Goal: Task Accomplishment & Management: Manage account settings

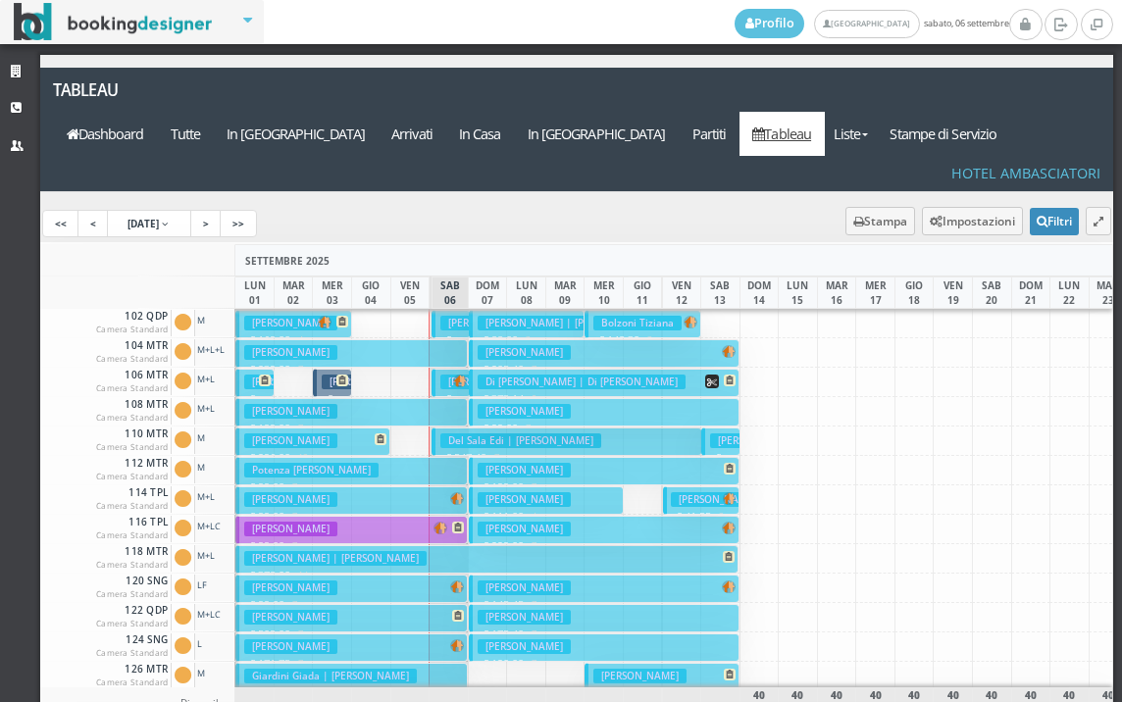
click at [405, 339] on button "Papeo Carla € 239.00 7 notti 2 Adulti" at bounding box center [351, 353] width 232 height 28
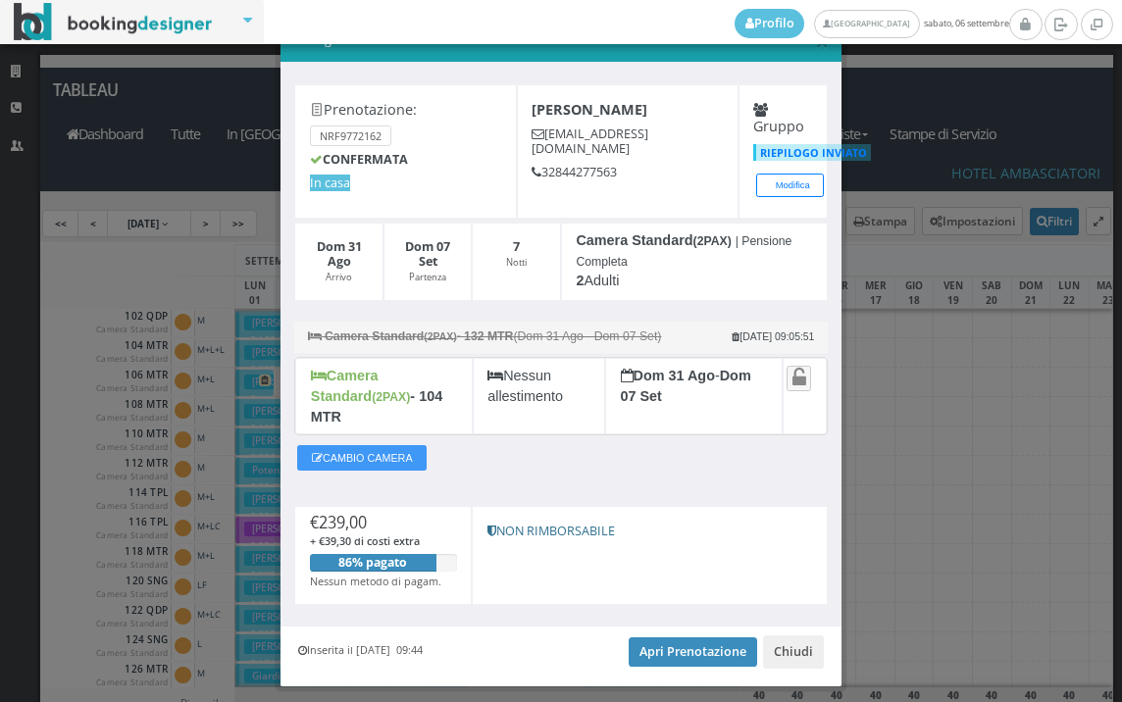
scroll to position [76, 0]
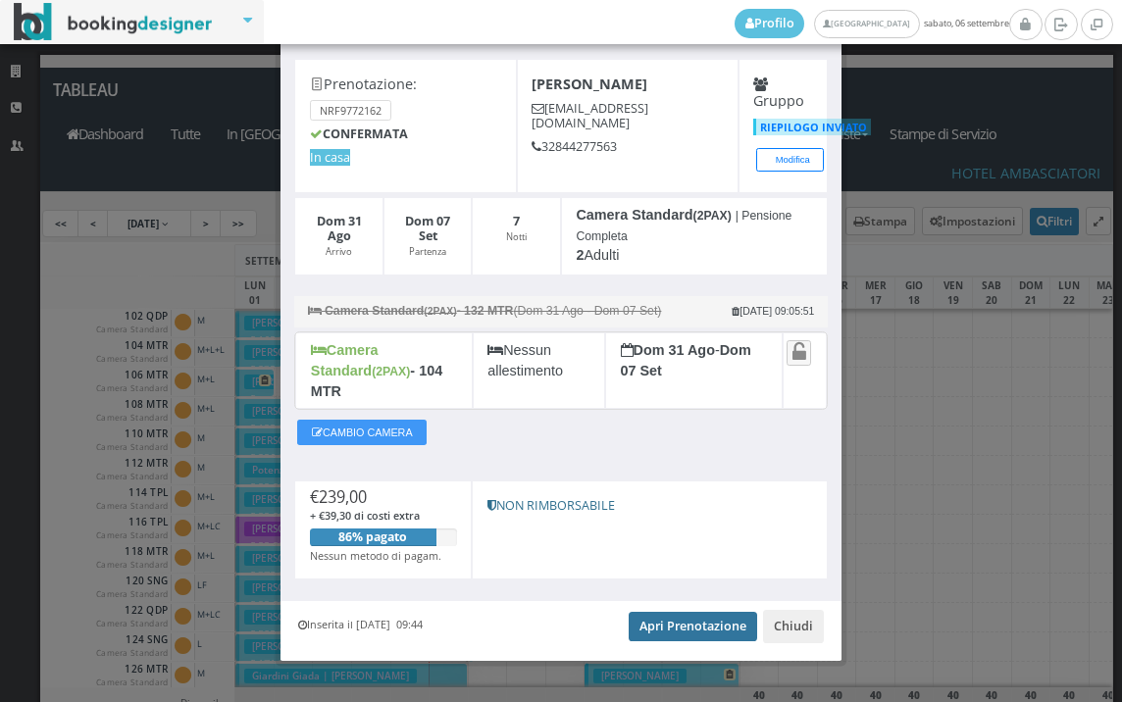
click link "Apri Prenotazione"
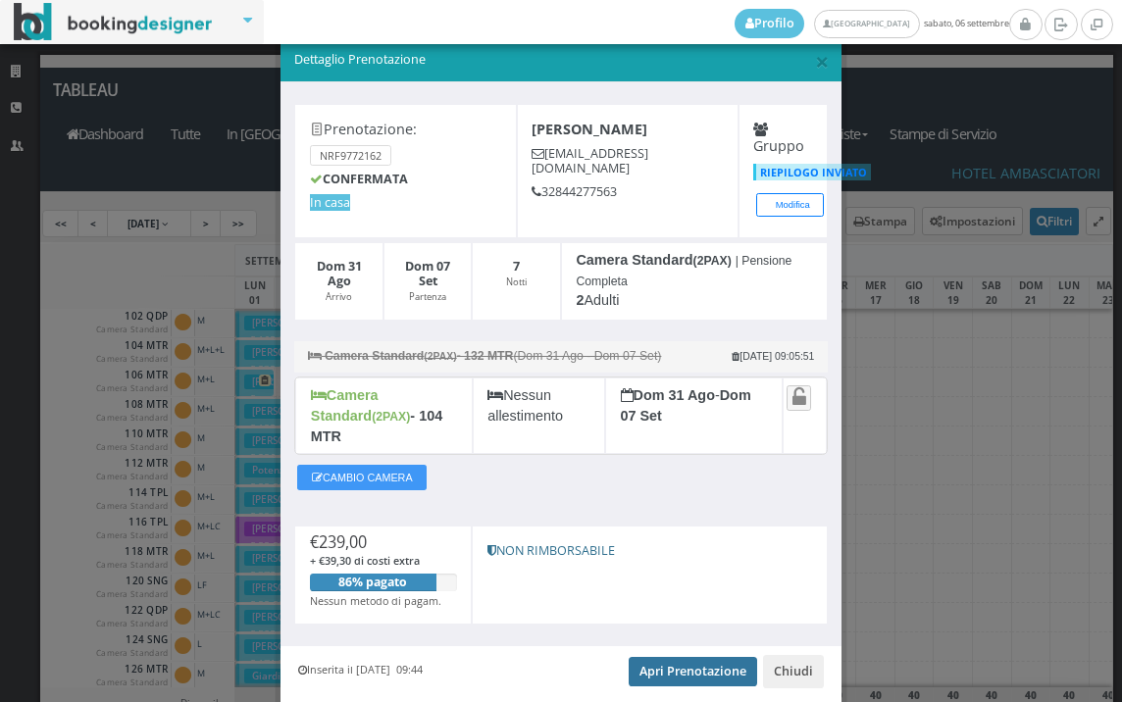
scroll to position [0, 0]
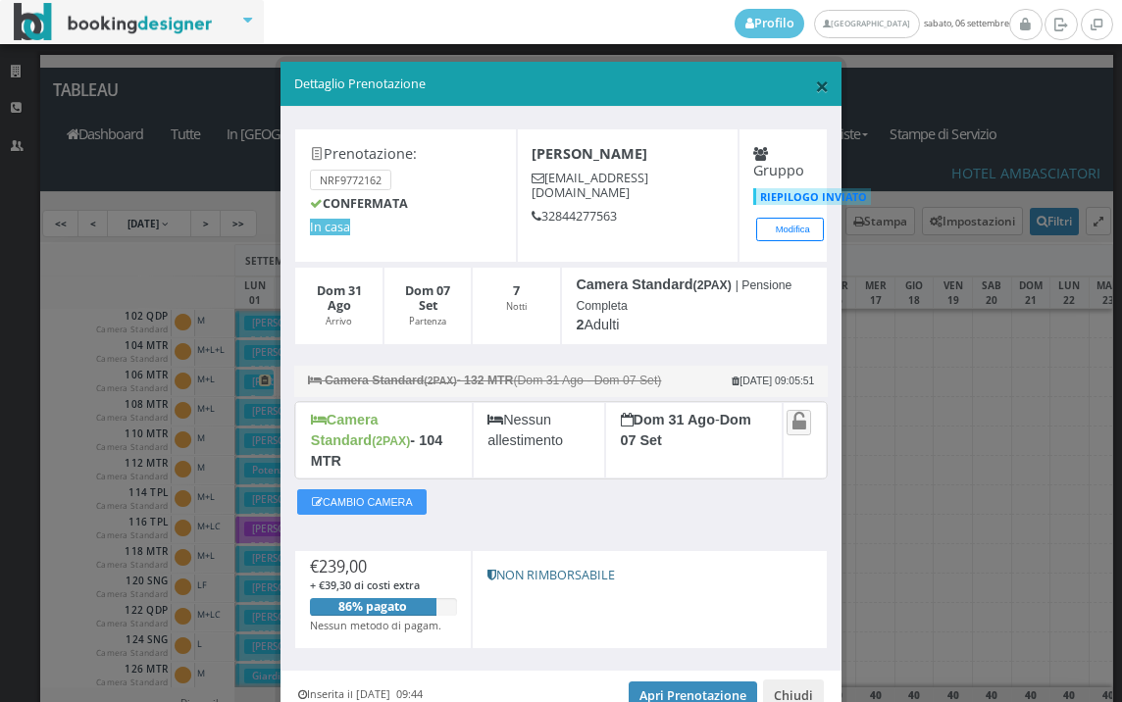
click span "×"
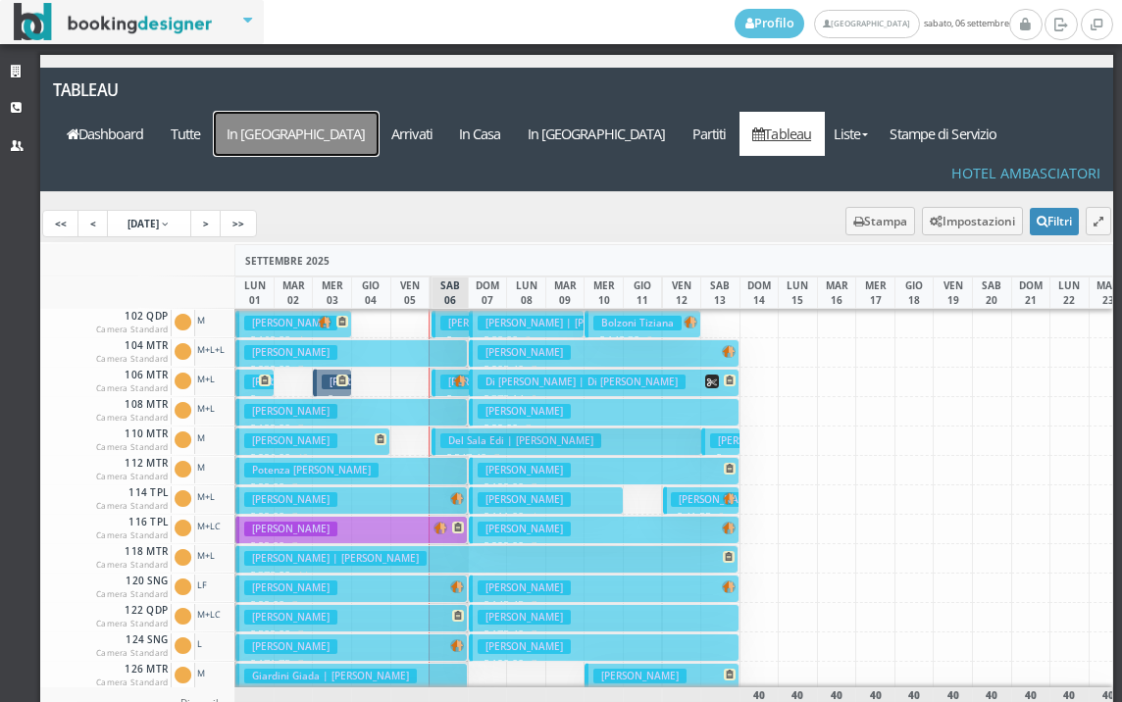
click a=pms-arrival-reservations"] "In [GEOGRAPHIC_DATA]"
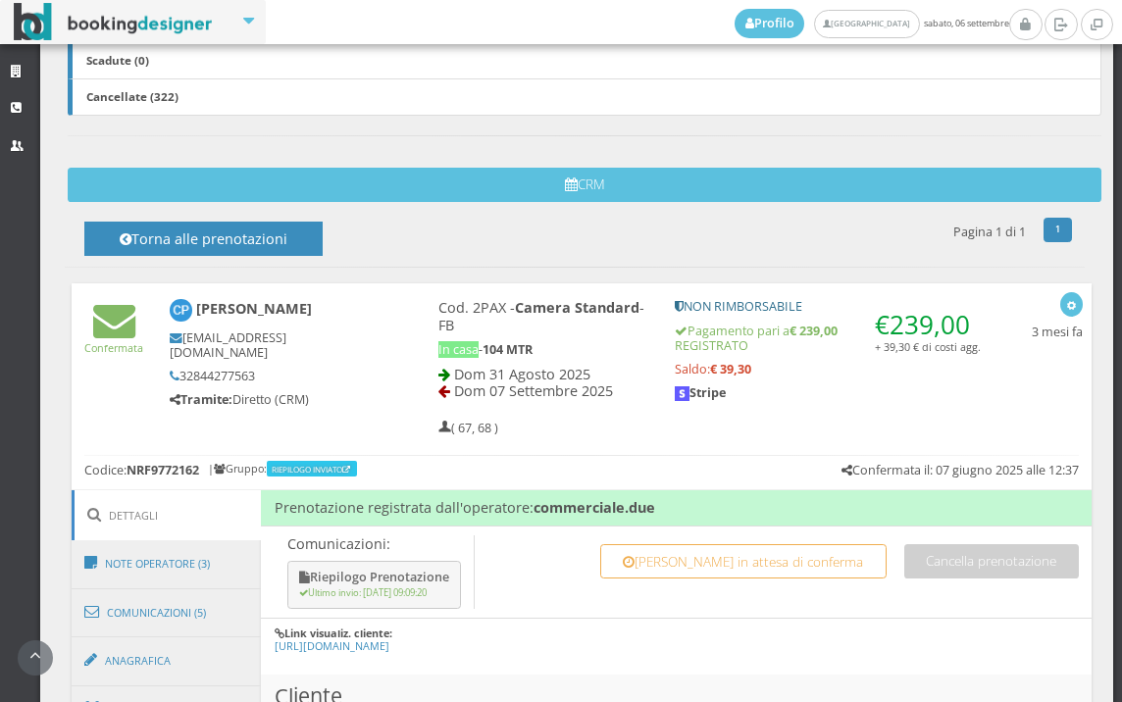
scroll to position [762, 0]
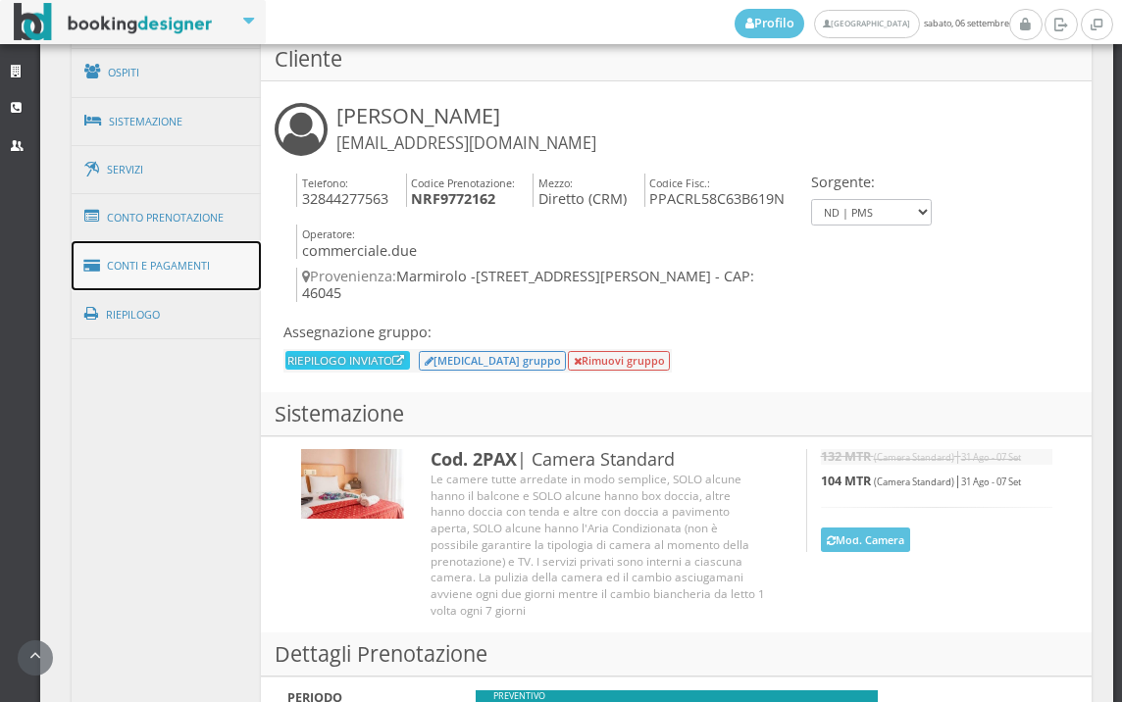
click at [182, 258] on link "Conti e Pagamenti" at bounding box center [167, 266] width 190 height 50
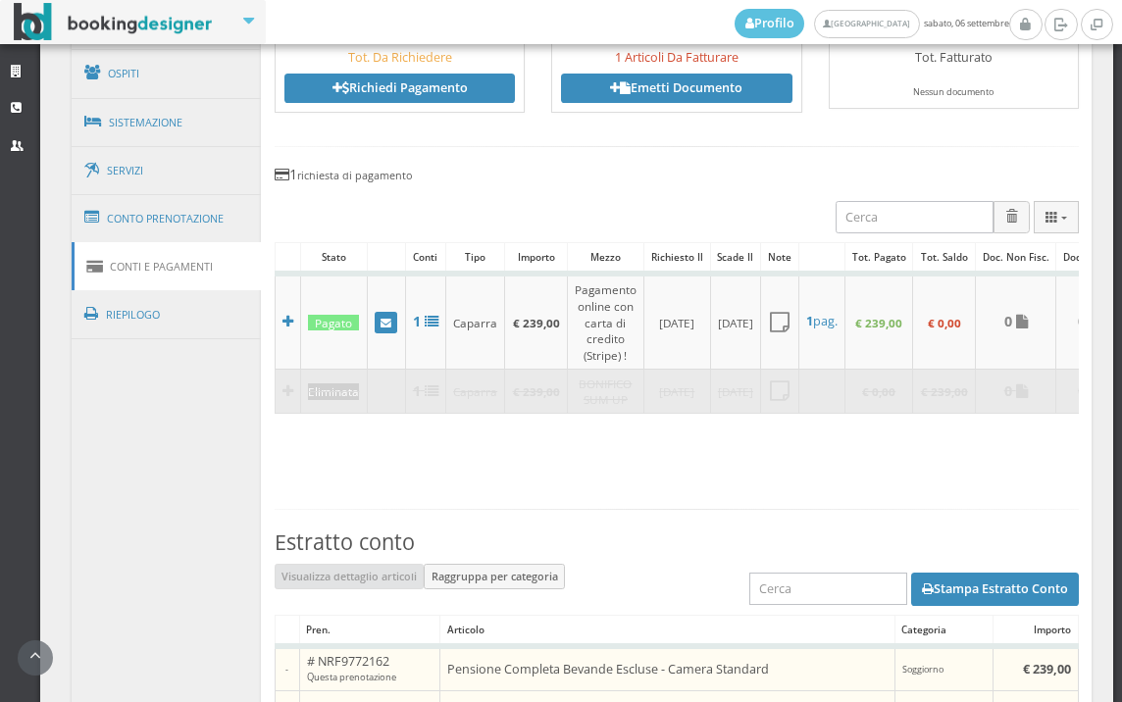
scroll to position [1308, 0]
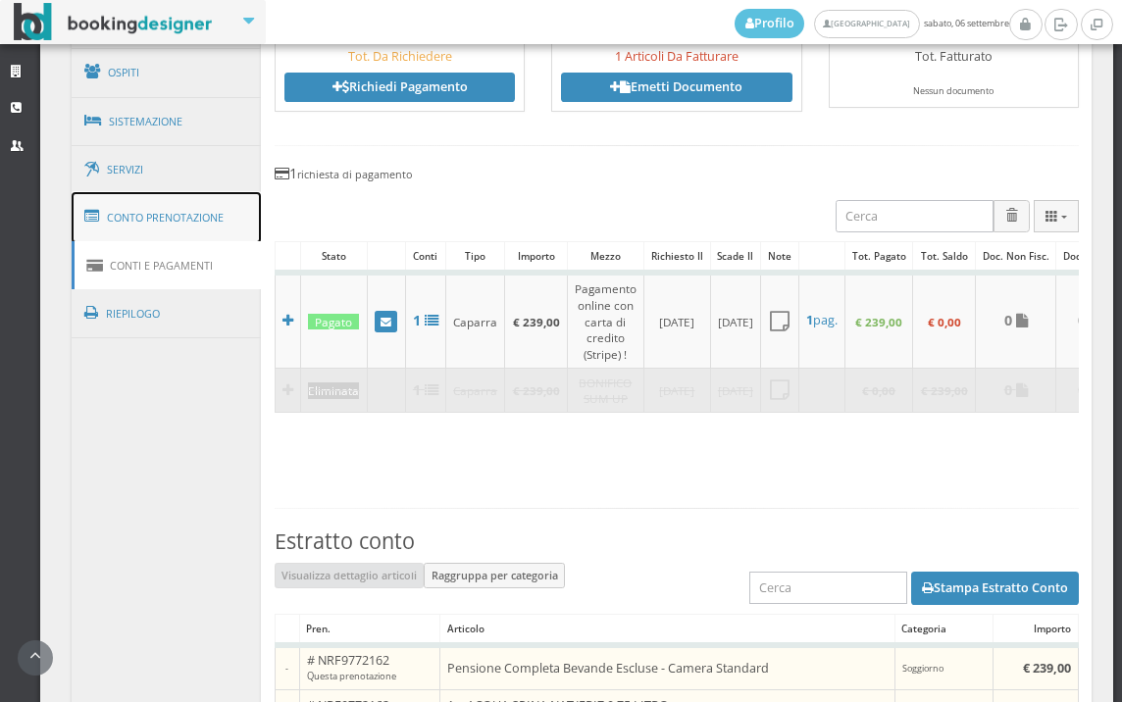
click at [191, 232] on link "Conto Prenotazione" at bounding box center [167, 217] width 190 height 51
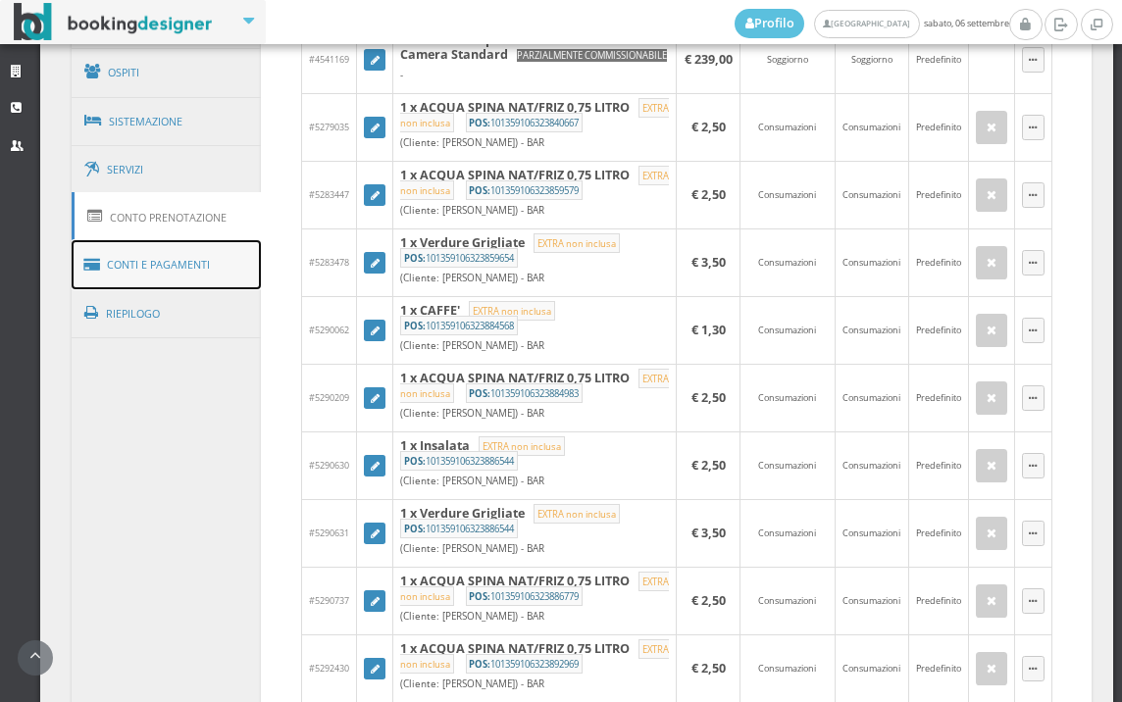
click at [197, 254] on link "Conti e Pagamenti" at bounding box center [167, 265] width 190 height 50
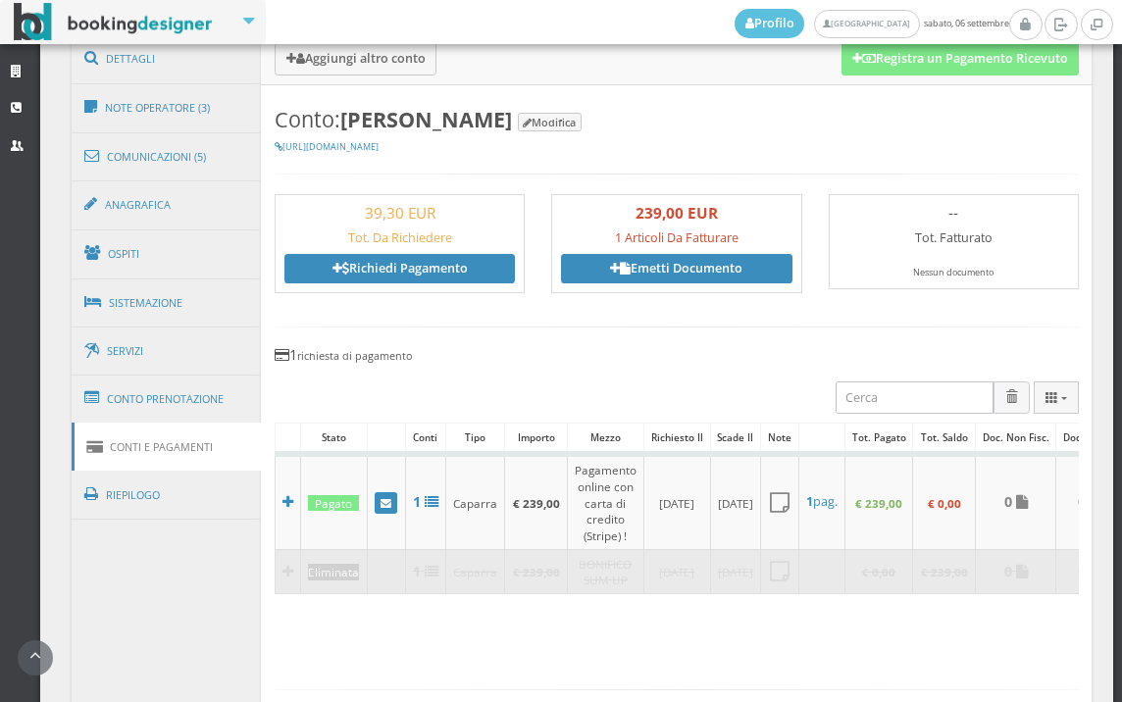
scroll to position [982, 0]
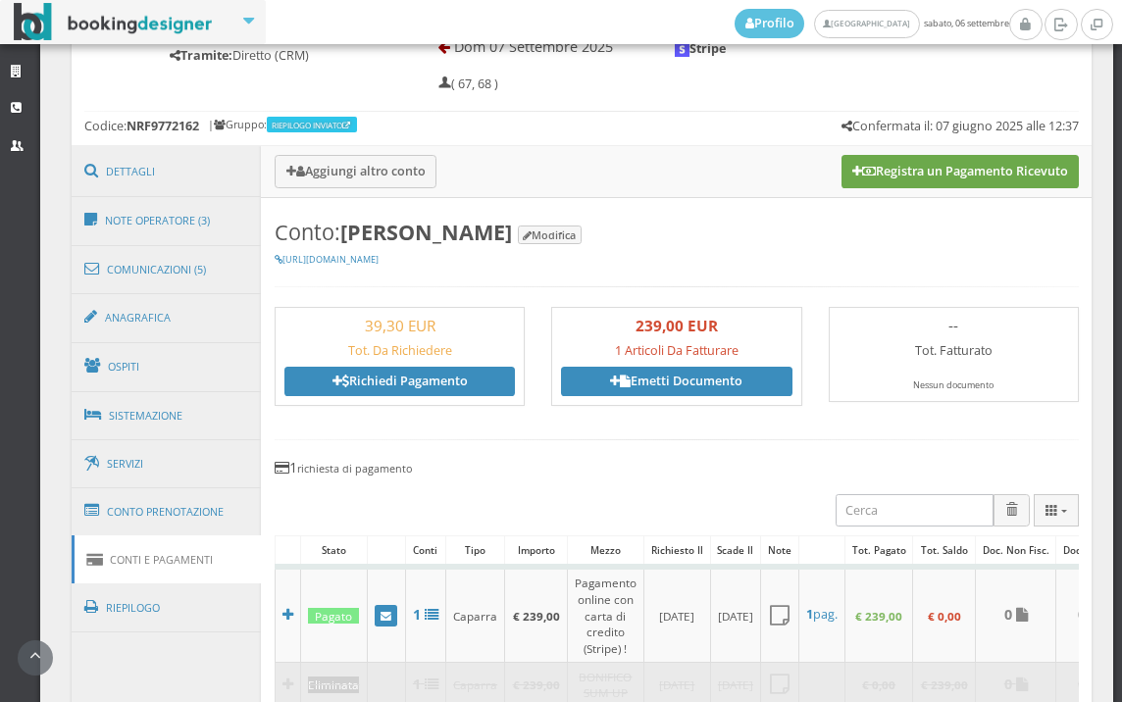
click at [954, 175] on button "Registra un Pagamento Ricevuto" at bounding box center [959, 171] width 237 height 33
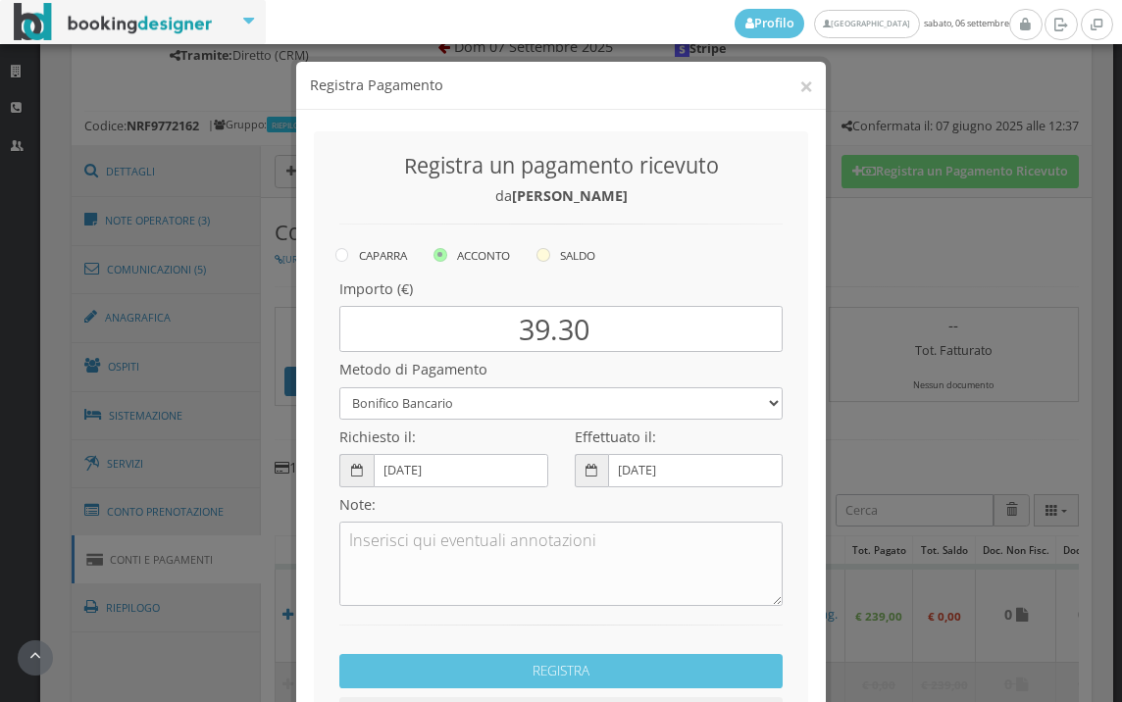
click at [538, 257] on icon at bounding box center [543, 255] width 14 height 14
radio input "true"
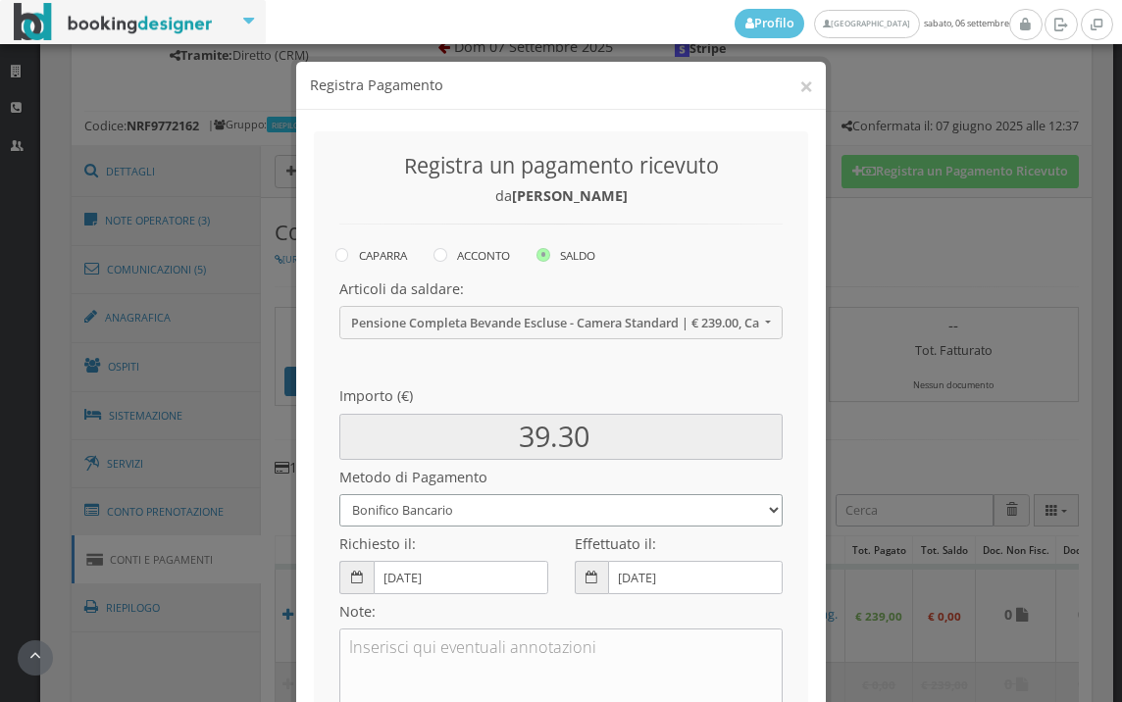
click at [408, 518] on select "Bonifico Bancario BONIFICO SUM UP Contanti Assegno Bancario Assegno Circolare V…" at bounding box center [560, 510] width 443 height 32
select select
click at [339, 494] on select "Bonifico Bancario BONIFICO SUM UP Contanti Assegno Bancario Assegno Circolare V…" at bounding box center [560, 510] width 443 height 32
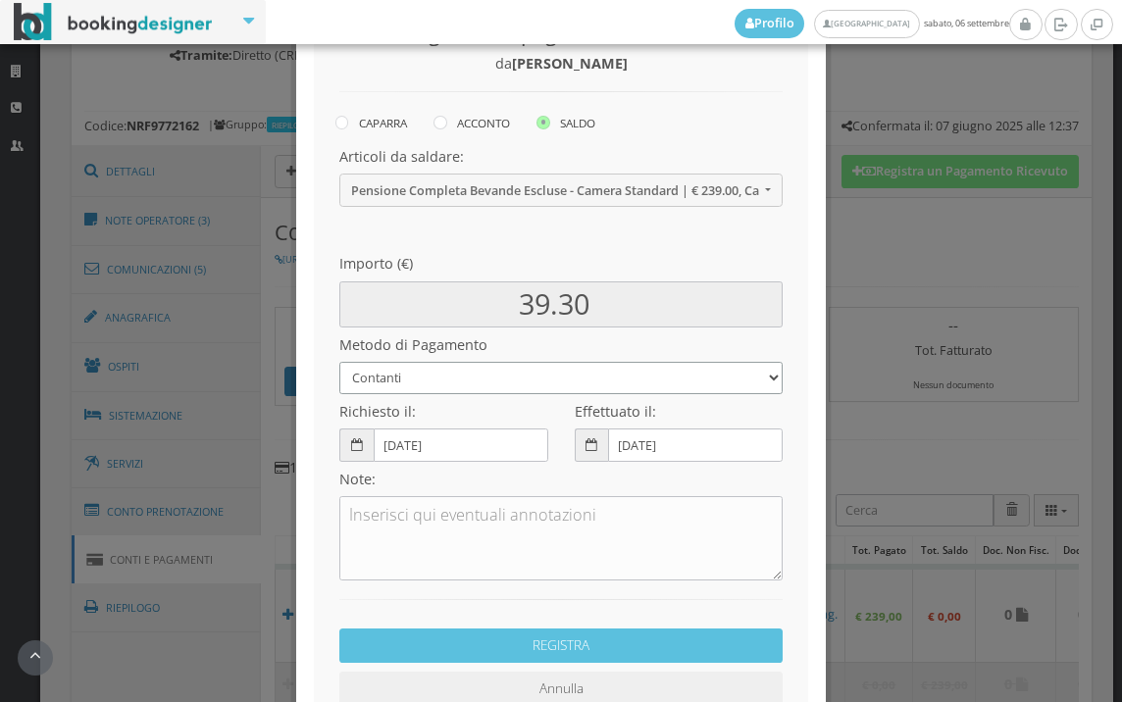
scroll to position [268, 0]
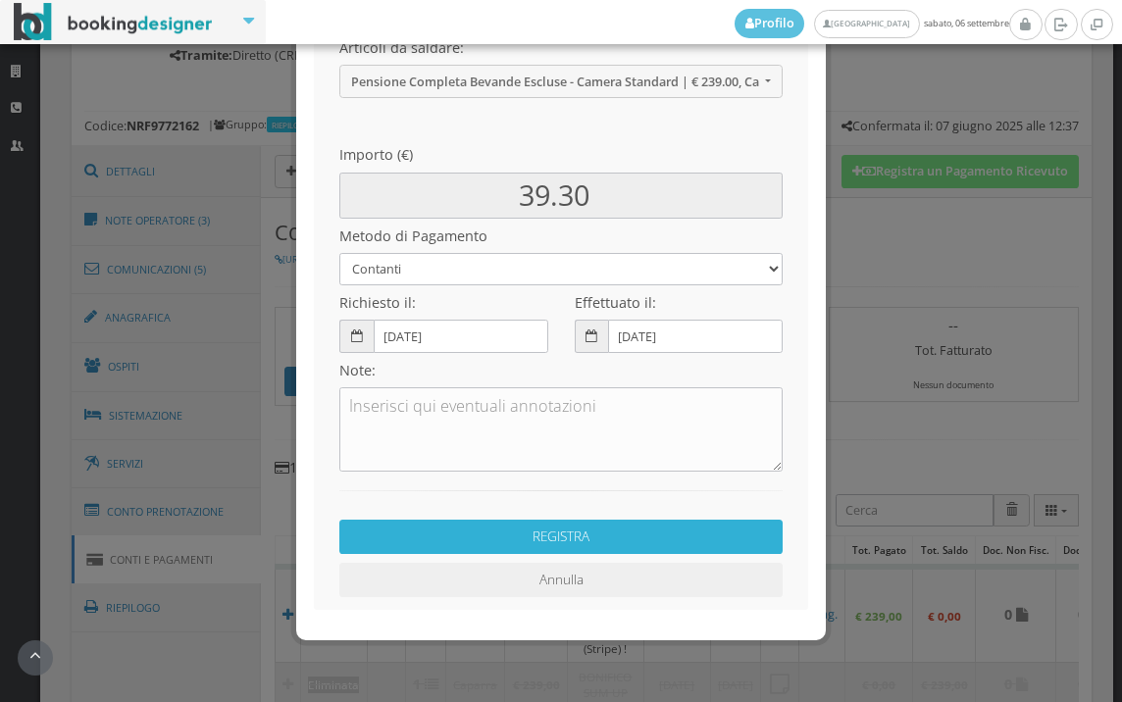
click at [570, 534] on button "REGISTRA" at bounding box center [560, 537] width 443 height 34
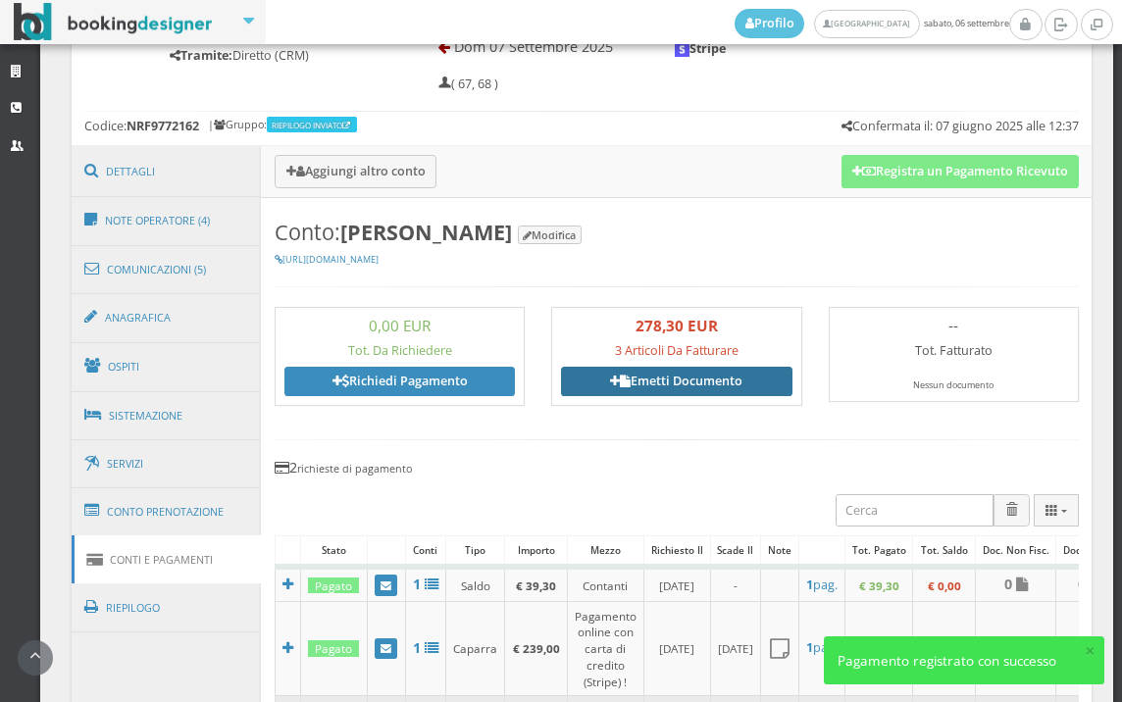
click at [643, 380] on link "Emetti Documento" at bounding box center [676, 381] width 230 height 29
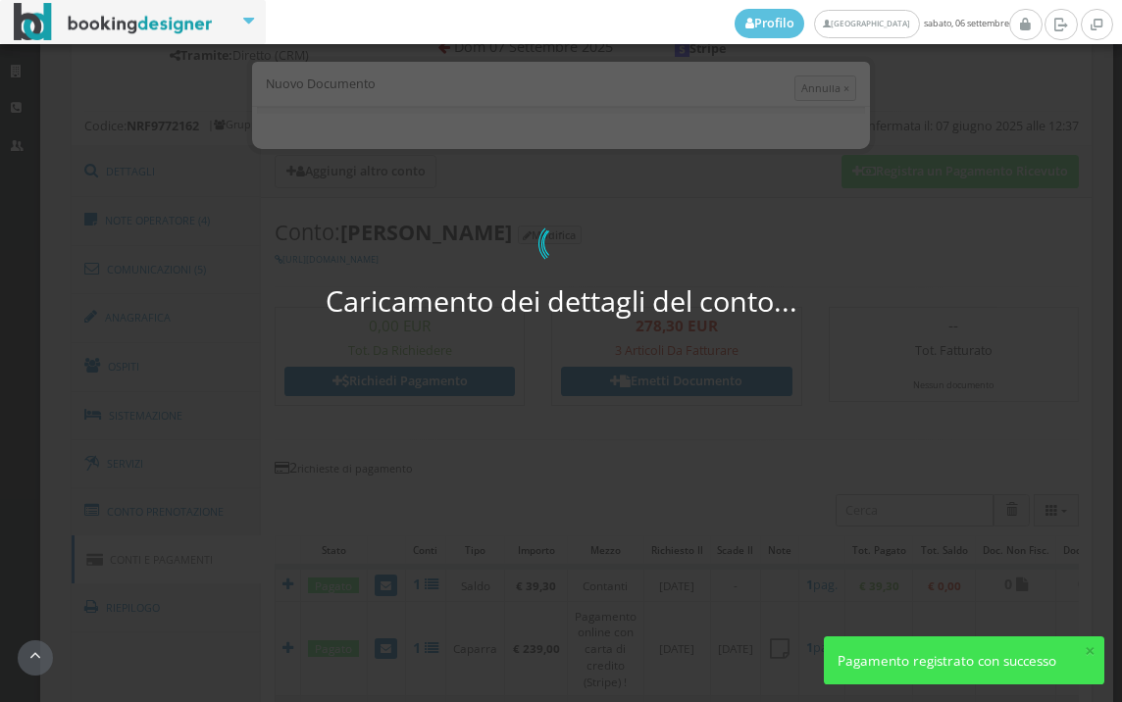
select select "PF"
select select "MARMIROLO"
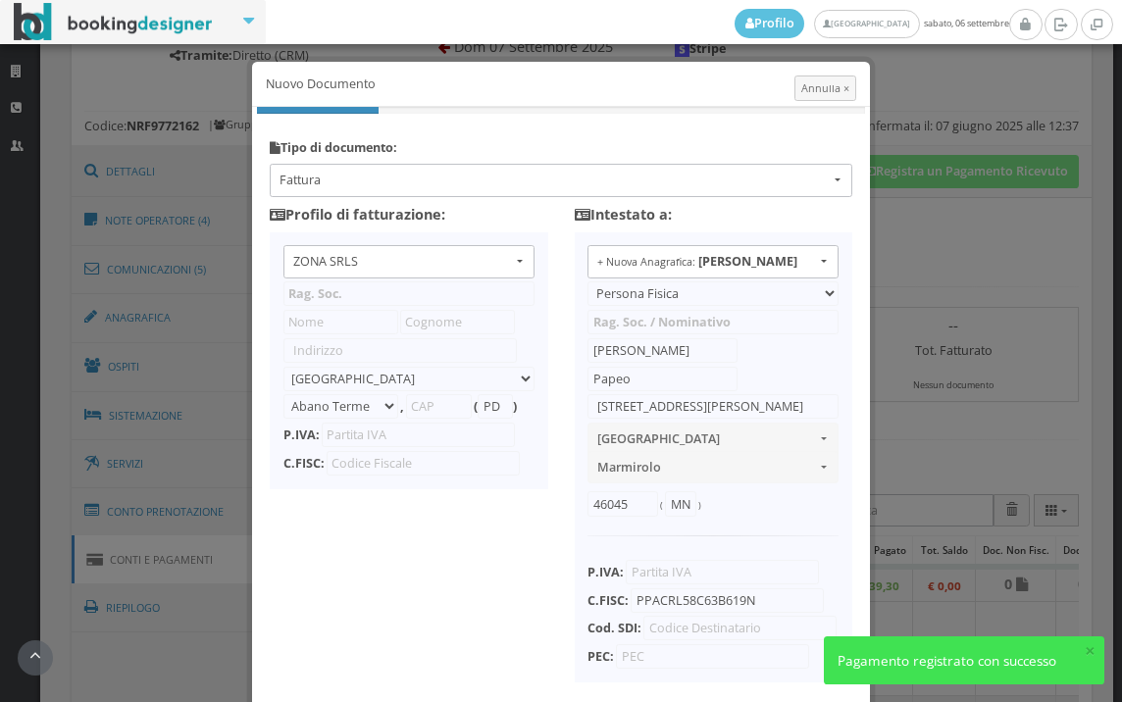
type input "ZONA SRLS"
type input "Vico V Durante, 8"
select select "Frattamaggiore"
type input "80027"
type input "NA"
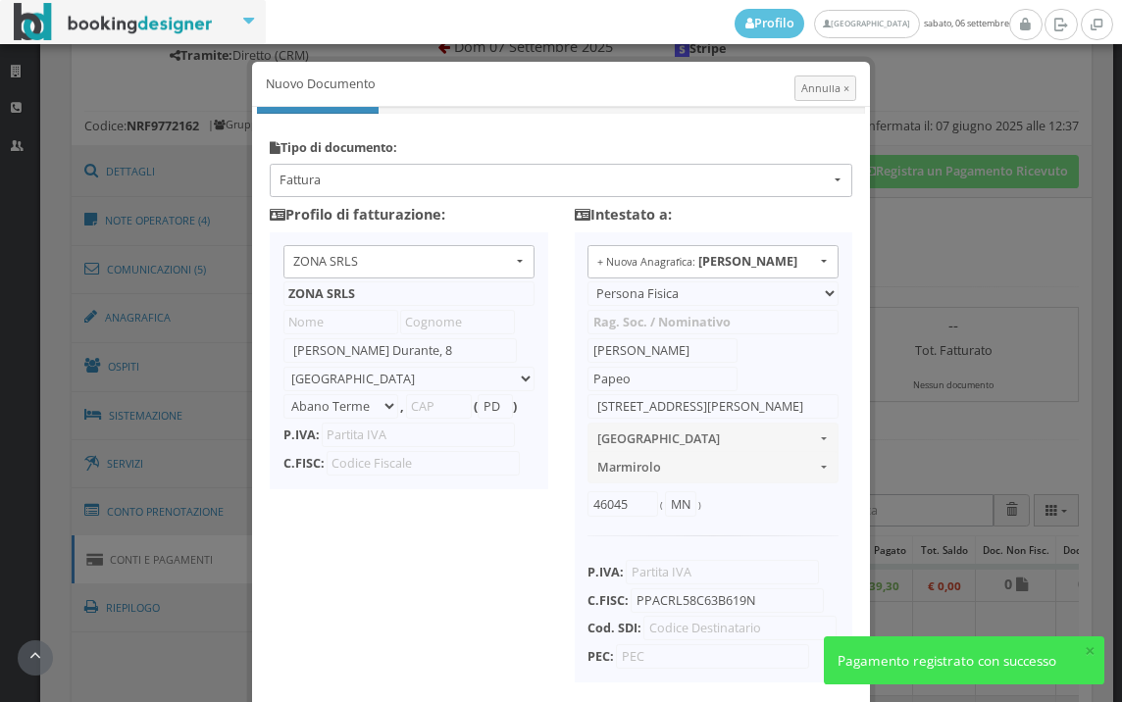
type input "10356321215"
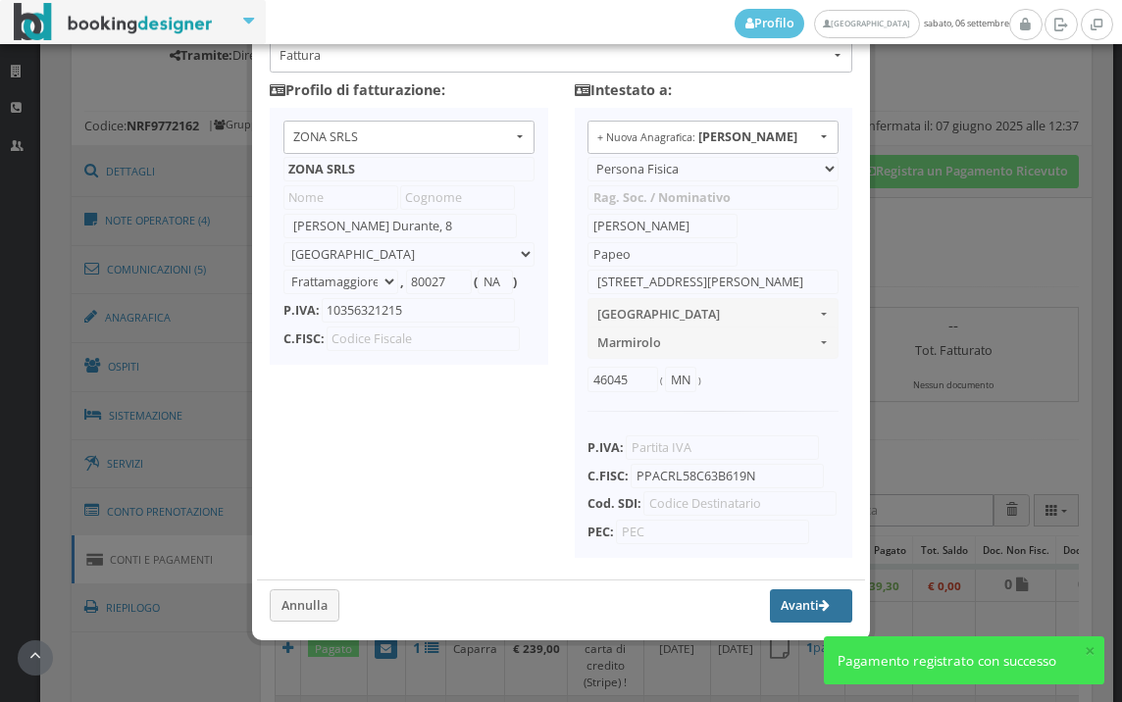
click at [773, 606] on button "Avanti" at bounding box center [811, 605] width 82 height 33
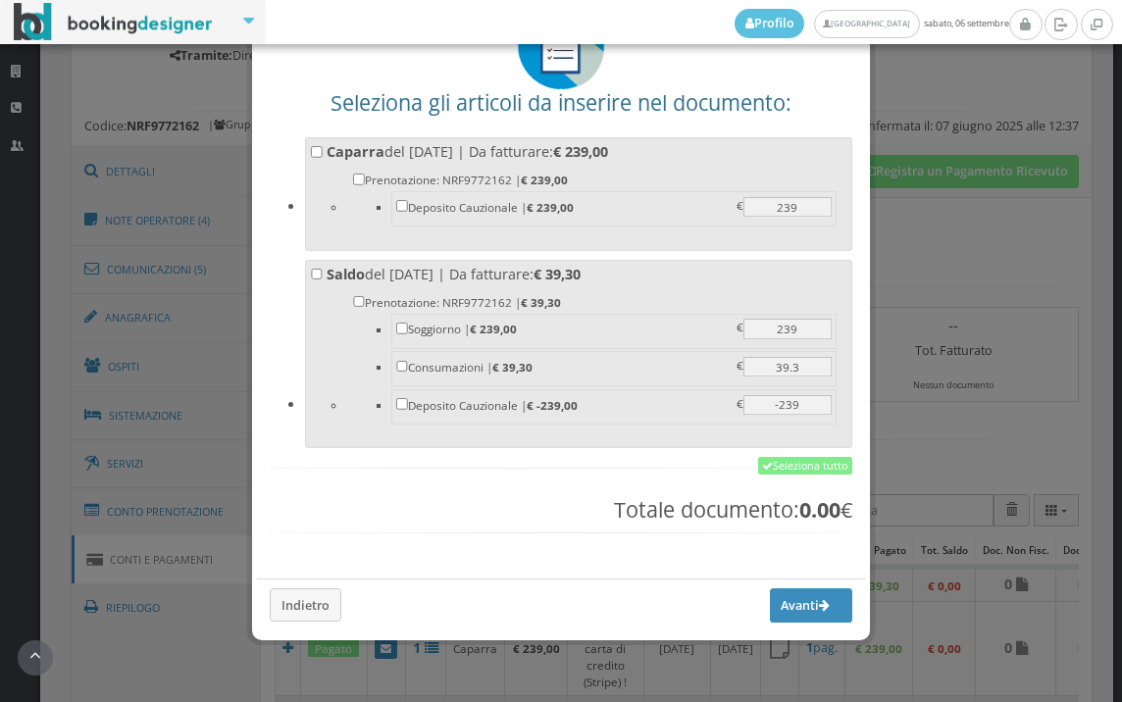
scroll to position [153, 0]
click at [802, 455] on div "Seleziona gli articoli da inserire nel documento: Caparra del 06/06/2025 | Da f…" at bounding box center [561, 279] width 608 height 573
click at [801, 462] on link "Seleziona tutto" at bounding box center [805, 466] width 94 height 18
checkbox input "true"
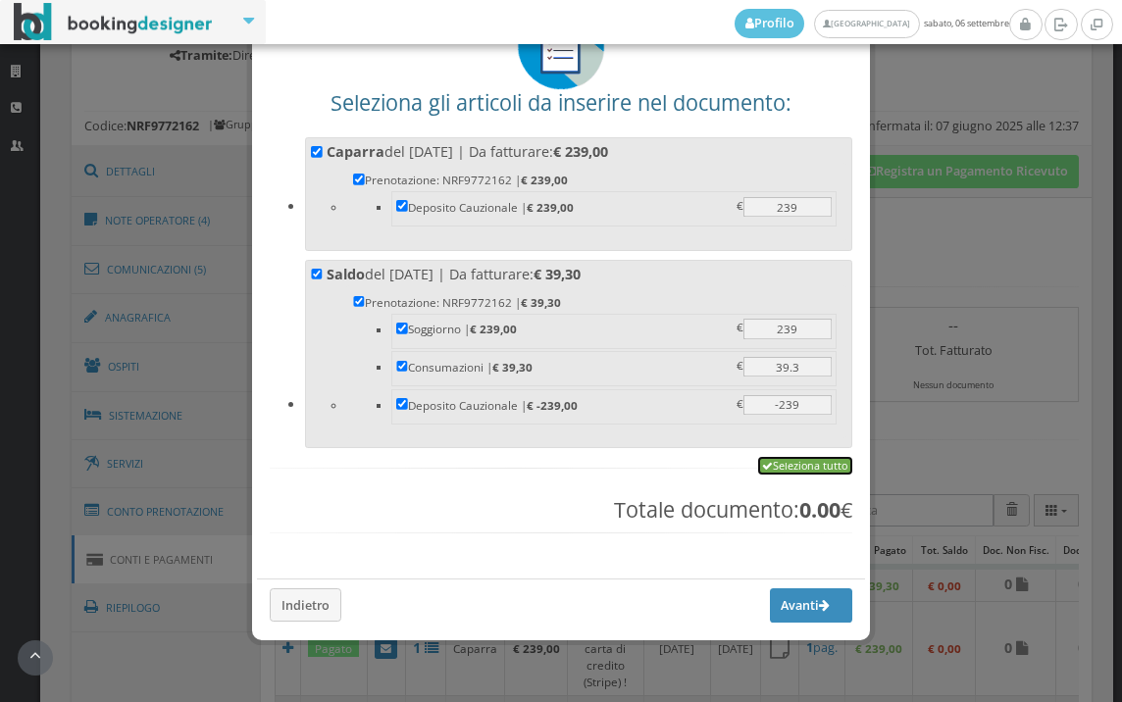
checkbox input "true"
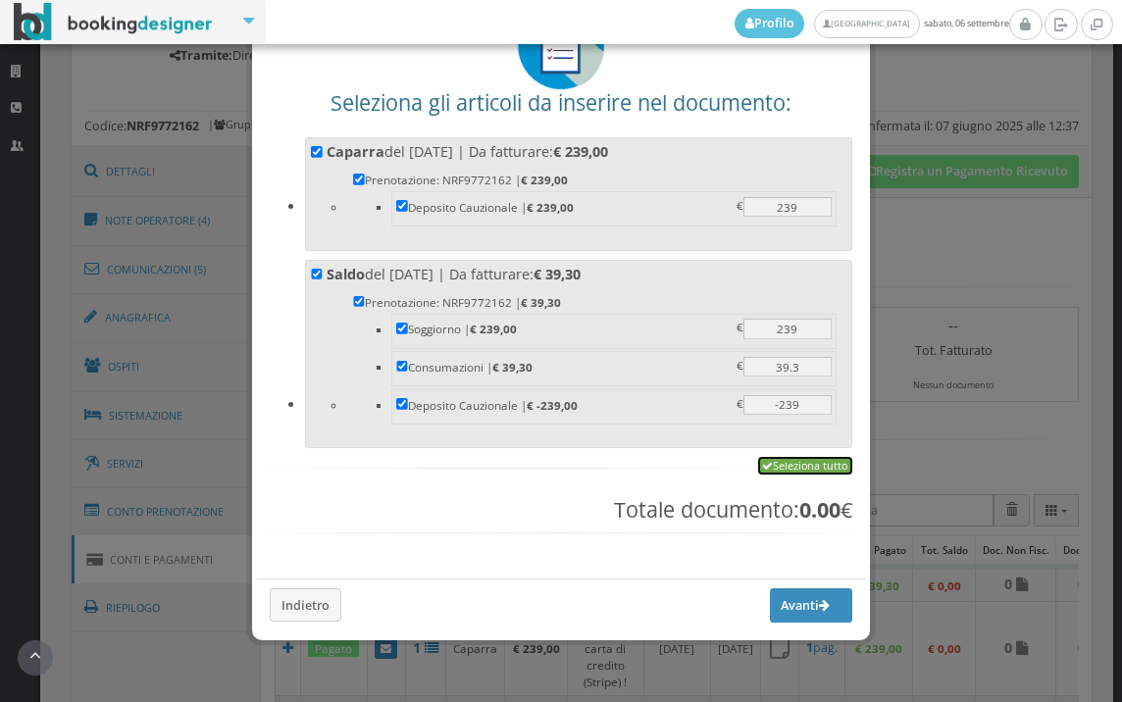
checkbox input "true"
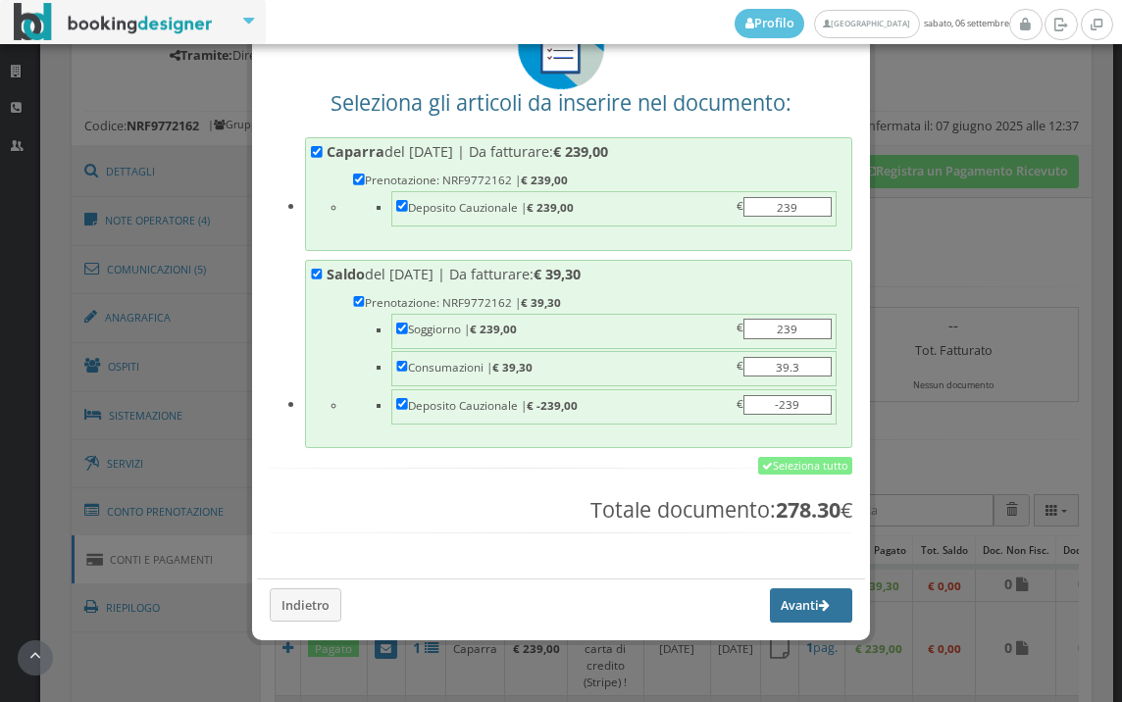
click at [770, 616] on button "Avanti" at bounding box center [811, 604] width 82 height 33
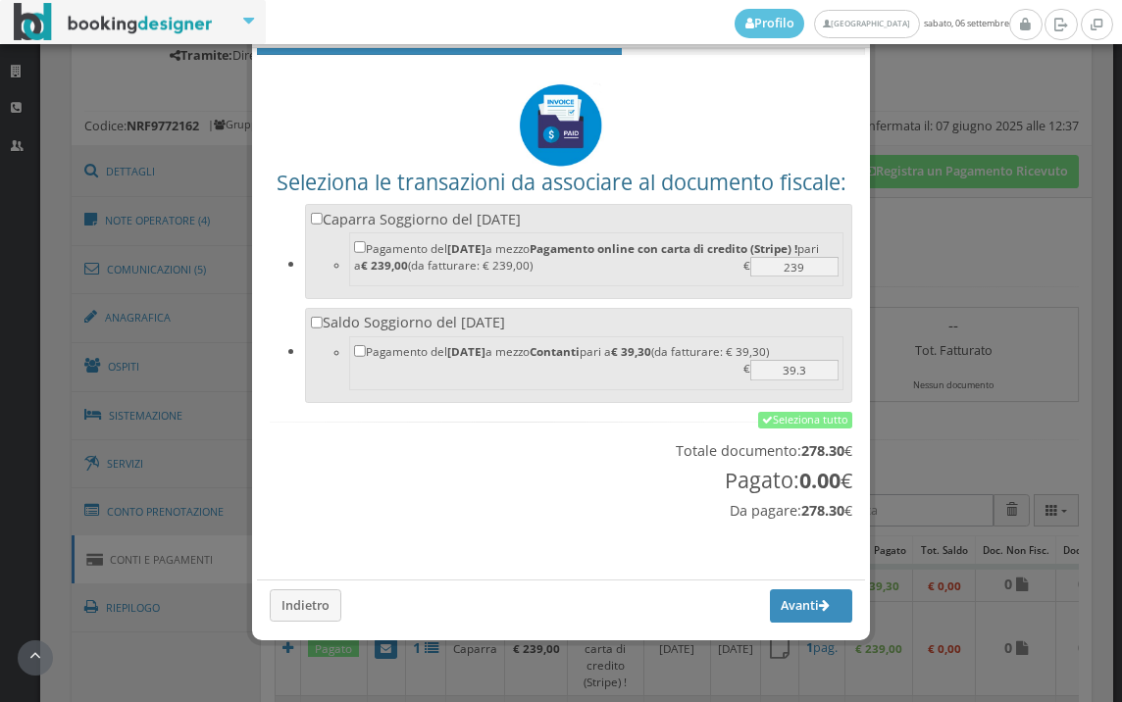
scroll to position [65, 0]
click at [782, 413] on link "Seleziona tutto" at bounding box center [805, 421] width 94 height 18
checkbox input "true"
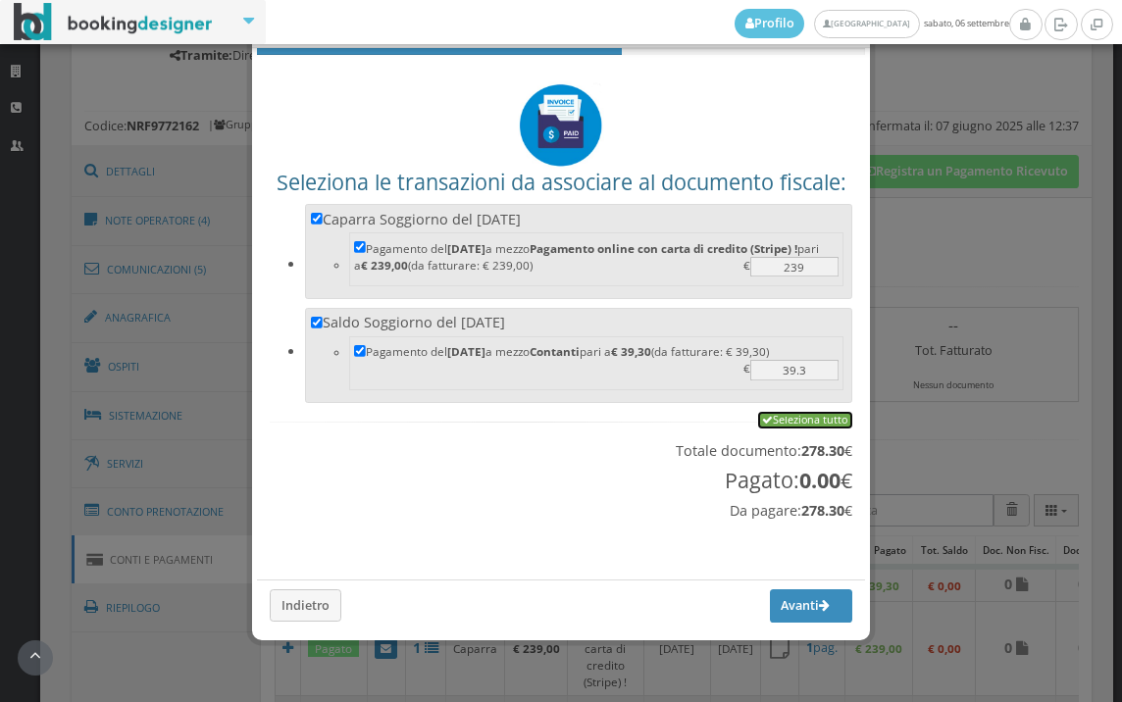
checkbox input "true"
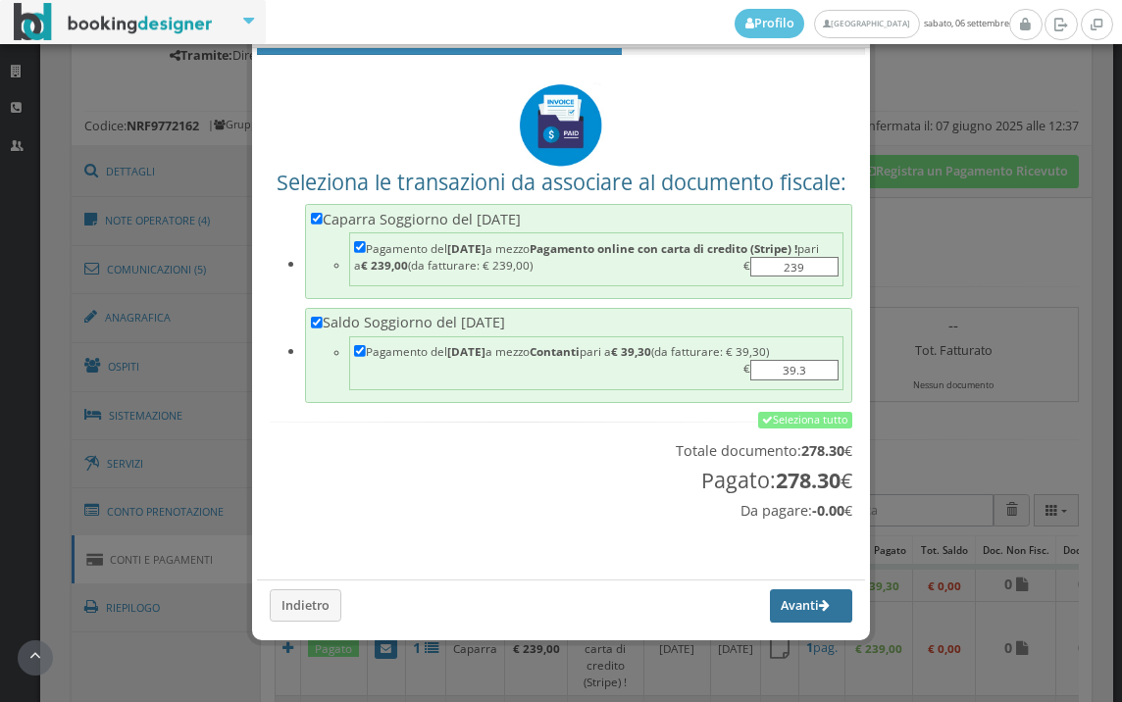
click at [780, 609] on button "Avanti" at bounding box center [811, 605] width 82 height 33
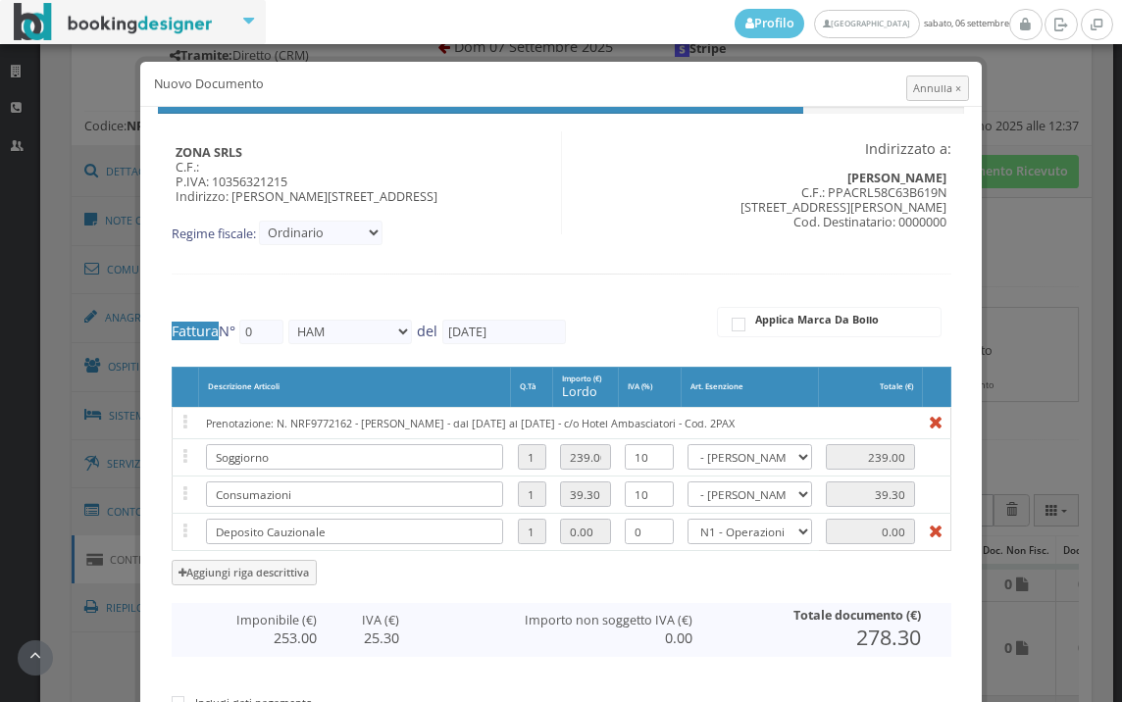
type input "588"
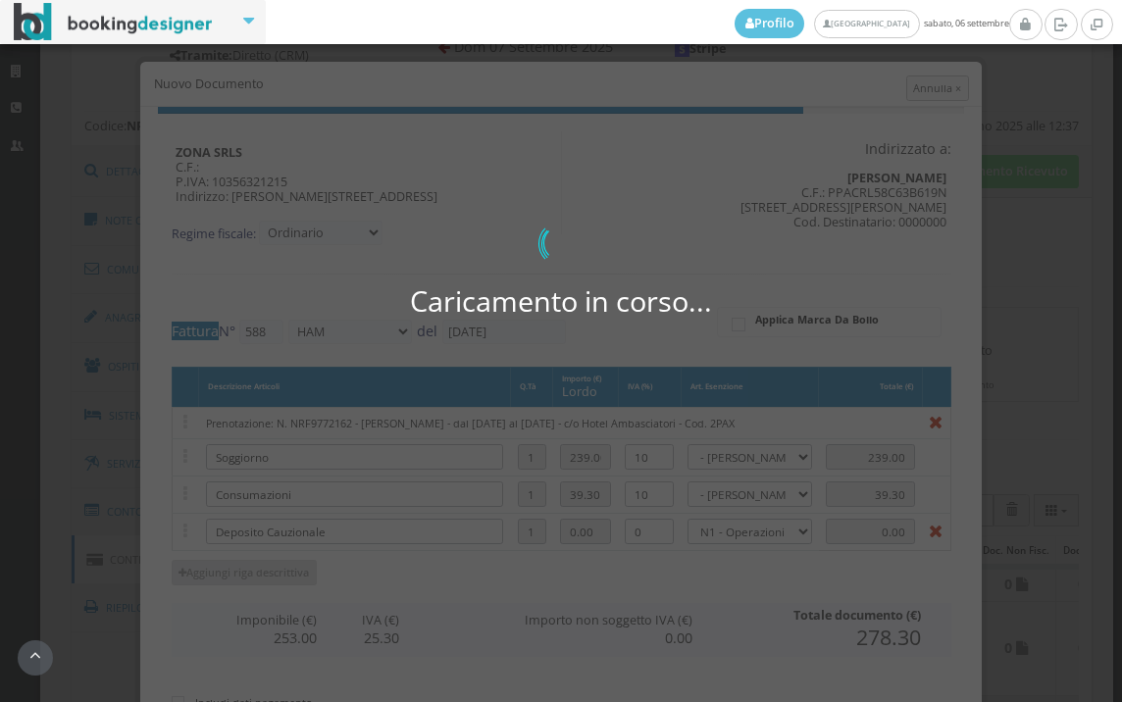
scroll to position [404, 0]
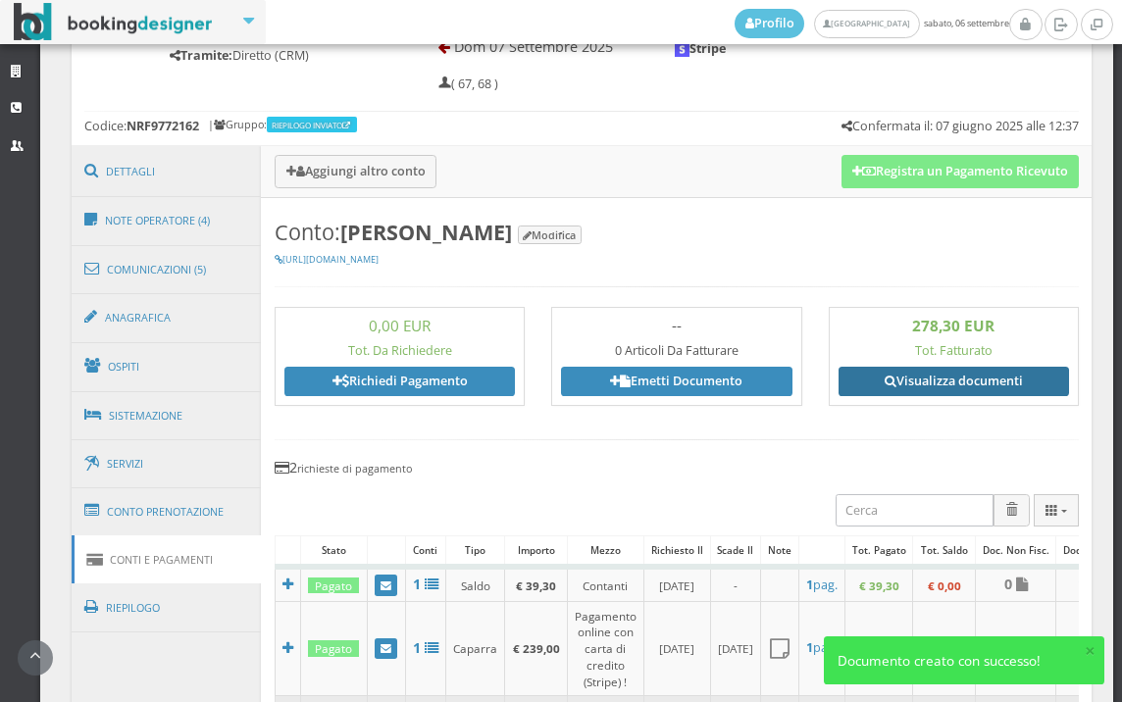
click at [927, 391] on link "Visualizza documenti" at bounding box center [953, 381] width 230 height 29
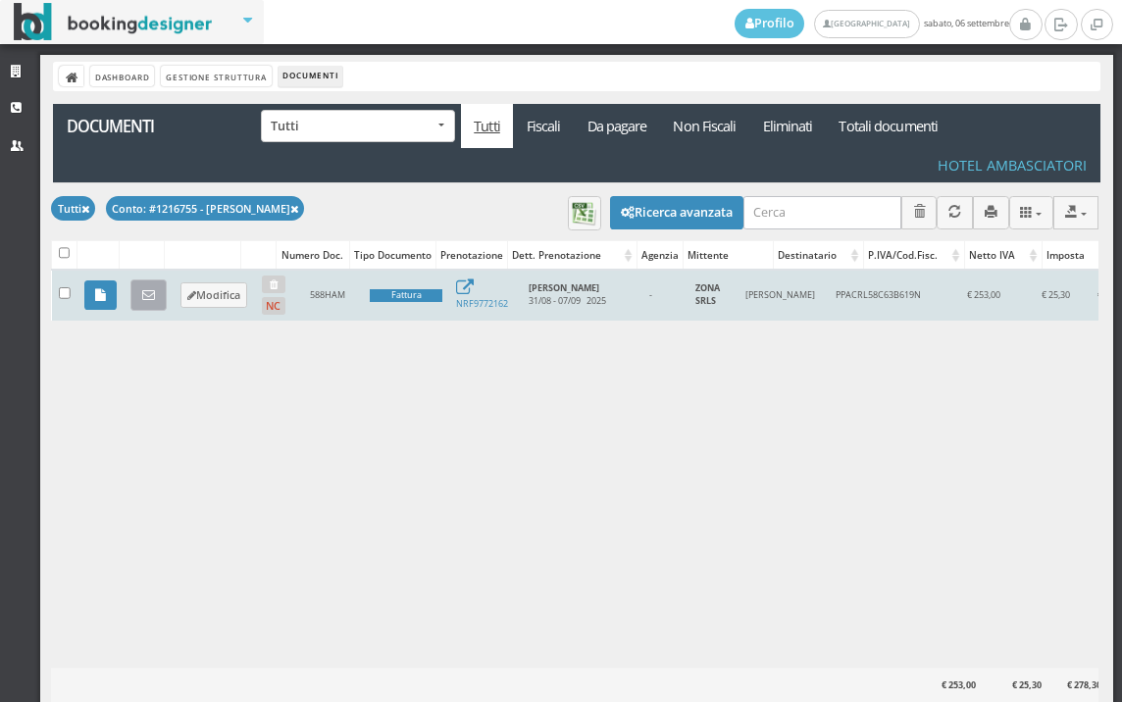
click at [140, 289] on link at bounding box center [148, 294] width 36 height 31
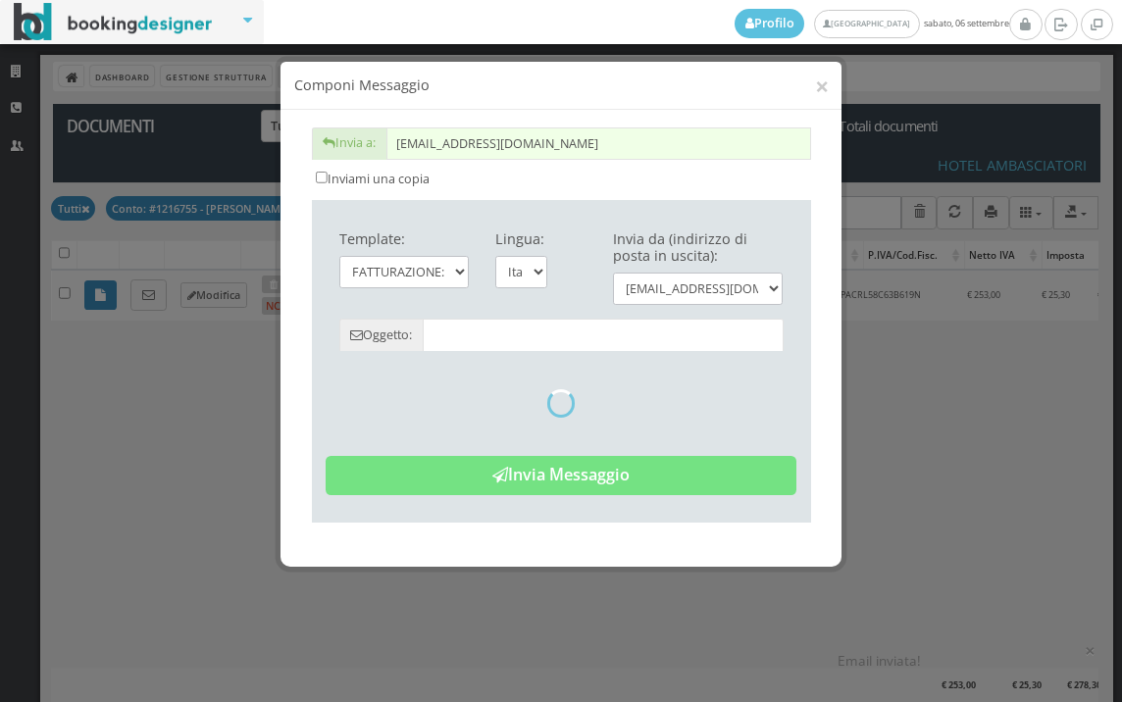
type input "Copia di cortesia: Fattura da ZONA SRLS - n. 588HAM del 06/09/2025"
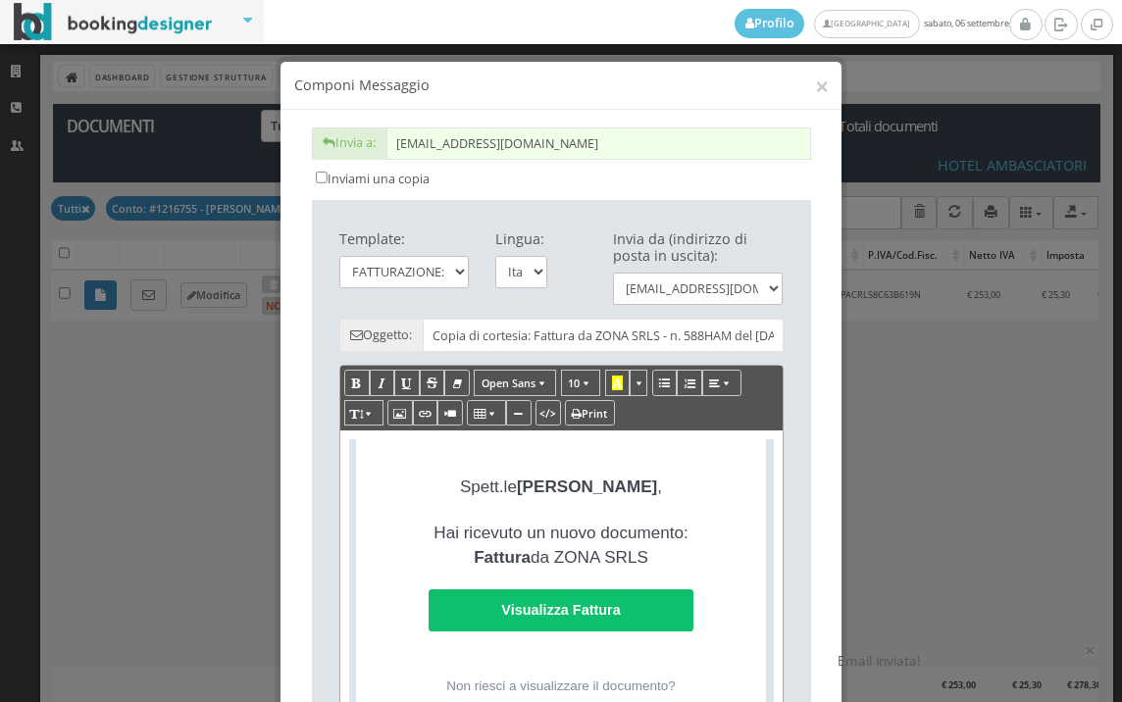
scroll to position [435, 0]
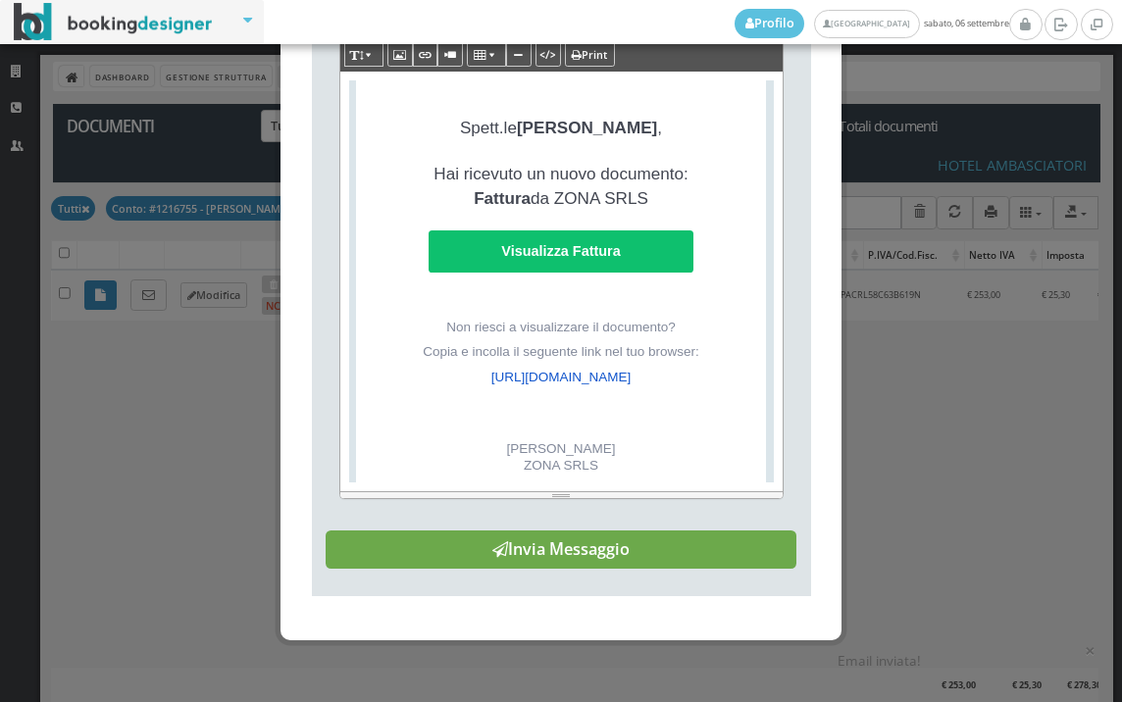
click at [712, 570] on button "Invia Messaggio" at bounding box center [561, 549] width 471 height 39
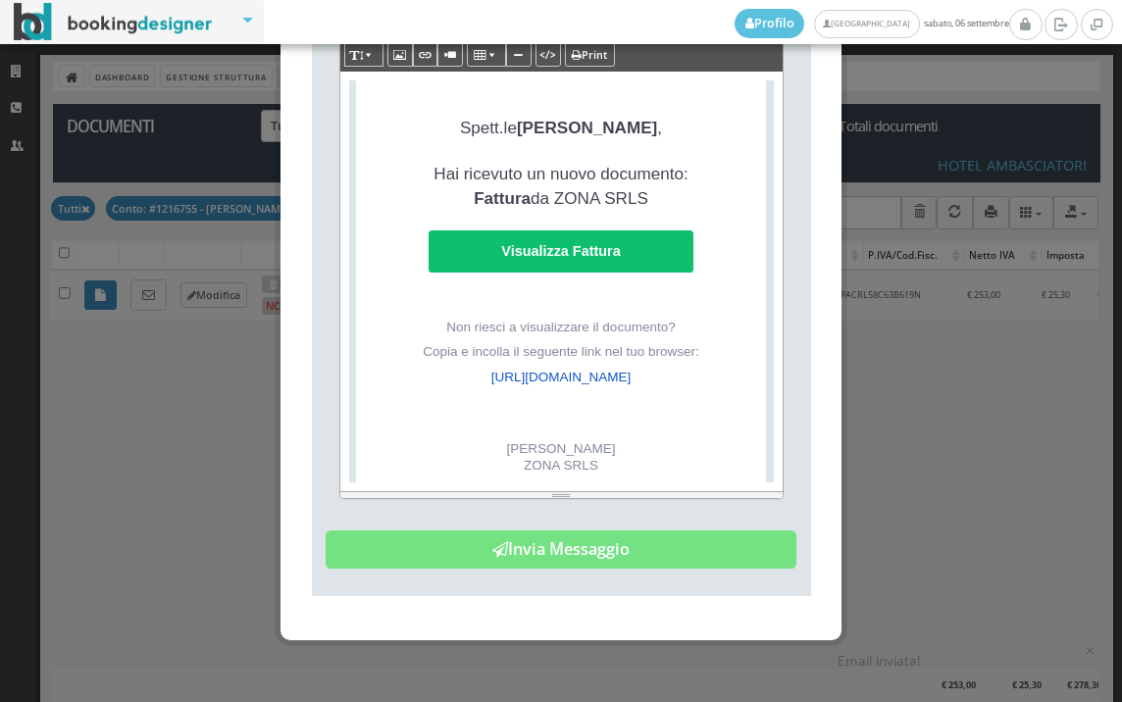
scroll to position [0, 0]
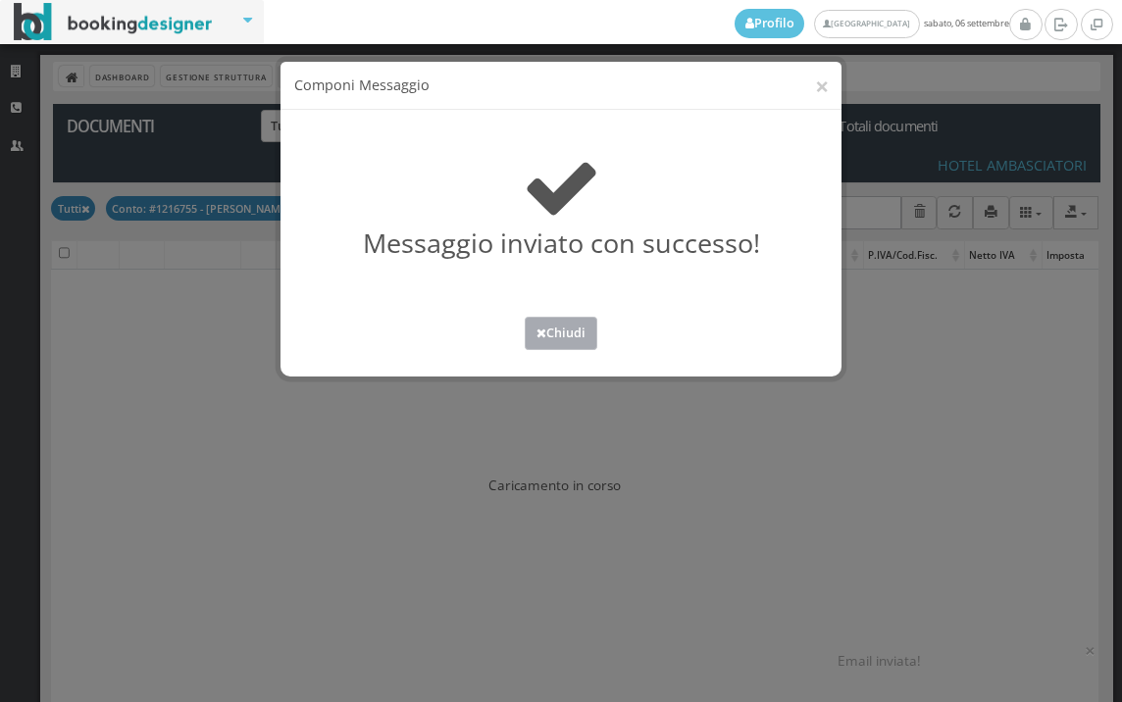
click at [554, 347] on button "Chiudi" at bounding box center [561, 333] width 73 height 32
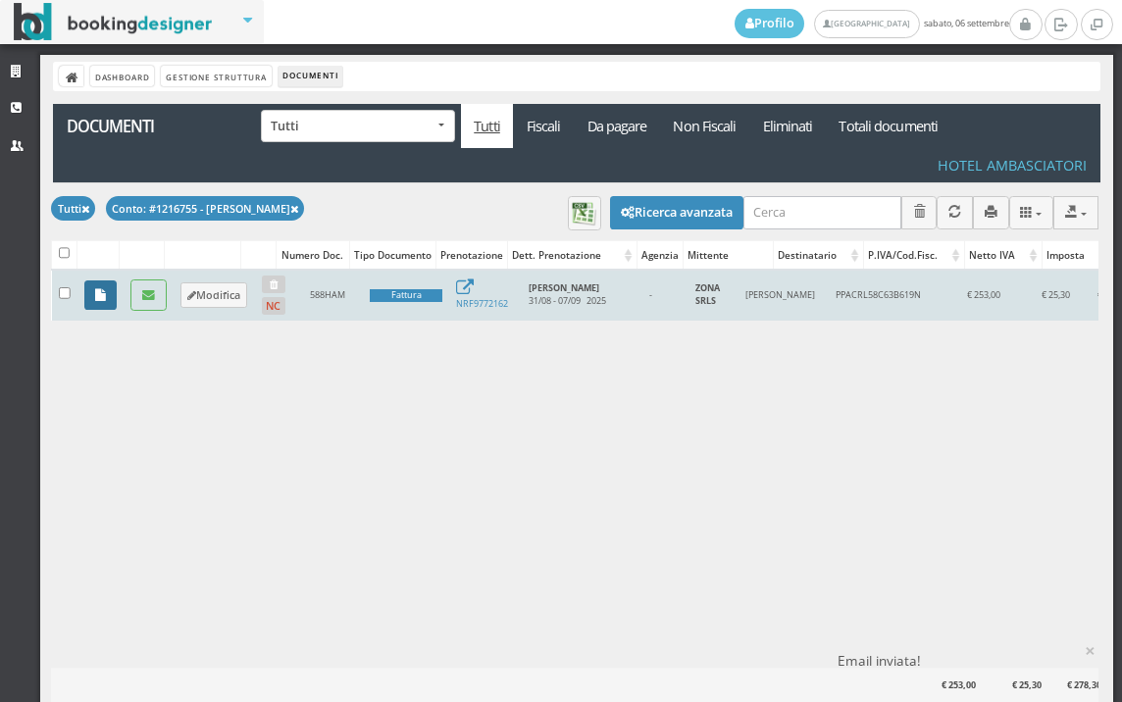
click at [98, 295] on icon at bounding box center [100, 295] width 11 height 13
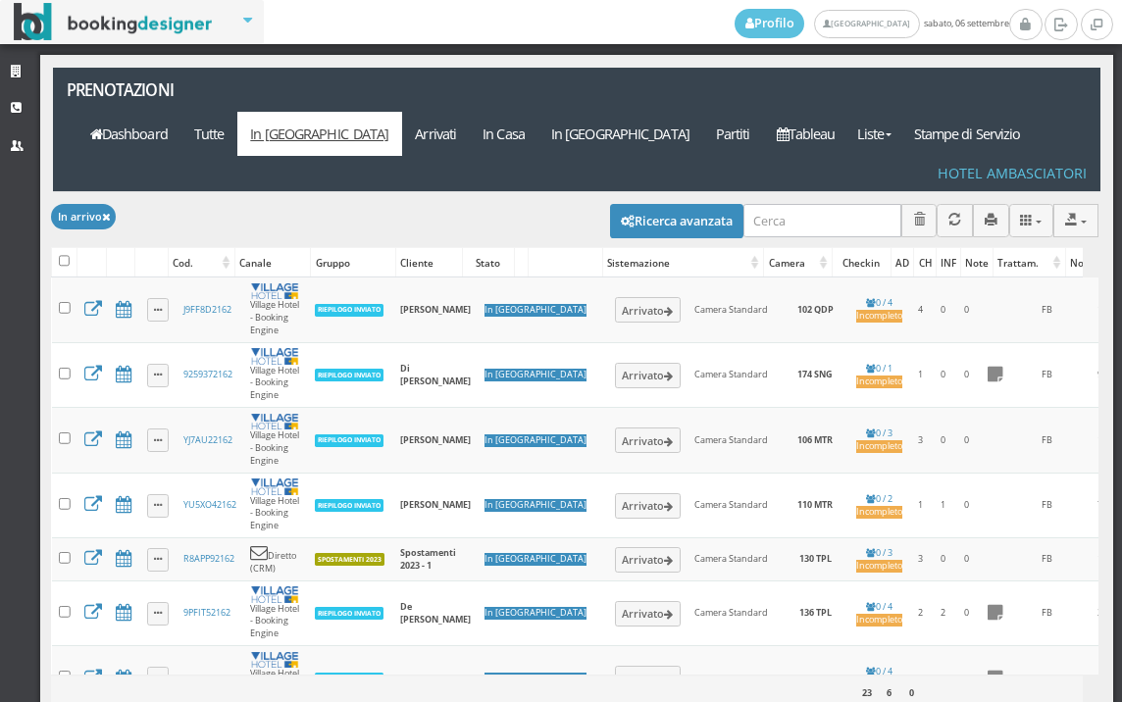
select select
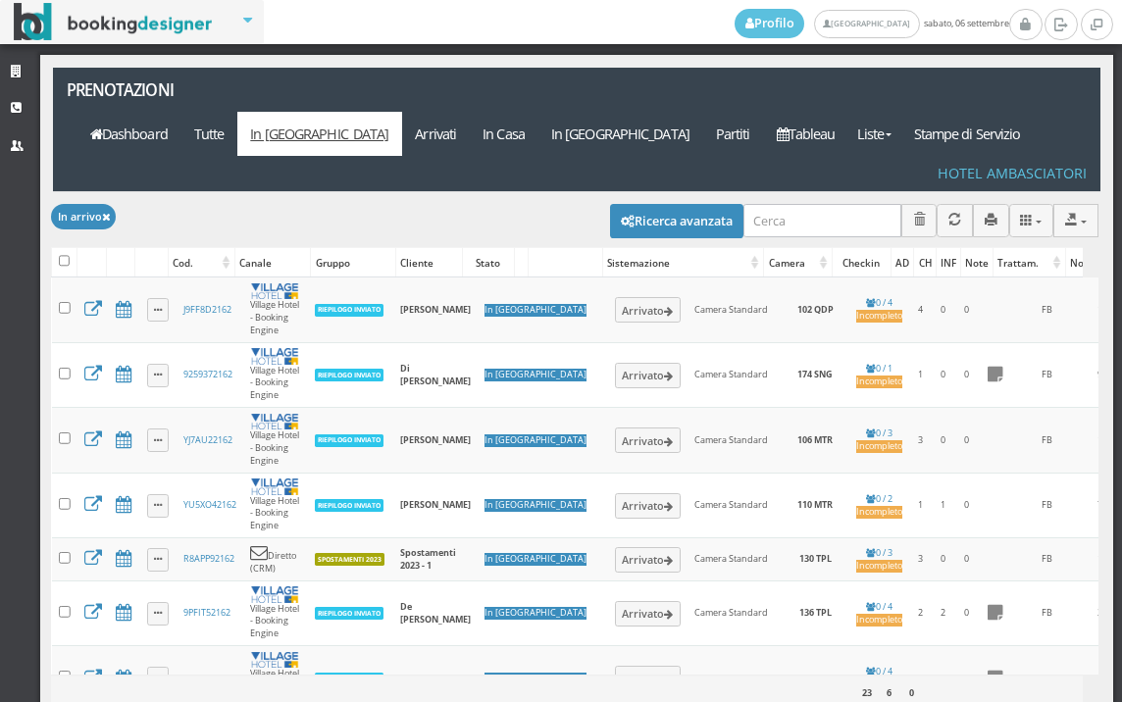
select select
click at [684, 204] on button "Ricerca avanzata" at bounding box center [676, 220] width 133 height 33
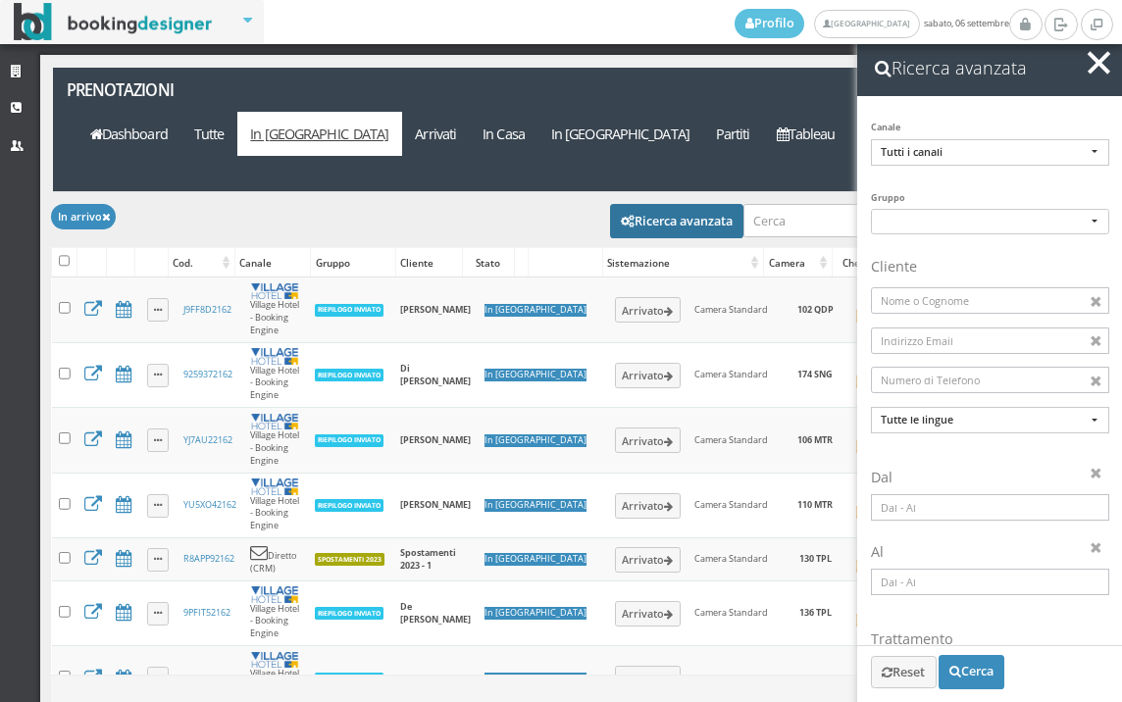
click at [933, 511] on input at bounding box center [990, 507] width 238 height 26
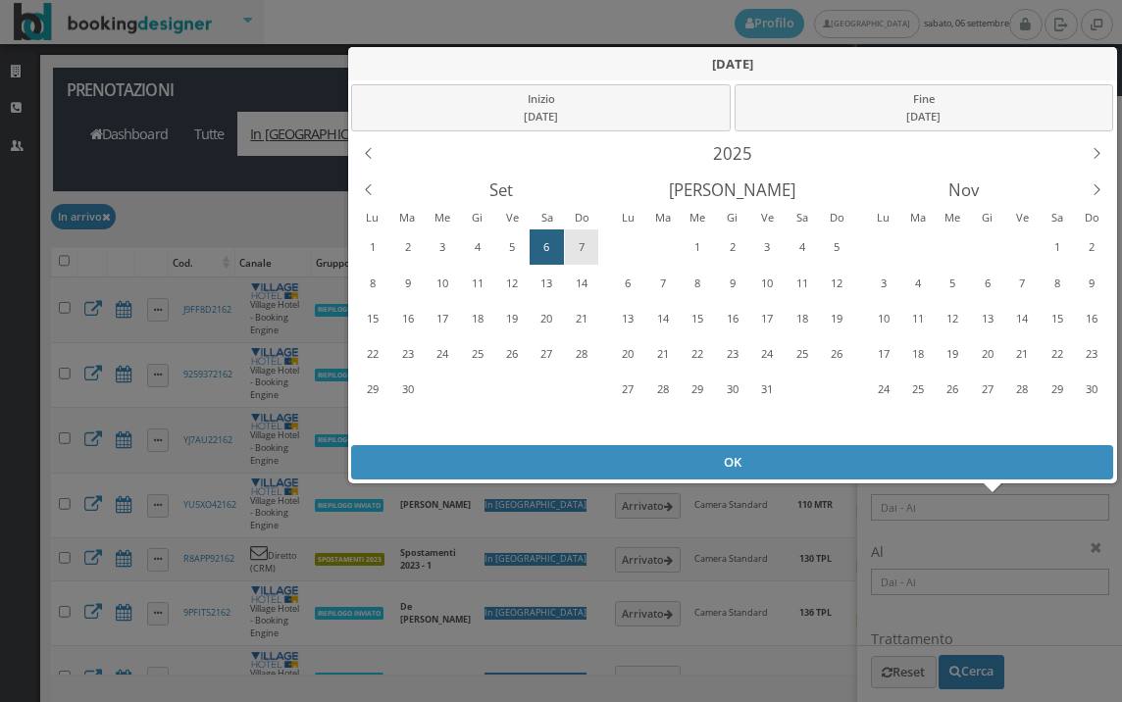
click at [584, 250] on div "7" at bounding box center [581, 246] width 30 height 31
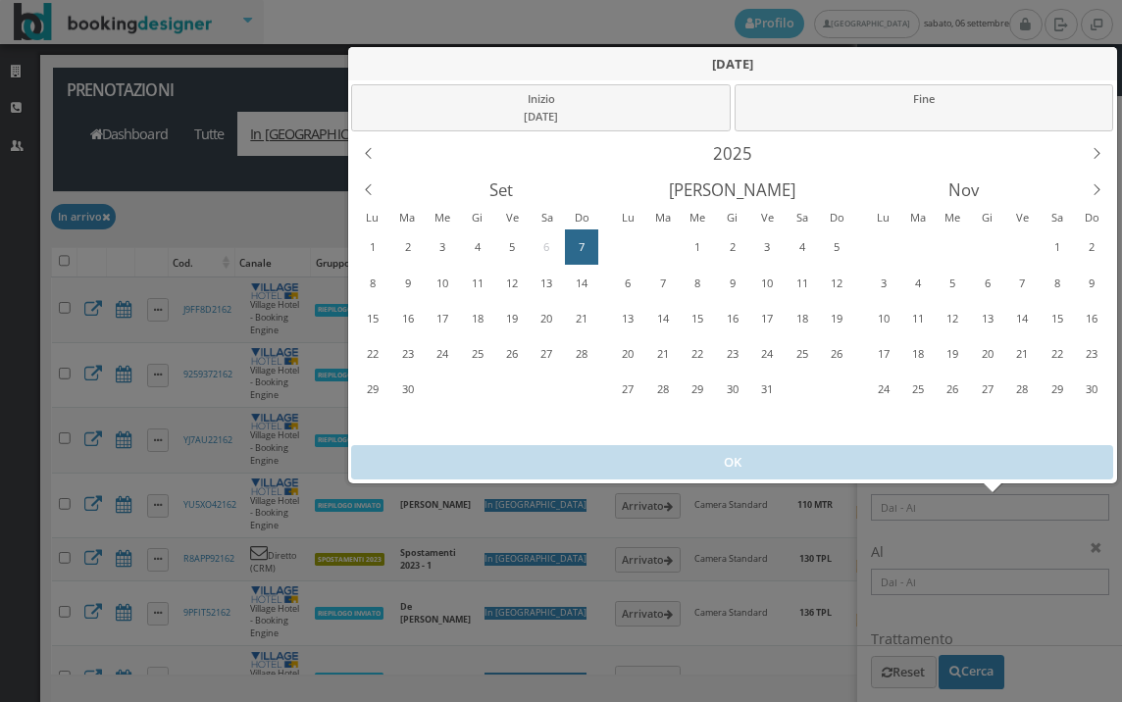
click at [584, 250] on div "7" at bounding box center [581, 246] width 30 height 31
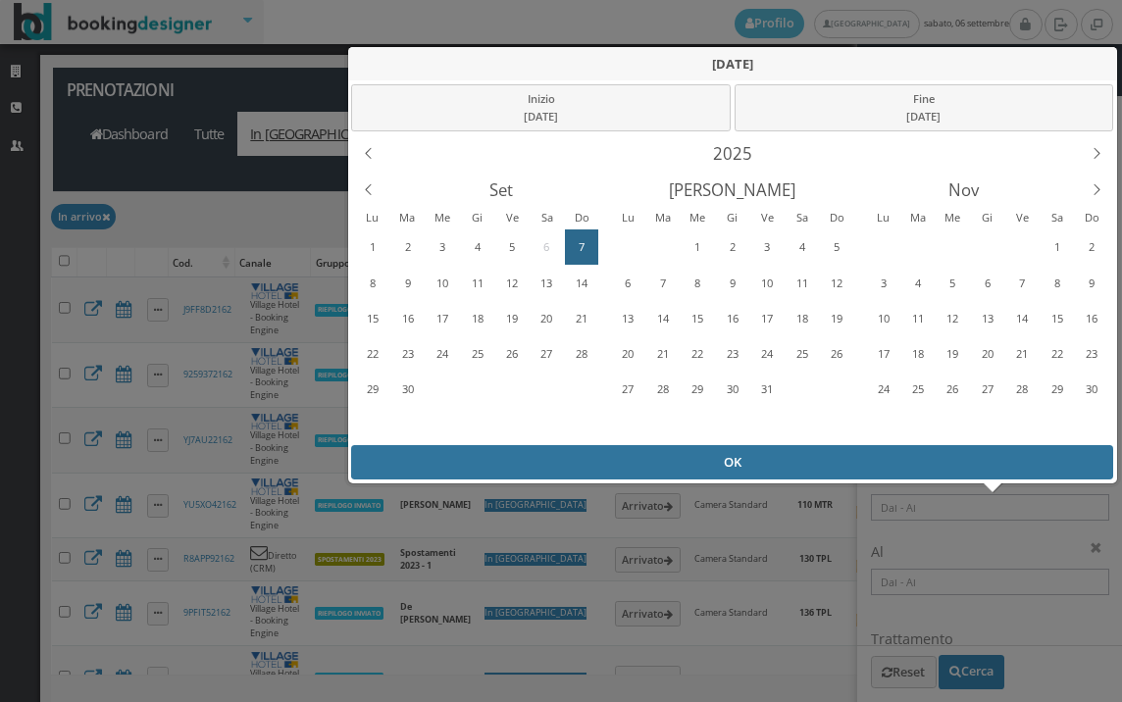
click at [651, 472] on div "OK" at bounding box center [732, 462] width 762 height 34
type input "07/09/2025 - 07/09/2025"
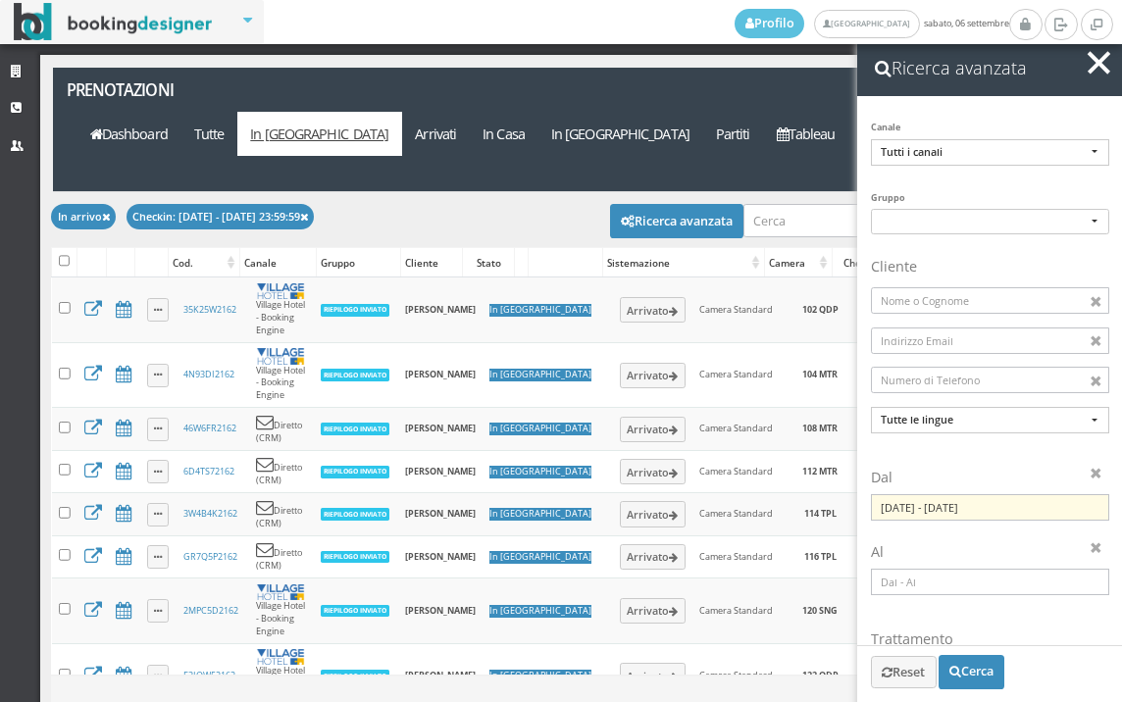
click at [1101, 66] on span "button" at bounding box center [1098, 62] width 23 height 23
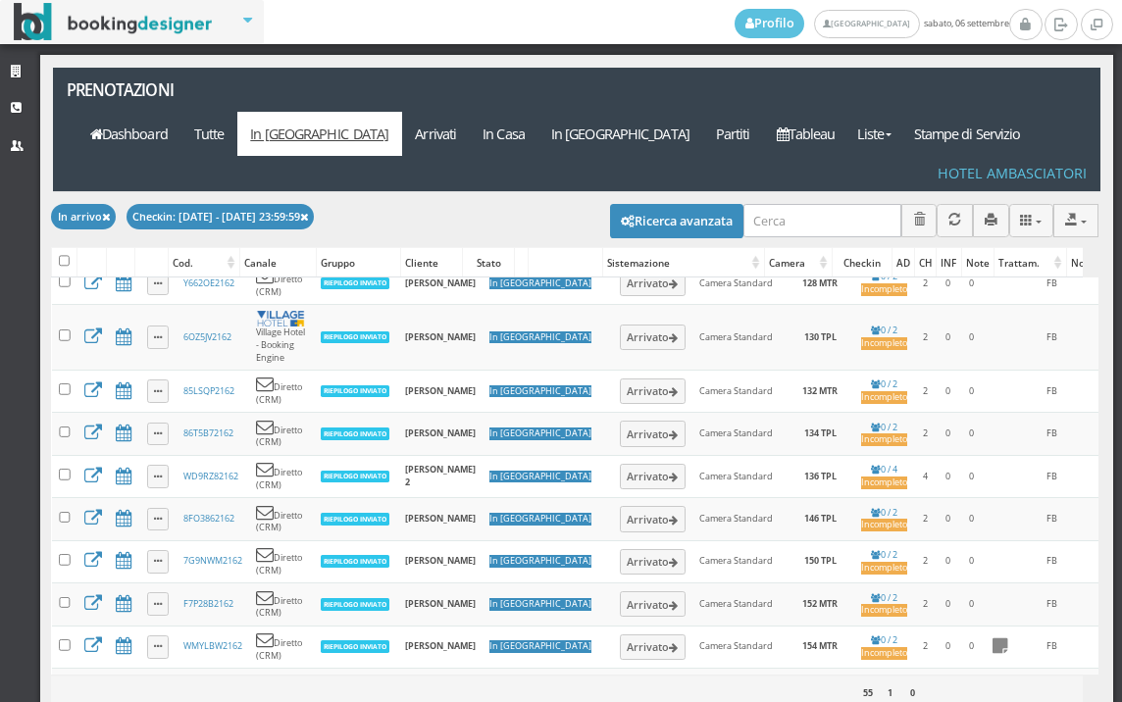
scroll to position [844, 0]
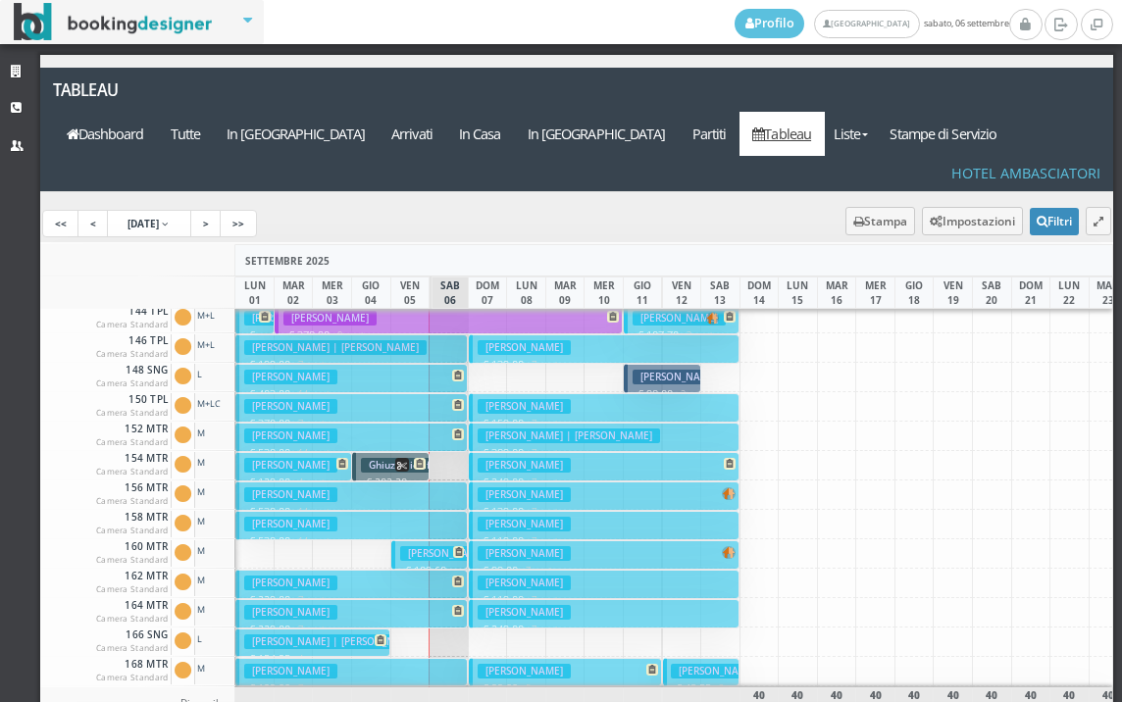
scroll to position [588, 0]
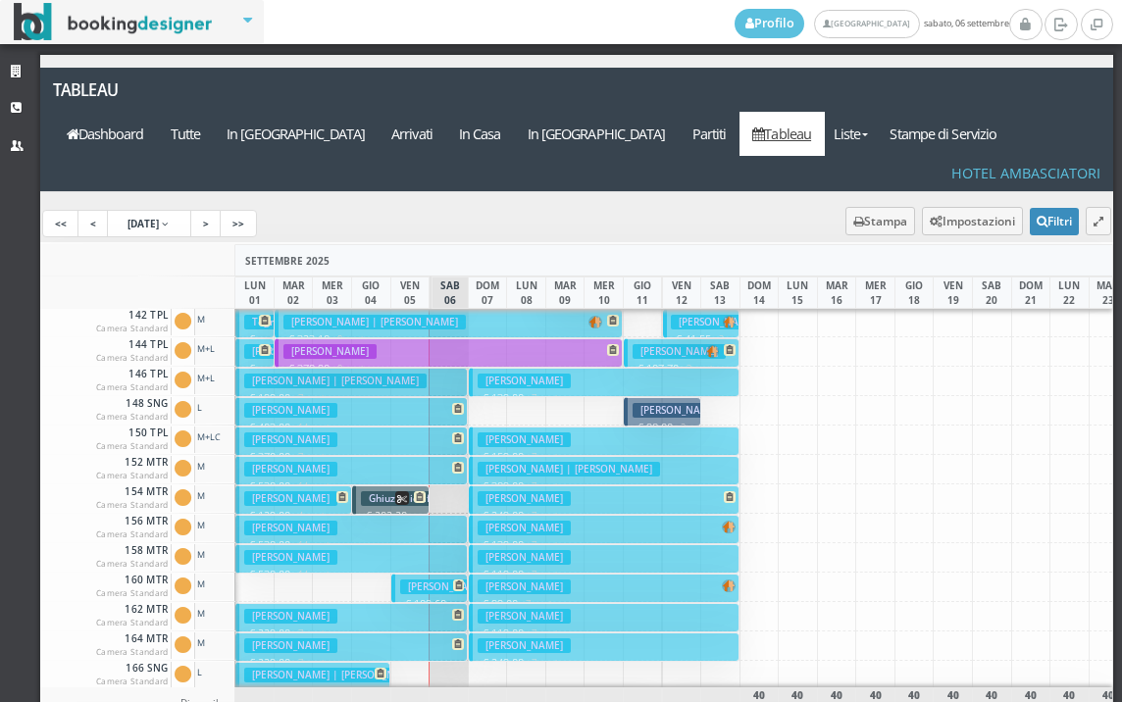
click at [675, 403] on h3 "[PERSON_NAME]" at bounding box center [678, 410] width 93 height 15
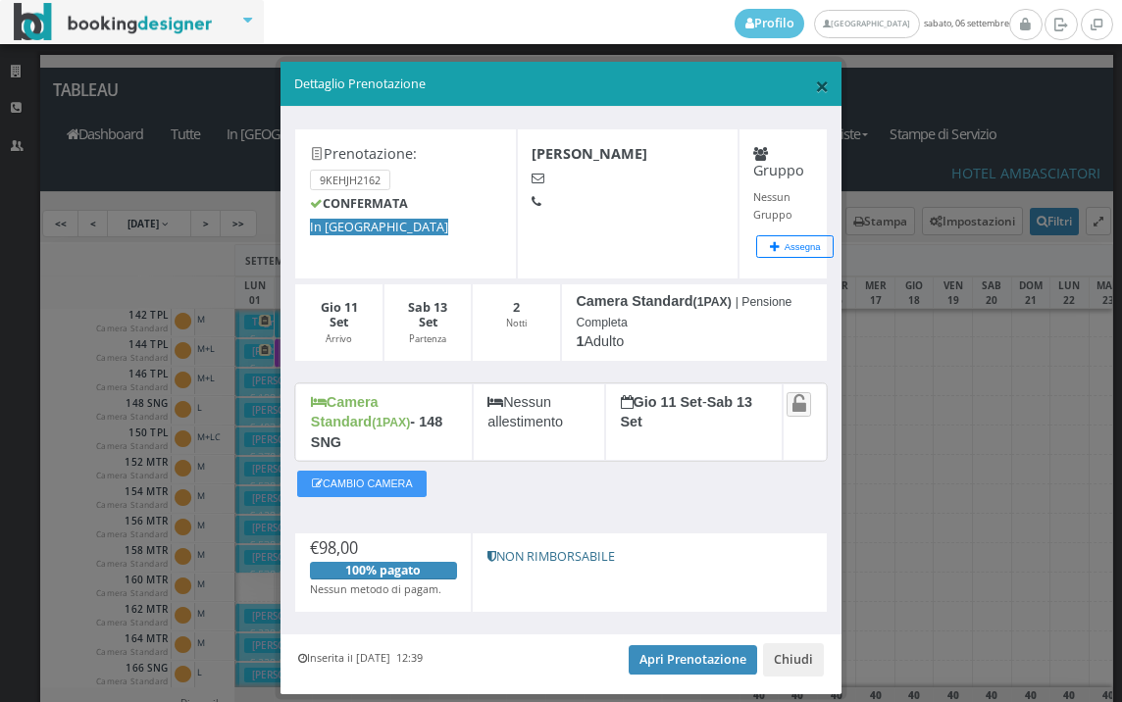
click at [815, 89] on span "×" at bounding box center [822, 85] width 14 height 33
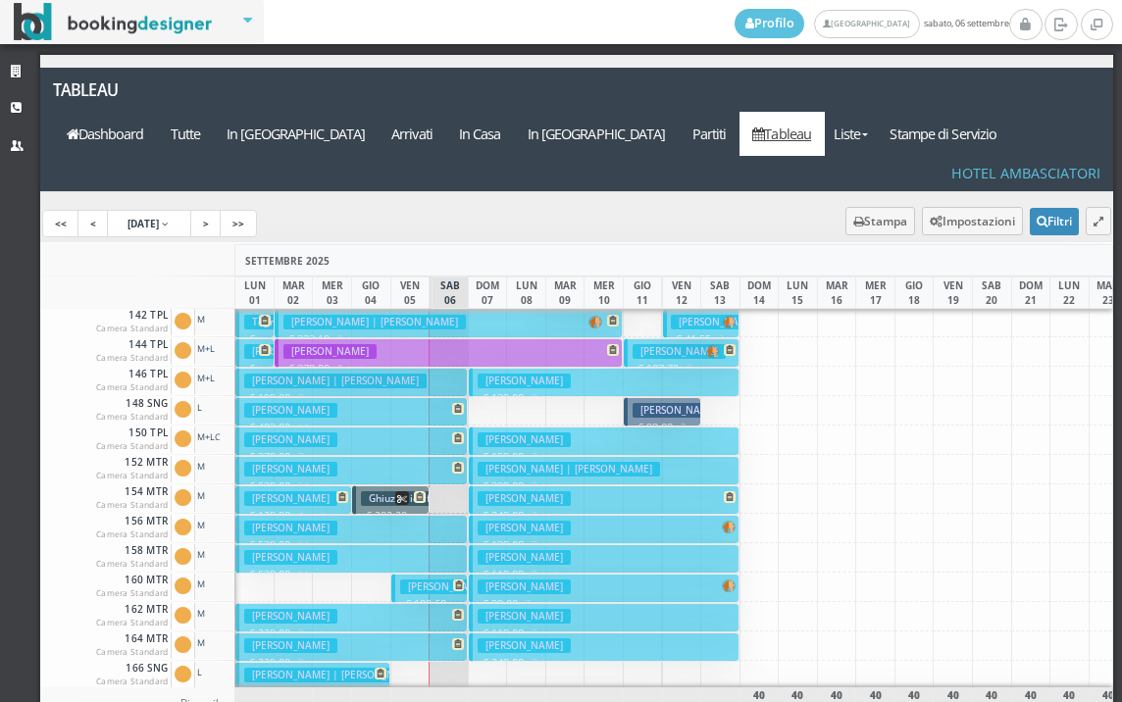
click at [680, 403] on h3 "[PERSON_NAME]" at bounding box center [678, 410] width 93 height 15
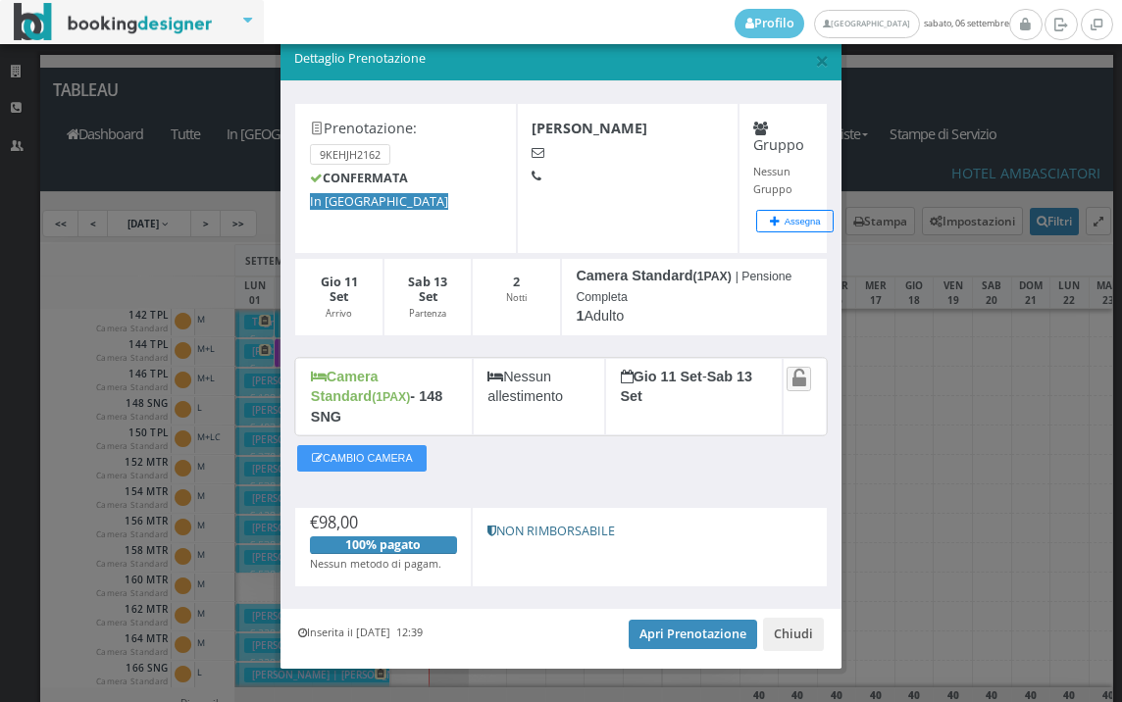
scroll to position [36, 0]
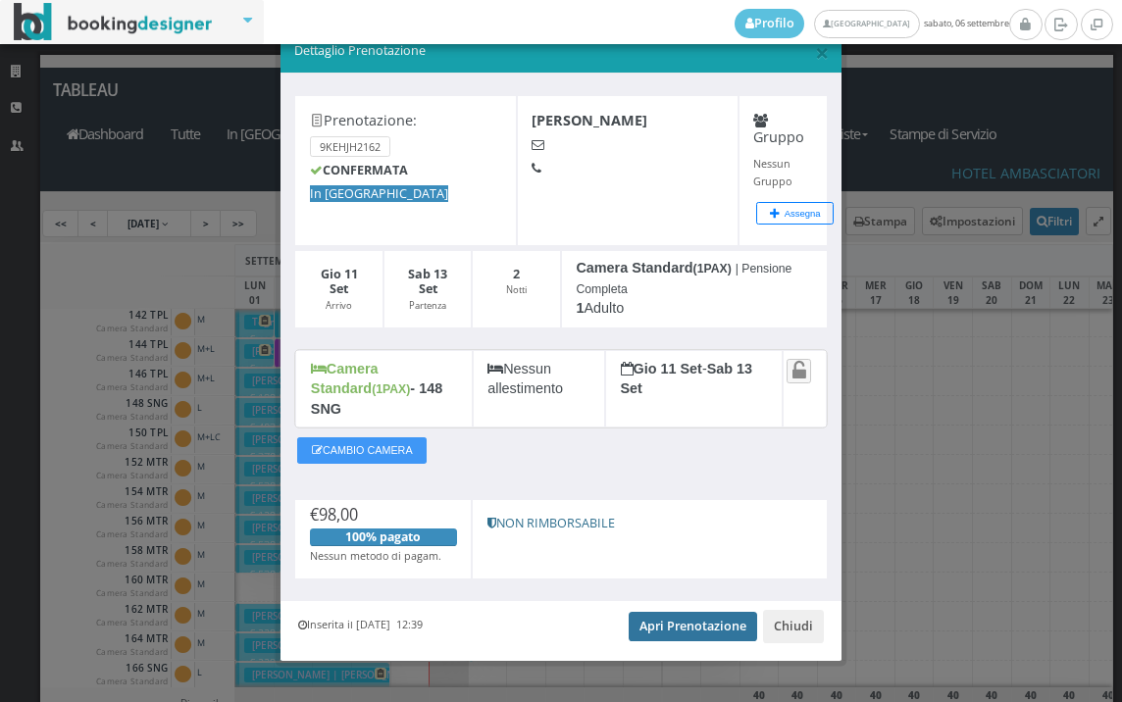
click at [659, 618] on link "Apri Prenotazione" at bounding box center [693, 626] width 128 height 29
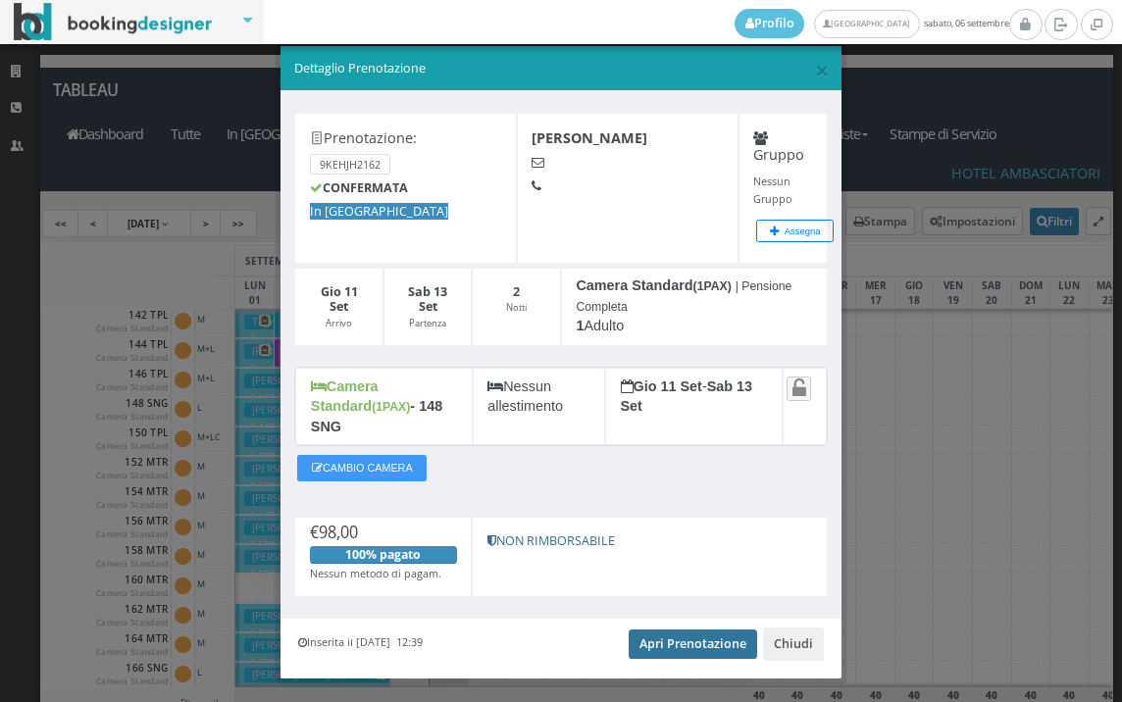
scroll to position [0, 0]
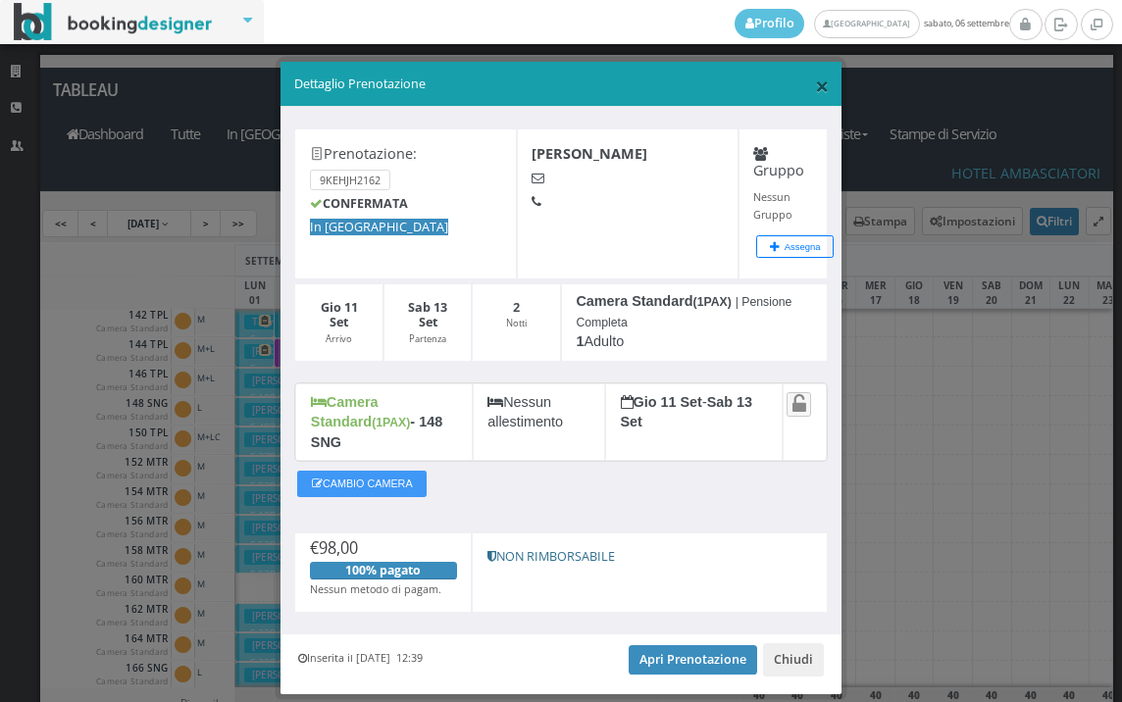
click at [815, 85] on span "×" at bounding box center [822, 85] width 14 height 33
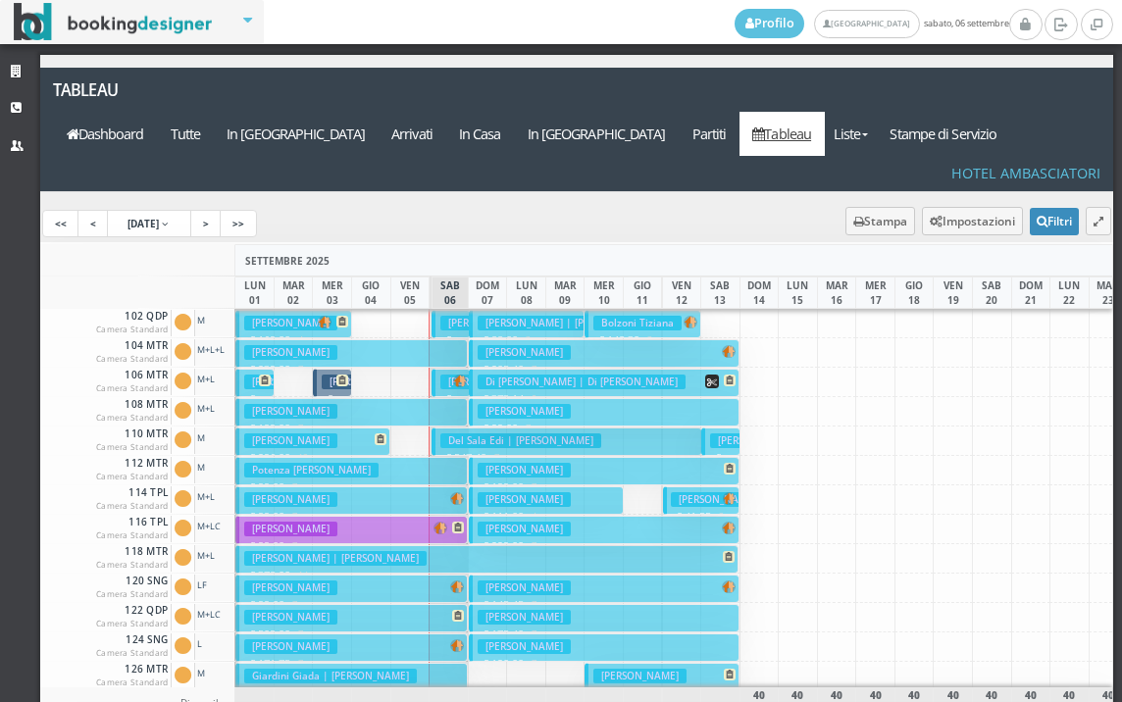
click at [713, 433] on h3 "Buzzola Franco" at bounding box center [756, 440] width 93 height 15
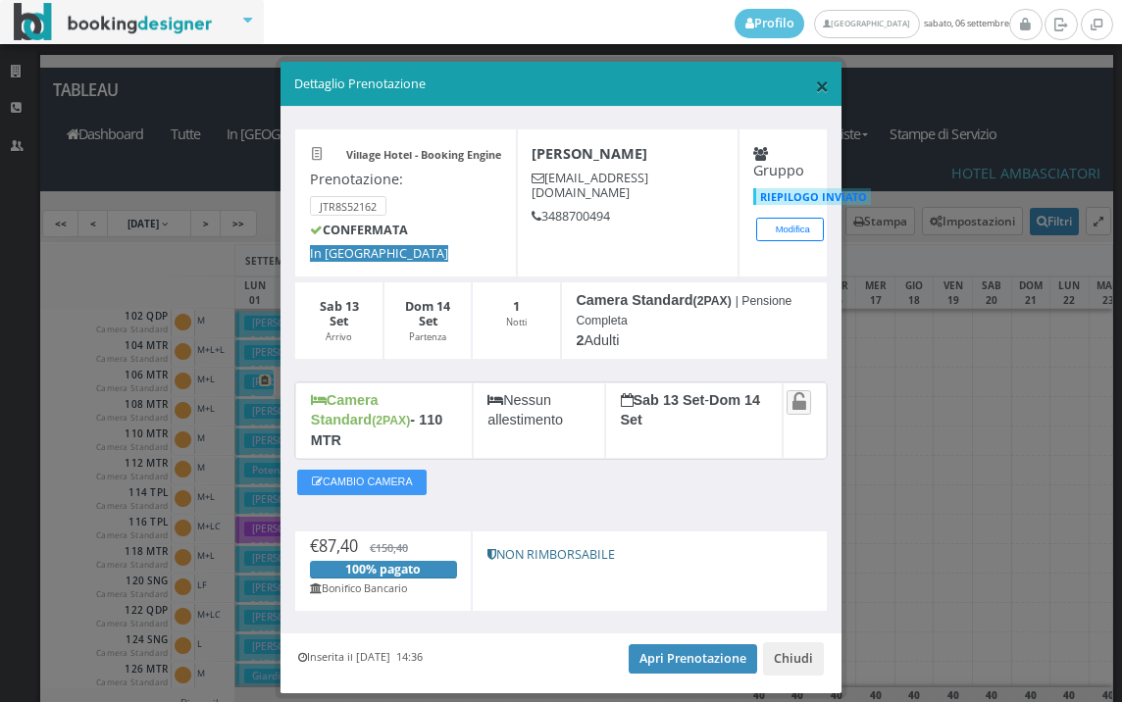
click at [815, 82] on span "×" at bounding box center [822, 85] width 14 height 33
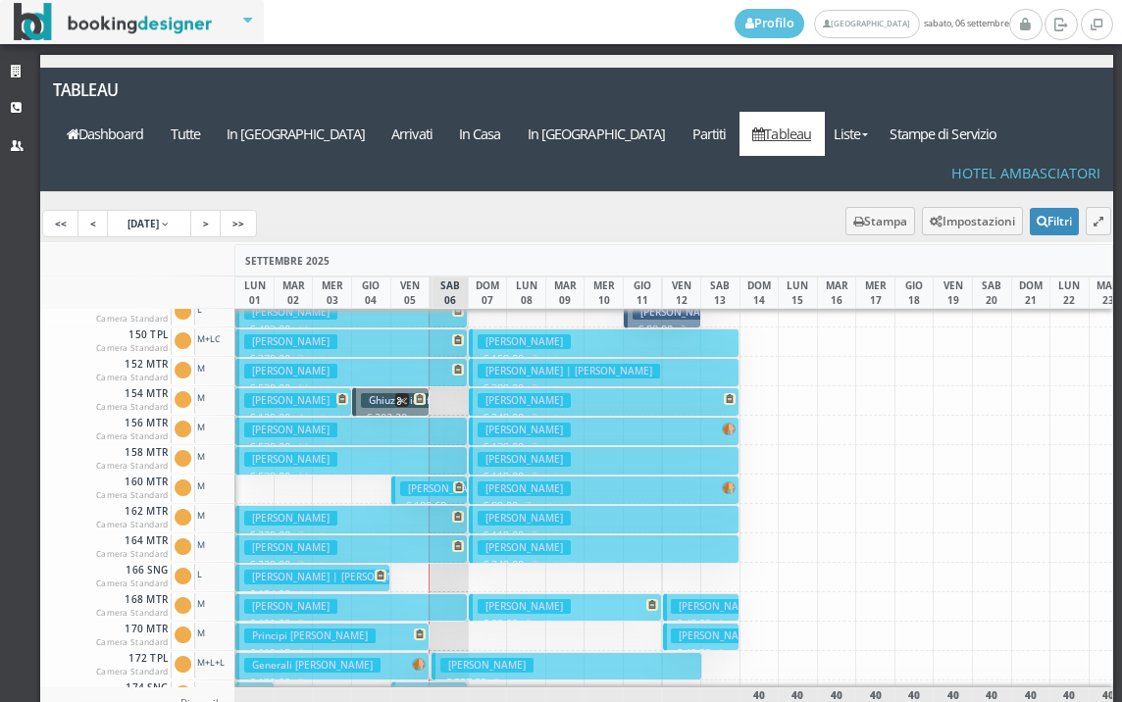
scroll to position [982, 0]
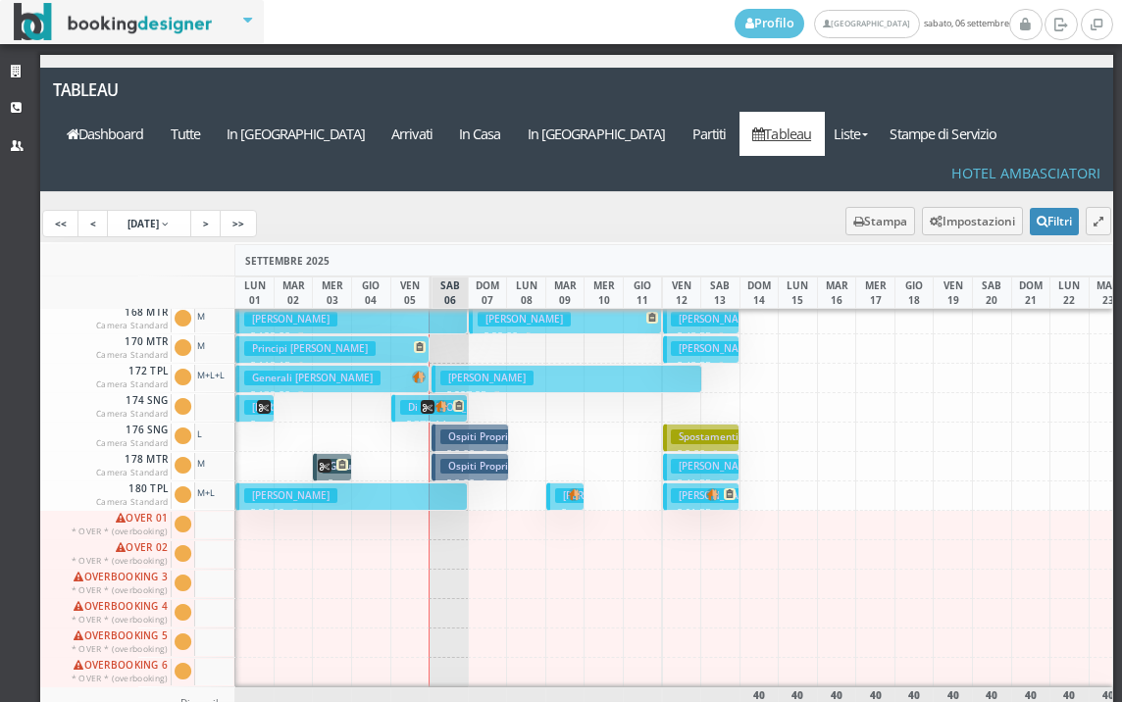
click at [240, 394] on button "Milani Sonia € 175.00 7 notti 1 Adulto" at bounding box center [254, 408] width 38 height 28
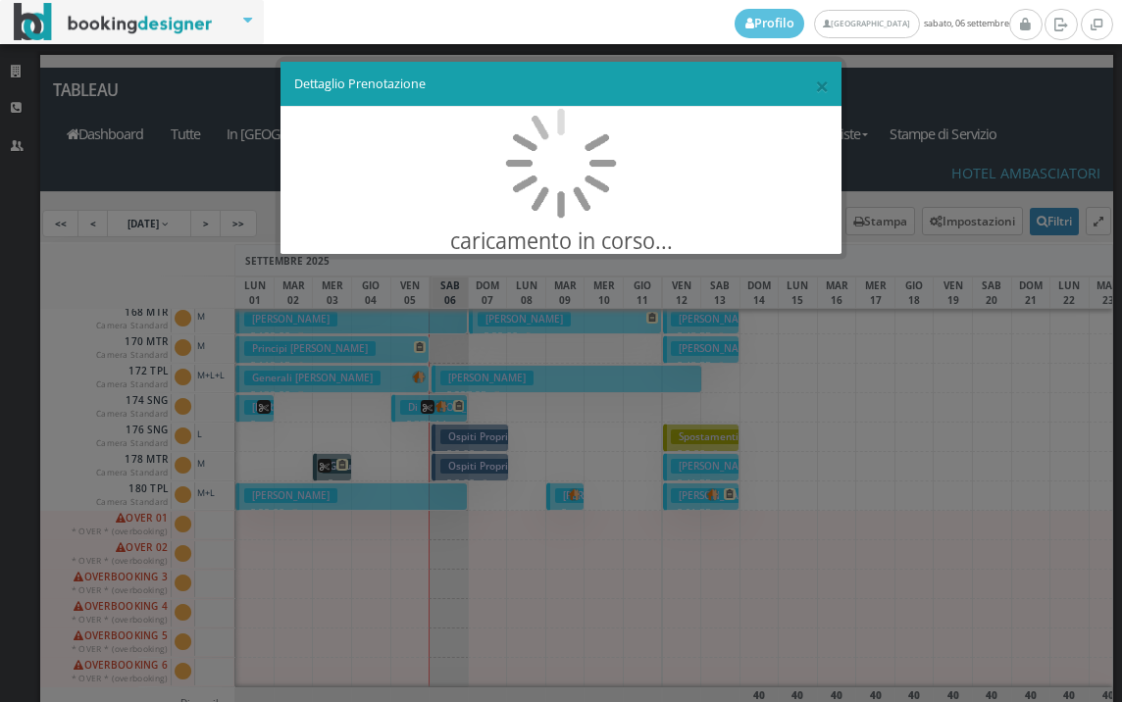
click at [240, 345] on div "× Dettaglio Prenotazione caricamento in corso..." at bounding box center [561, 351] width 1122 height 702
click at [239, 345] on div "× Dettaglio Prenotazione caricamento in corso..." at bounding box center [561, 351] width 1122 height 702
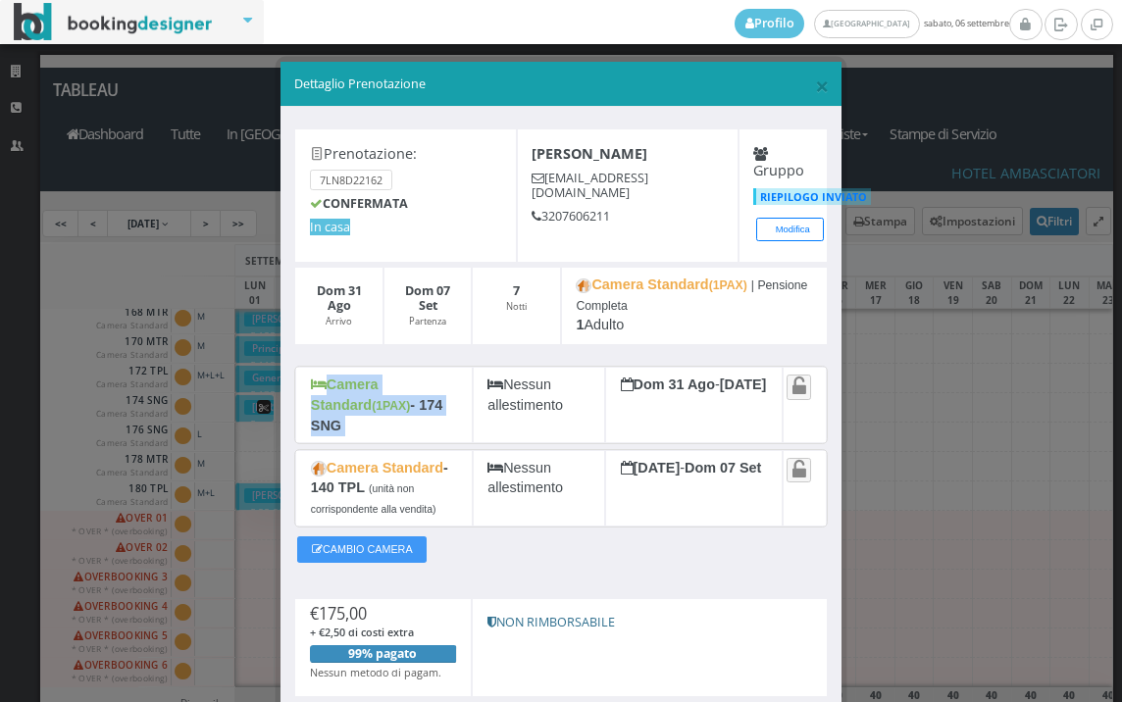
click at [239, 345] on div "× Dettaglio Prenotazione Prenotazione: 7LN8D22162 CONFERMATA In casa Milani Son…" at bounding box center [561, 351] width 1122 height 702
click at [815, 82] on span "×" at bounding box center [822, 85] width 14 height 33
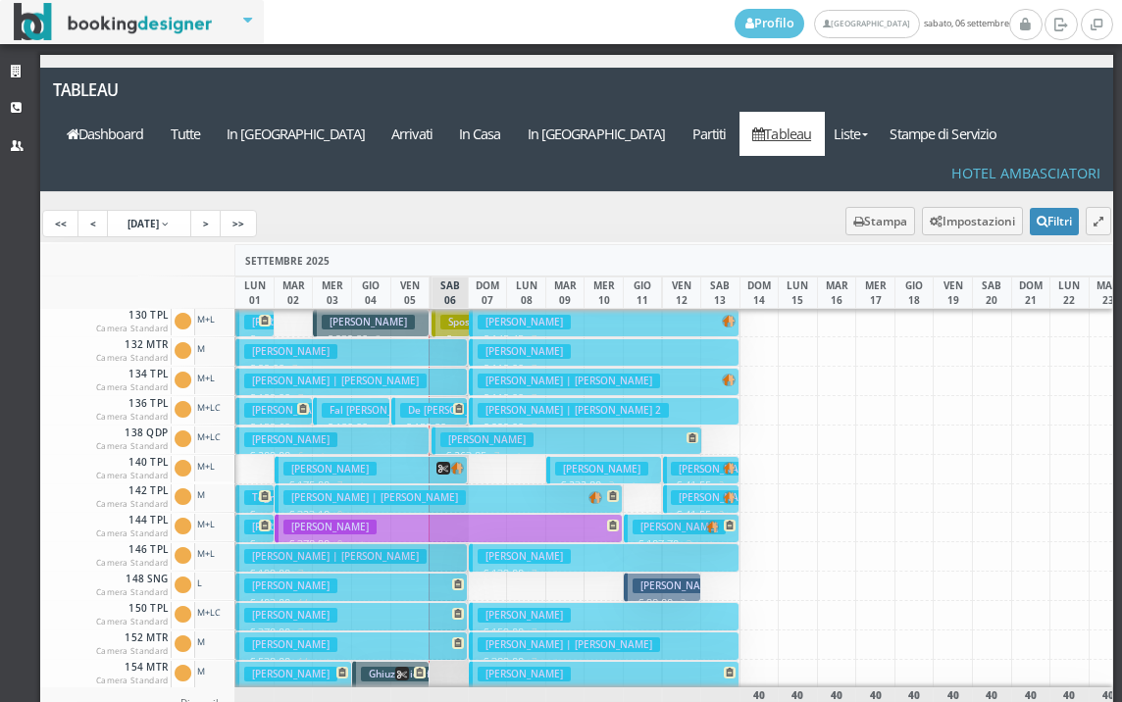
scroll to position [294, 0]
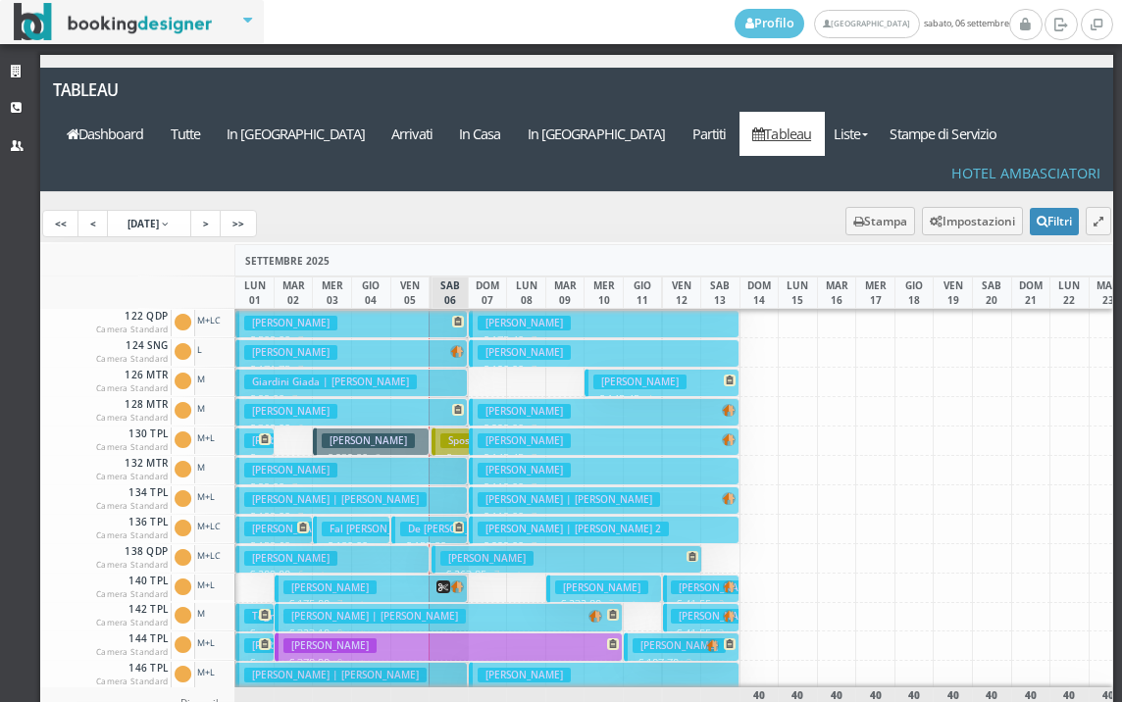
click at [445, 369] on button "Giardini Giada | Bartolini William € 99.00 7 notti 2 Adulti" at bounding box center [351, 383] width 232 height 28
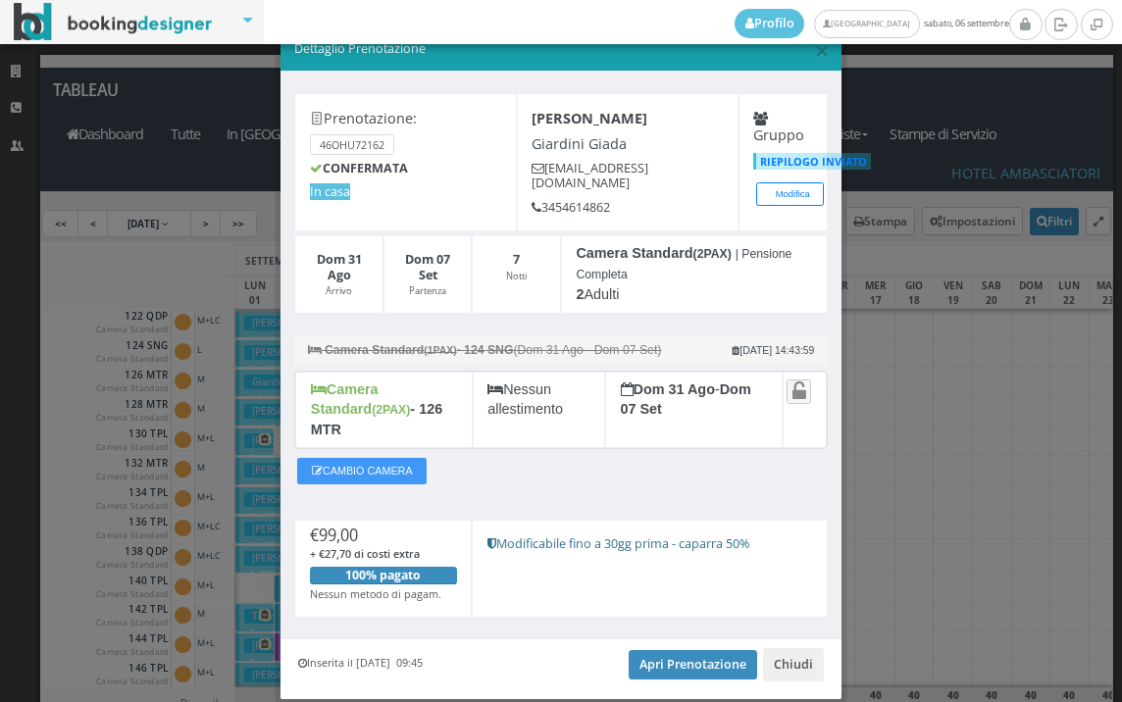
scroll to position [76, 0]
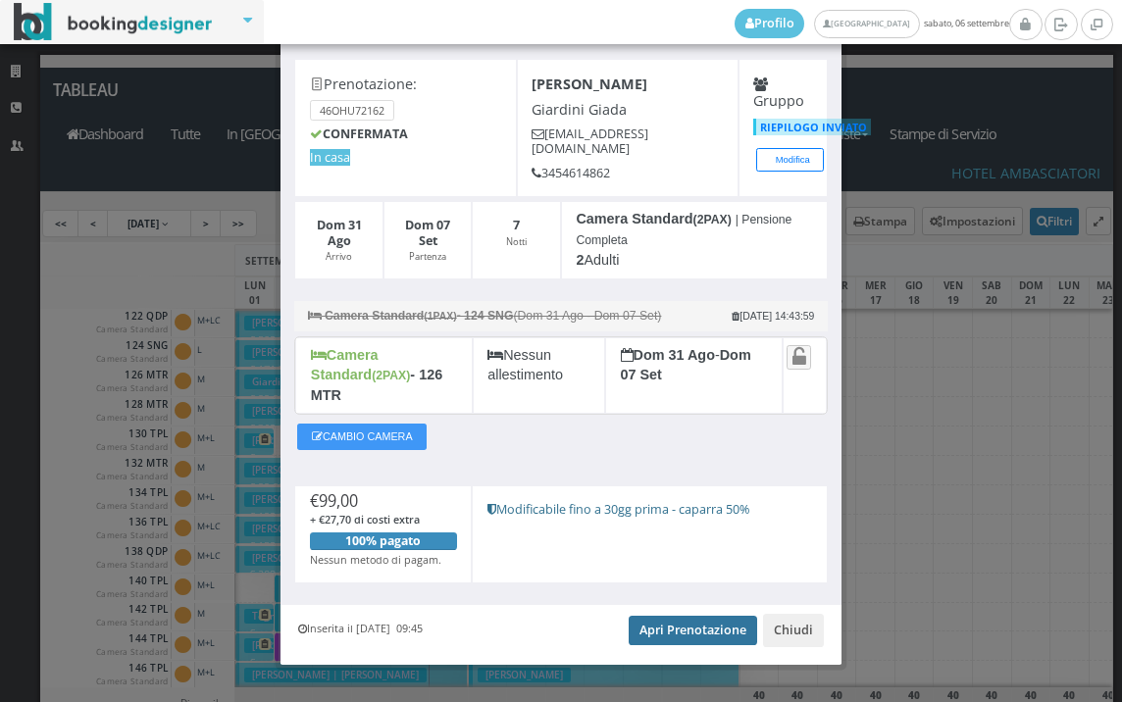
click at [651, 618] on link "Apri Prenotazione" at bounding box center [693, 630] width 128 height 29
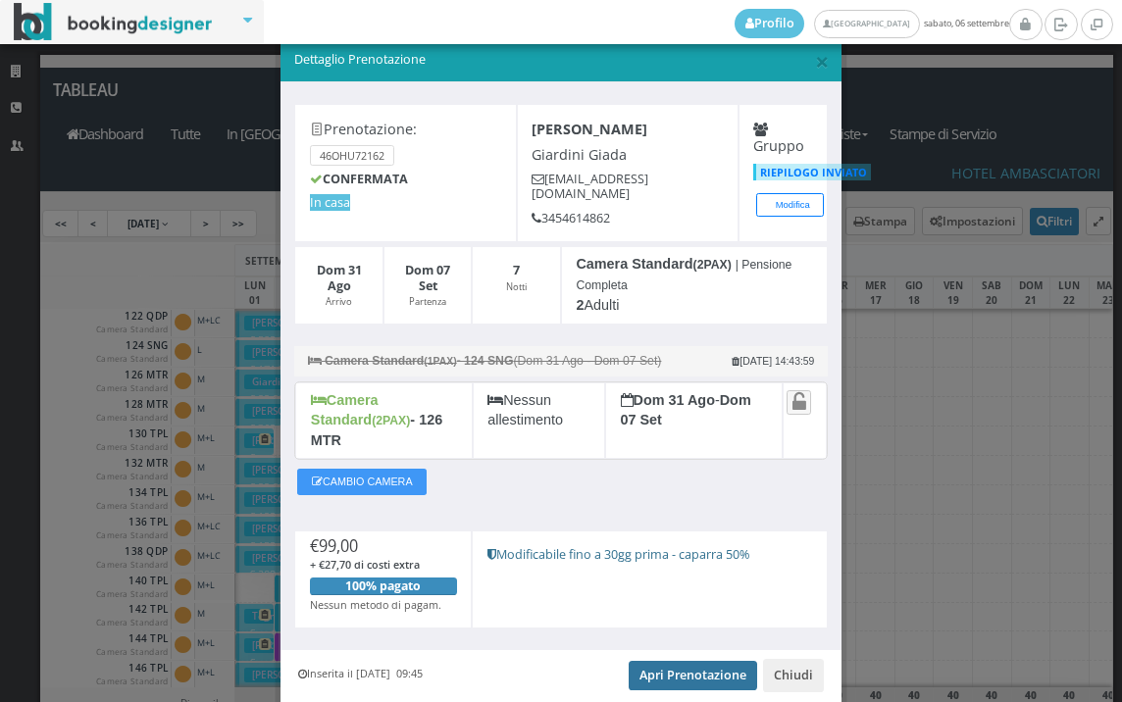
scroll to position [0, 0]
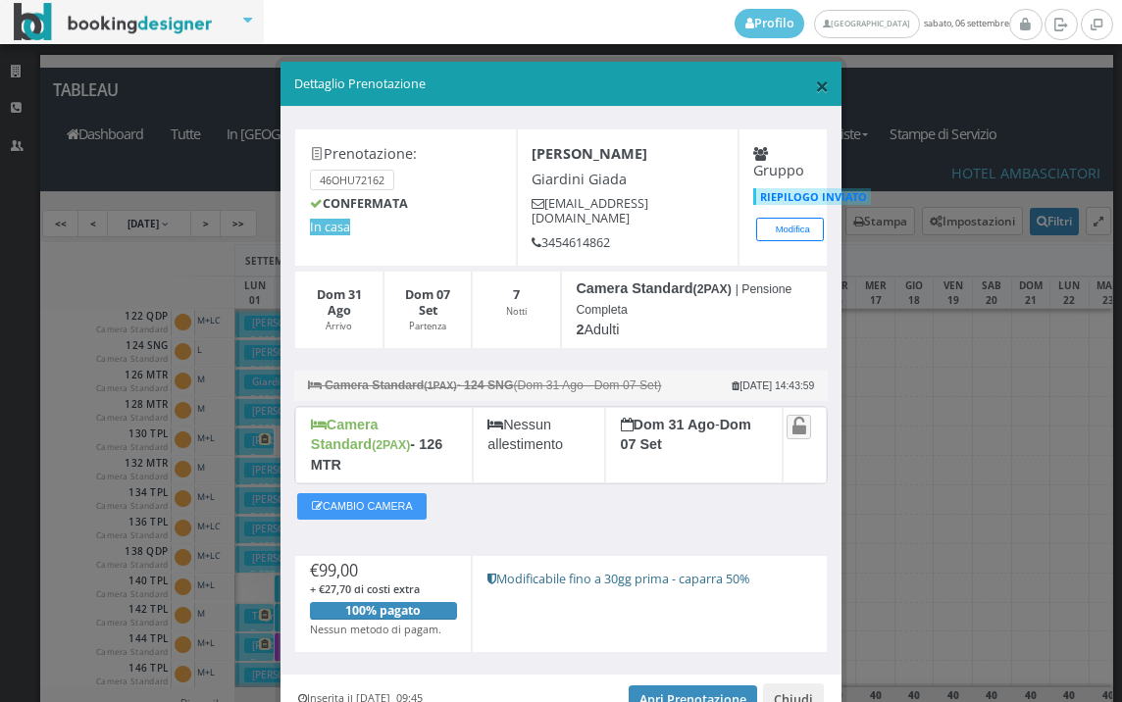
click at [815, 93] on span "×" at bounding box center [822, 85] width 14 height 33
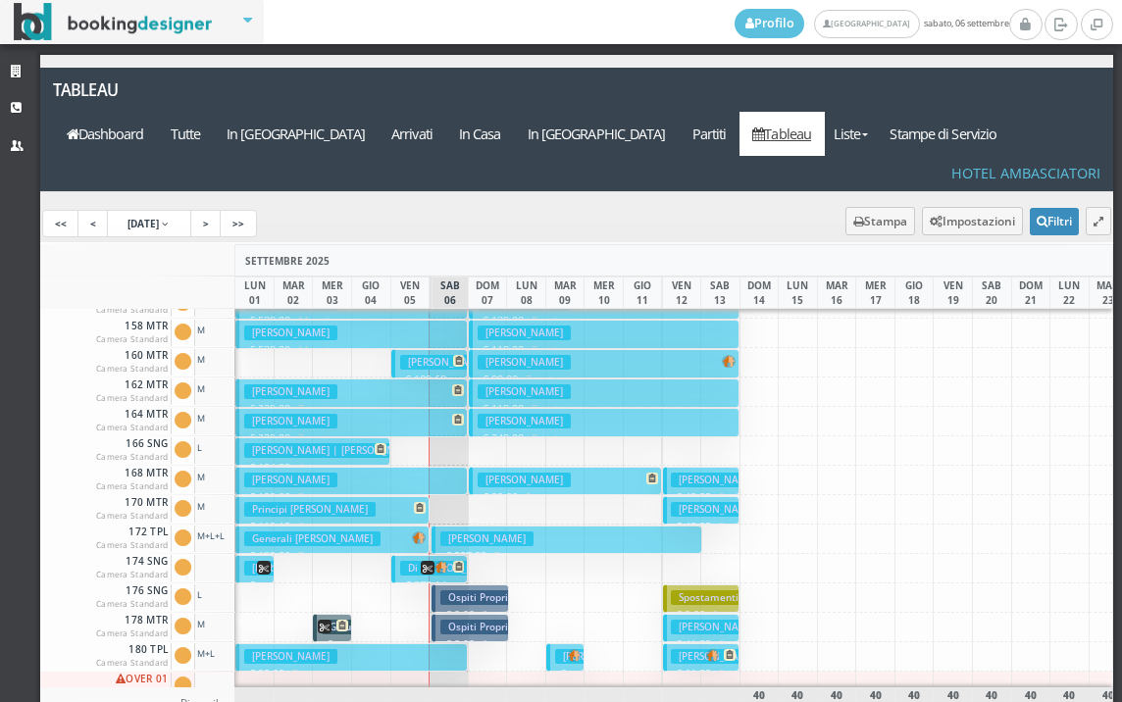
scroll to position [986, 0]
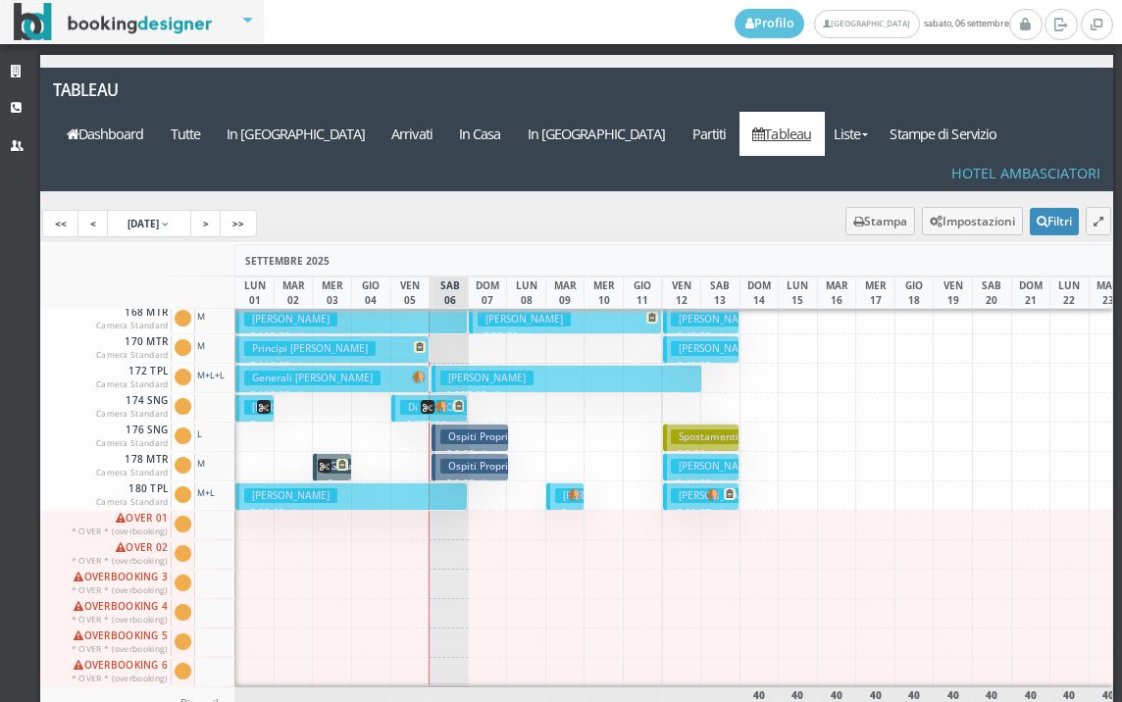
click at [405, 400] on h3 "Di [PERSON_NAME] | Di [PERSON_NAME]" at bounding box center [504, 407] width 208 height 15
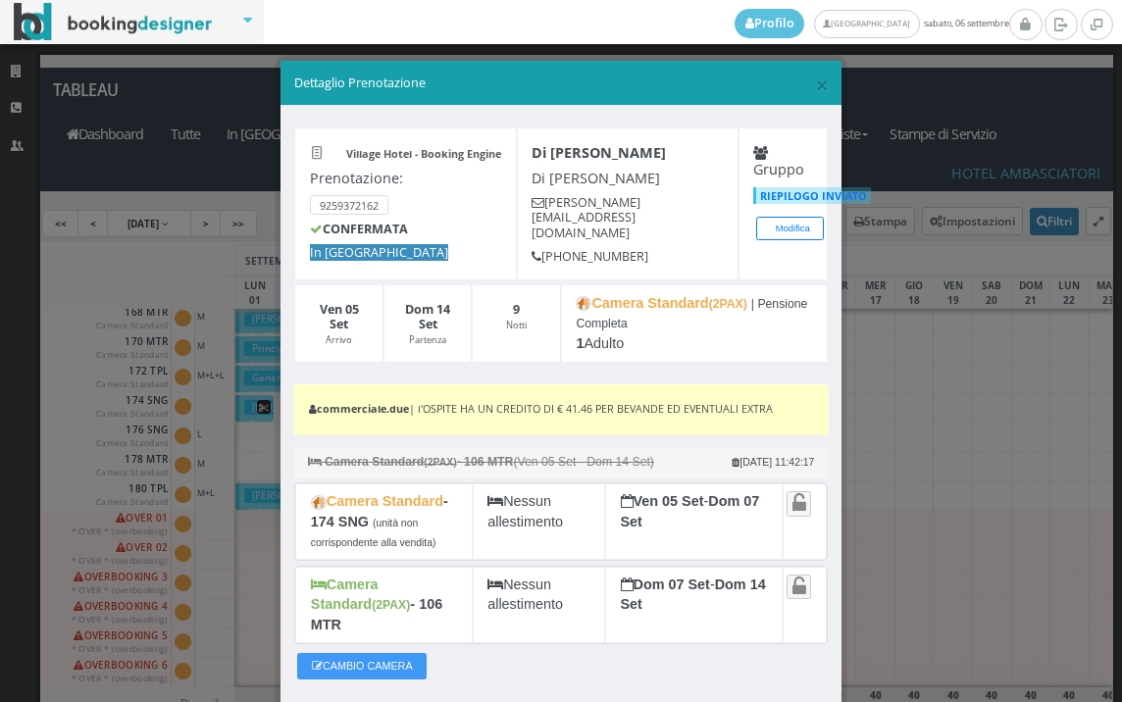
scroll to position [0, 0]
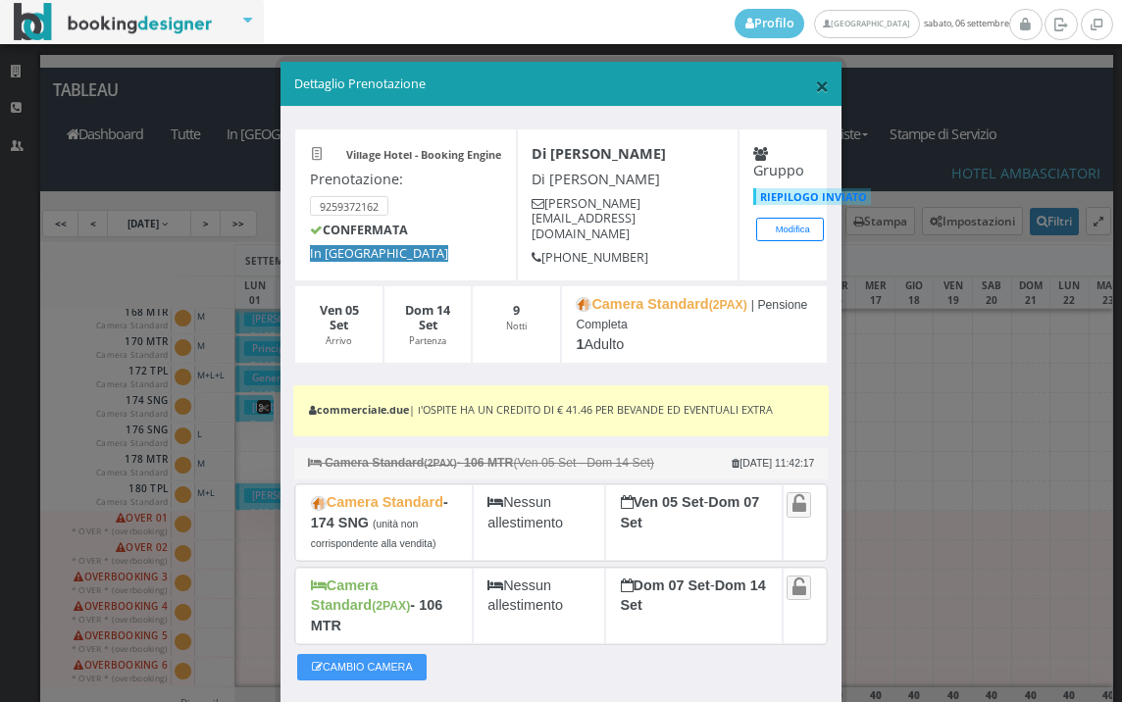
click at [815, 90] on span "×" at bounding box center [822, 85] width 14 height 33
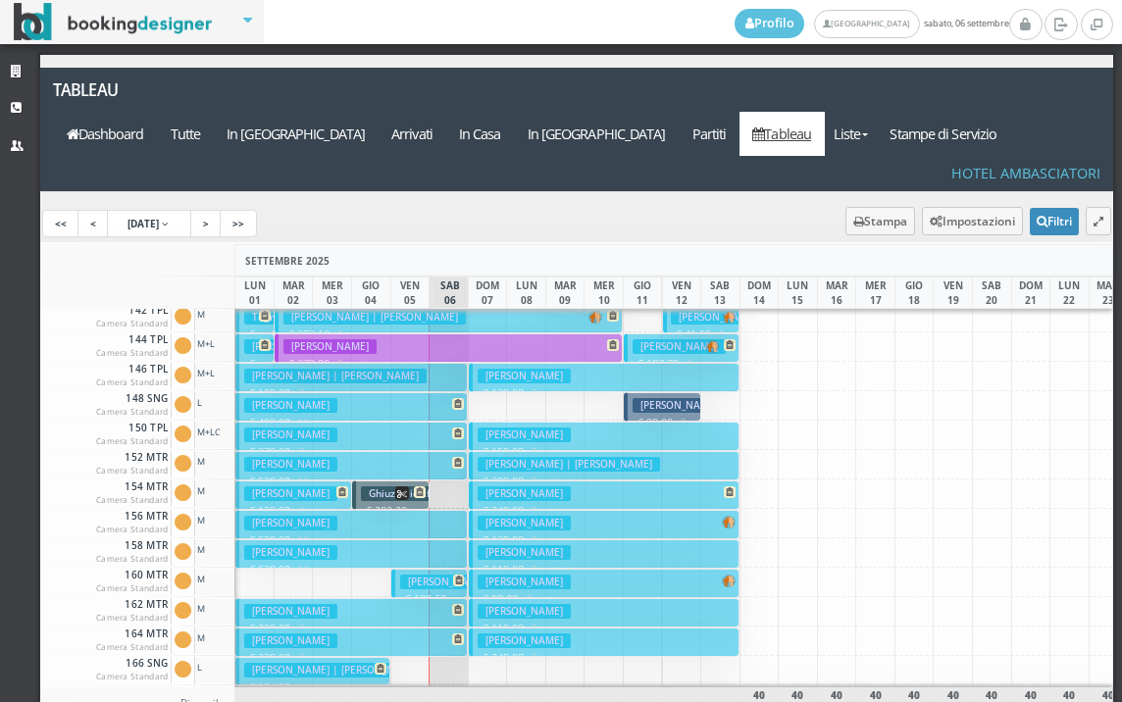
scroll to position [691, 0]
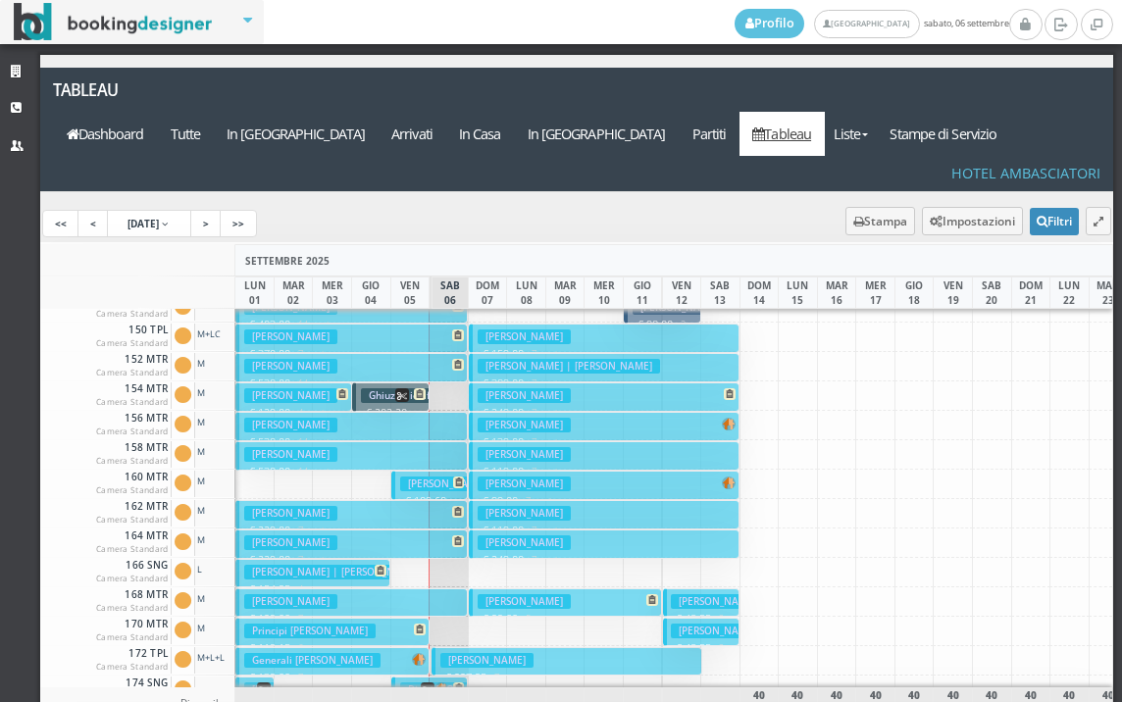
click at [411, 477] on h3 "[PERSON_NAME] Gioia" at bounding box center [460, 484] width 121 height 15
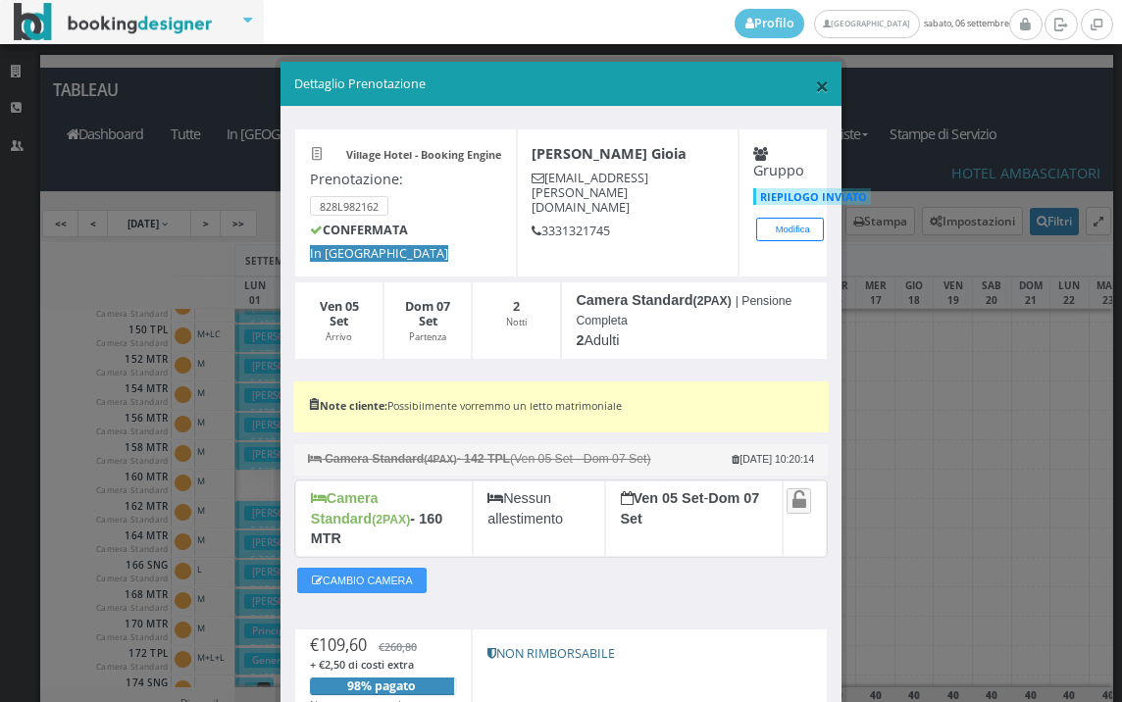
click at [815, 80] on span "×" at bounding box center [822, 85] width 14 height 33
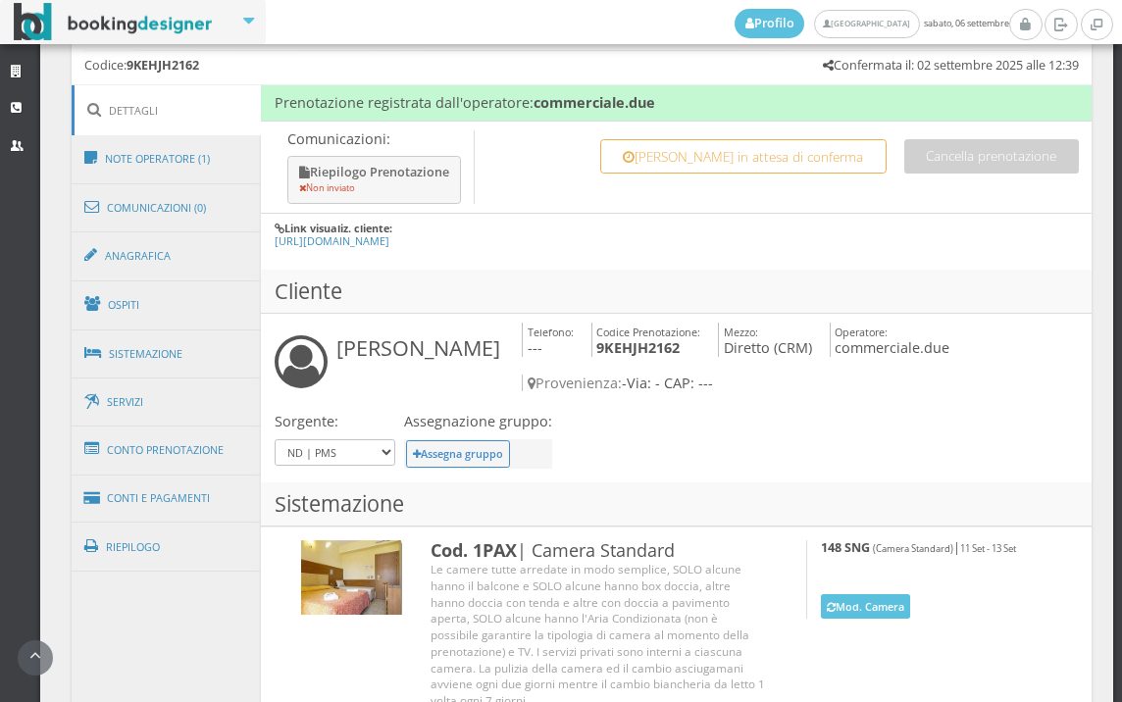
scroll to position [1089, 0]
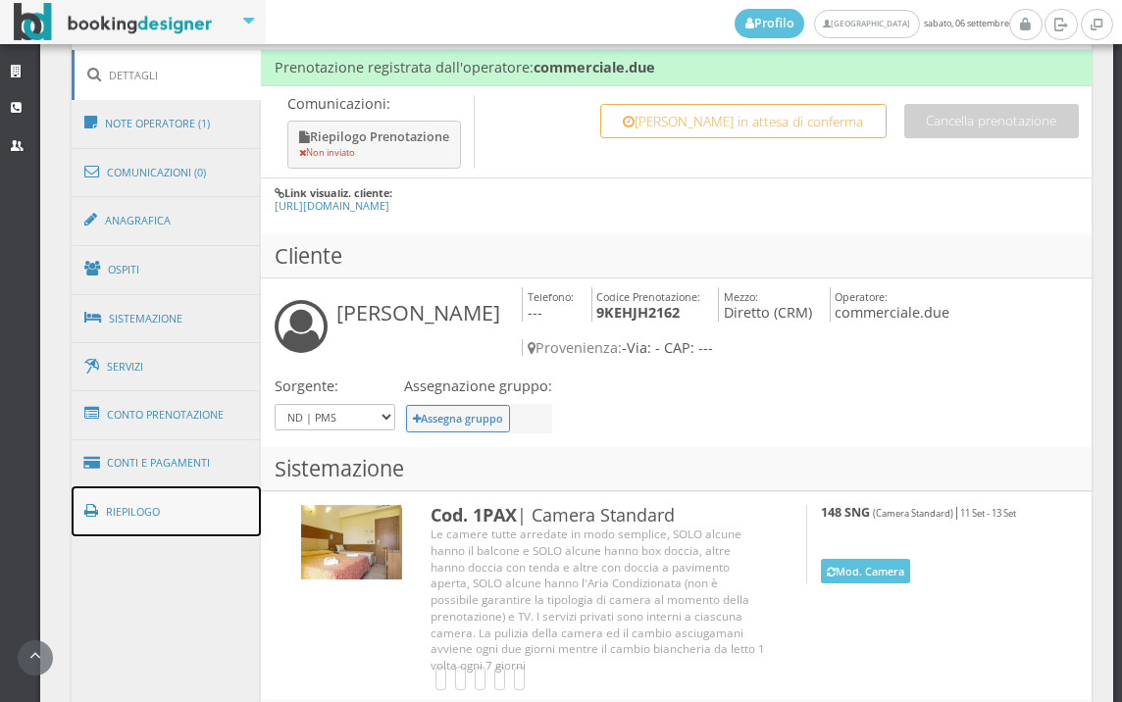
click at [196, 512] on link "Riepilogo" at bounding box center [167, 511] width 190 height 51
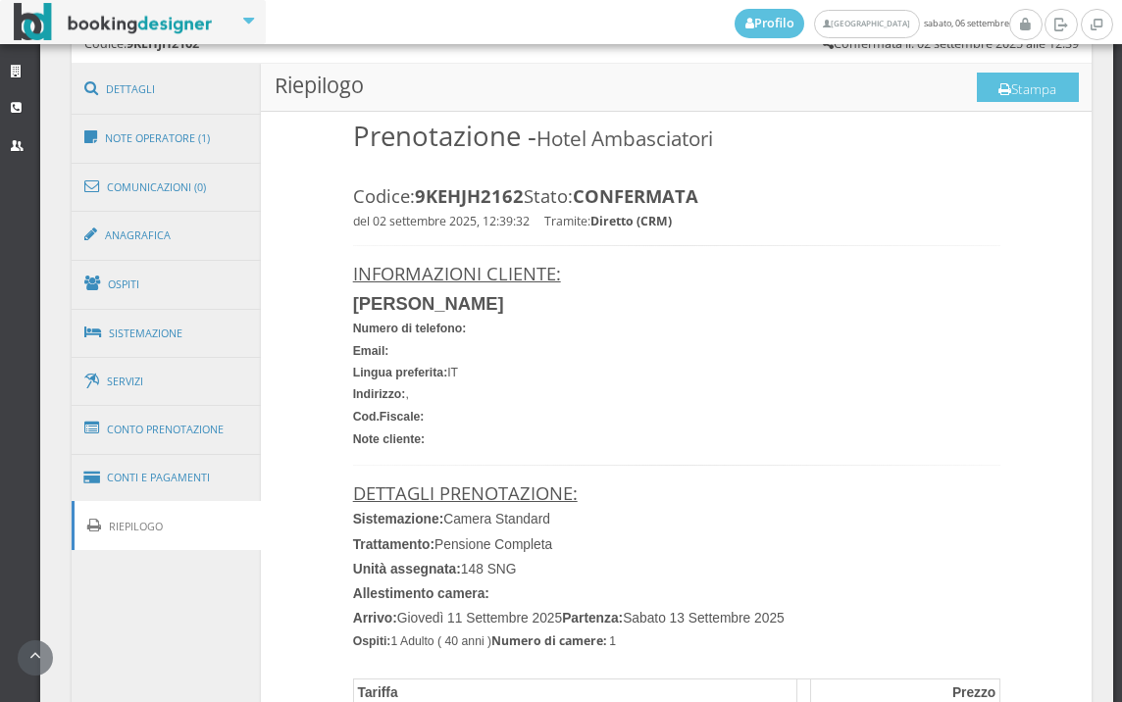
scroll to position [871, 0]
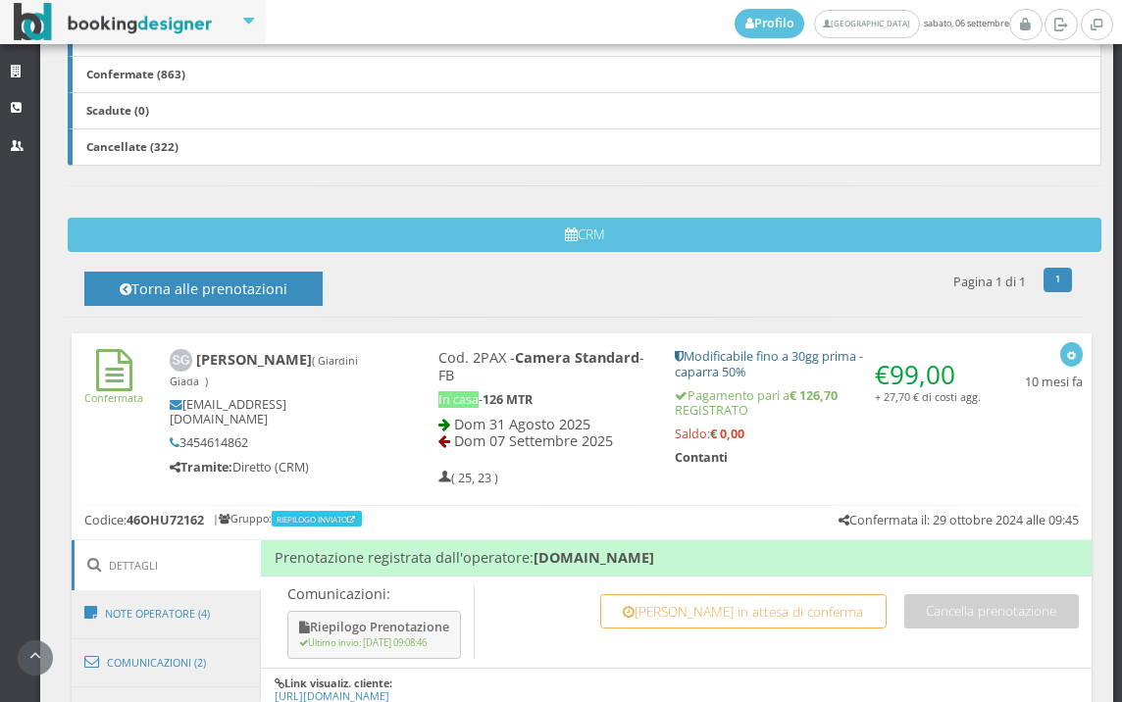
scroll to position [1089, 0]
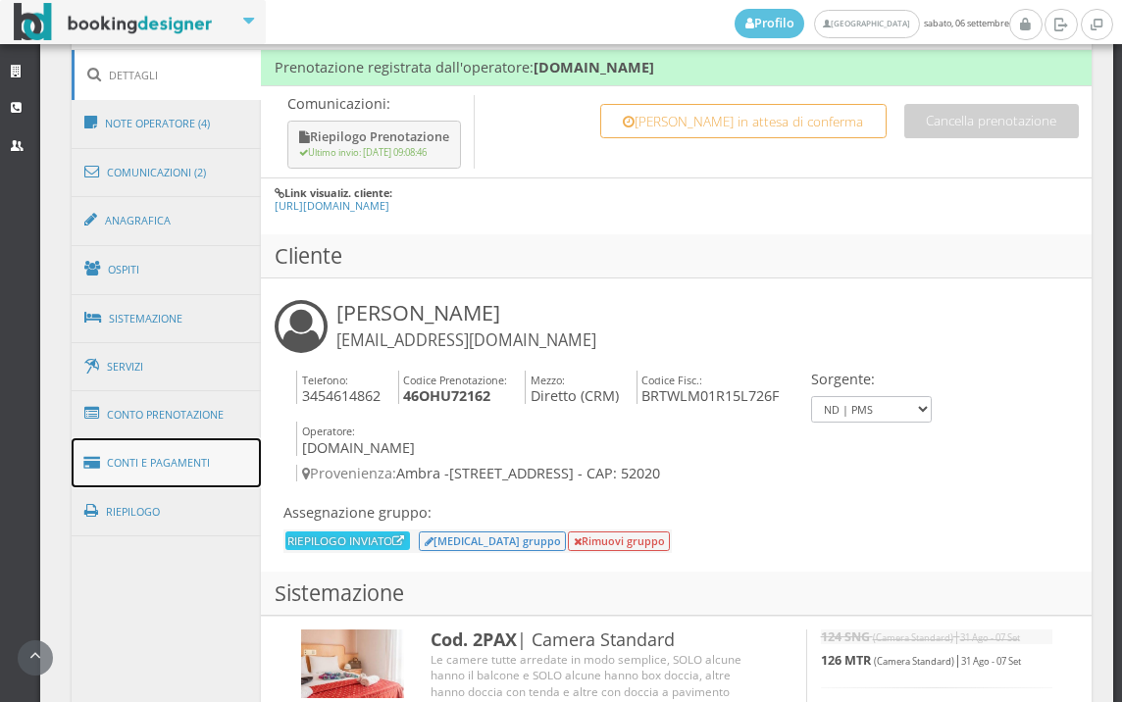
click at [208, 474] on link "Conti e Pagamenti" at bounding box center [167, 463] width 190 height 50
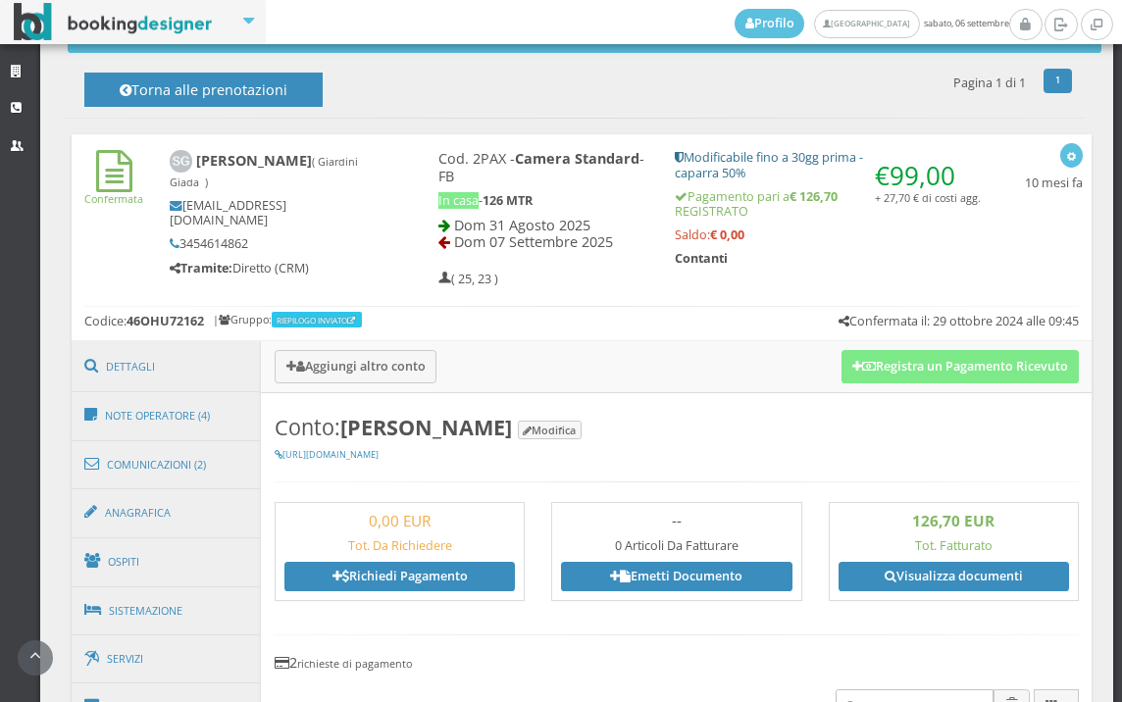
scroll to position [762, 0]
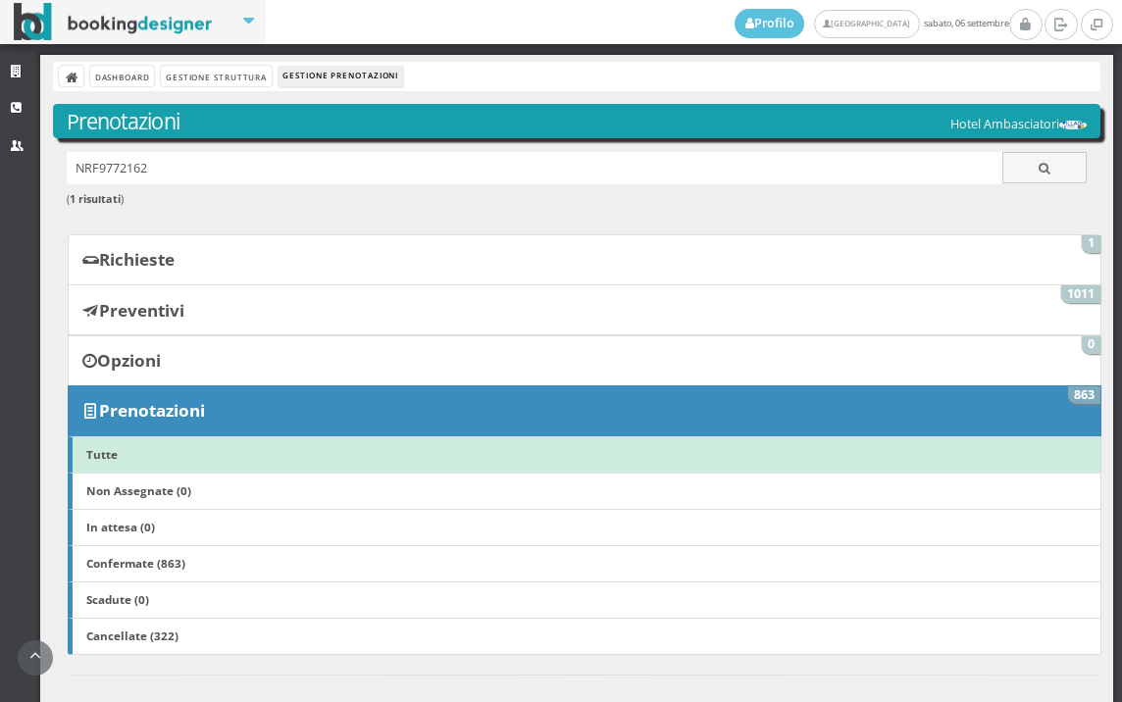
scroll to position [982, 0]
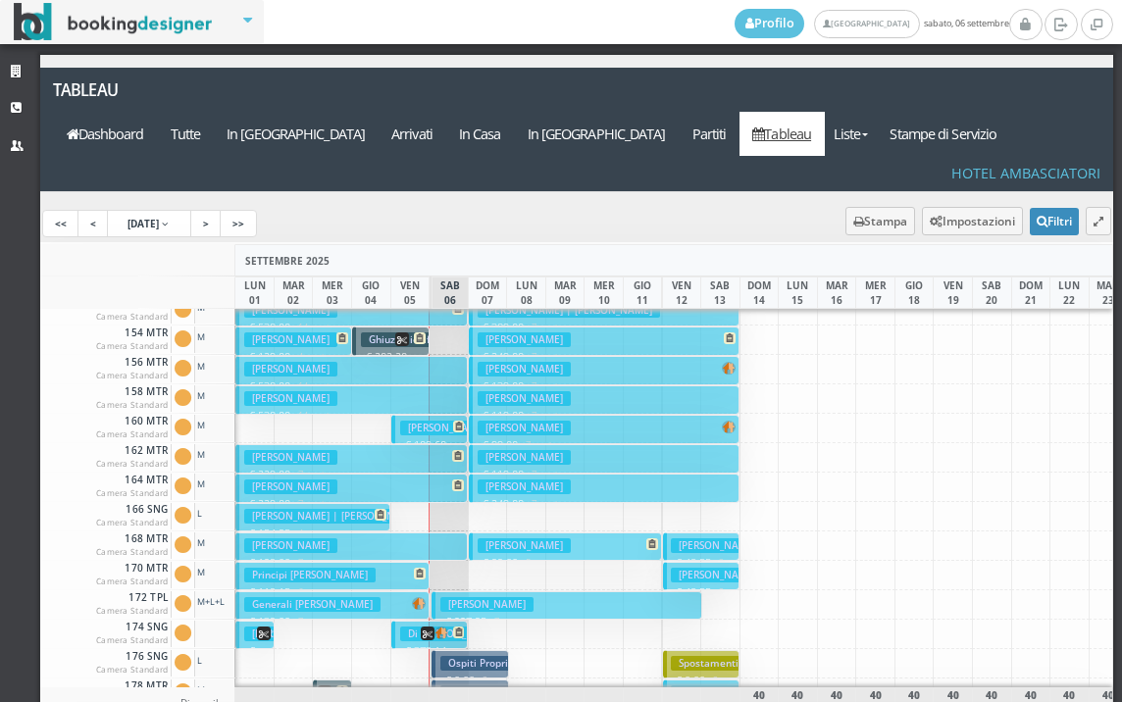
scroll to position [986, 0]
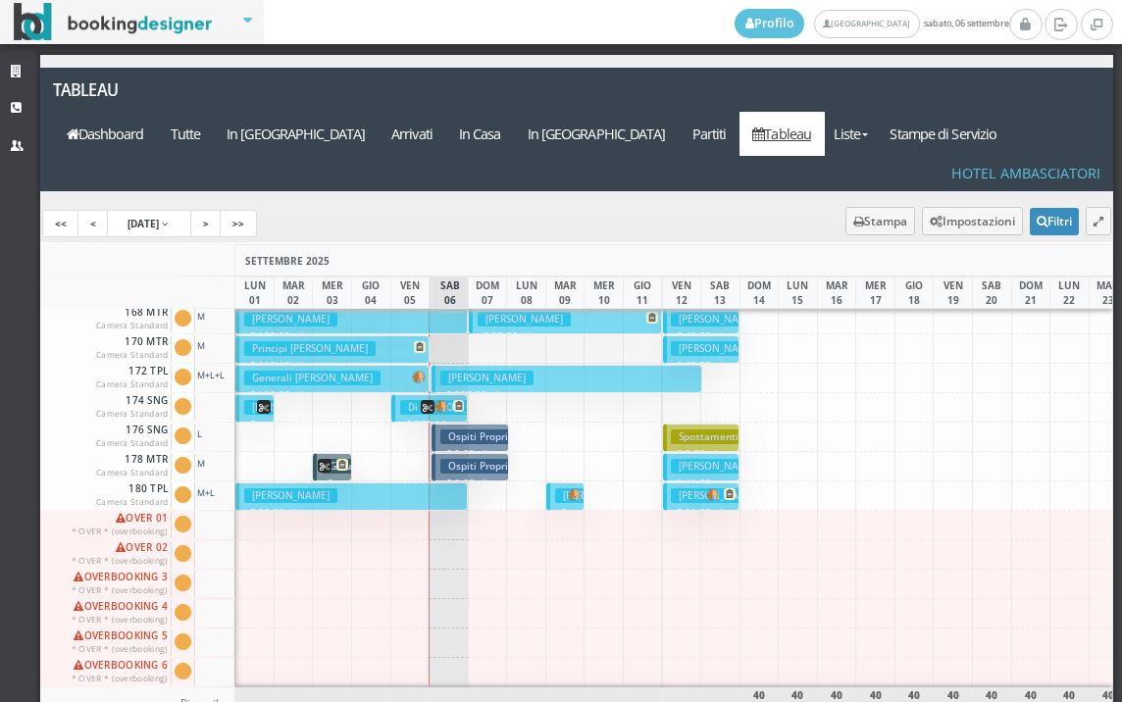
click at [452, 482] on button "[PERSON_NAME] € 99.00 7 notti 1 Adulto + 1 Bambino (5 anni)" at bounding box center [351, 496] width 232 height 28
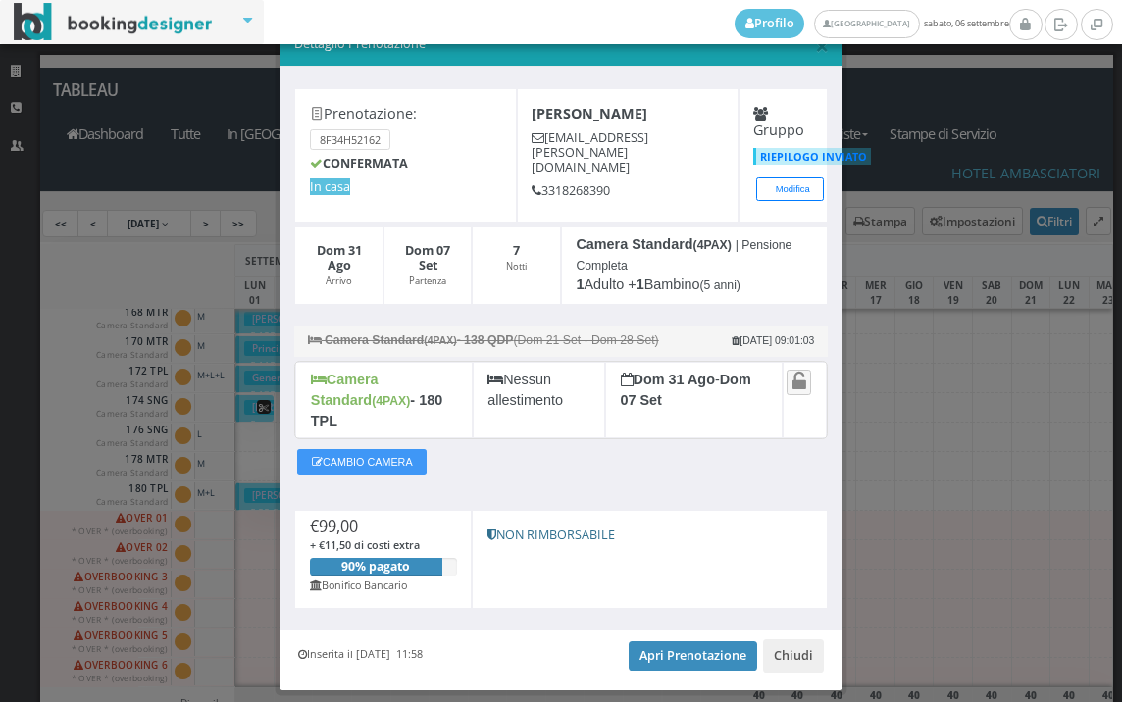
scroll to position [76, 0]
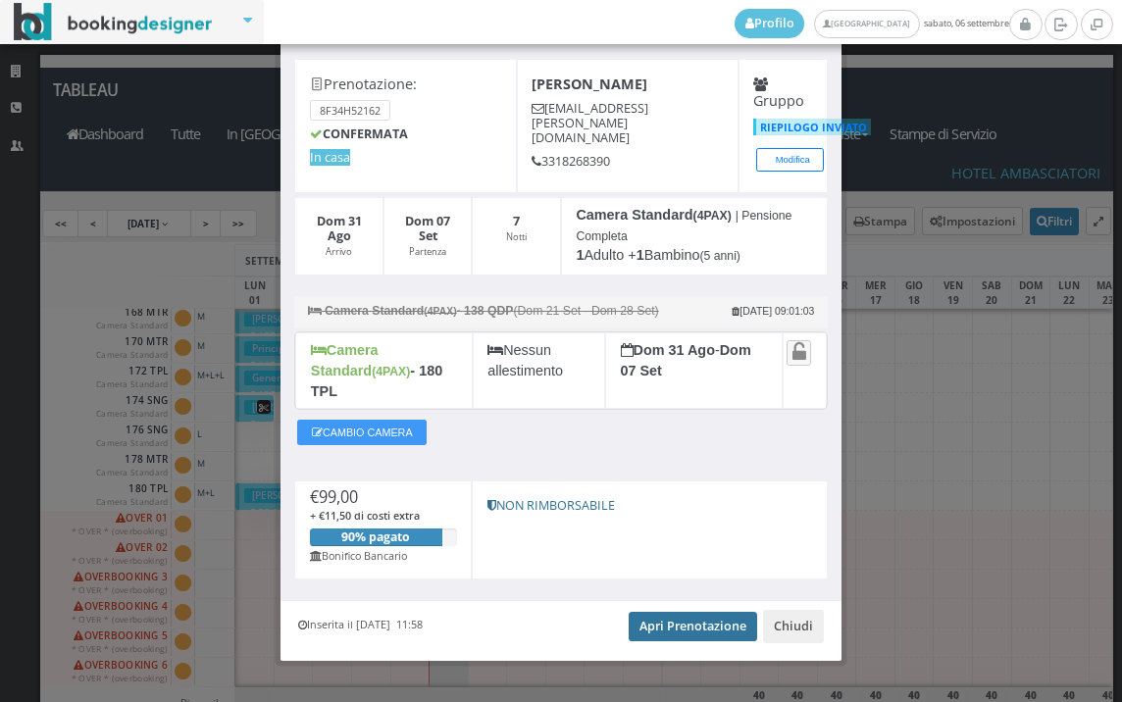
click at [667, 612] on link "Apri Prenotazione" at bounding box center [693, 626] width 128 height 29
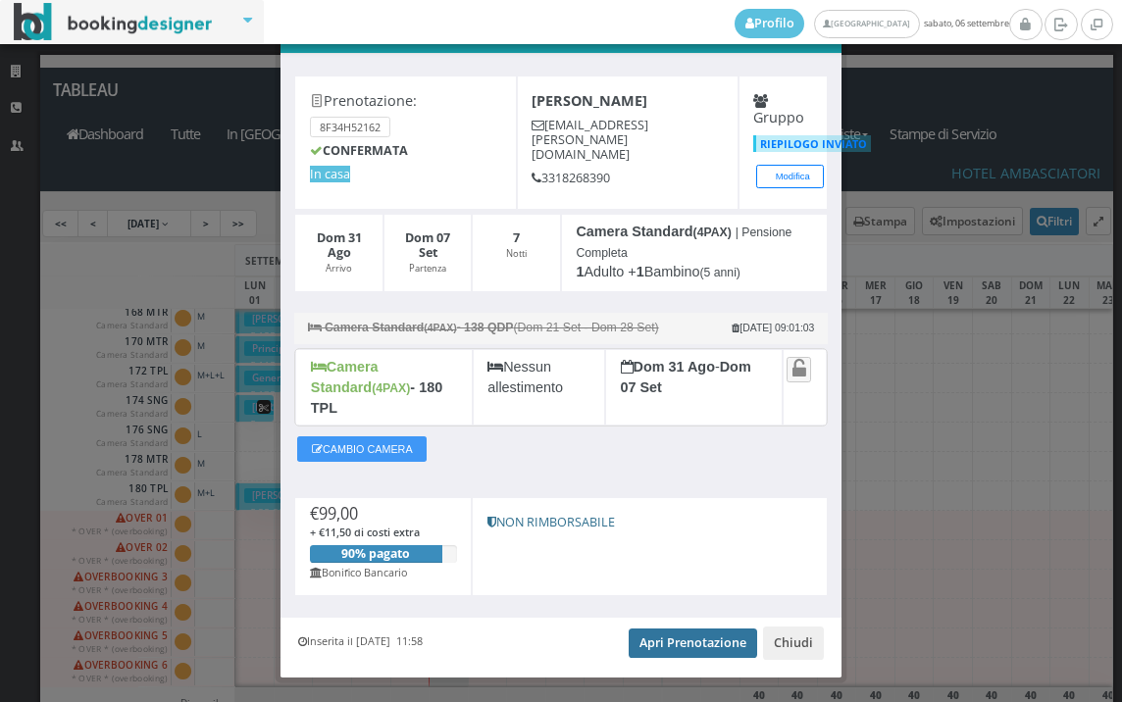
scroll to position [0, 0]
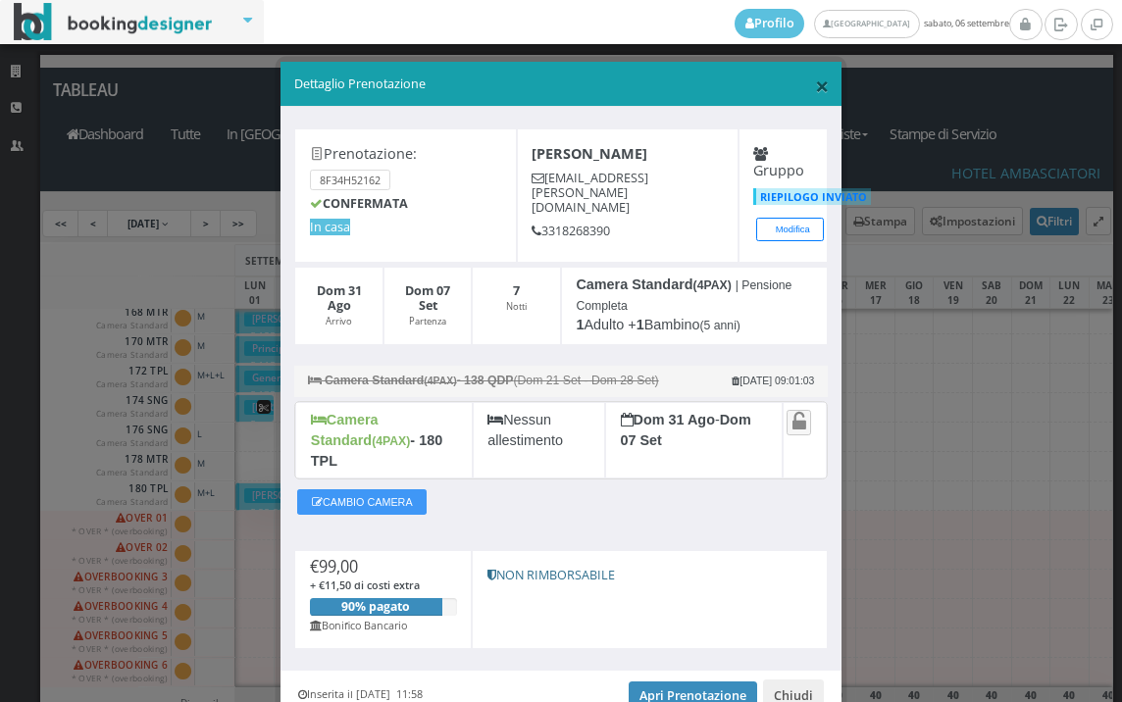
click at [815, 90] on span "×" at bounding box center [822, 85] width 14 height 33
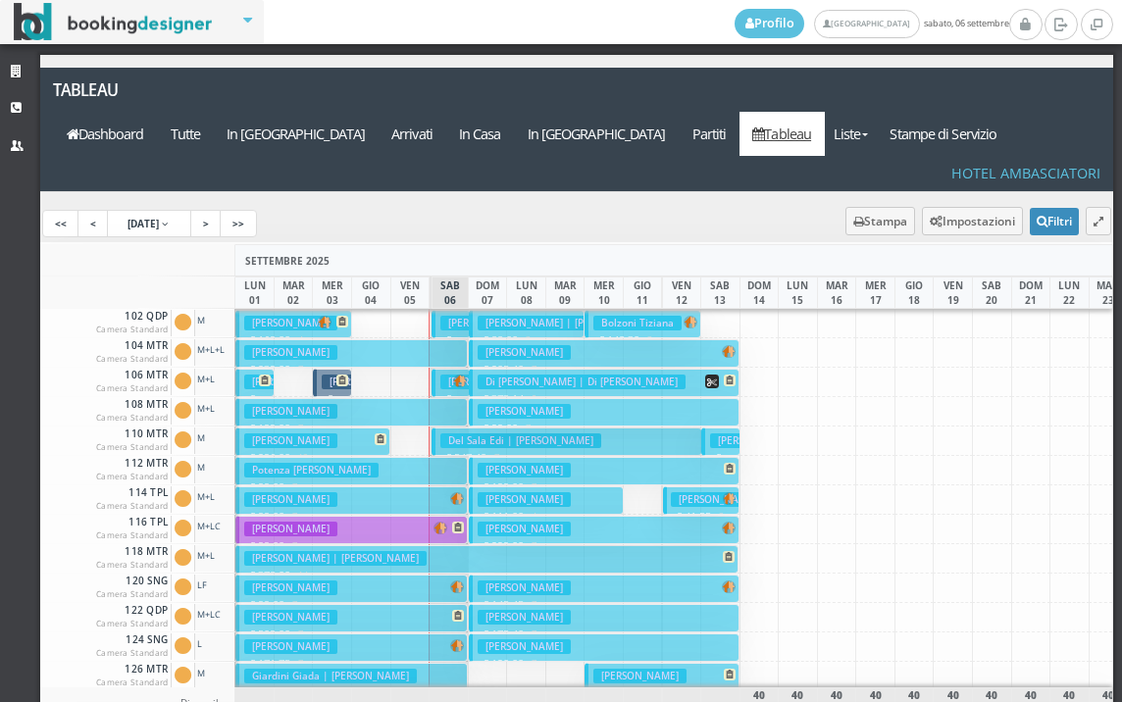
click at [461, 433] on h3 "Del Sala Edi | Cellini Juna" at bounding box center [520, 440] width 161 height 15
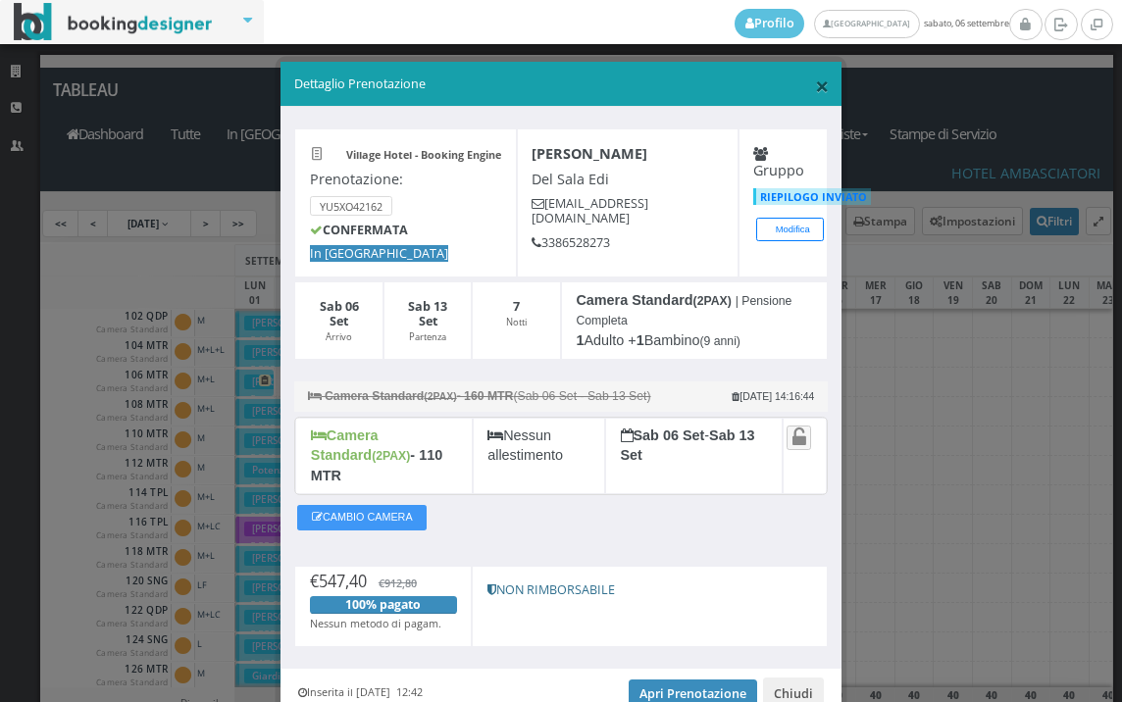
click at [815, 86] on span "×" at bounding box center [822, 85] width 14 height 33
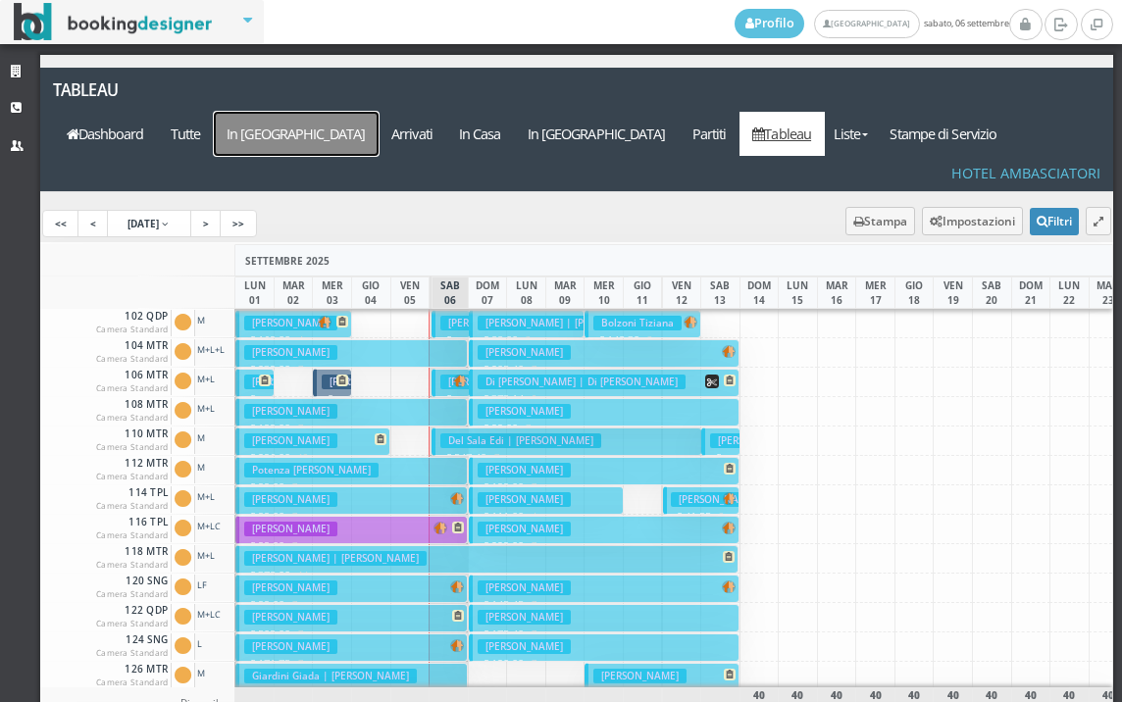
click at [379, 112] on a=pms-arrival-reservations"] "In [GEOGRAPHIC_DATA]" at bounding box center [296, 134] width 165 height 44
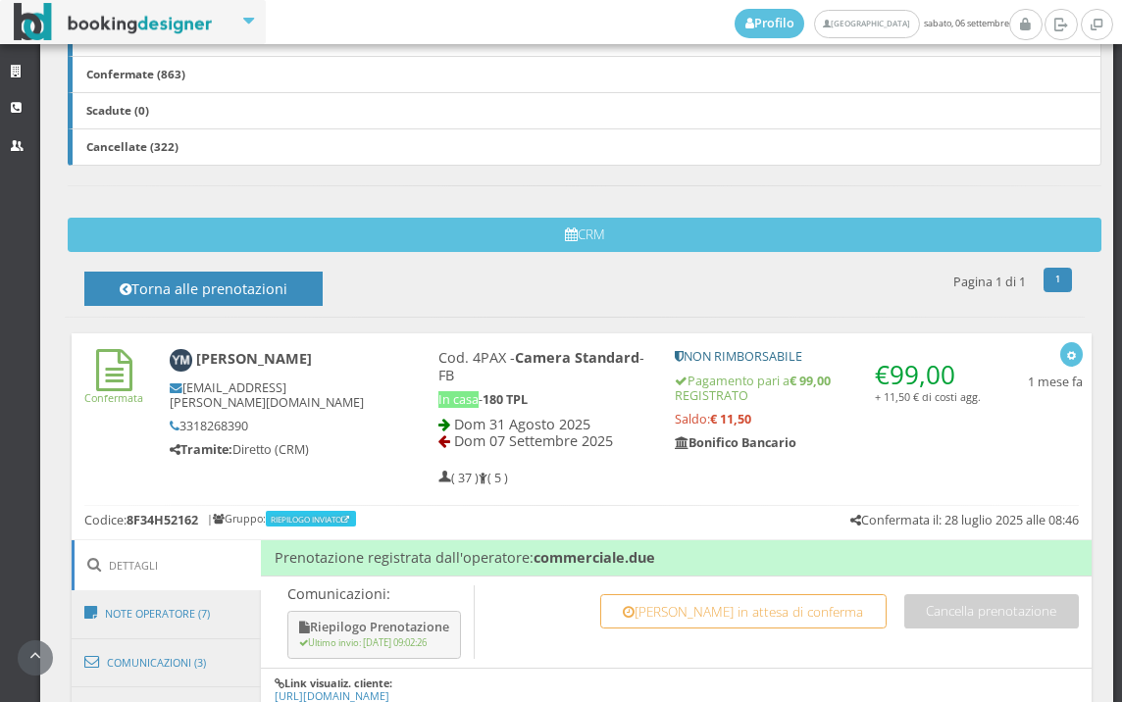
scroll to position [981, 0]
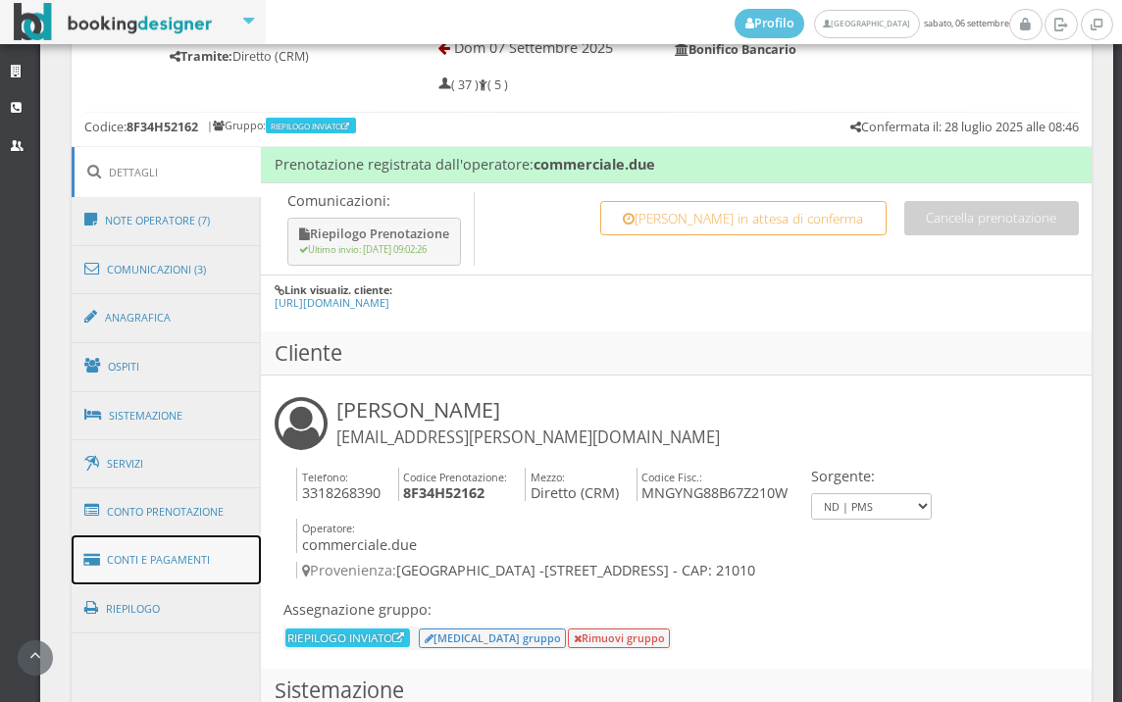
click at [192, 548] on link "Conti e Pagamenti" at bounding box center [167, 560] width 190 height 50
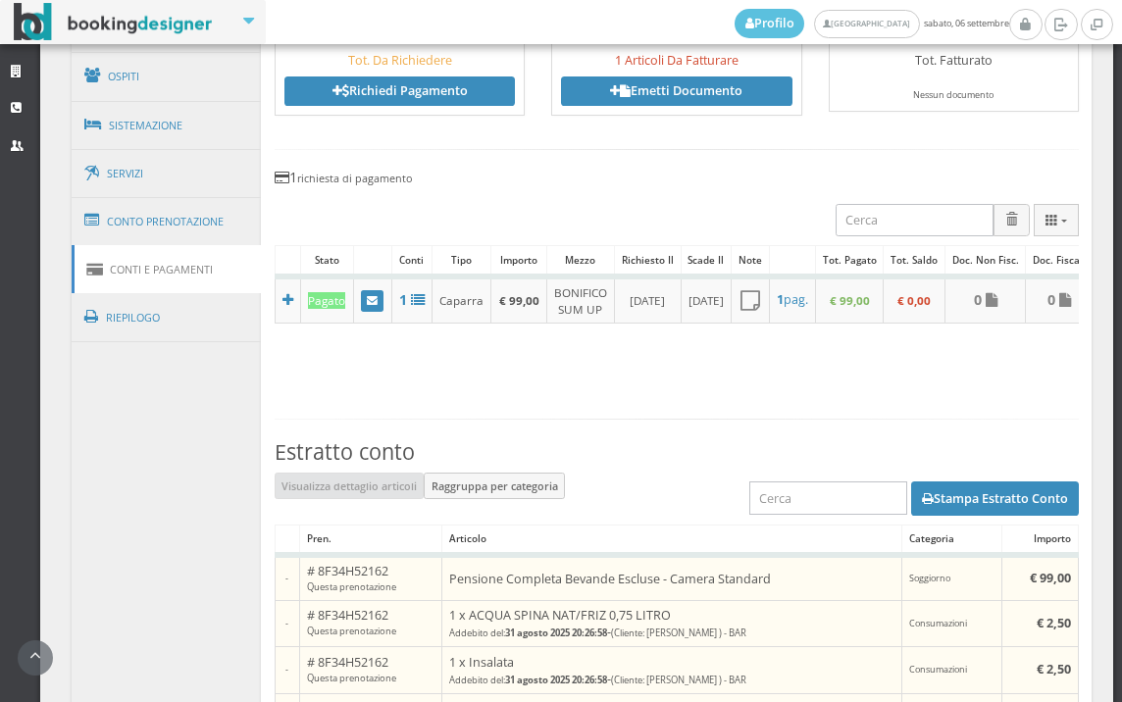
scroll to position [1307, 0]
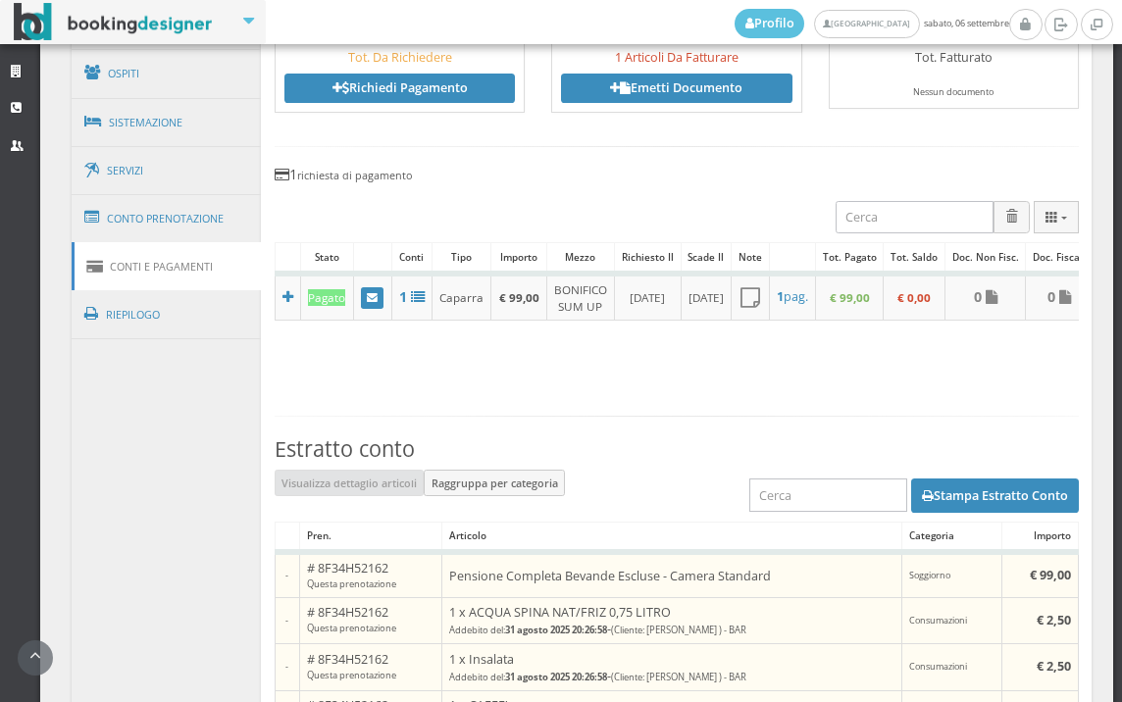
click at [995, 484] on div "Stampa Estratto Conto" at bounding box center [677, 495] width 804 height 51
click at [996, 512] on button "Stampa Estratto Conto" at bounding box center [995, 495] width 168 height 33
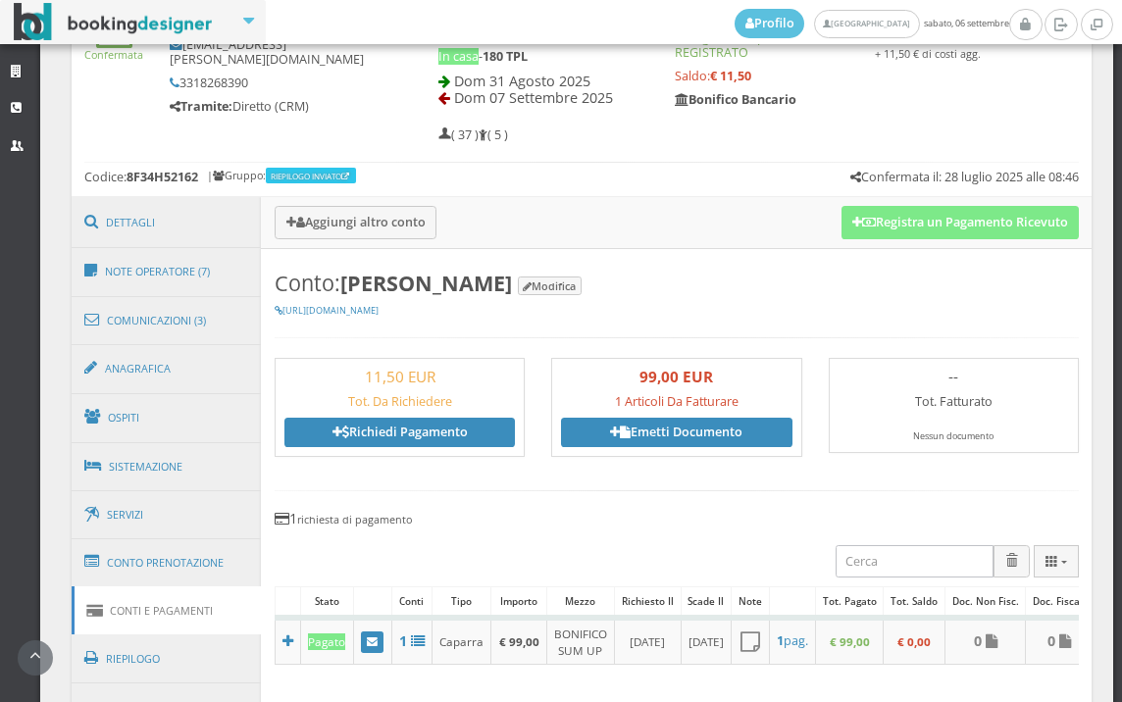
scroll to position [762, 0]
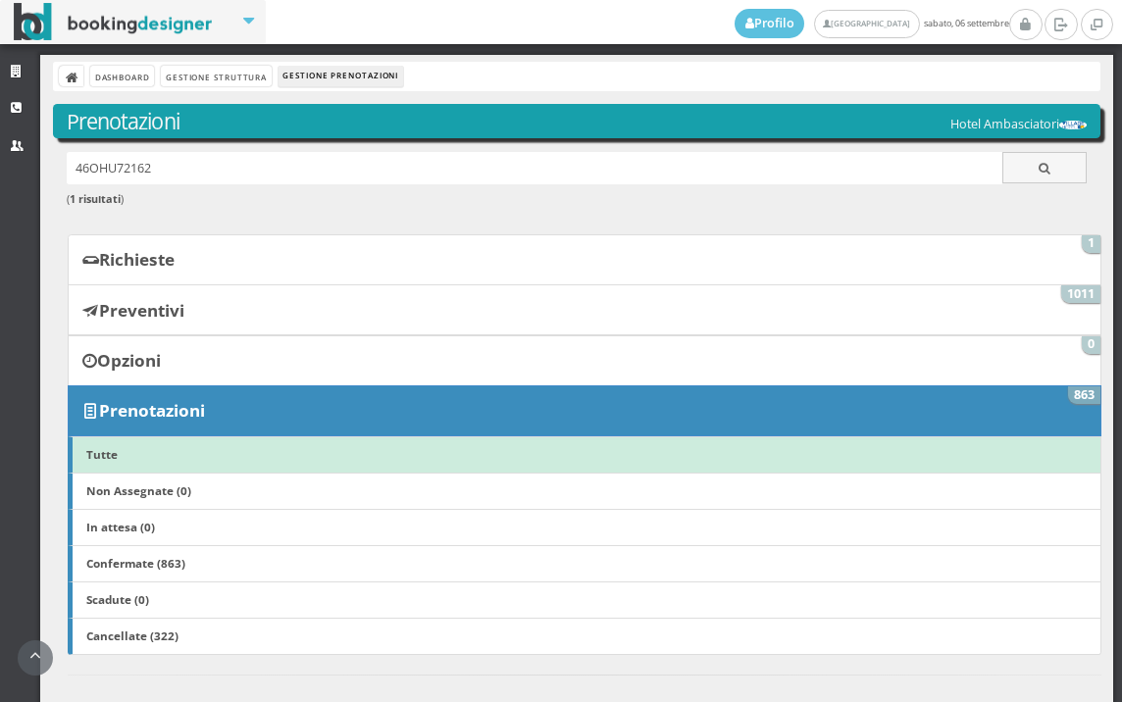
scroll to position [762, 0]
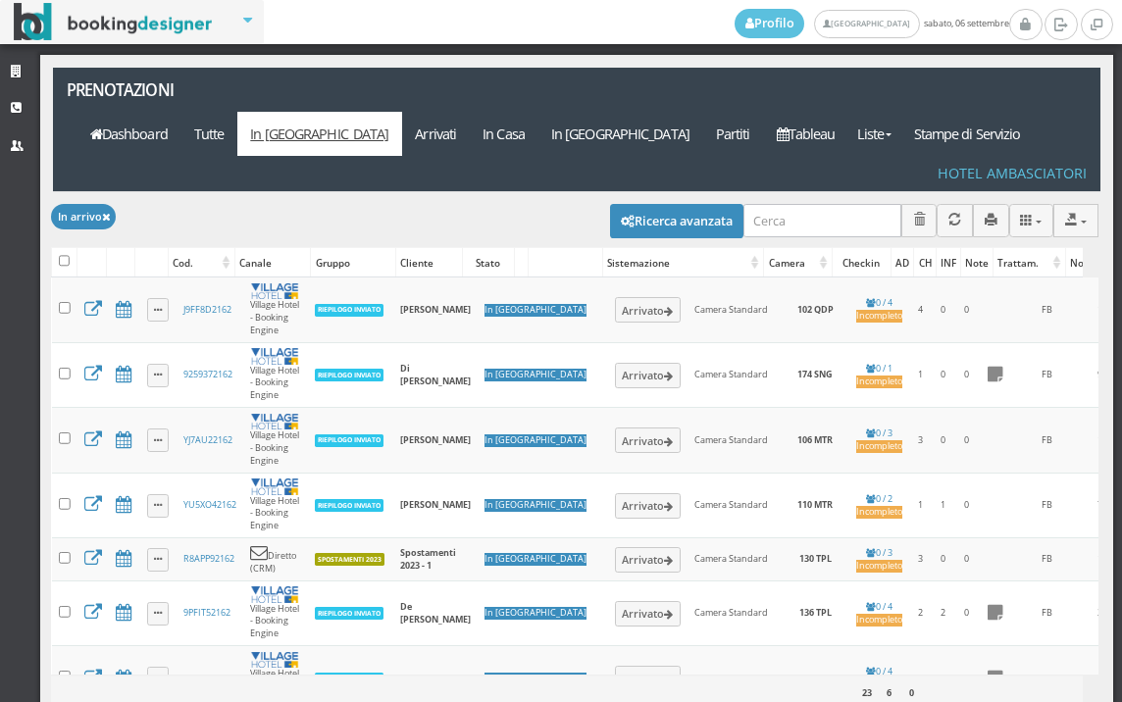
select select
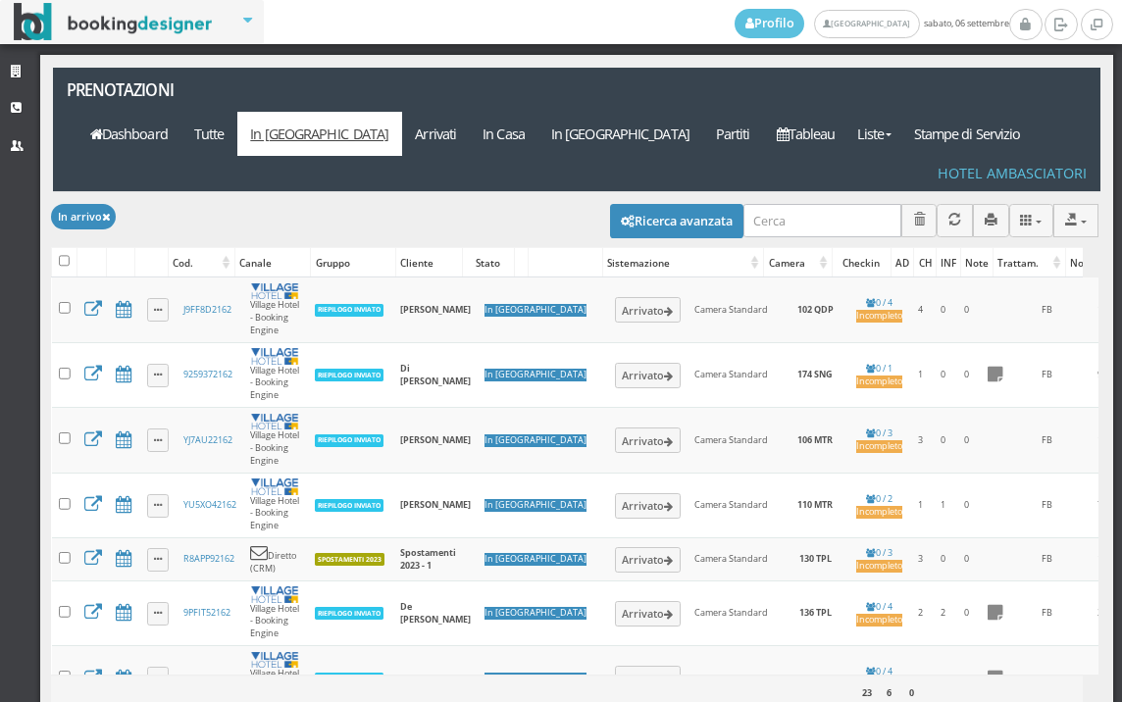
select select
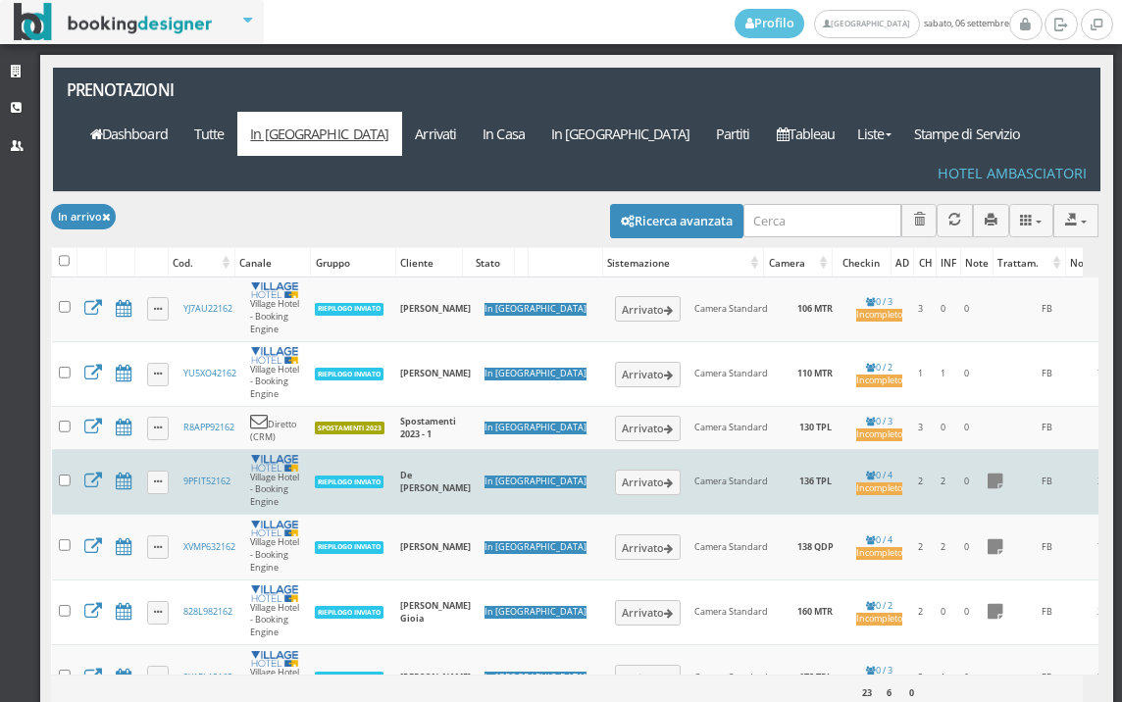
scroll to position [296, 0]
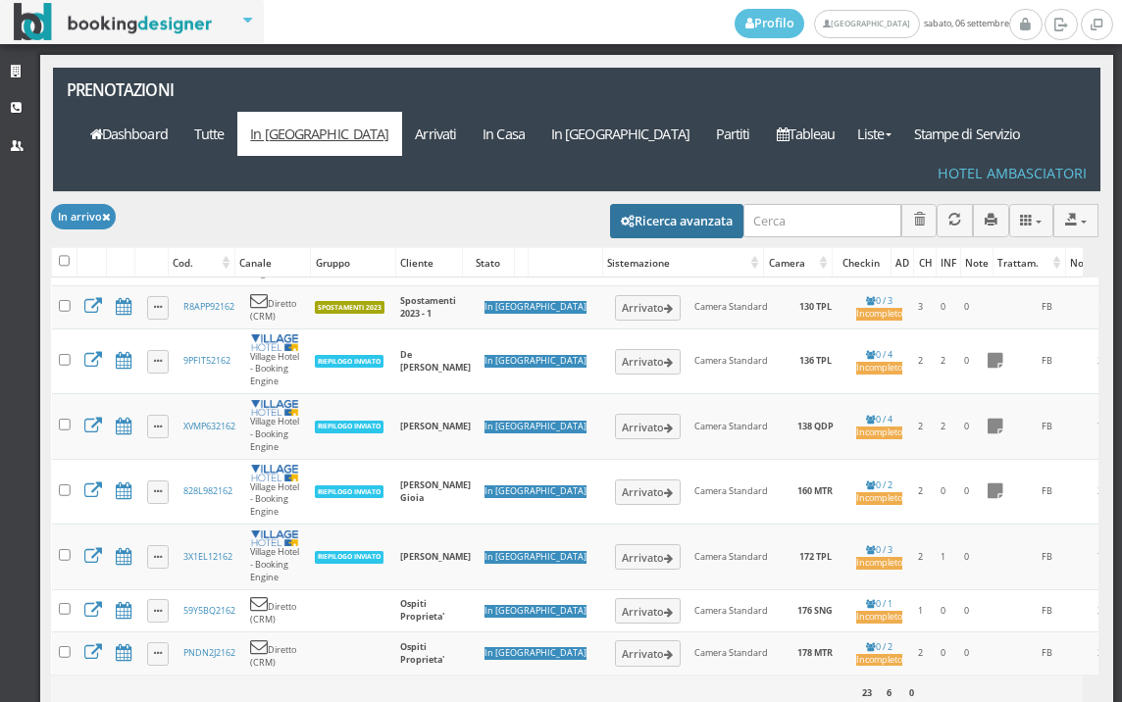
click at [632, 204] on button "Ricerca avanzata" at bounding box center [676, 220] width 133 height 33
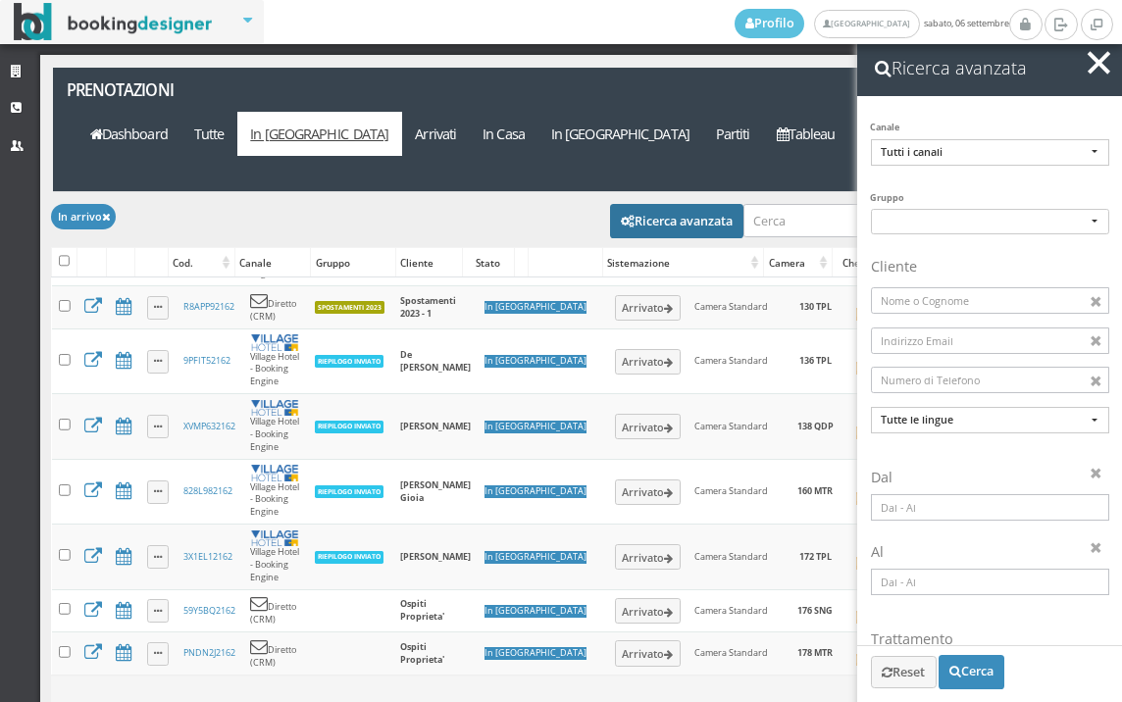
click at [938, 503] on input at bounding box center [990, 507] width 238 height 26
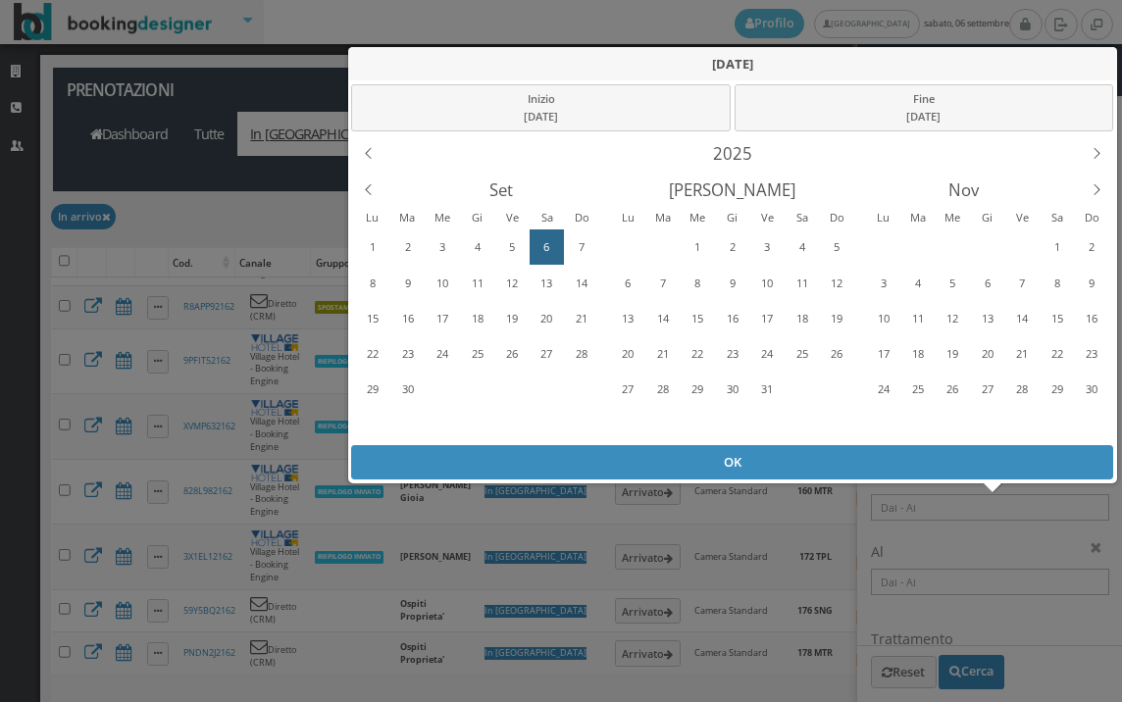
click at [547, 247] on div "6" at bounding box center [546, 246] width 30 height 31
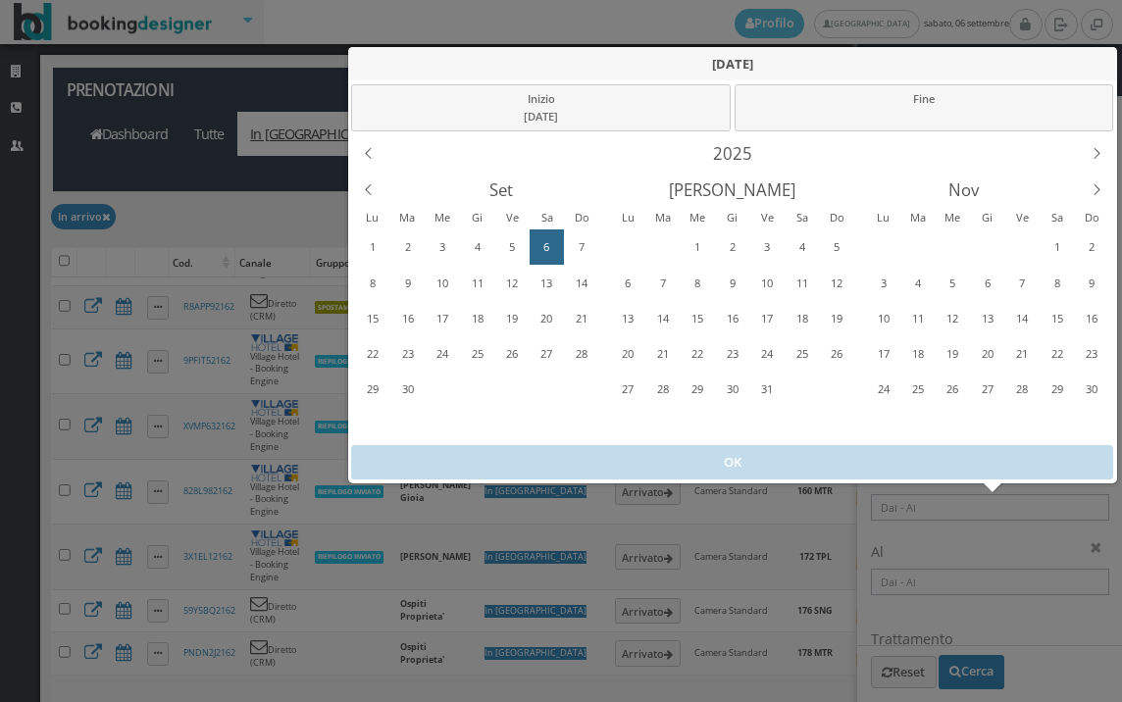
click at [547, 247] on div "6" at bounding box center [546, 246] width 30 height 31
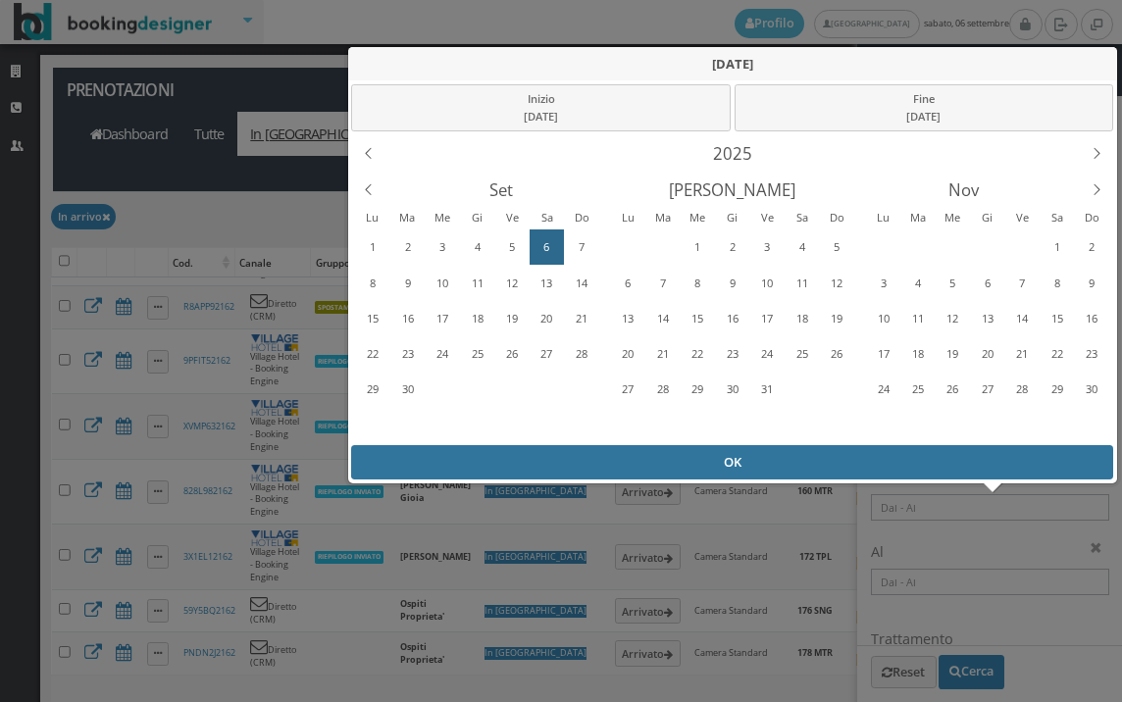
click at [630, 471] on div "OK" at bounding box center [732, 462] width 762 height 34
type input "06/09/2025 - 06/09/2025"
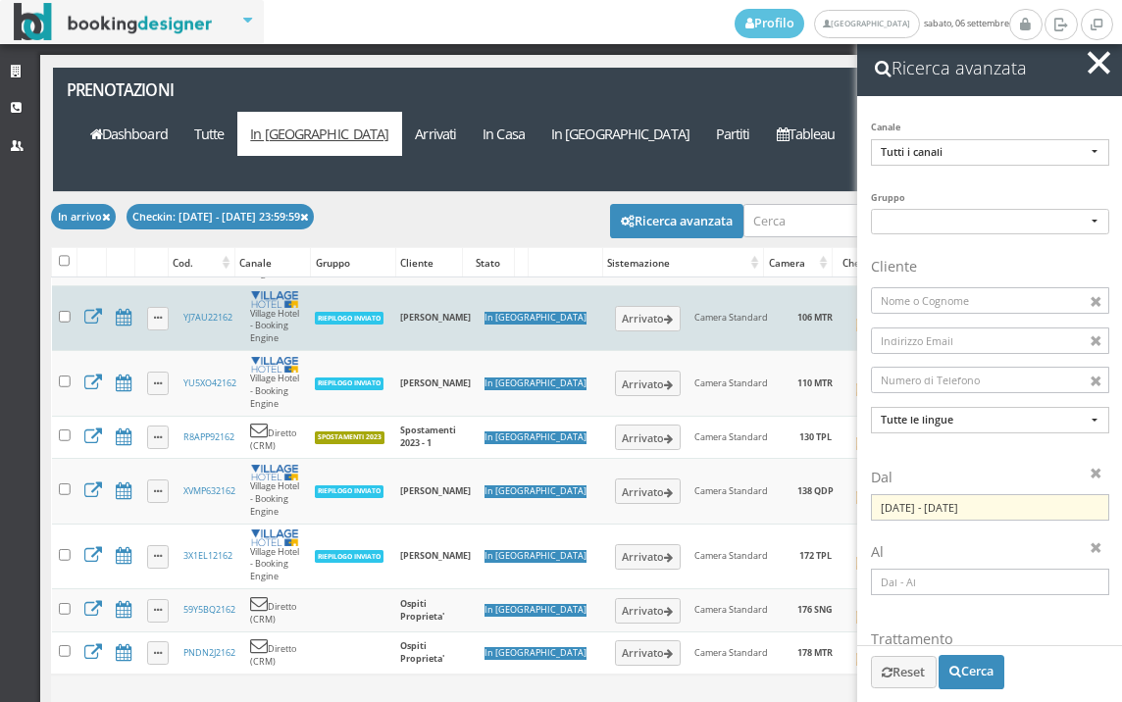
scroll to position [0, 0]
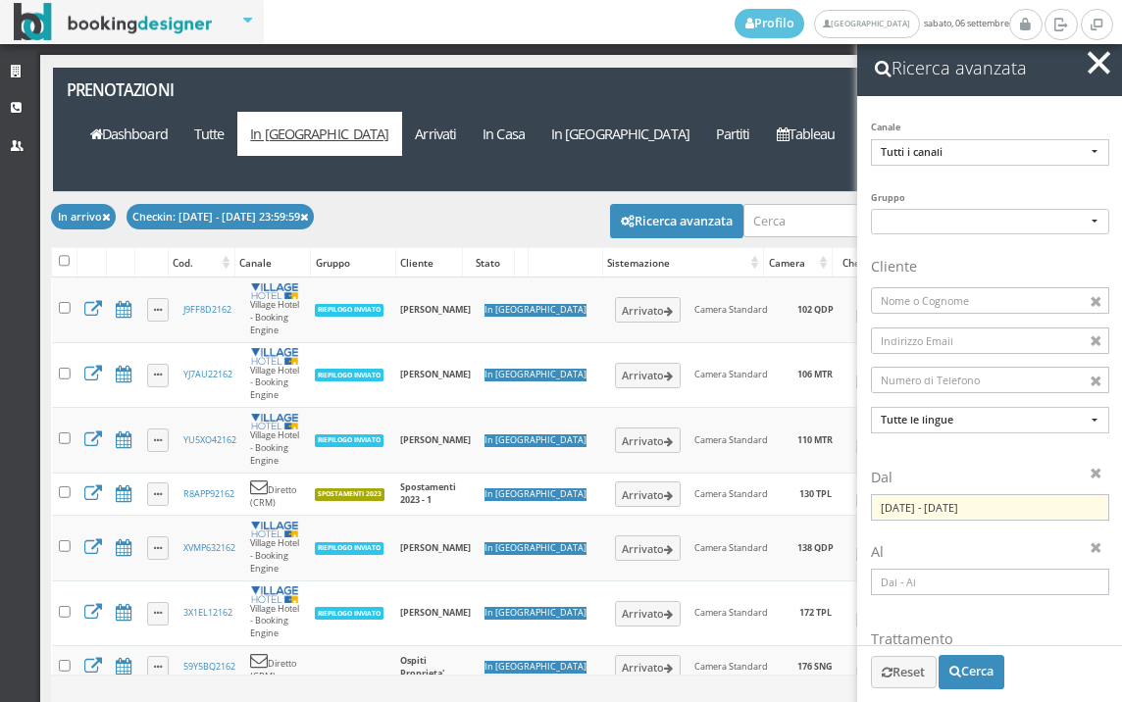
click at [1093, 76] on button "button" at bounding box center [1099, 63] width 28 height 28
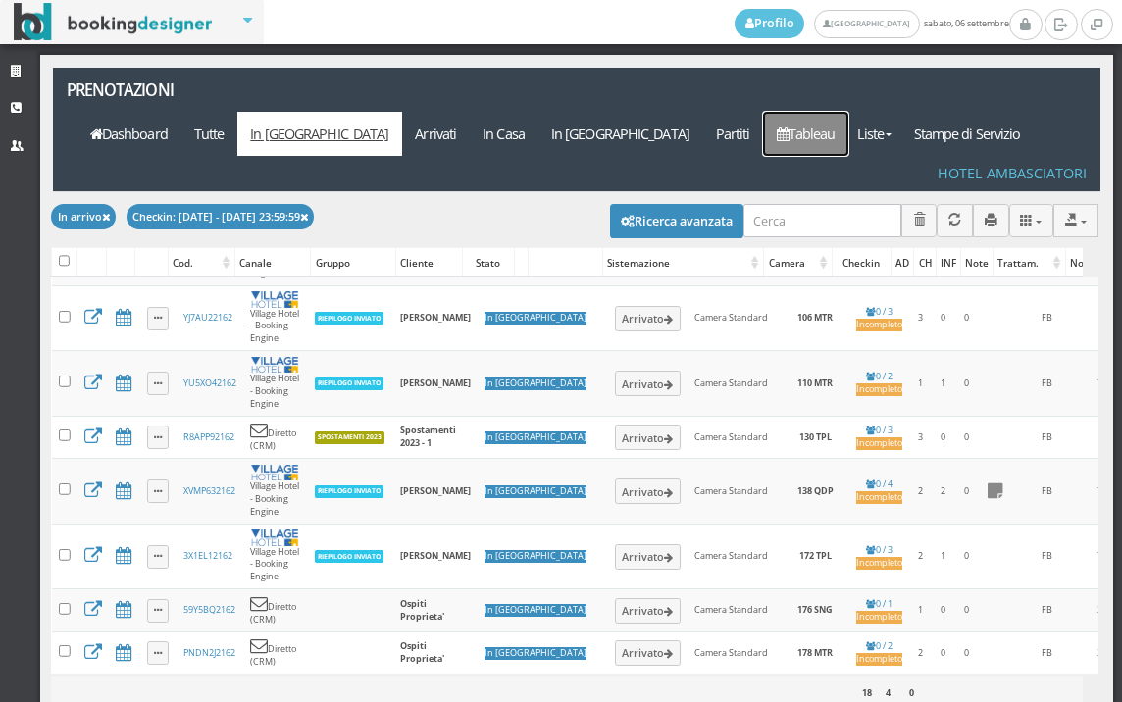
click at [819, 112] on link "Tableau" at bounding box center [805, 134] width 85 height 44
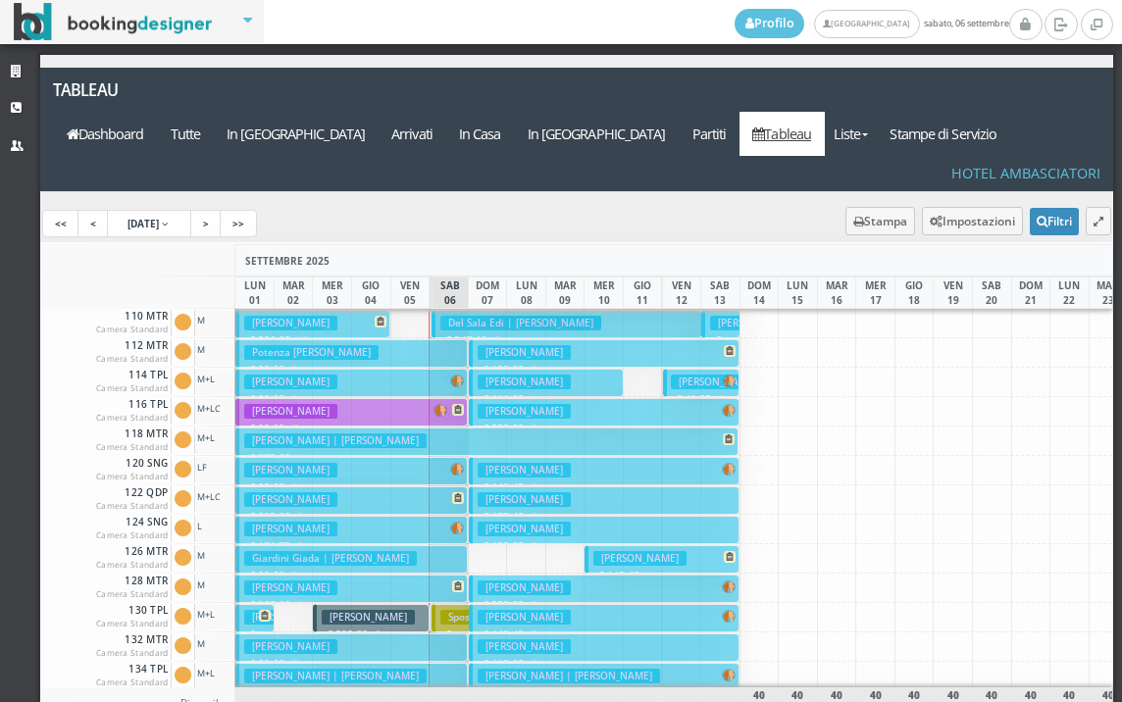
scroll to position [98, 0]
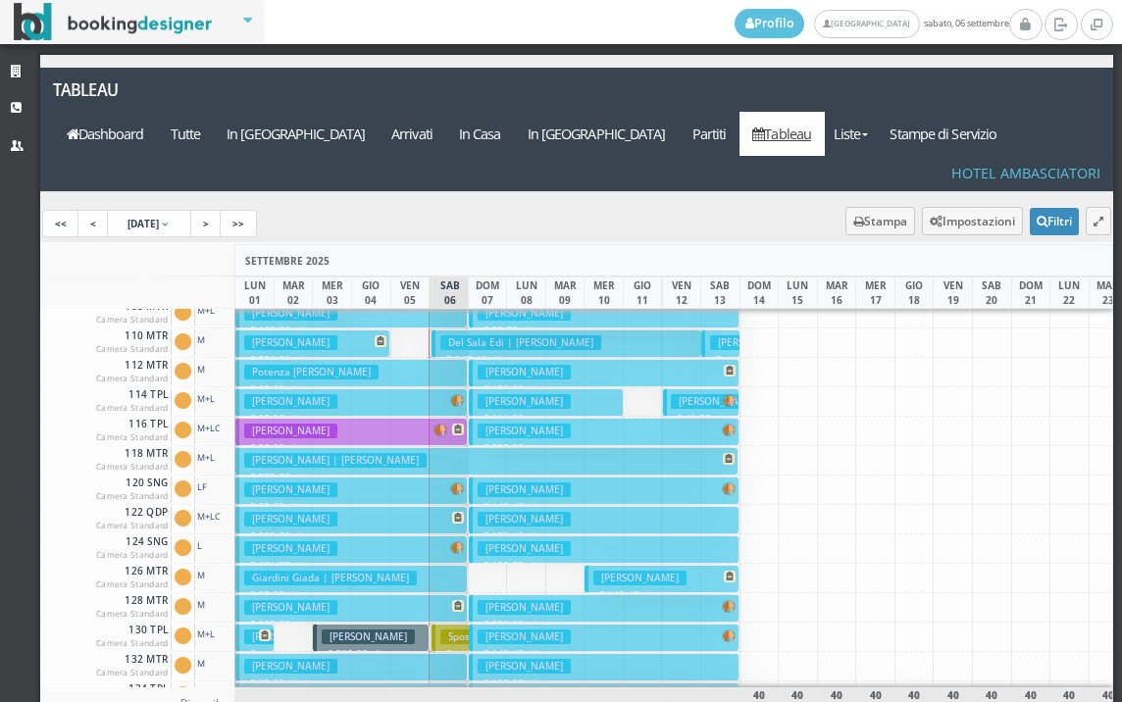
click at [424, 388] on button "[PERSON_NAME] € 99.00 7 notti 2 Adulti" at bounding box center [351, 402] width 232 height 28
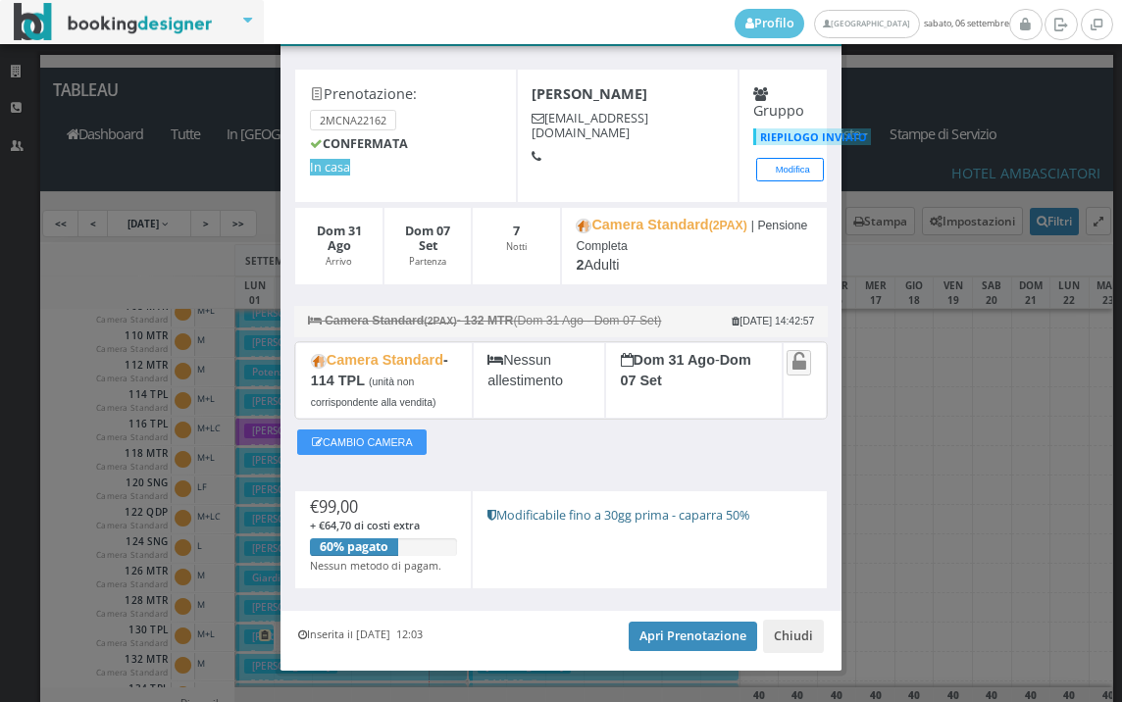
scroll to position [100, 0]
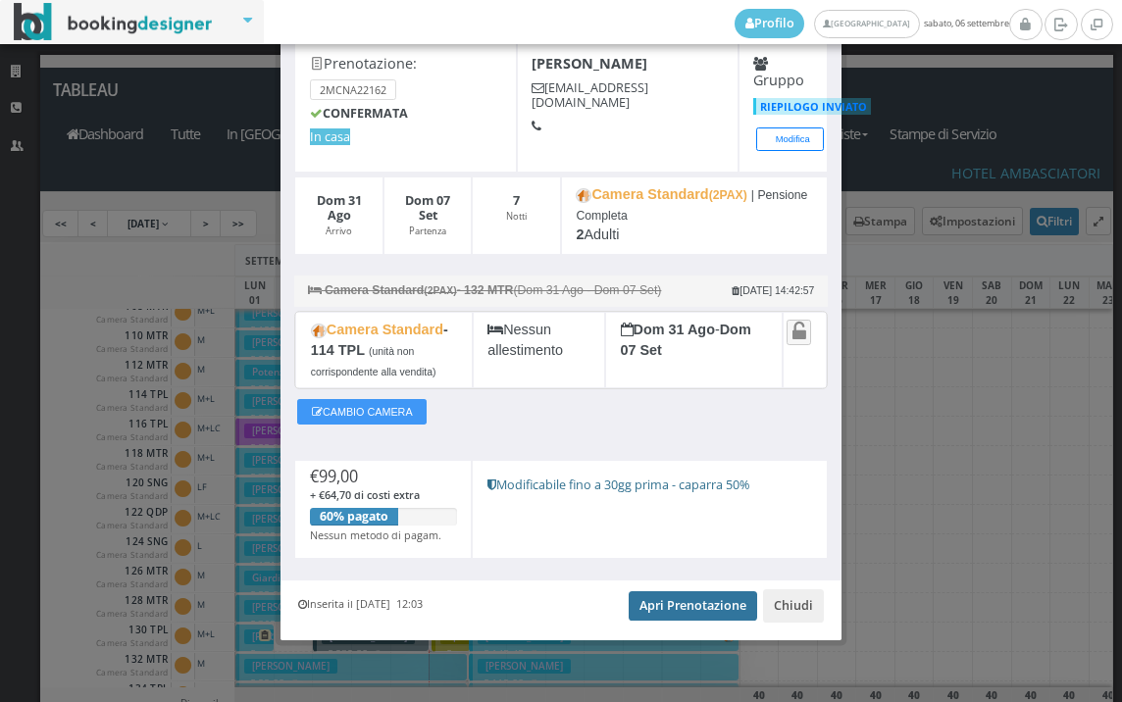
click at [668, 595] on link "Apri Prenotazione" at bounding box center [693, 605] width 128 height 29
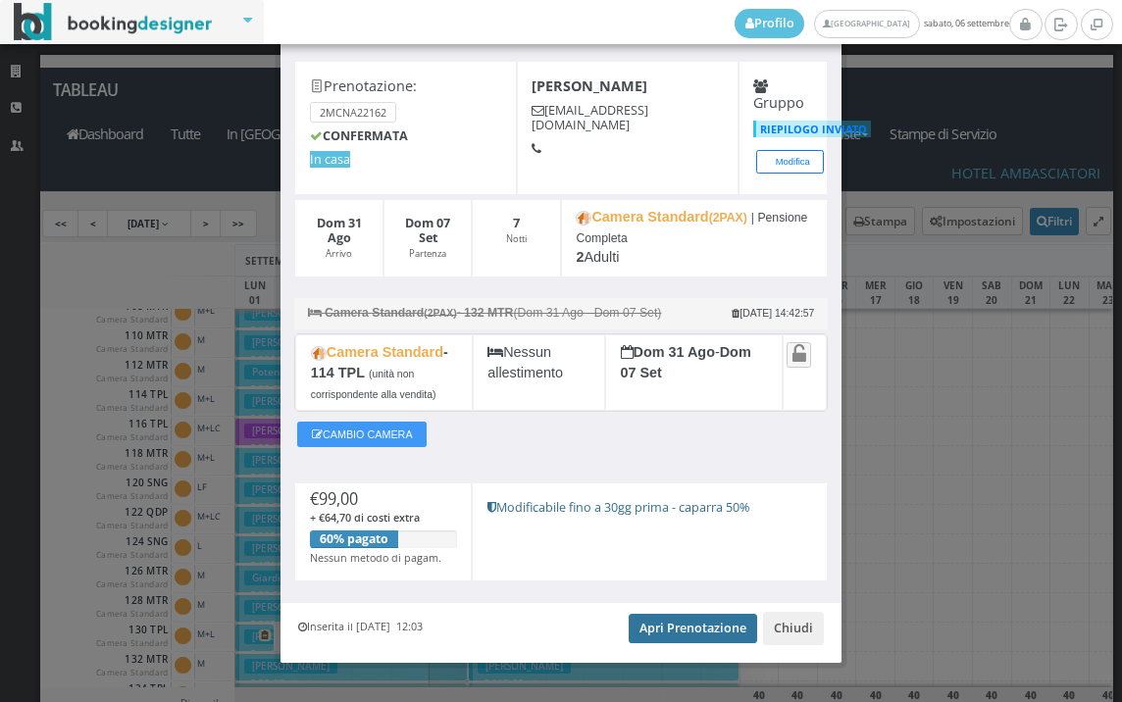
scroll to position [0, 0]
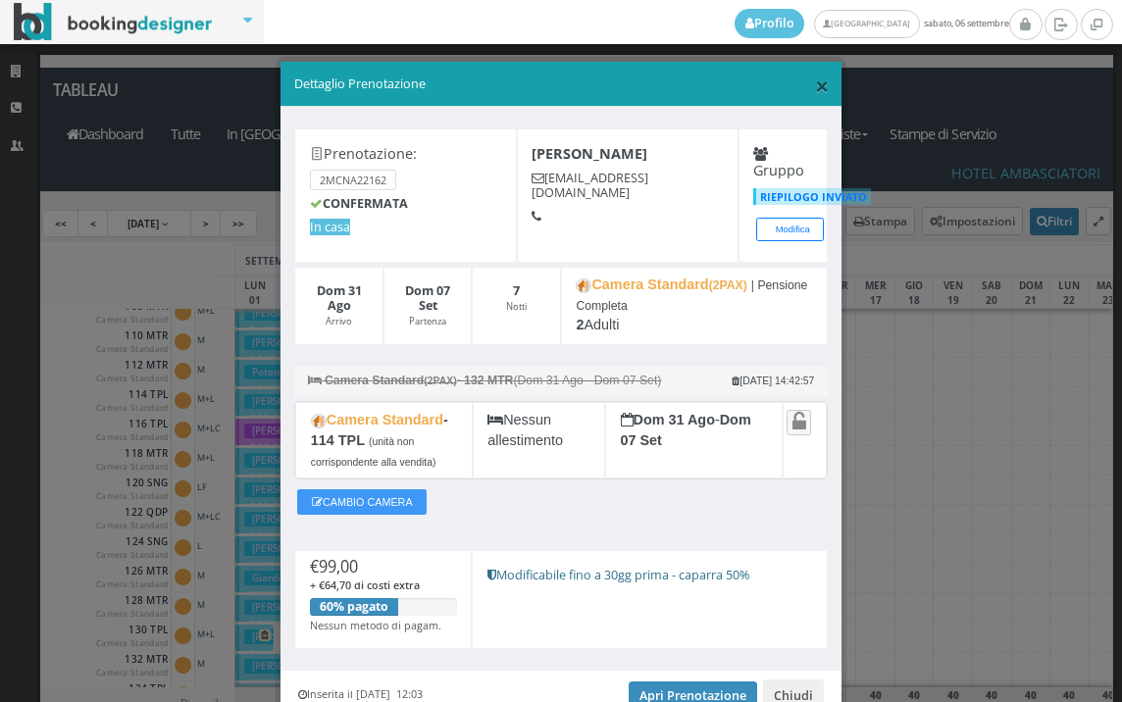
click at [817, 83] on span "×" at bounding box center [822, 85] width 14 height 33
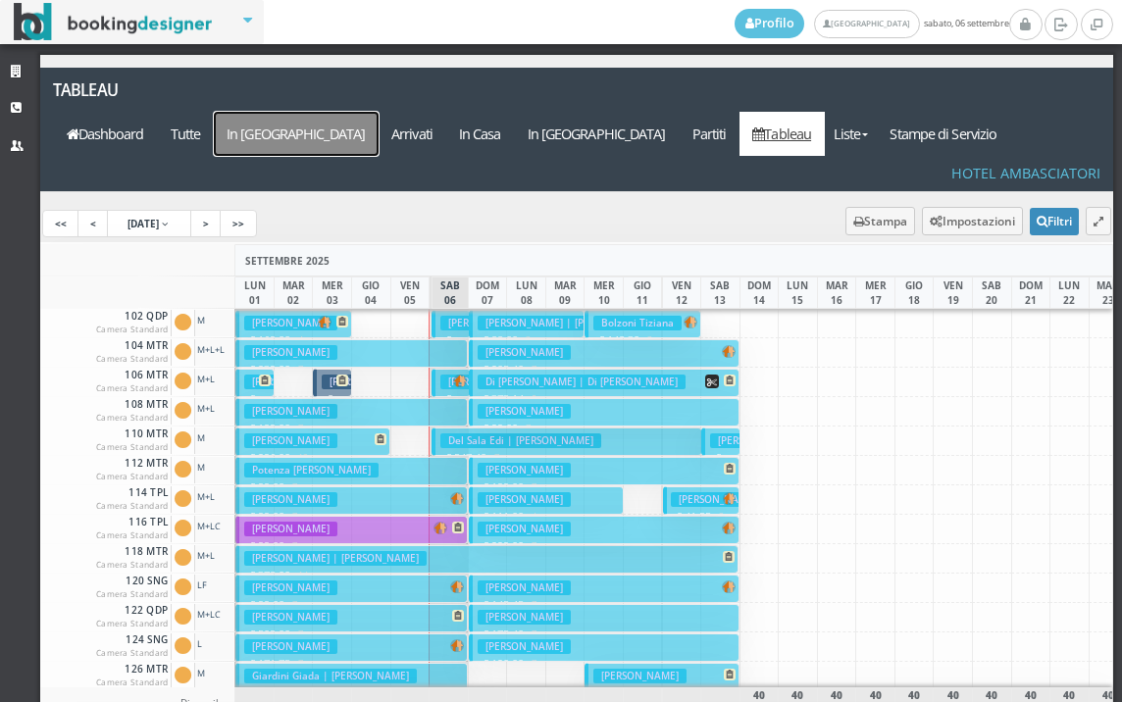
click at [379, 112] on a=pms-arrival-reservations"] "In Arrivo" at bounding box center [296, 134] width 165 height 44
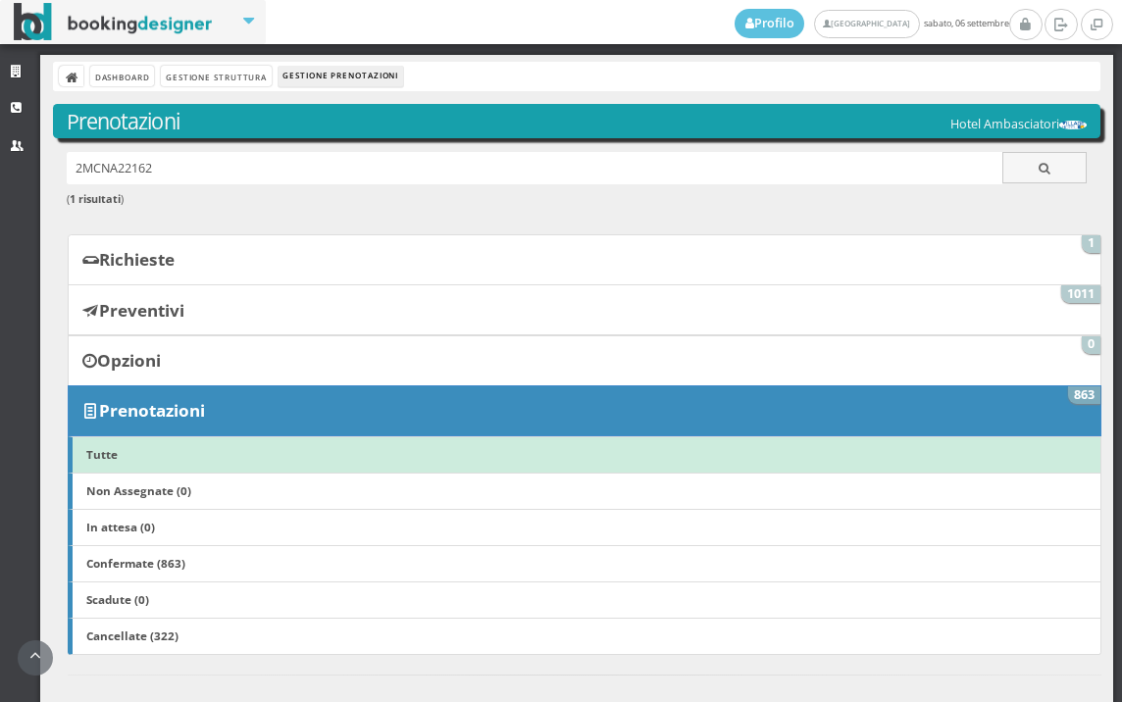
scroll to position [840, 0]
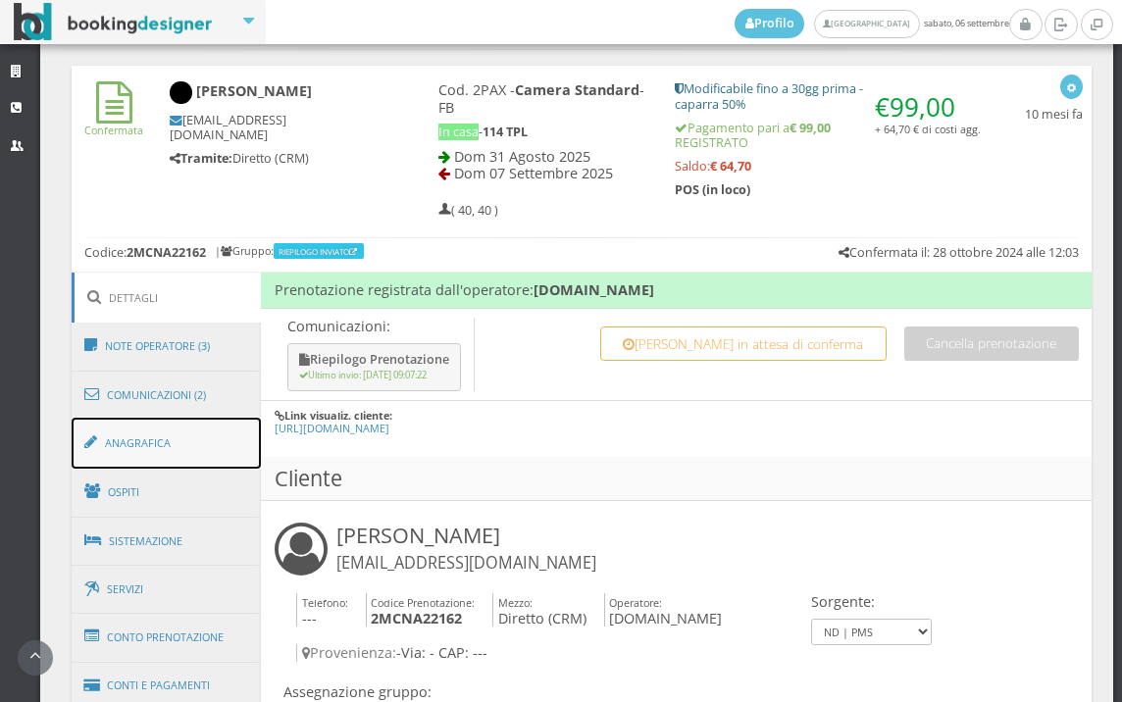
click at [165, 456] on link "Anagrafica" at bounding box center [167, 443] width 190 height 51
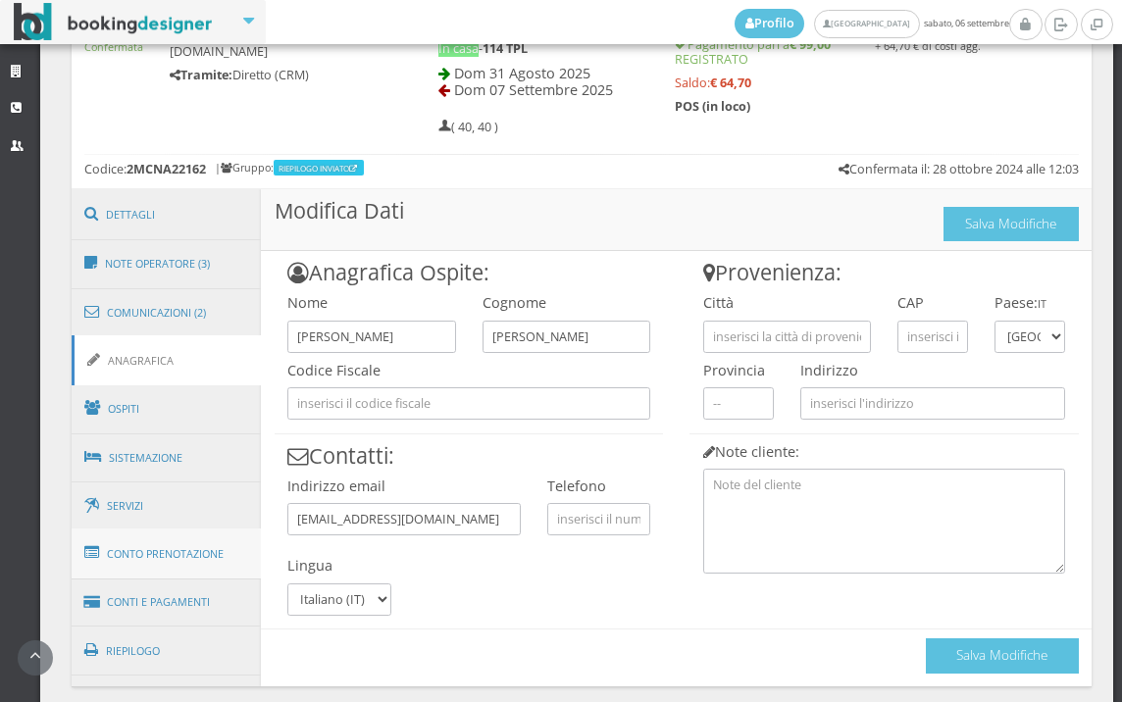
scroll to position [1004, 0]
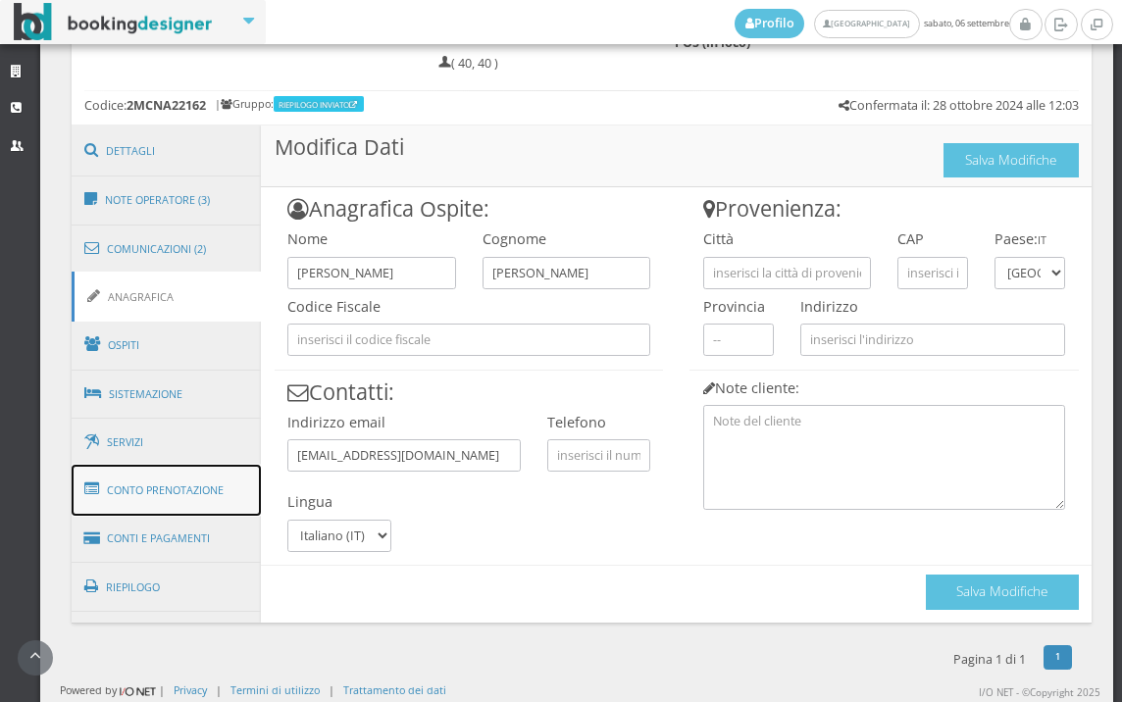
click at [130, 497] on link "Conto Prenotazione" at bounding box center [167, 490] width 190 height 51
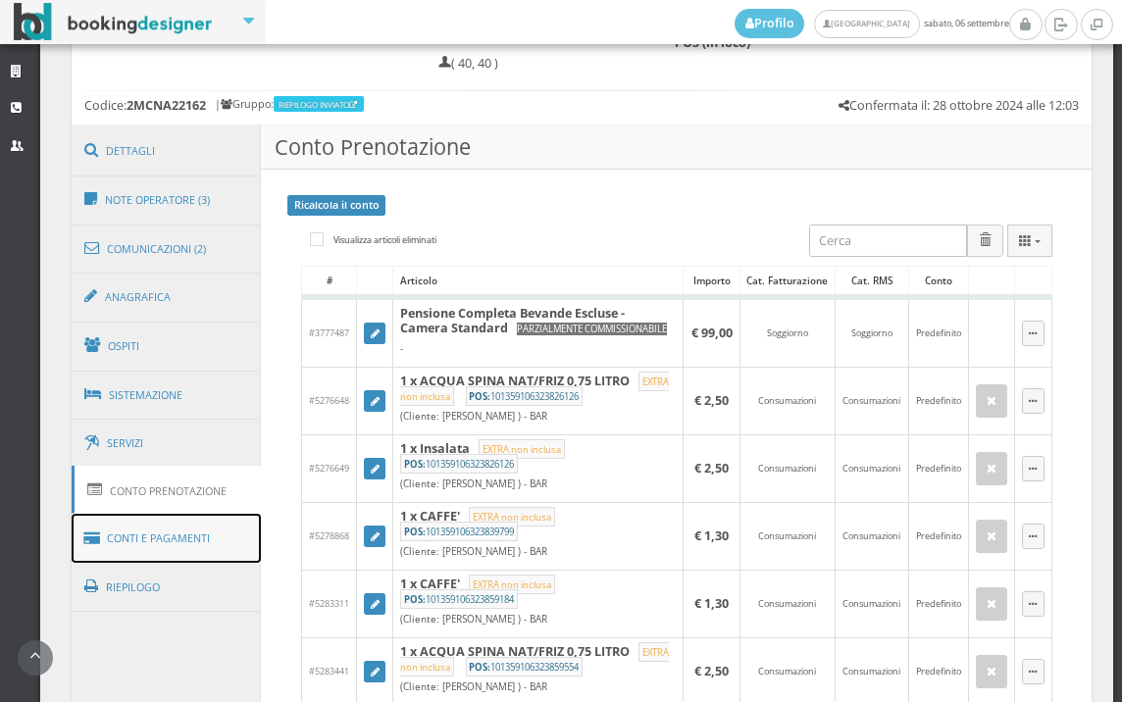
click at [129, 525] on link "Conti e Pagamenti" at bounding box center [167, 539] width 190 height 50
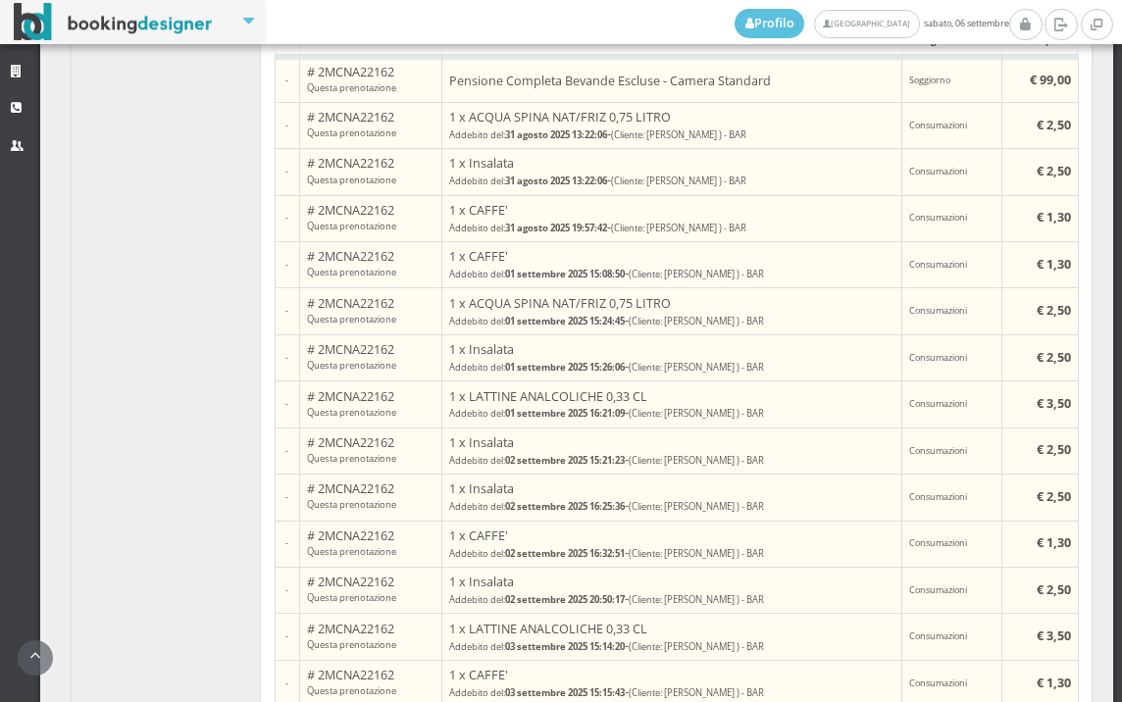
scroll to position [2748, 0]
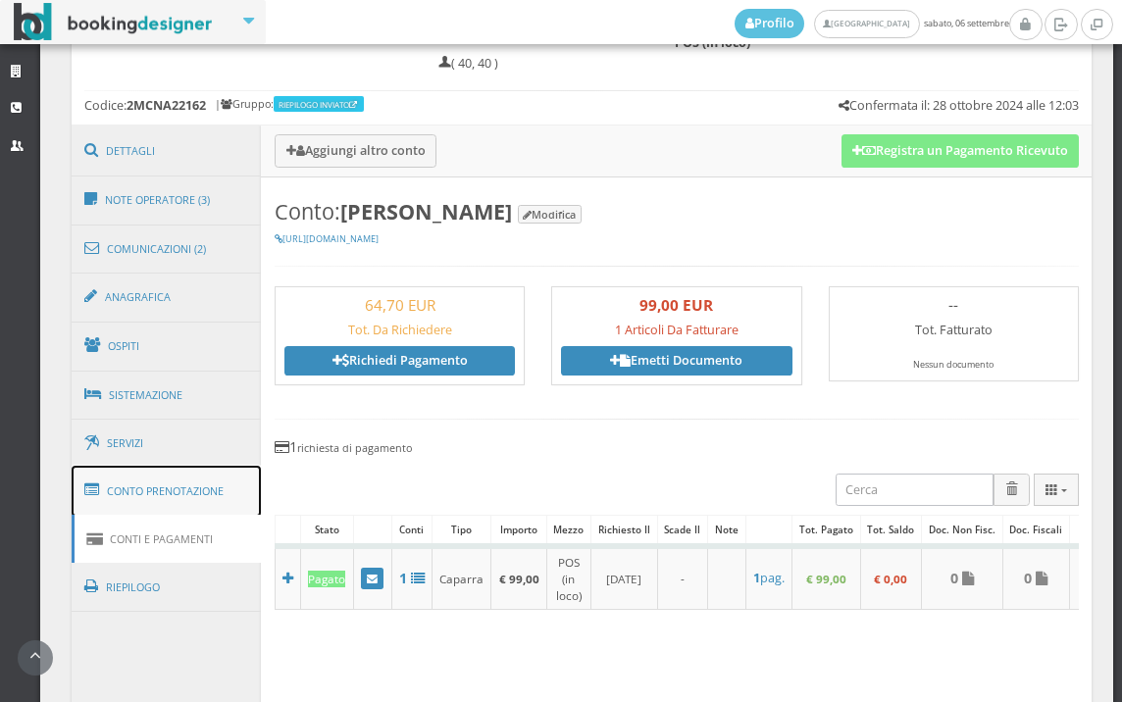
click at [177, 477] on link "Conto Prenotazione" at bounding box center [167, 491] width 190 height 51
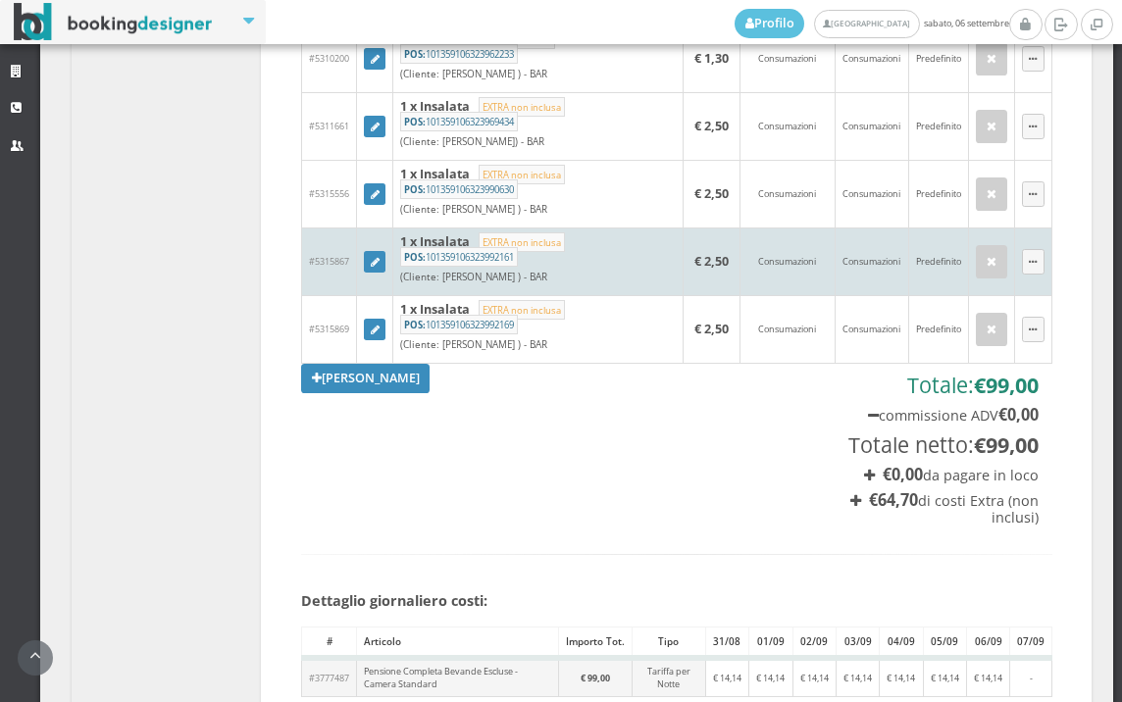
scroll to position [3074, 0]
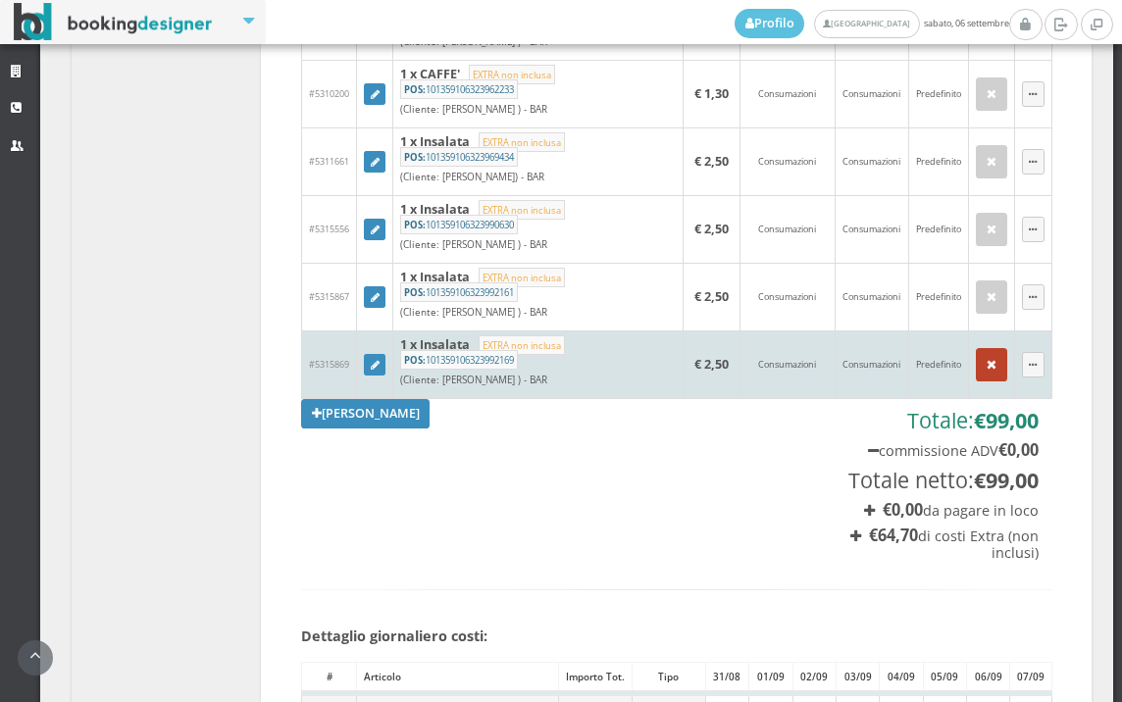
click at [986, 372] on icon "button" at bounding box center [991, 365] width 10 height 13
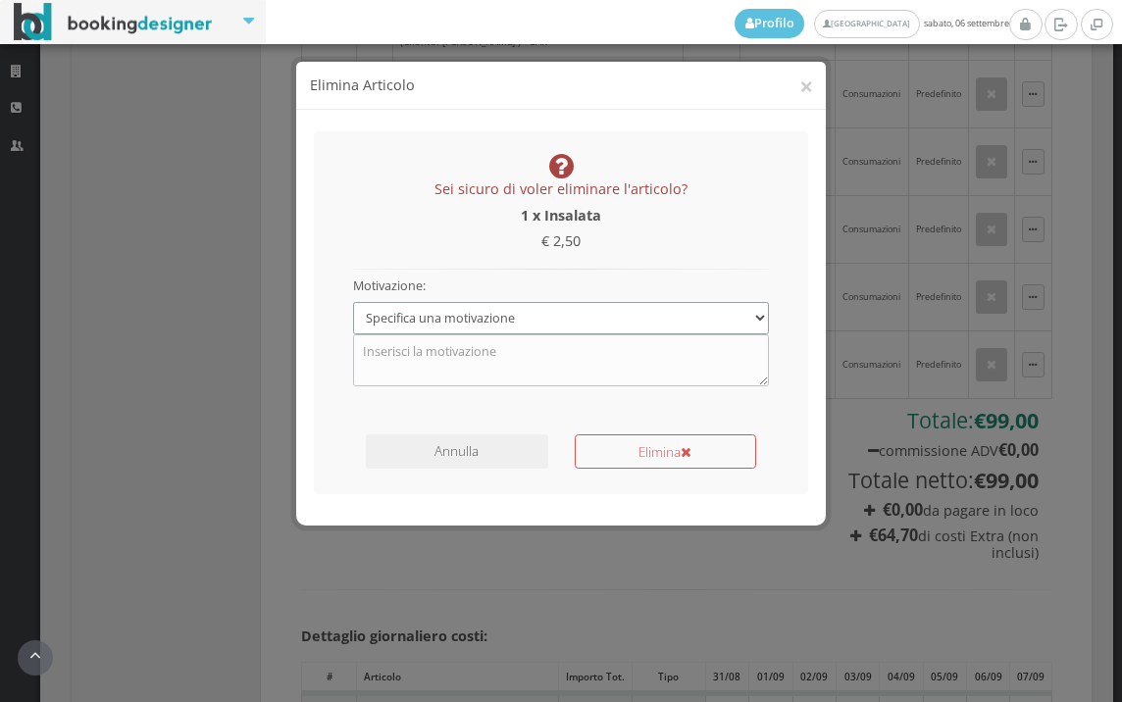
click at [617, 303] on select "Specifica una motivazione Errore di inserimento Ricalcolo del conto Il cliente …" at bounding box center [561, 318] width 417 height 32
click at [353, 302] on select "Specifica una motivazione Errore di inserimento Ricalcolo del conto Il cliente …" at bounding box center [561, 318] width 417 height 32
click at [601, 323] on select "Specifica una motivazione Errore di inserimento Ricalcolo del conto Il cliente …" at bounding box center [561, 318] width 417 height 32
select select "1"
click at [353, 302] on select "Specifica una motivazione Errore di inserimento Ricalcolo del conto Il cliente …" at bounding box center [561, 318] width 417 height 32
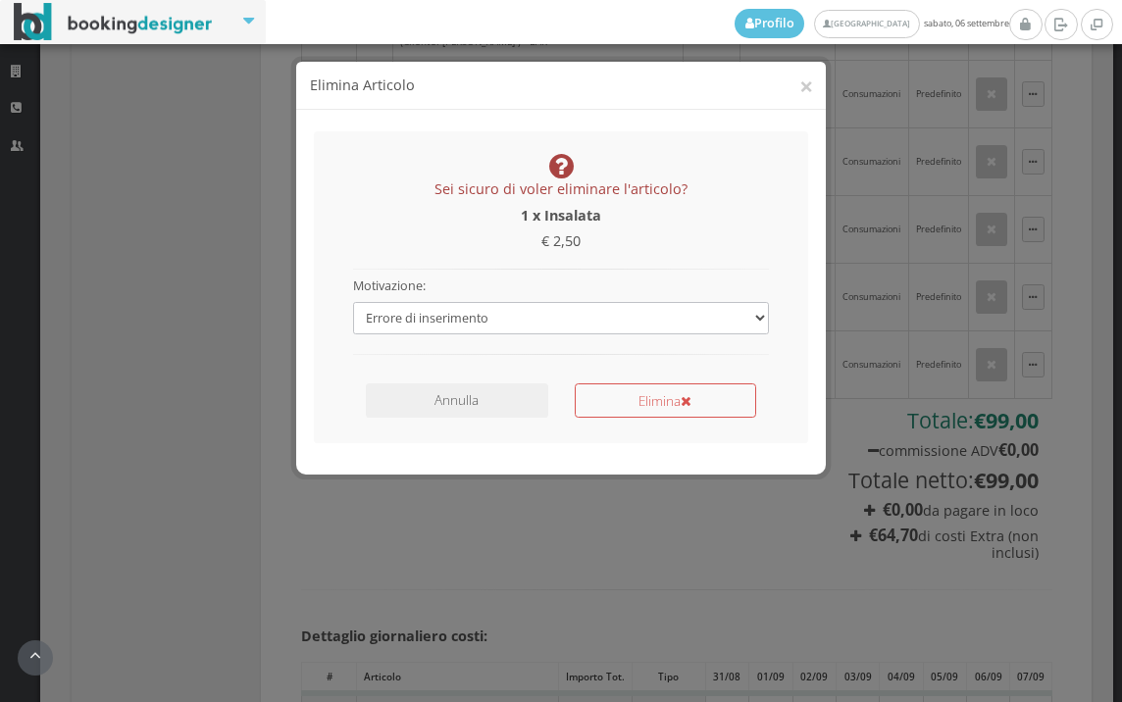
click at [663, 381] on div "Elimina" at bounding box center [665, 396] width 208 height 43
click at [668, 394] on button "Elimina" at bounding box center [665, 400] width 181 height 34
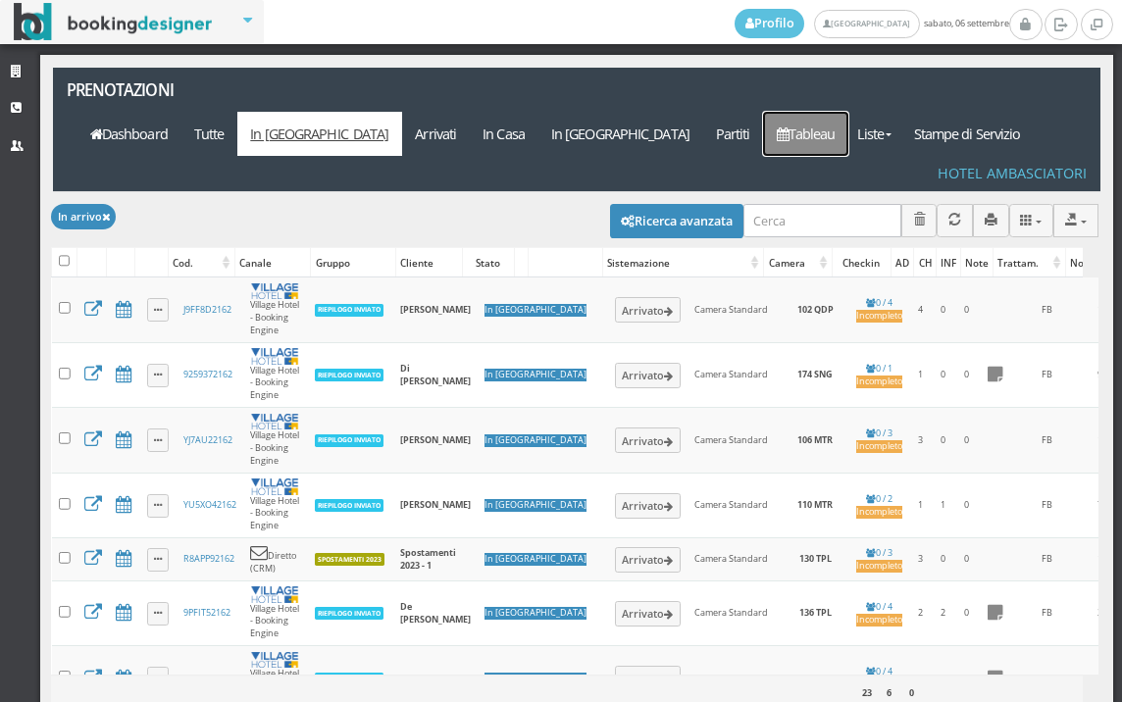
click at [822, 112] on link "Tableau" at bounding box center [805, 134] width 85 height 44
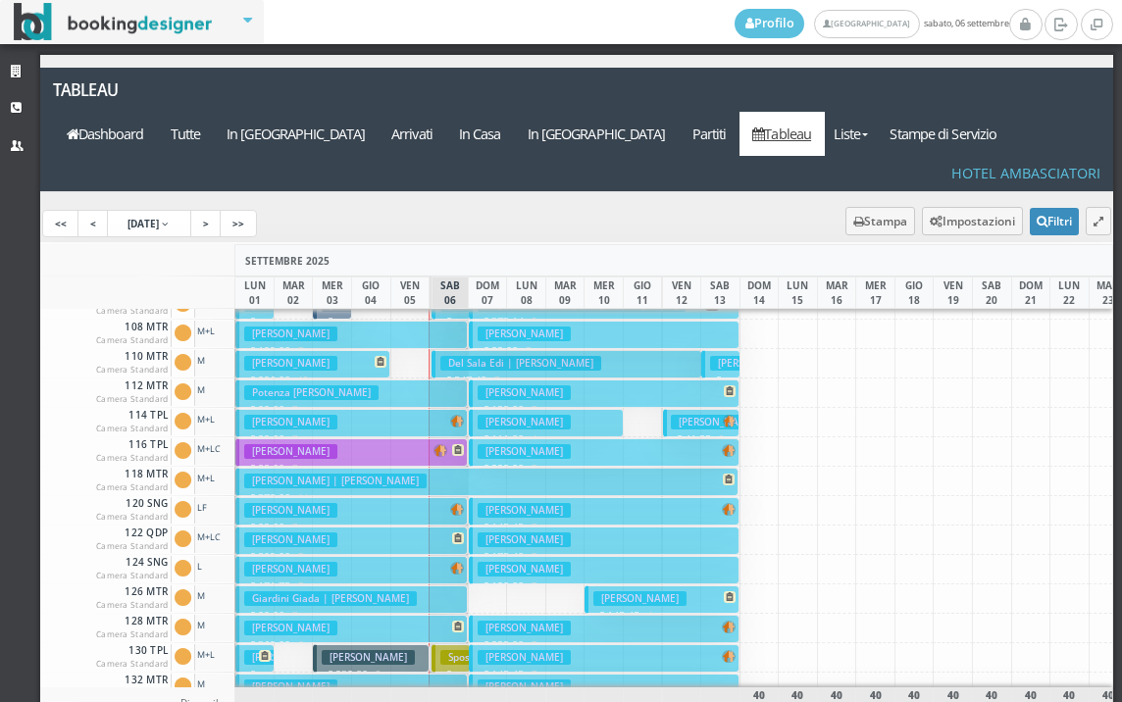
scroll to position [98, 0]
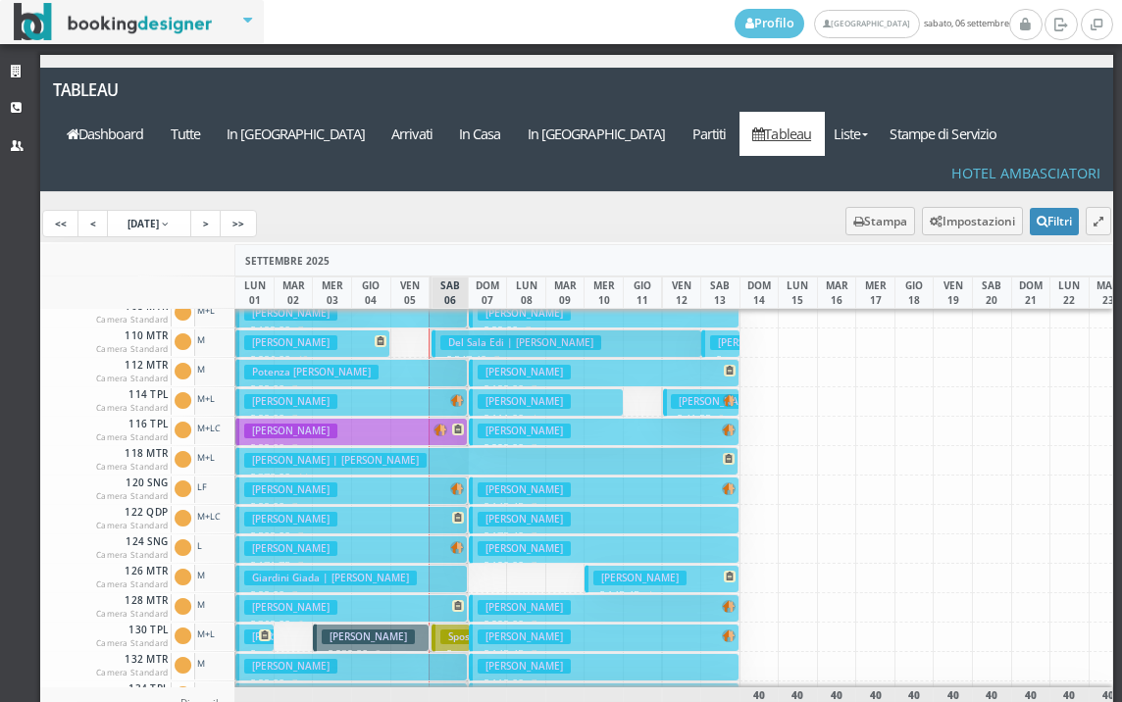
click at [441, 335] on h3 "Del Sala Edi | [PERSON_NAME]" at bounding box center [520, 342] width 161 height 15
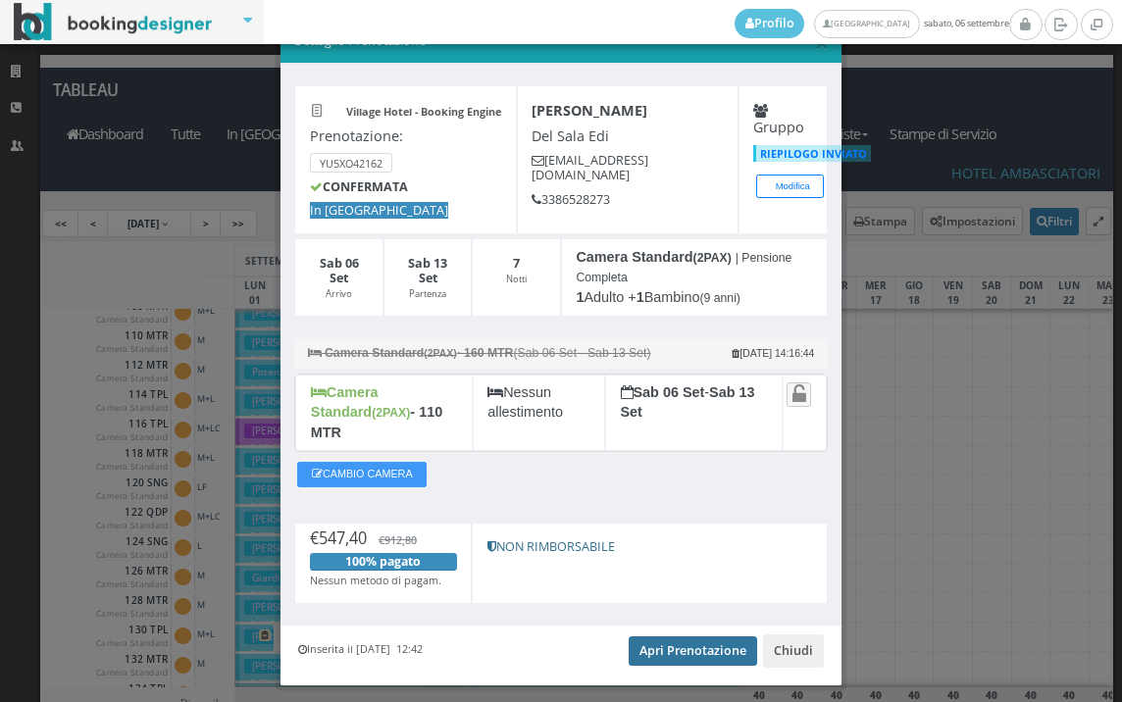
scroll to position [76, 0]
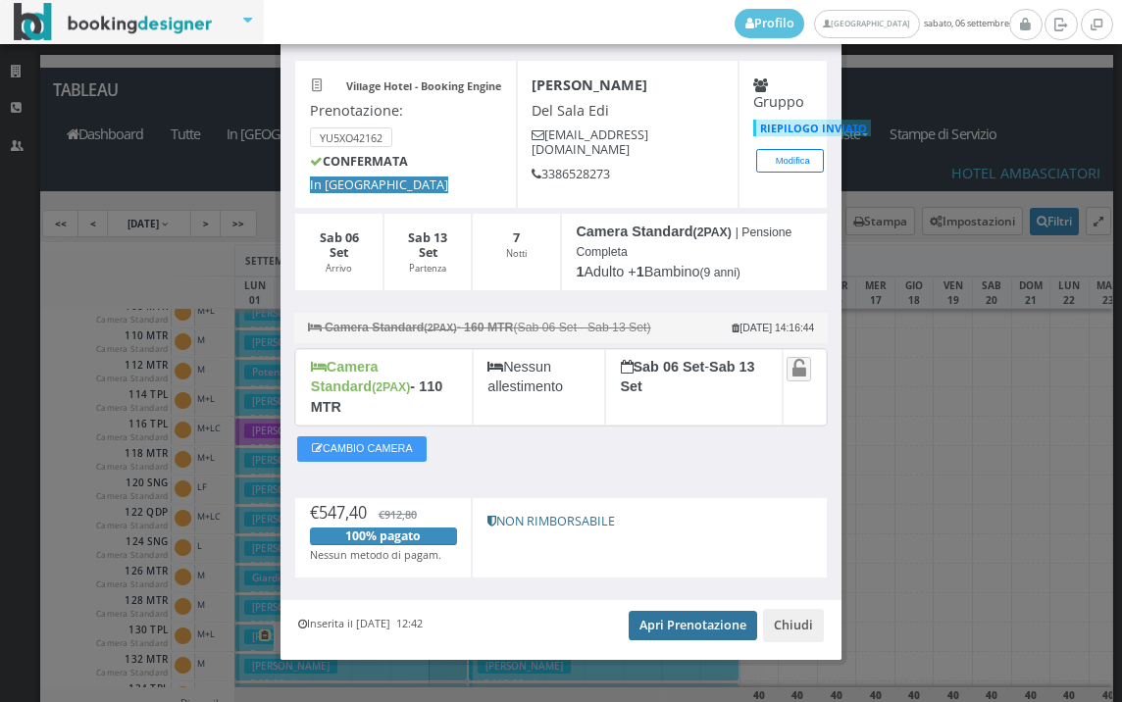
click at [696, 611] on link "Apri Prenotazione" at bounding box center [693, 625] width 128 height 29
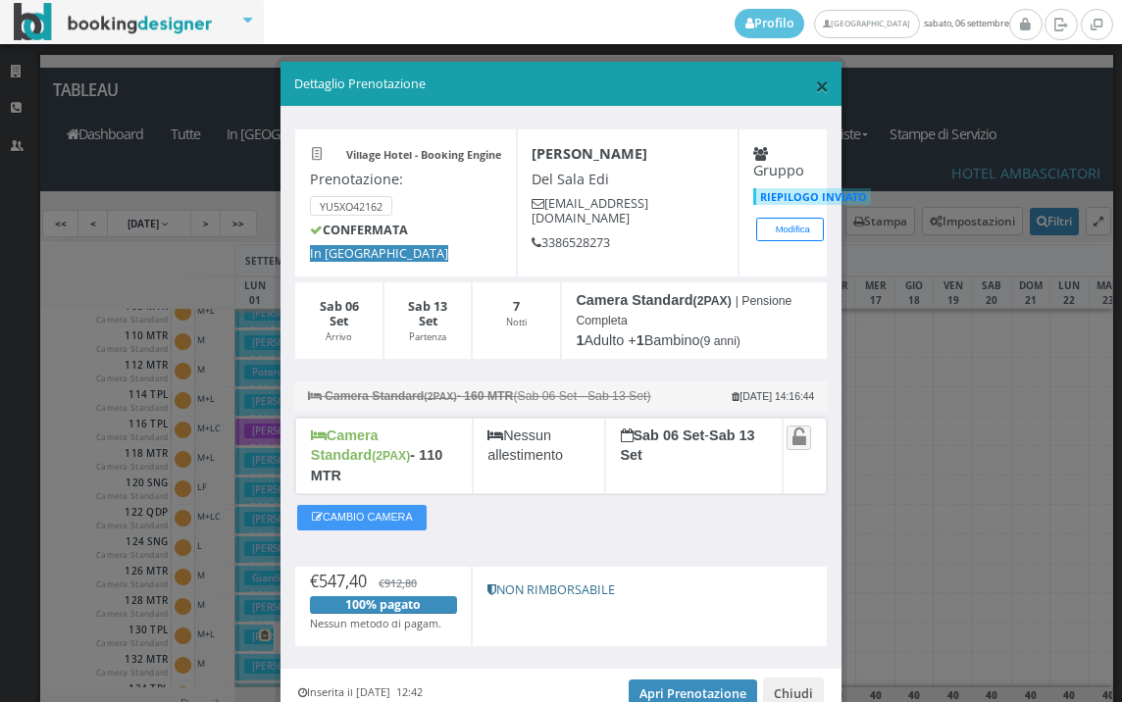
click at [815, 81] on span "×" at bounding box center [822, 85] width 14 height 33
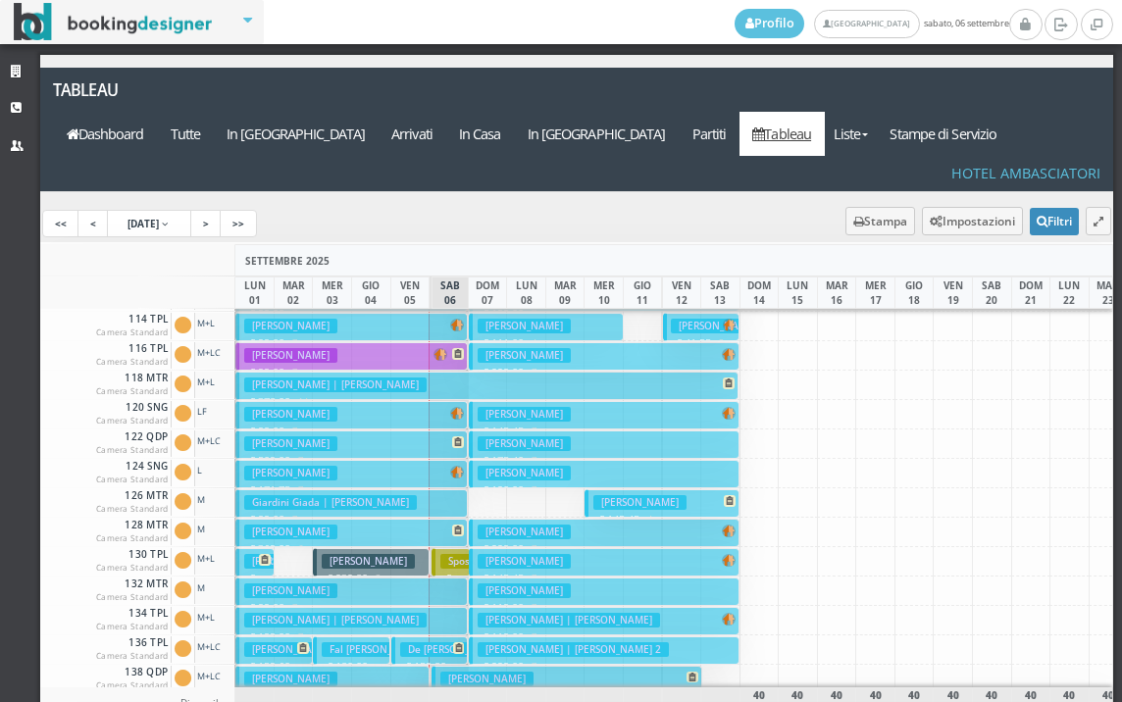
scroll to position [196, 0]
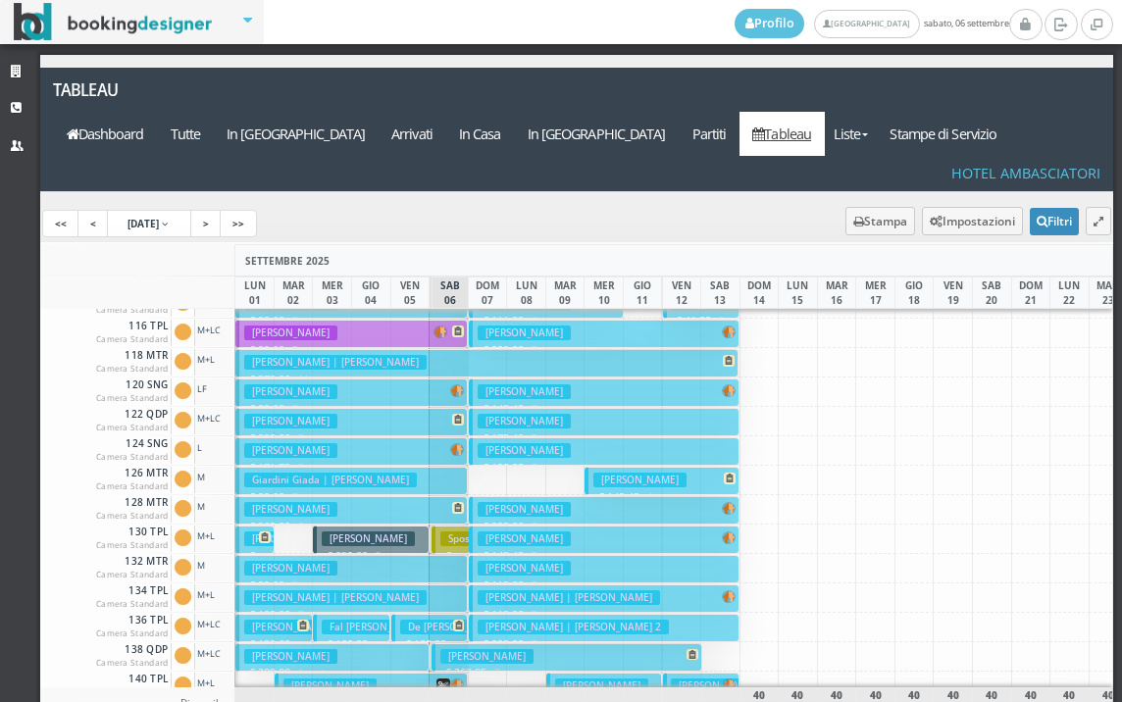
click at [440, 555] on button "[PERSON_NAME] € 99.00 7 notti 2 Adulti" at bounding box center [351, 569] width 232 height 28
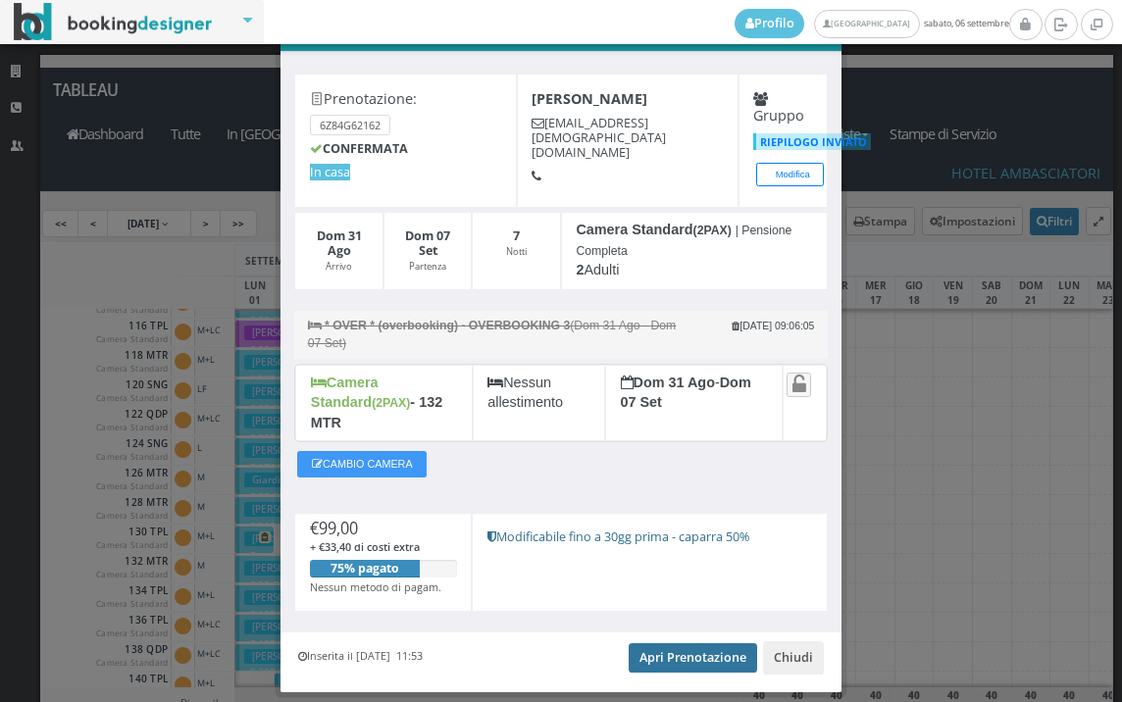
scroll to position [96, 0]
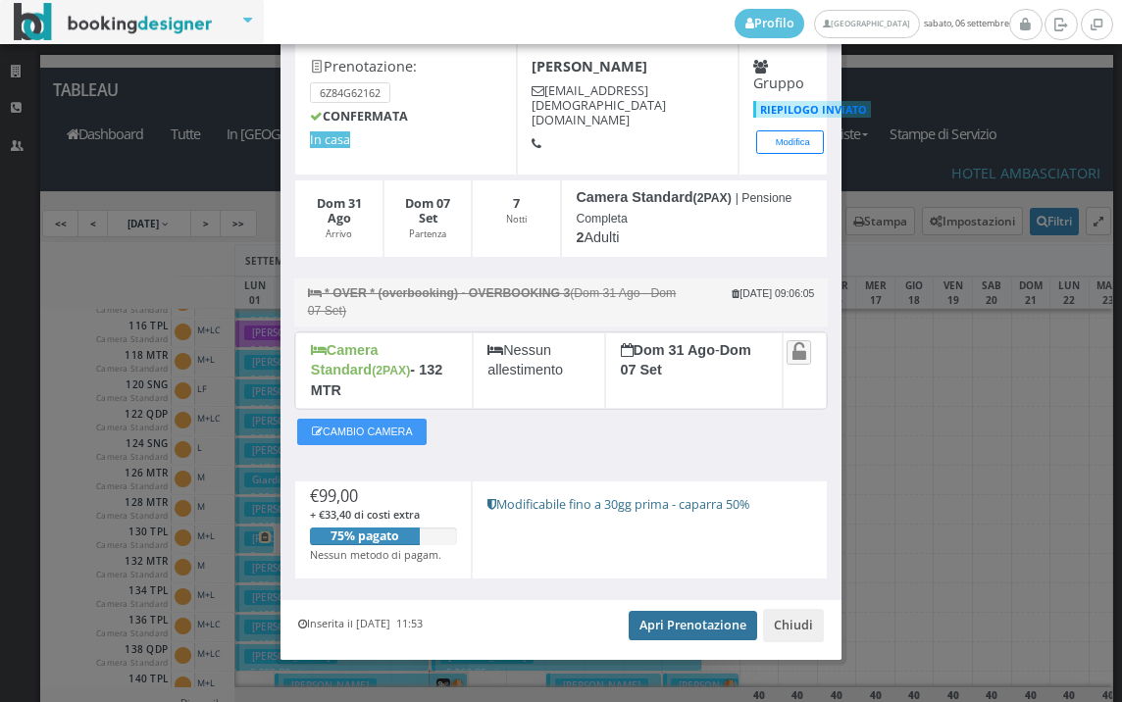
click at [645, 611] on link "Apri Prenotazione" at bounding box center [693, 625] width 128 height 29
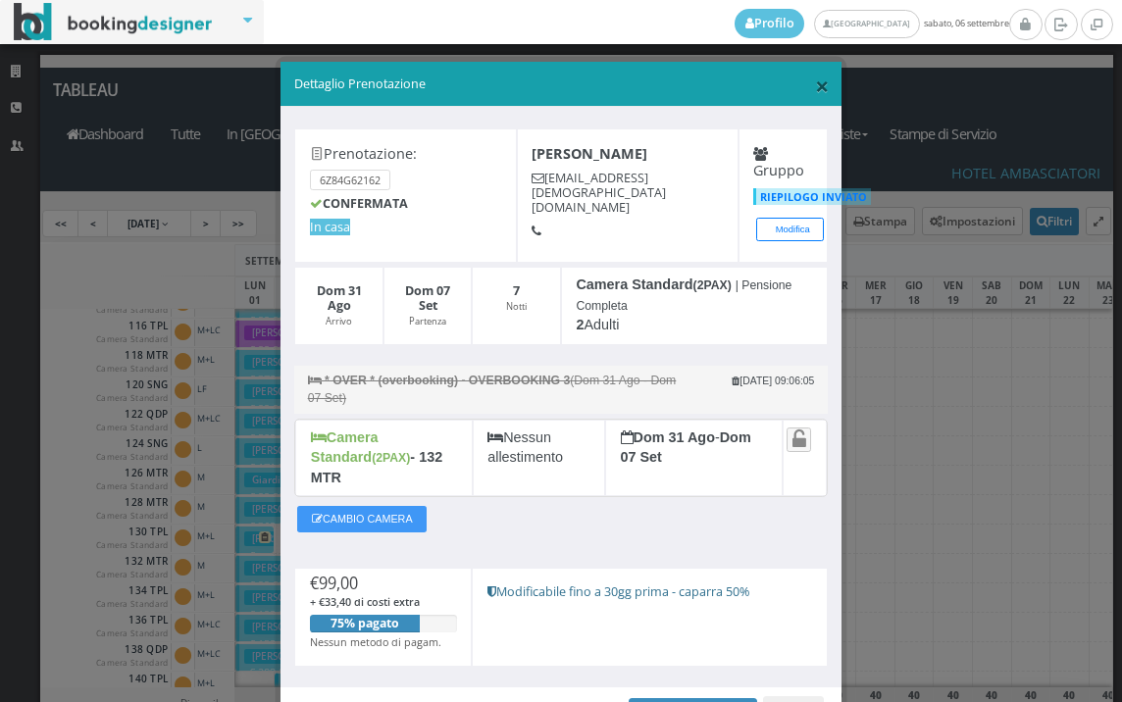
click at [815, 95] on span "×" at bounding box center [822, 85] width 14 height 33
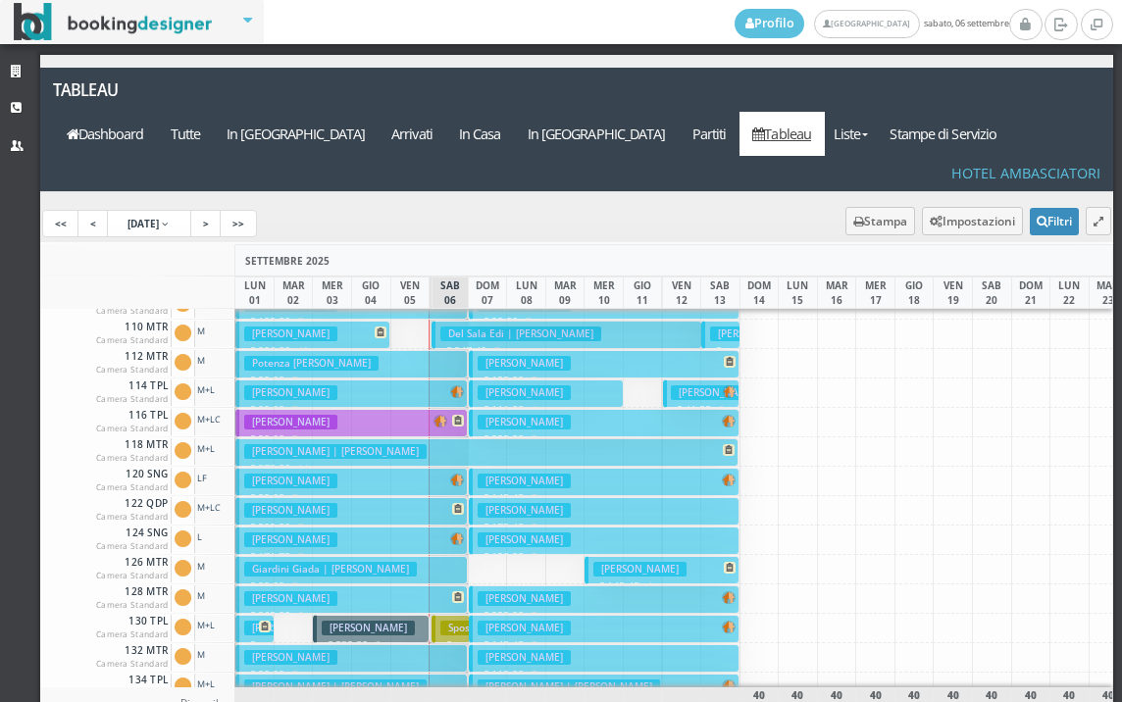
scroll to position [98, 0]
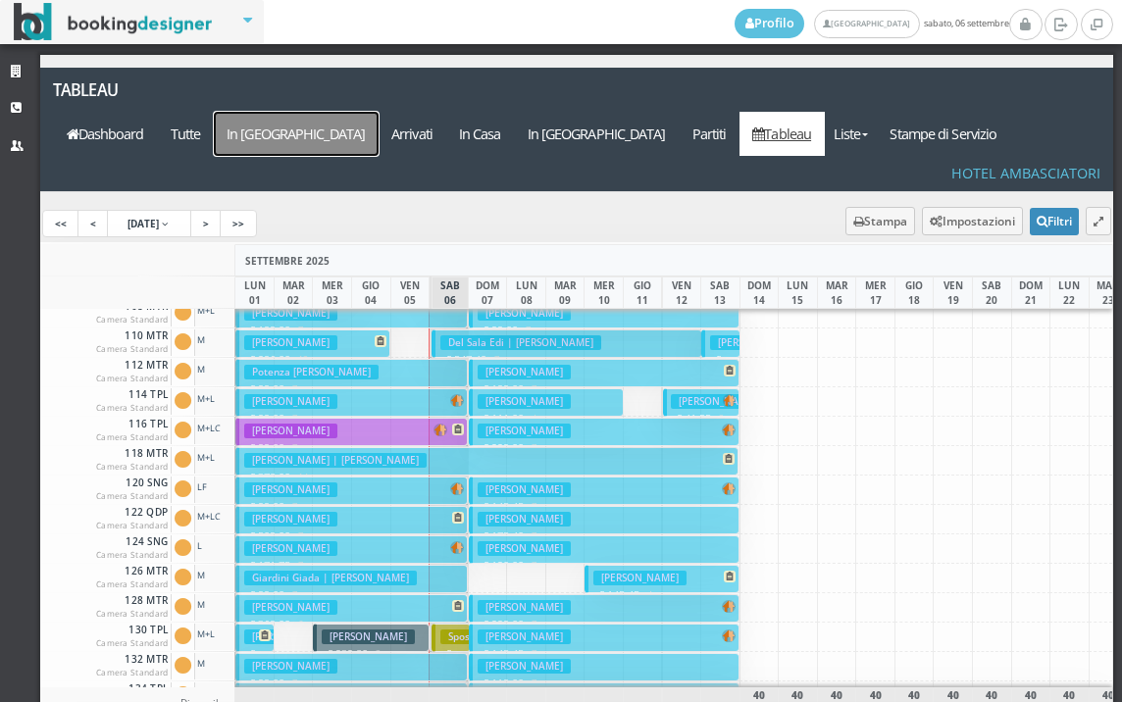
click at [379, 112] on a=pms-arrival-reservations"] "In Arrivo" at bounding box center [296, 134] width 165 height 44
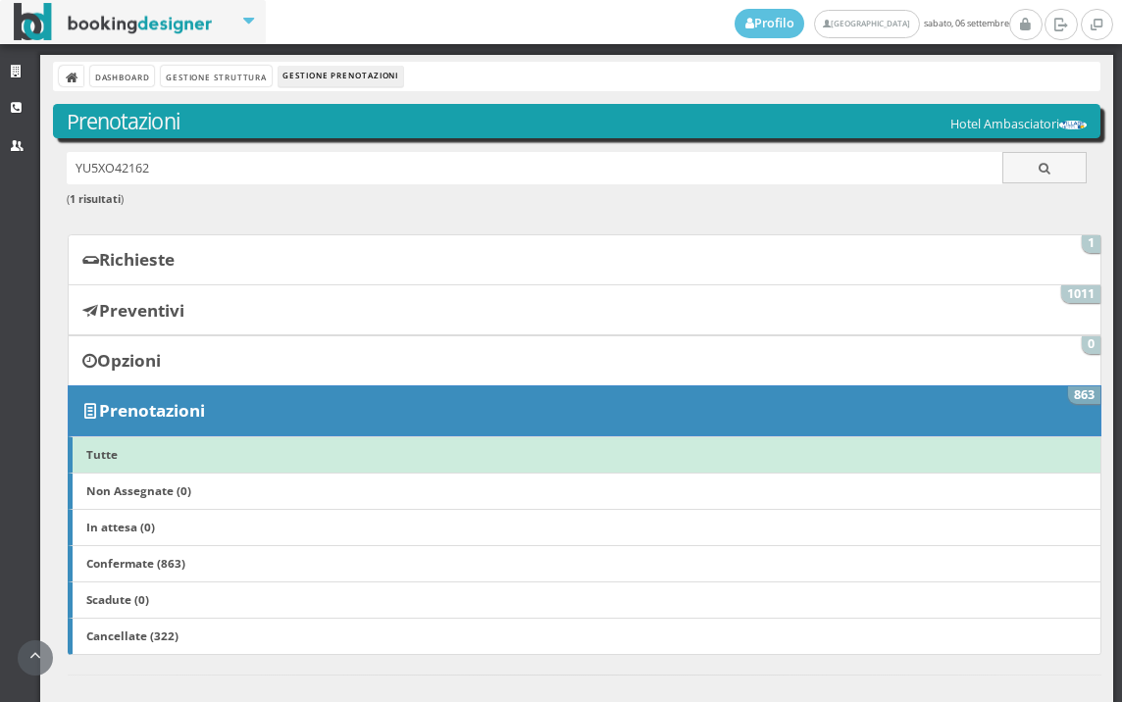
scroll to position [840, 0]
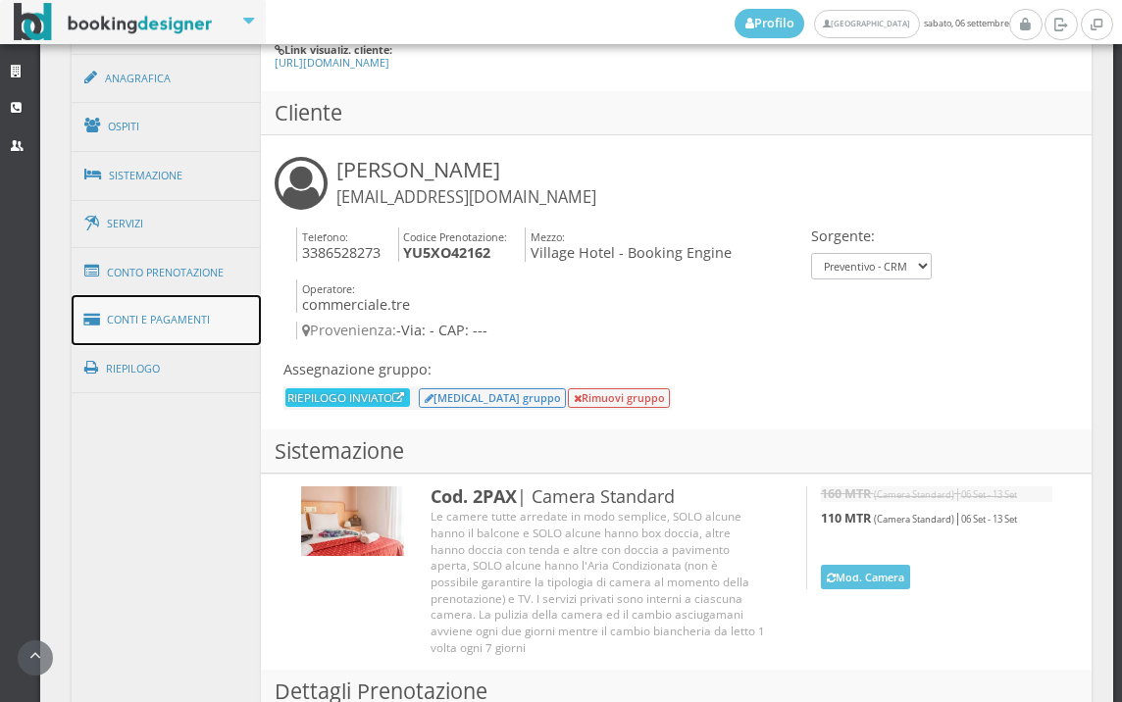
click at [170, 295] on link "Conti e Pagamenti" at bounding box center [167, 320] width 190 height 50
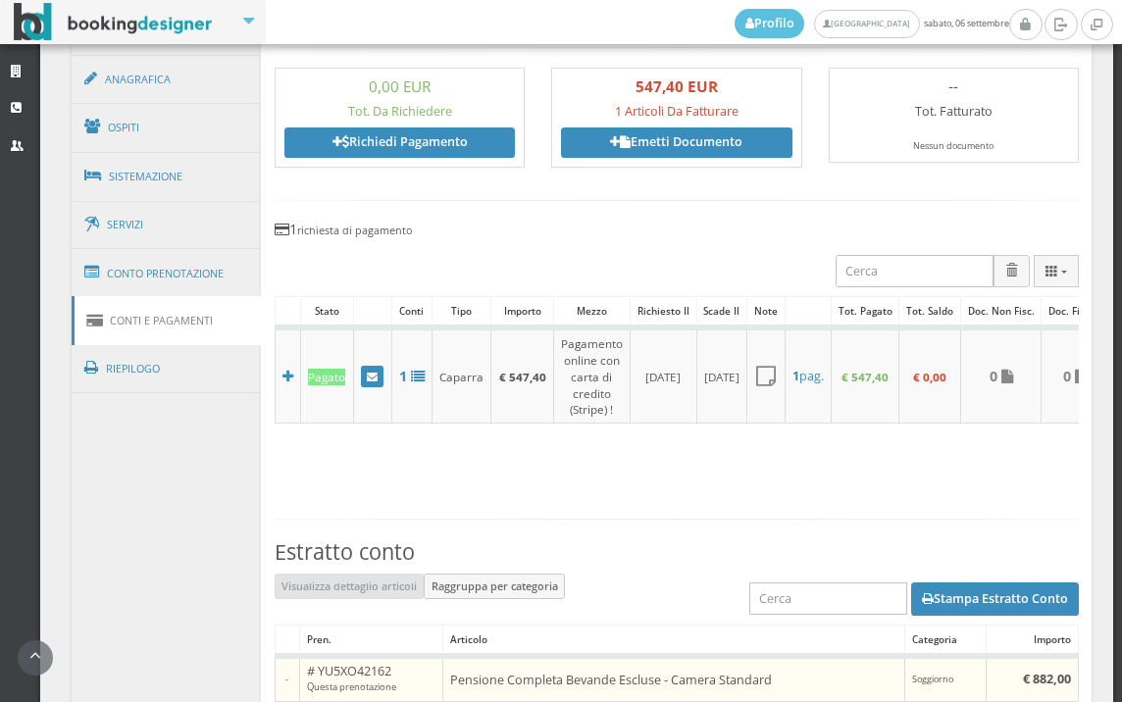
scroll to position [1278, 0]
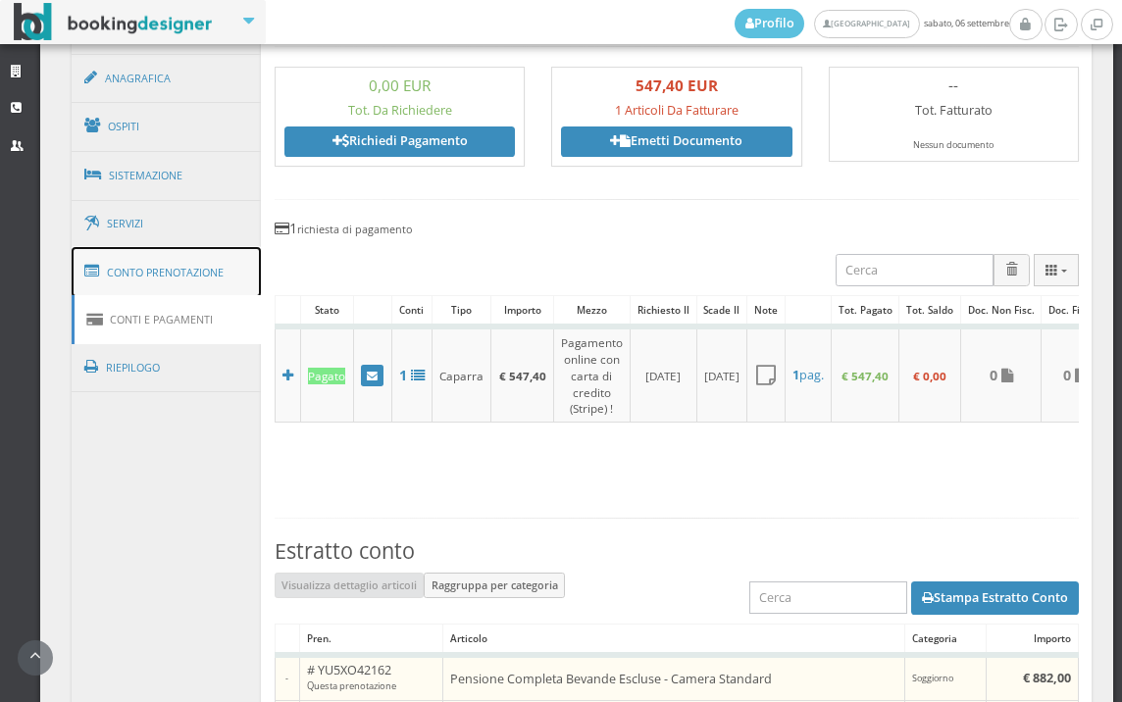
click at [170, 262] on link "Conto Prenotazione" at bounding box center [167, 272] width 190 height 51
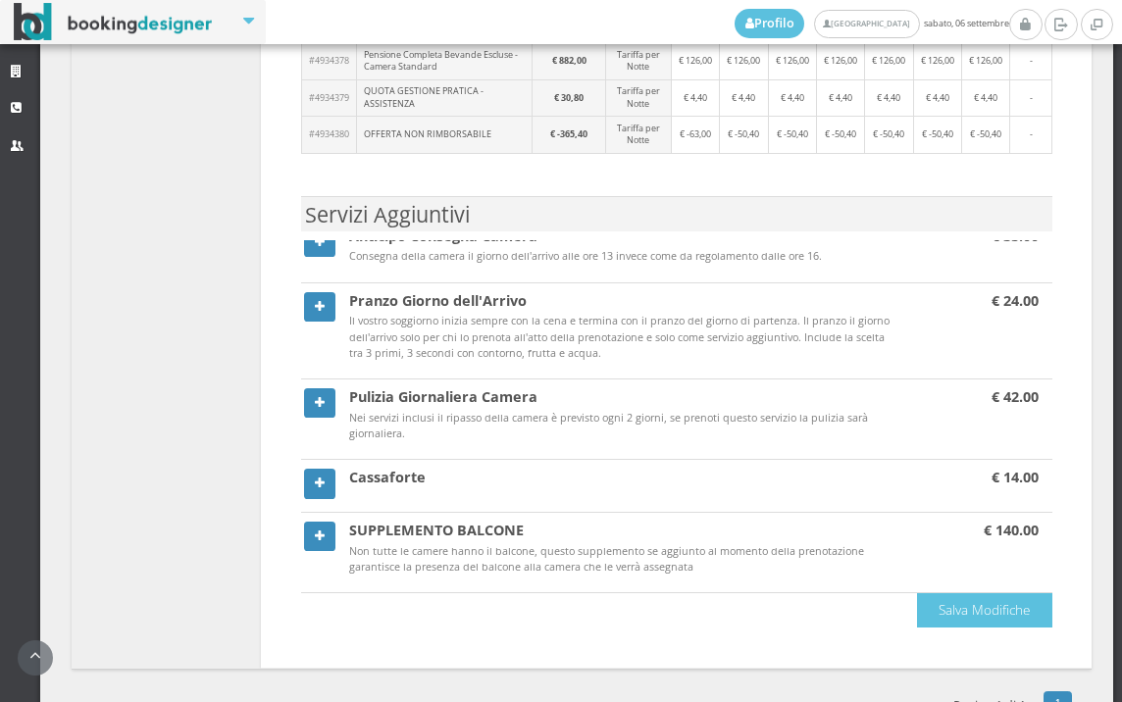
scroll to position [1976, 0]
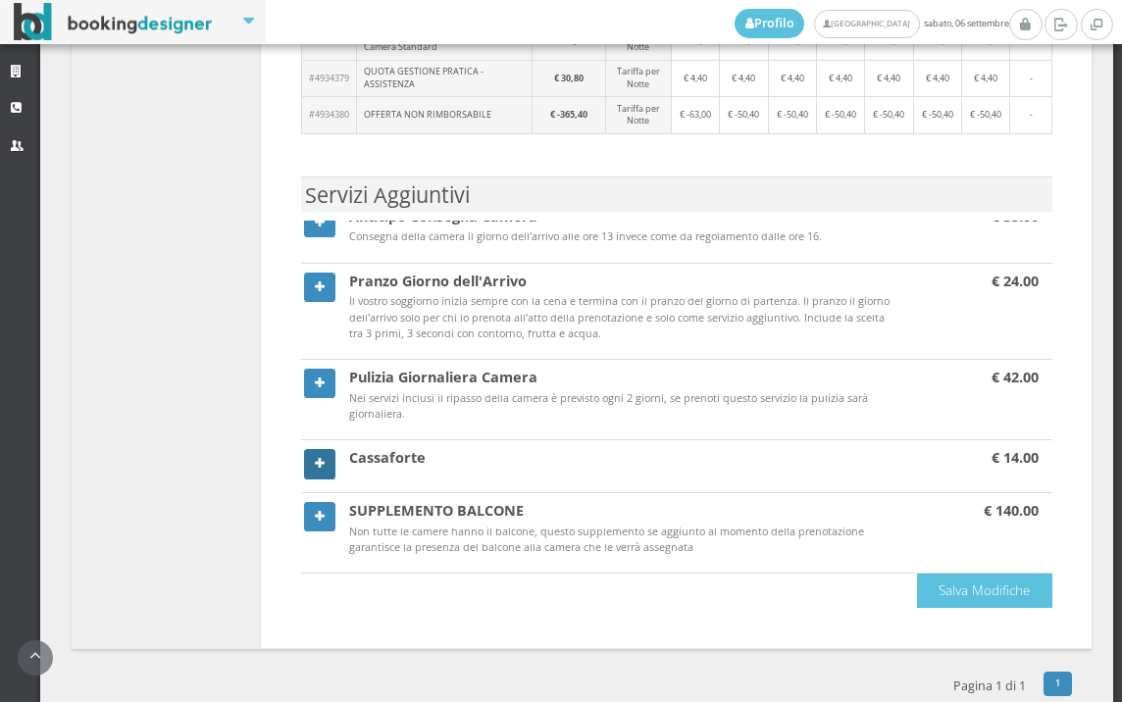
click at [327, 449] on link at bounding box center [319, 463] width 31 height 29
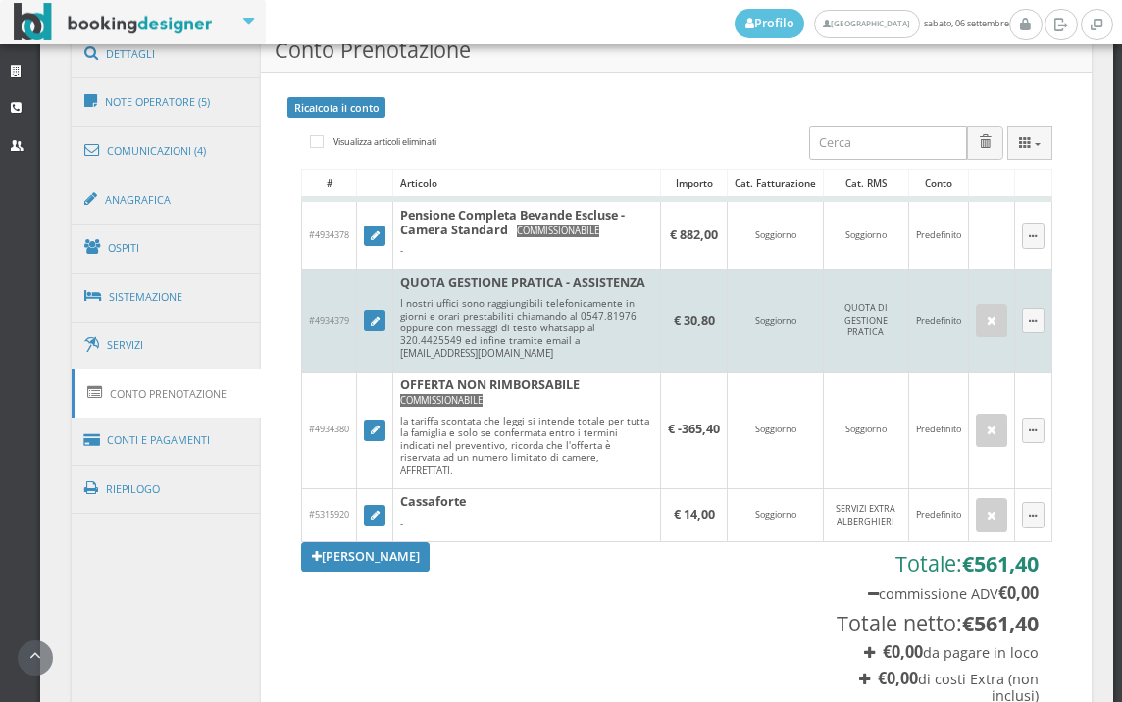
scroll to position [1312, 0]
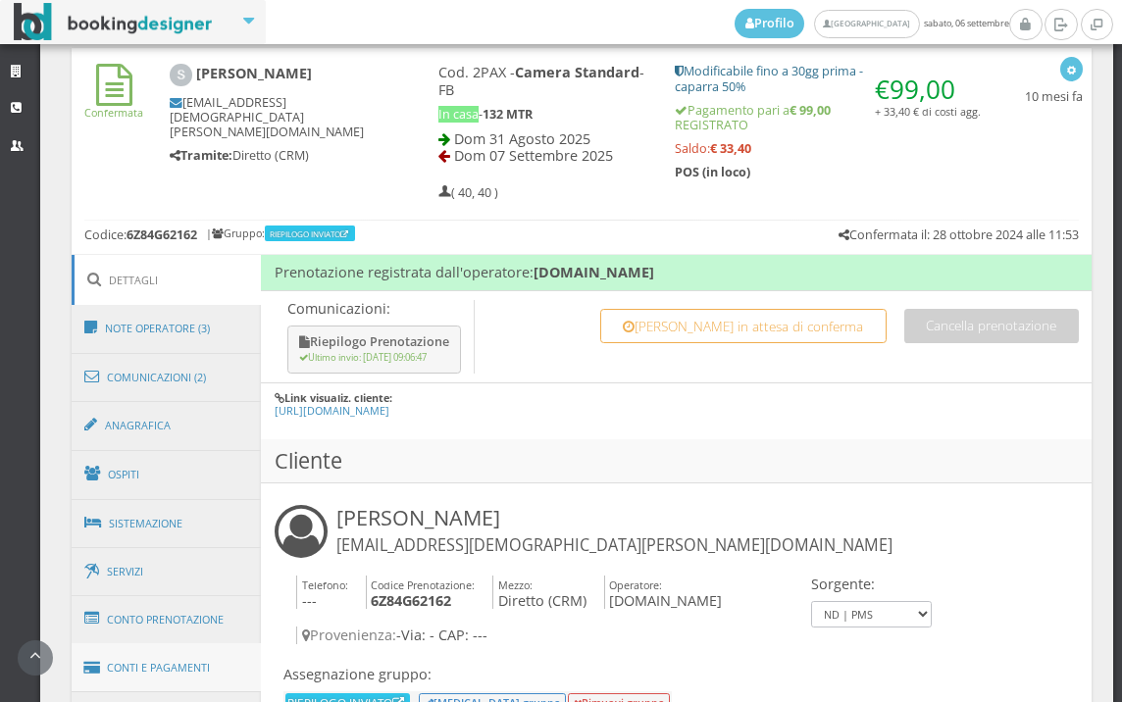
scroll to position [983, 0]
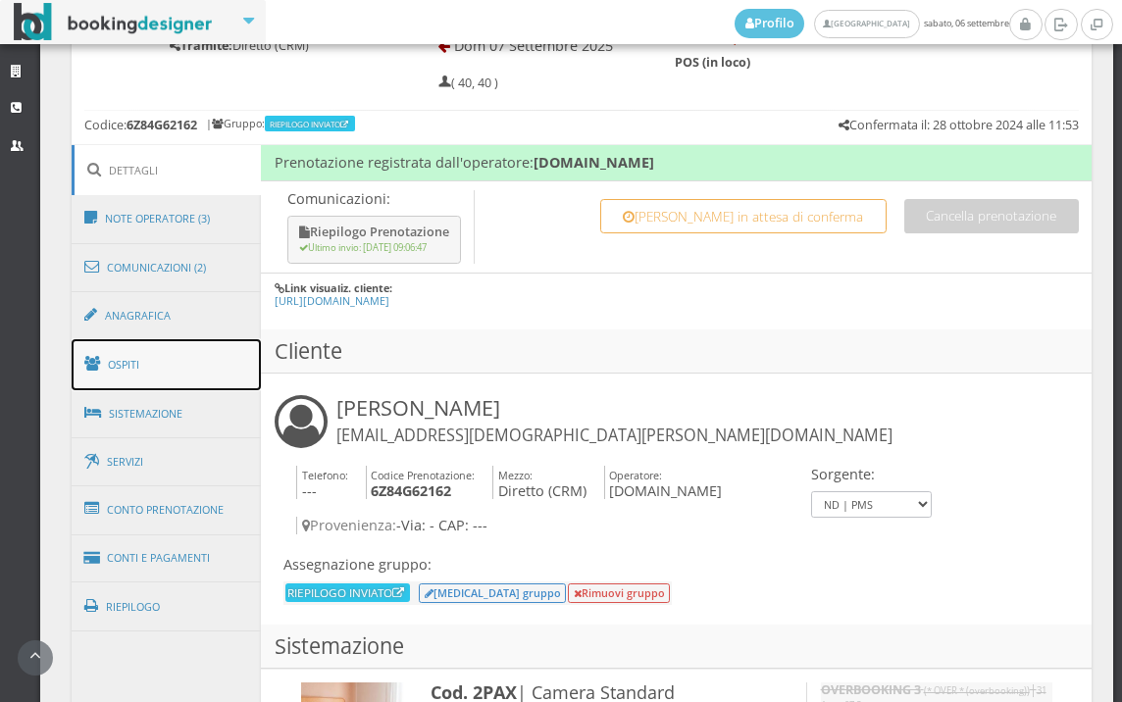
click at [187, 350] on link "Ospiti" at bounding box center [167, 364] width 190 height 51
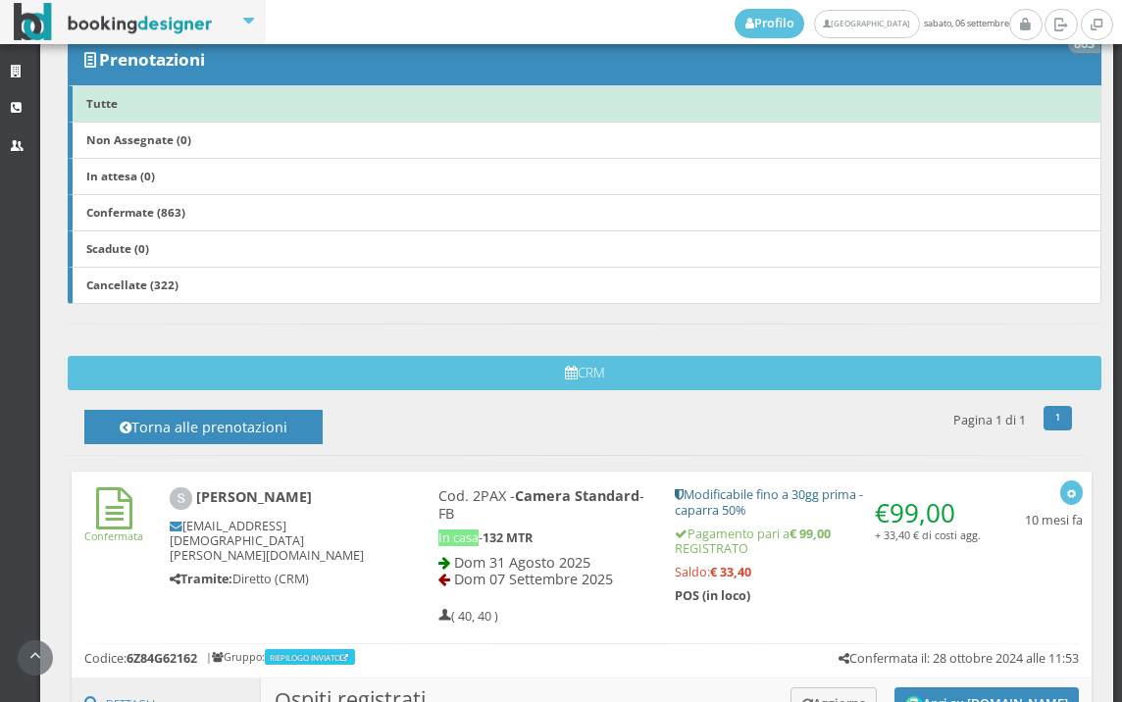
scroll to position [328, 0]
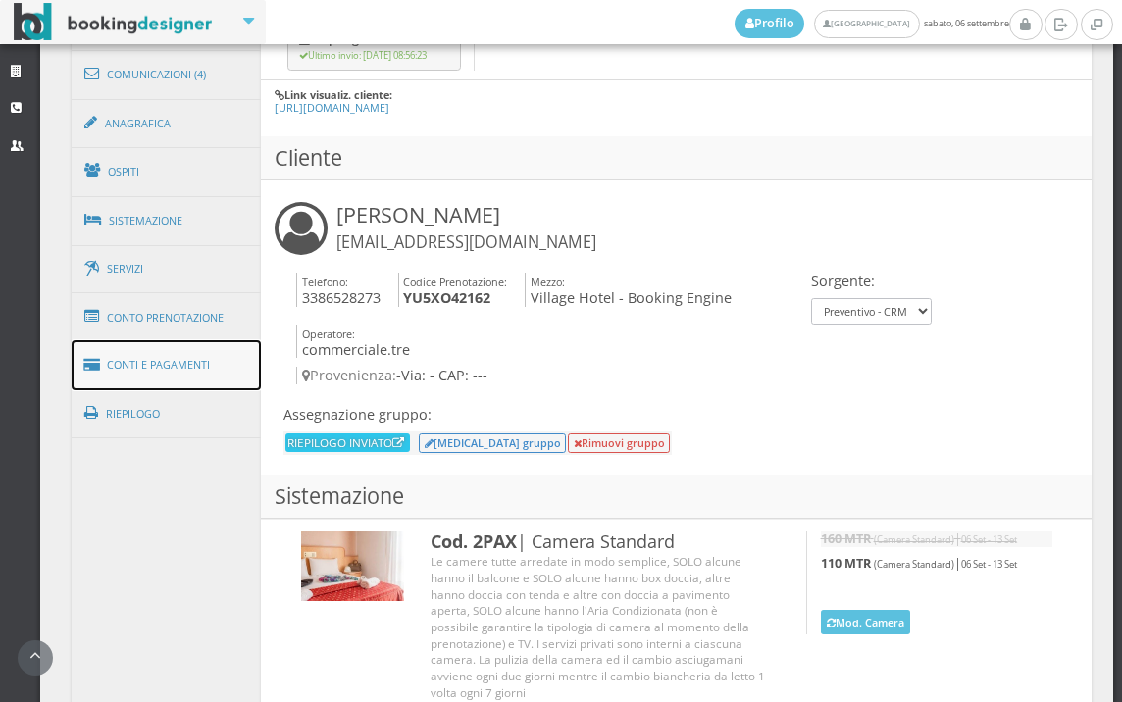
click at [82, 340] on link "Conti e Pagamenti" at bounding box center [167, 365] width 190 height 50
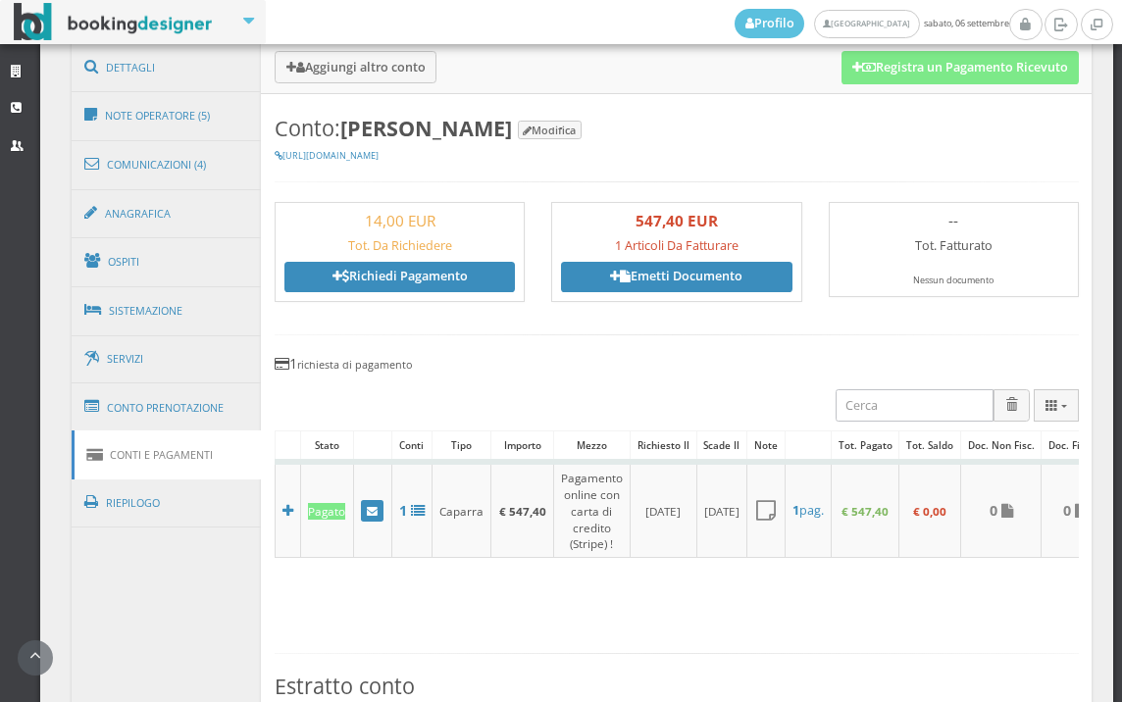
scroll to position [691, 0]
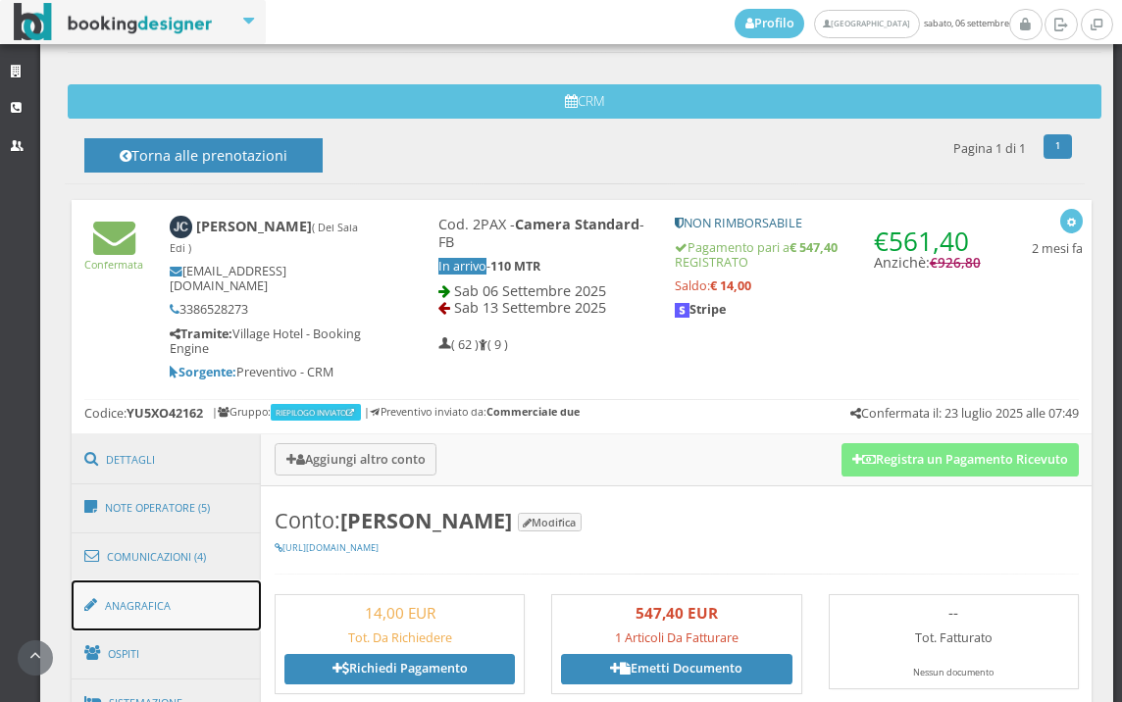
click at [135, 580] on link "Anagrafica" at bounding box center [167, 605] width 190 height 51
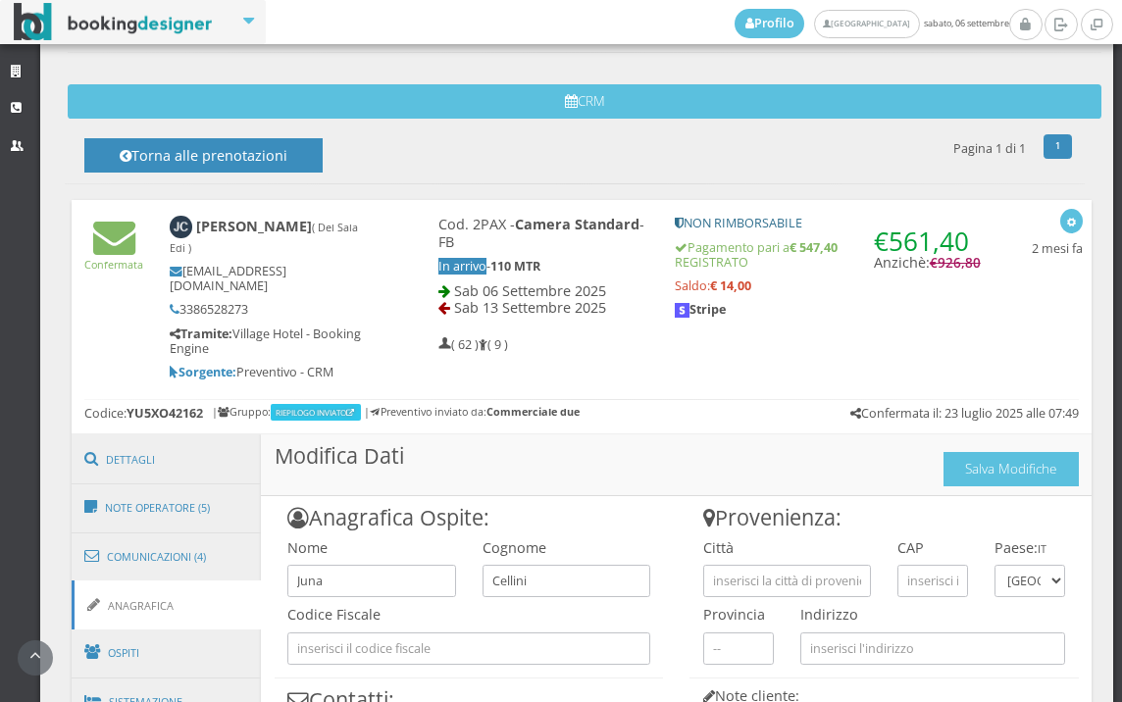
scroll to position [1004, 0]
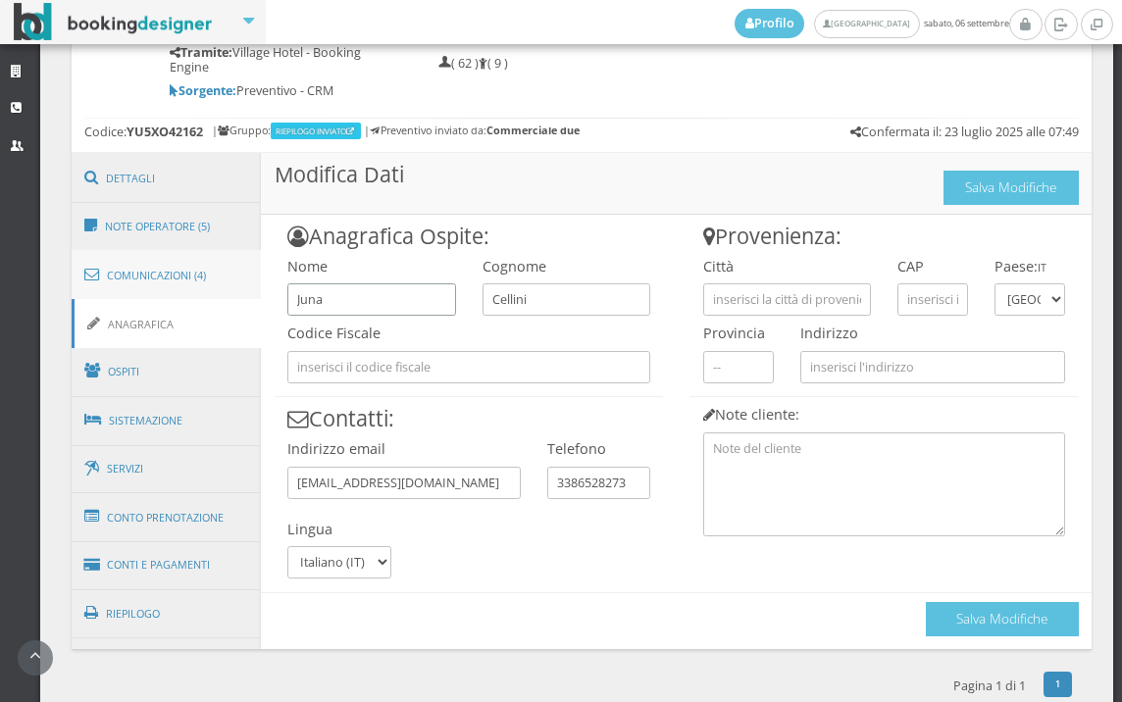
drag, startPoint x: 401, startPoint y: 270, endPoint x: 247, endPoint y: 270, distance: 153.9
click at [247, 270] on div "Dettagli Note Operatore (5) Comunicazioni (4) Anagrafica Ospiti Sistemazione Se…" at bounding box center [582, 401] width 1021 height 498
type input "f"
type input "del sala"
drag, startPoint x: 411, startPoint y: 279, endPoint x: 294, endPoint y: 275, distance: 116.8
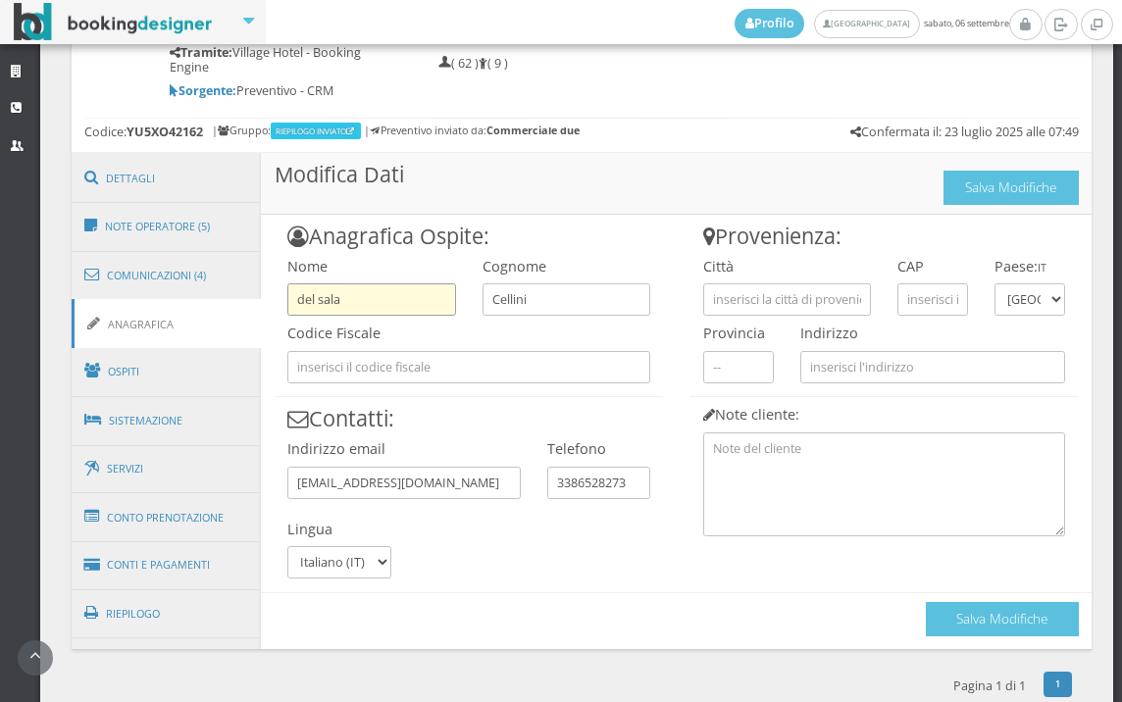
click at [294, 283] on input "del sala" at bounding box center [371, 299] width 168 height 32
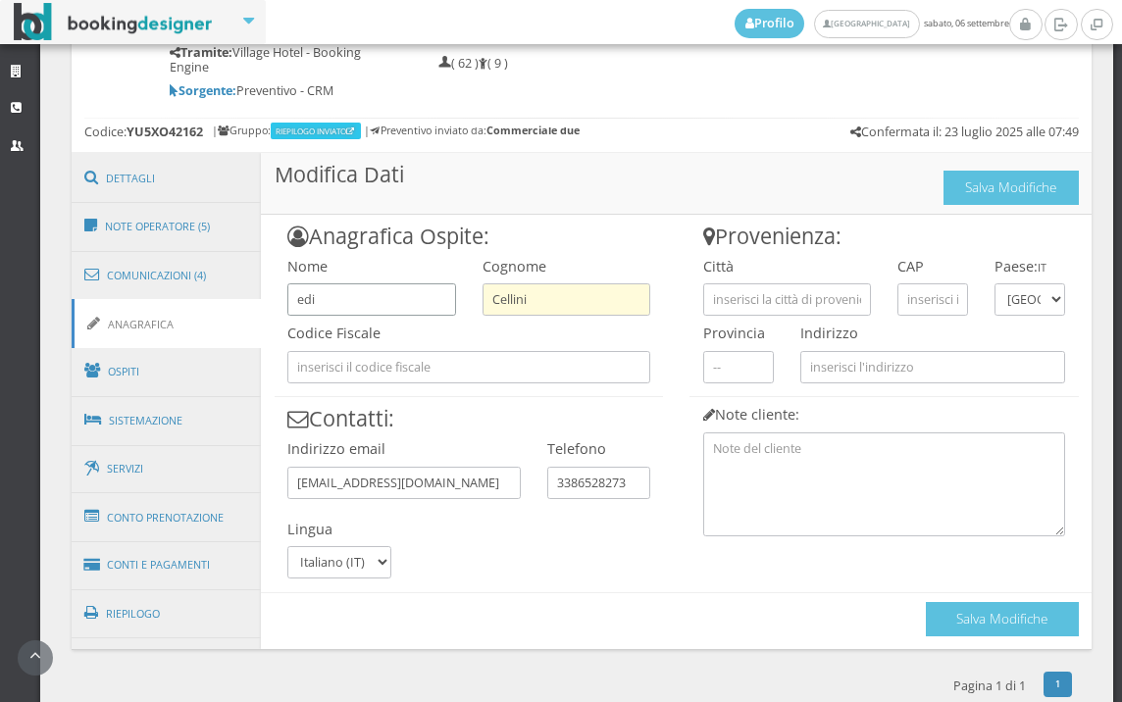
type input "edi"
drag, startPoint x: 593, startPoint y: 278, endPoint x: 475, endPoint y: 270, distance: 118.9
click at [475, 270] on div "Cognome Cellini" at bounding box center [566, 283] width 194 height 68
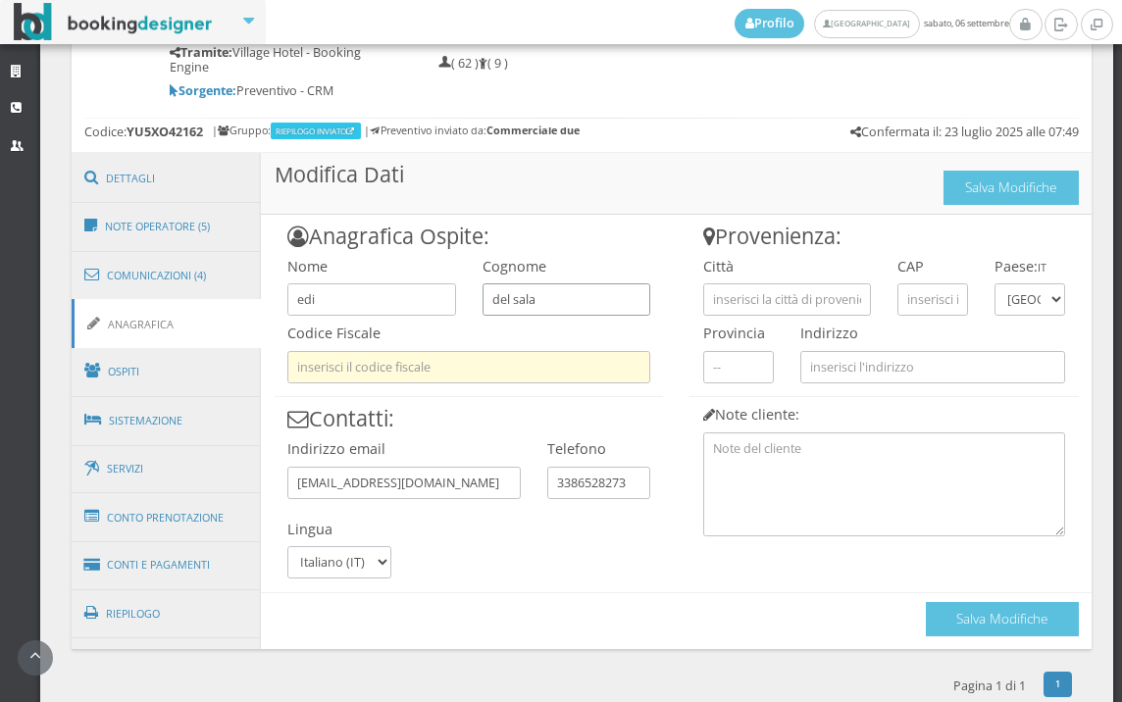
type input "del sala"
click at [445, 351] on input "text" at bounding box center [468, 367] width 363 height 32
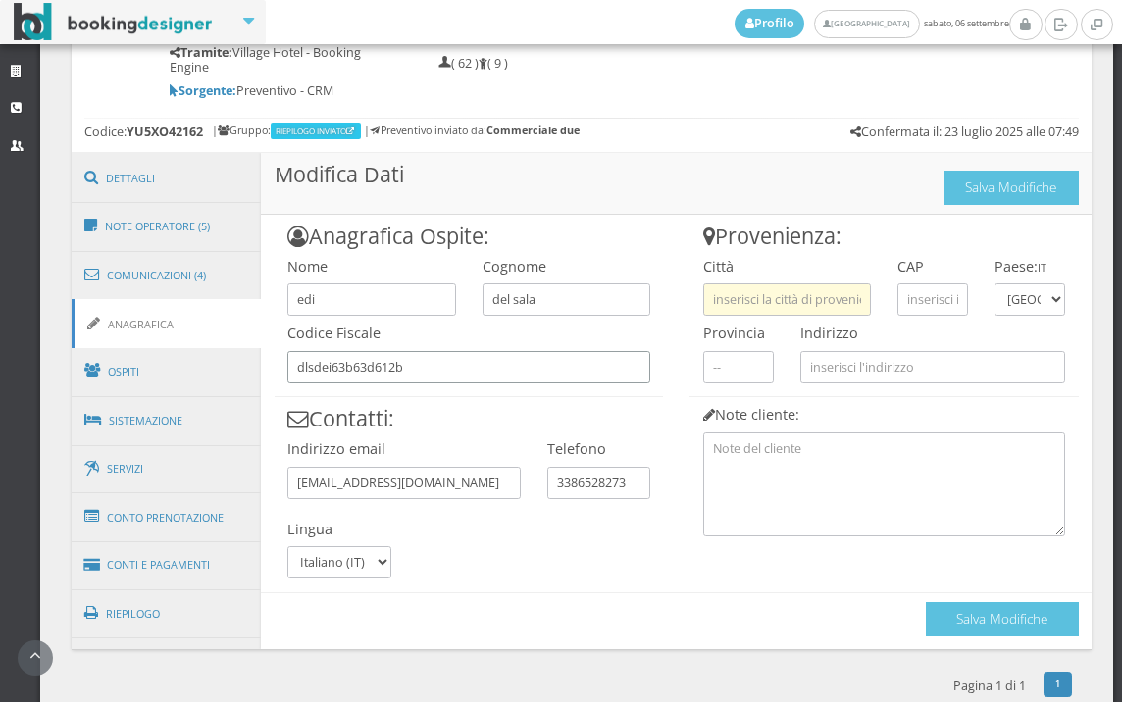
type input "dlsdei63b63d612b"
click at [754, 283] on input "text" at bounding box center [787, 299] width 168 height 32
type input "firenze"
drag, startPoint x: 934, startPoint y: 270, endPoint x: 945, endPoint y: 266, distance: 12.4
click at [934, 283] on input "text" at bounding box center [932, 299] width 71 height 32
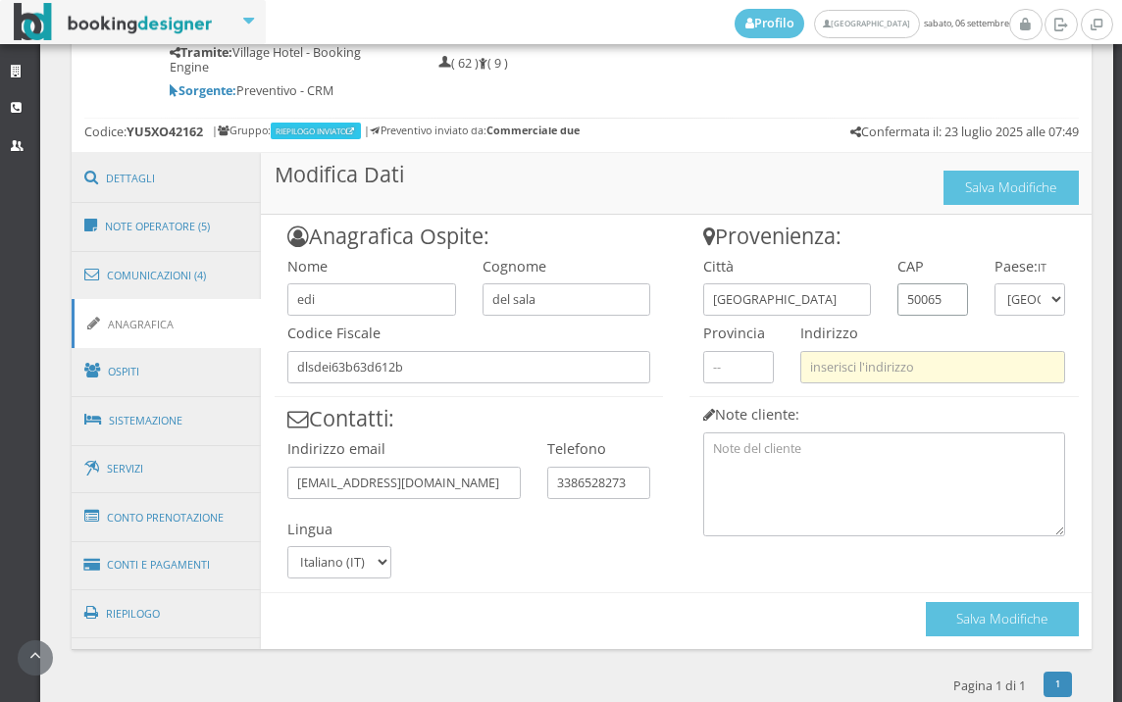
type input "50065"
click at [926, 351] on input "text" at bounding box center [932, 367] width 265 height 32
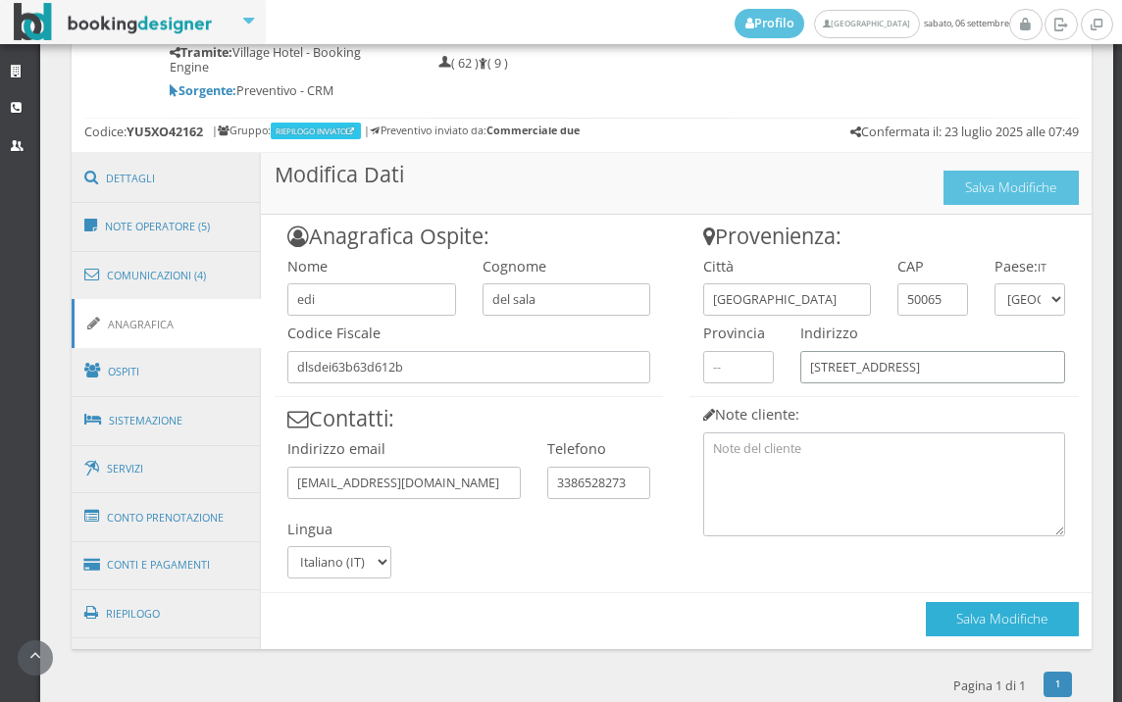
type input "via delle ginestre 8"
click at [957, 602] on button "Salva Modifiche" at bounding box center [1002, 619] width 153 height 34
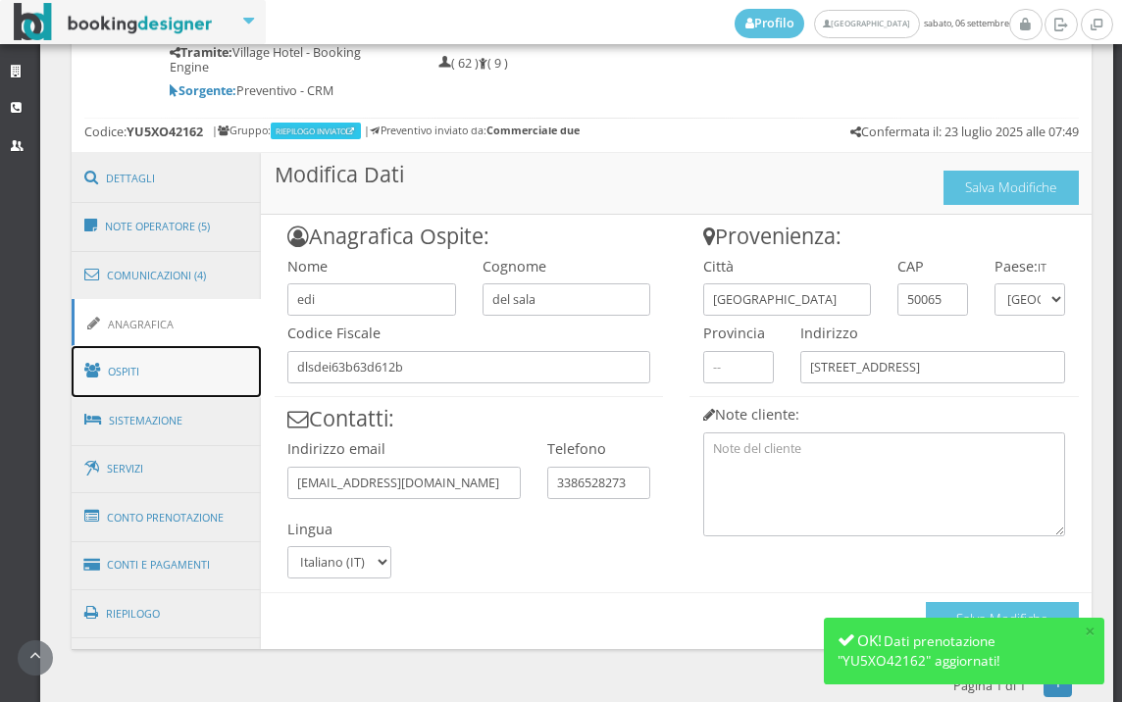
click at [238, 357] on link "Ospiti" at bounding box center [167, 371] width 190 height 51
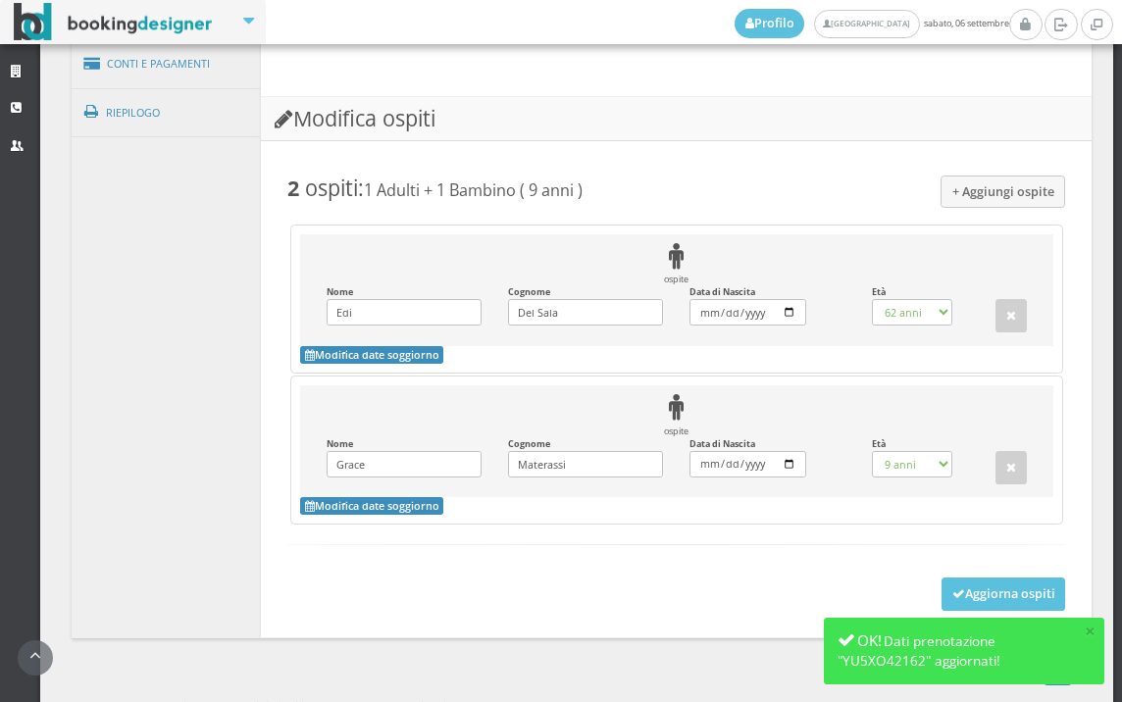
scroll to position [1585, 0]
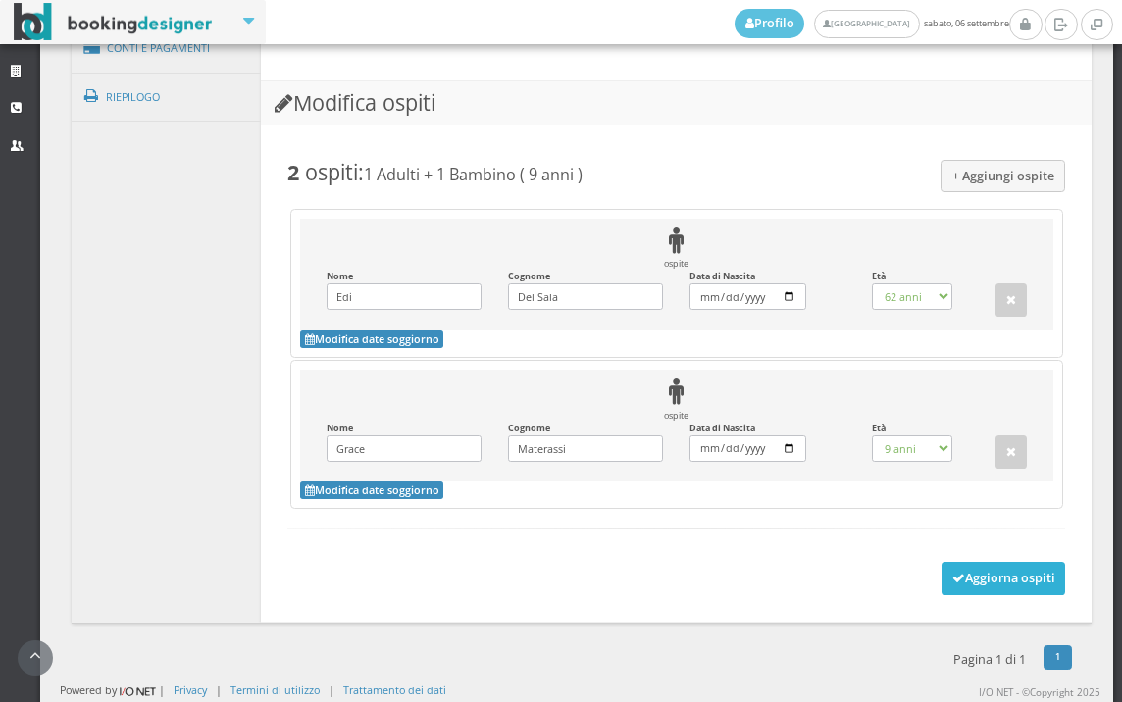
click at [958, 589] on button "Aggiorna ospiti" at bounding box center [1003, 578] width 125 height 33
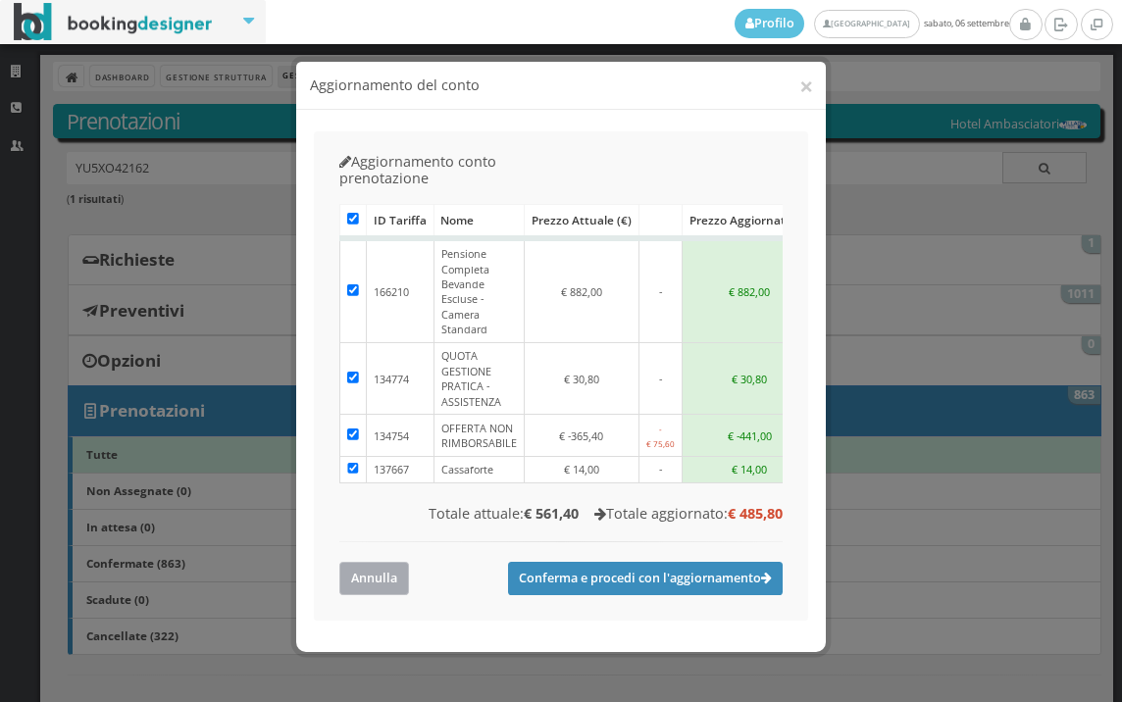
click at [368, 562] on button "Annulla" at bounding box center [374, 578] width 70 height 32
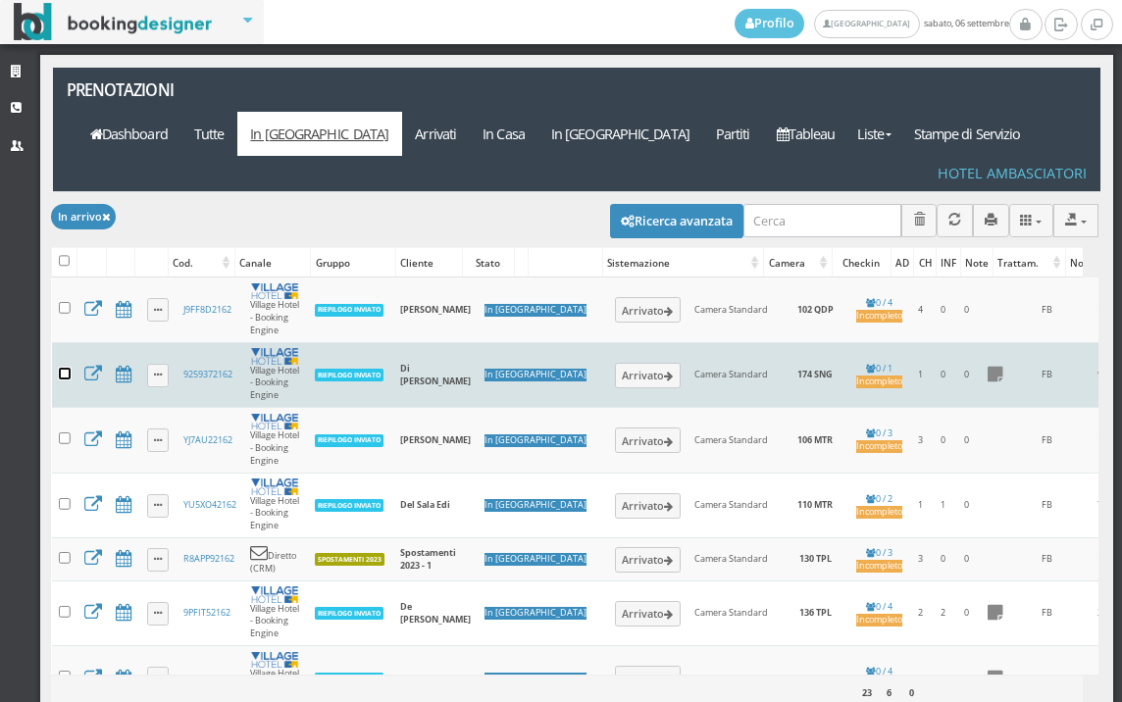
click at [68, 368] on input "checkbox" at bounding box center [65, 374] width 12 height 12
checkbox input "true"
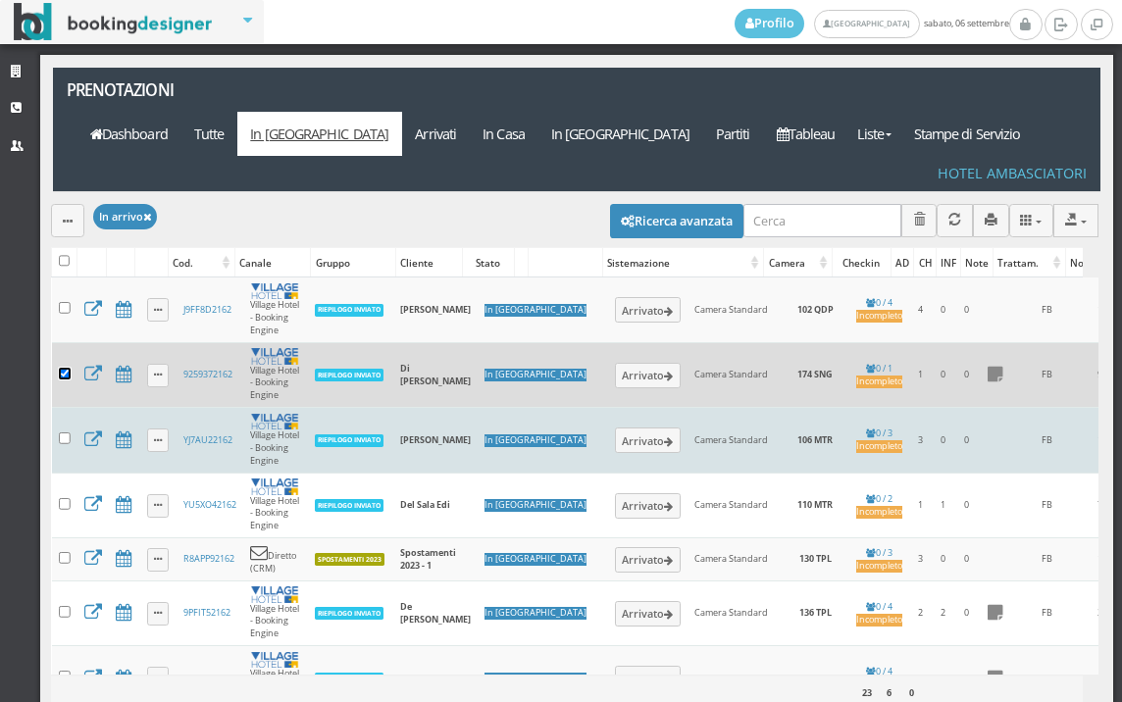
scroll to position [109, 0]
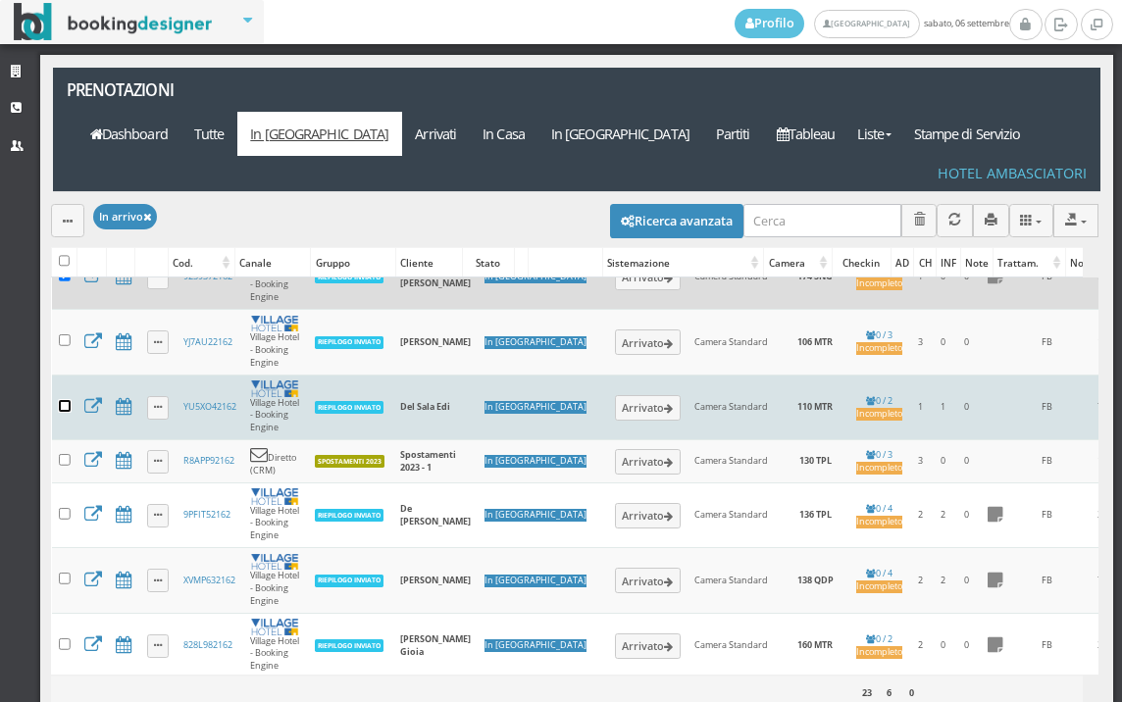
click at [62, 400] on input "checkbox" at bounding box center [65, 406] width 12 height 12
checkbox input "true"
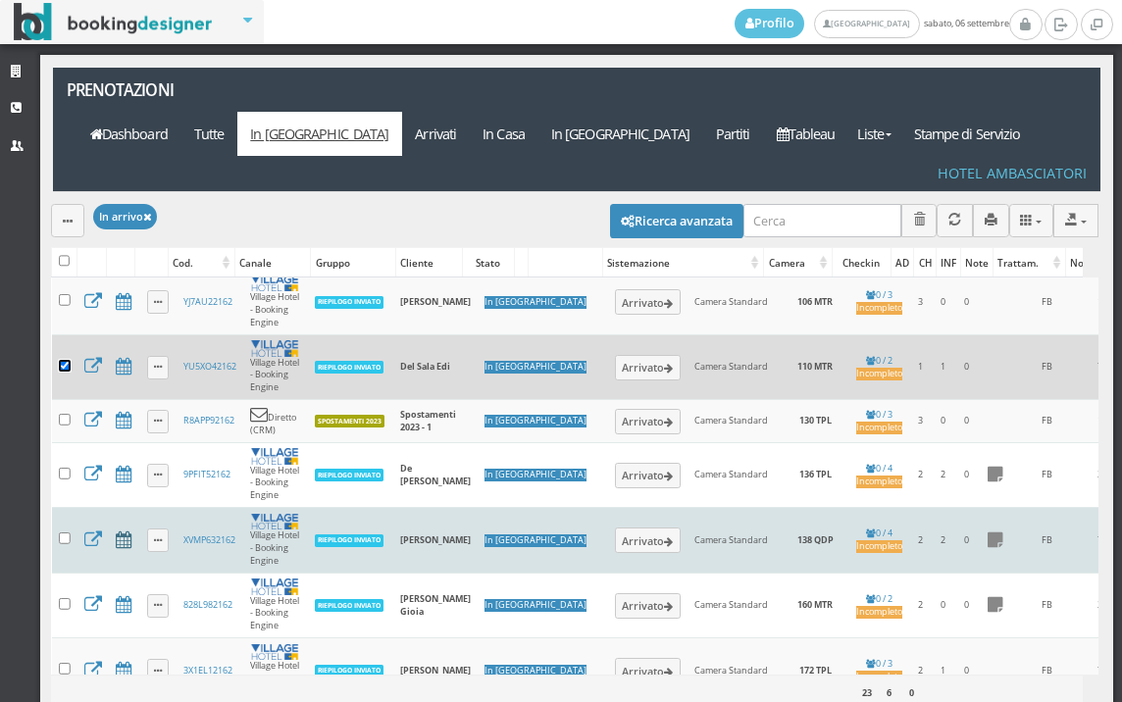
scroll to position [218, 0]
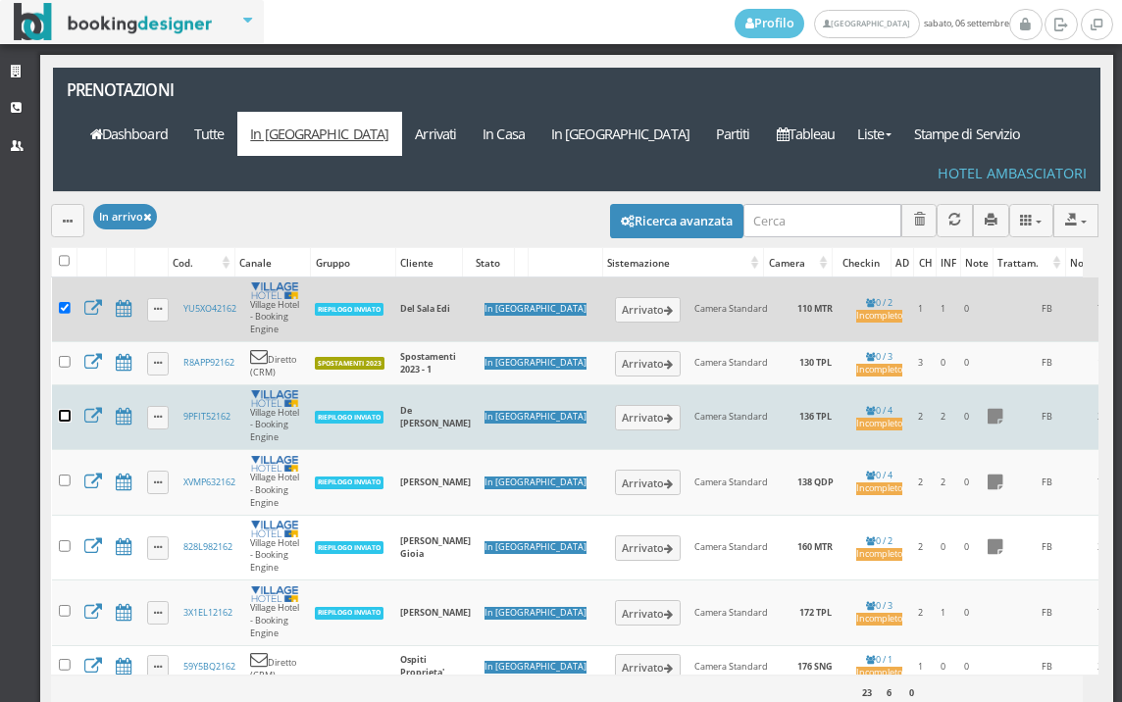
click at [64, 410] on input "checkbox" at bounding box center [65, 416] width 12 height 12
checkbox input "true"
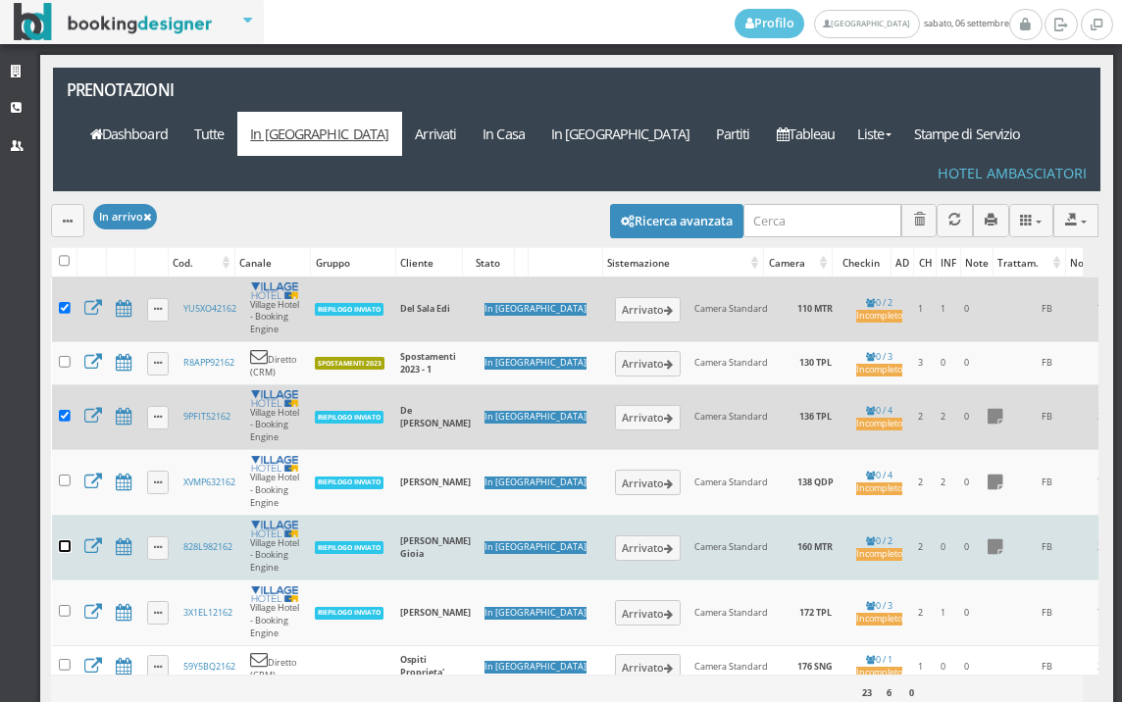
click at [66, 540] on input "checkbox" at bounding box center [65, 546] width 12 height 12
checkbox input "true"
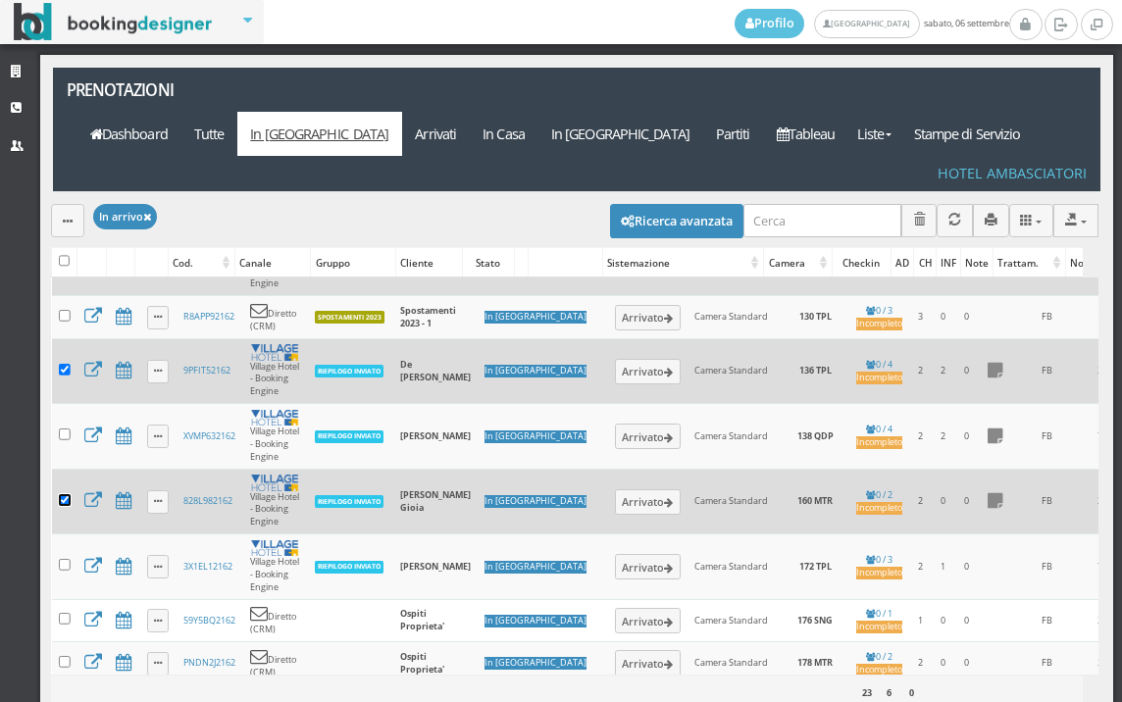
scroll to position [296, 0]
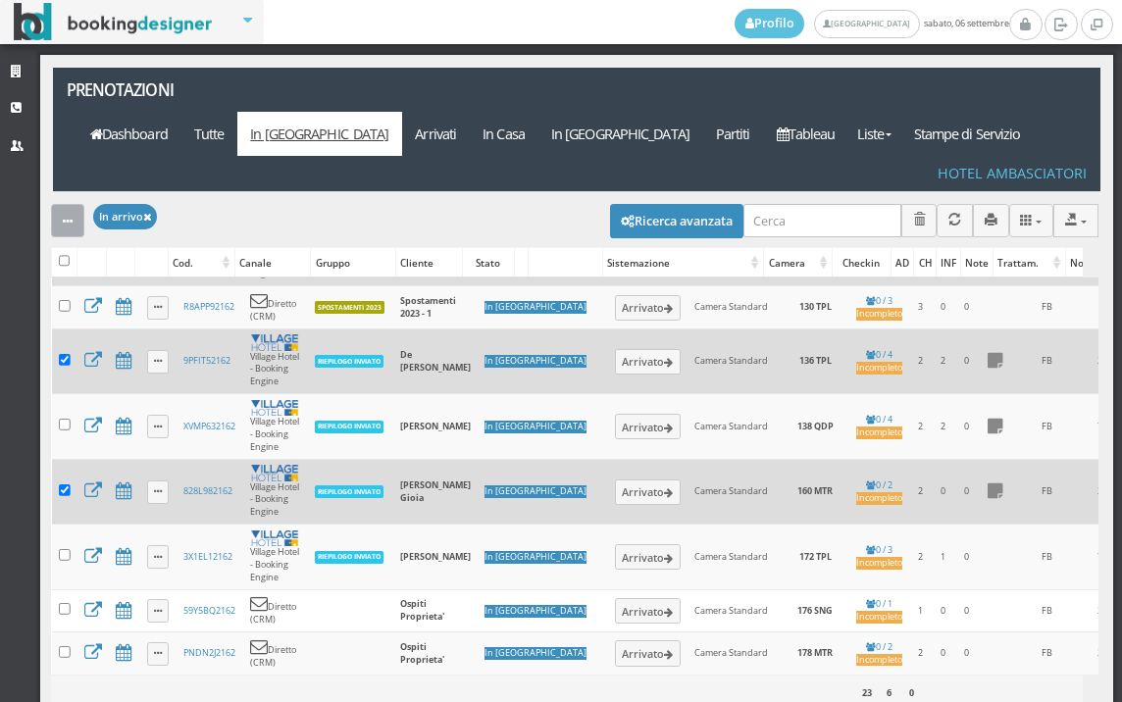
click at [66, 216] on icon "button" at bounding box center [68, 222] width 10 height 13
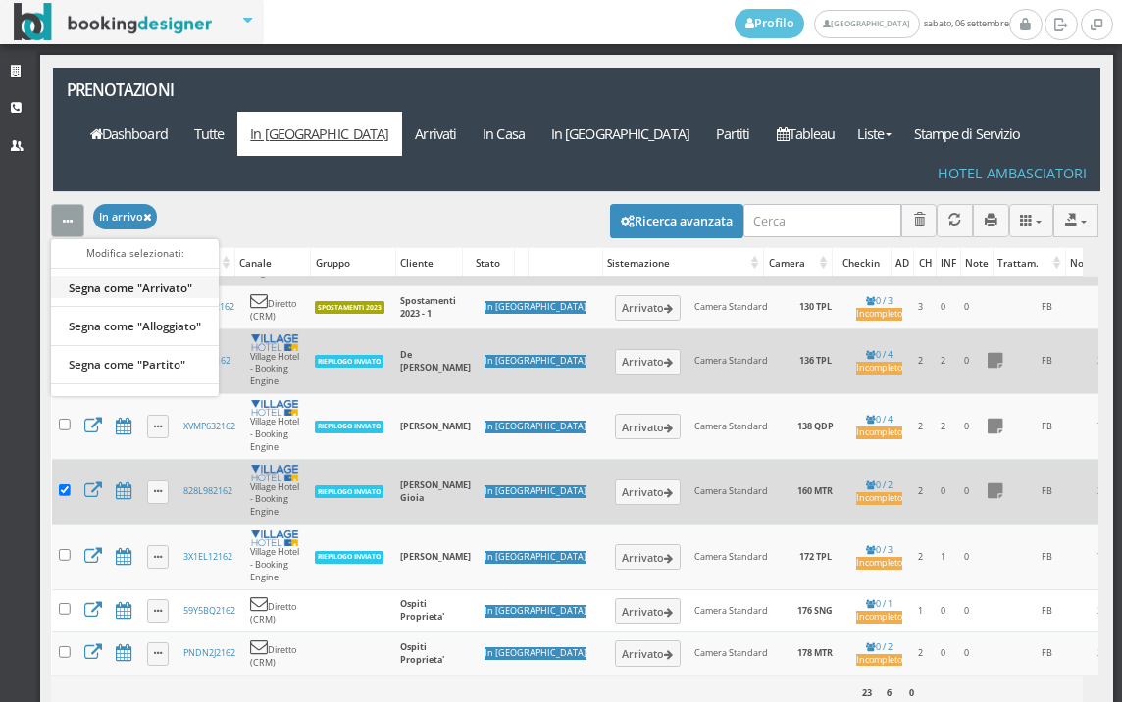
click at [105, 277] on link "Segna come "Arrivato"" at bounding box center [135, 288] width 168 height 22
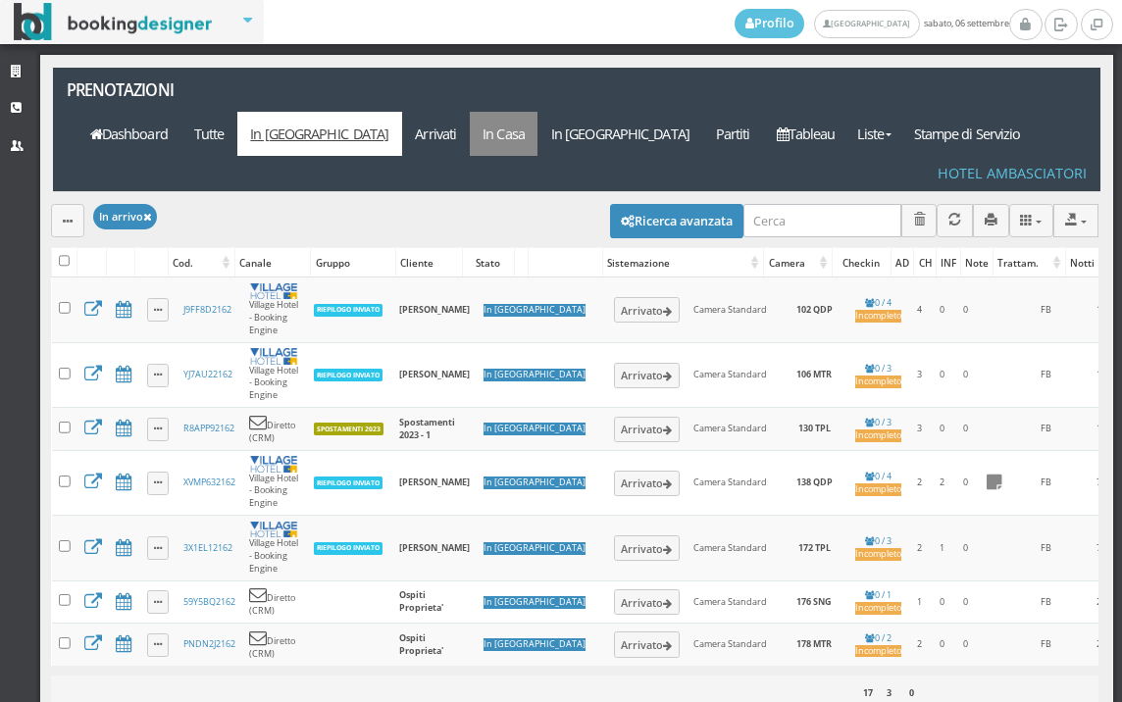
scroll to position [0, 0]
click at [470, 112] on link "Arrivati" at bounding box center [436, 134] width 68 height 44
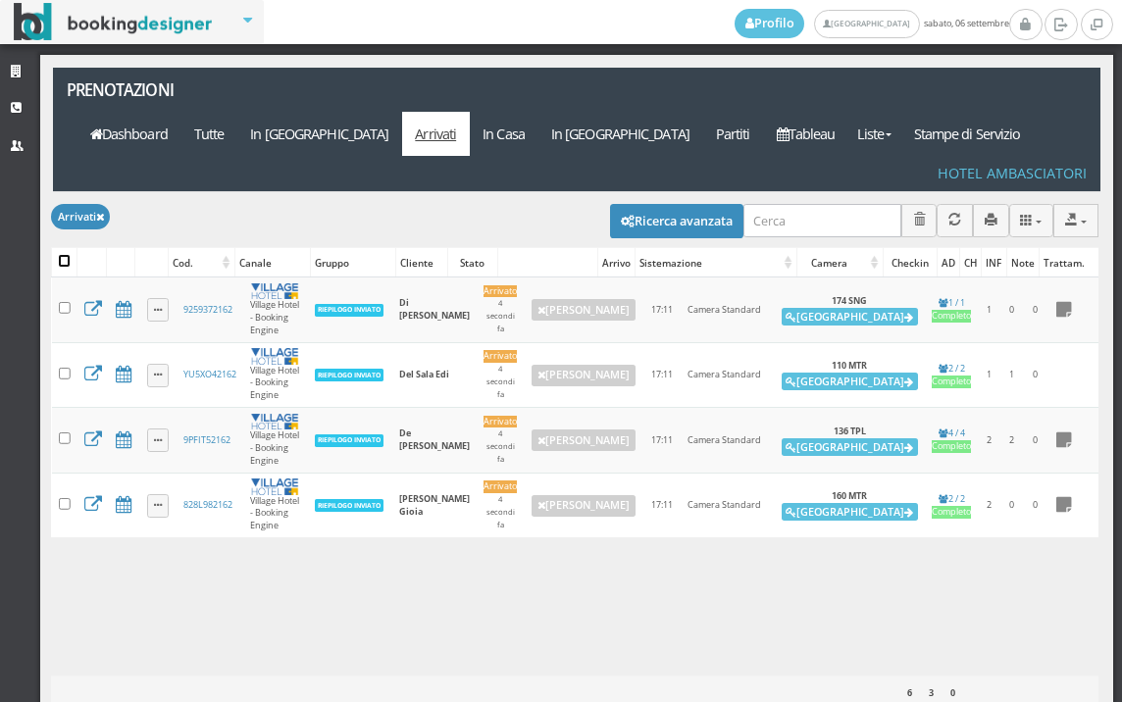
click at [63, 255] on input "checkbox" at bounding box center [65, 261] width 12 height 12
checkbox input "true"
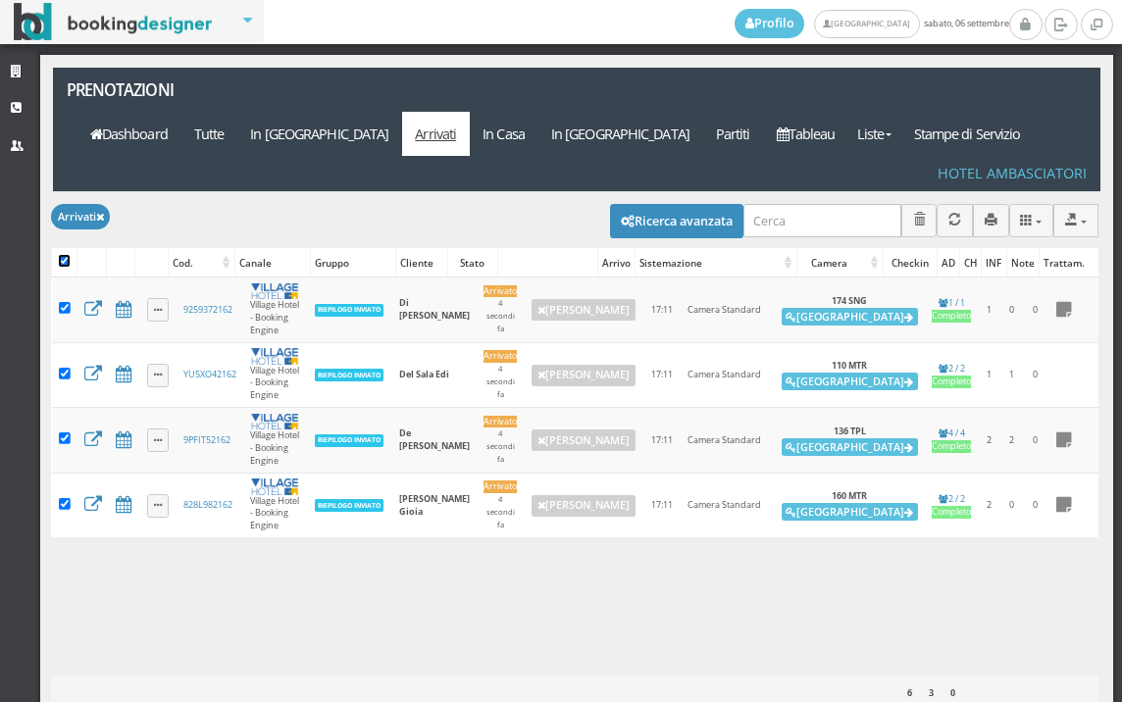
checkbox input "true"
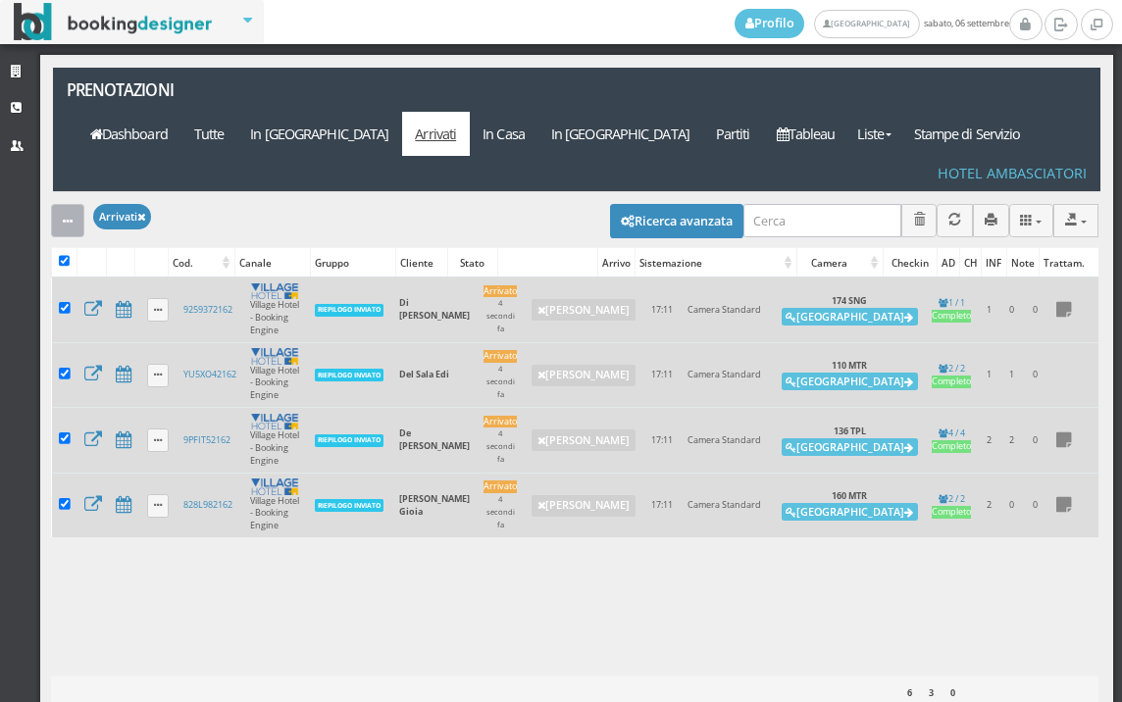
click at [64, 204] on button "button" at bounding box center [67, 220] width 33 height 32
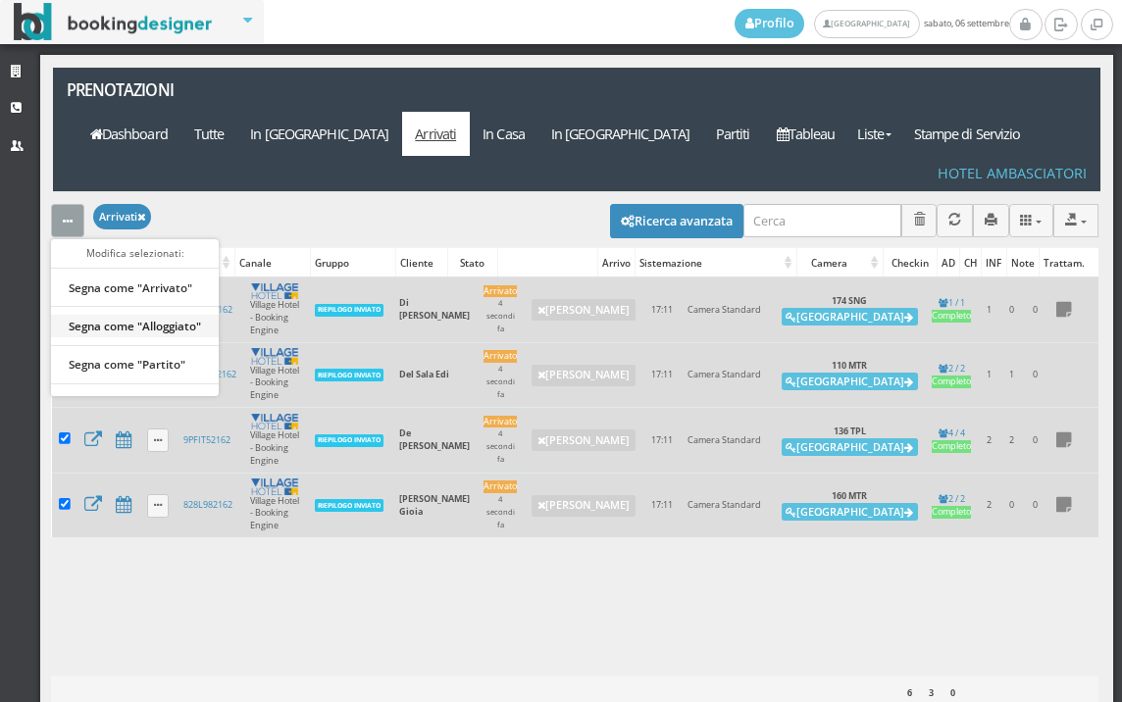
click at [140, 315] on link "Segna come "Alloggiato"" at bounding box center [135, 326] width 168 height 22
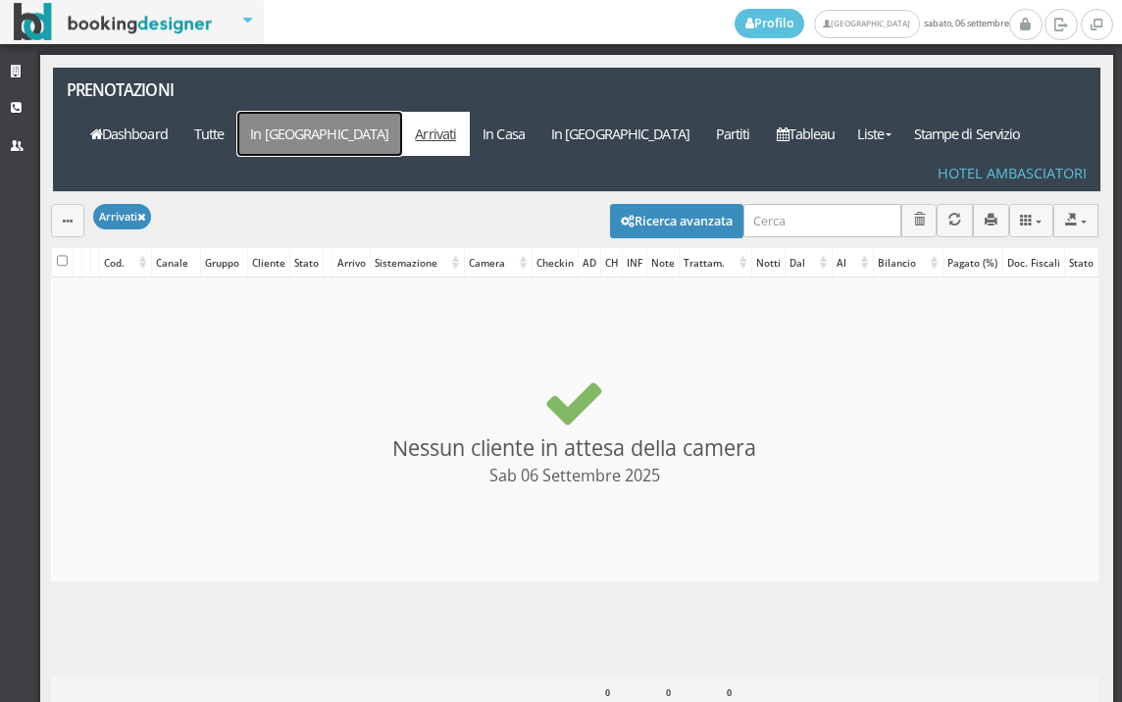
click at [402, 112] on link "In [GEOGRAPHIC_DATA]" at bounding box center [319, 134] width 165 height 44
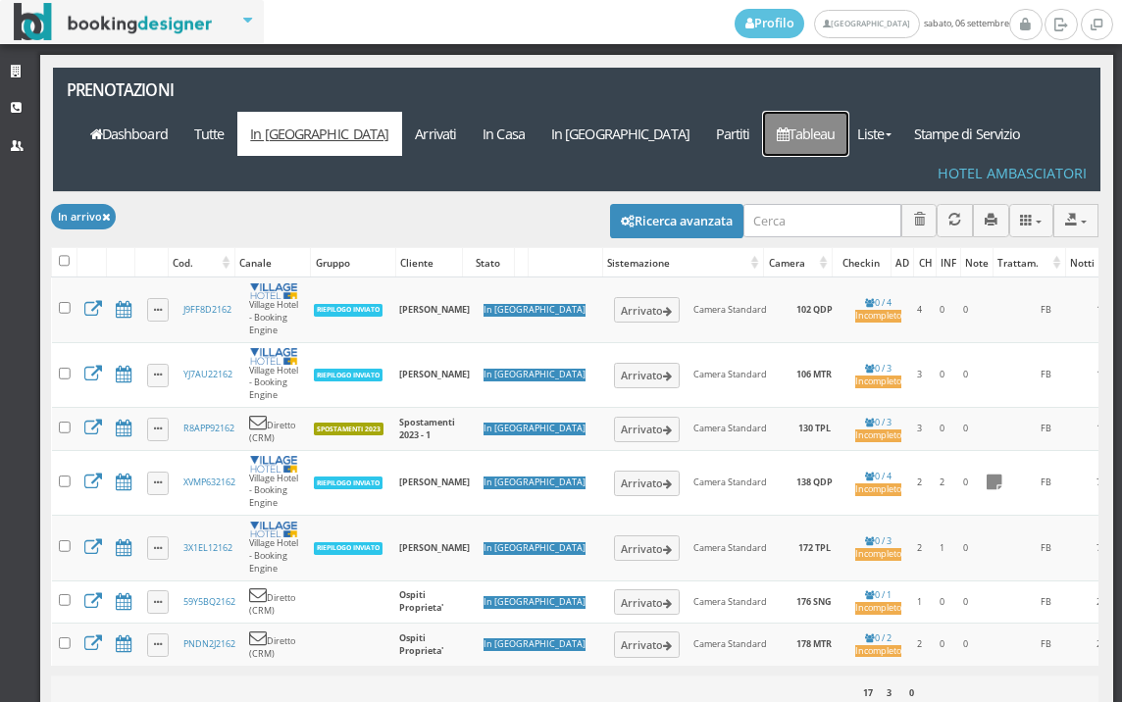
click at [818, 112] on link "Tableau" at bounding box center [805, 134] width 85 height 44
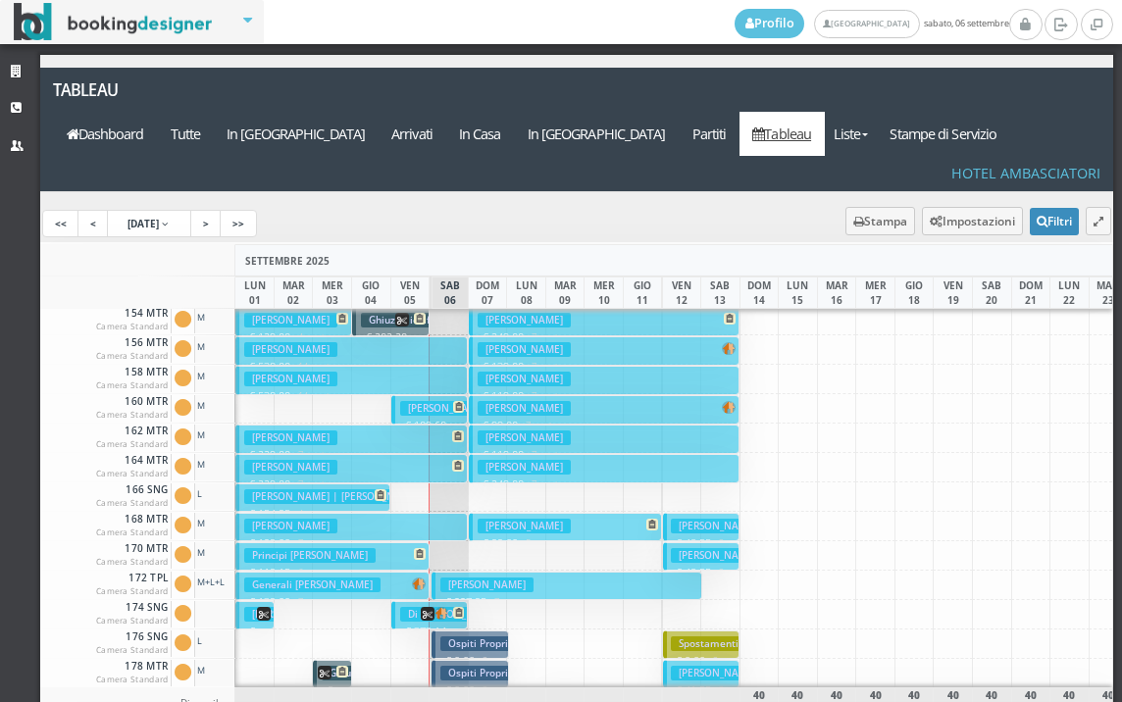
scroll to position [784, 0]
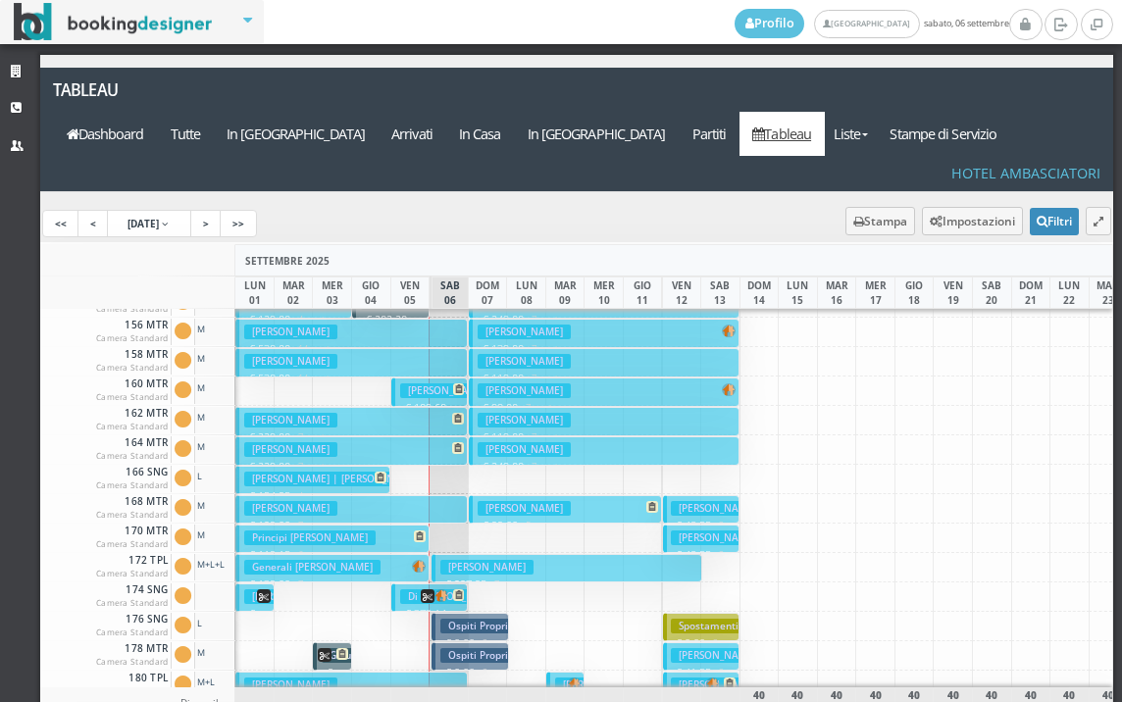
click at [344, 348] on button "[PERSON_NAME] € 538.00 14 notti 2 Adulti" at bounding box center [351, 362] width 232 height 28
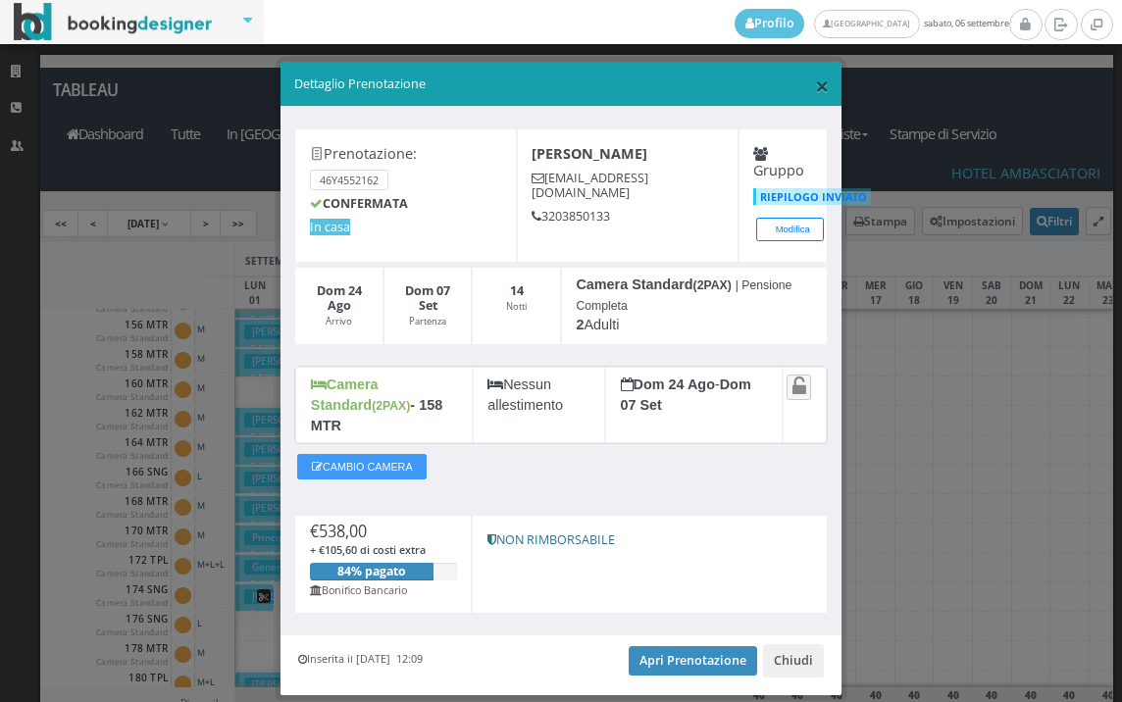
click at [815, 92] on span "×" at bounding box center [822, 85] width 14 height 33
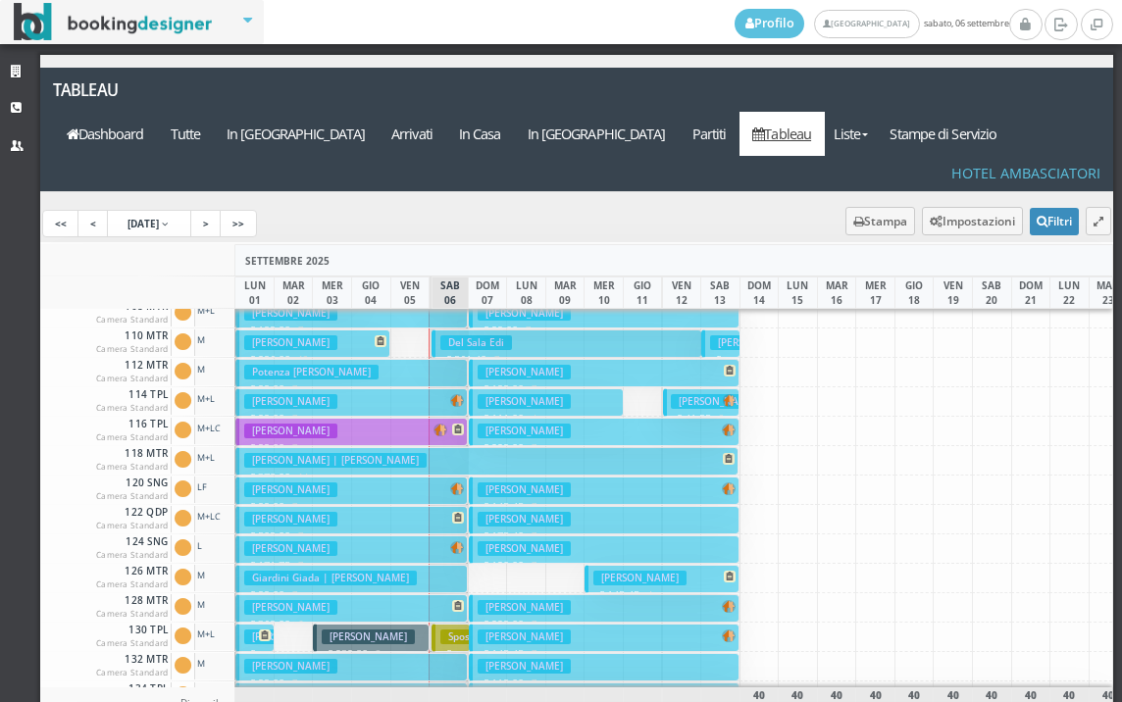
scroll to position [0, 0]
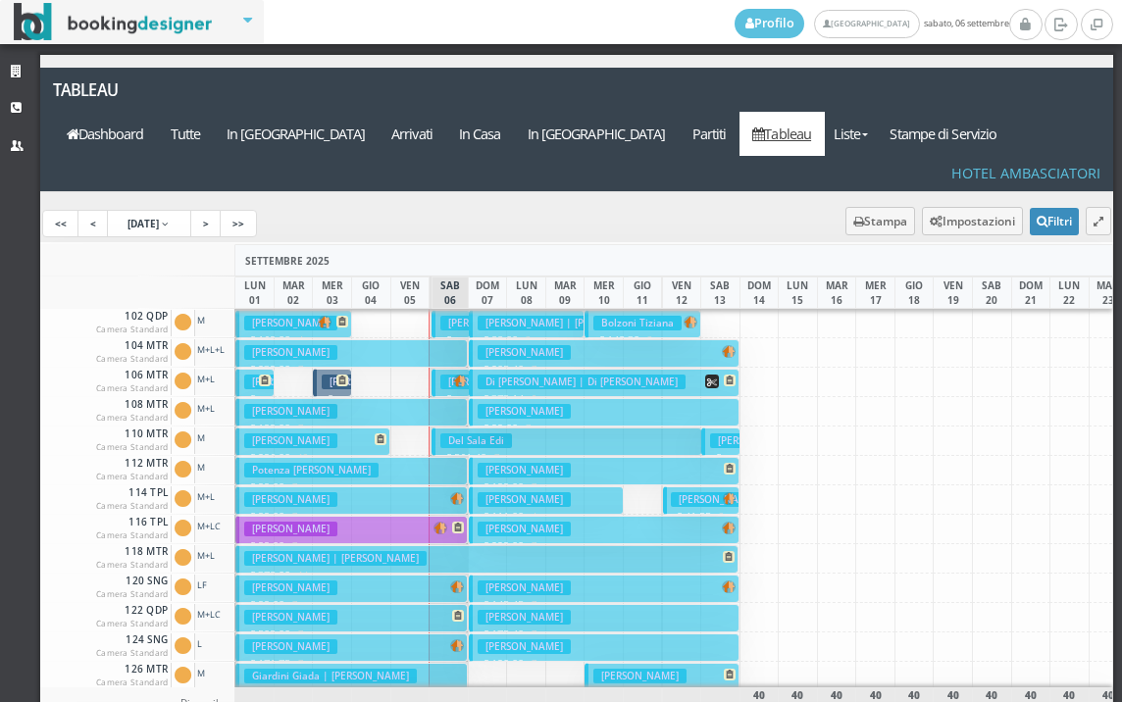
click at [528, 316] on h3 "[PERSON_NAME] | [PERSON_NAME]" at bounding box center [569, 323] width 182 height 15
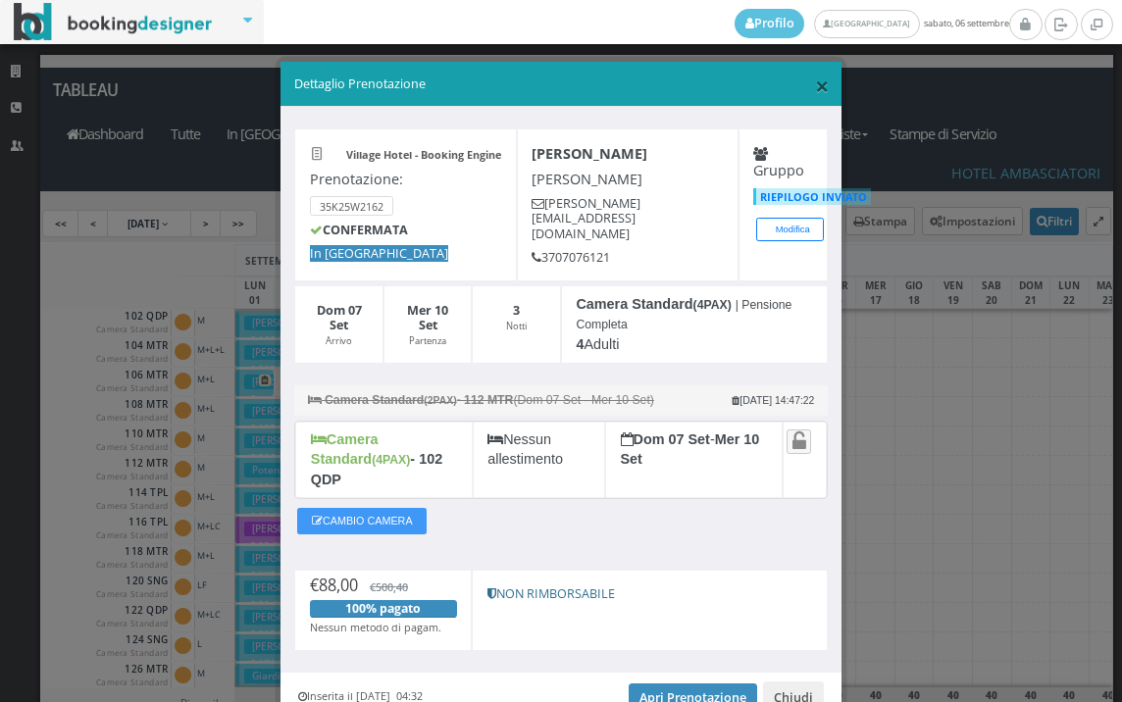
click at [815, 82] on span "×" at bounding box center [822, 85] width 14 height 33
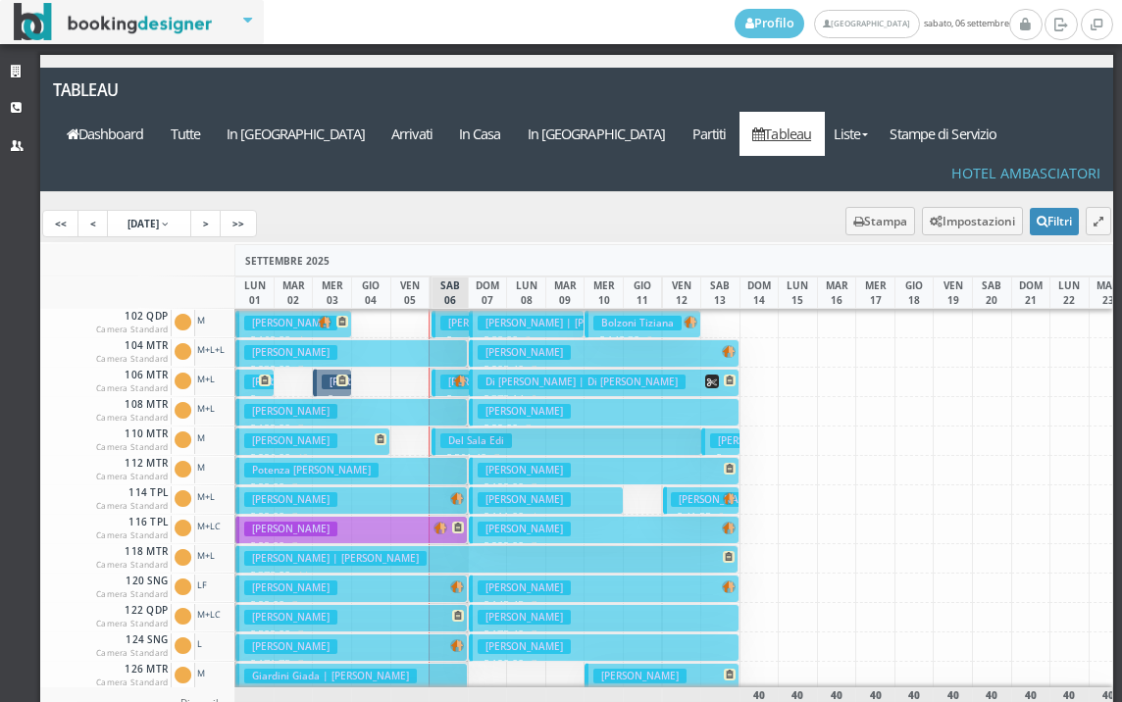
click at [673, 316] on h3 "Bolzoni Tiziana" at bounding box center [637, 323] width 88 height 15
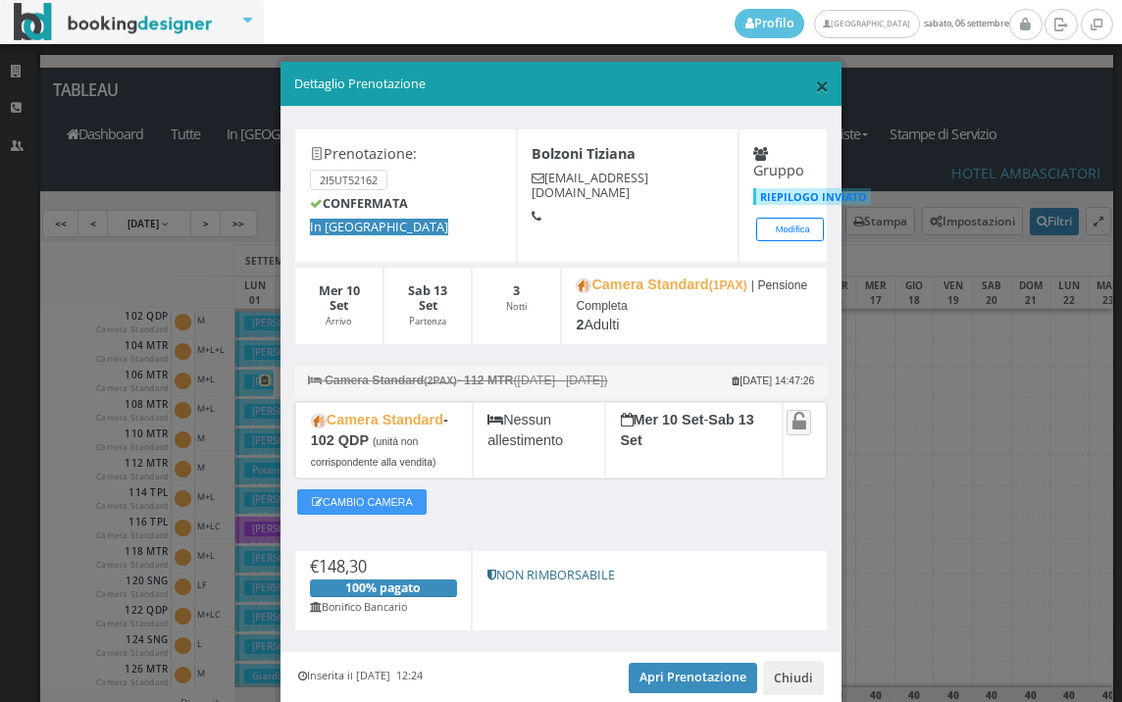
click at [815, 82] on span "×" at bounding box center [822, 85] width 14 height 33
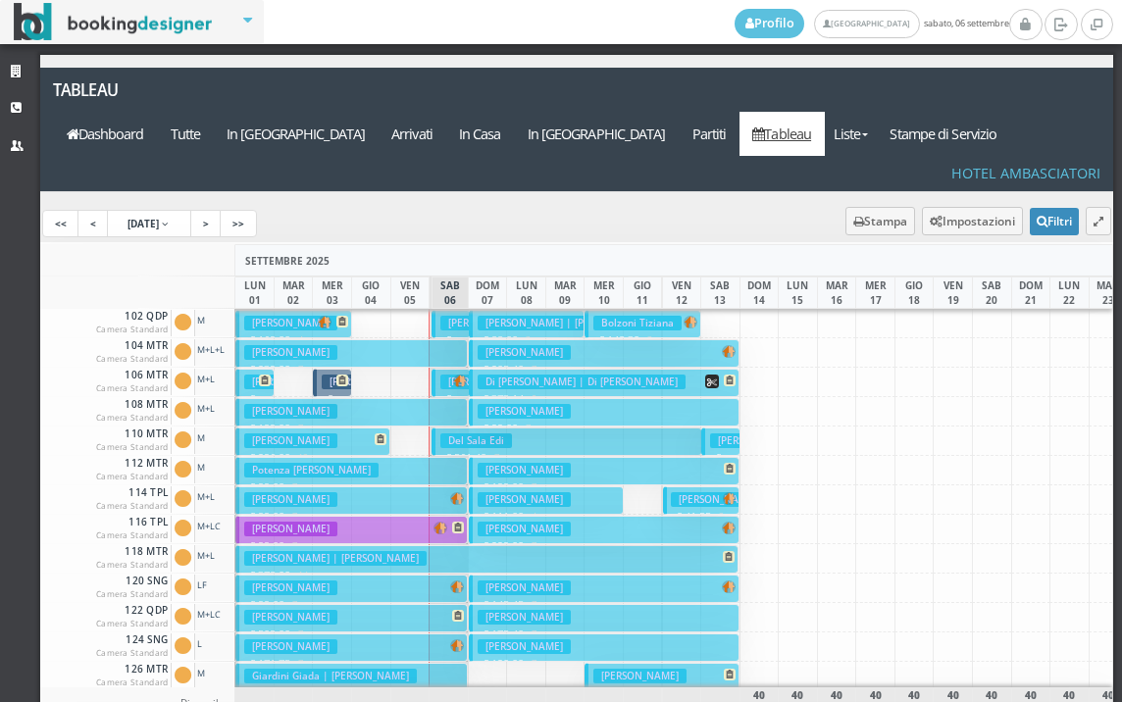
click at [551, 345] on h3 "[PERSON_NAME]" at bounding box center [524, 352] width 93 height 15
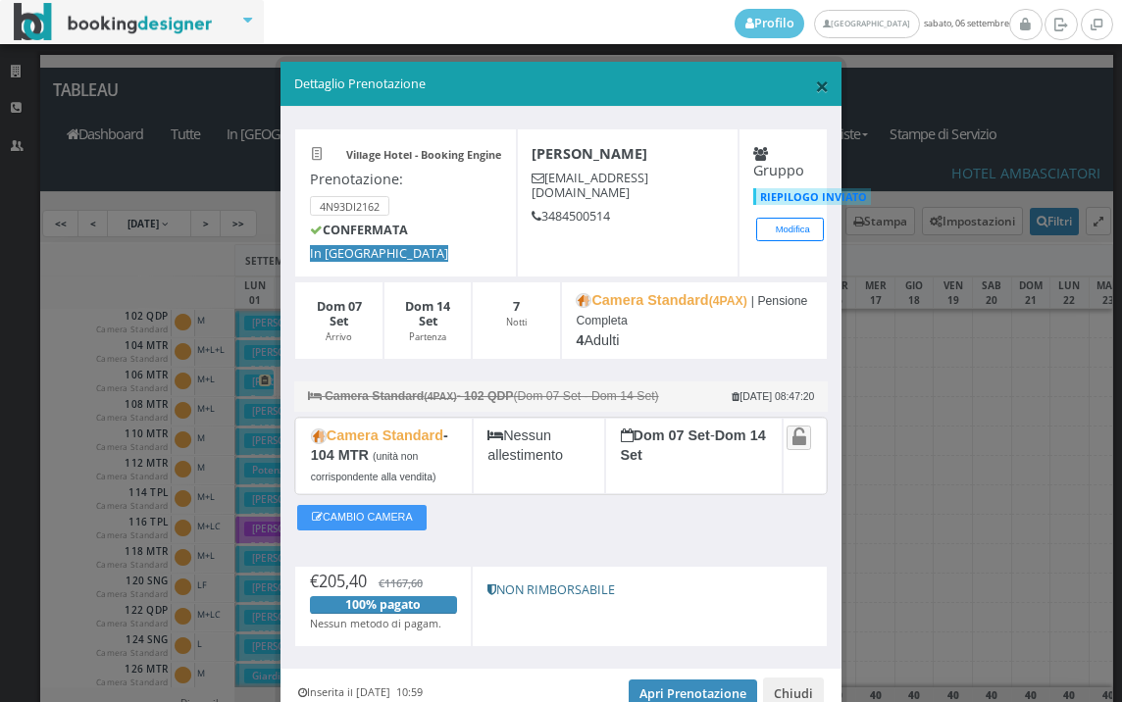
click at [815, 80] on span "×" at bounding box center [822, 85] width 14 height 33
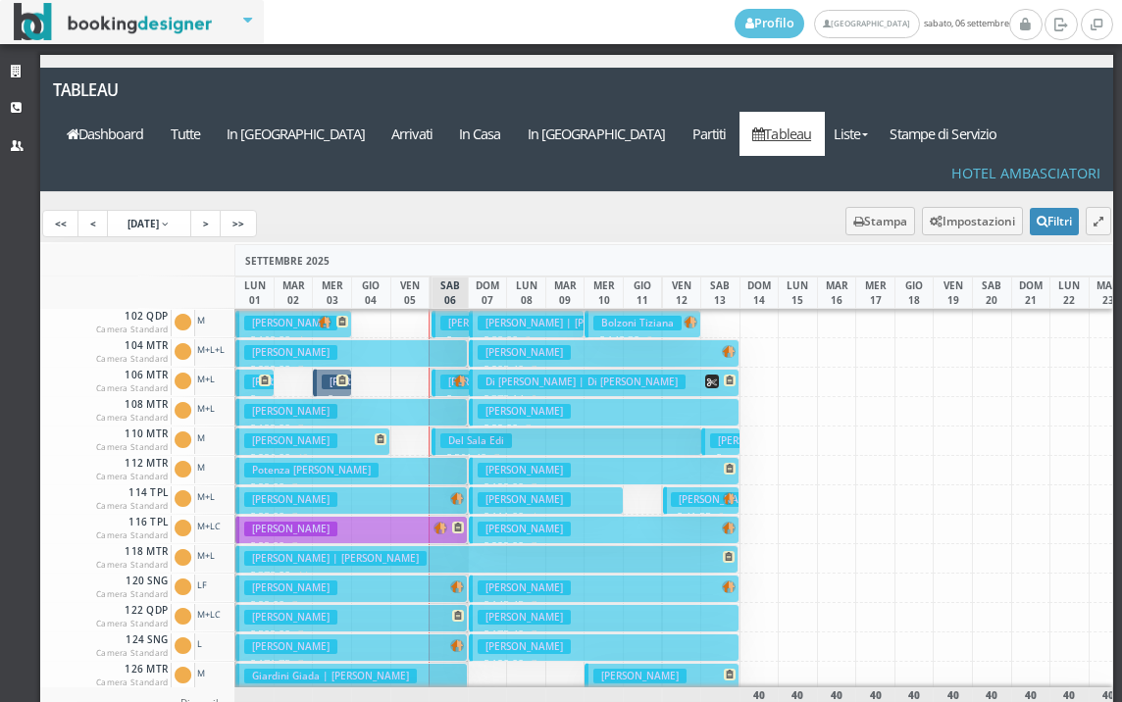
click at [612, 421] on p "€ 99.00 7 notti" at bounding box center [606, 429] width 256 height 16
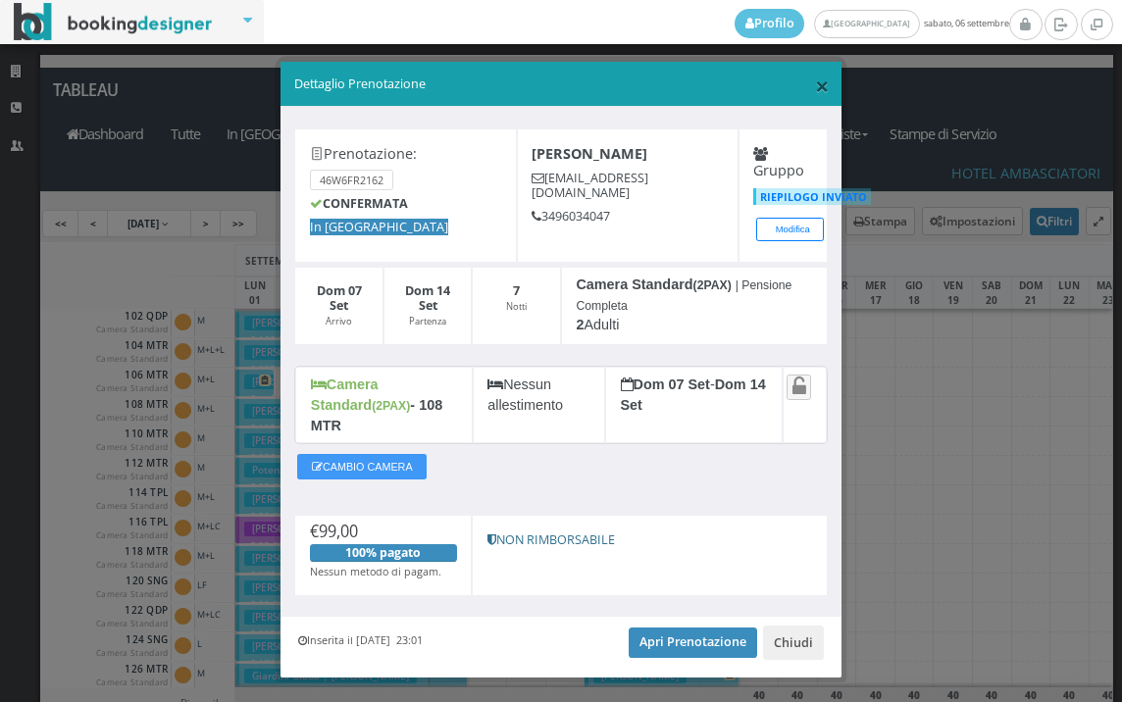
click at [815, 90] on span "×" at bounding box center [822, 85] width 14 height 33
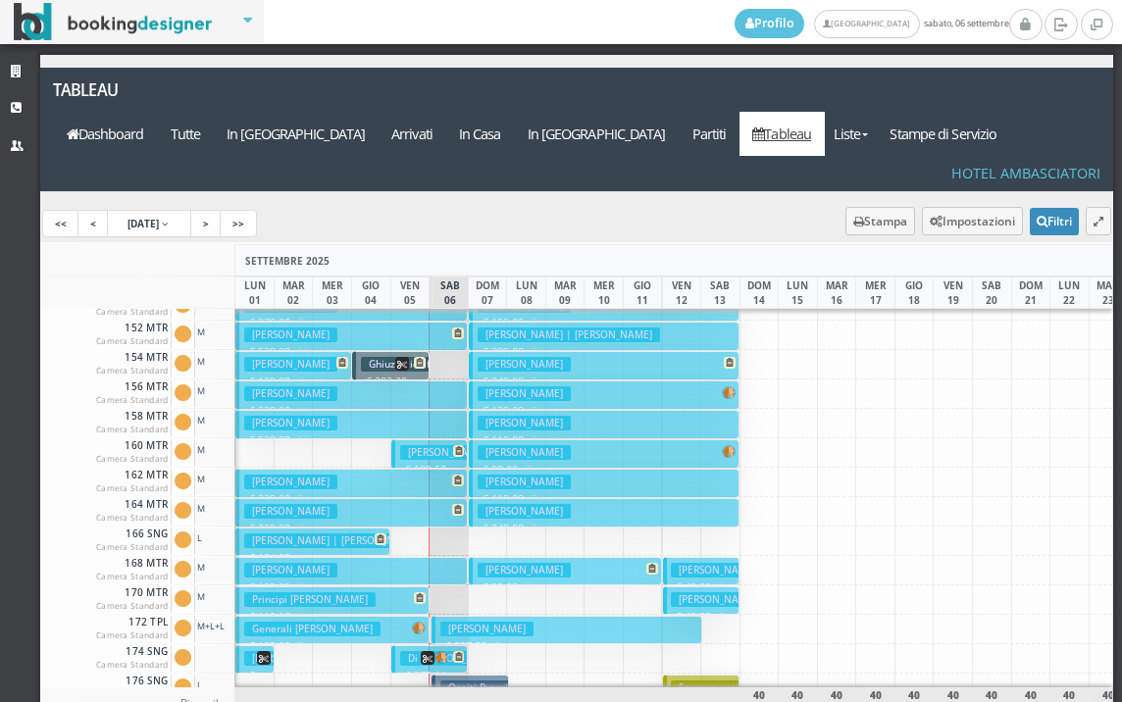
scroll to position [691, 0]
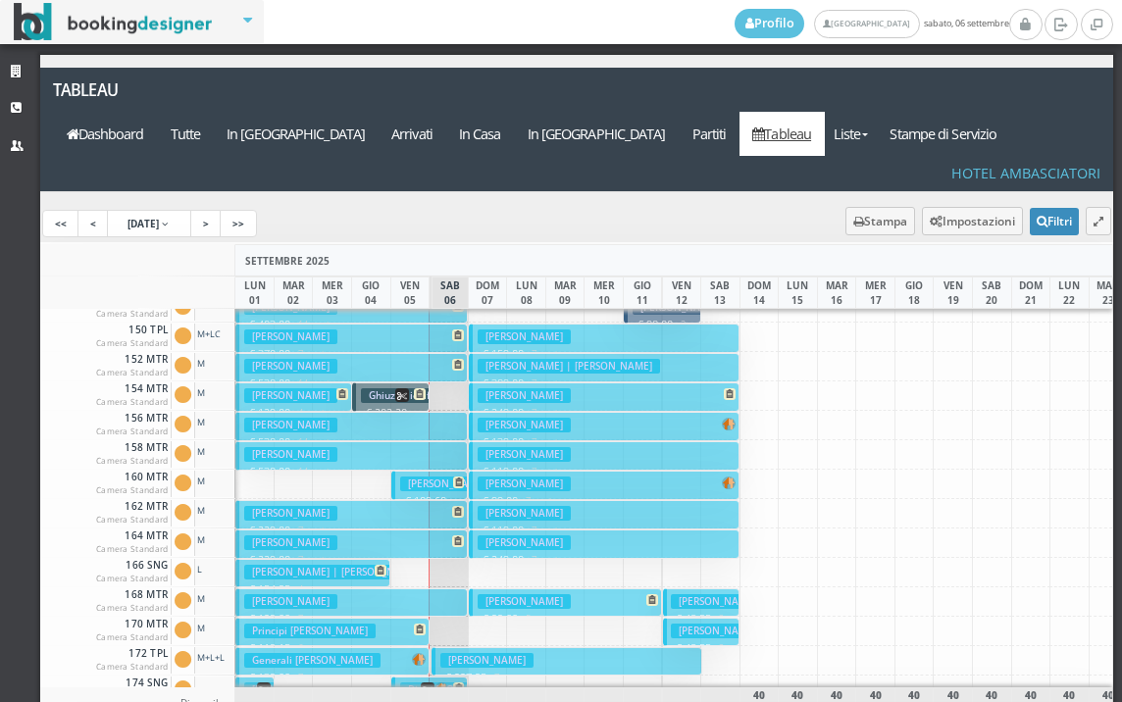
click at [379, 388] on h3 "Ghiuzan iosif | [PERSON_NAME]" at bounding box center [444, 395] width 167 height 15
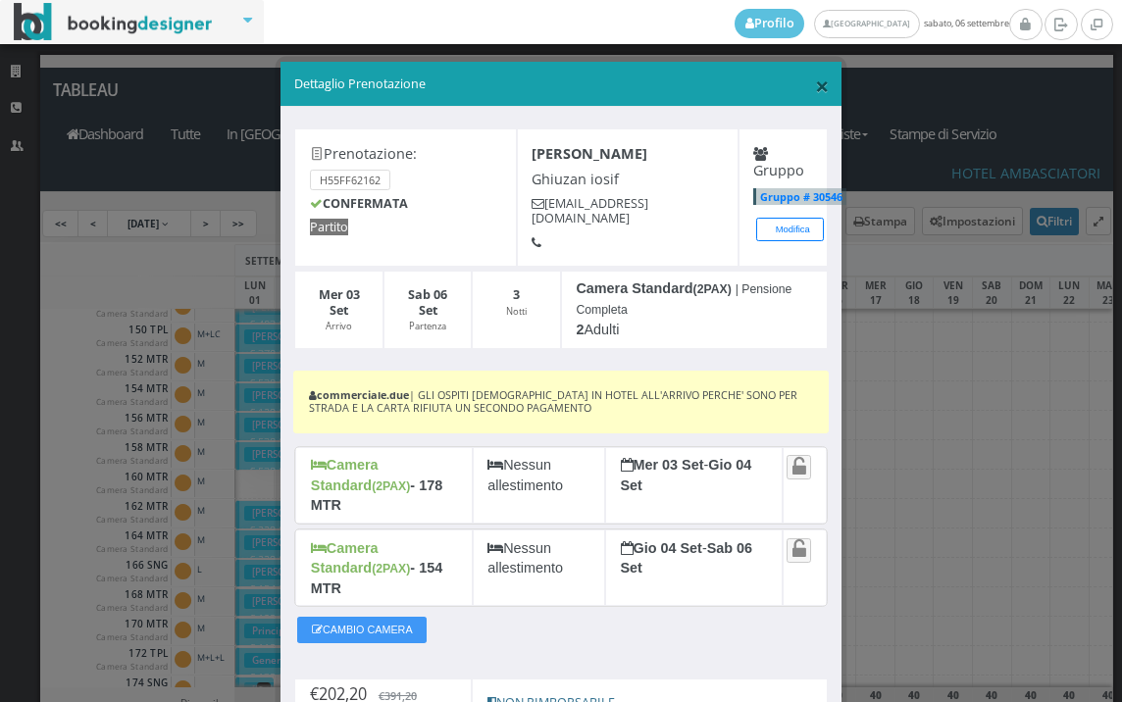
click at [815, 83] on span "×" at bounding box center [822, 85] width 14 height 33
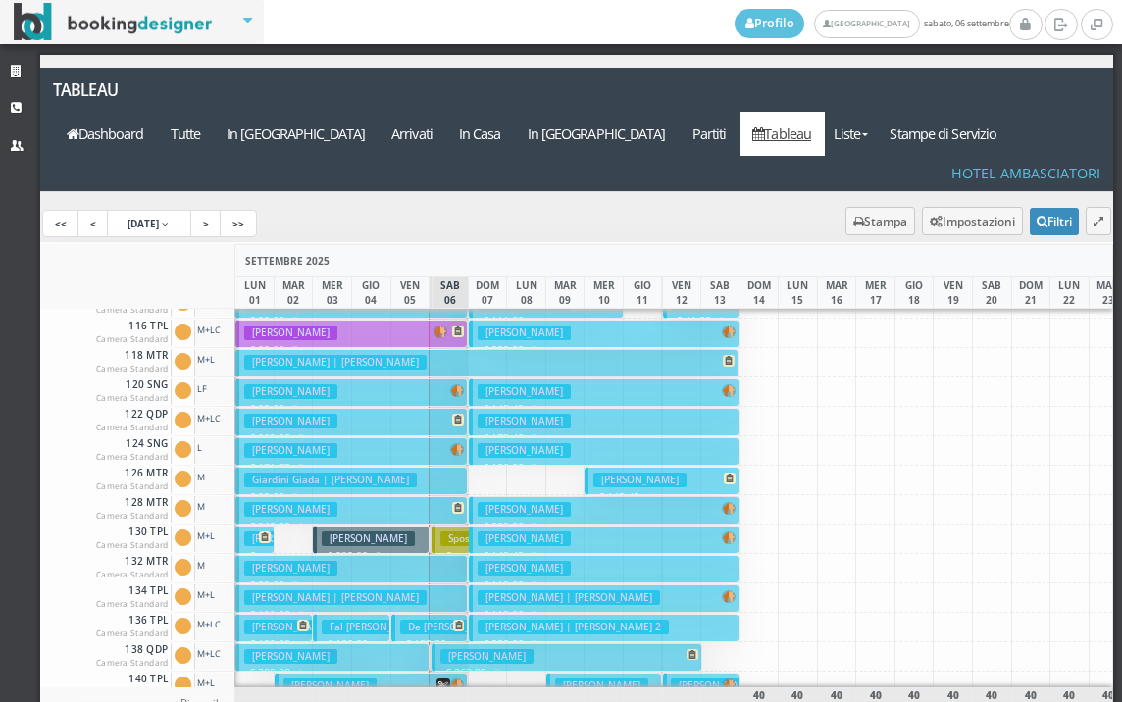
scroll to position [0, 0]
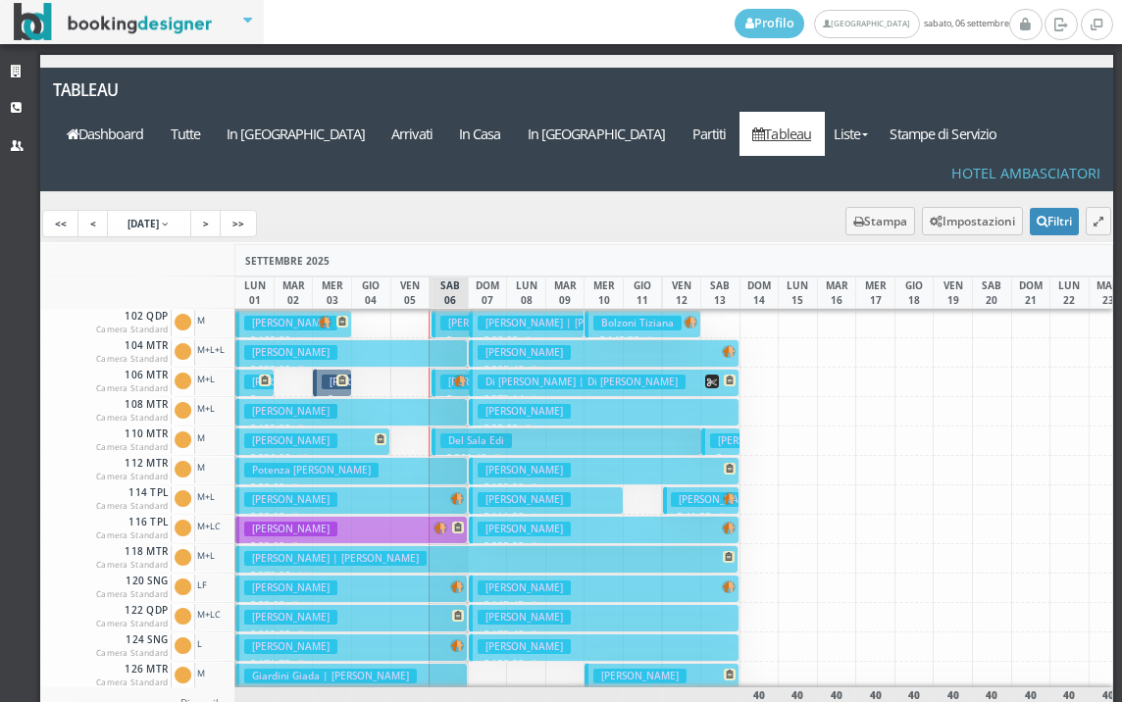
click at [369, 486] on button "[PERSON_NAME] € 99.00 7 notti 2 Adulti" at bounding box center [351, 500] width 232 height 28
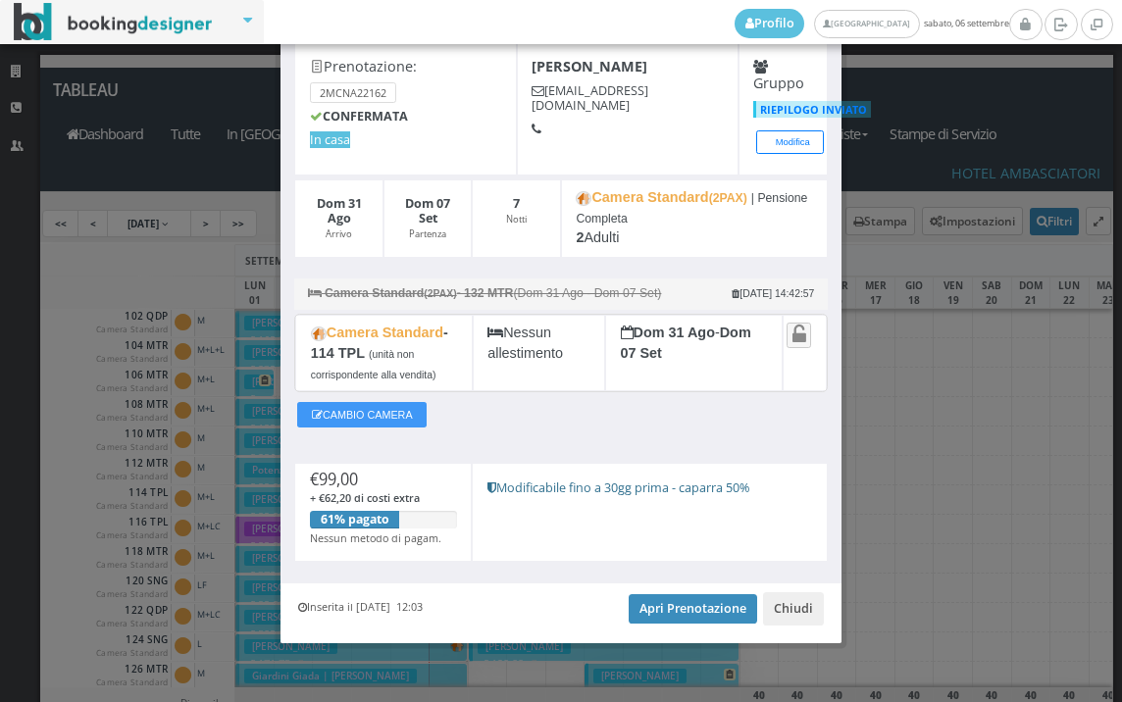
scroll to position [100, 0]
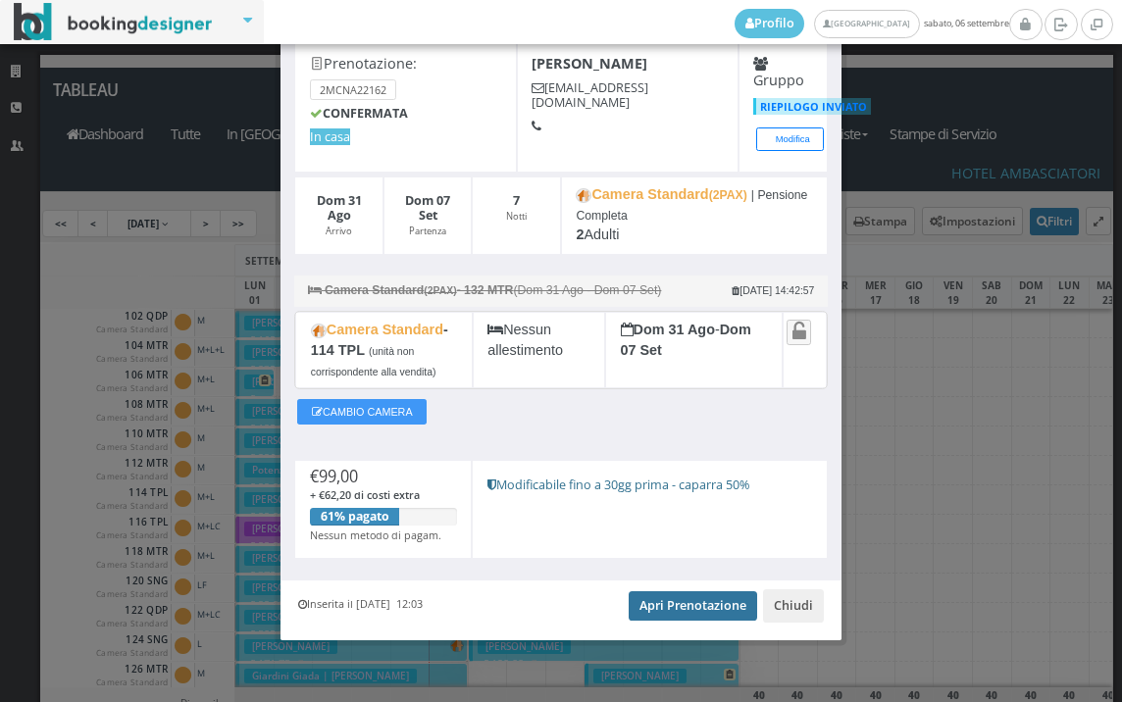
click at [690, 598] on link "Apri Prenotazione" at bounding box center [693, 605] width 128 height 29
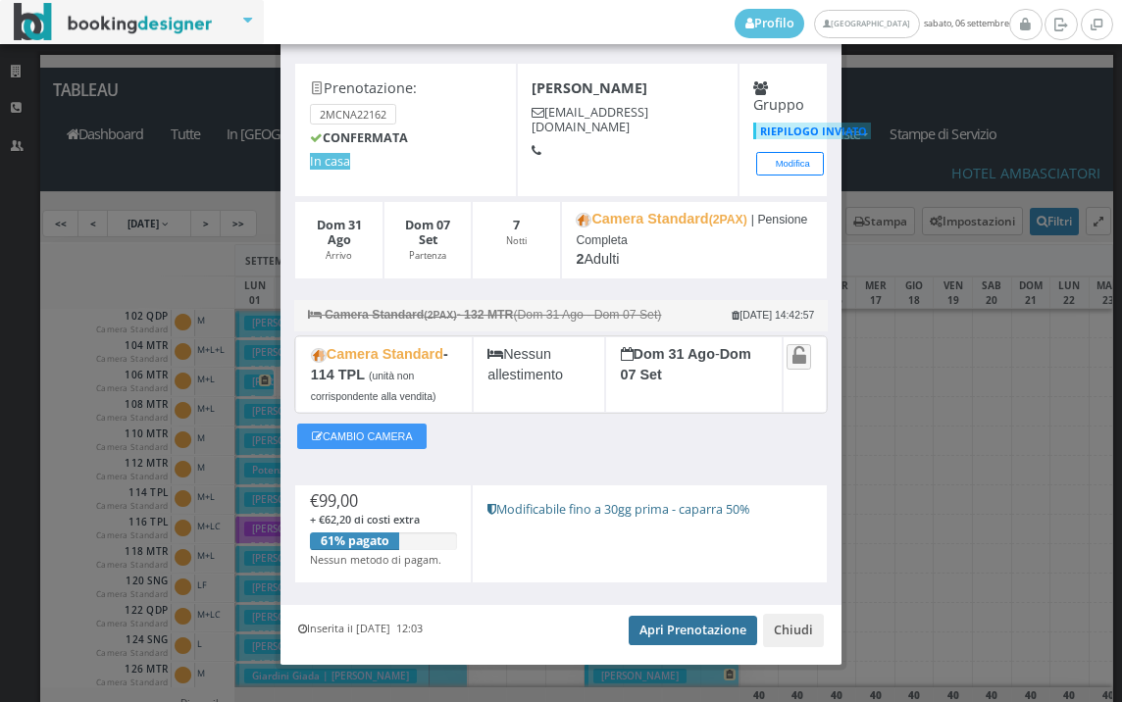
scroll to position [0, 0]
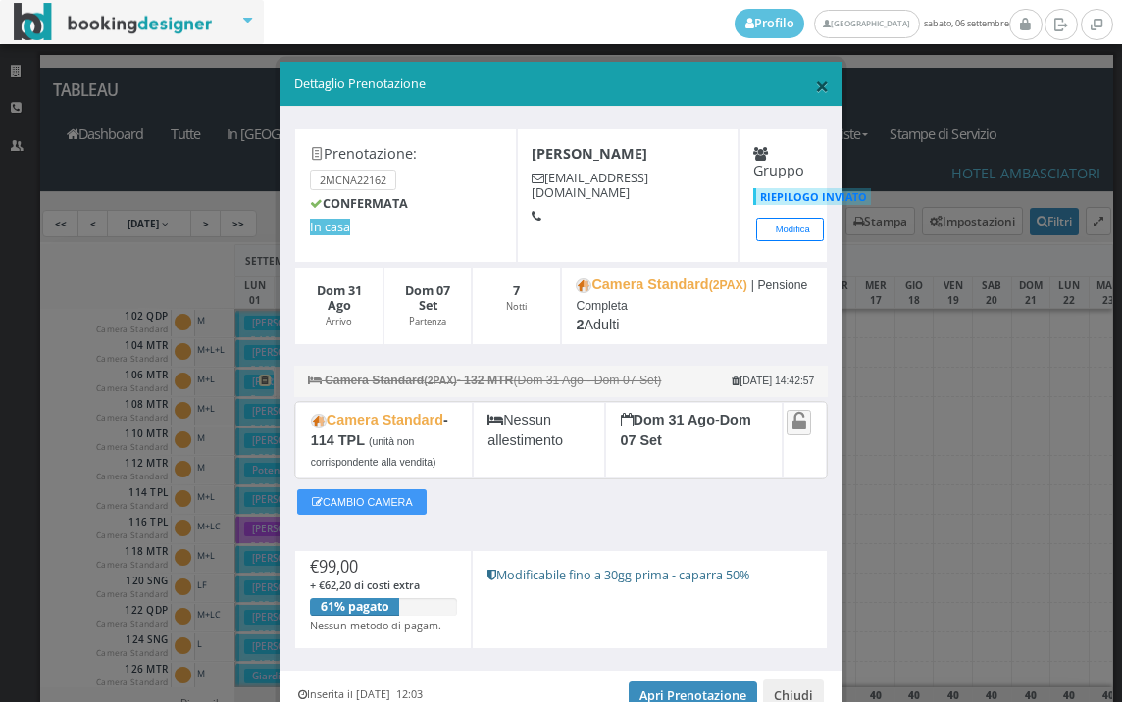
click at [815, 84] on span "×" at bounding box center [822, 85] width 14 height 33
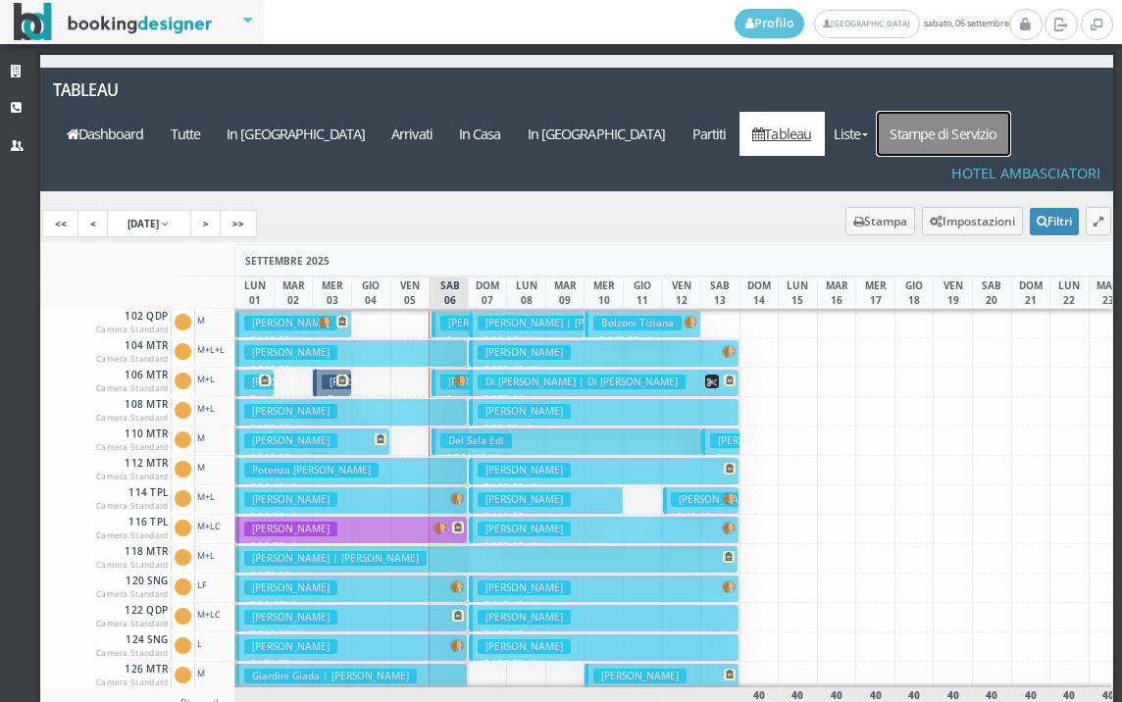
click at [933, 112] on link "Stampe di Servizio" at bounding box center [943, 134] width 133 height 44
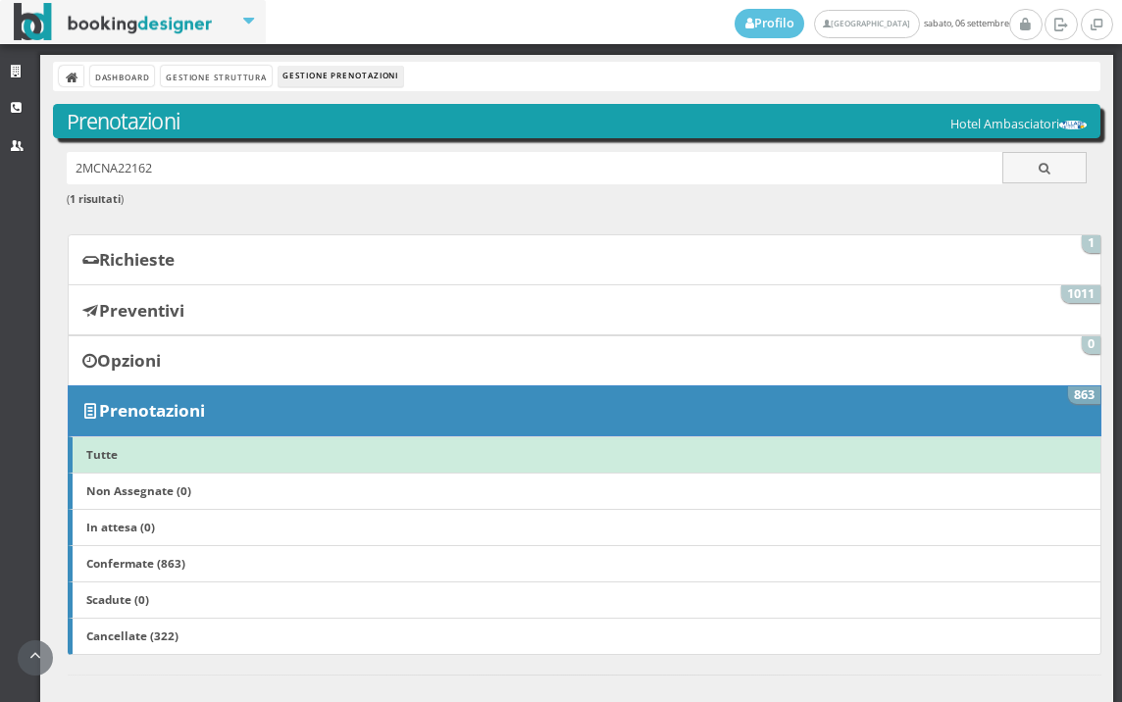
scroll to position [653, 0]
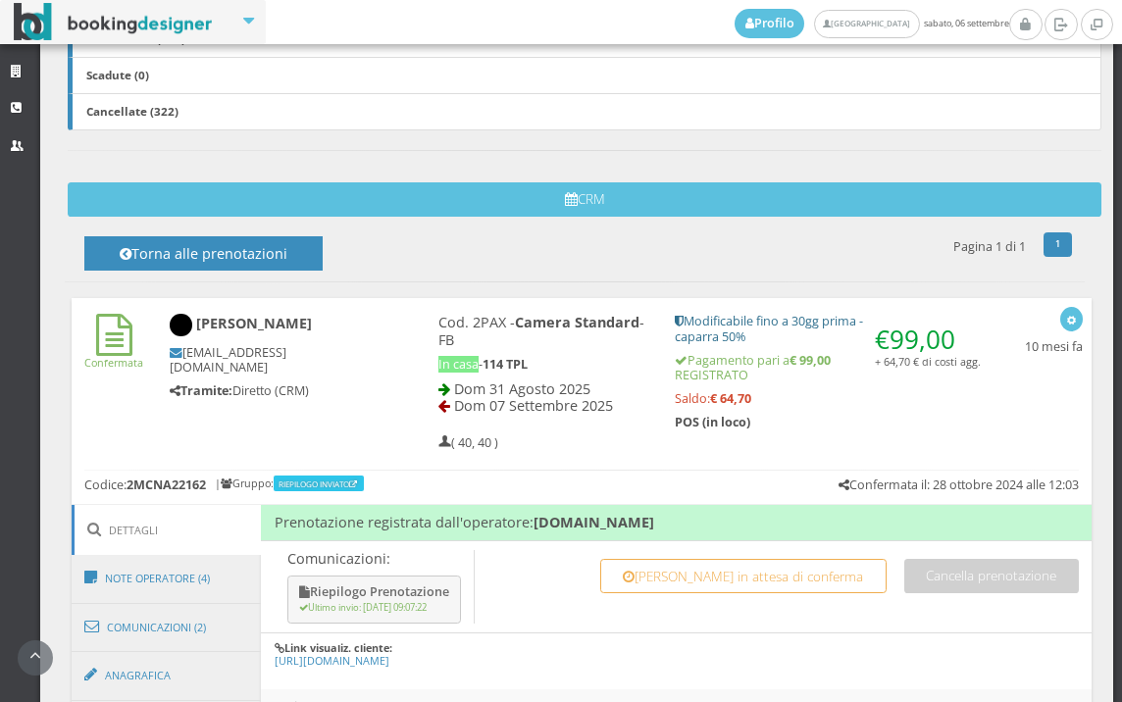
scroll to position [1128, 0]
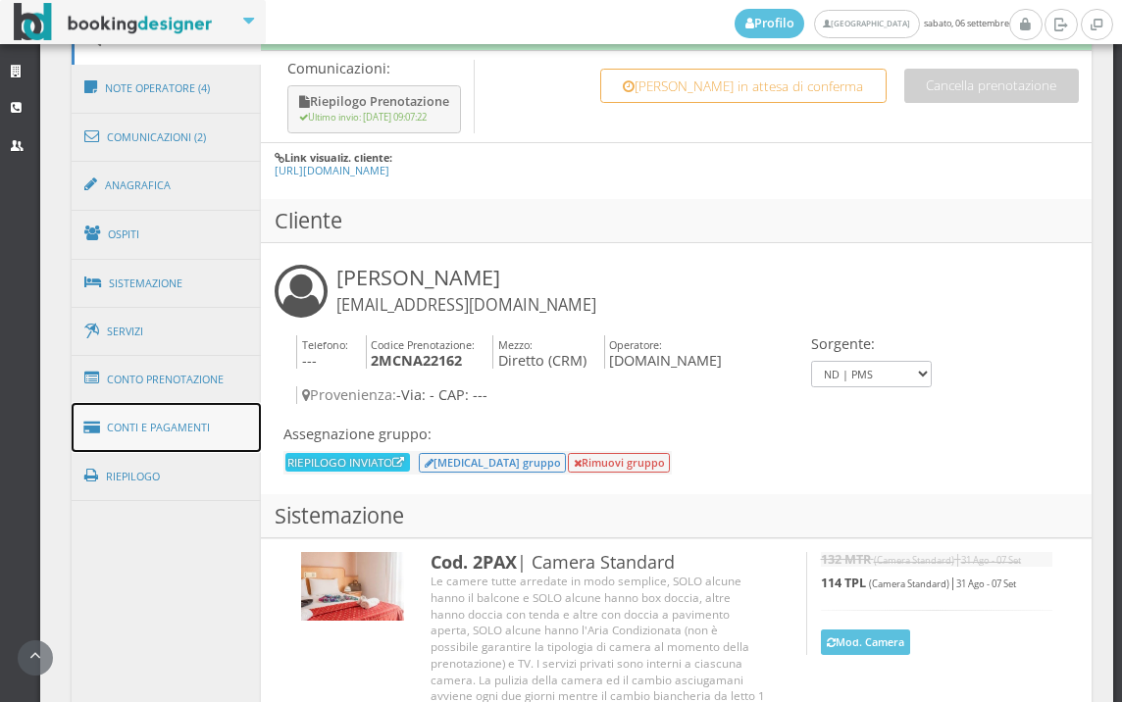
click at [182, 416] on link "Conti e Pagamenti" at bounding box center [167, 428] width 190 height 50
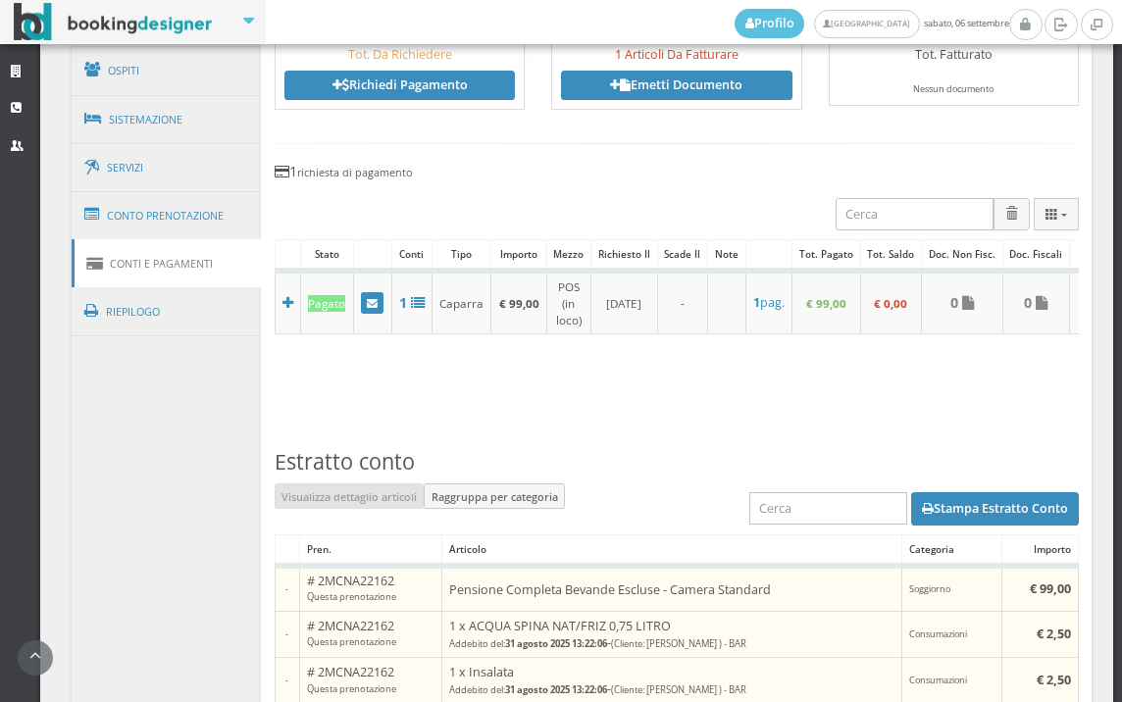
scroll to position [1672, 0]
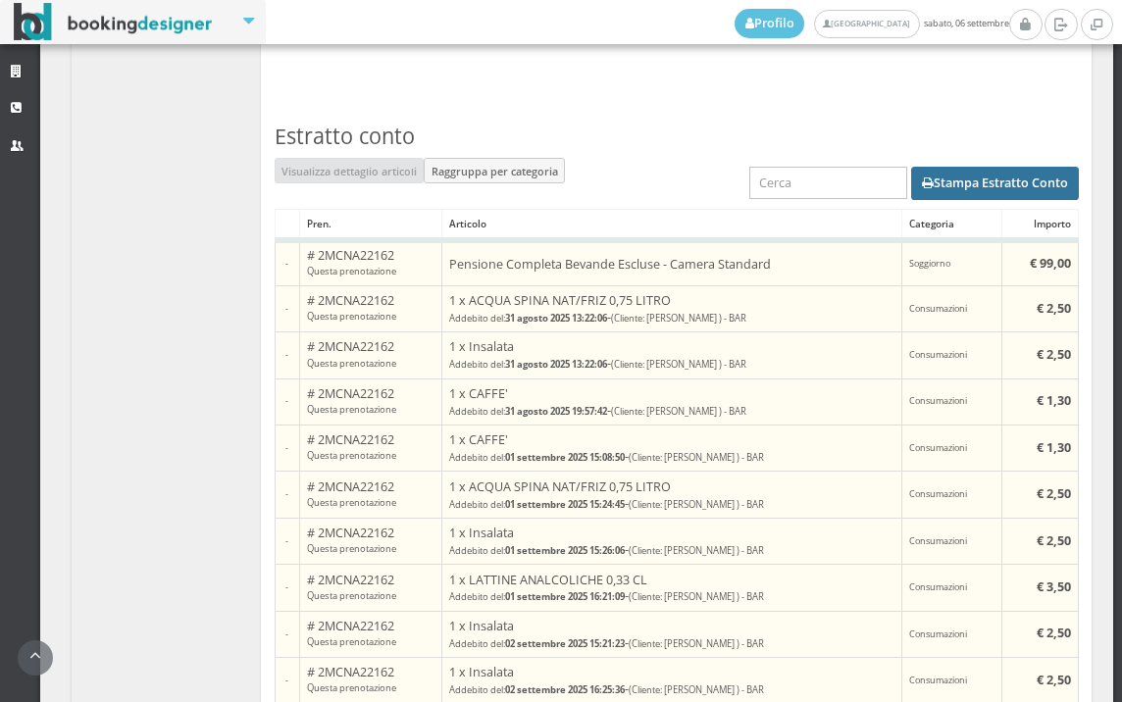
click at [927, 190] on div "Stampa Estratto Conto" at bounding box center [677, 183] width 804 height 51
click at [933, 191] on button "Stampa Estratto Conto" at bounding box center [995, 183] width 168 height 33
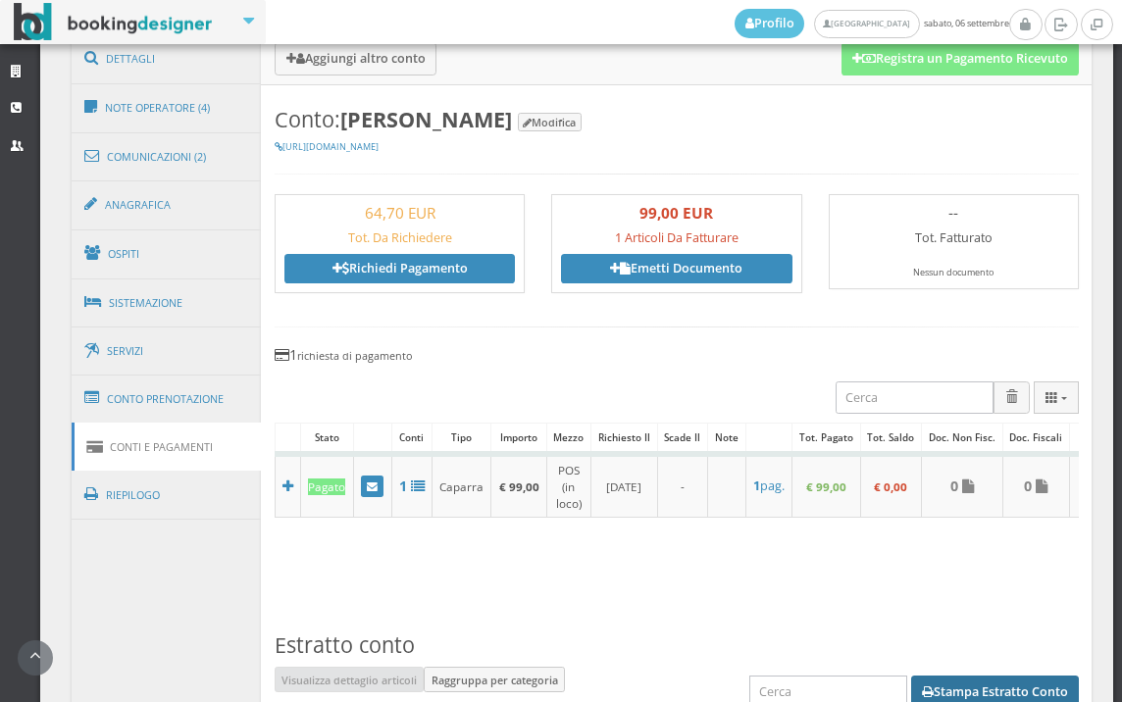
scroll to position [1086, 0]
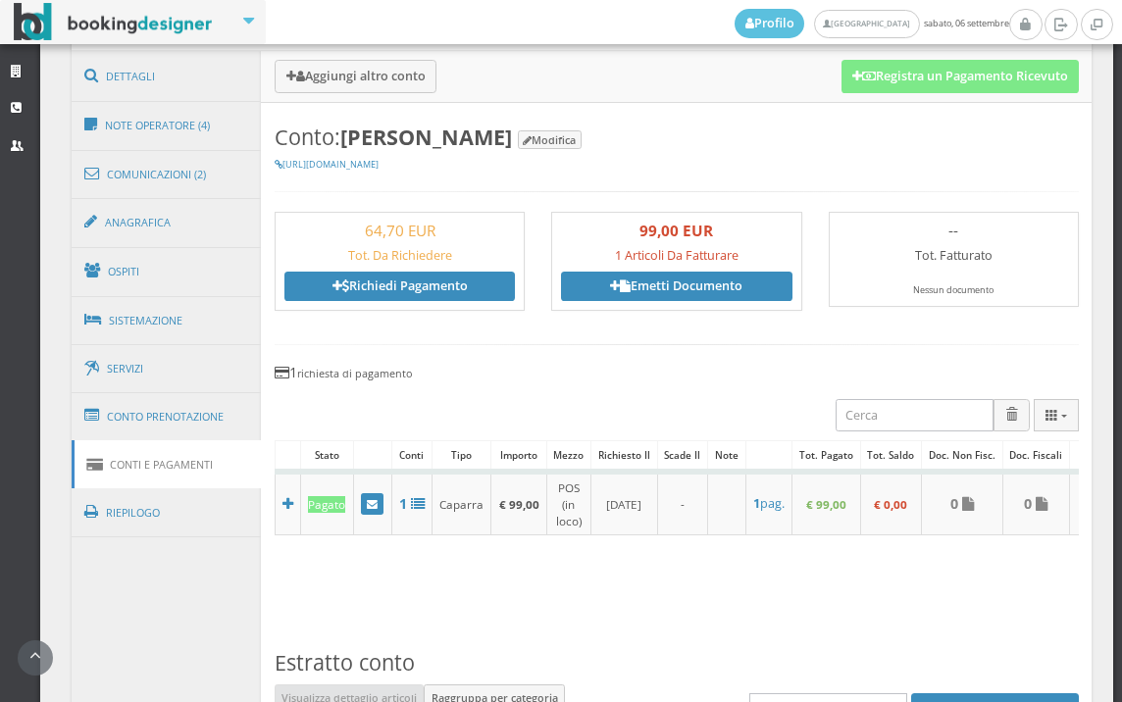
click at [726, 126] on h3 "Conto: David Doron Karpel Modifica" at bounding box center [677, 137] width 804 height 25
click at [122, 509] on link "Riepilogo" at bounding box center [167, 512] width 190 height 51
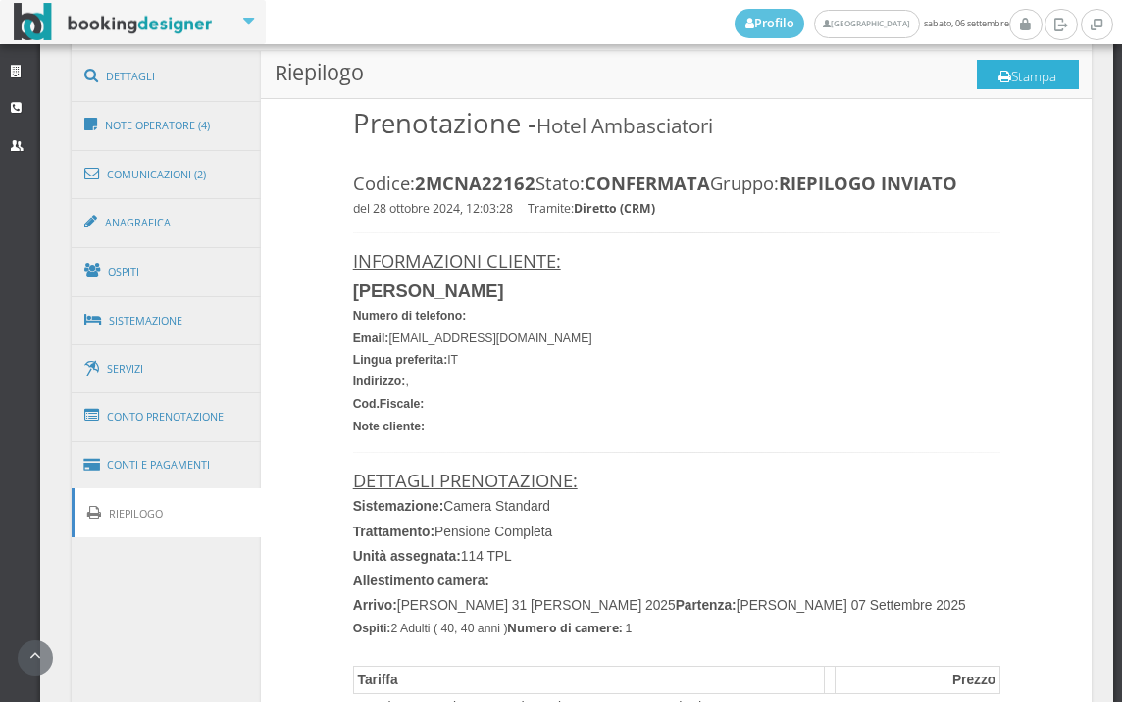
click at [1021, 70] on button "Stampa" at bounding box center [1028, 74] width 102 height 29
click at [1035, 66] on button "Stampa" at bounding box center [1028, 74] width 102 height 29
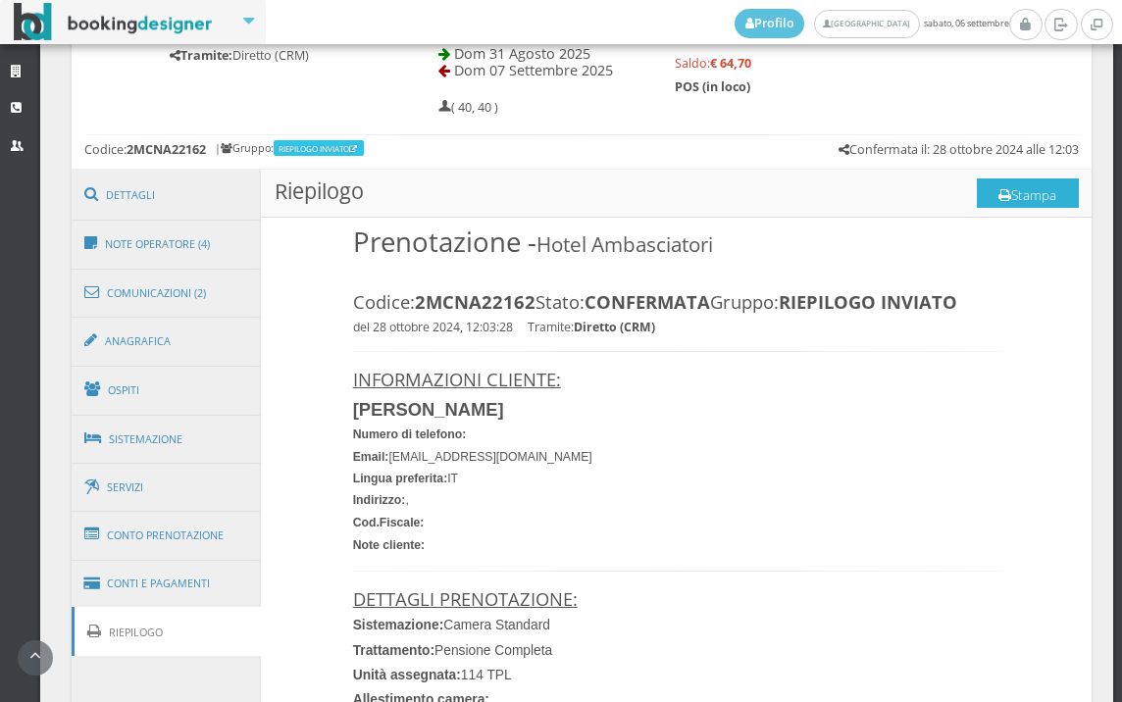
scroll to position [760, 0]
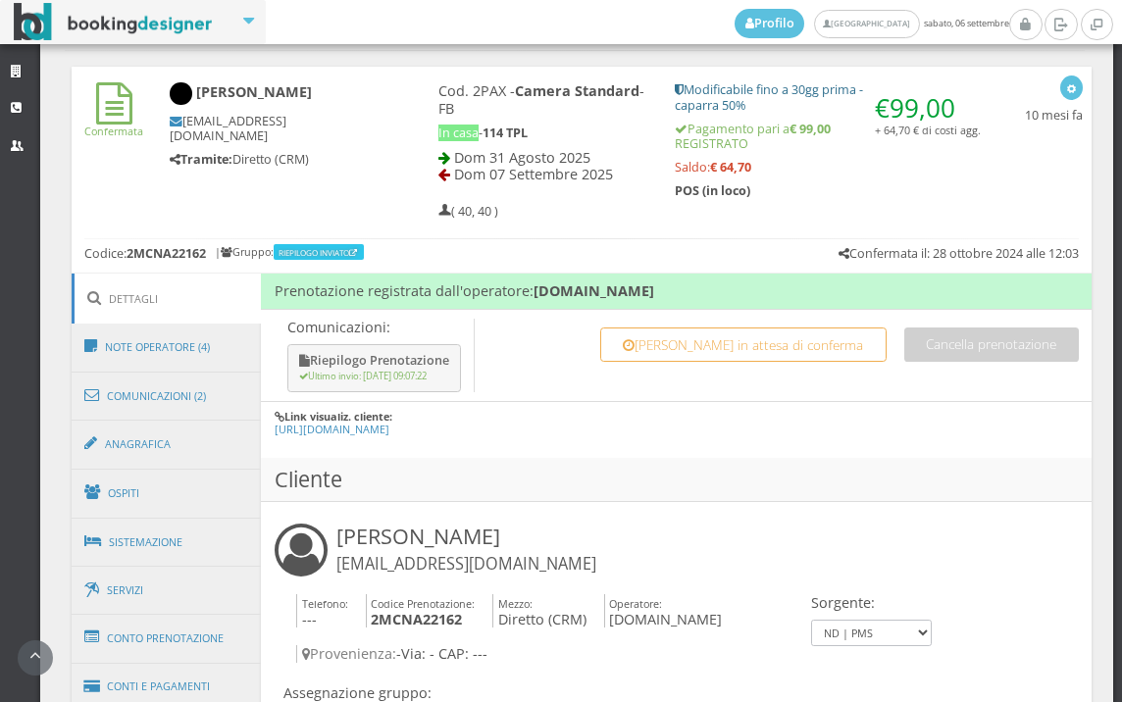
scroll to position [762, 0]
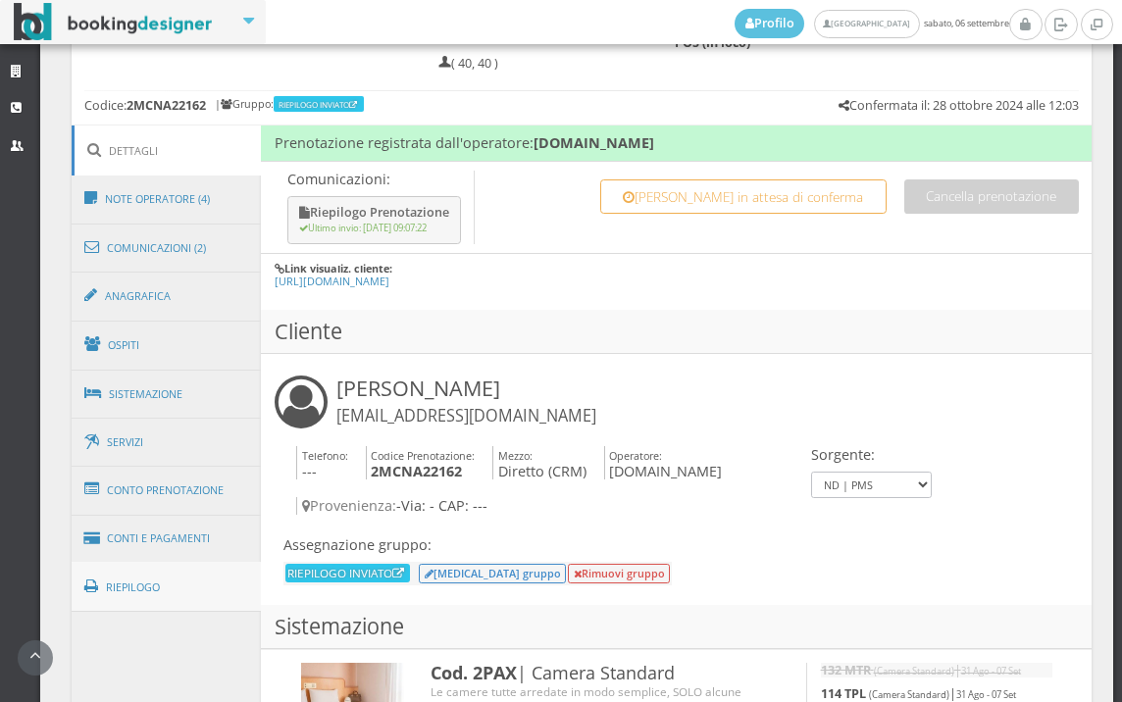
scroll to position [1168, 0]
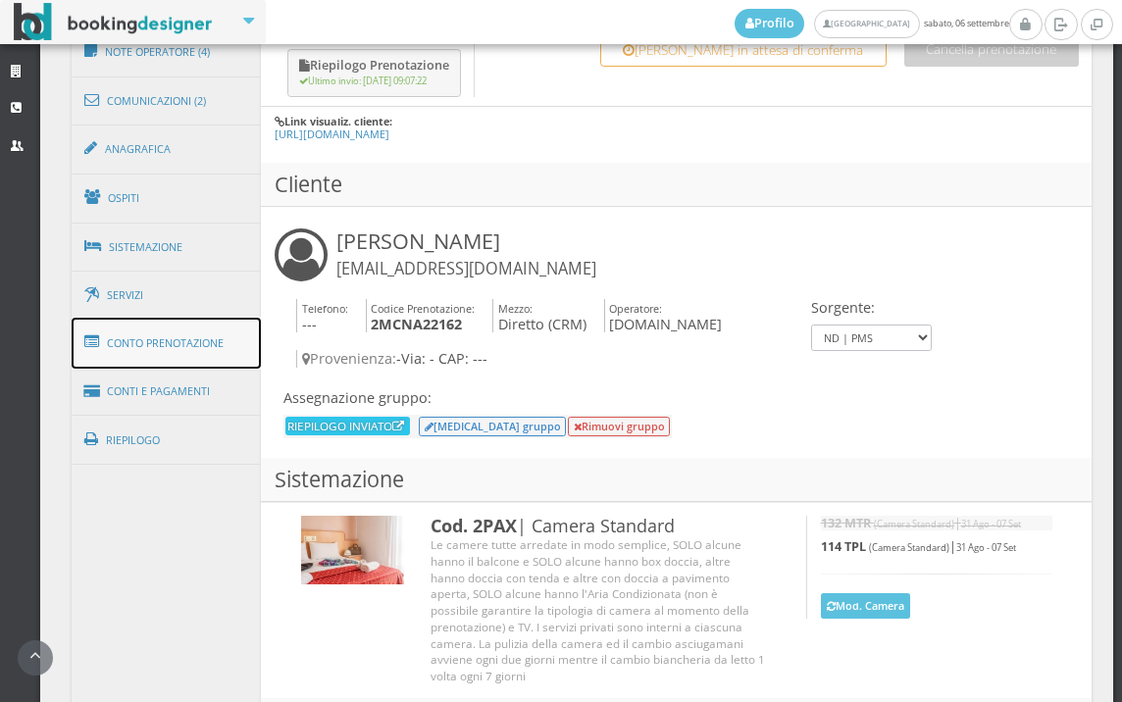
click at [207, 337] on link "Conto Prenotazione" at bounding box center [167, 343] width 190 height 51
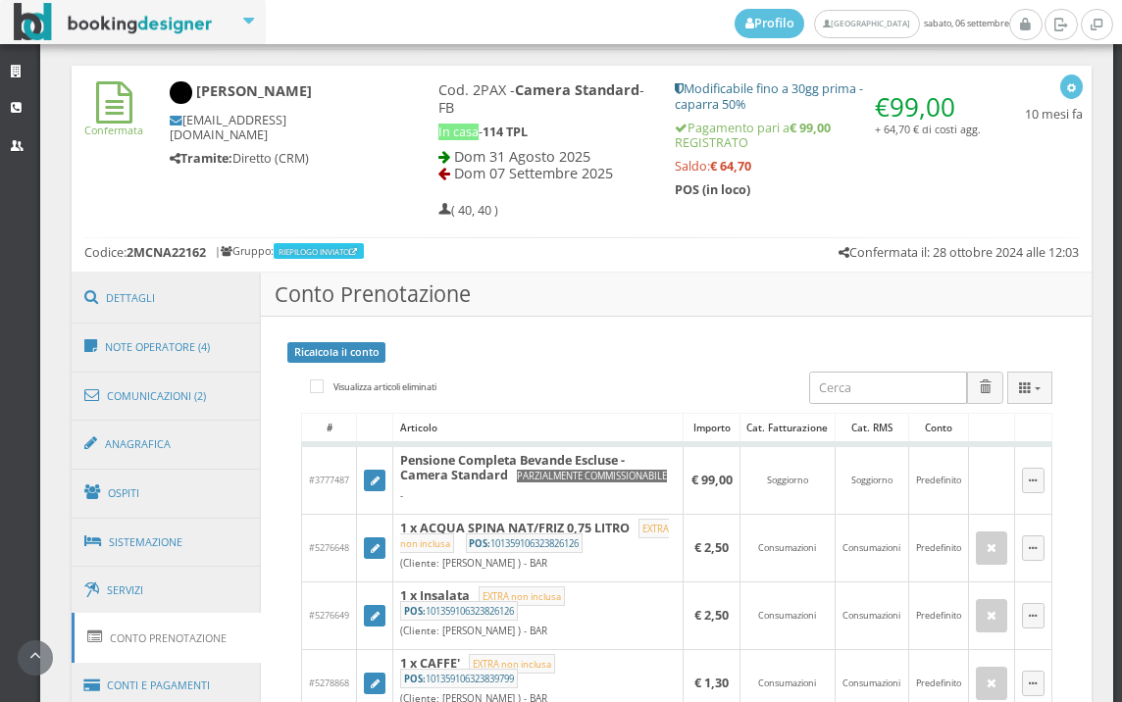
scroll to position [1277, 0]
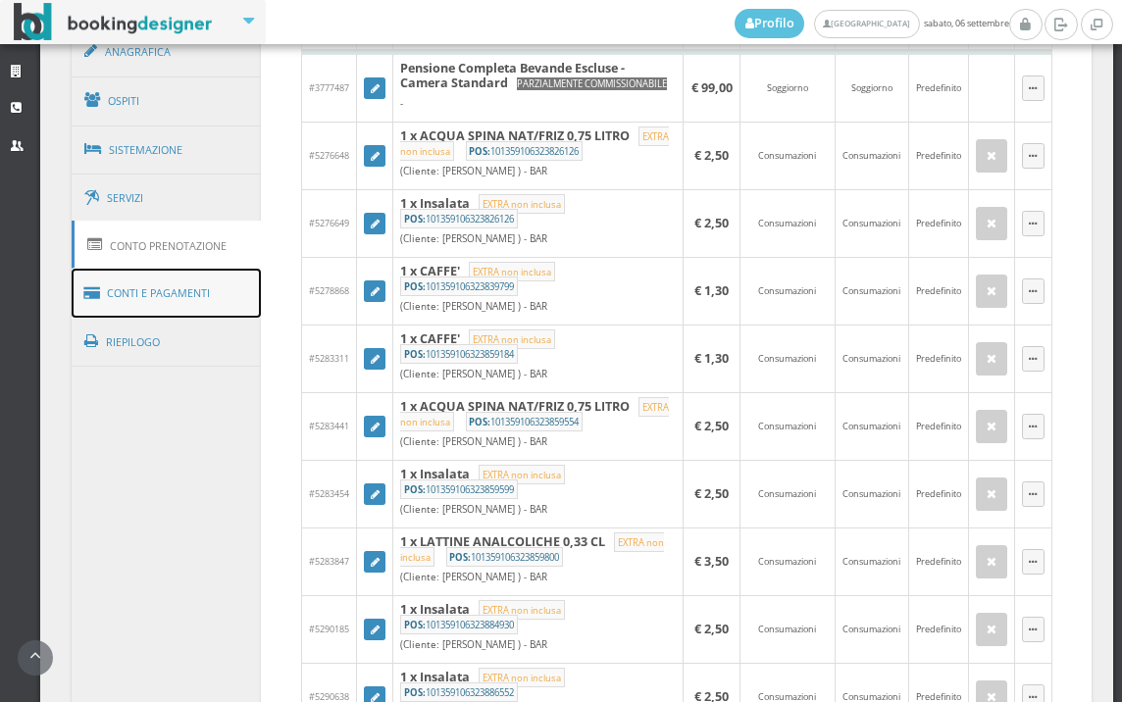
click at [187, 296] on link "Conti e Pagamenti" at bounding box center [167, 294] width 190 height 50
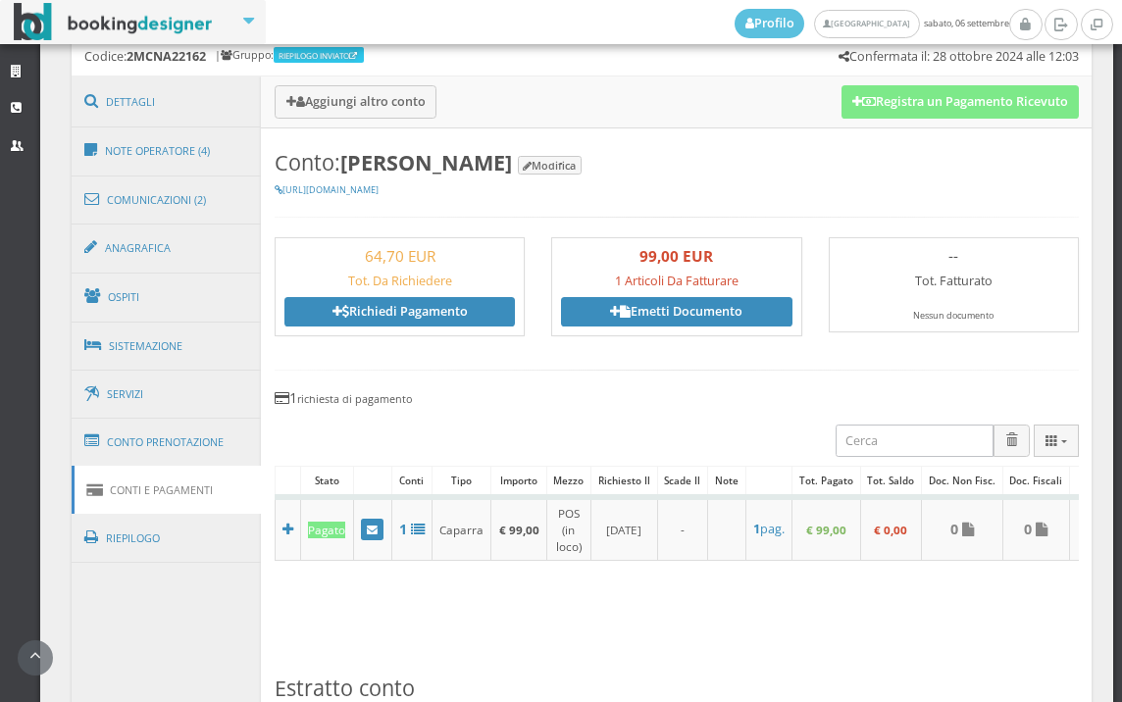
scroll to position [732, 0]
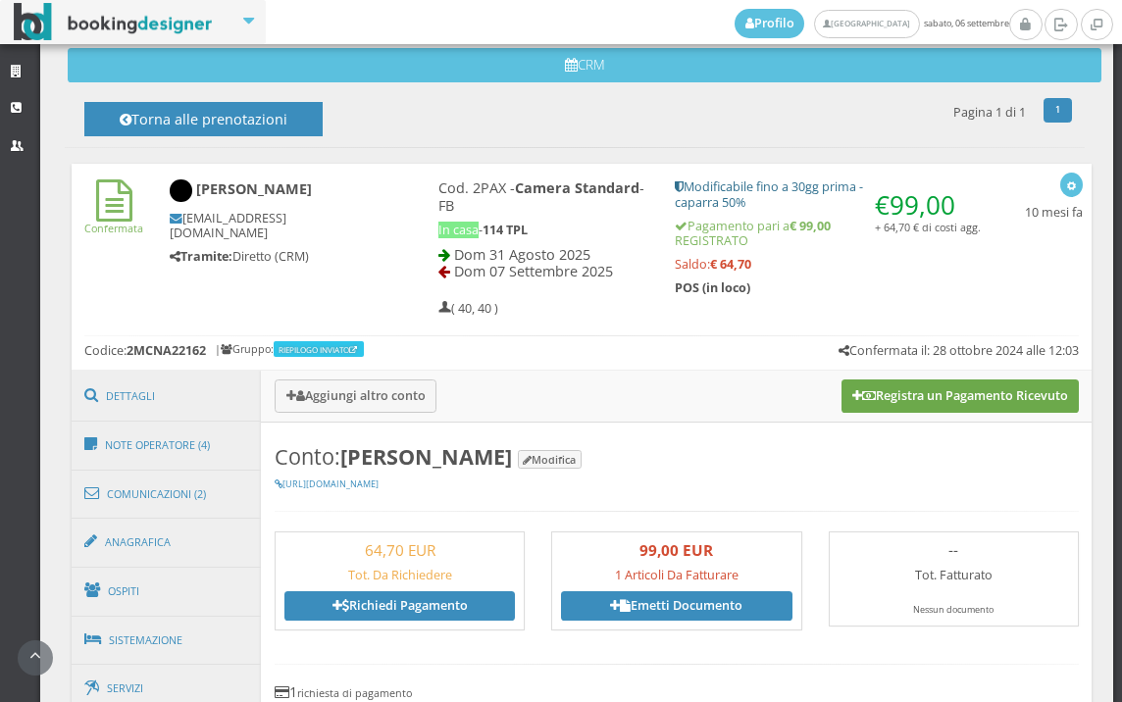
click at [872, 390] on button "Registra un Pagamento Ricevuto" at bounding box center [959, 395] width 237 height 33
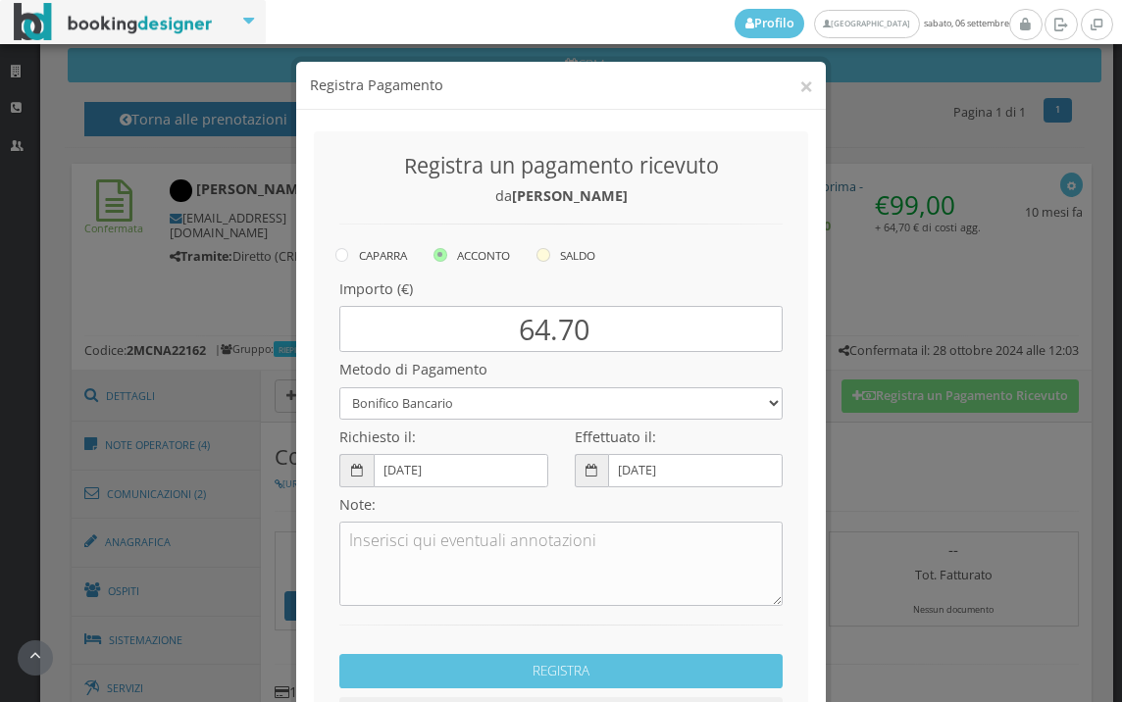
click at [537, 247] on label "SALDO" at bounding box center [565, 255] width 59 height 24
click at [536, 258] on icon at bounding box center [543, 255] width 14 height 14
radio input "true"
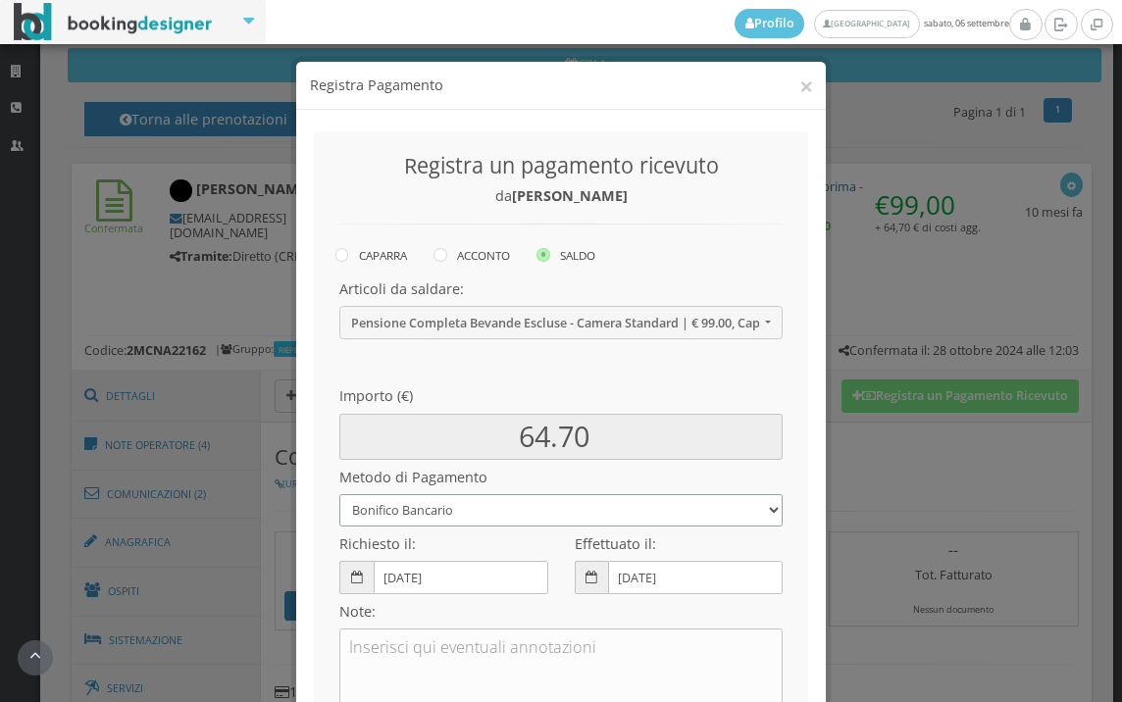
click at [555, 508] on select "Bonifico Bancario BONIFICO SUM UP Contanti Assegno Bancario Assegno Circolare V…" at bounding box center [560, 510] width 443 height 32
select select
click at [339, 494] on select "Bonifico Bancario BONIFICO SUM UP Contanti Assegno Bancario Assegno Circolare V…" at bounding box center [560, 510] width 443 height 32
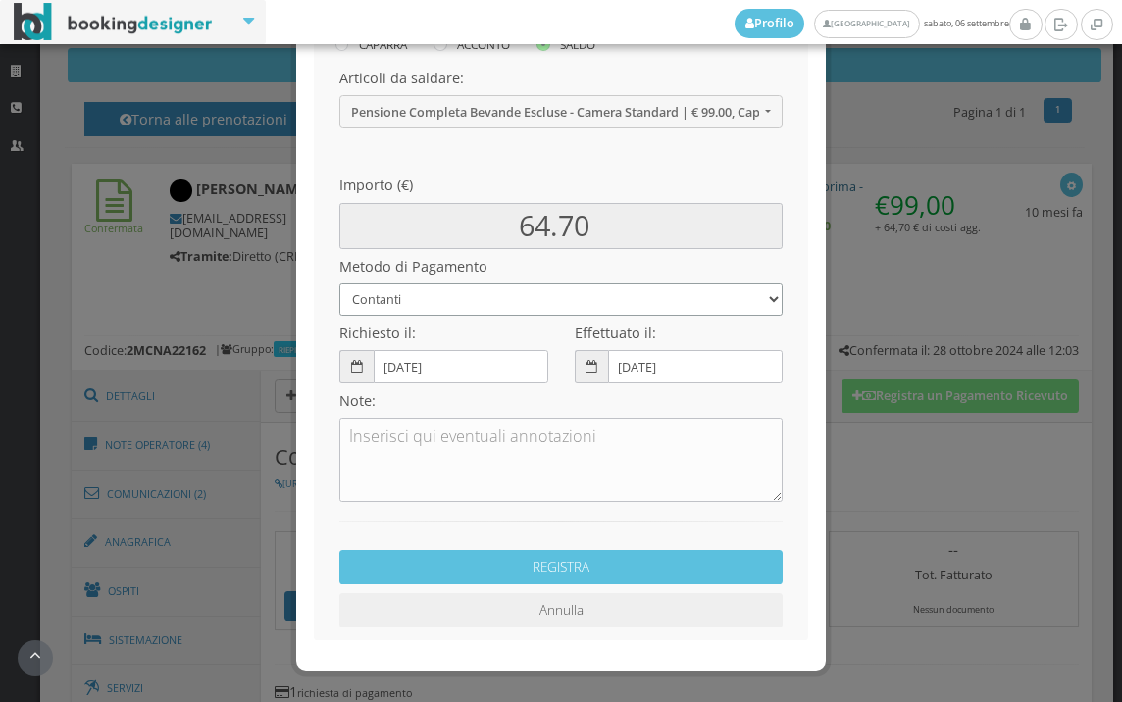
scroll to position [268, 0]
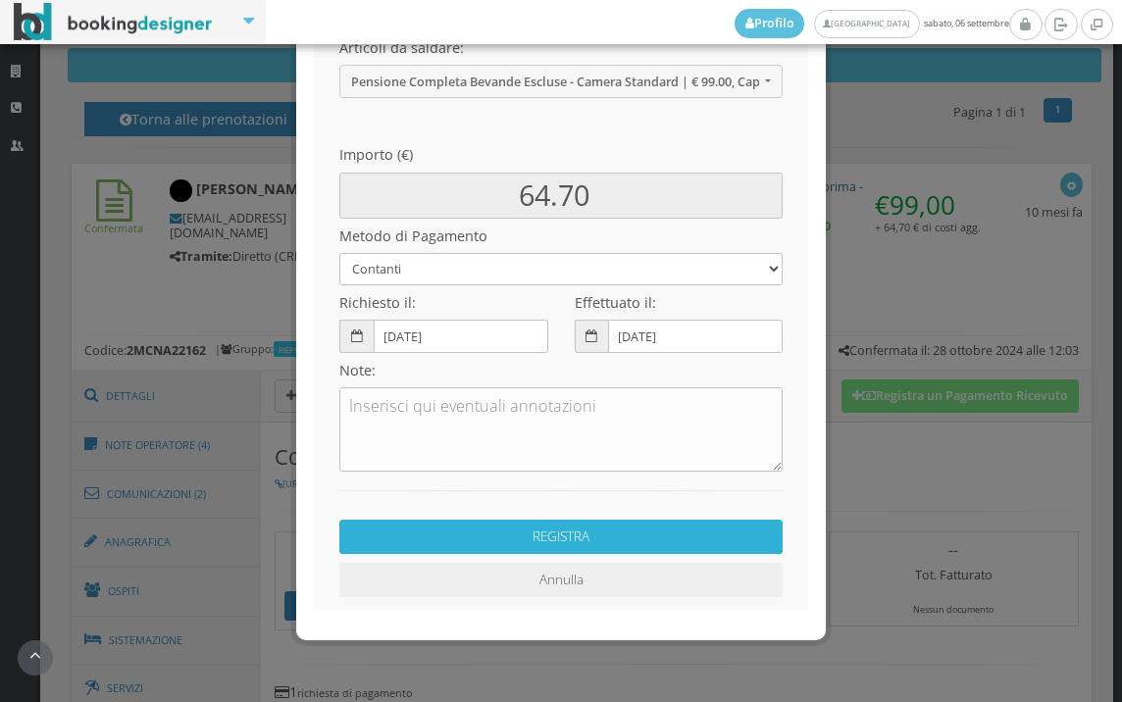
click at [591, 535] on button "REGISTRA" at bounding box center [560, 537] width 443 height 34
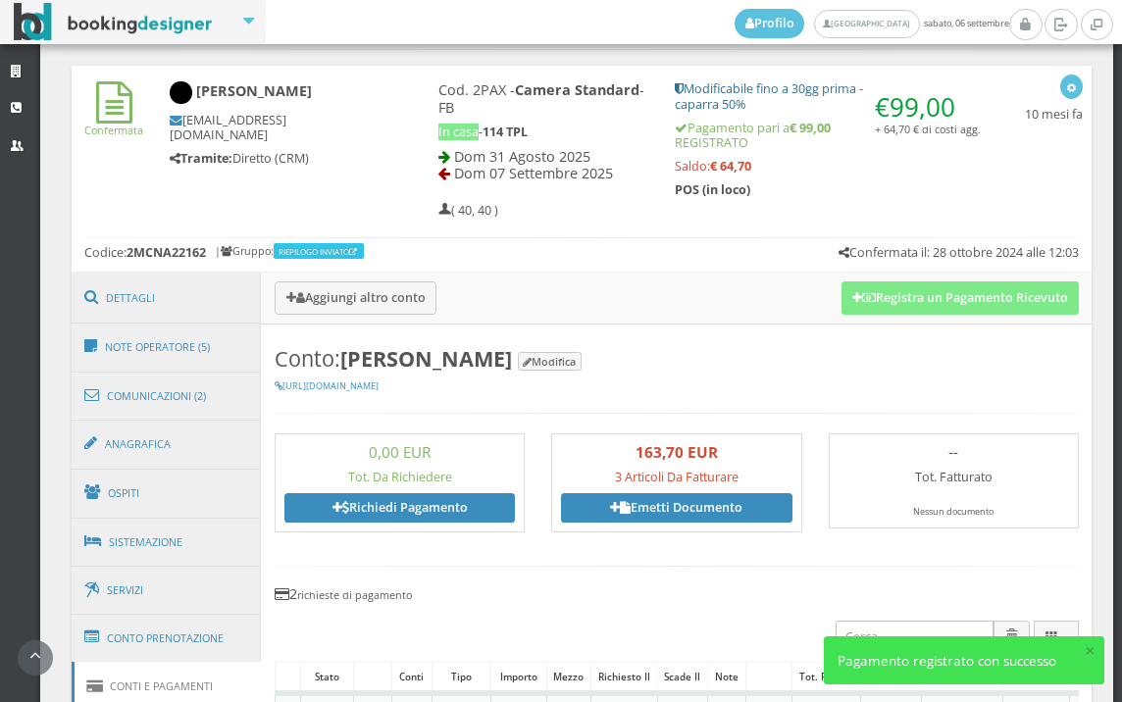
scroll to position [949, 0]
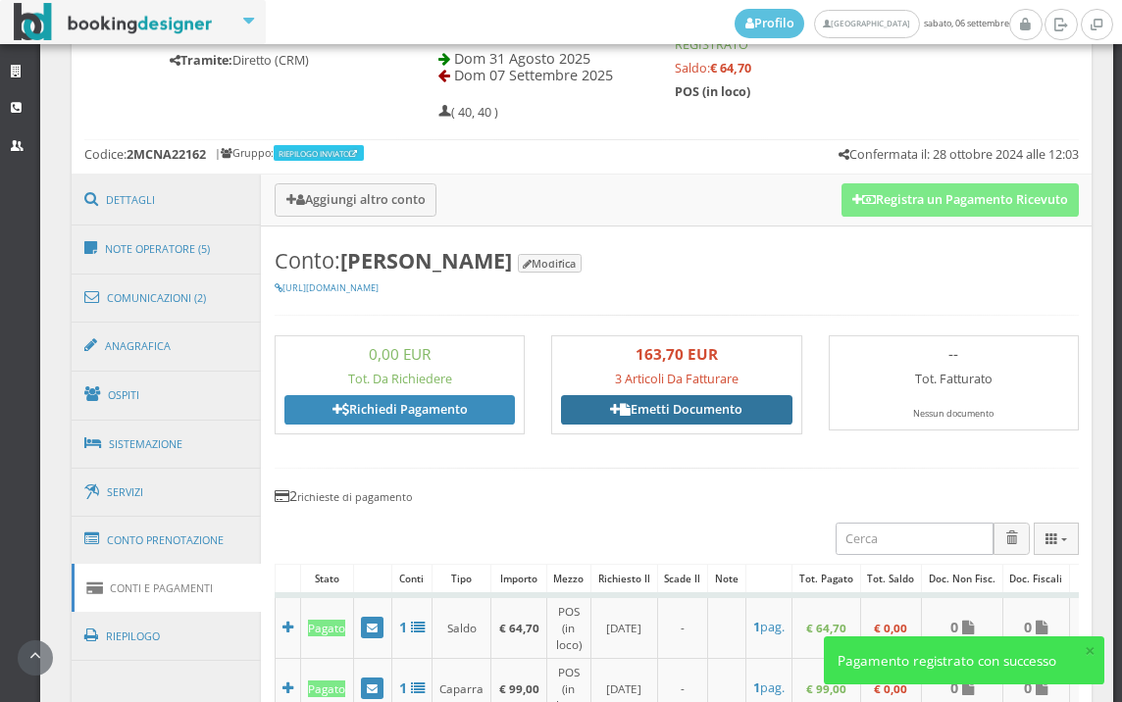
click at [668, 408] on link "Emetti Documento" at bounding box center [676, 409] width 230 height 29
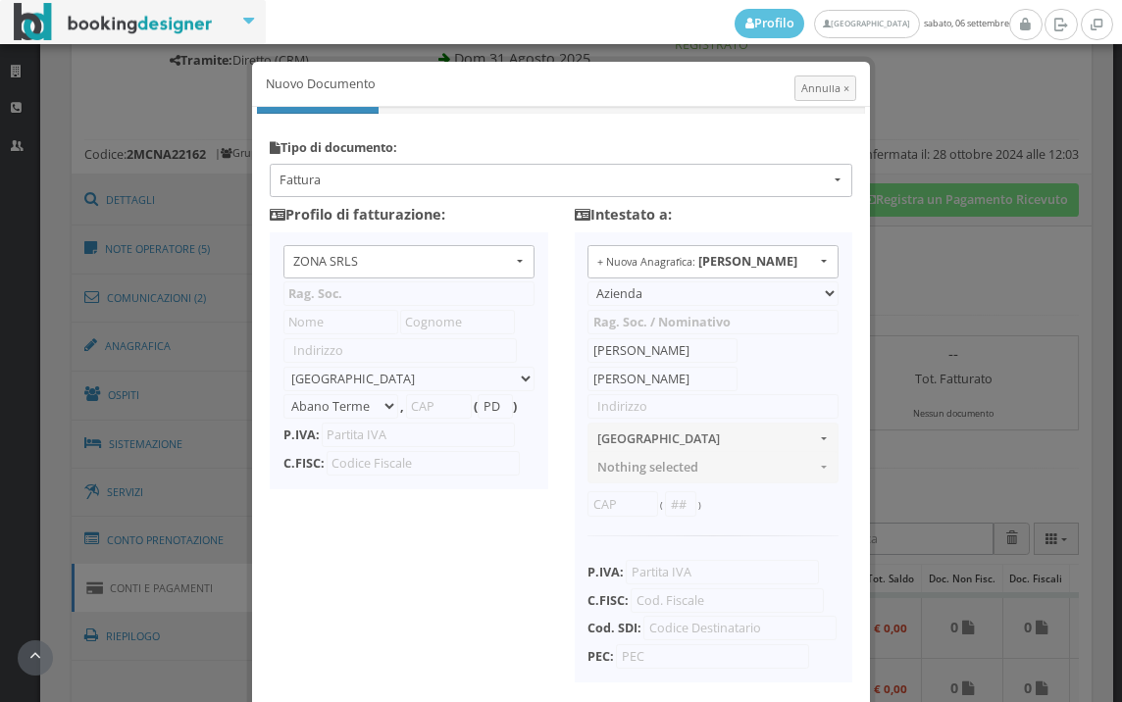
type input "ZONA SRLS"
type input "[PERSON_NAME] Durante, 8"
select select "Frattamaggiore"
type input "80027"
type input "NA"
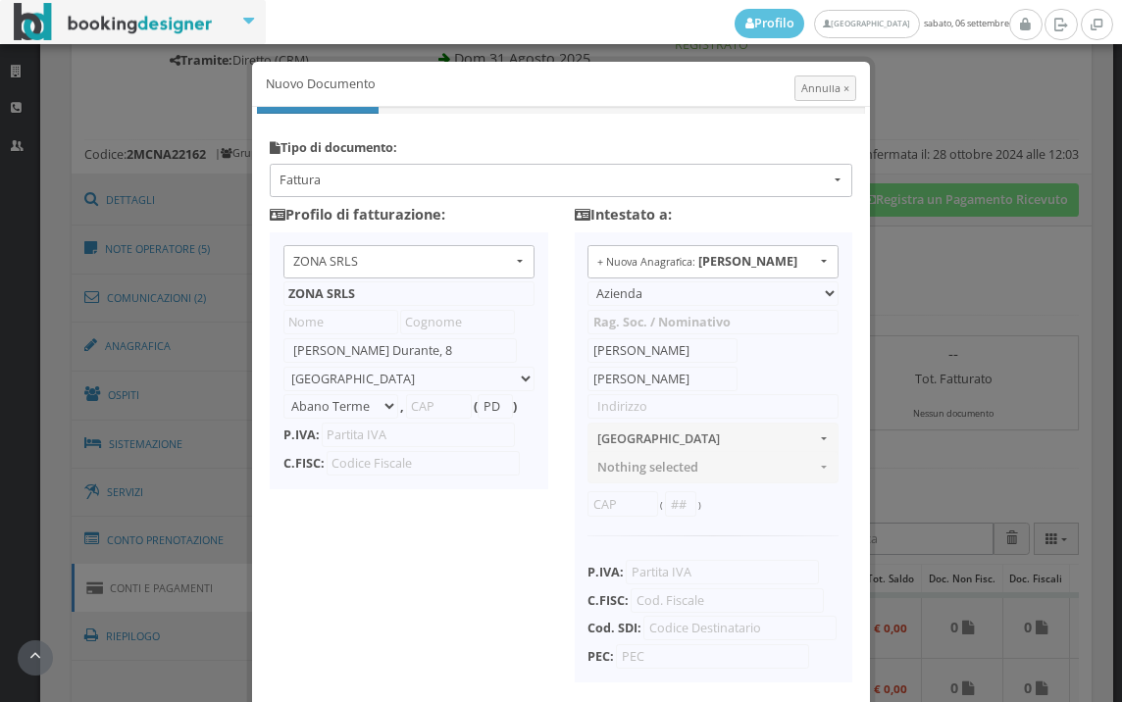
type input "10356321215"
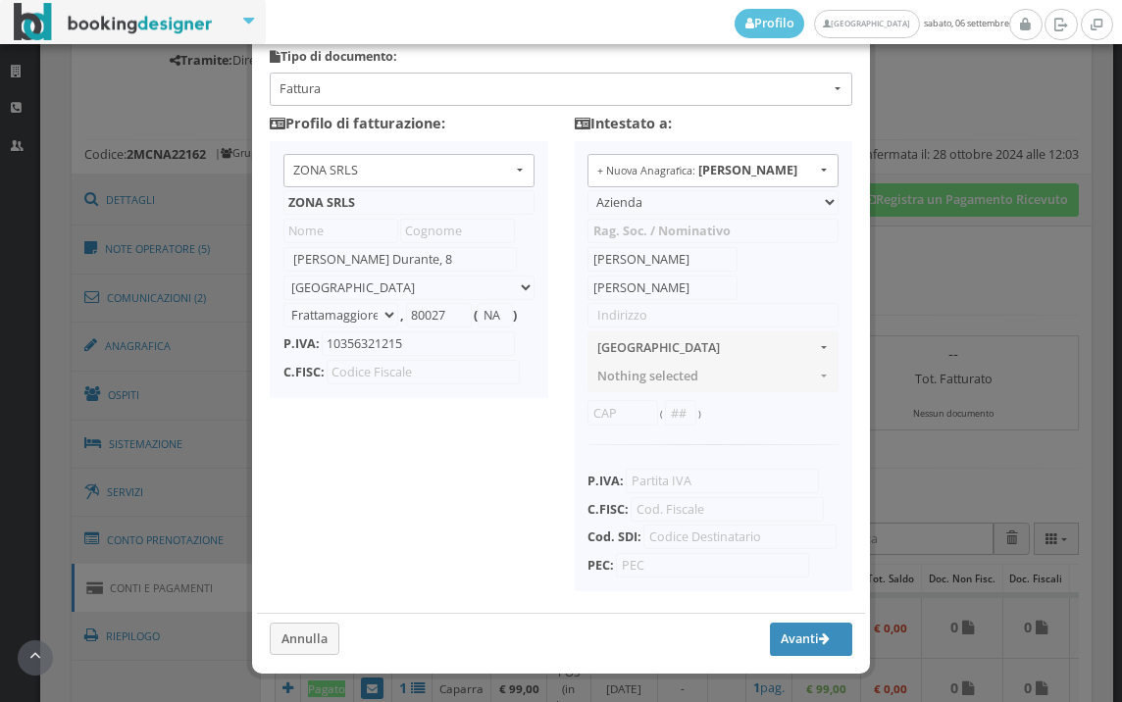
scroll to position [155, 0]
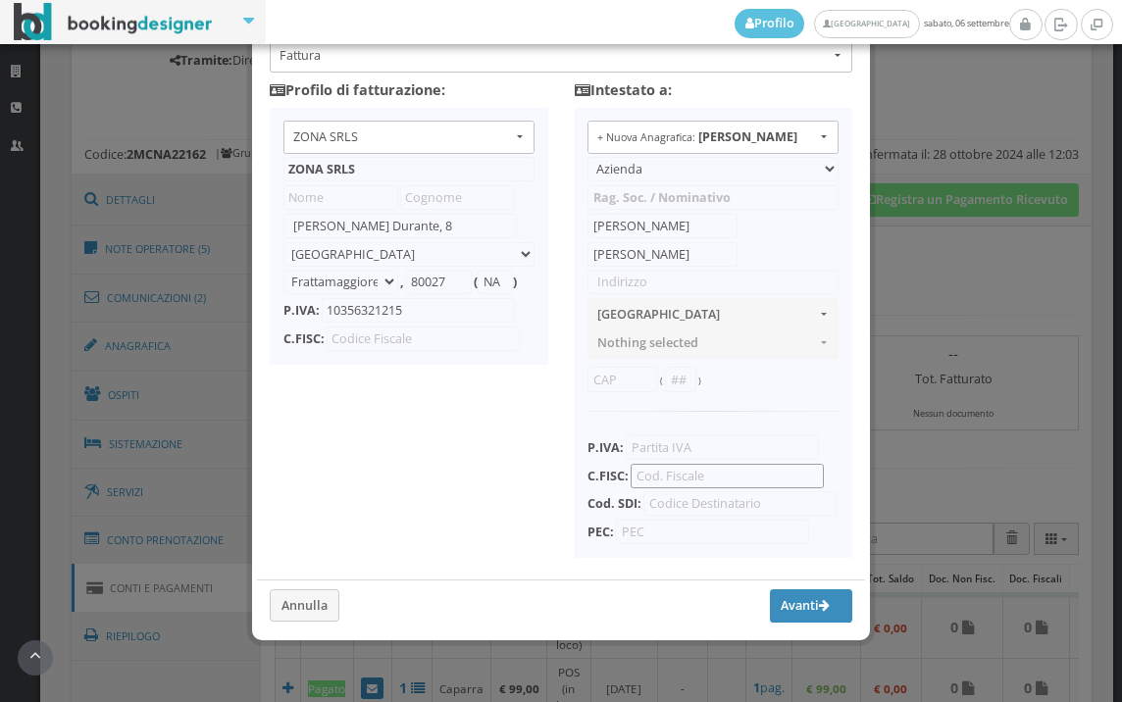
click at [666, 464] on input "text" at bounding box center [727, 476] width 193 height 25
click at [618, 271] on input "text" at bounding box center [712, 282] width 251 height 25
type input "via cassia 515"
type input "00191"
drag, startPoint x: 540, startPoint y: 435, endPoint x: 561, endPoint y: 432, distance: 20.8
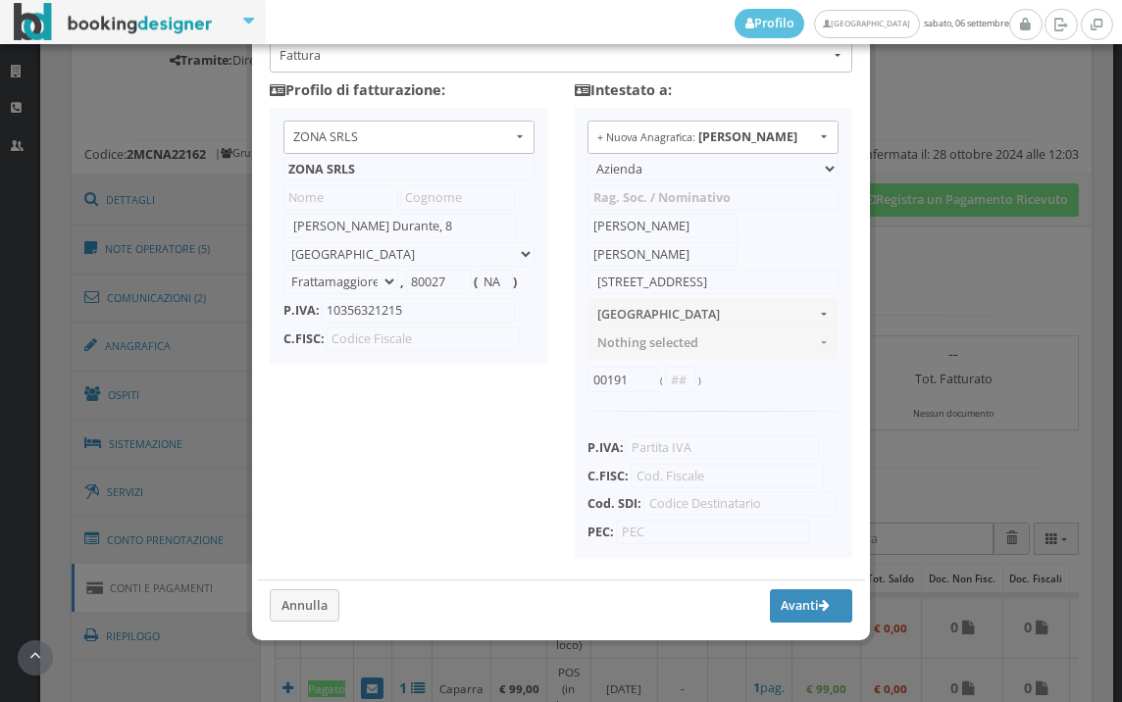
click at [540, 434] on div "Tipo di documento: Fattura Fattura Acconto/Anticipo su fattura Nota di credito …" at bounding box center [560, 311] width 643 height 658
click at [682, 464] on input "text" at bounding box center [727, 476] width 193 height 25
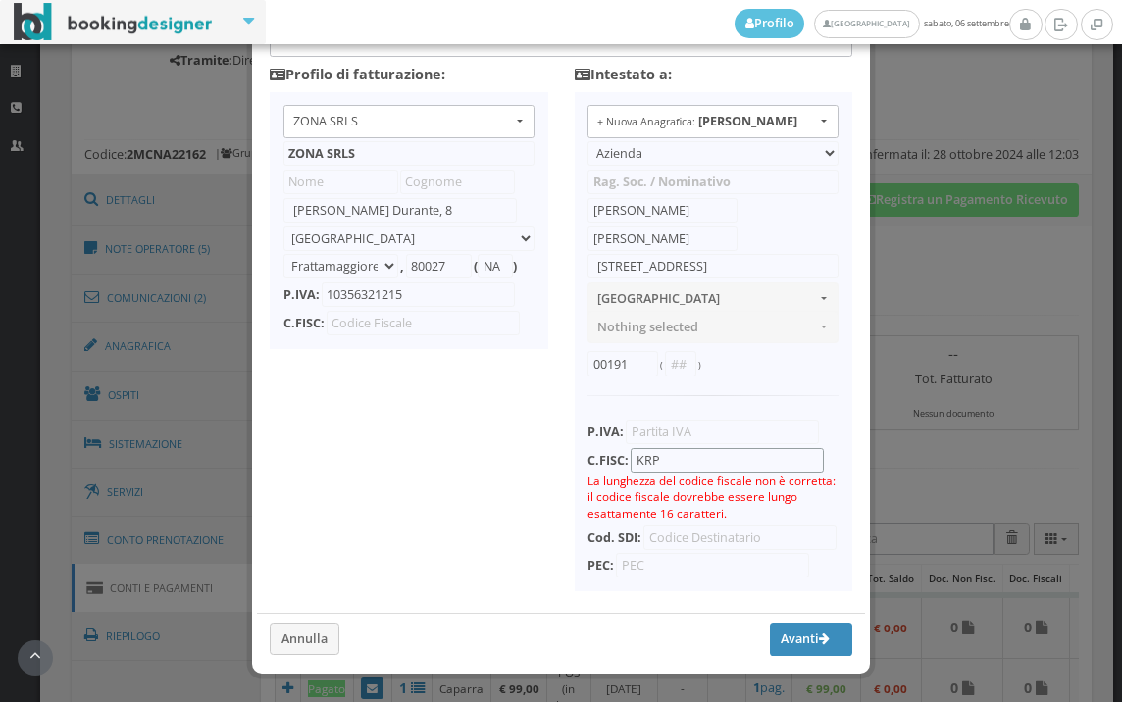
type input "krpddd55l23z226j"
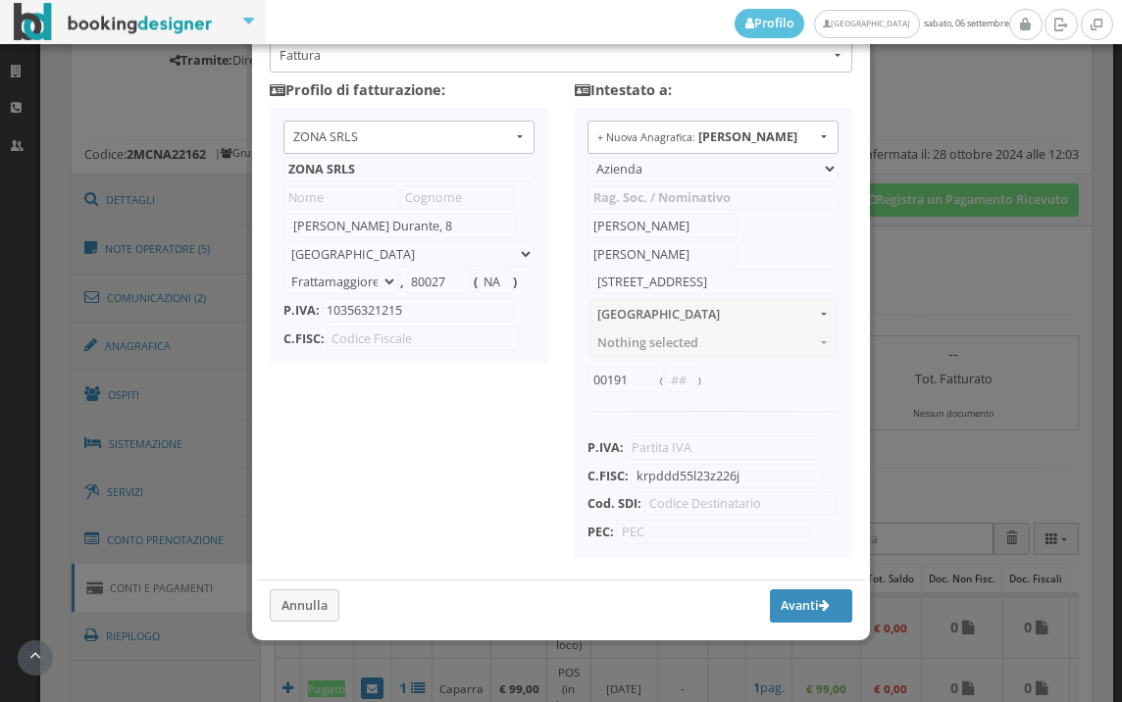
drag, startPoint x: 432, startPoint y: 514, endPoint x: 449, endPoint y: 512, distance: 16.8
click at [433, 513] on div "Tipo di documento: Fattura Fattura Acconto/Anticipo su fattura Nota di credito …" at bounding box center [560, 311] width 643 height 658
click at [774, 595] on button "Avanti" at bounding box center [811, 605] width 82 height 33
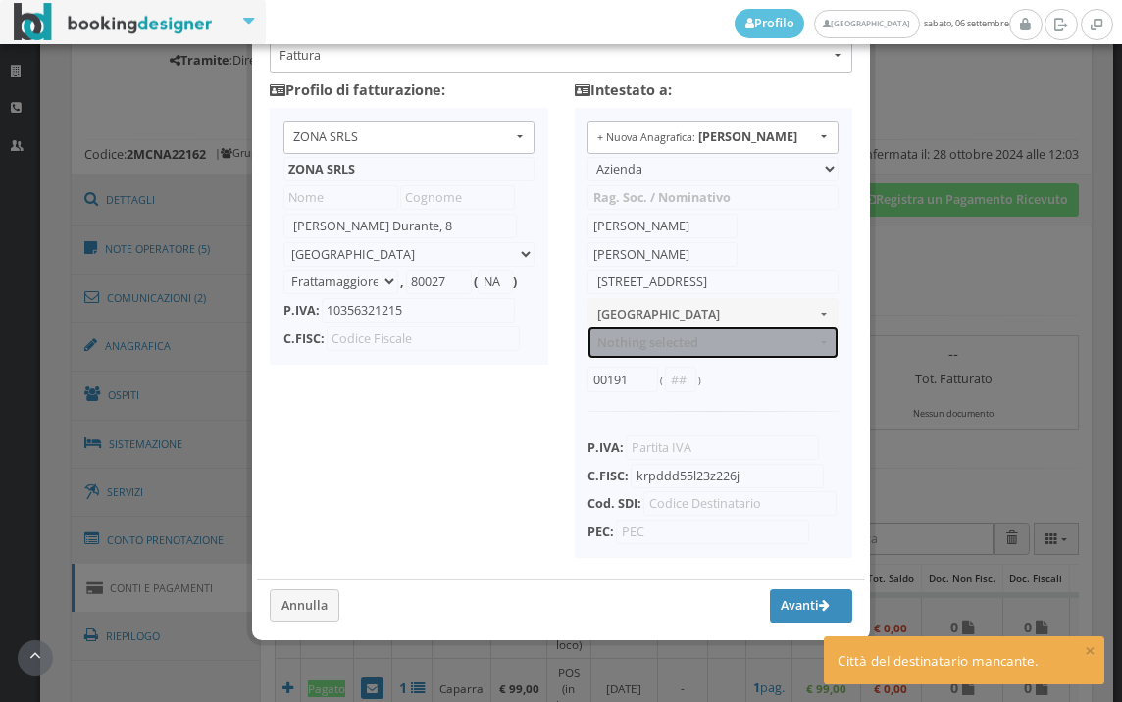
click at [626, 335] on span "Nothing selected" at bounding box center [706, 342] width 219 height 15
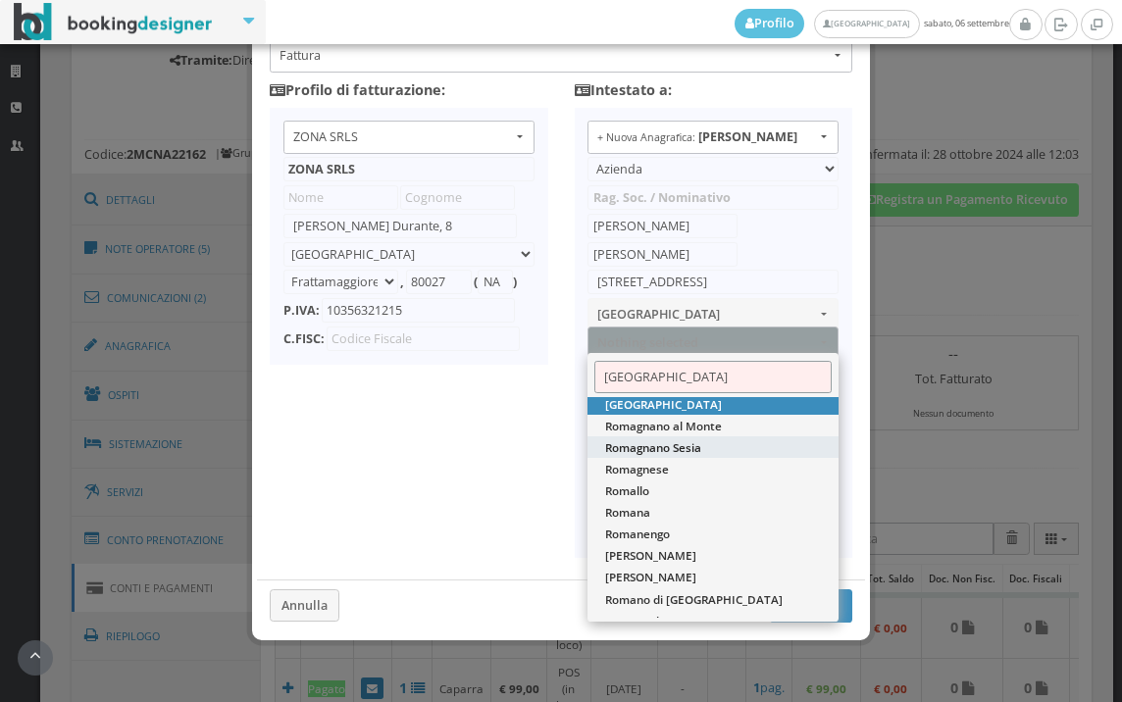
scroll to position [0, 0]
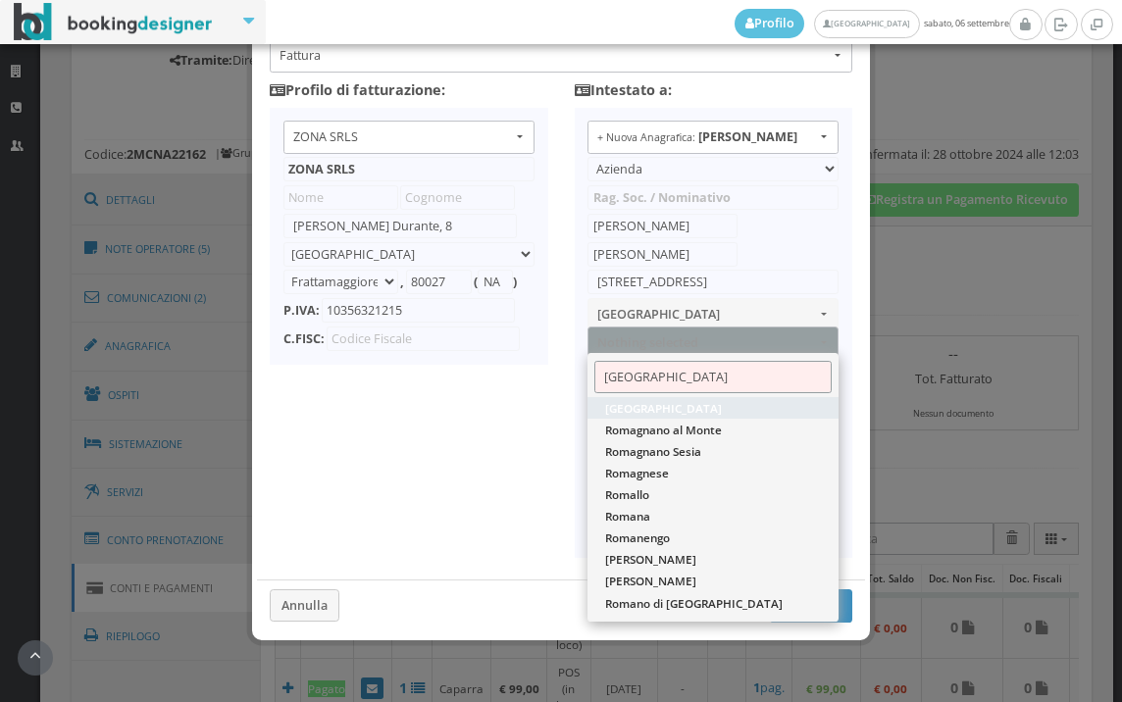
type input "ROMA"
click at [709, 397] on link "Roma" at bounding box center [712, 408] width 251 height 22
select select "ROMA"
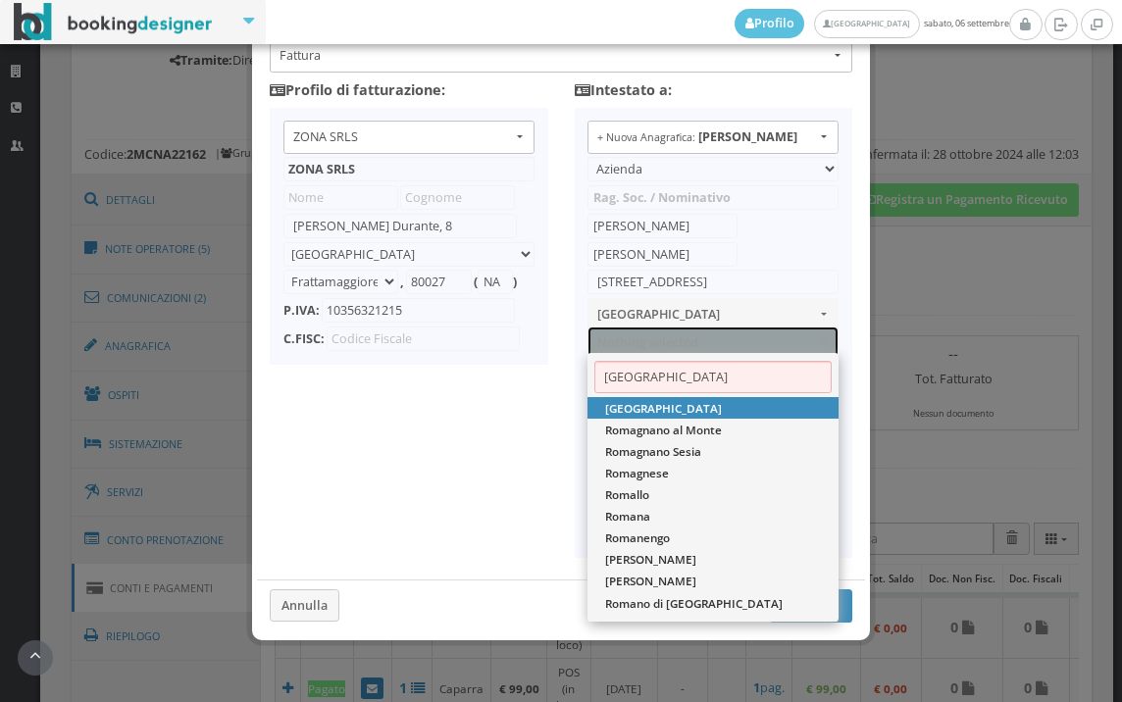
type input "RM"
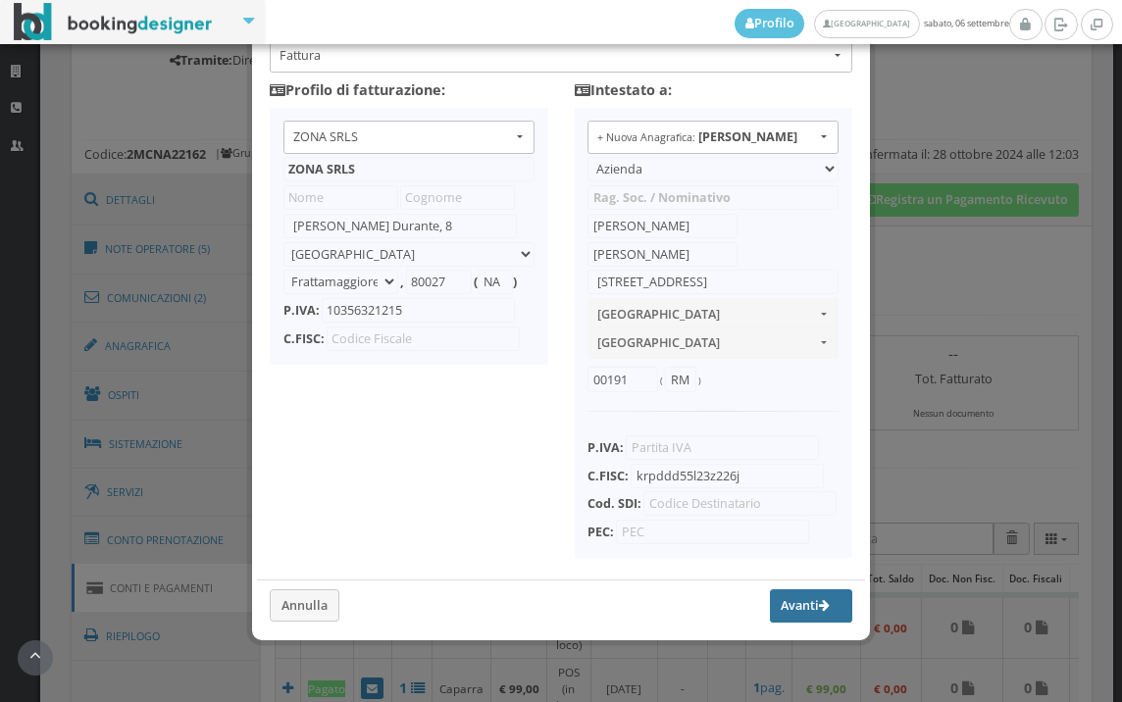
click at [791, 606] on button "Avanti" at bounding box center [811, 605] width 82 height 33
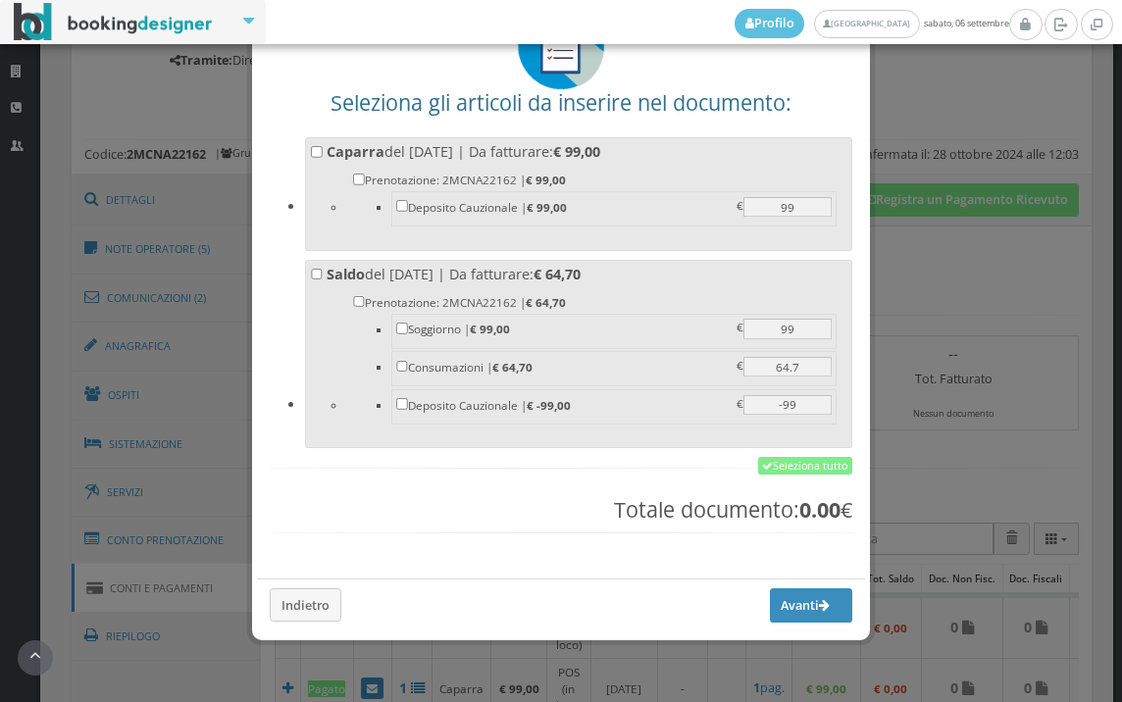
scroll to position [153, 0]
click at [775, 466] on link "Seleziona tutto" at bounding box center [805, 466] width 94 height 18
checkbox input "true"
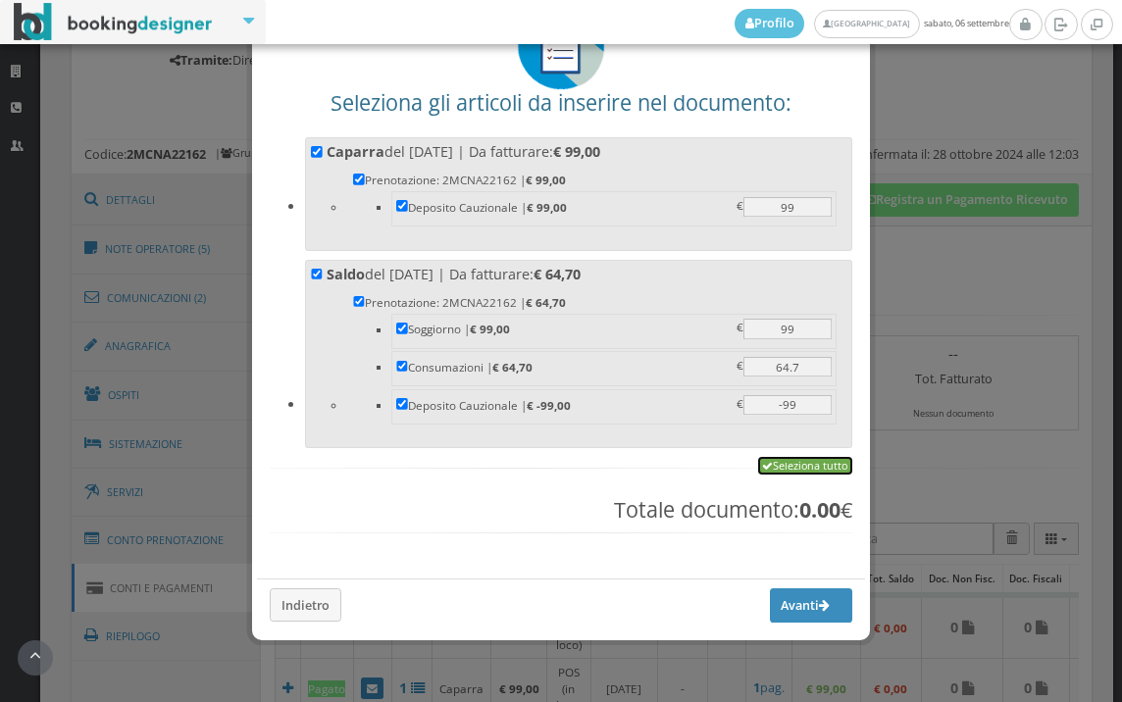
checkbox input "true"
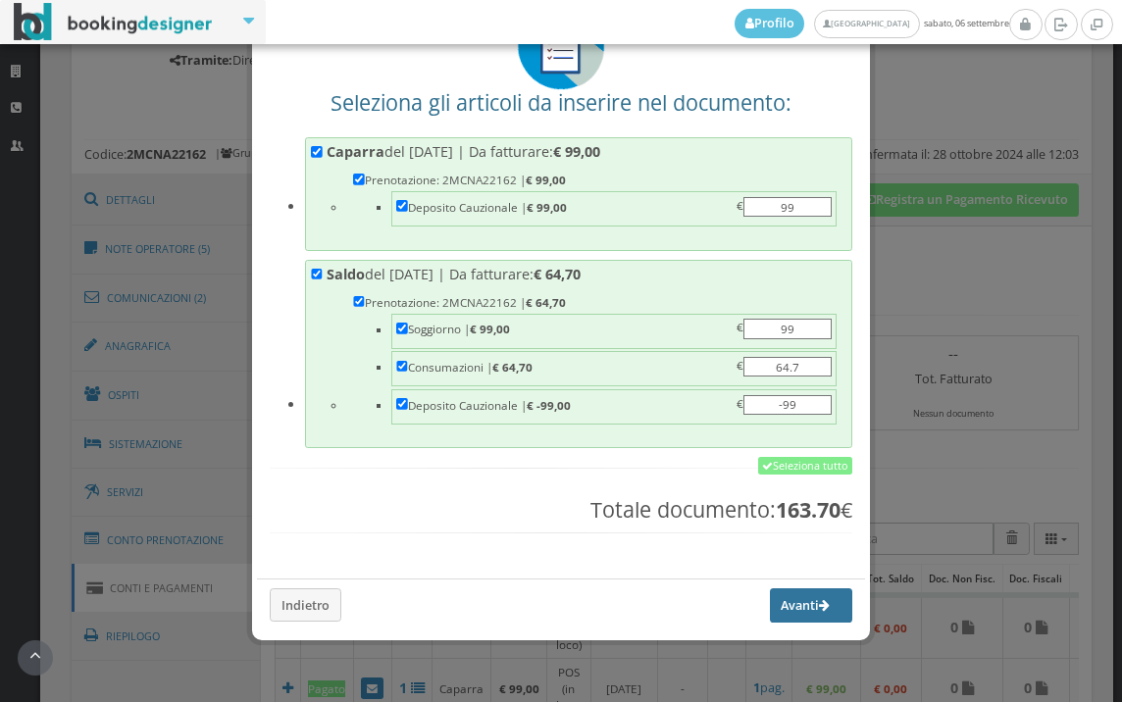
click at [775, 602] on button "Avanti" at bounding box center [811, 604] width 82 height 33
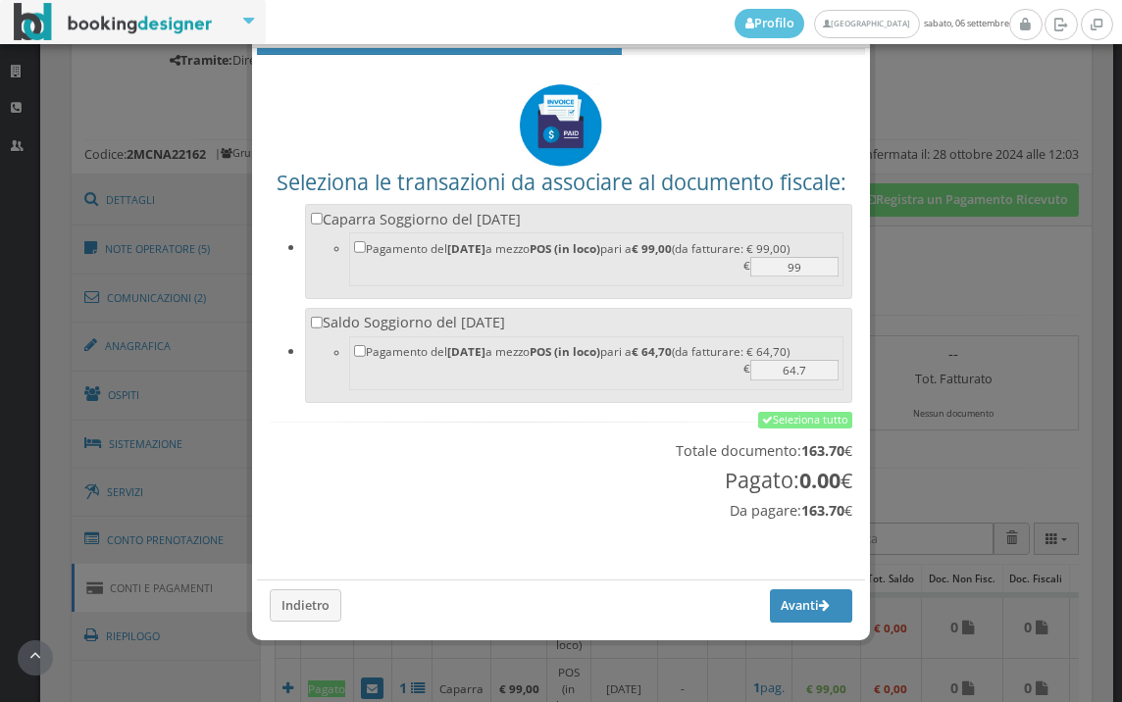
scroll to position [65, 0]
click at [771, 426] on link "Seleziona tutto" at bounding box center [805, 421] width 94 height 18
checkbox input "true"
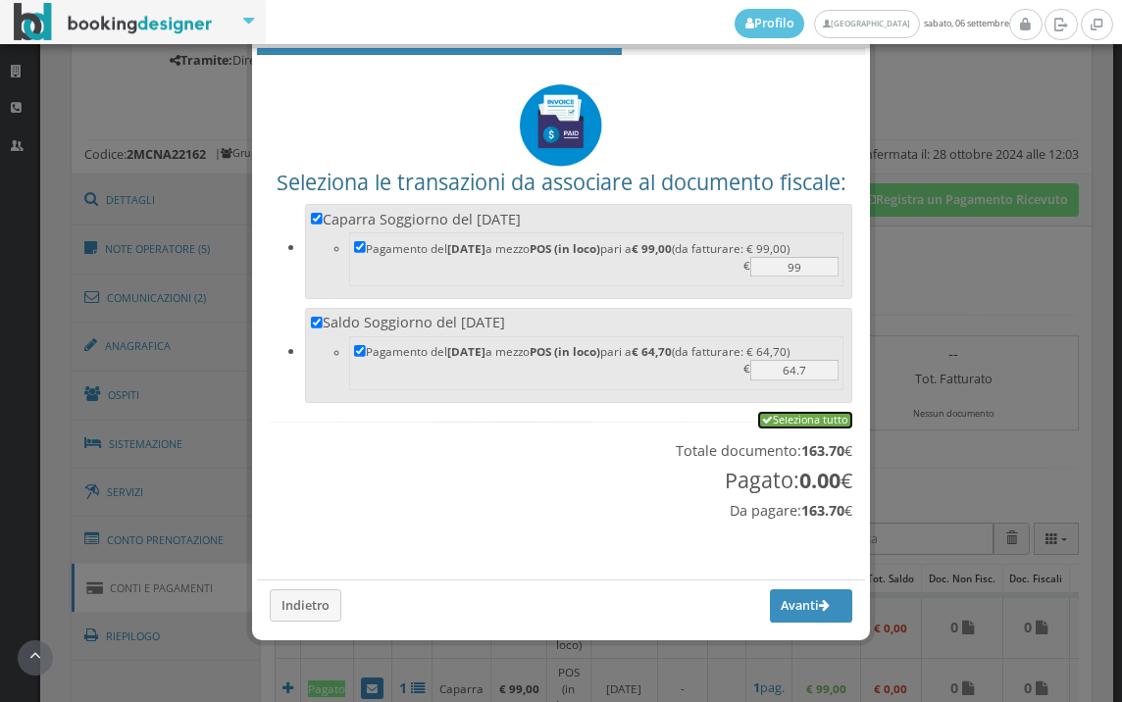
checkbox input "true"
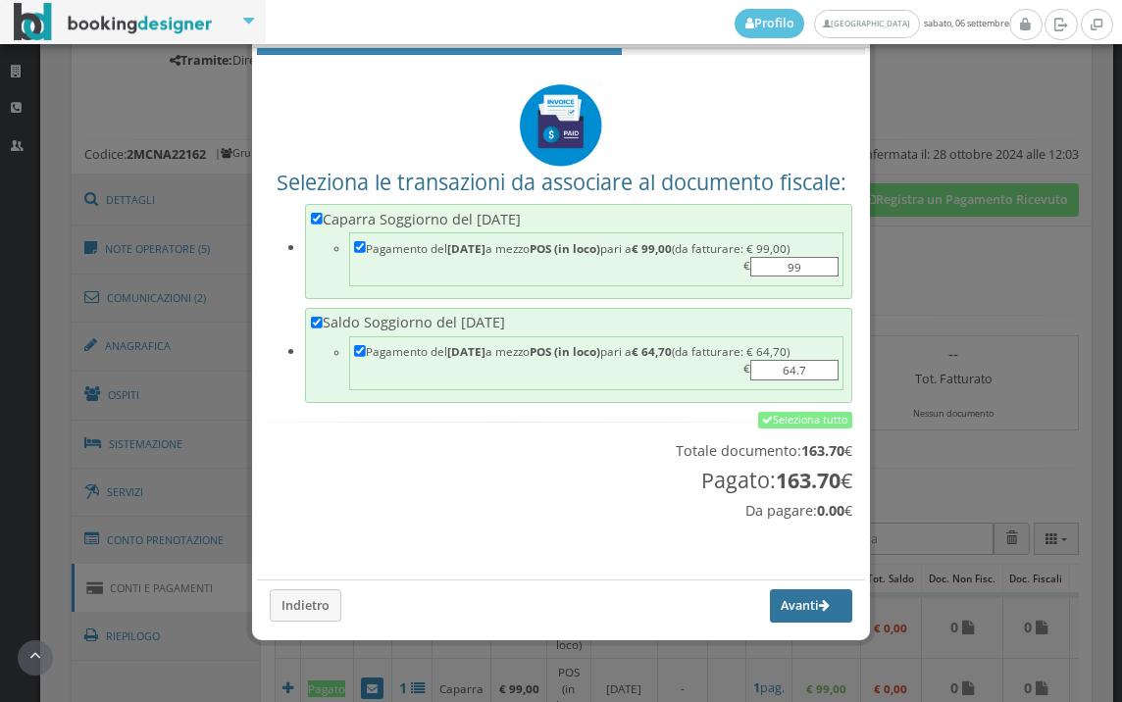
click at [794, 602] on button "Avanti" at bounding box center [811, 605] width 82 height 33
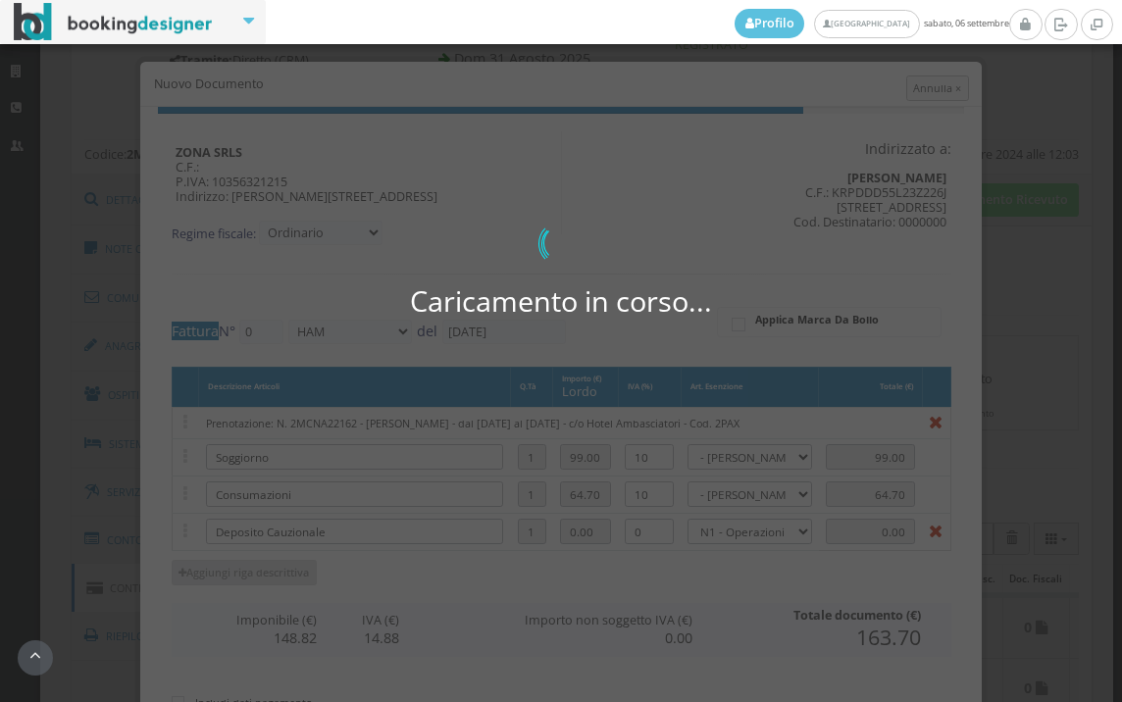
type input "589"
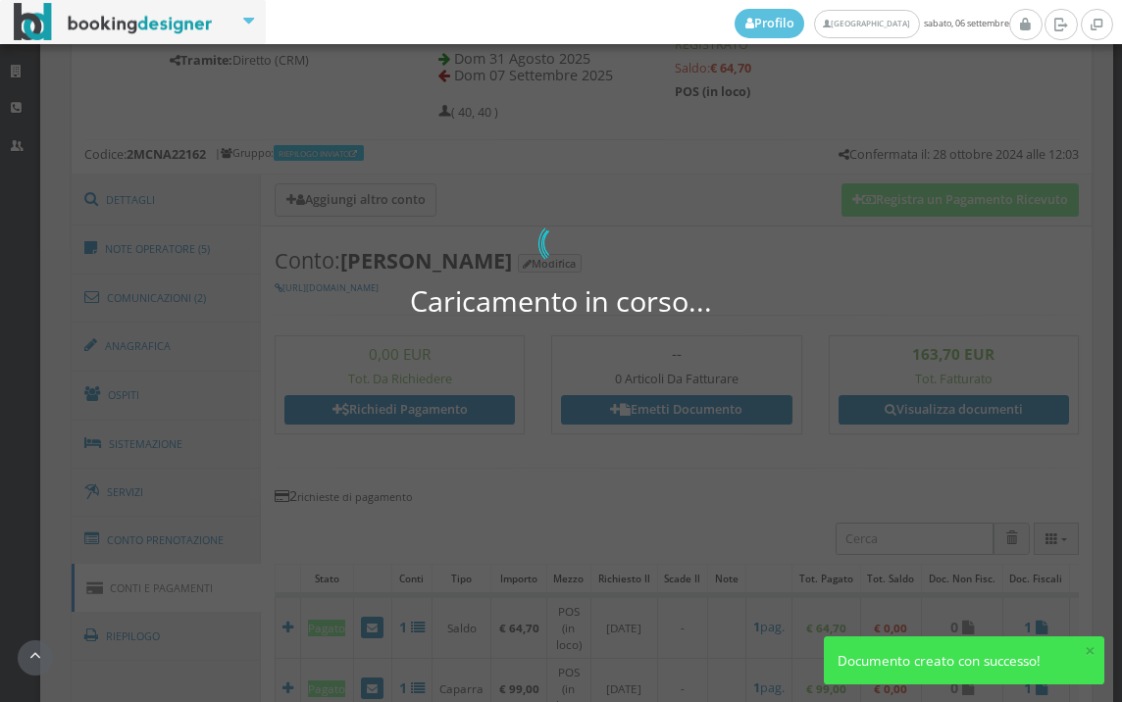
click at [888, 414] on body "Profilo Ambasciatori Hotel sabato, 06 settembre Strutture CRM Utenti Dashboard …" at bounding box center [561, 351] width 1122 height 702
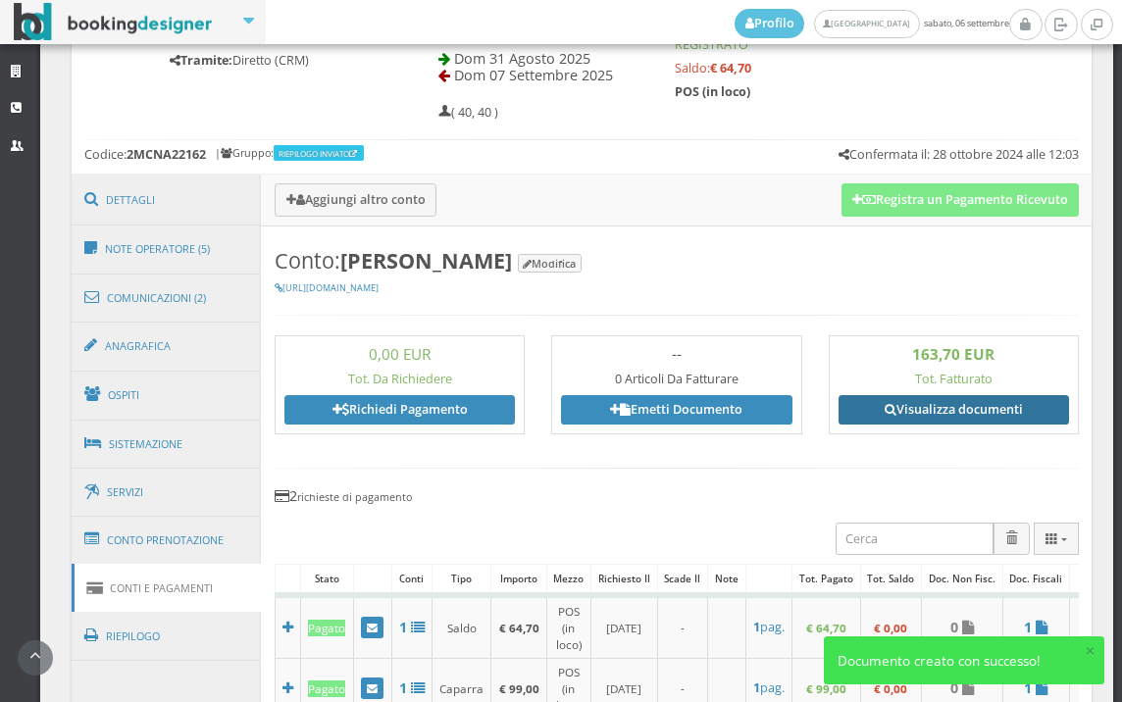
click at [888, 414] on link "Visualizza documenti" at bounding box center [953, 409] width 230 height 29
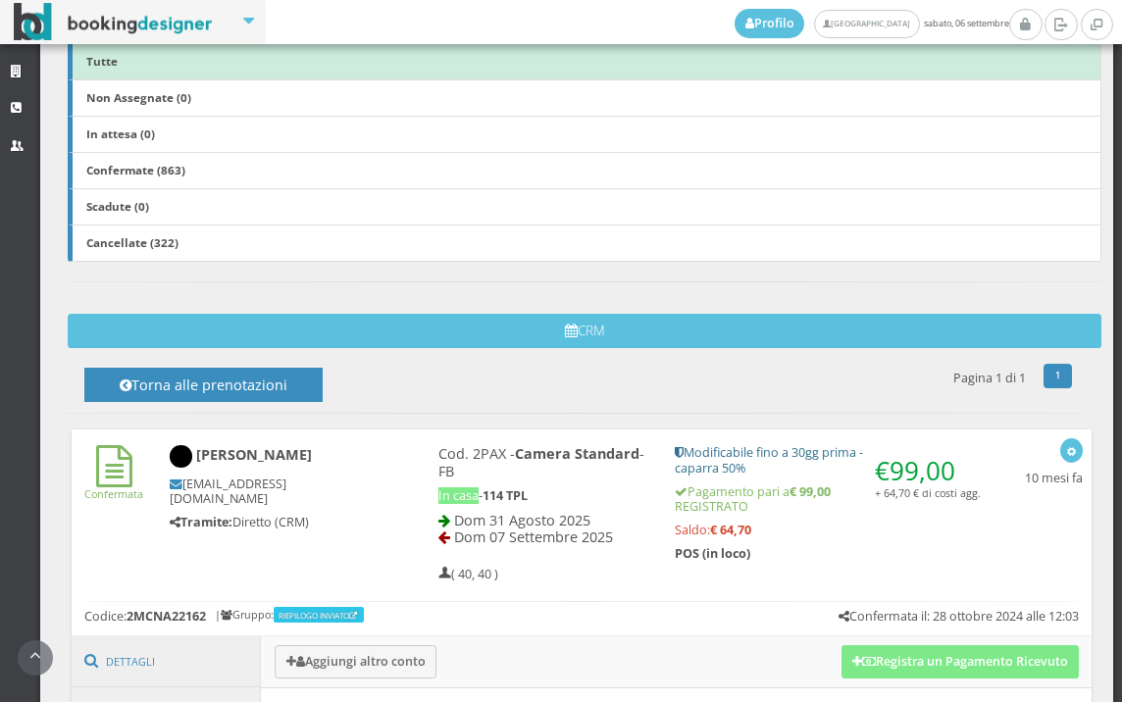
scroll to position [405, 0]
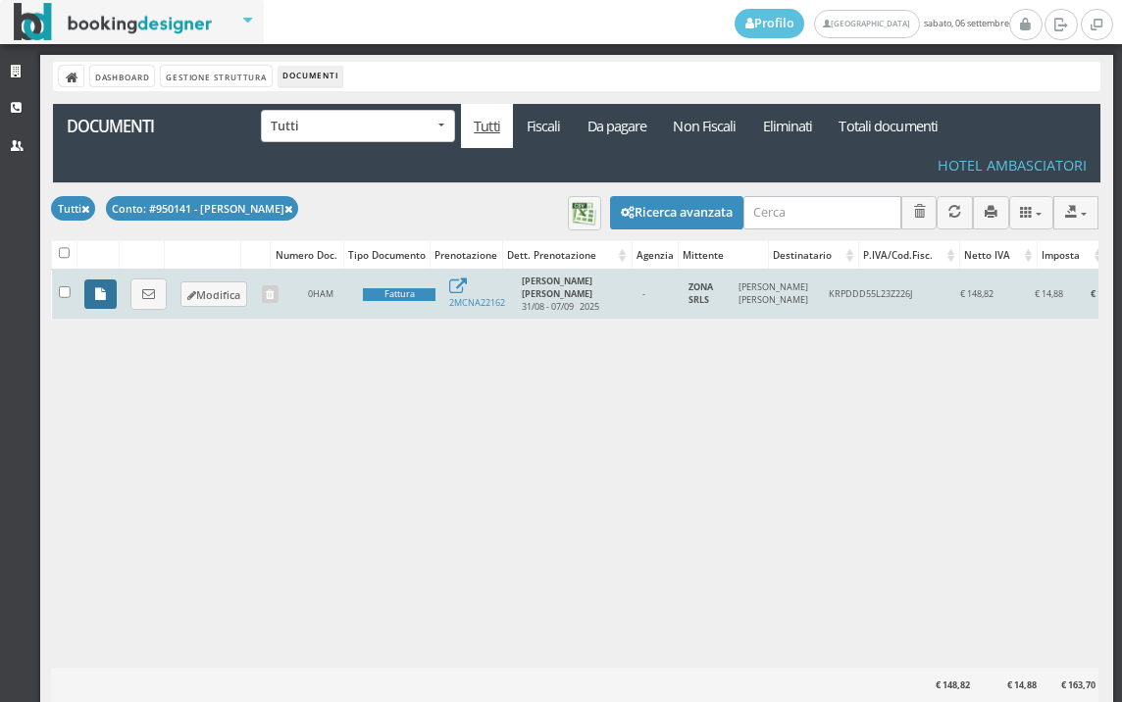
click at [102, 290] on icon at bounding box center [100, 294] width 11 height 13
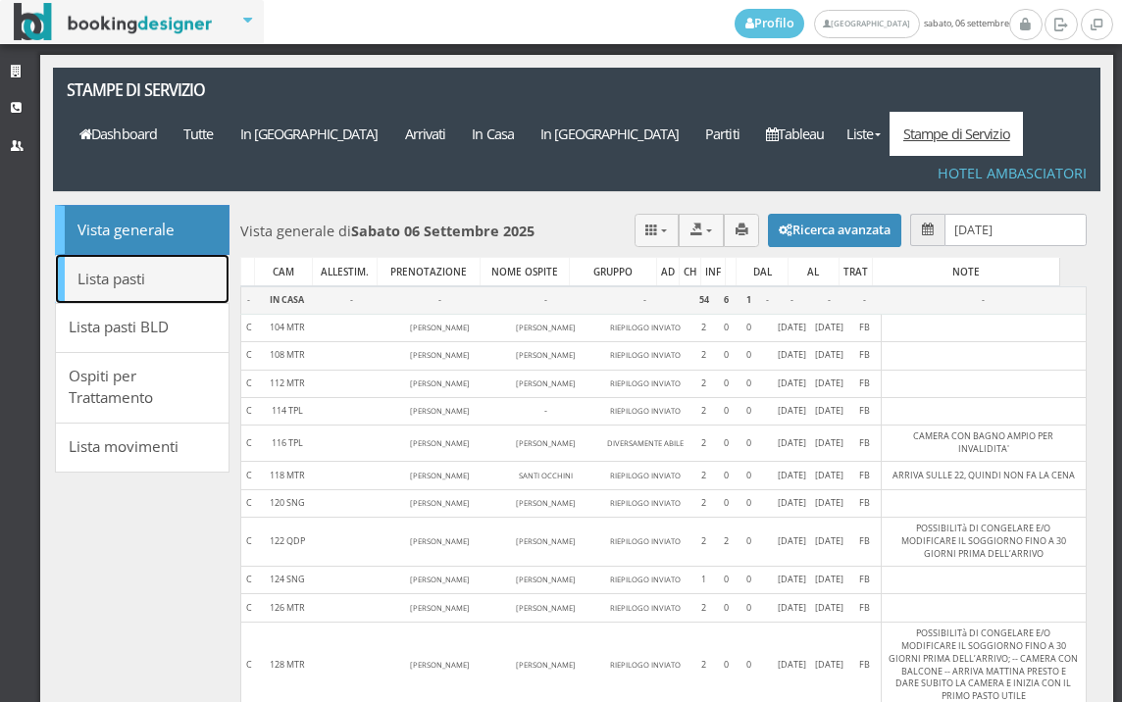
click at [138, 254] on link "Lista pasti" at bounding box center [142, 279] width 175 height 50
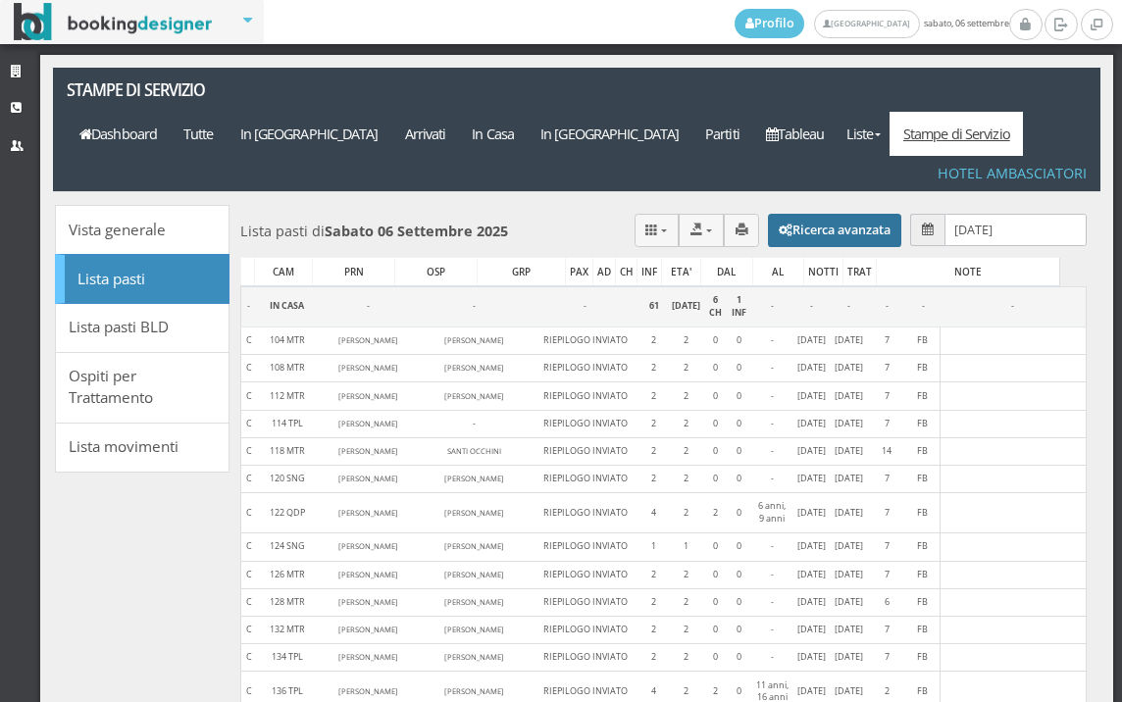
click at [854, 214] on button "Ricerca avanzata" at bounding box center [834, 230] width 133 height 33
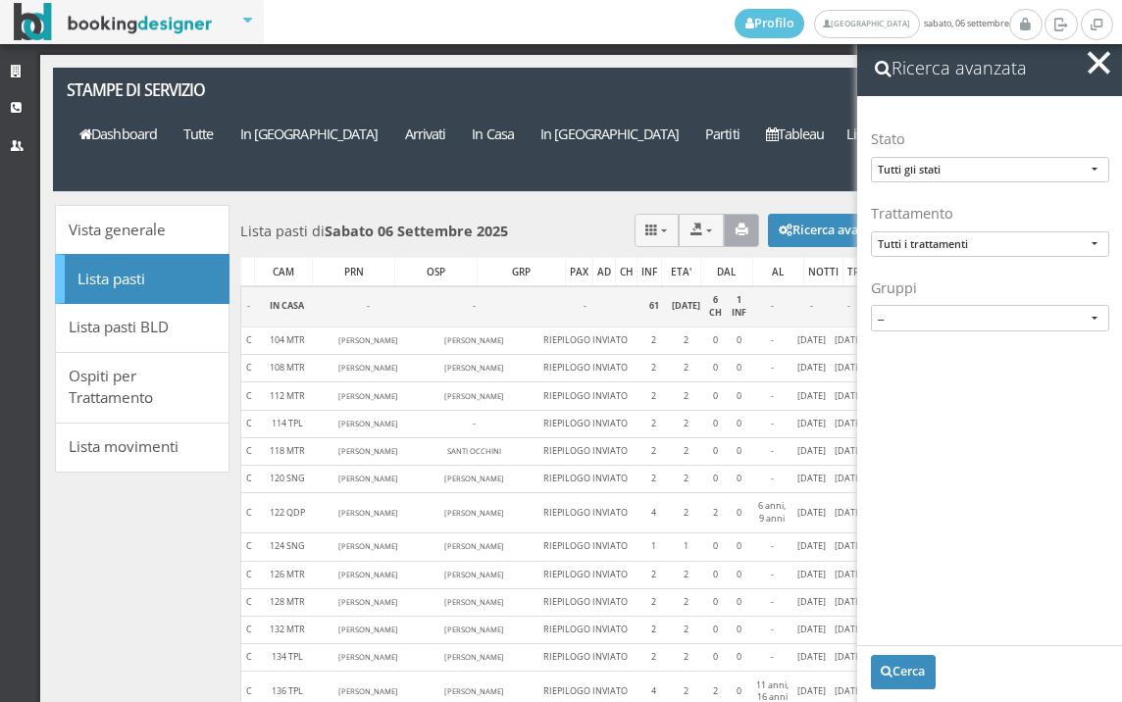
click at [735, 224] on icon "button" at bounding box center [741, 230] width 13 height 13
click at [1106, 63] on button "button" at bounding box center [1099, 63] width 28 height 28
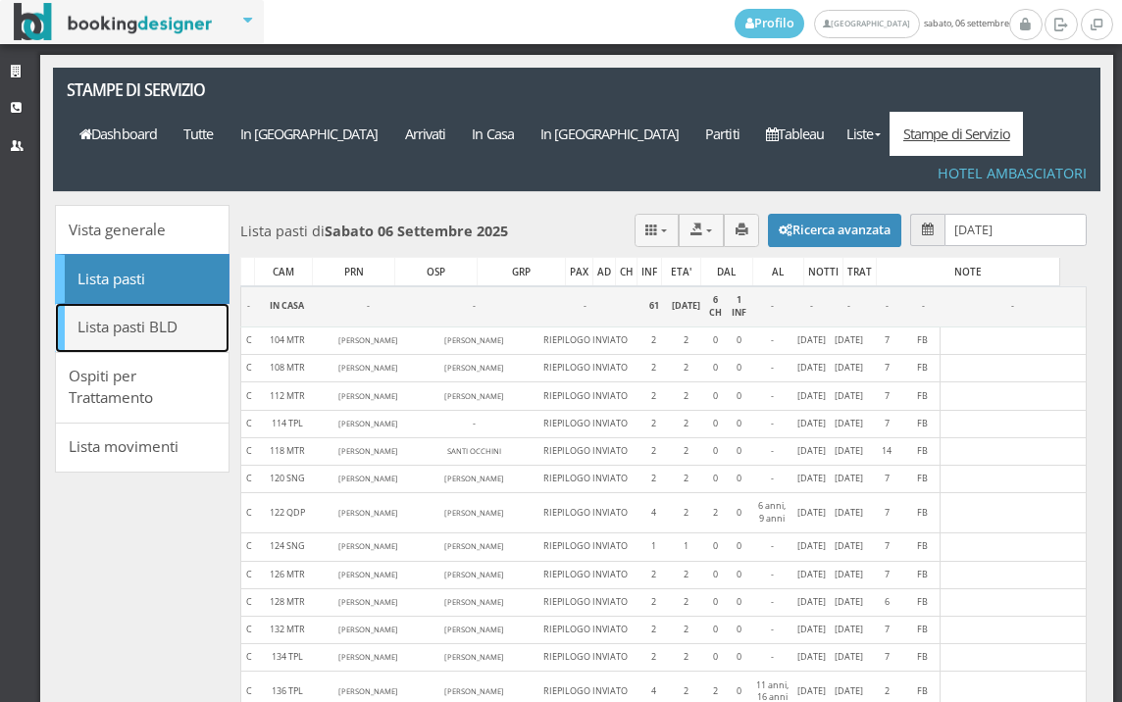
click at [170, 303] on link "Lista pasti BLD" at bounding box center [142, 328] width 175 height 50
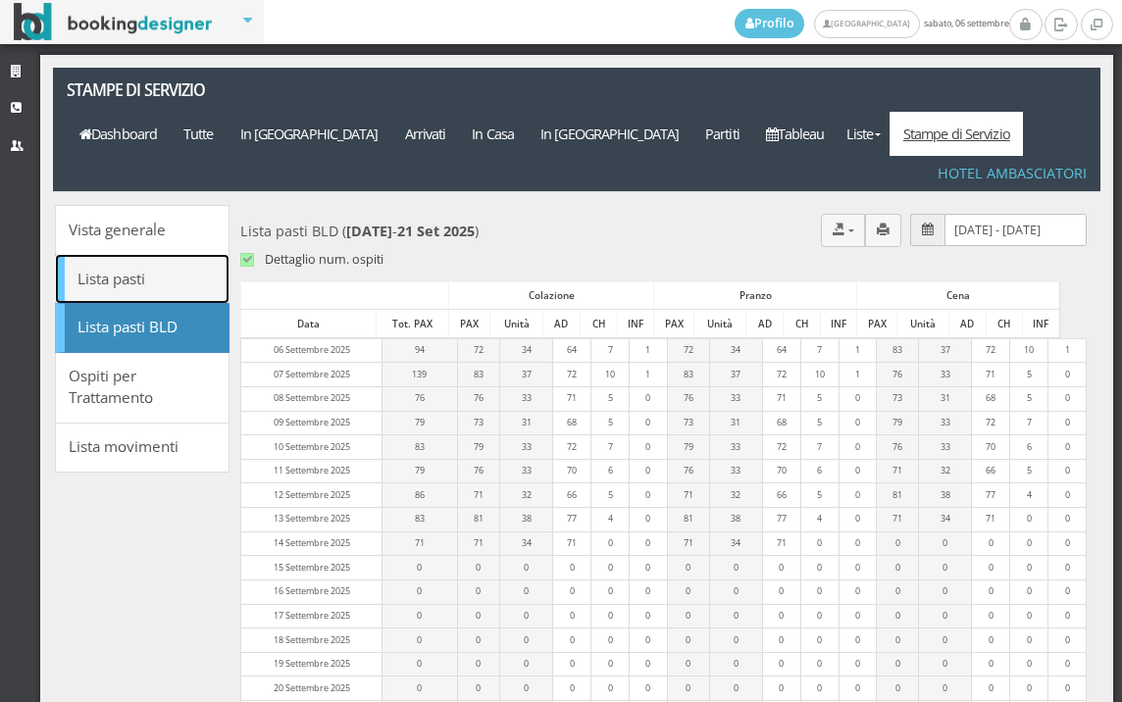
click at [171, 254] on link "Lista pasti" at bounding box center [142, 279] width 175 height 50
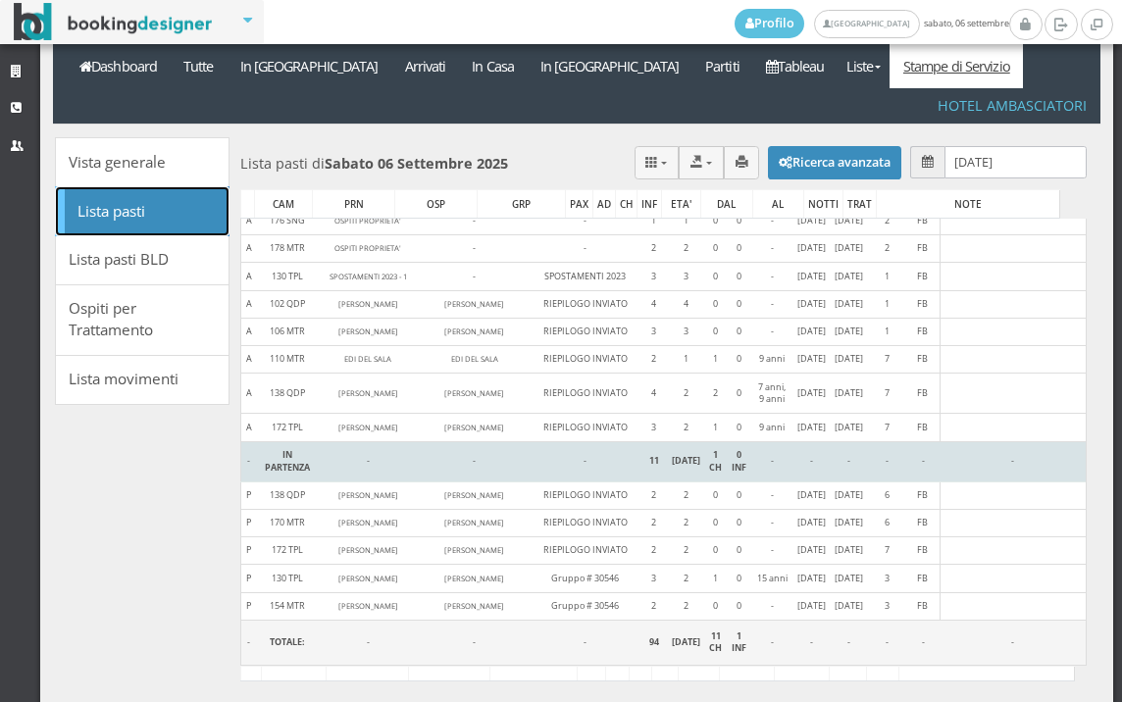
scroll to position [1525, 0]
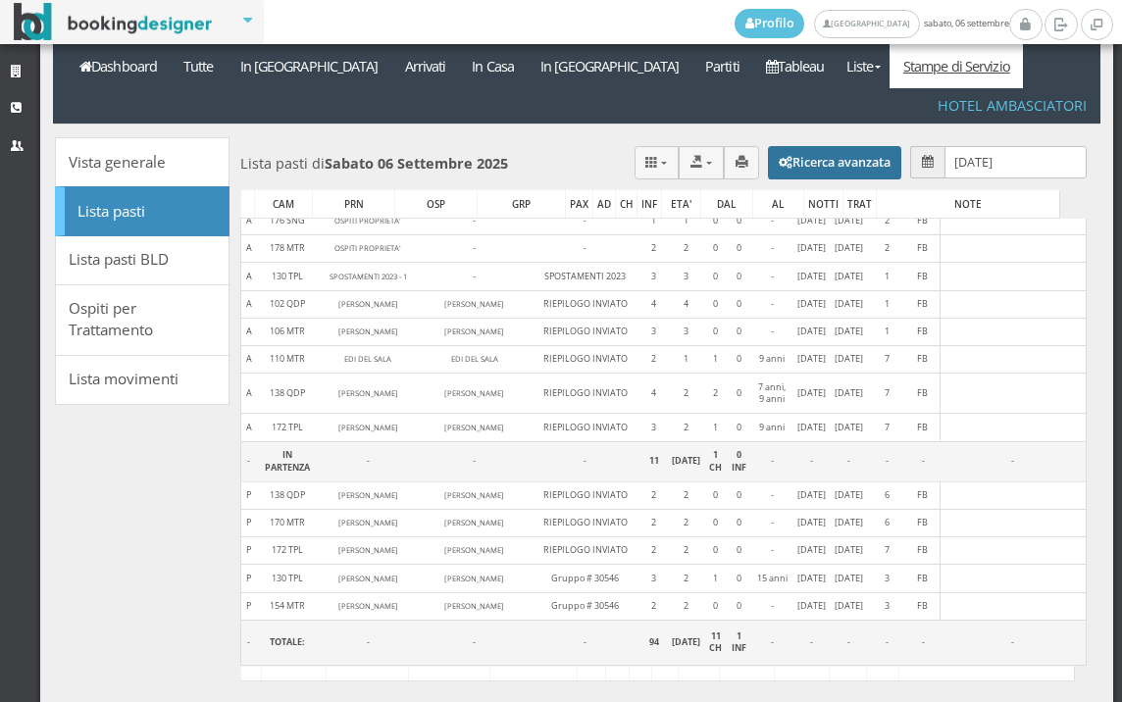
click at [813, 146] on button "Ricerca avanzata" at bounding box center [834, 162] width 133 height 33
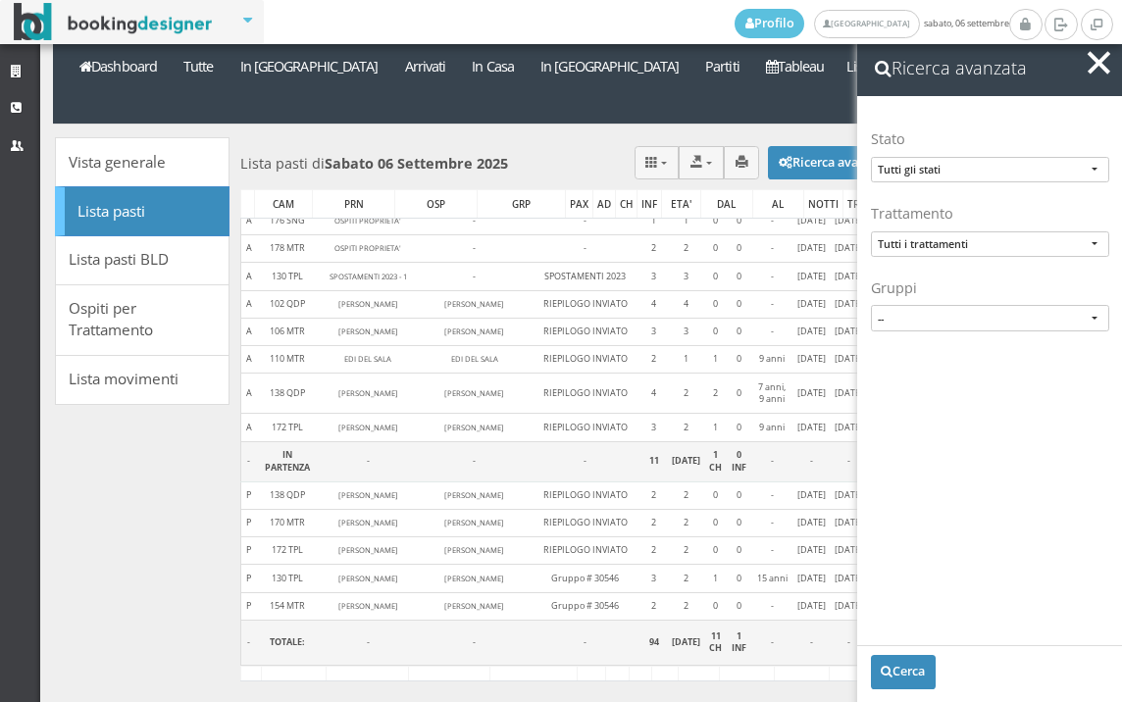
click at [703, 89] on div "Stampe di servizio Dashboard Tutte In Arrivo Arrivati In Casa In Partenza Parti…" at bounding box center [577, 68] width 1074 height 137
click at [1094, 70] on button "button" at bounding box center [1099, 63] width 28 height 28
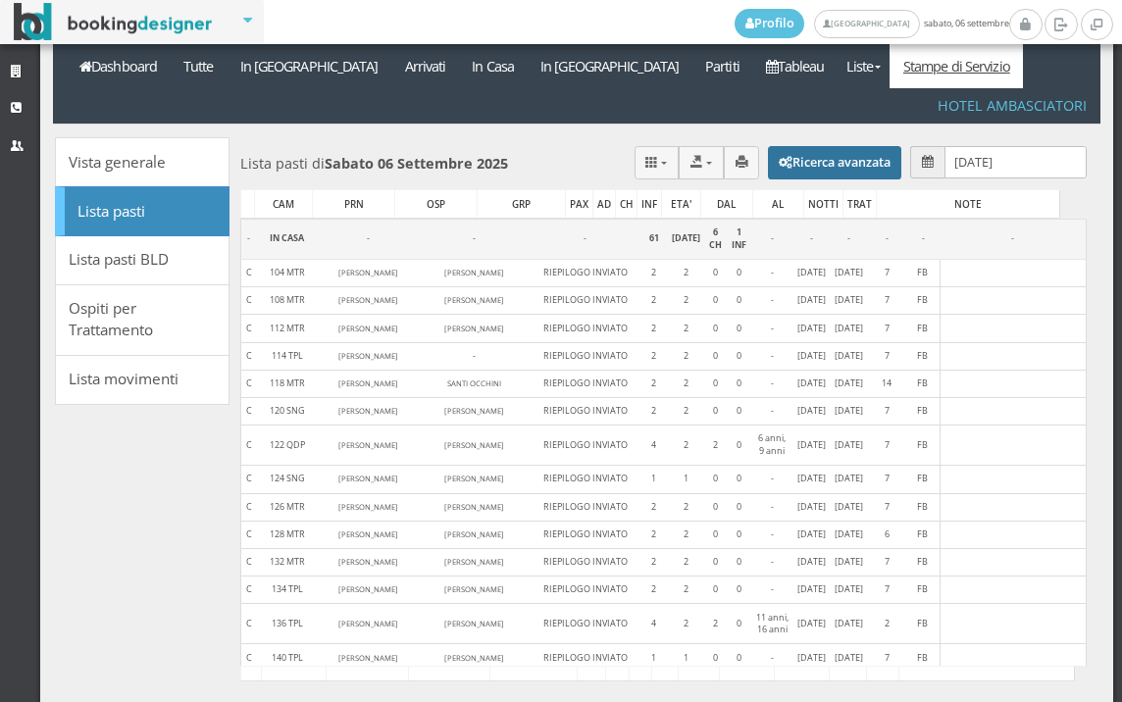
scroll to position [0, 0]
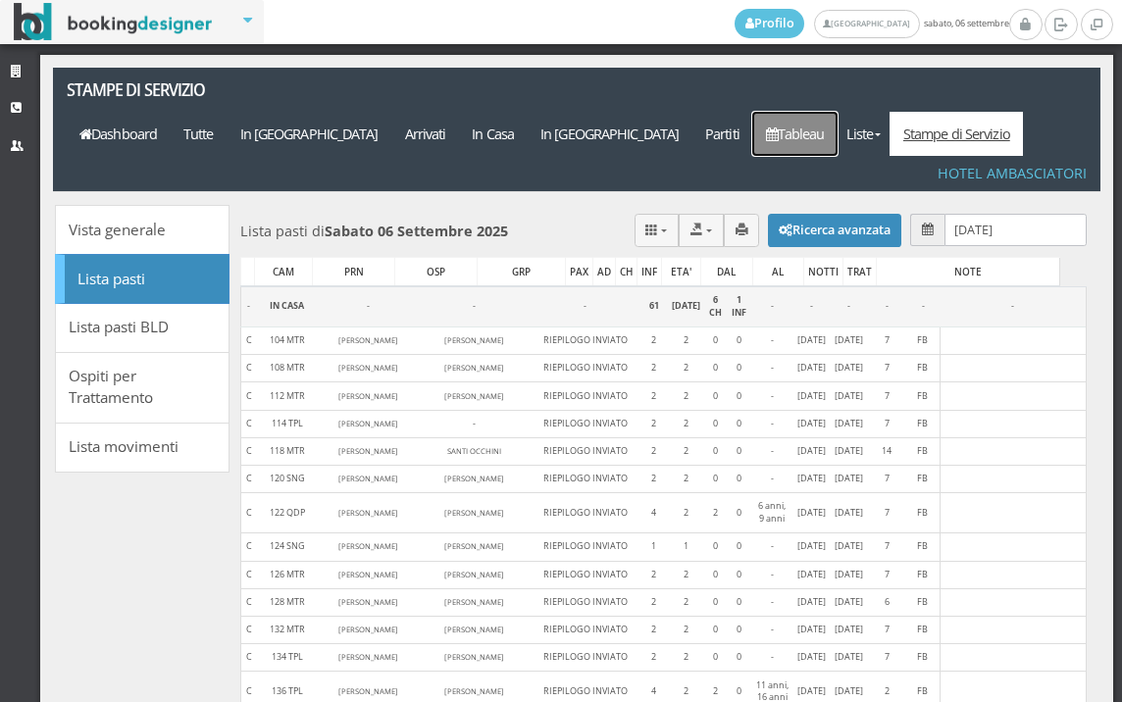
click at [789, 112] on link "Tableau" at bounding box center [794, 134] width 85 height 44
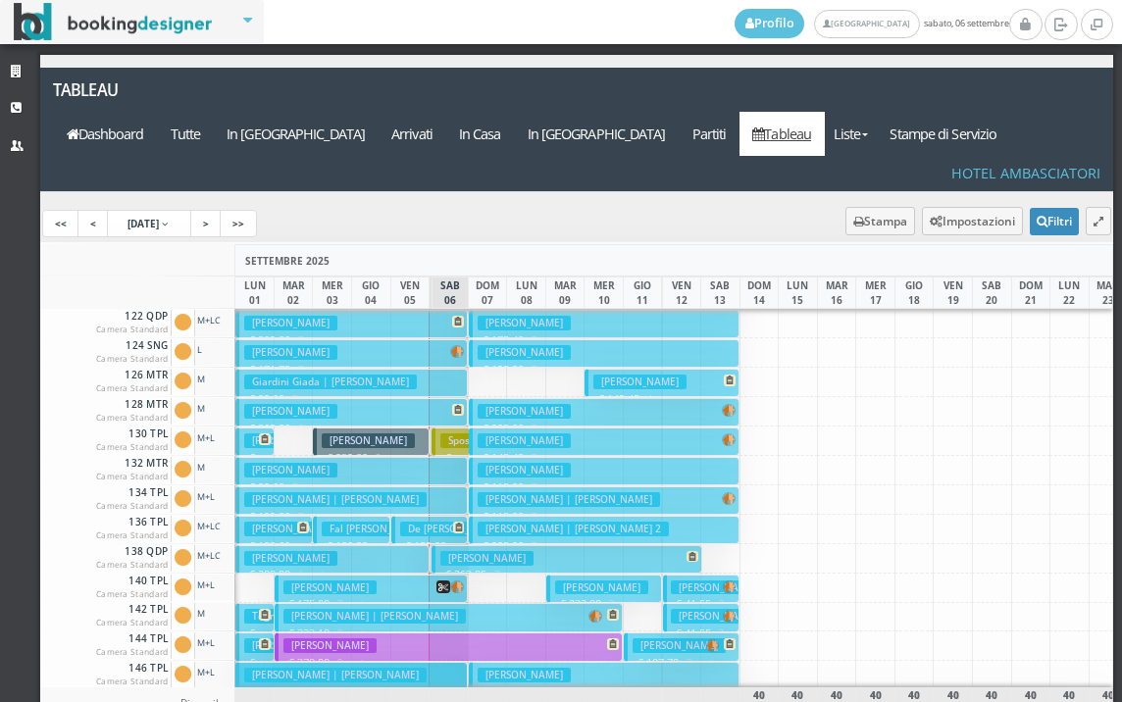
drag, startPoint x: 349, startPoint y: 631, endPoint x: 763, endPoint y: 642, distance: 414.0
click at [763, 642] on div "[DATE] [DATE] [DATE] MER 03 GIO 04 VEN 05 SAB 06 DOM 07 [DATE] MER 10 GIO 11 VE…" at bounding box center [577, 523] width 1074 height 559
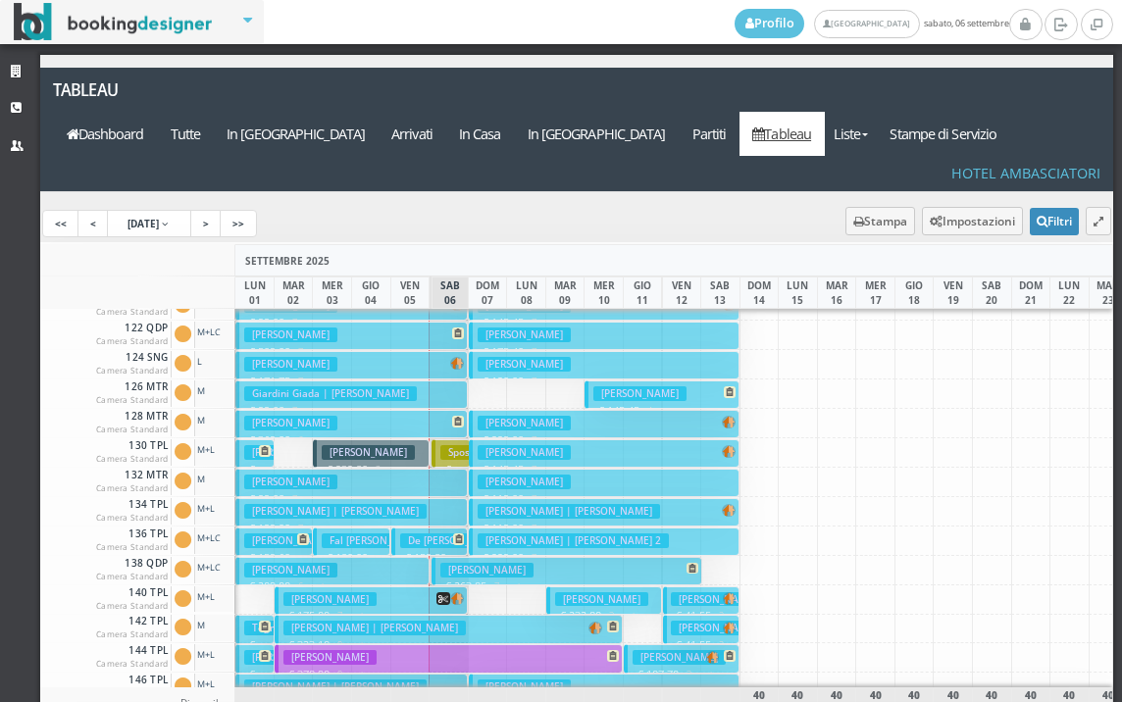
scroll to position [294, 0]
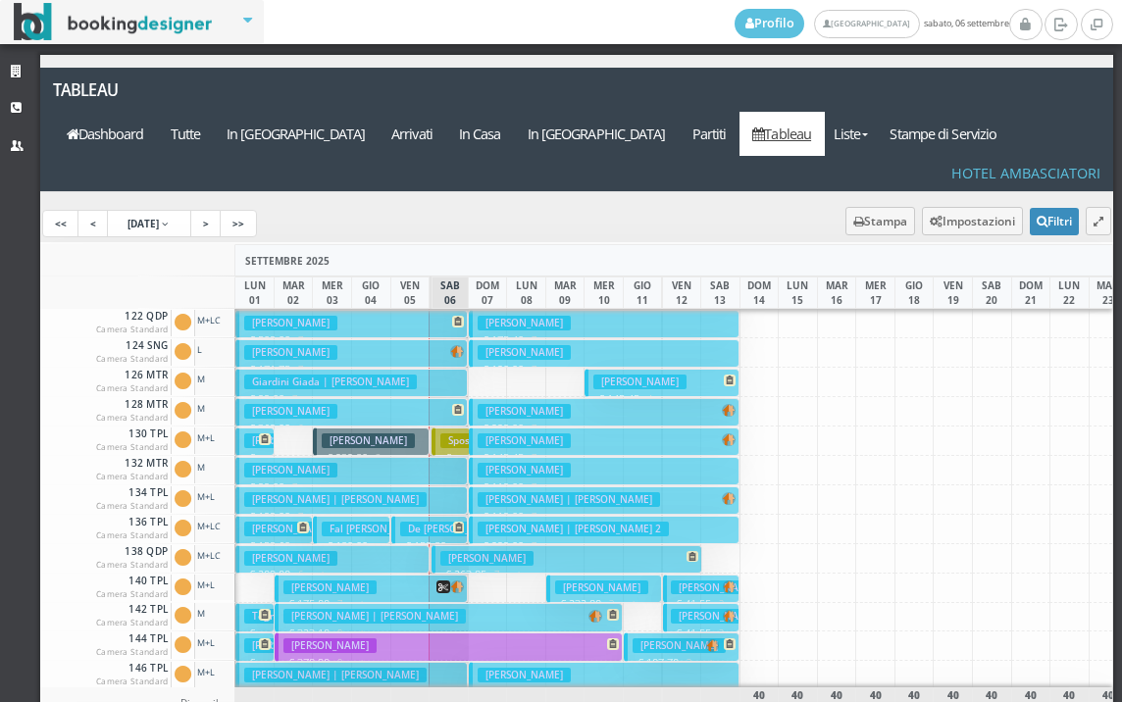
click at [411, 522] on h3 "De Biase Vincenzo" at bounding box center [454, 529] width 109 height 15
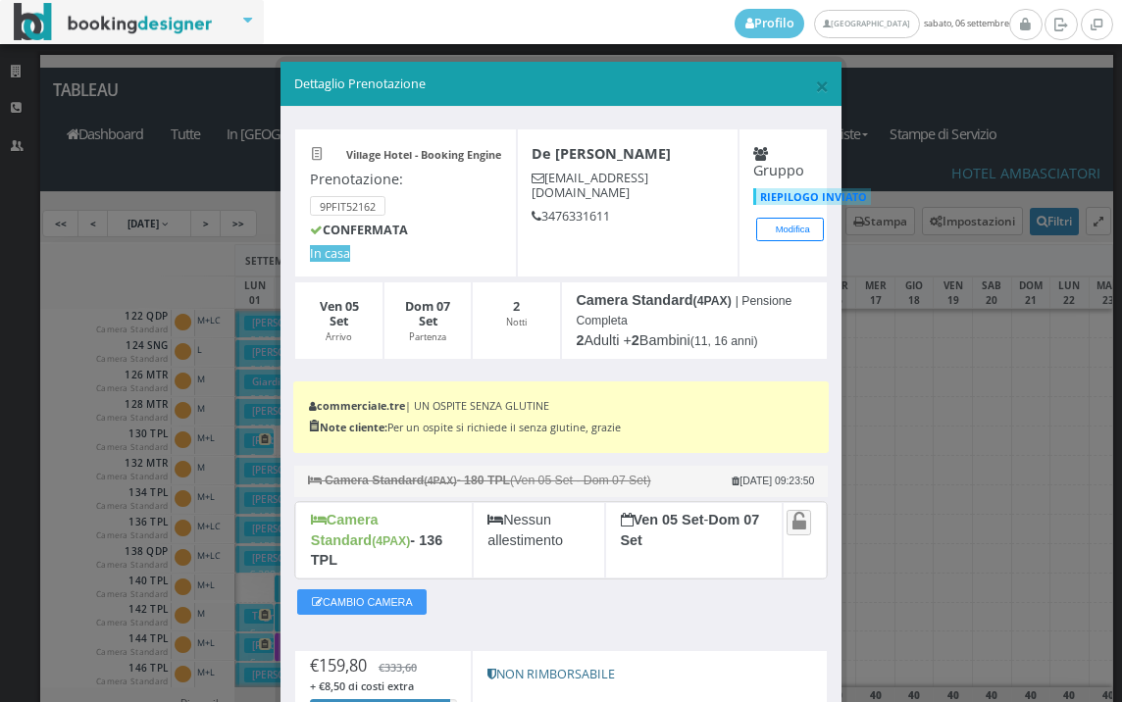
click at [818, 90] on div "× Dettaglio Prenotazione" at bounding box center [560, 84] width 561 height 45
click at [815, 81] on span "×" at bounding box center [822, 85] width 14 height 33
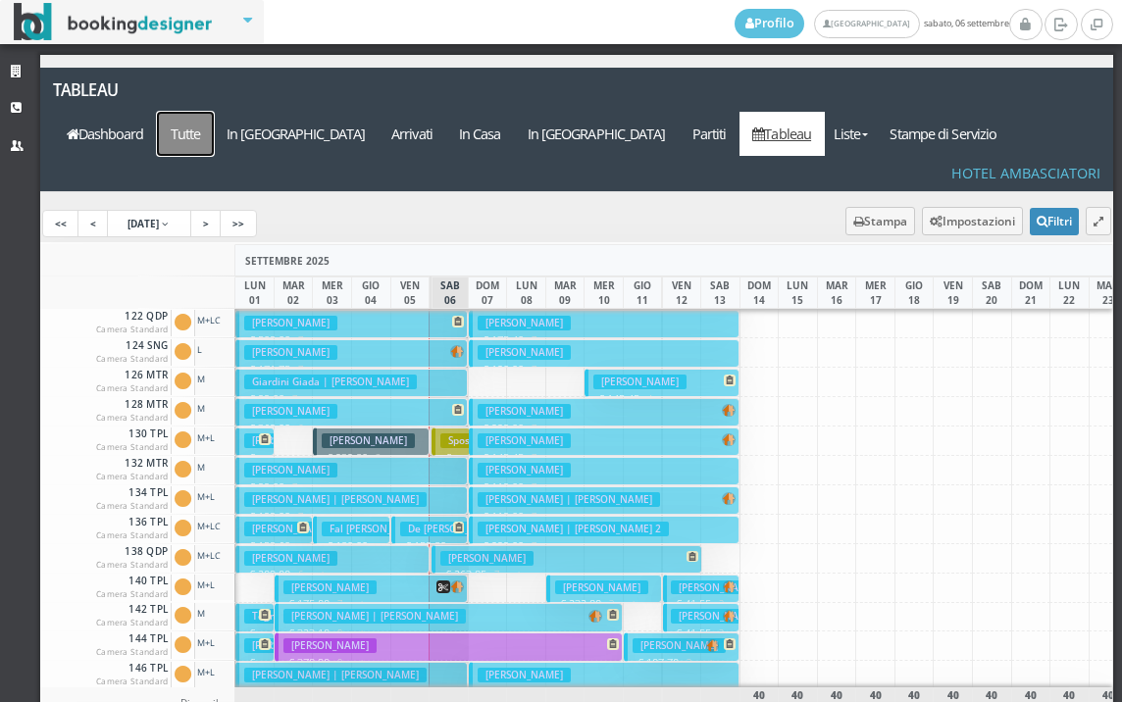
click at [214, 112] on a=pms-all"] "Tutte" at bounding box center [185, 134] width 57 height 44
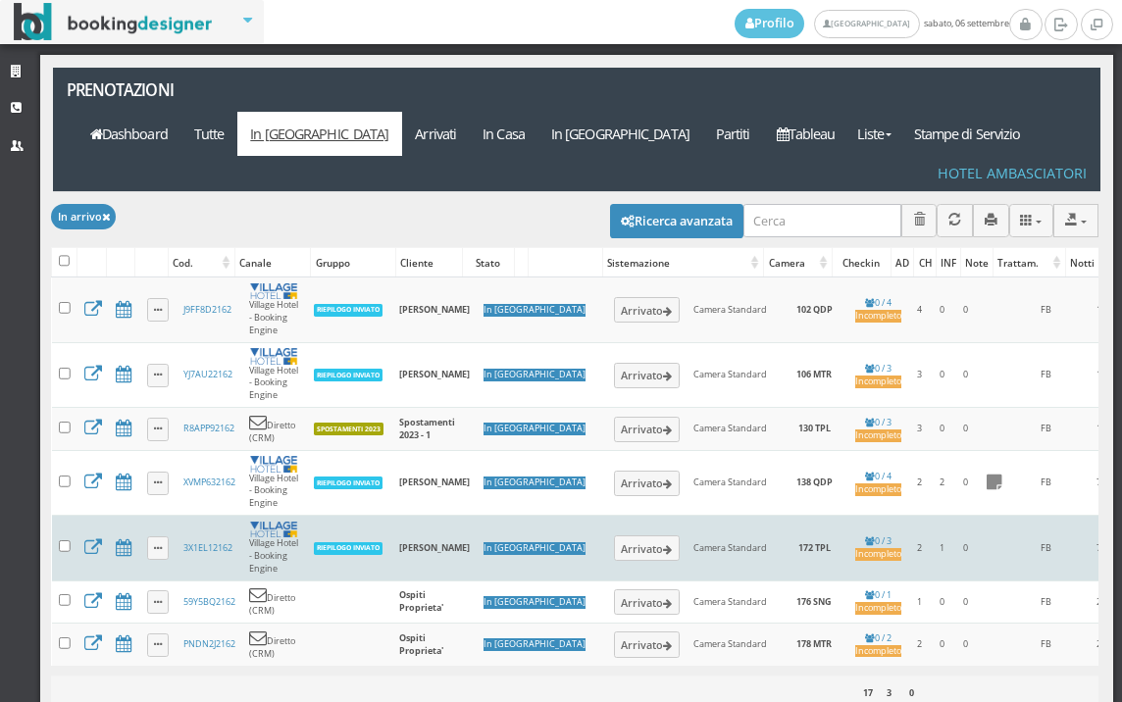
scroll to position [6, 0]
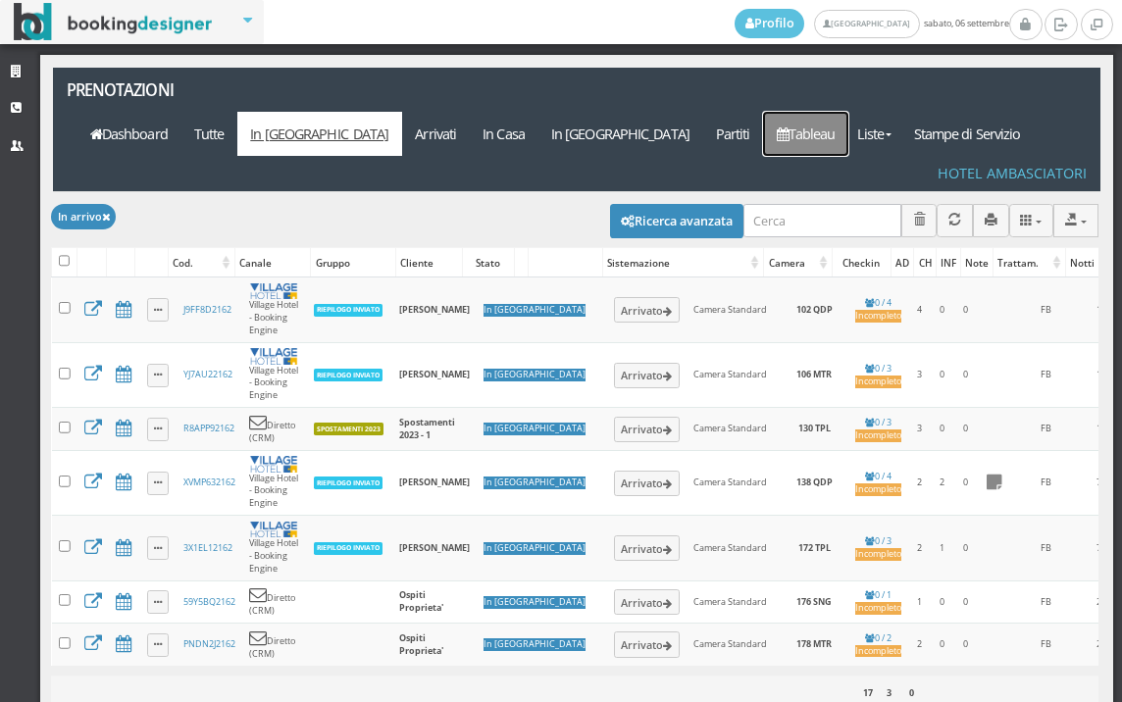
click at [788, 127] on icon at bounding box center [783, 134] width 12 height 14
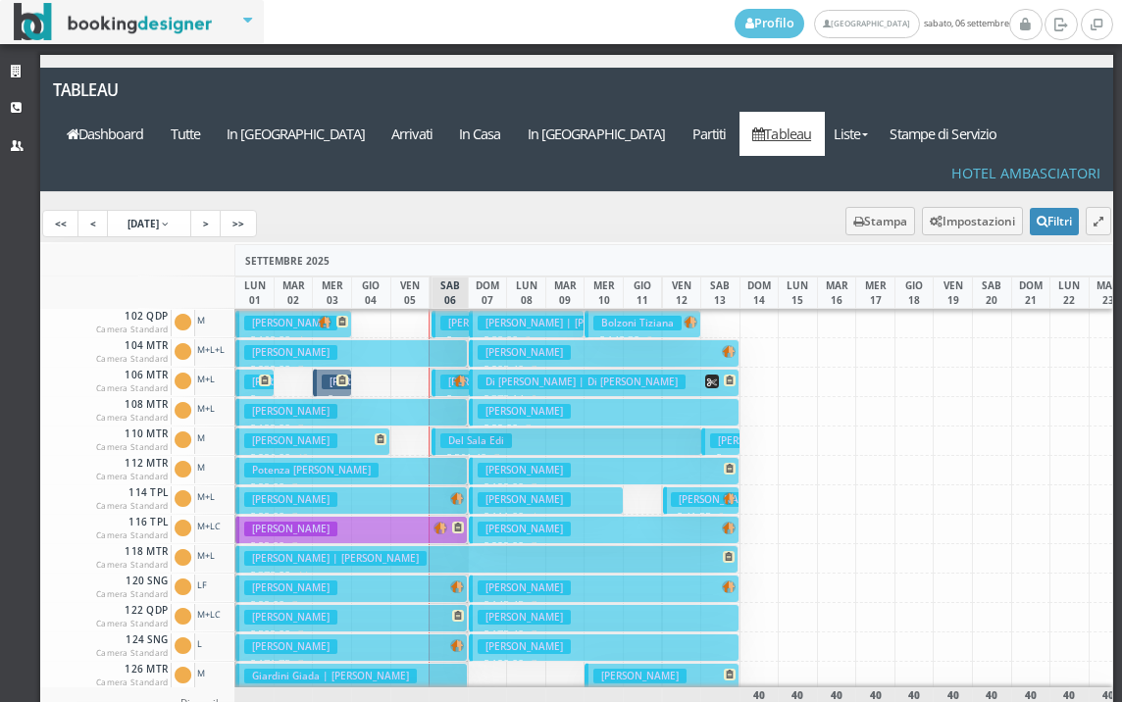
scroll to position [294, 0]
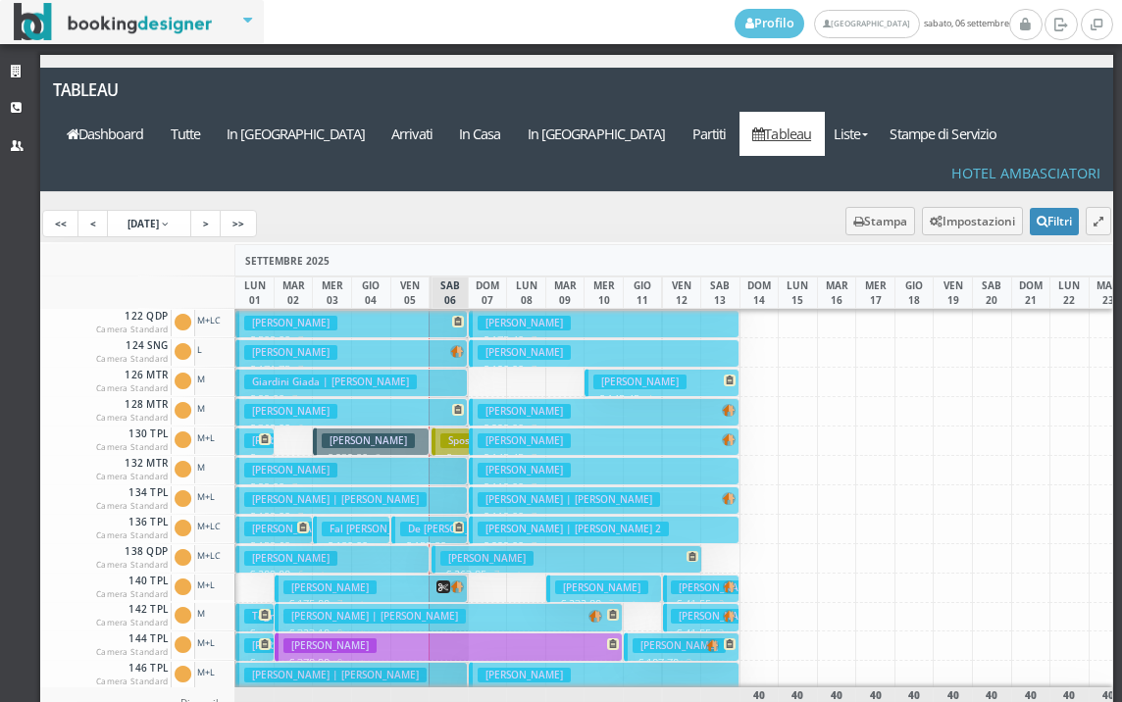
click at [425, 522] on h3 "De [PERSON_NAME]" at bounding box center [454, 529] width 109 height 15
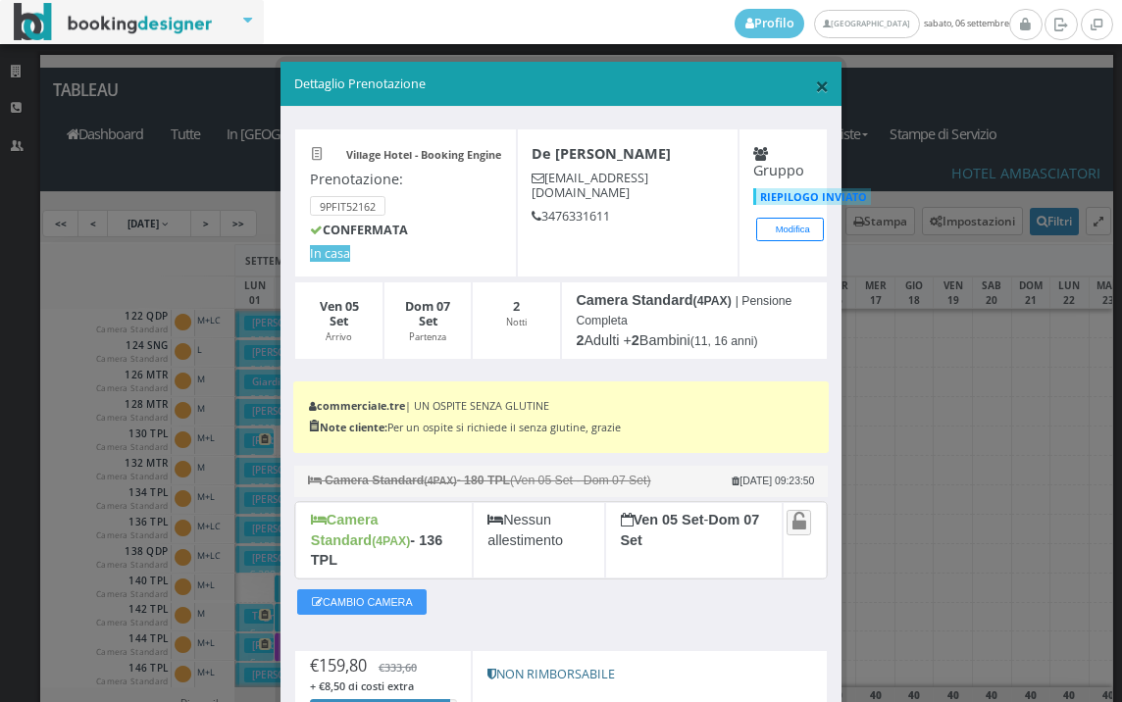
click at [815, 80] on span "×" at bounding box center [822, 85] width 14 height 33
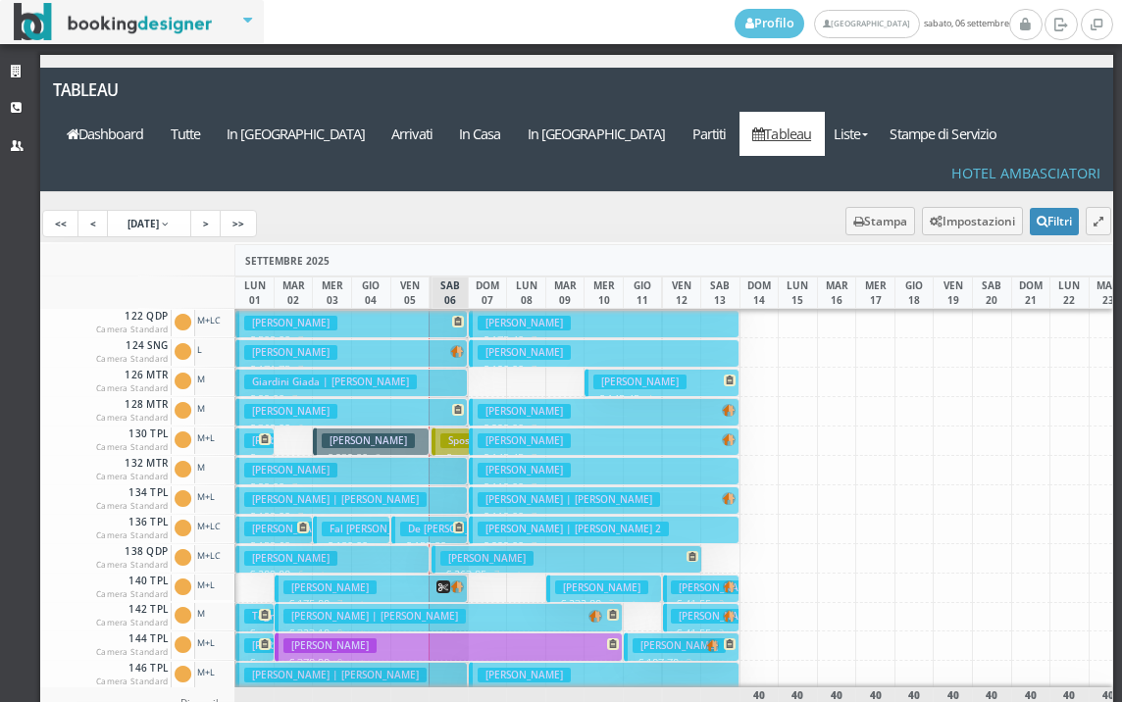
click at [467, 551] on h3 "[PERSON_NAME]" at bounding box center [486, 558] width 93 height 15
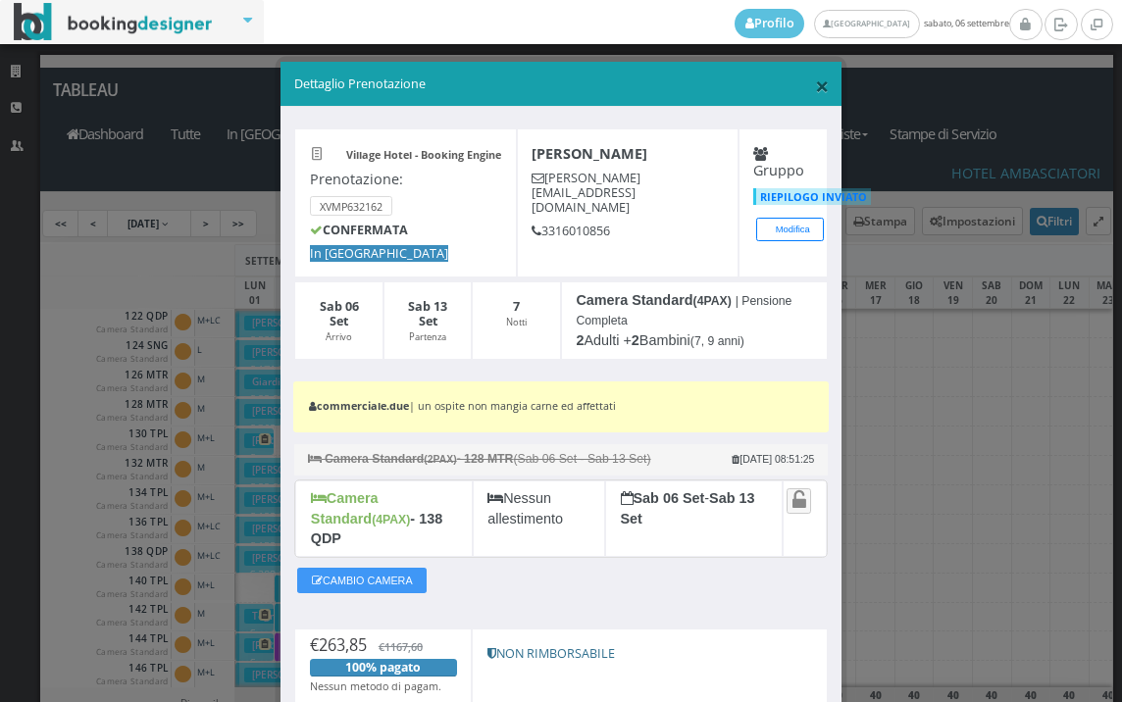
click at [815, 90] on span "×" at bounding box center [822, 85] width 14 height 33
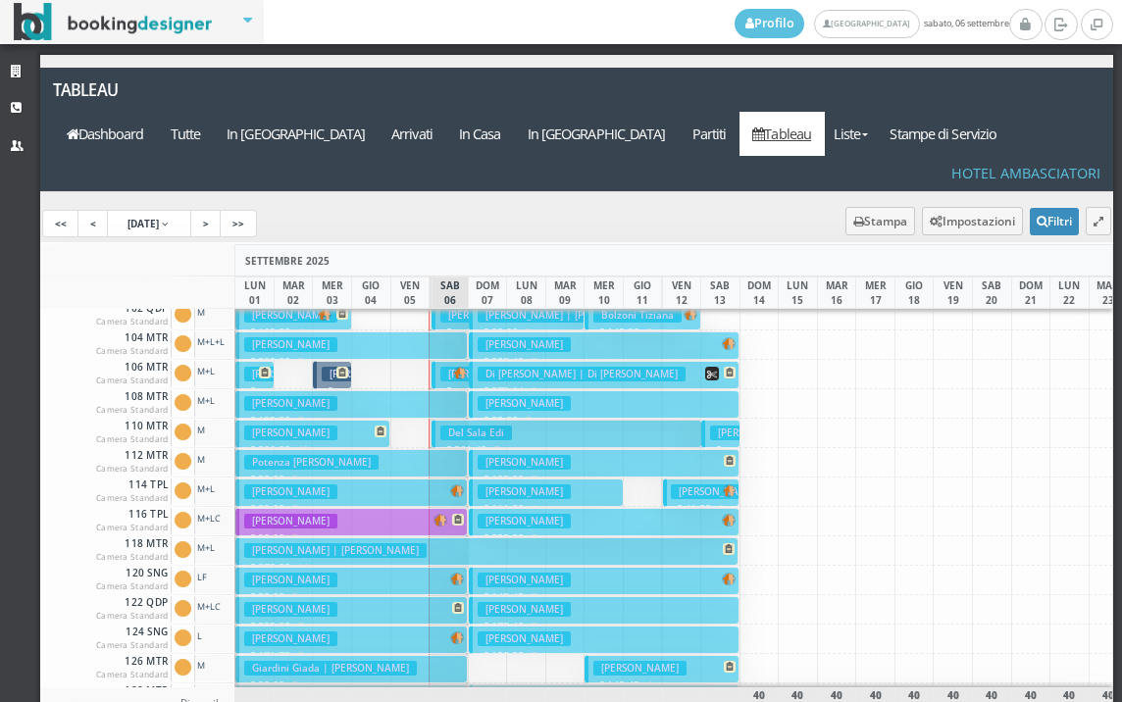
scroll to position [0, 0]
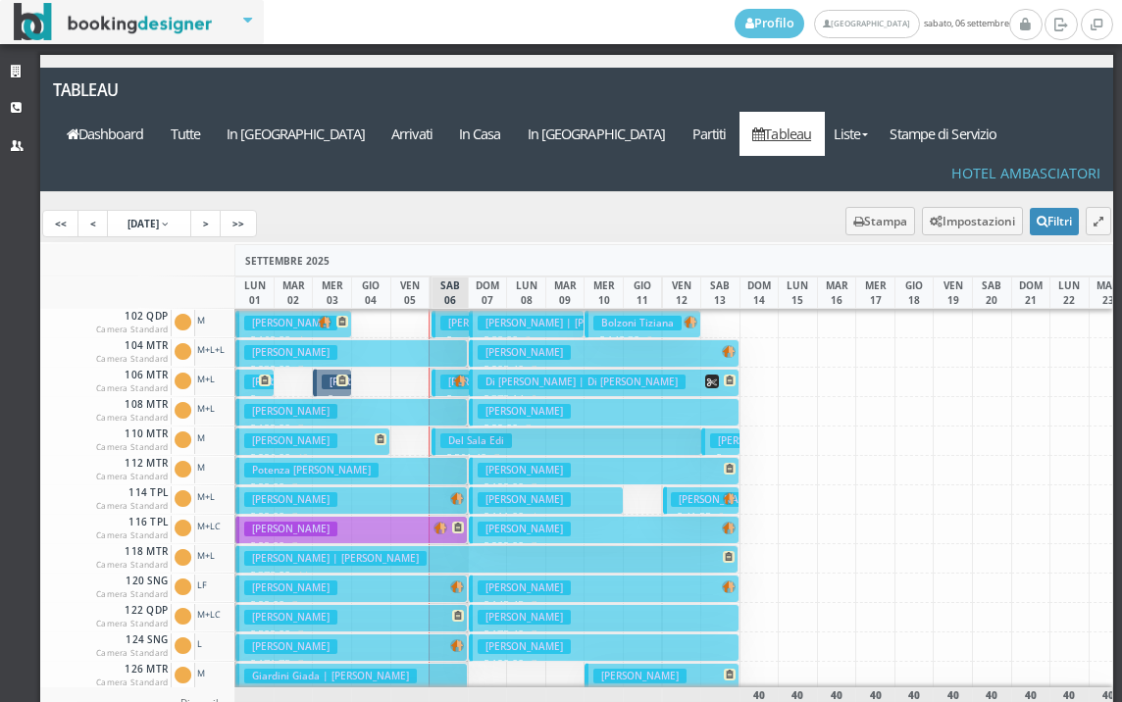
click at [445, 375] on h3 "[PERSON_NAME]" at bounding box center [486, 382] width 93 height 15
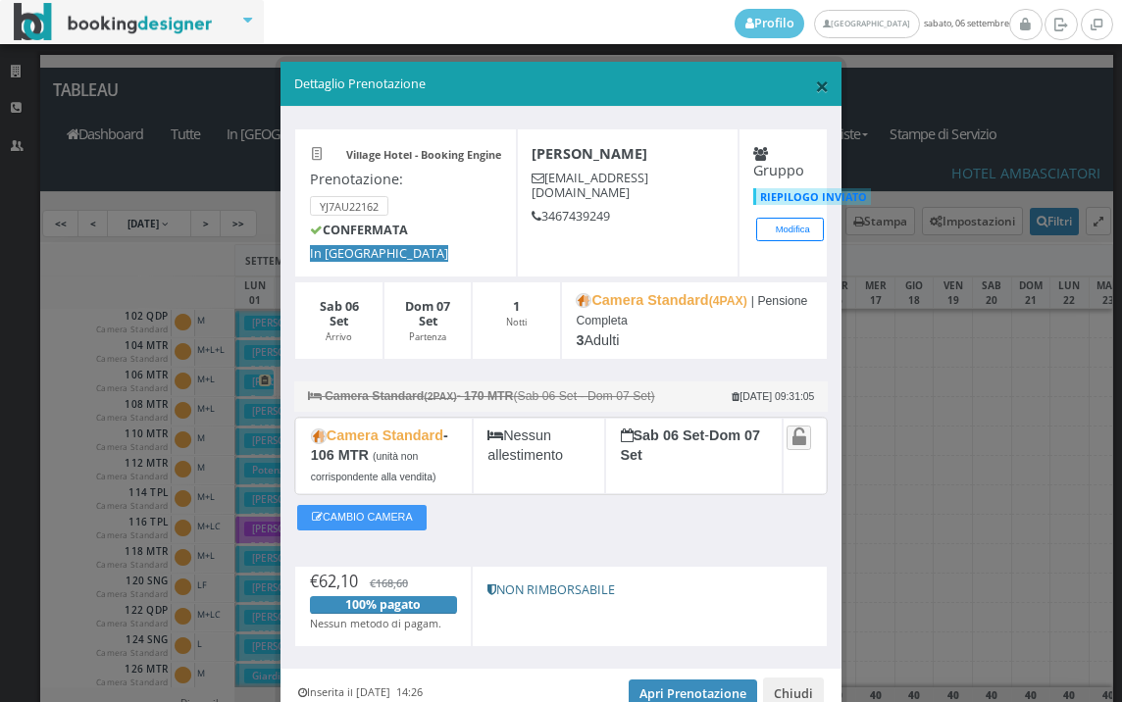
click at [815, 83] on span "×" at bounding box center [822, 85] width 14 height 33
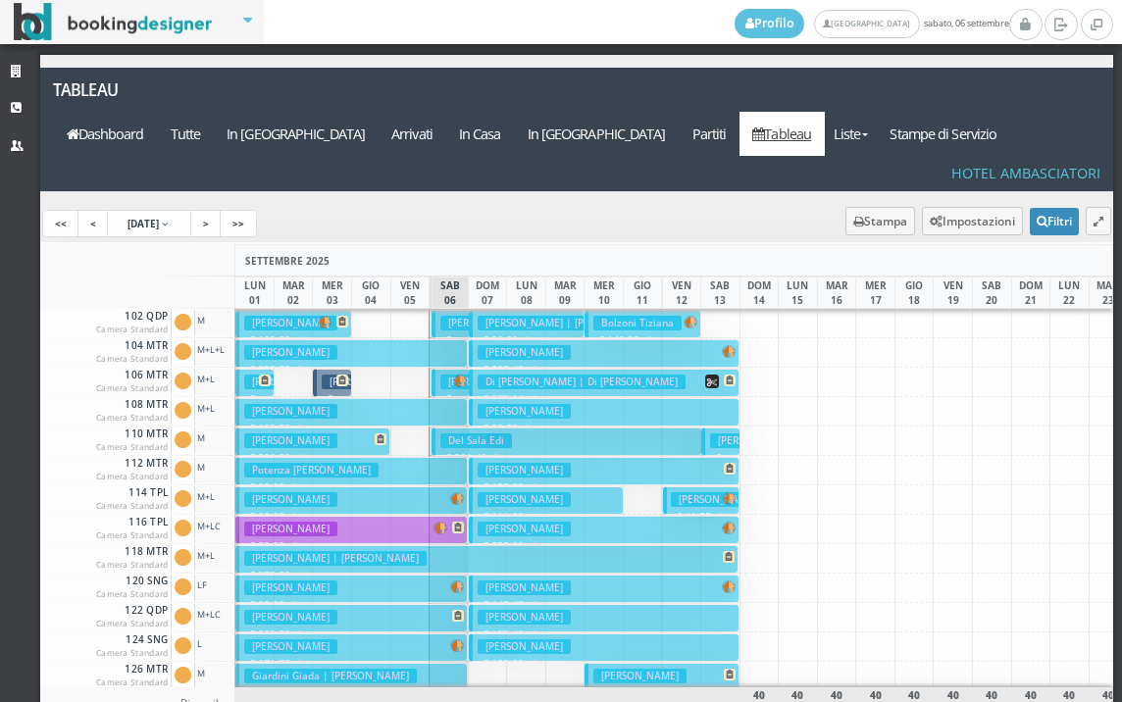
click at [443, 375] on h3 "[PERSON_NAME]" at bounding box center [486, 382] width 93 height 15
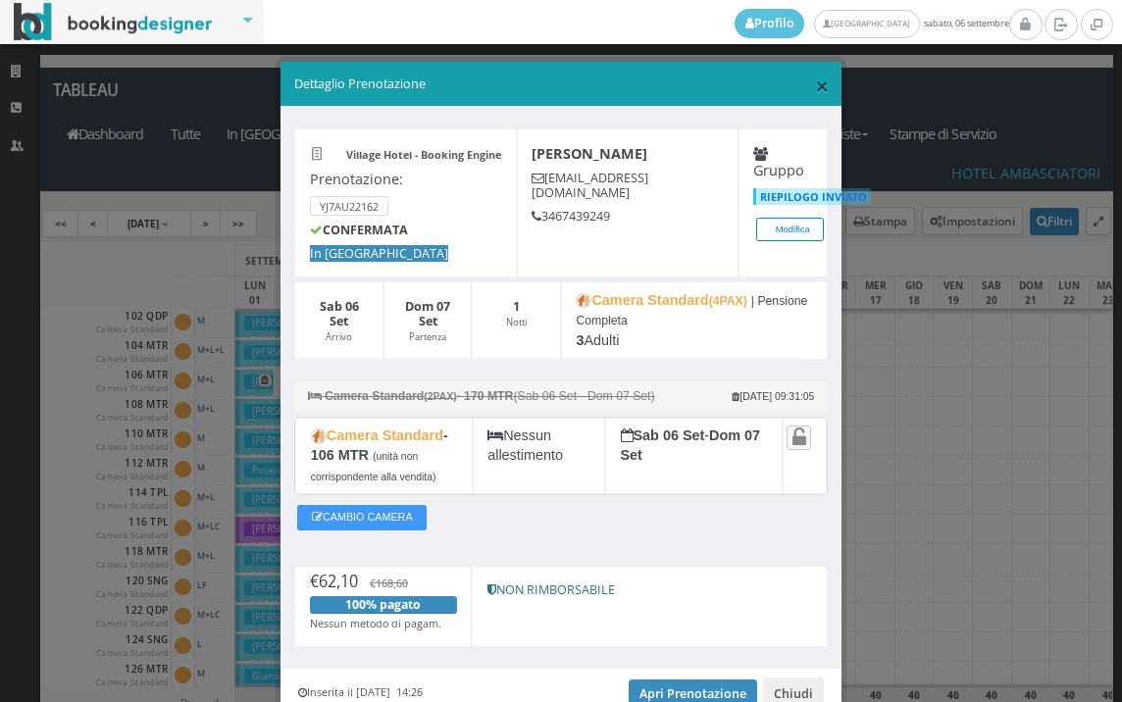
click at [815, 81] on span "×" at bounding box center [822, 85] width 14 height 33
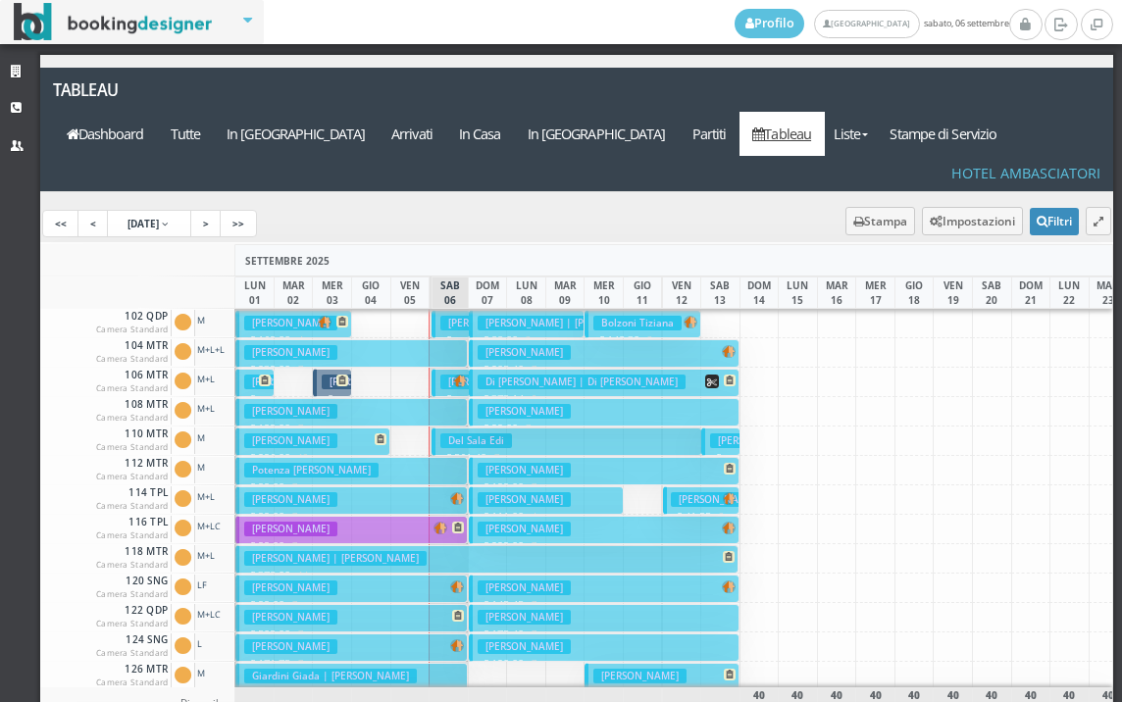
click at [441, 375] on h3 "[PERSON_NAME]" at bounding box center [486, 382] width 93 height 15
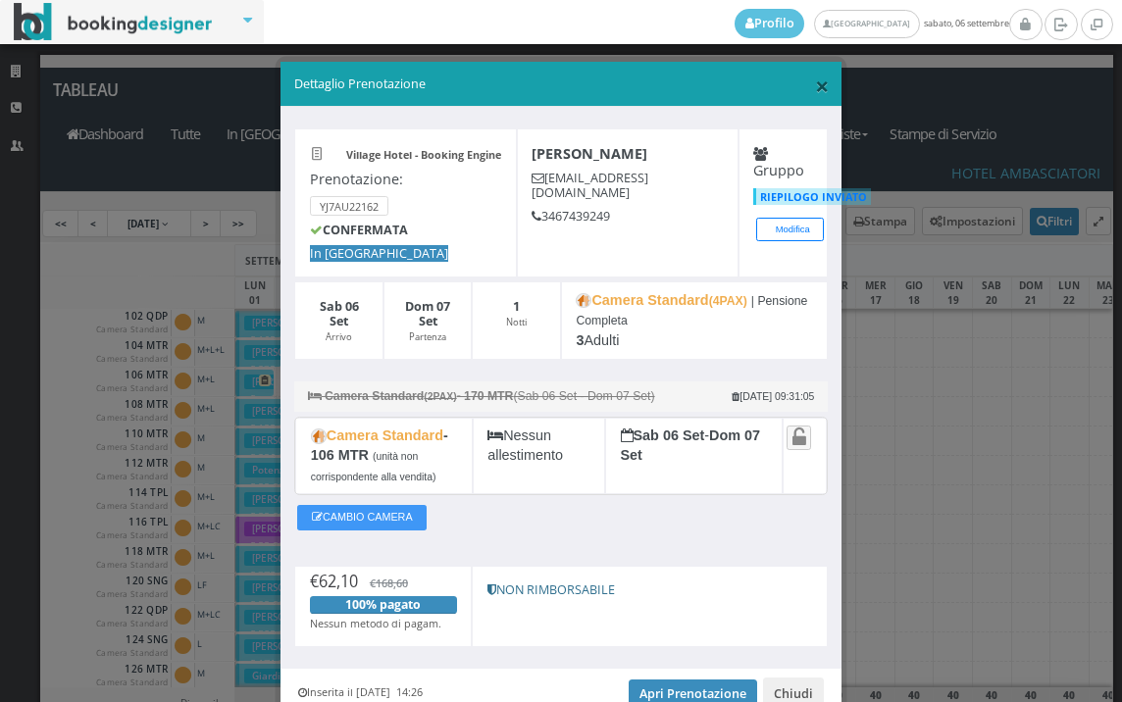
click at [815, 96] on span "×" at bounding box center [822, 85] width 14 height 33
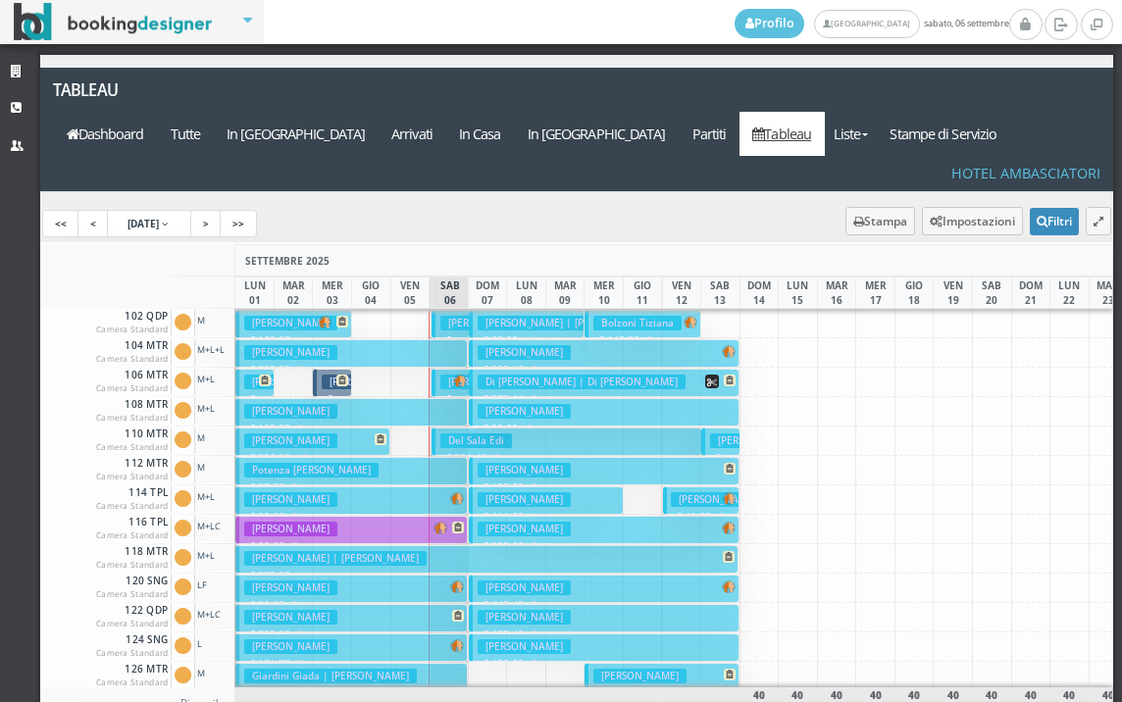
click at [449, 375] on h3 "[PERSON_NAME]" at bounding box center [486, 382] width 93 height 15
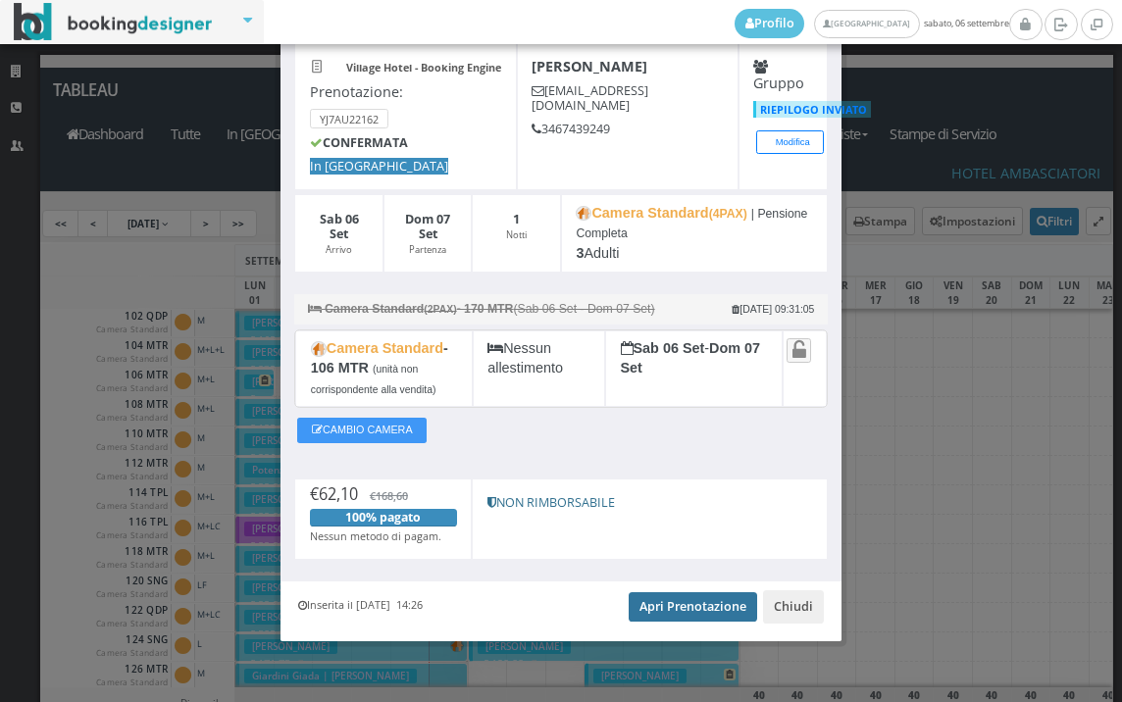
scroll to position [98, 0]
click at [660, 605] on link "Apri Prenotazione" at bounding box center [693, 605] width 128 height 29
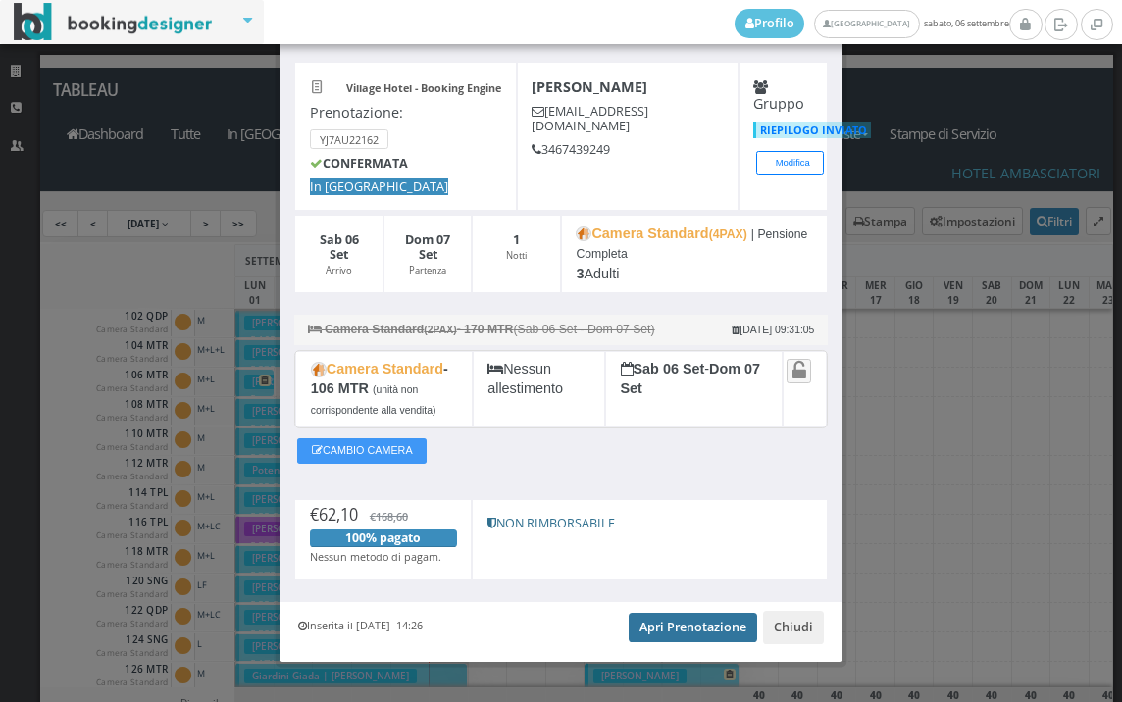
scroll to position [0, 0]
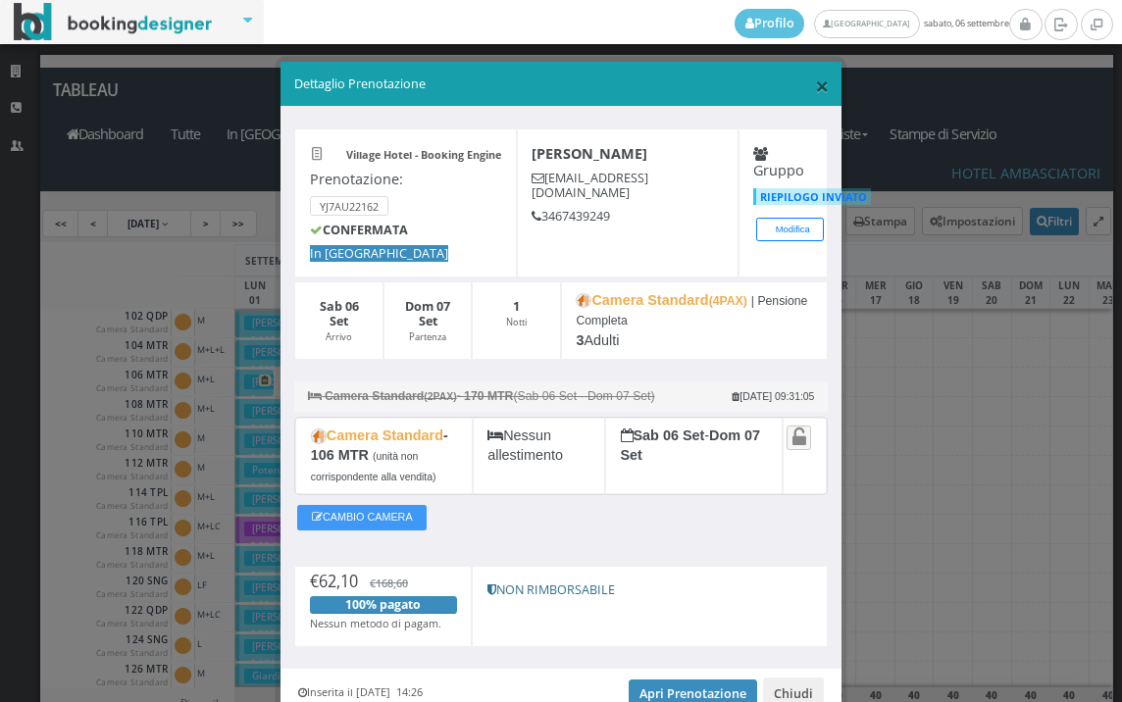
click at [815, 82] on span "×" at bounding box center [822, 85] width 14 height 33
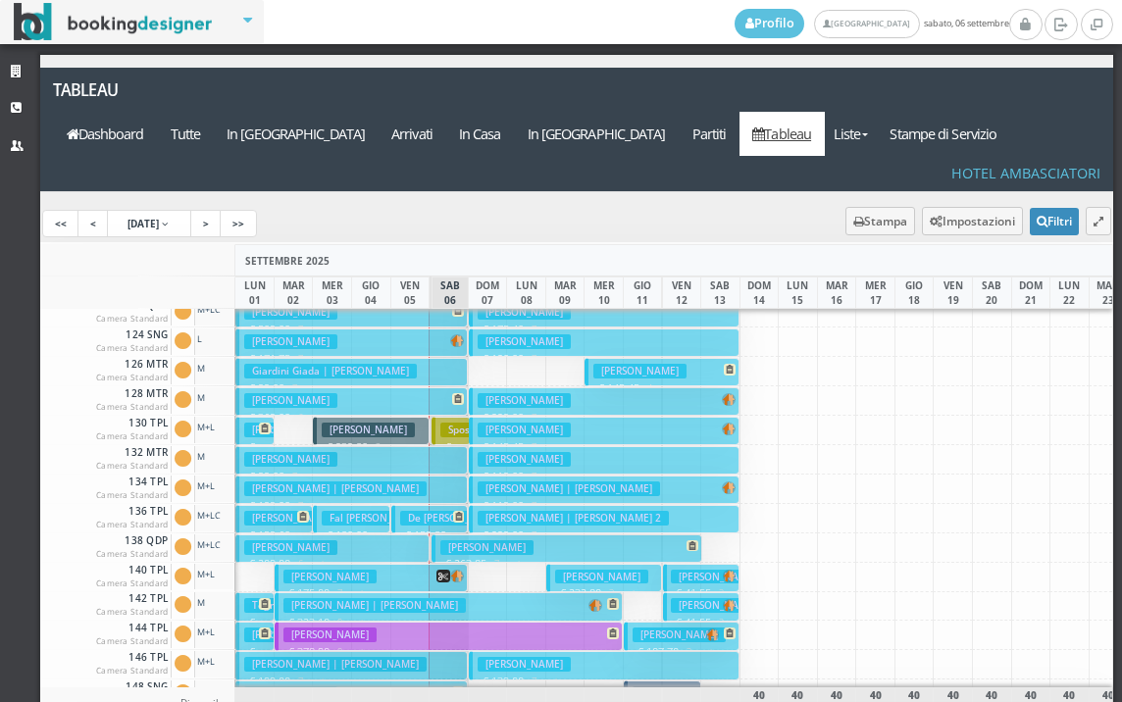
scroll to position [490, 0]
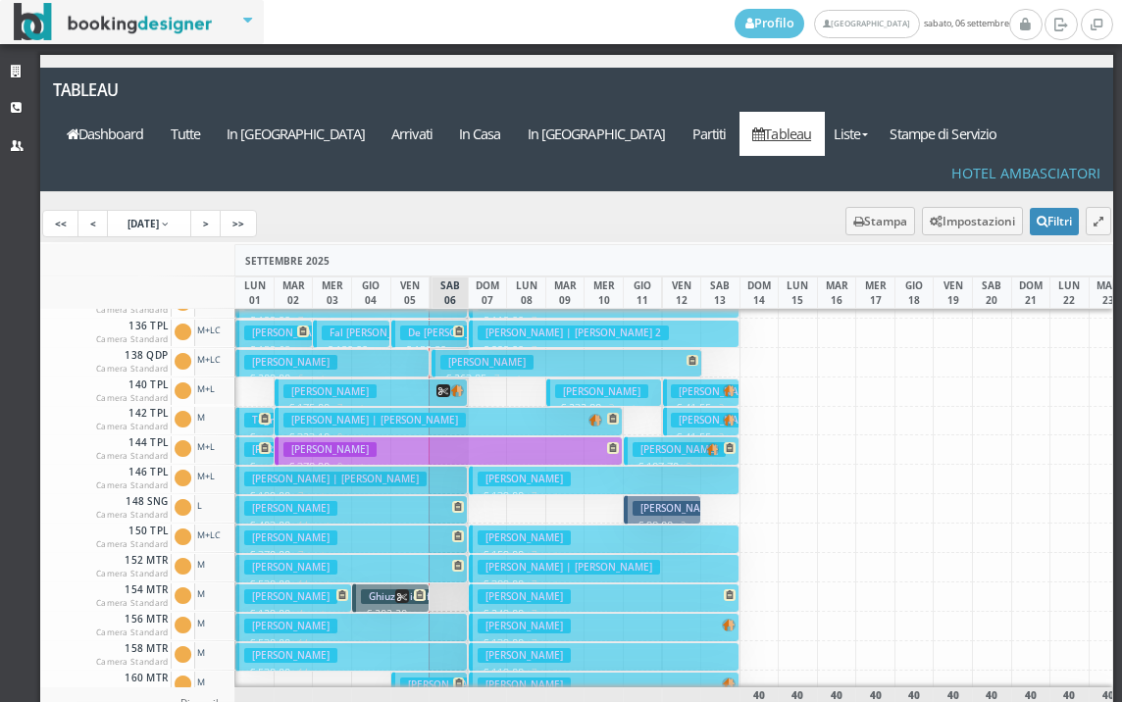
click at [442, 355] on h3 "[PERSON_NAME]" at bounding box center [486, 362] width 93 height 15
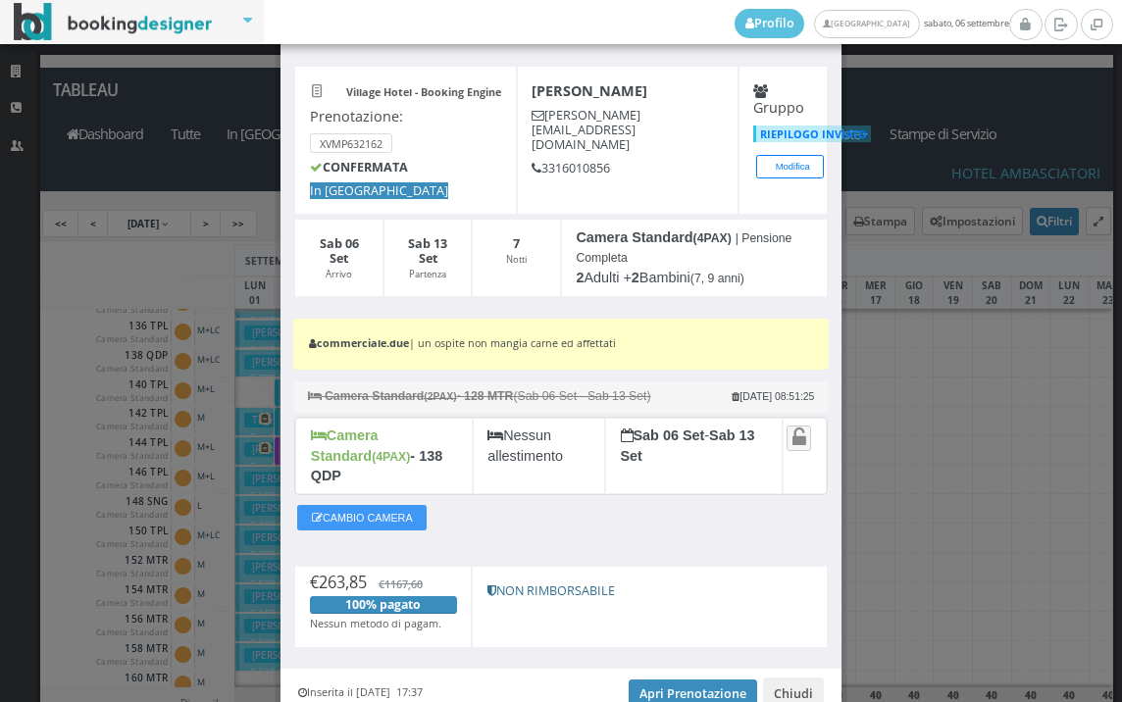
scroll to position [145, 0]
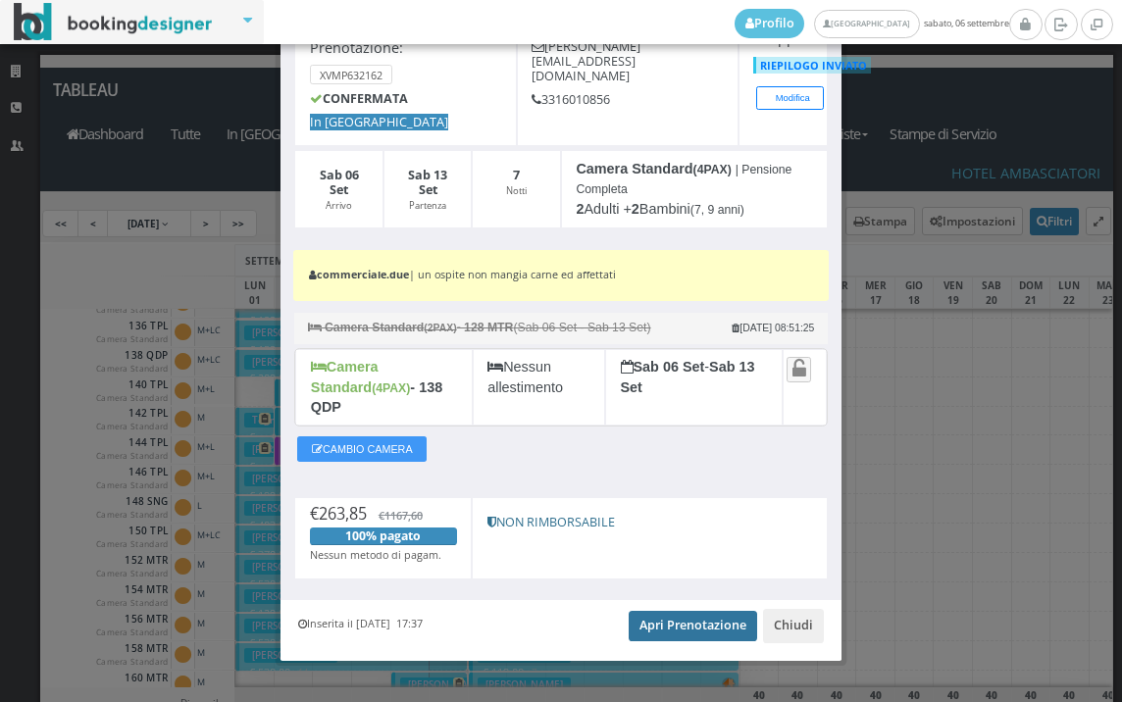
click at [657, 611] on link "Apri Prenotazione" at bounding box center [693, 625] width 128 height 29
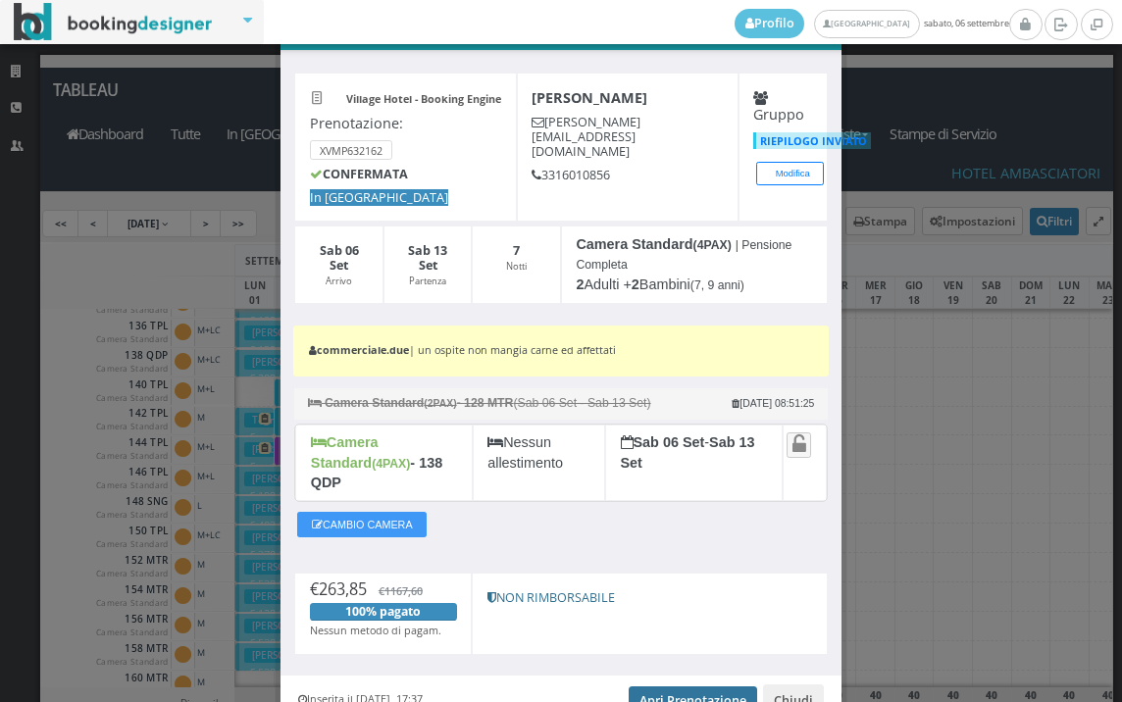
scroll to position [0, 0]
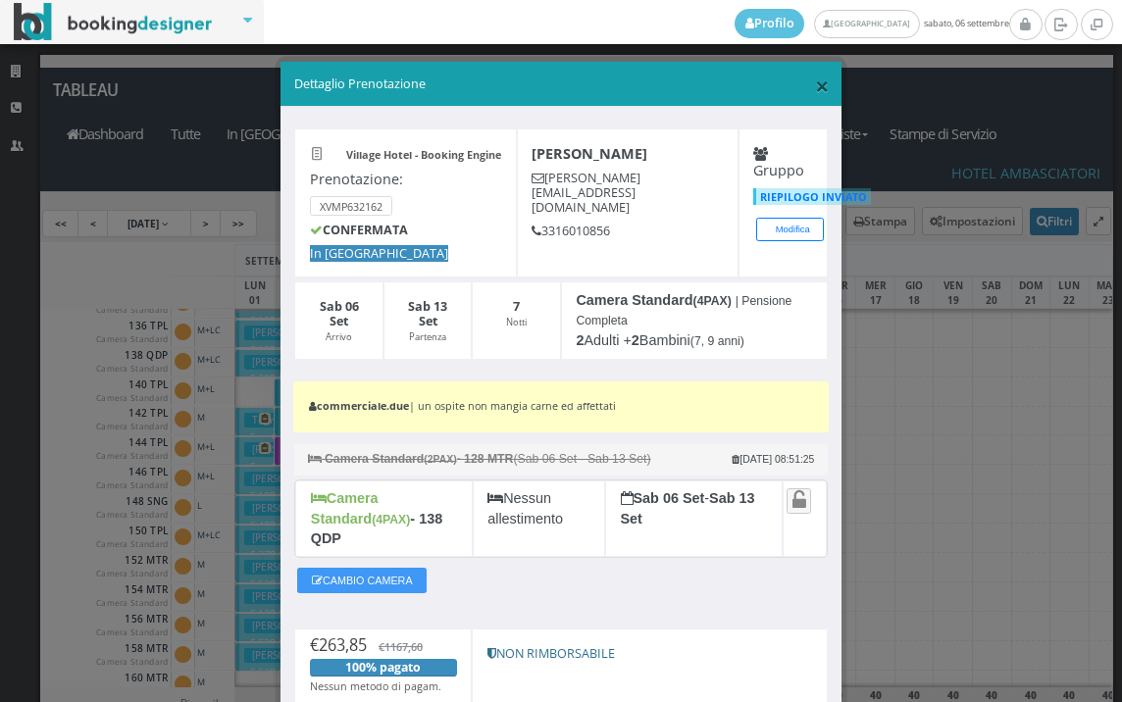
click at [815, 93] on span "×" at bounding box center [822, 85] width 14 height 33
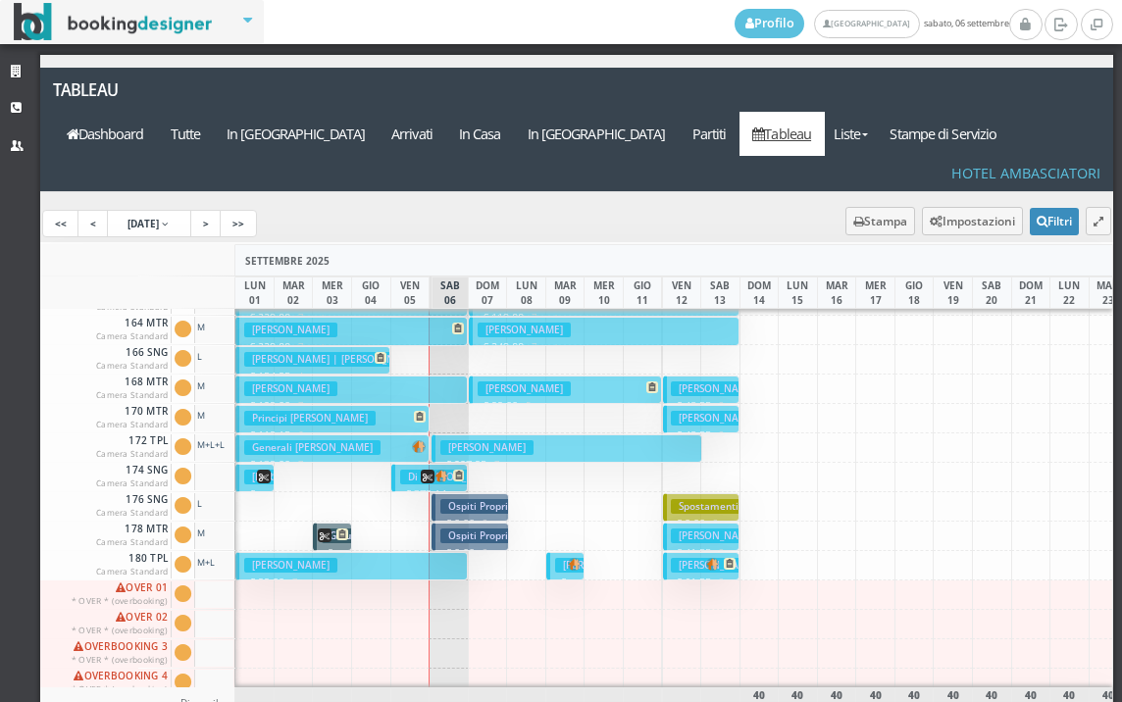
scroll to position [986, 0]
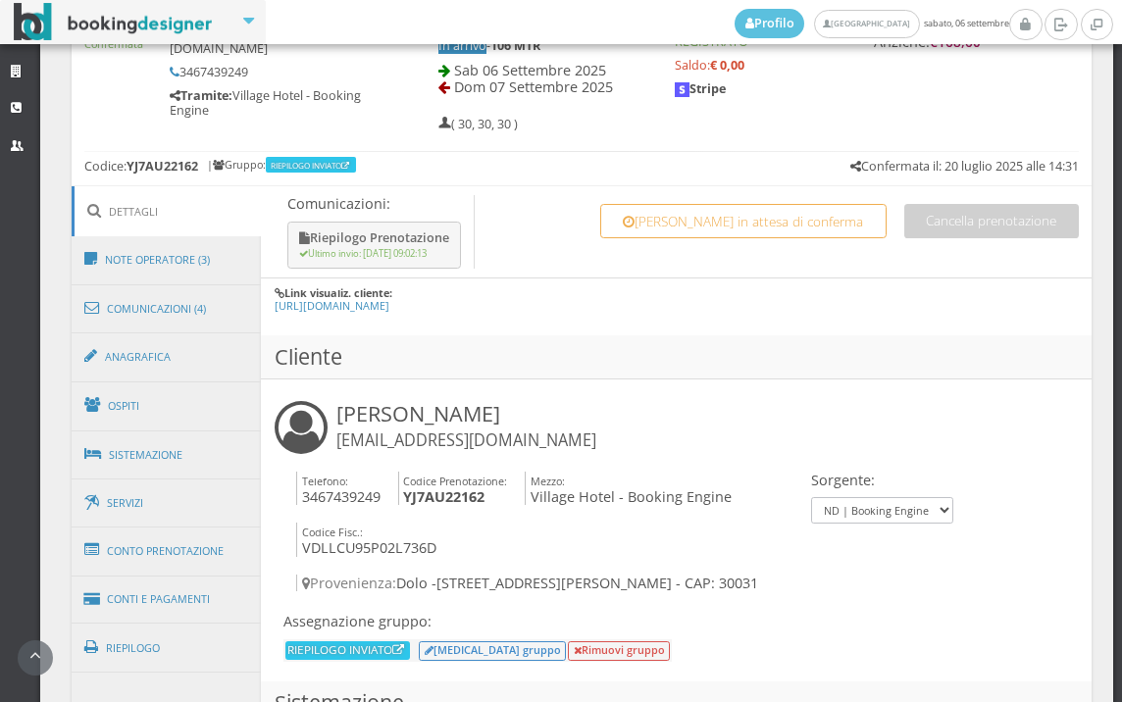
scroll to position [742, 0]
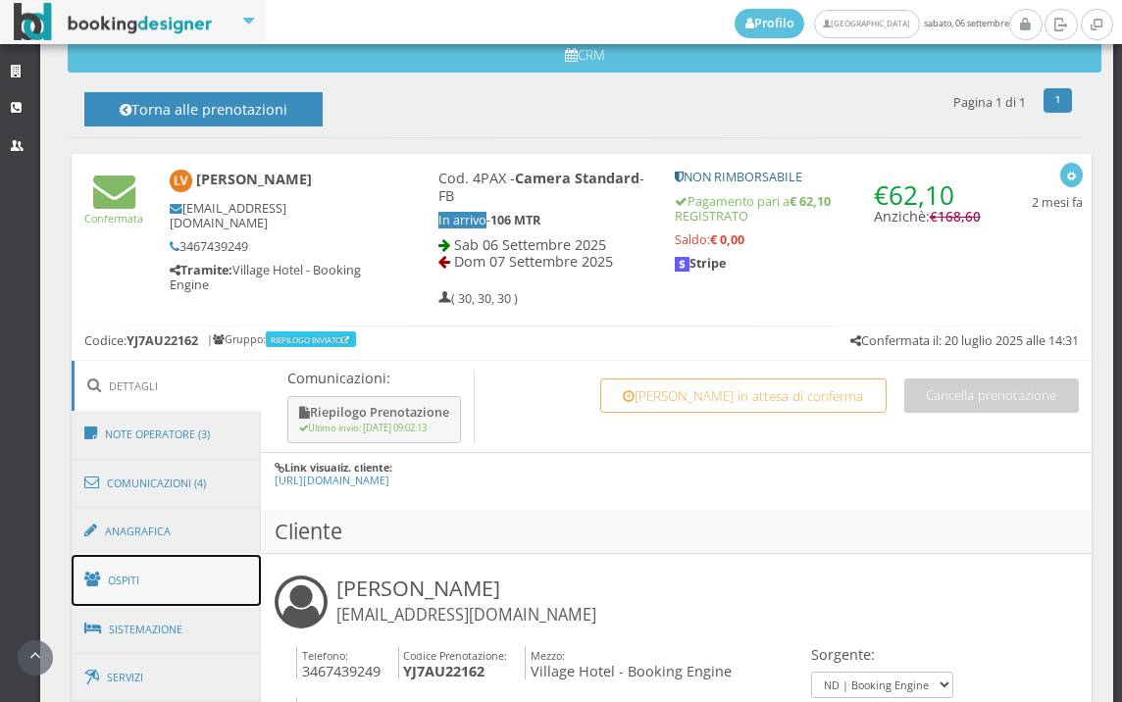
click at [170, 588] on link "Ospiti" at bounding box center [167, 580] width 190 height 51
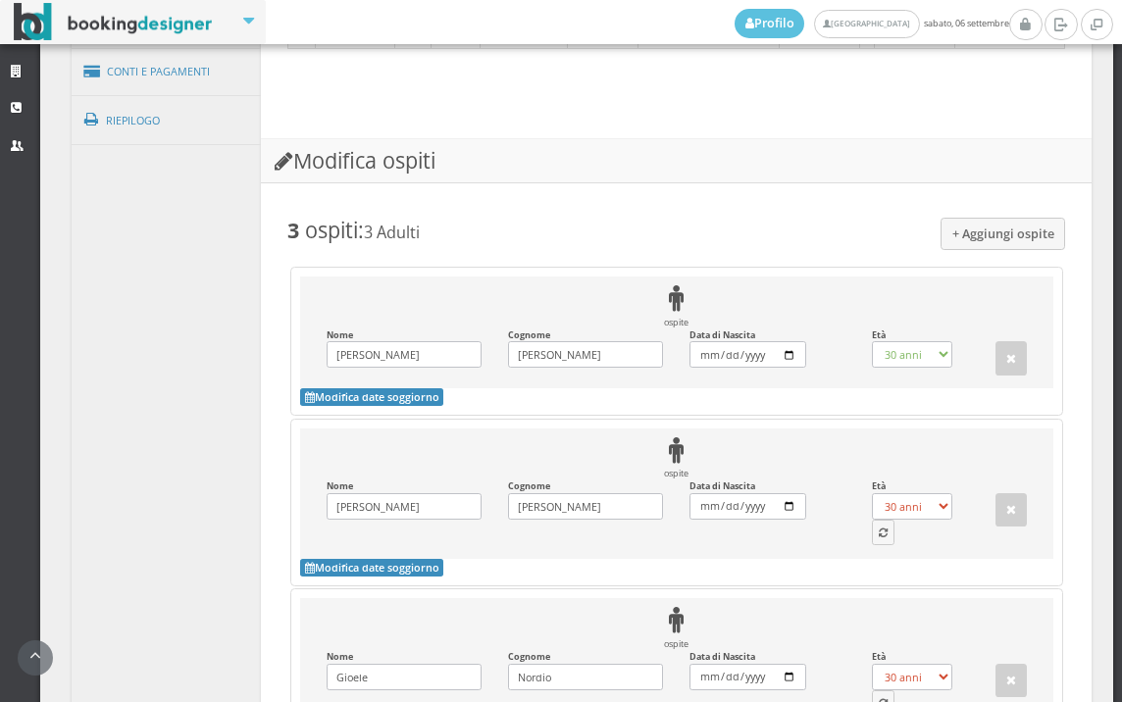
scroll to position [1614, 0]
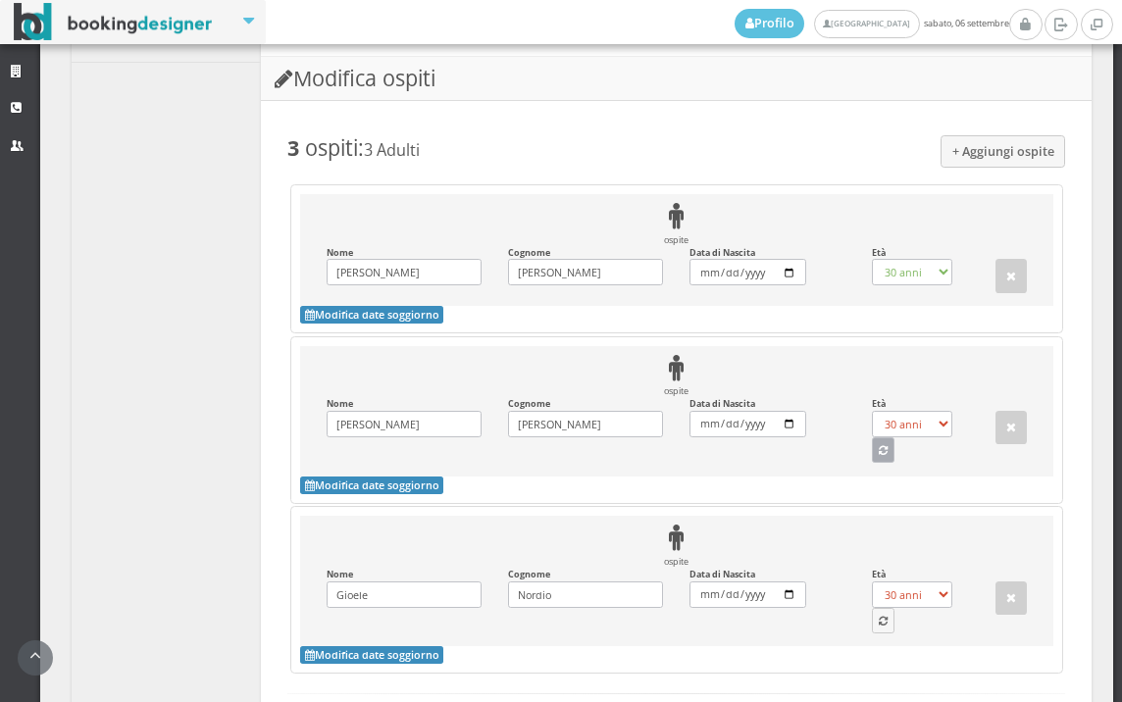
click at [872, 463] on button "button" at bounding box center [884, 449] width 24 height 25
select select "29"
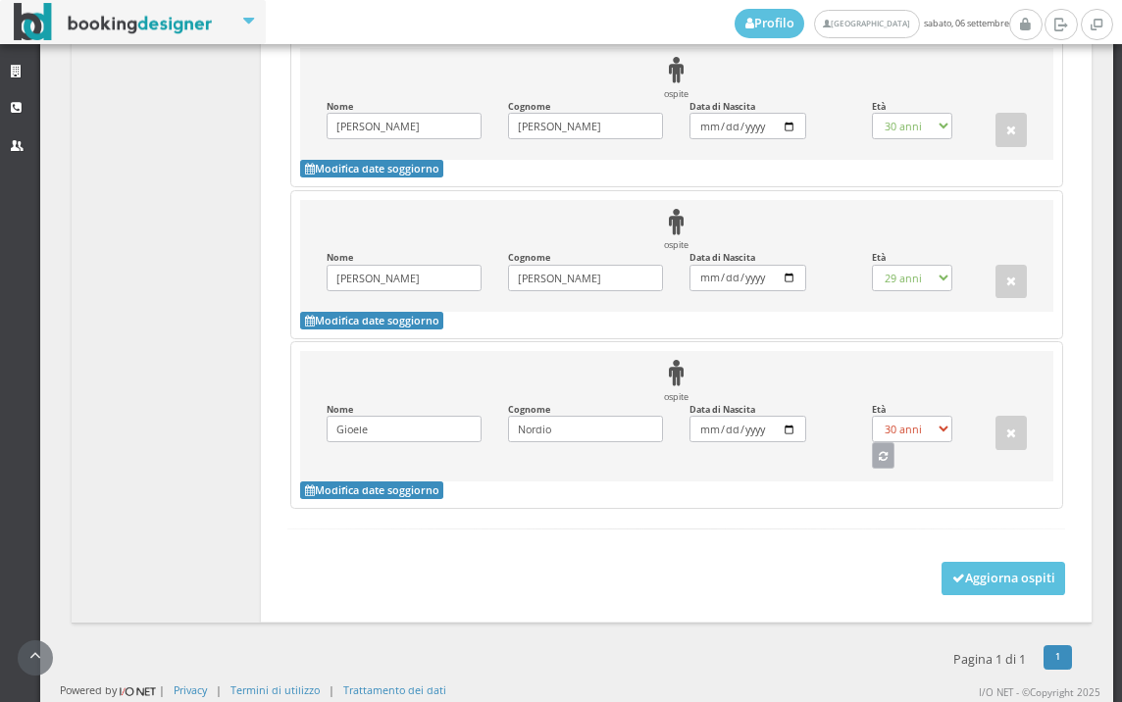
click at [873, 466] on button "button" at bounding box center [884, 454] width 24 height 25
select select "29"
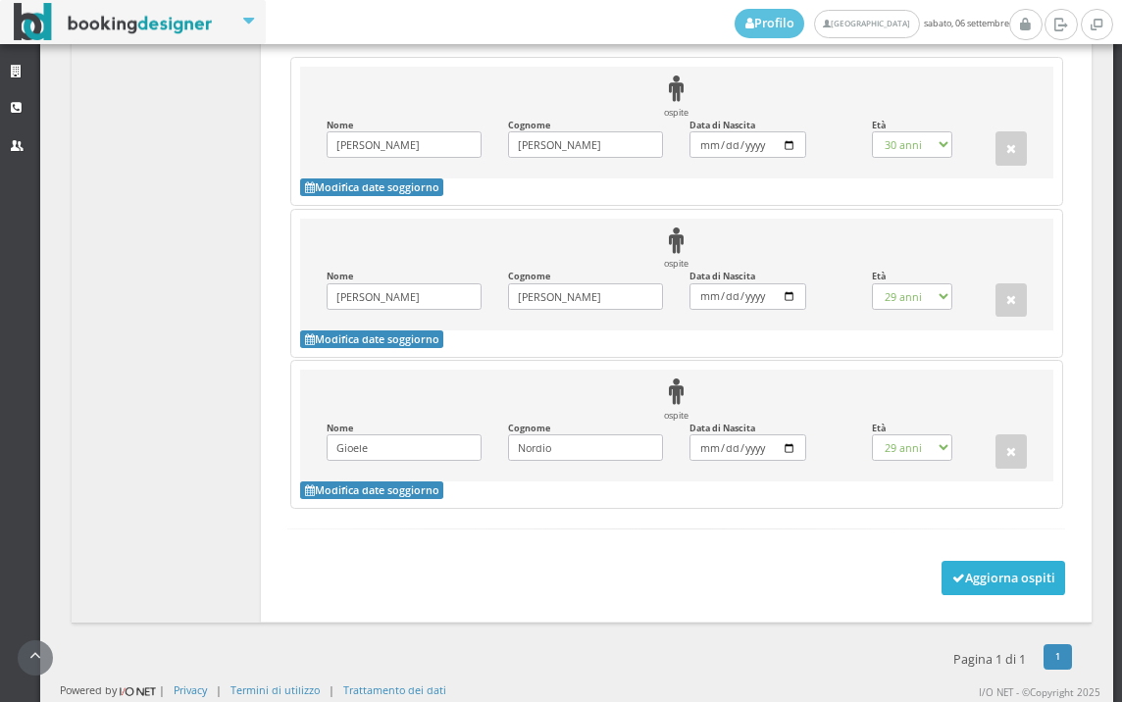
click at [952, 583] on icon at bounding box center [958, 579] width 13 height 13
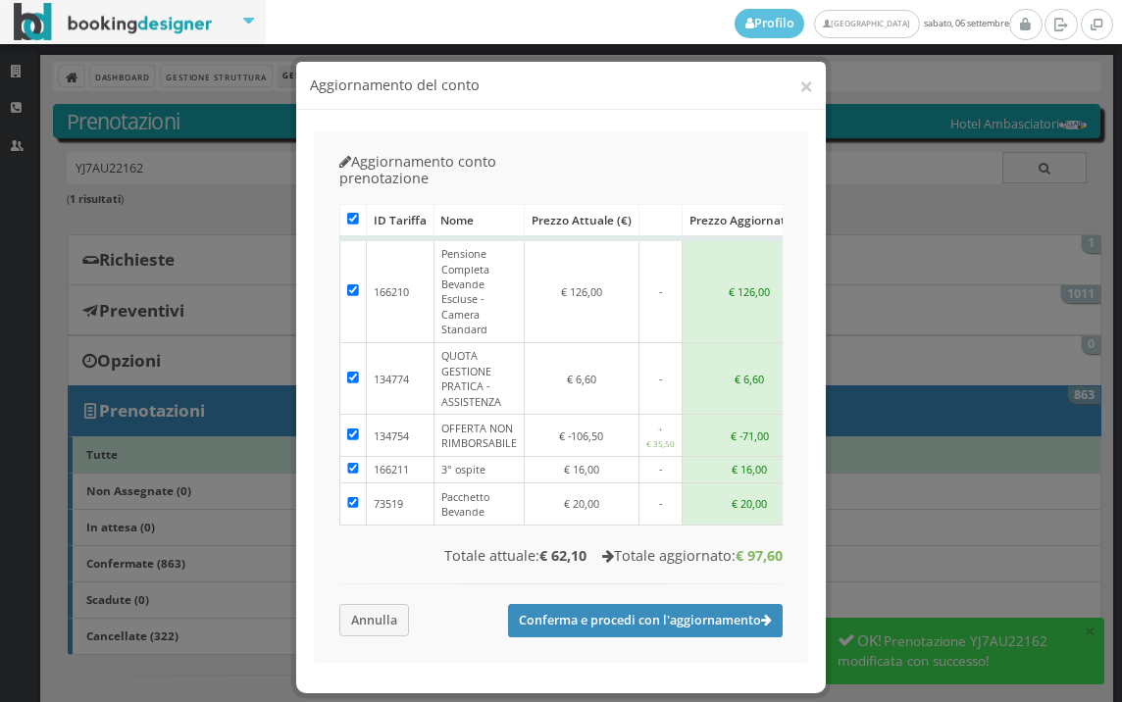
click at [379, 578] on div "Caricamento in corso ID Tariffa Nome Prezzo attuale (€) Prezzo aggiornato (€) 1…" at bounding box center [562, 422] width 470 height 455
click at [379, 604] on button "Annulla" at bounding box center [374, 620] width 70 height 32
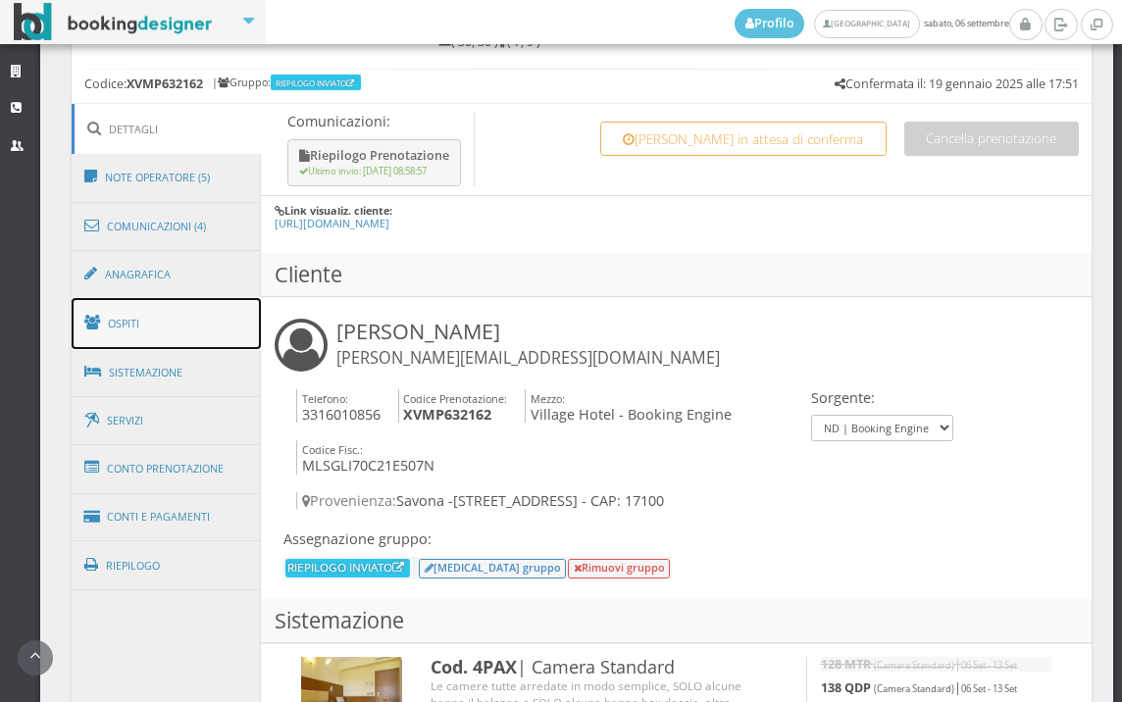
click at [175, 335] on link "Ospiti" at bounding box center [167, 323] width 190 height 51
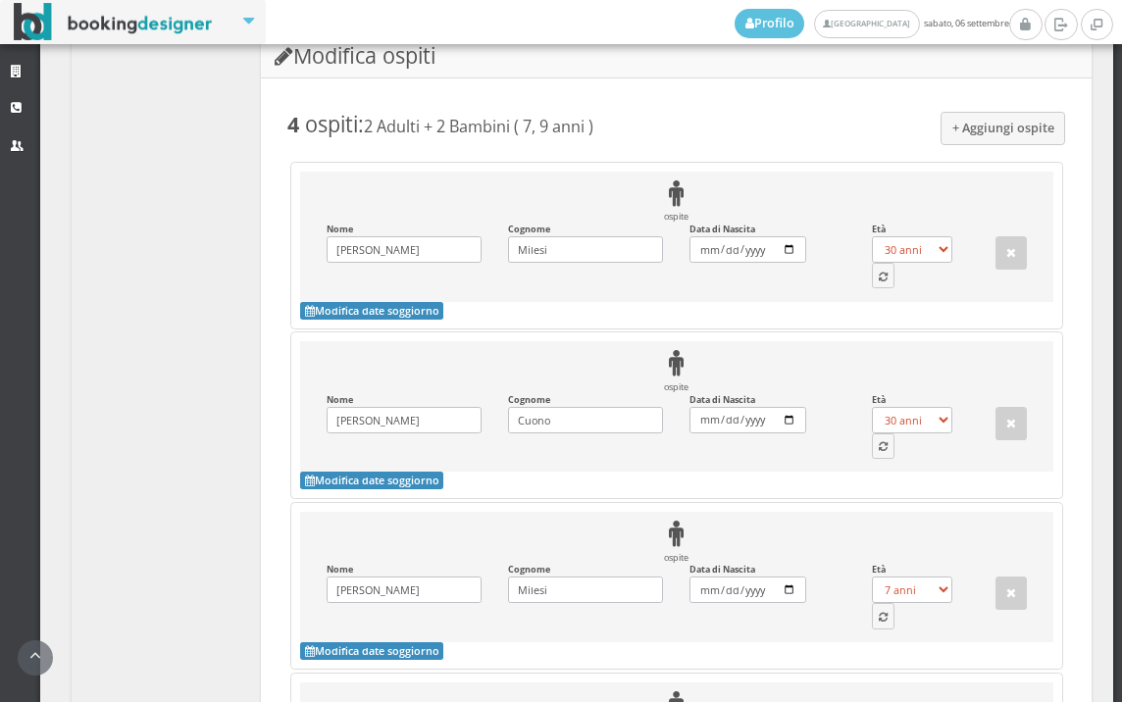
scroll to position [1682, 0]
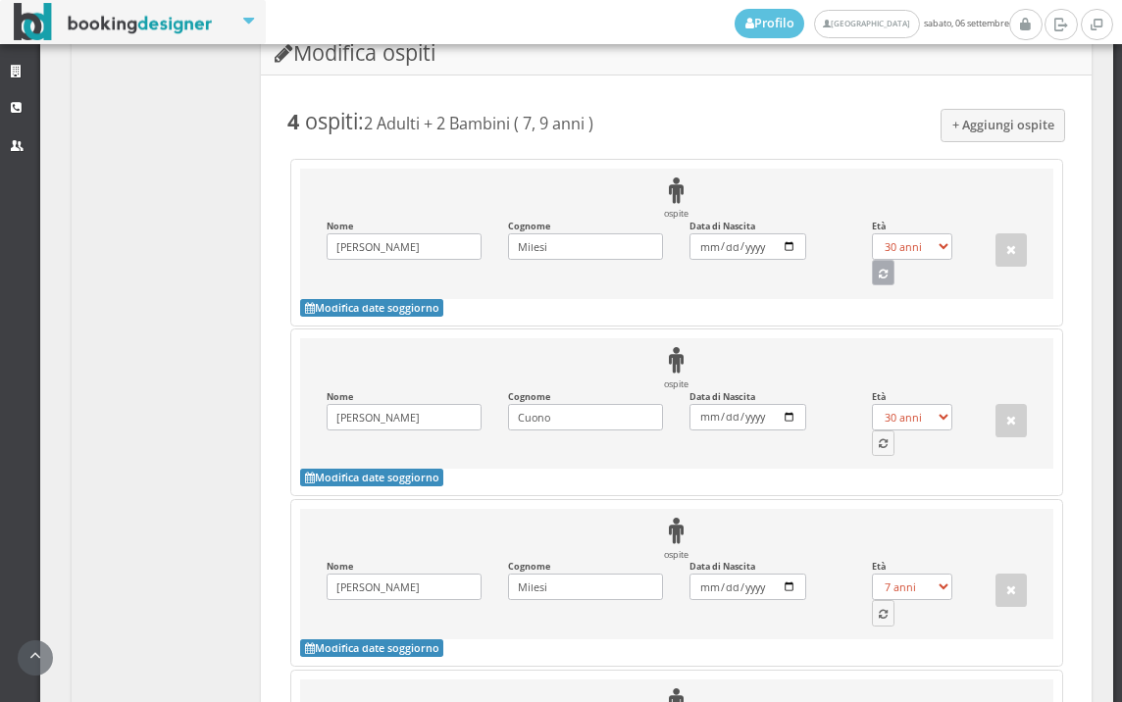
click at [879, 280] on icon "button" at bounding box center [883, 275] width 9 height 11
select select "55"
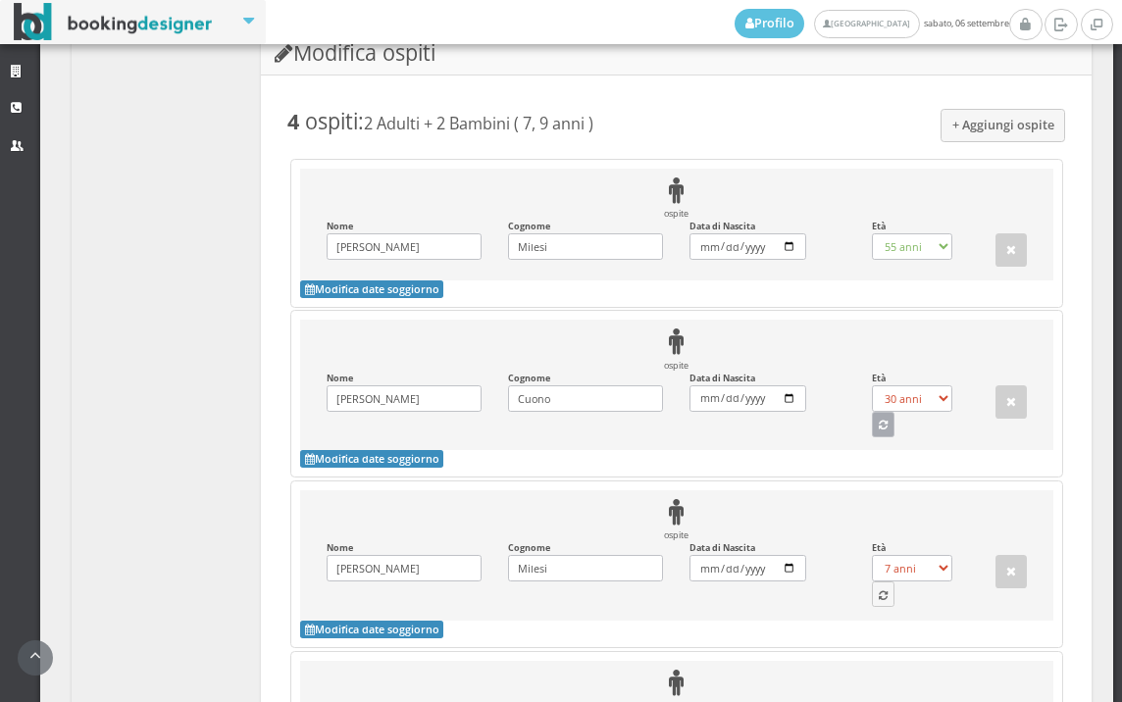
click at [875, 437] on button "button" at bounding box center [884, 424] width 24 height 25
select select "47"
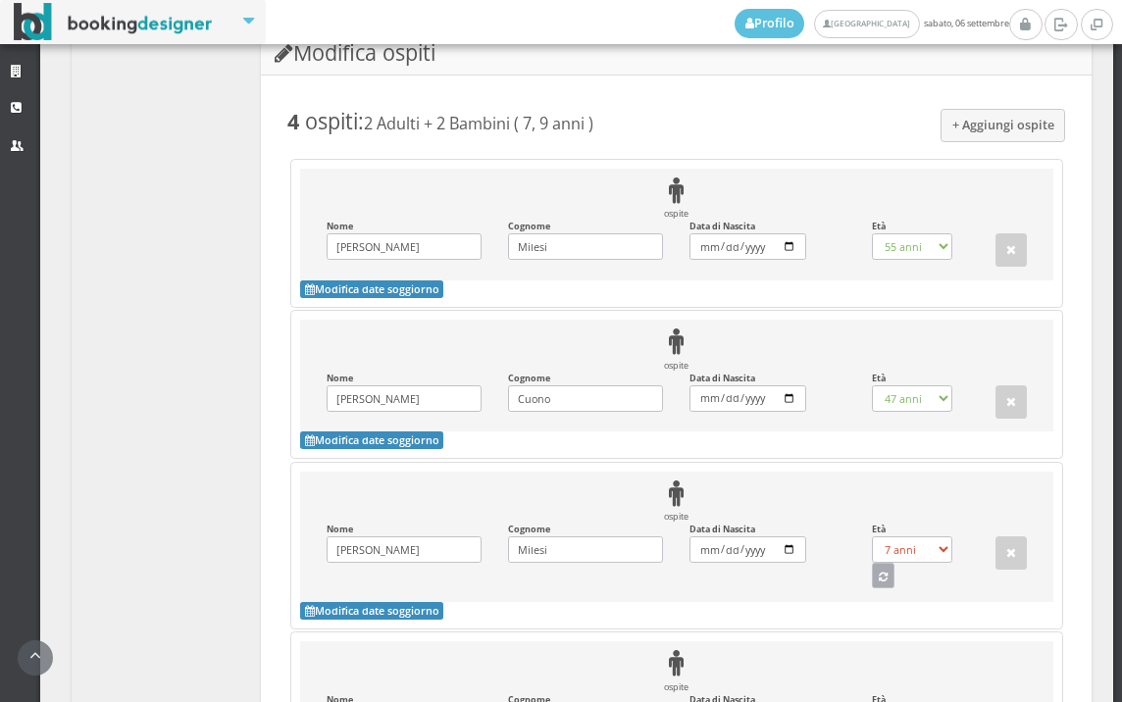
click at [872, 588] on button "button" at bounding box center [884, 575] width 24 height 25
select select "9"
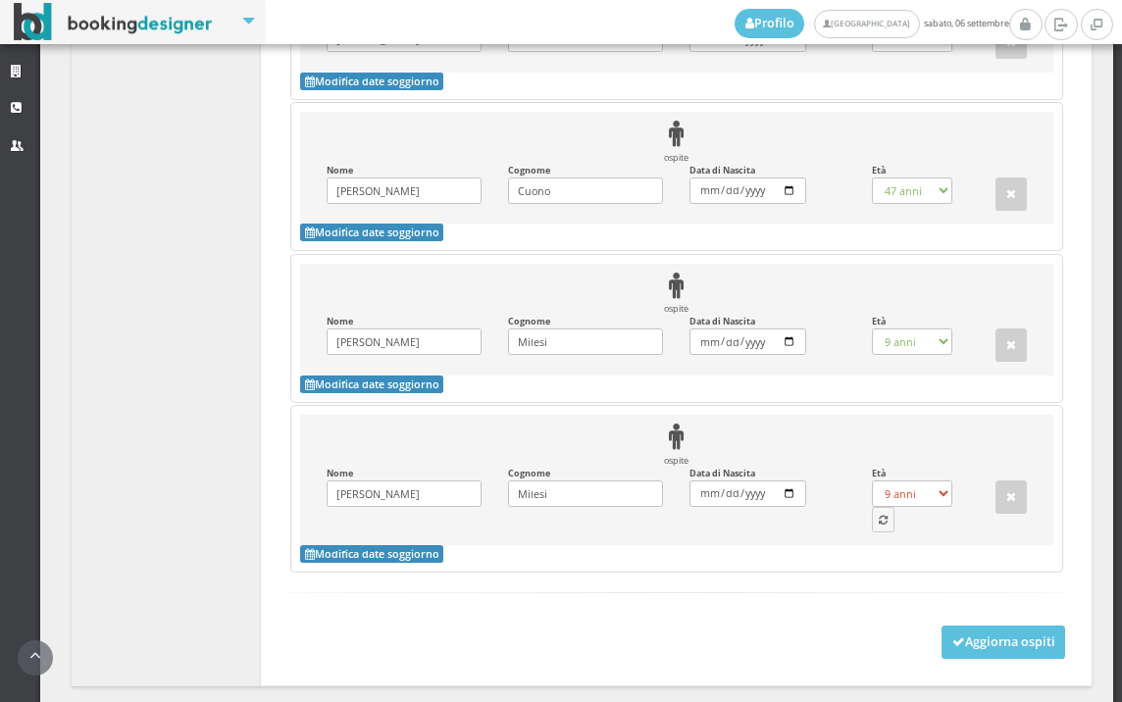
scroll to position [2020, 0]
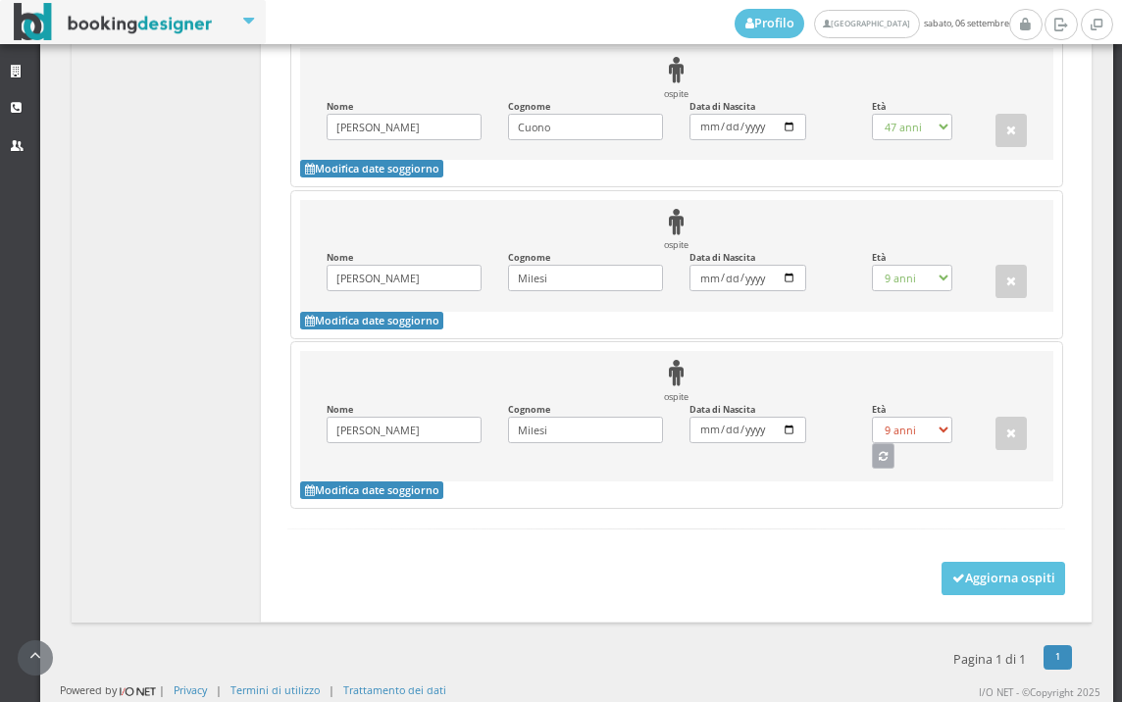
click at [878, 460] on button "button" at bounding box center [884, 455] width 24 height 25
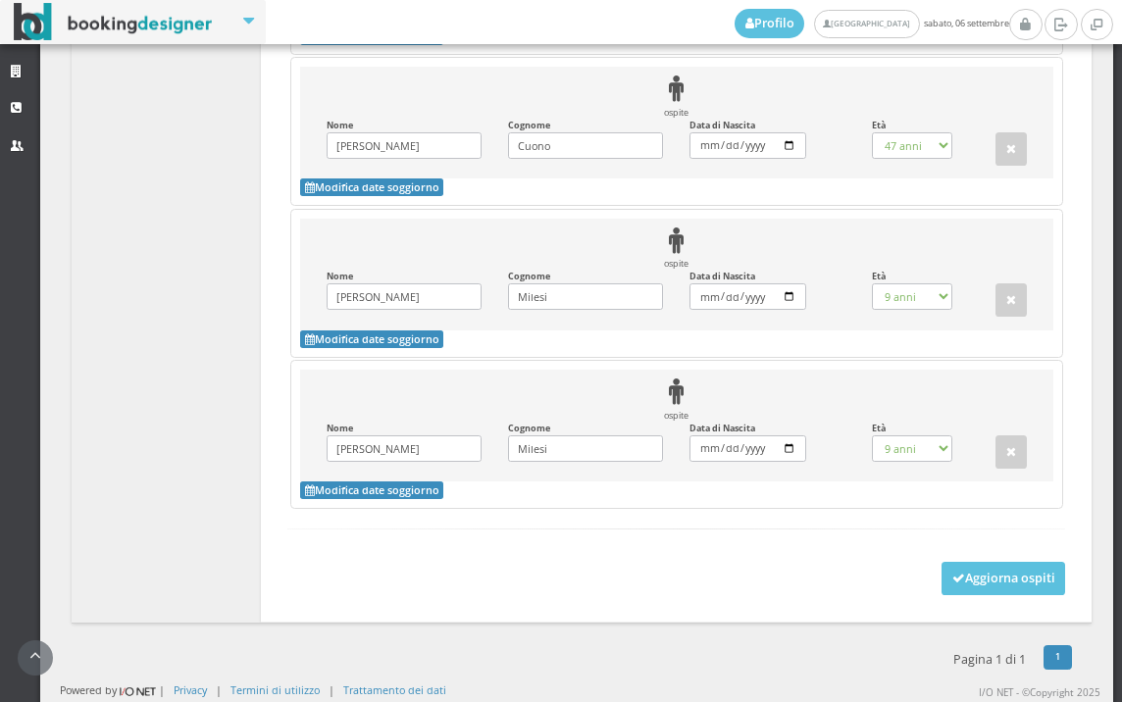
select select "6"
click at [968, 584] on button "Aggiorna ospiti" at bounding box center [1003, 578] width 125 height 33
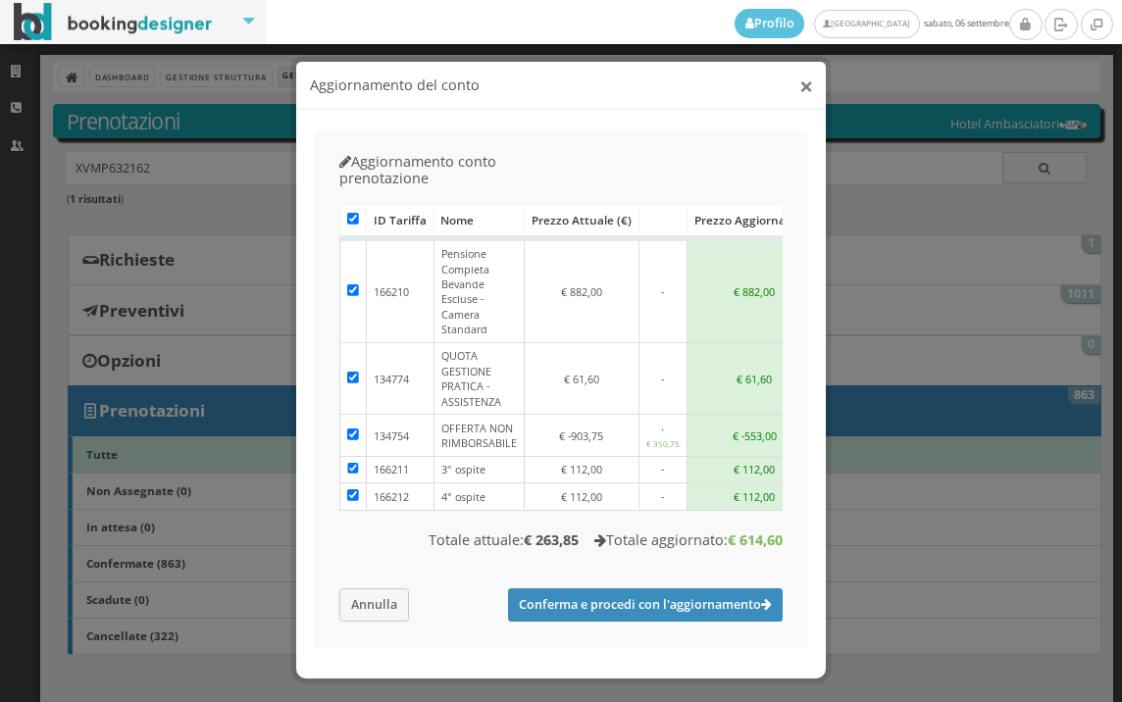
click at [803, 92] on button "×" at bounding box center [806, 86] width 14 height 25
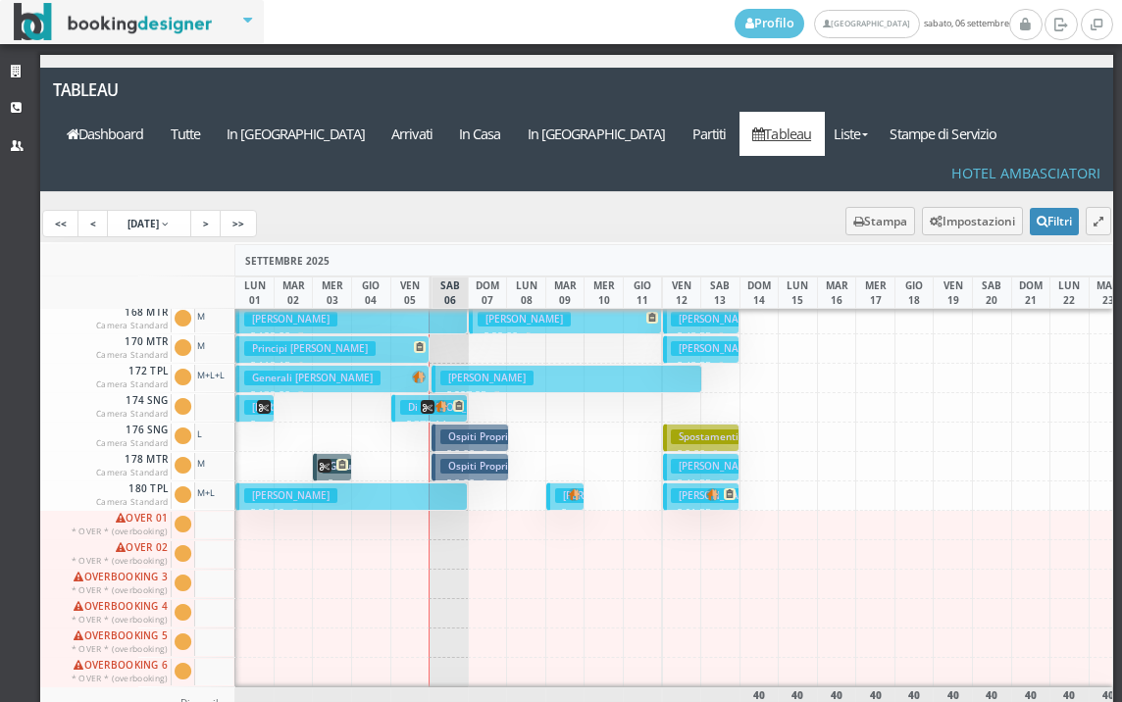
scroll to position [883, 0]
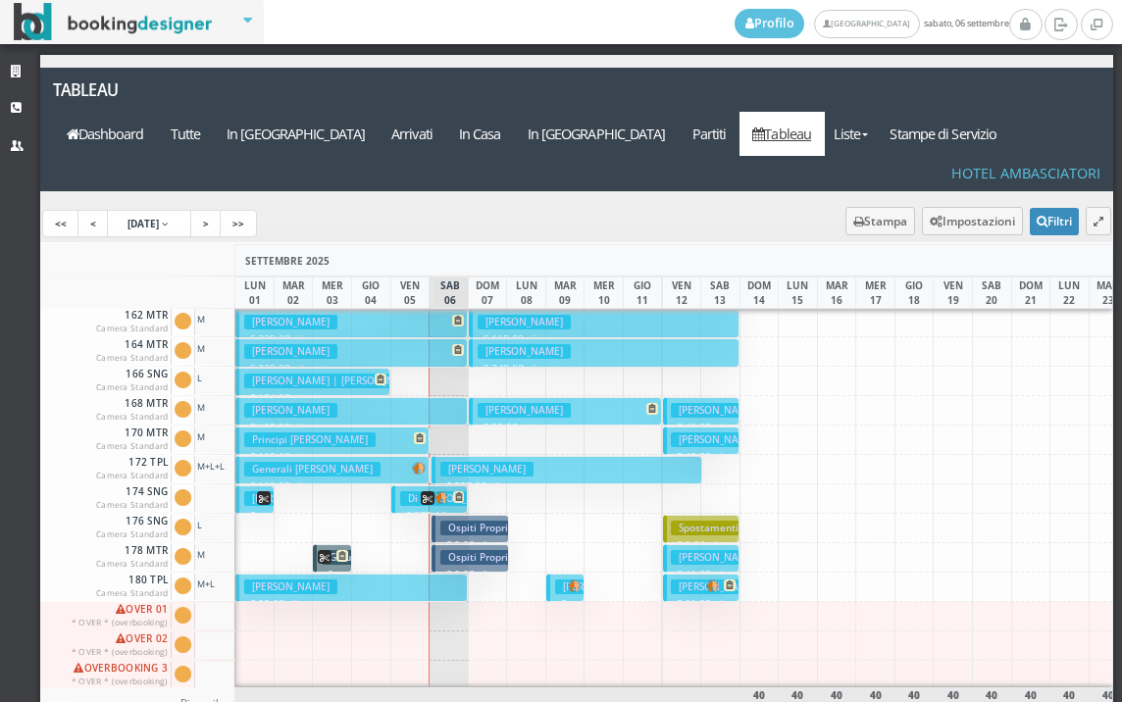
click at [500, 462] on h3 "[PERSON_NAME]" at bounding box center [486, 469] width 93 height 15
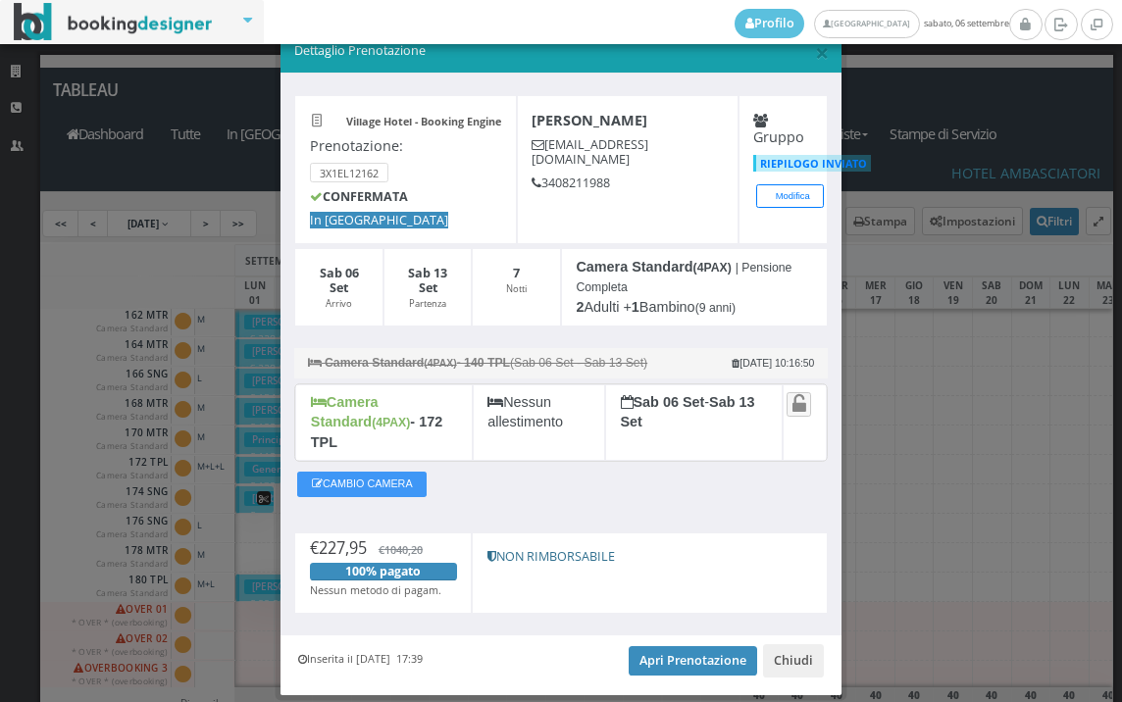
scroll to position [0, 0]
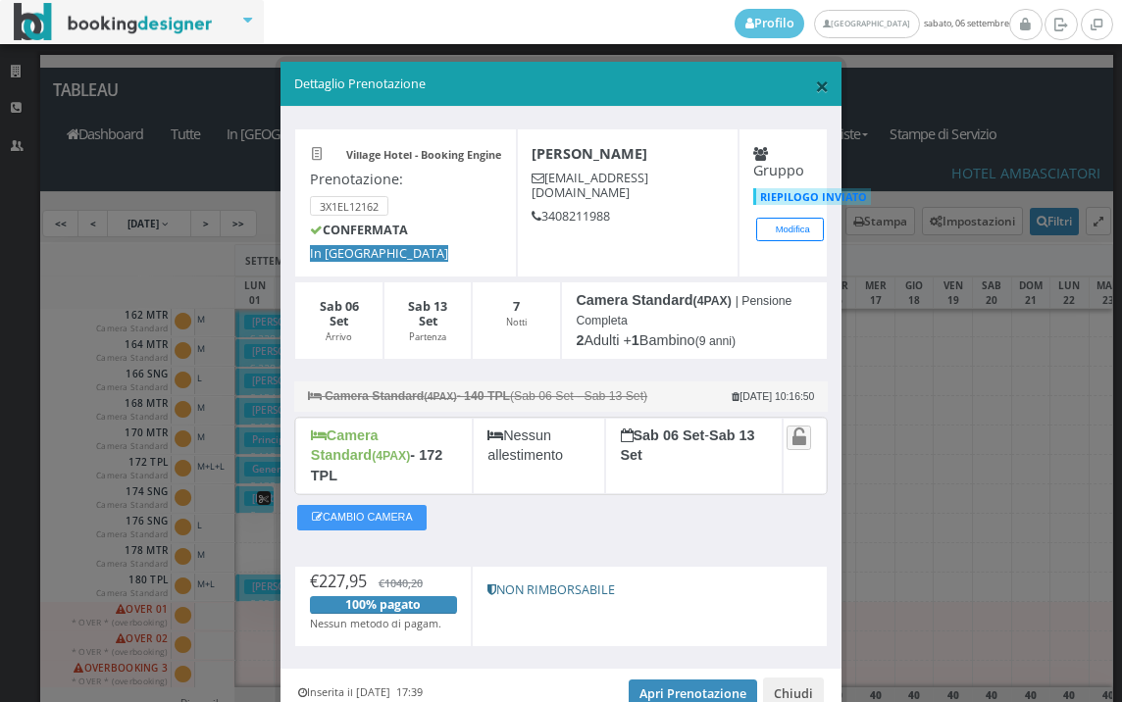
click at [815, 91] on span "×" at bounding box center [822, 85] width 14 height 33
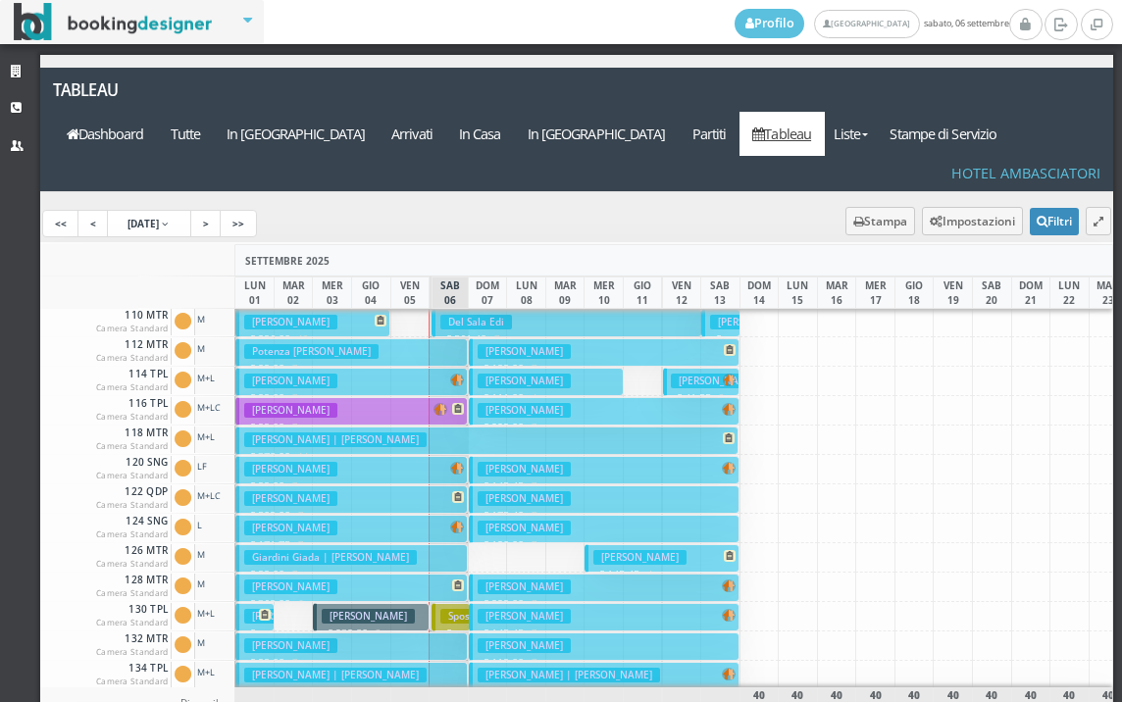
scroll to position [98, 0]
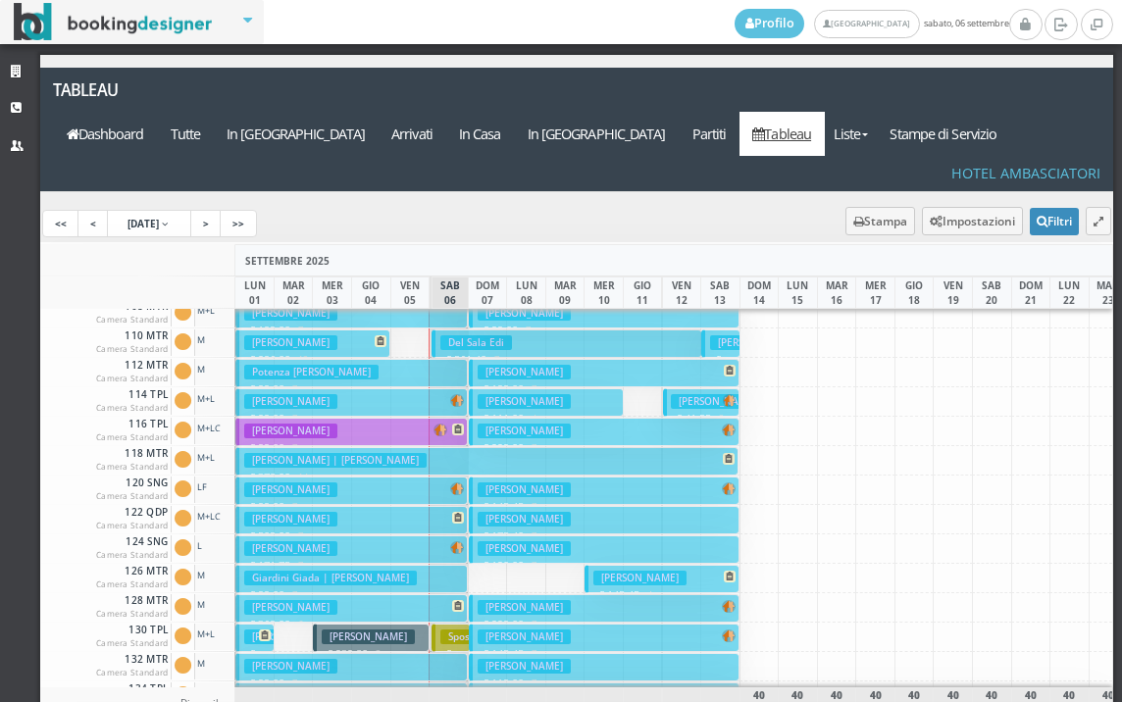
click at [390, 418] on button "[PERSON_NAME] € 99.00 7 notti 2 Adulti" at bounding box center [351, 432] width 232 height 28
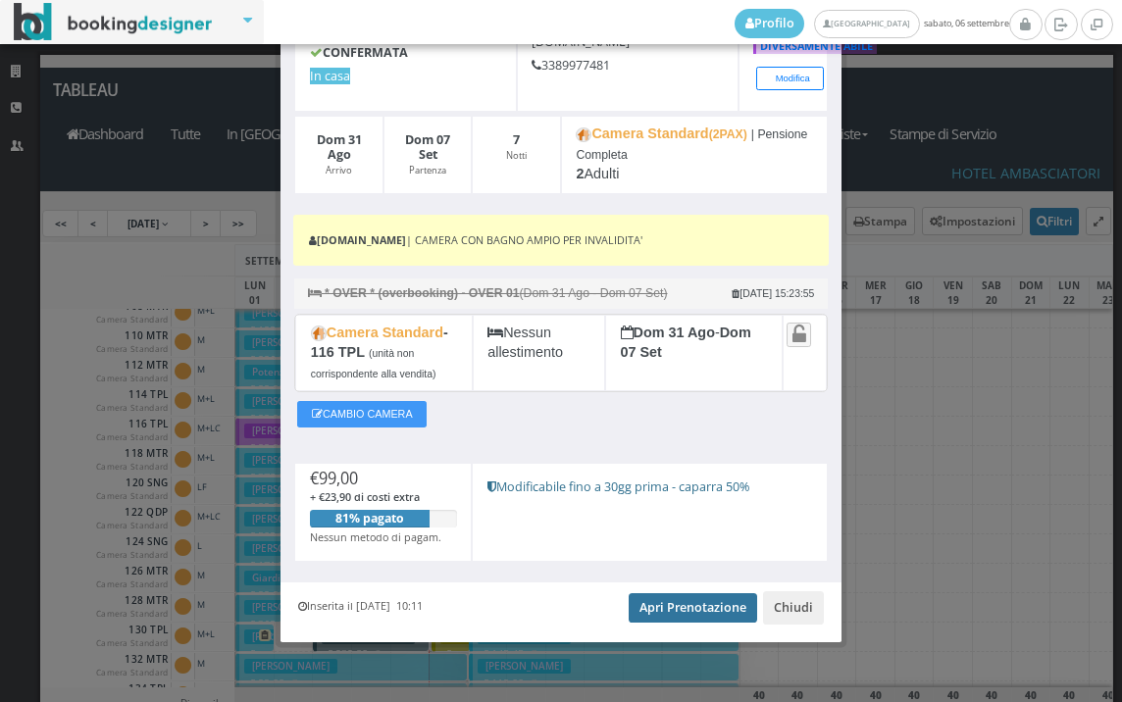
scroll to position [170, 0]
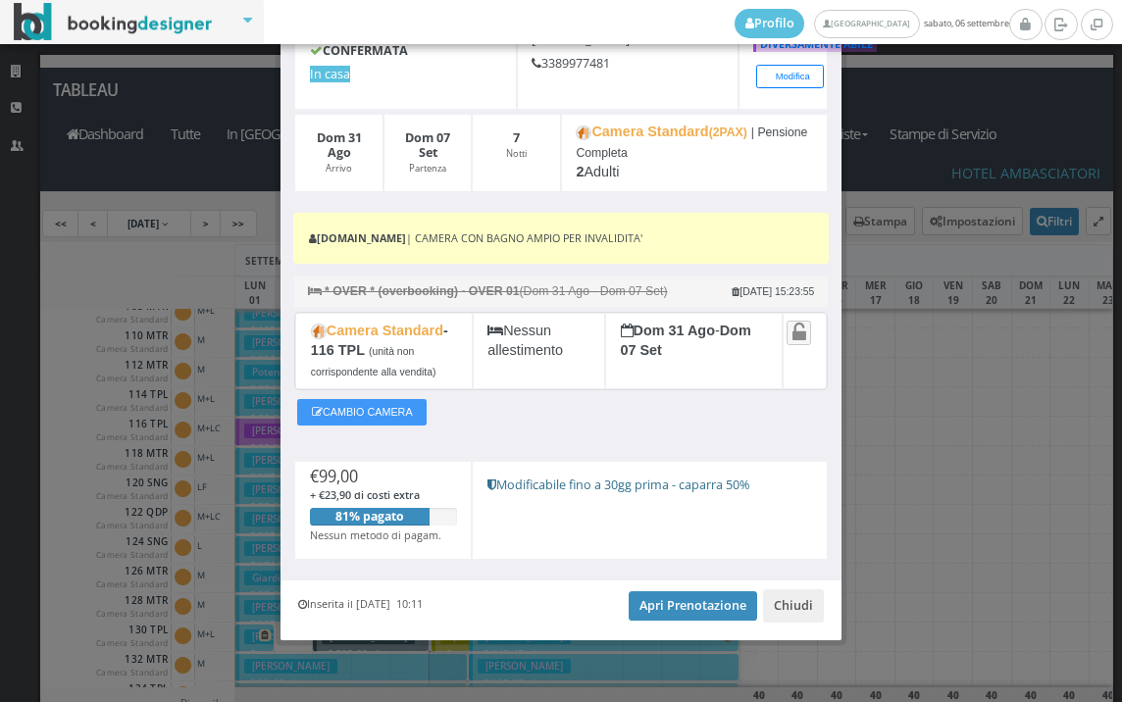
click at [677, 590] on div "Inserita il [DATE] 10:11 Apri Prenotazione Chiudi" at bounding box center [560, 610] width 561 height 60
click at [675, 601] on link "Apri Prenotazione" at bounding box center [693, 605] width 128 height 29
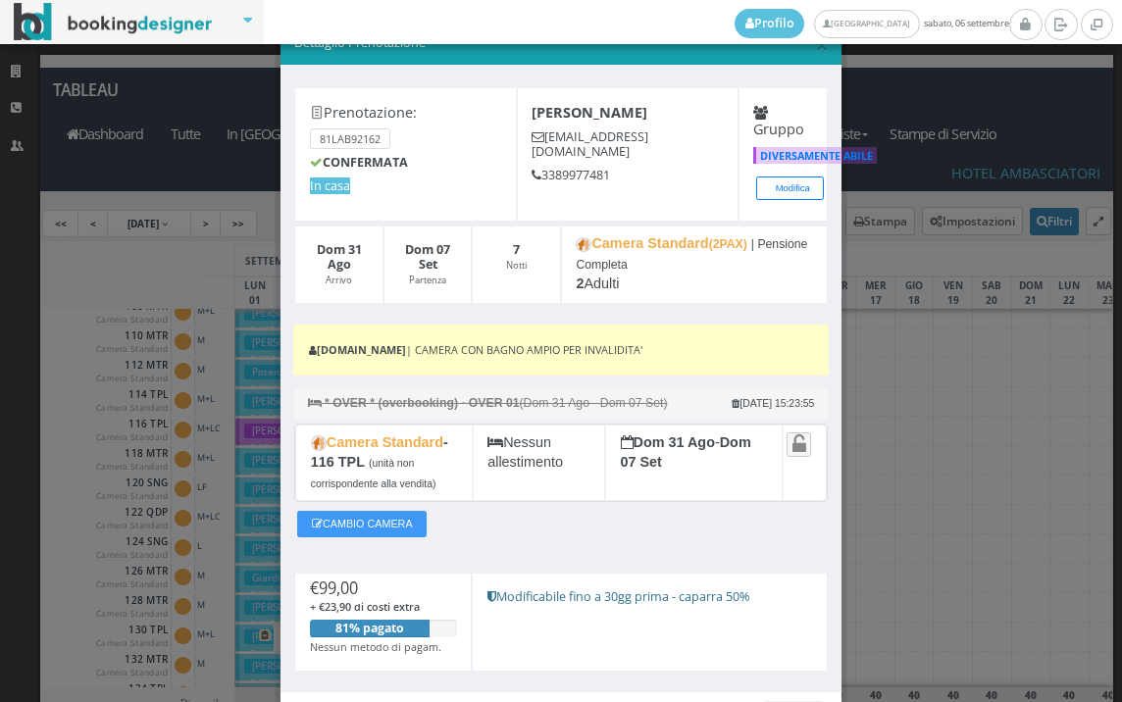
scroll to position [0, 0]
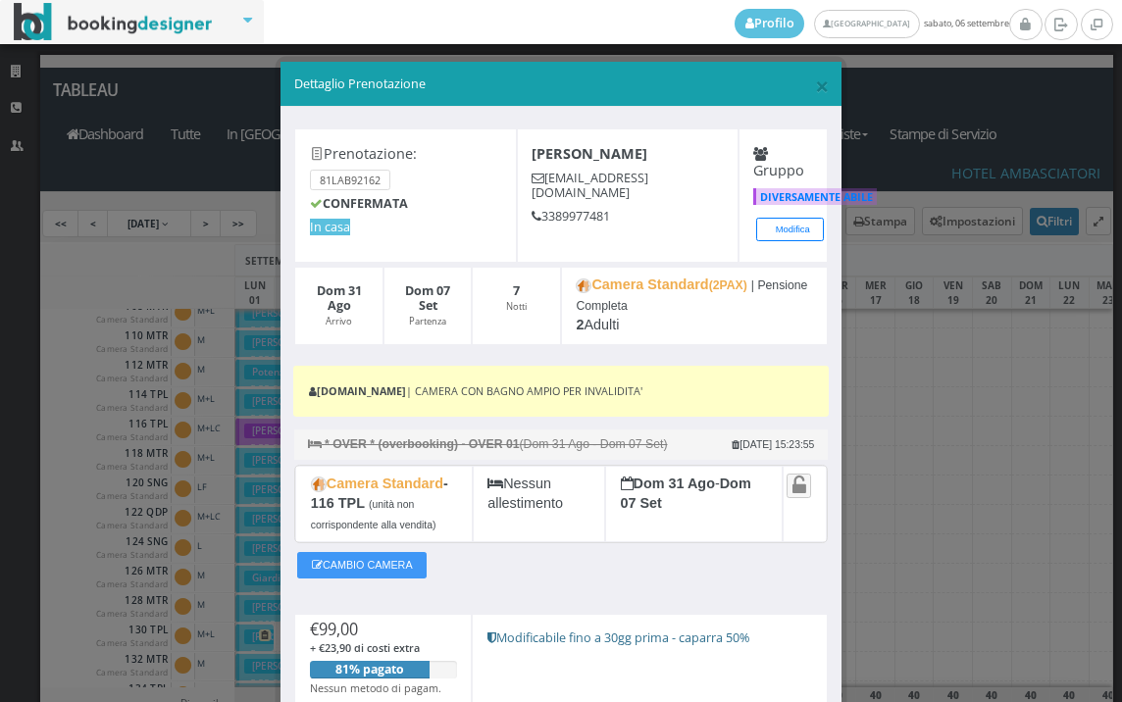
click at [800, 85] on h5 "Dettaglio Prenotazione" at bounding box center [561, 85] width 534 height 18
click at [815, 83] on span "×" at bounding box center [822, 85] width 14 height 33
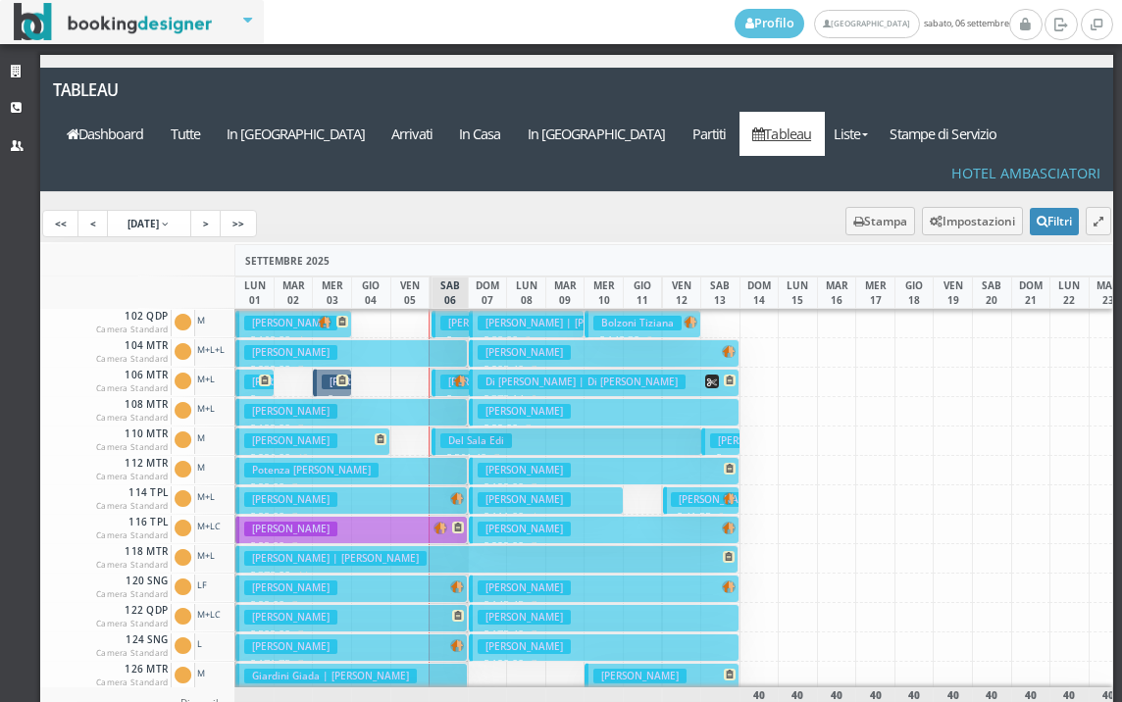
click at [439, 398] on button "[PERSON_NAME] € 199.00 7 notti 2 Adulti" at bounding box center [351, 412] width 232 height 28
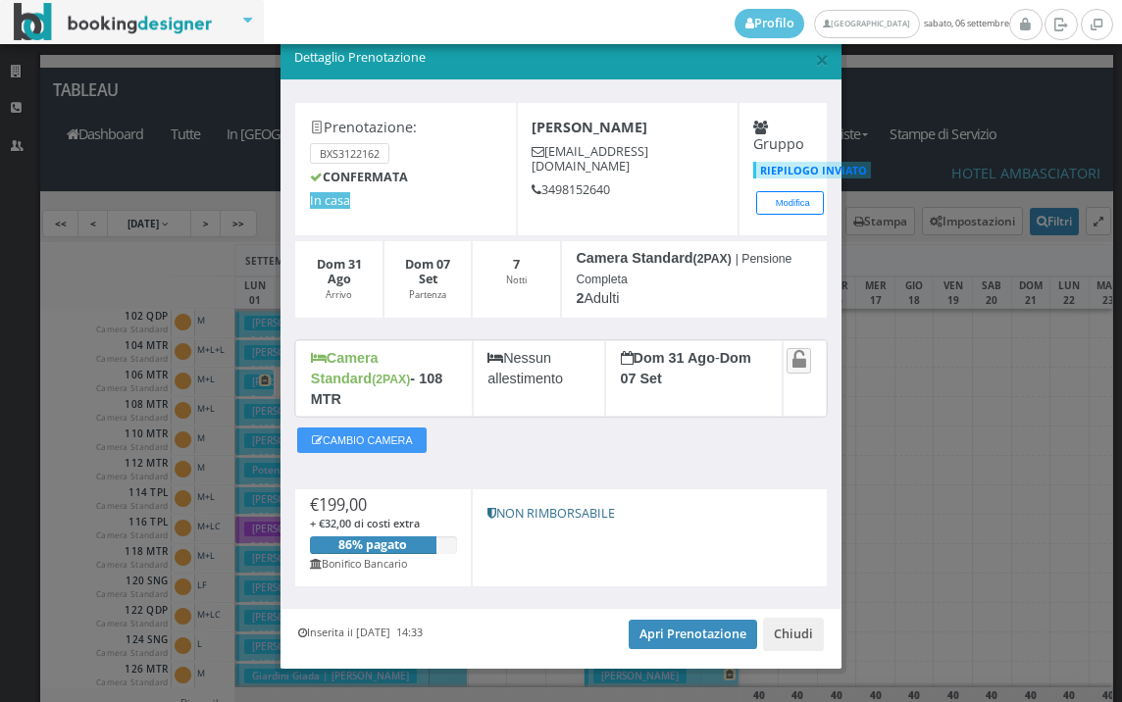
scroll to position [37, 0]
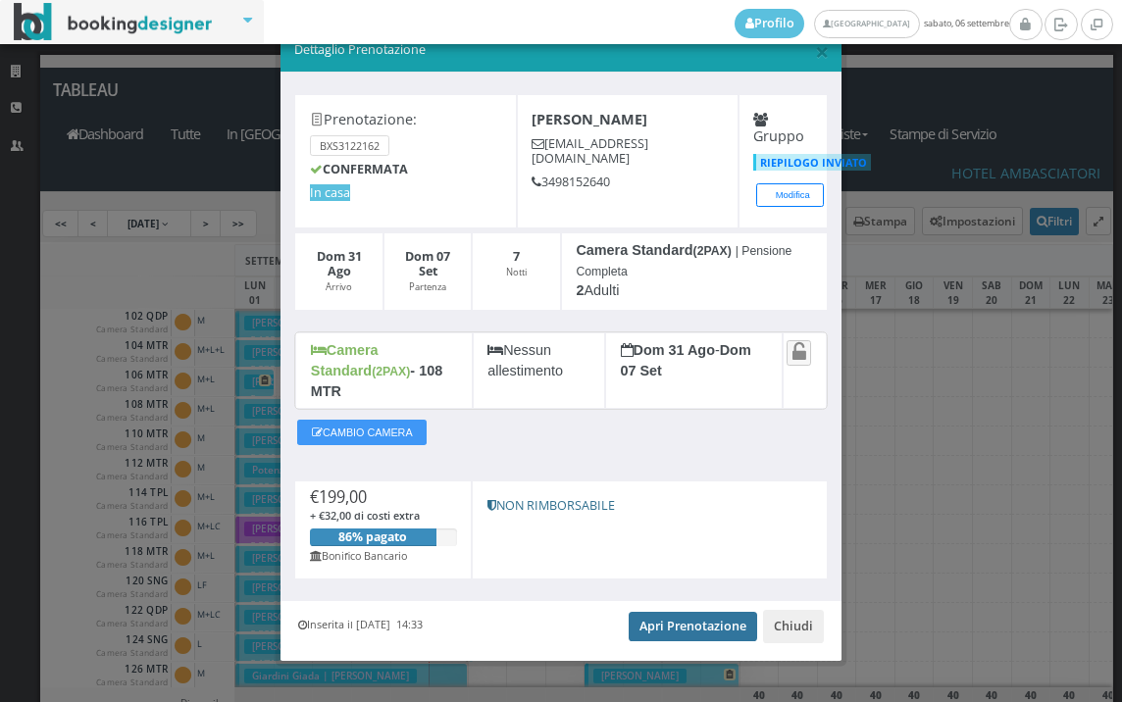
click at [696, 612] on link "Apri Prenotazione" at bounding box center [693, 626] width 128 height 29
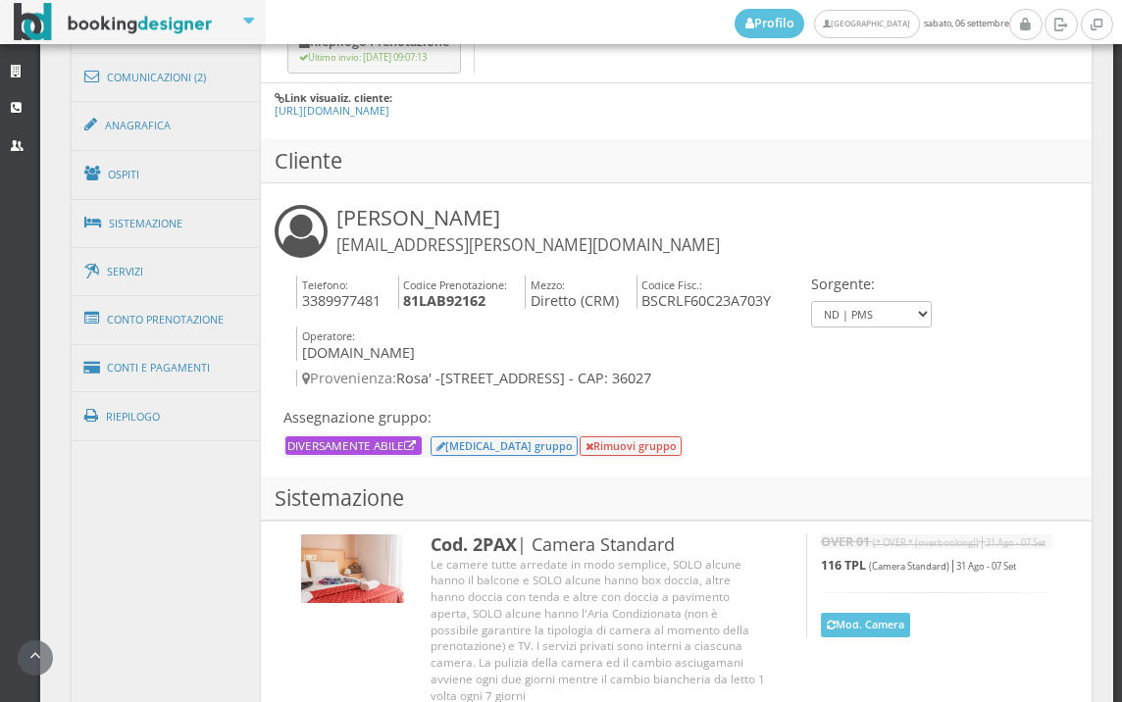
scroll to position [1386, 0]
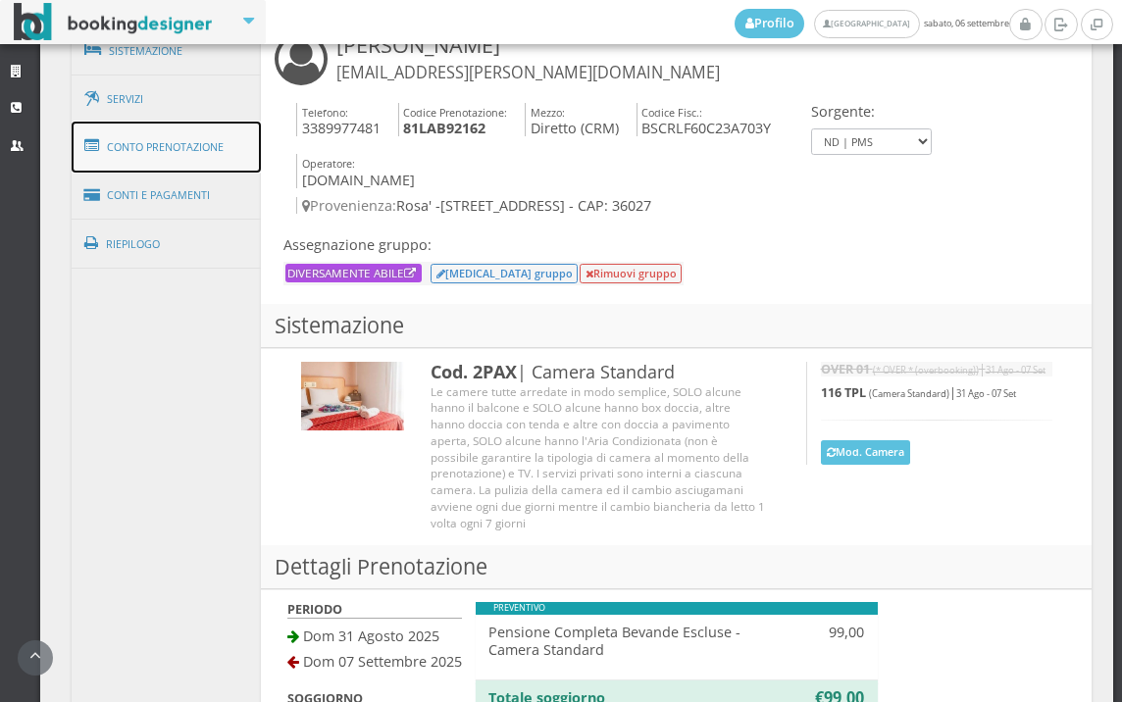
click at [229, 168] on link "Conto Prenotazione" at bounding box center [167, 147] width 190 height 51
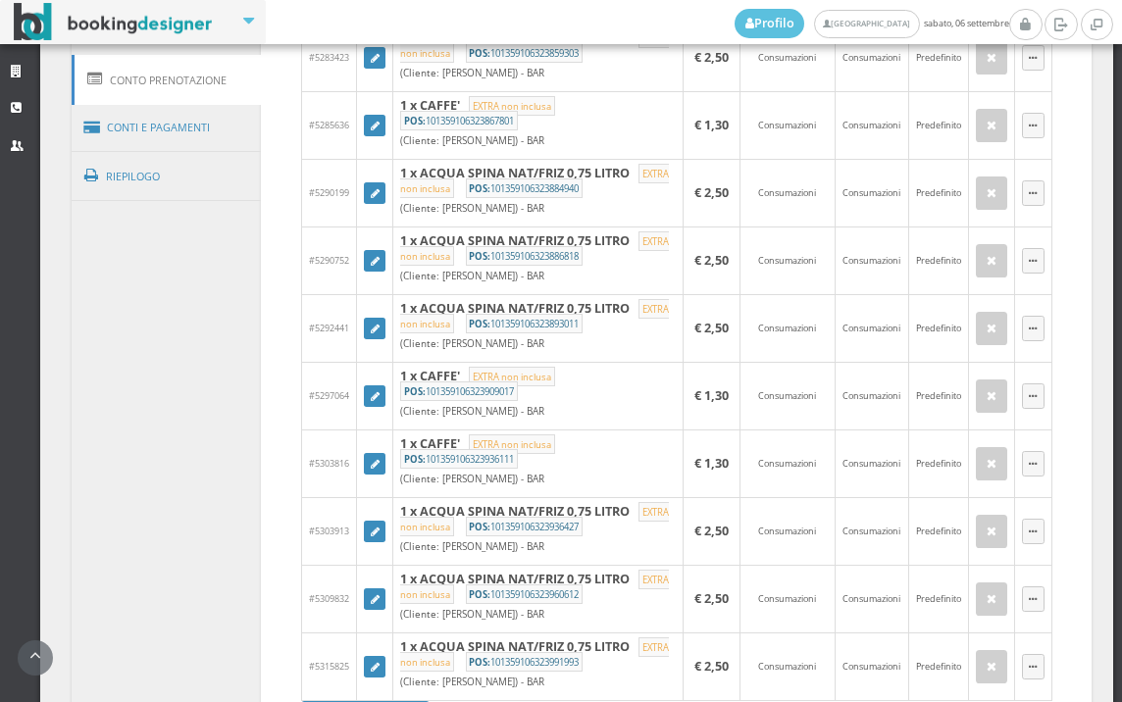
scroll to position [1278, 0]
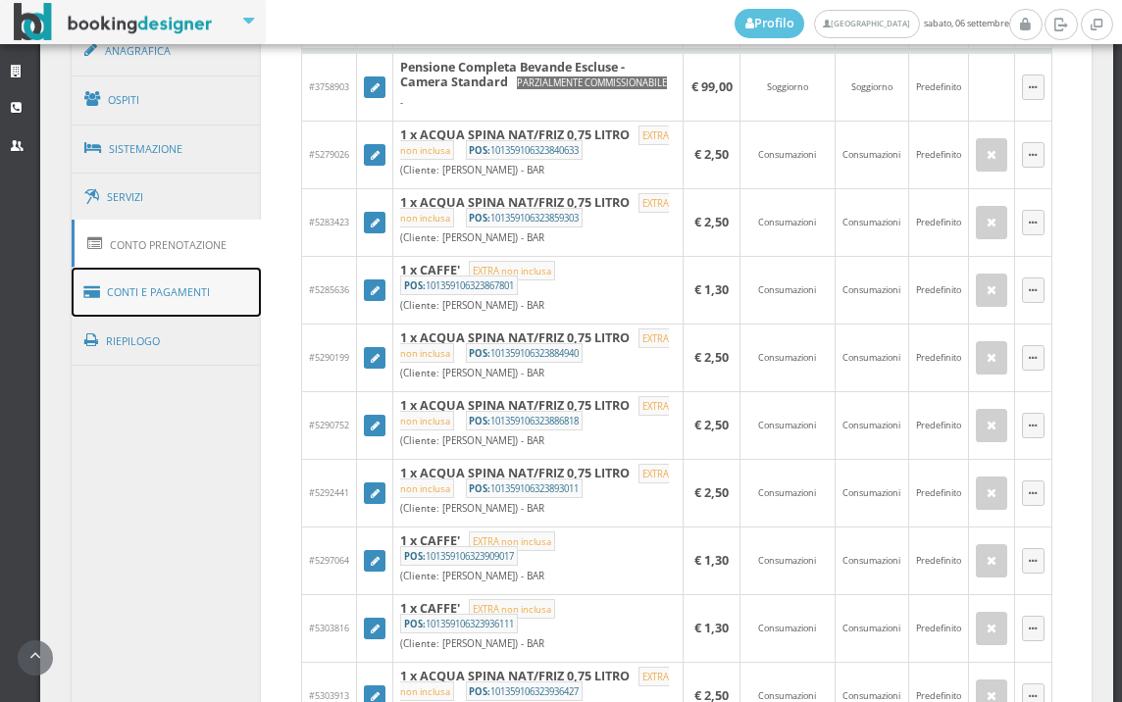
click at [217, 296] on link "Conti e Pagamenti" at bounding box center [167, 293] width 190 height 50
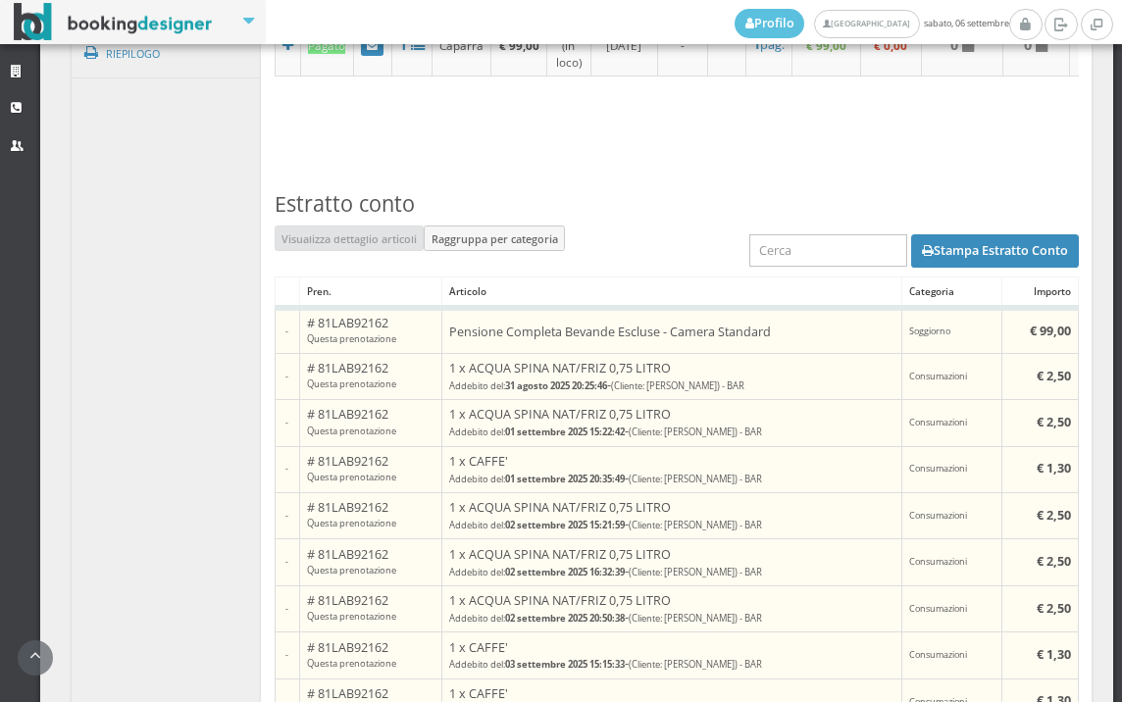
scroll to position [1407, 0]
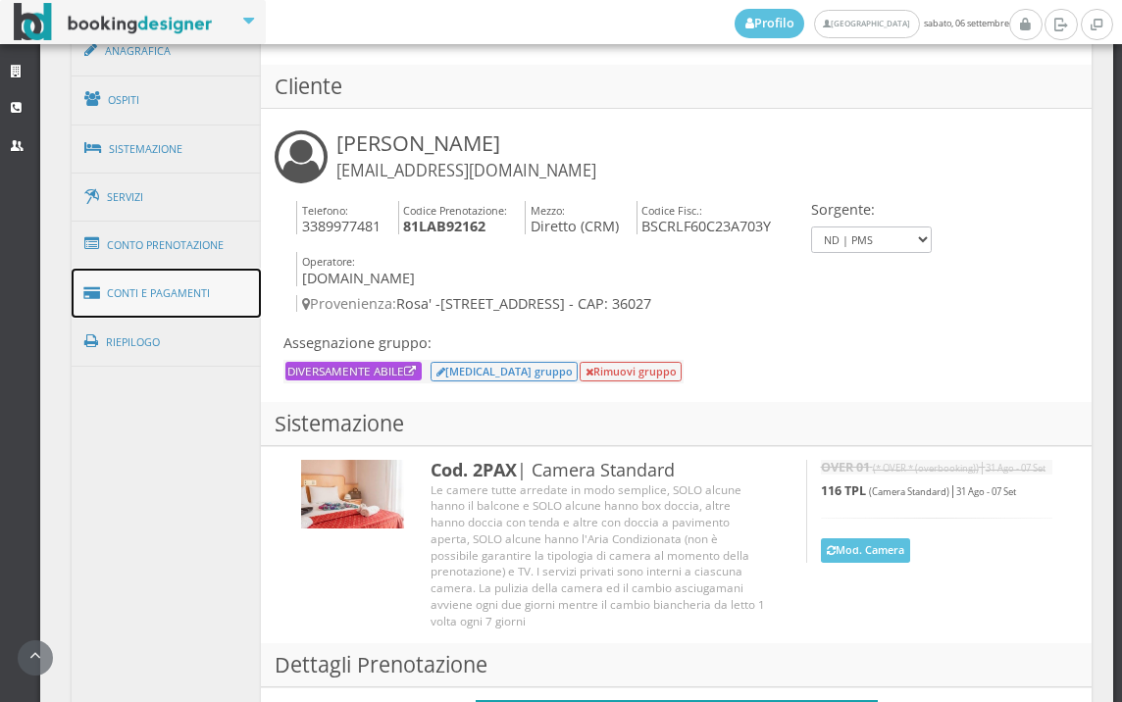
click at [220, 300] on link "Conti e Pagamenti" at bounding box center [167, 294] width 190 height 50
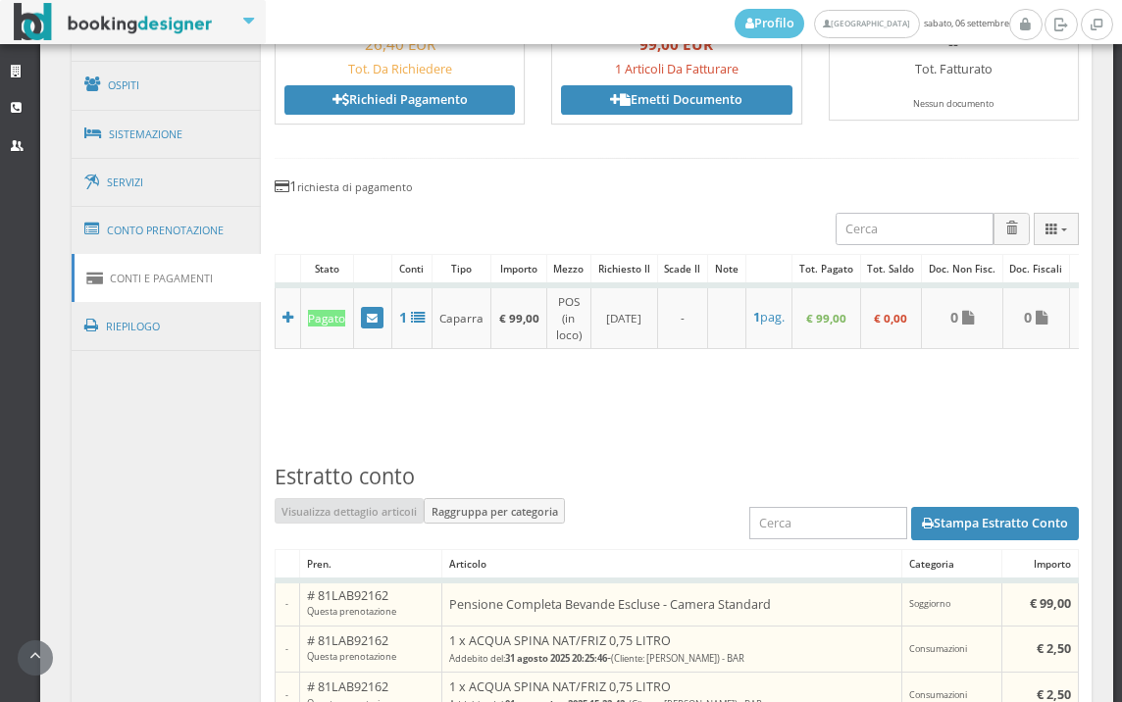
scroll to position [1132, 0]
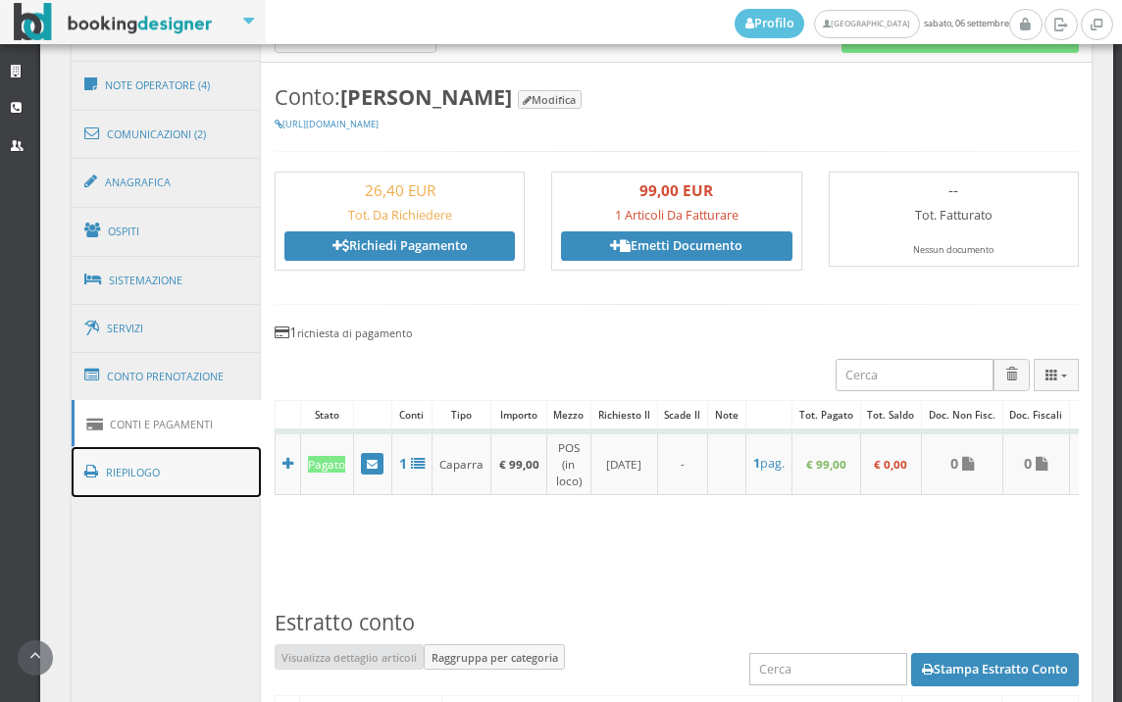
click at [240, 491] on link "Riepilogo" at bounding box center [167, 472] width 190 height 51
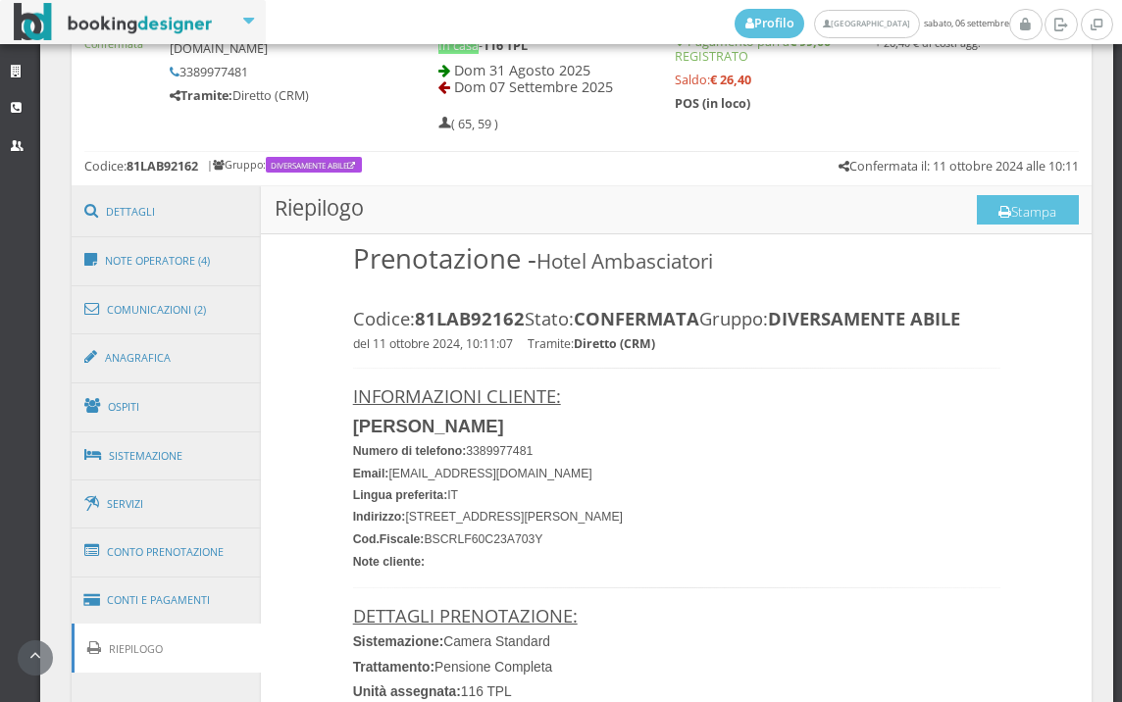
scroll to position [696, 0]
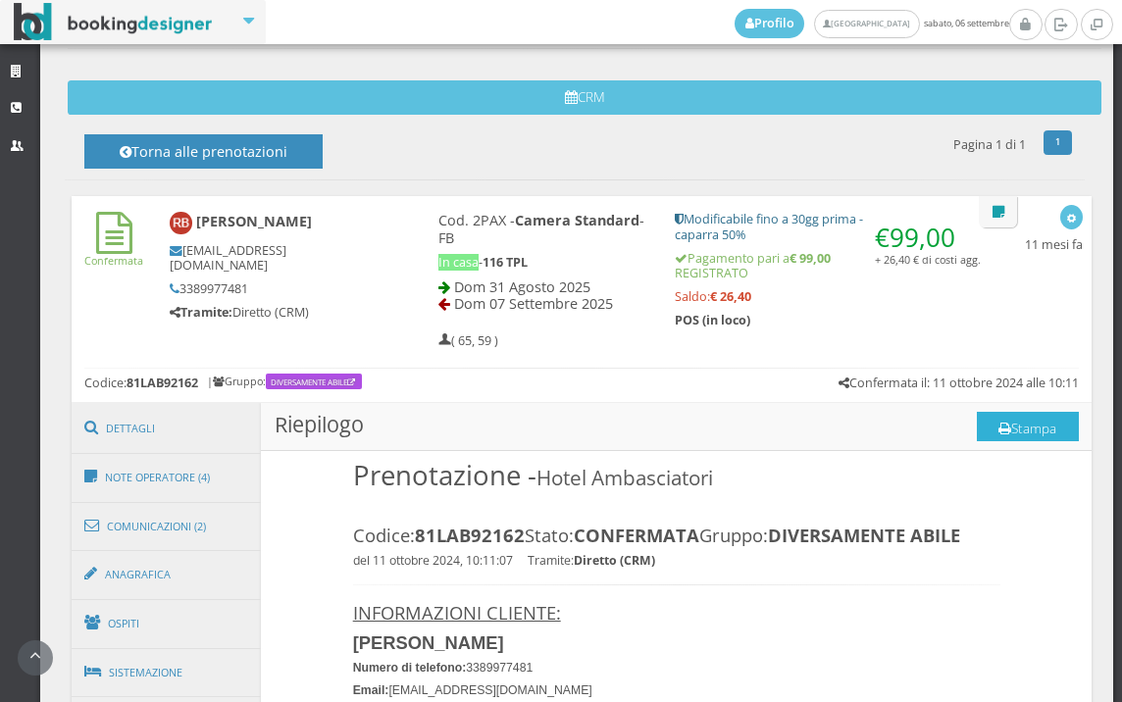
click at [1002, 423] on button "Stampa" at bounding box center [1028, 426] width 102 height 29
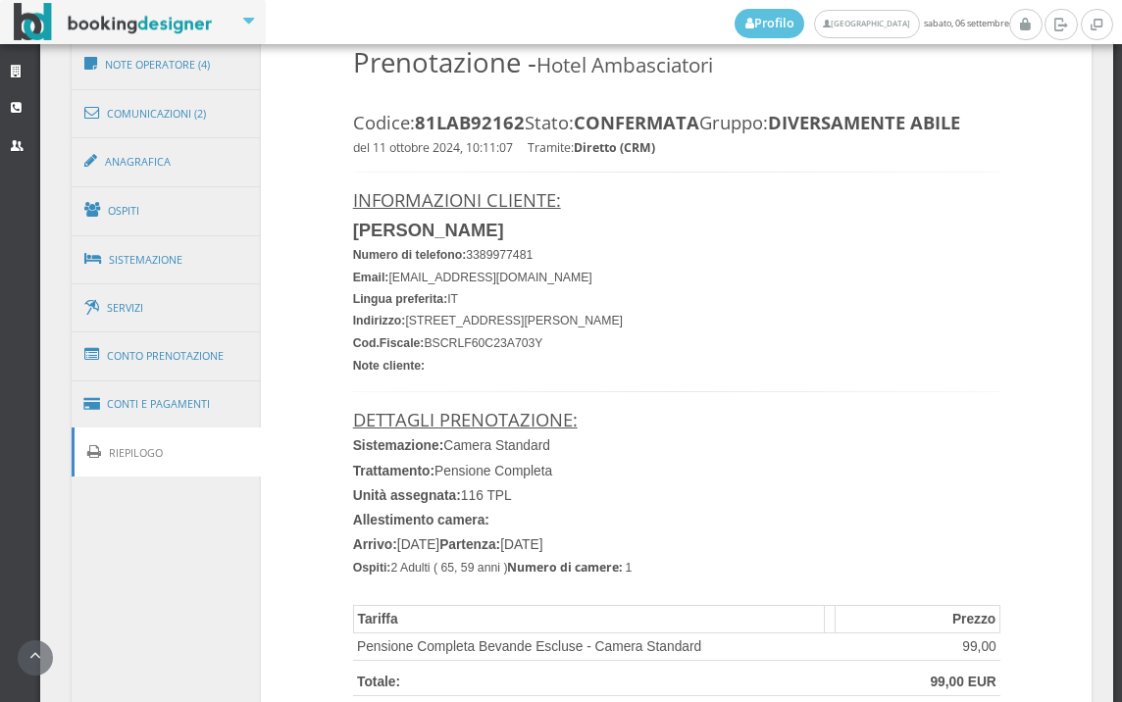
scroll to position [1240, 0]
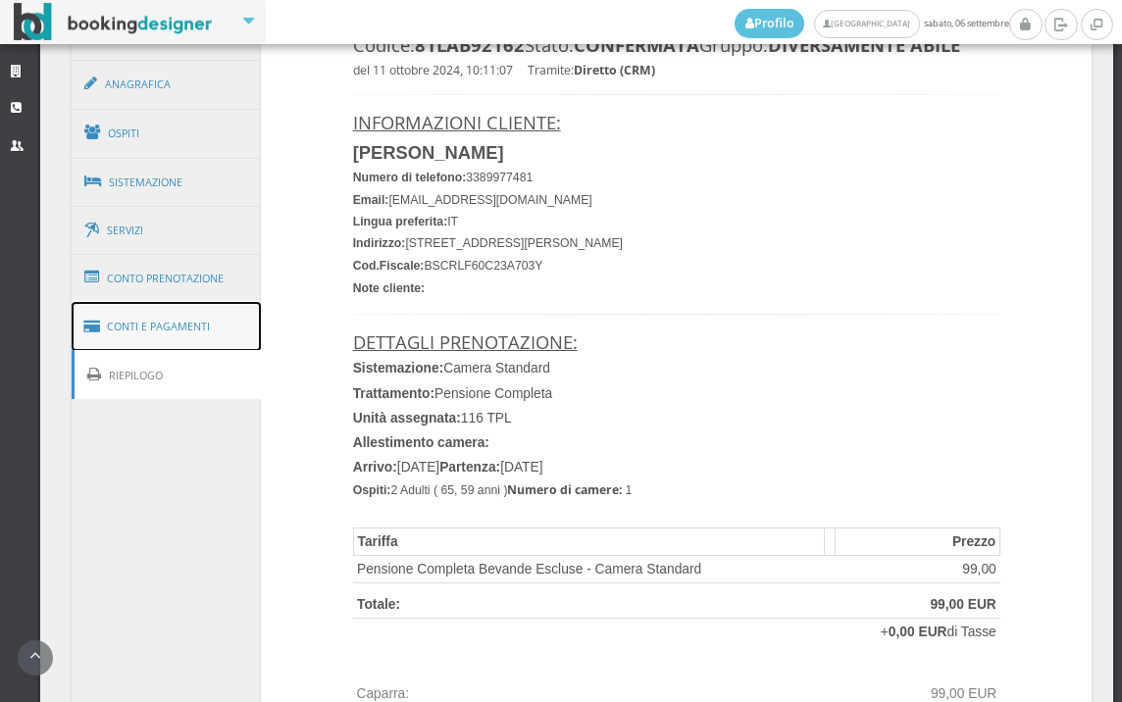
click at [193, 329] on link "Conti e Pagamenti" at bounding box center [167, 327] width 190 height 50
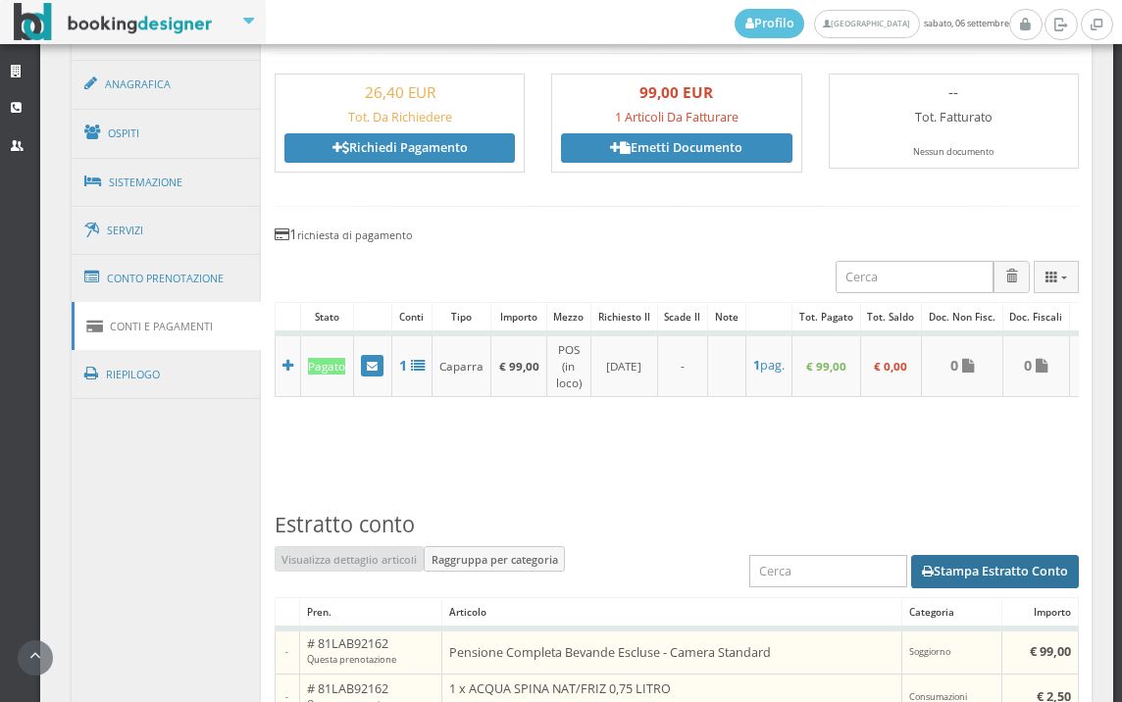
click at [1000, 581] on button "Stampa Estratto Conto" at bounding box center [995, 571] width 168 height 33
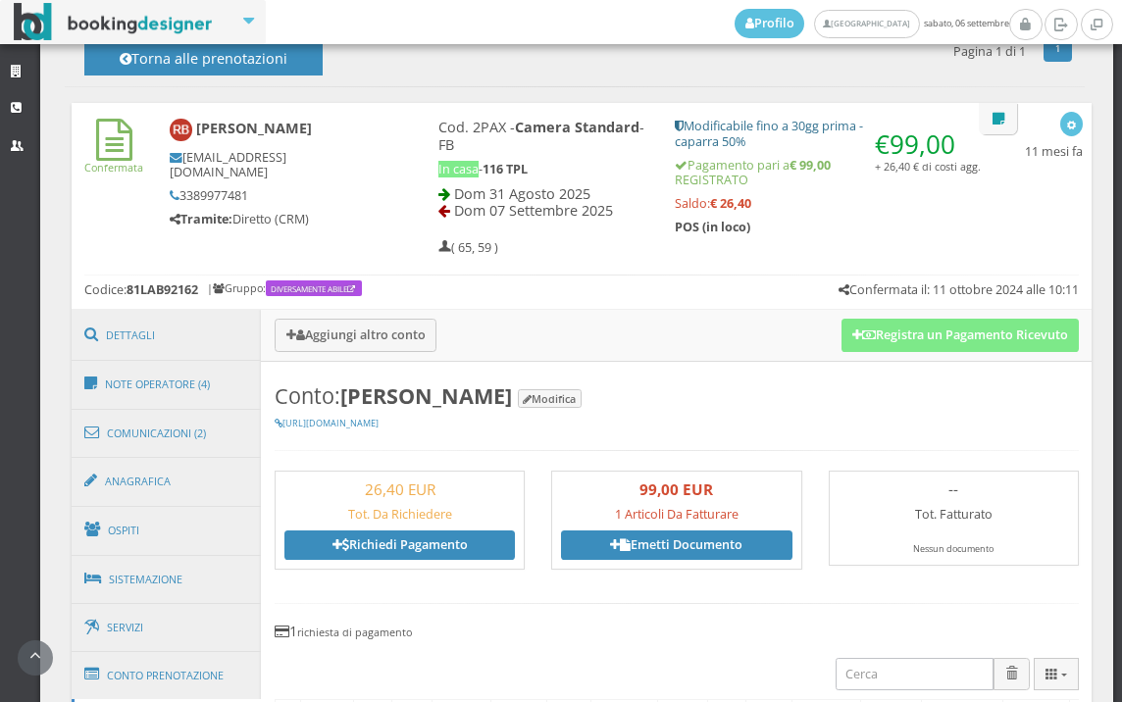
scroll to position [696, 0]
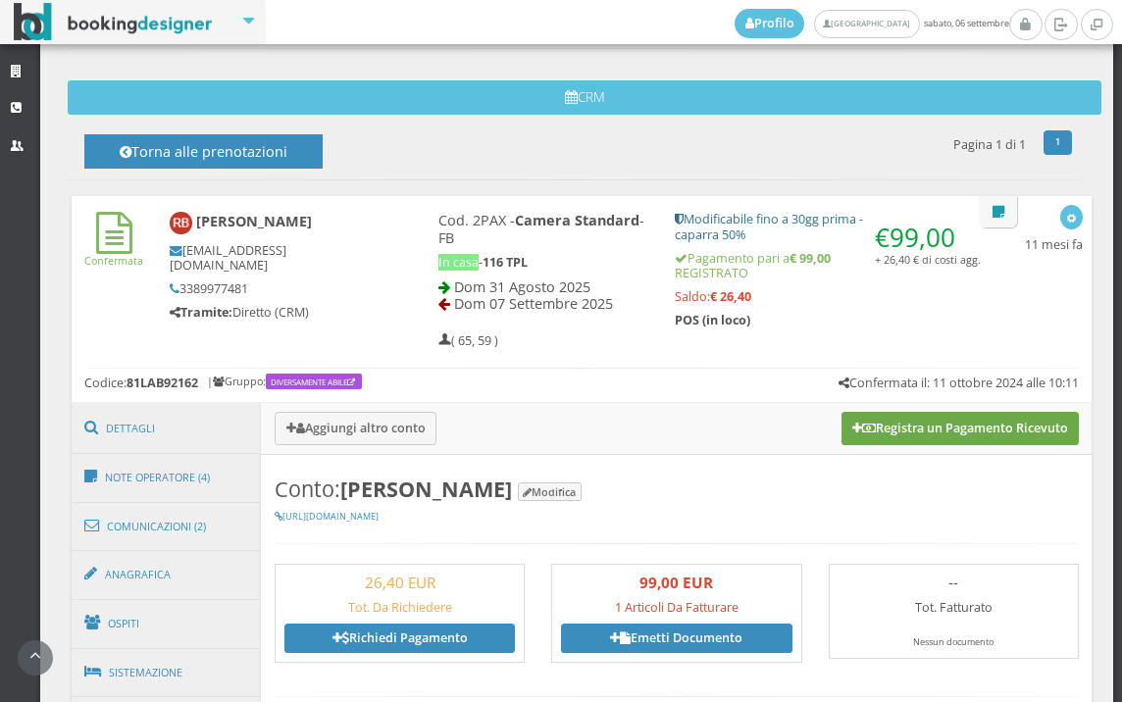
click at [936, 420] on button "Registra un Pagamento Ricevuto" at bounding box center [959, 428] width 237 height 33
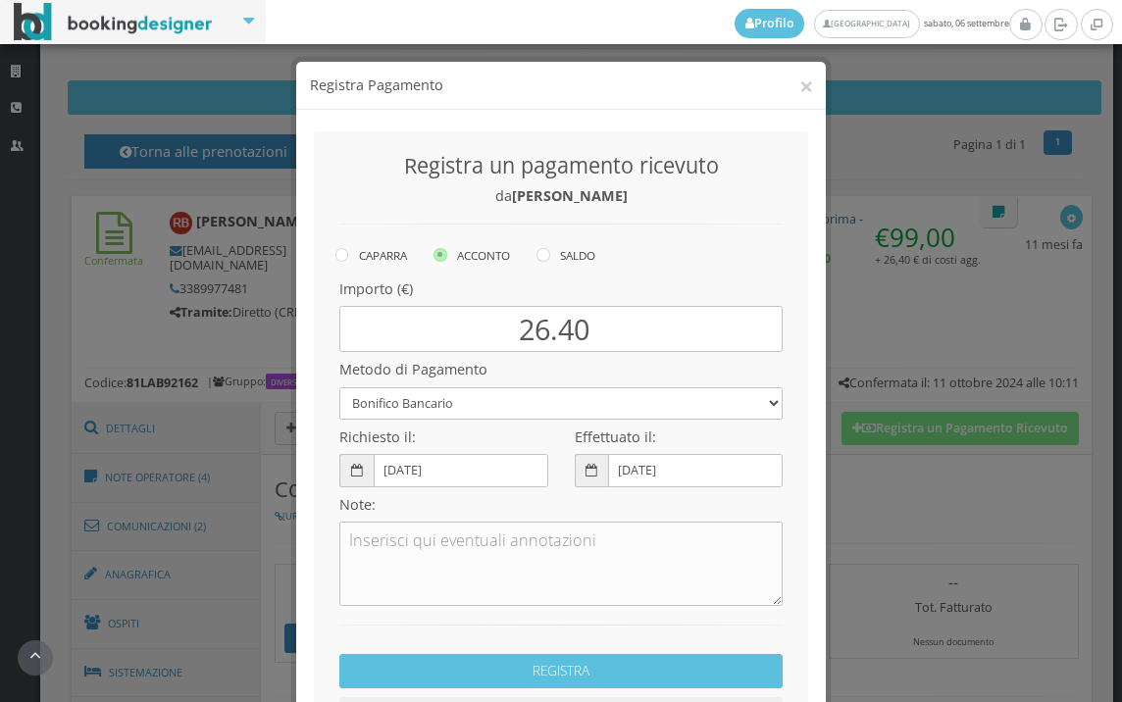
click at [536, 255] on icon at bounding box center [543, 255] width 14 height 14
radio input "true"
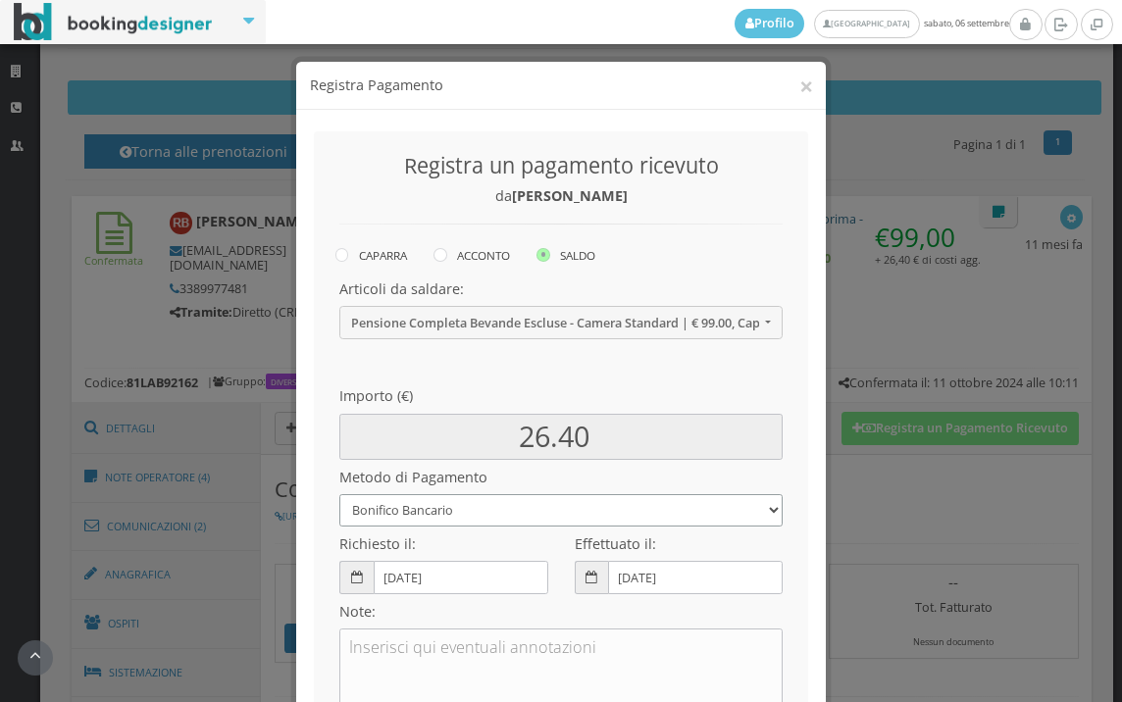
drag, startPoint x: 573, startPoint y: 507, endPoint x: 576, endPoint y: 491, distance: 16.0
click at [574, 504] on select "Bonifico Bancario BONIFICO SUM UP Contanti Assegno Bancario Assegno Circolare V…" at bounding box center [560, 510] width 443 height 32
select select
click at [339, 494] on select "Bonifico Bancario BONIFICO SUM UP Contanti Assegno Bancario Assegno Circolare V…" at bounding box center [560, 510] width 443 height 32
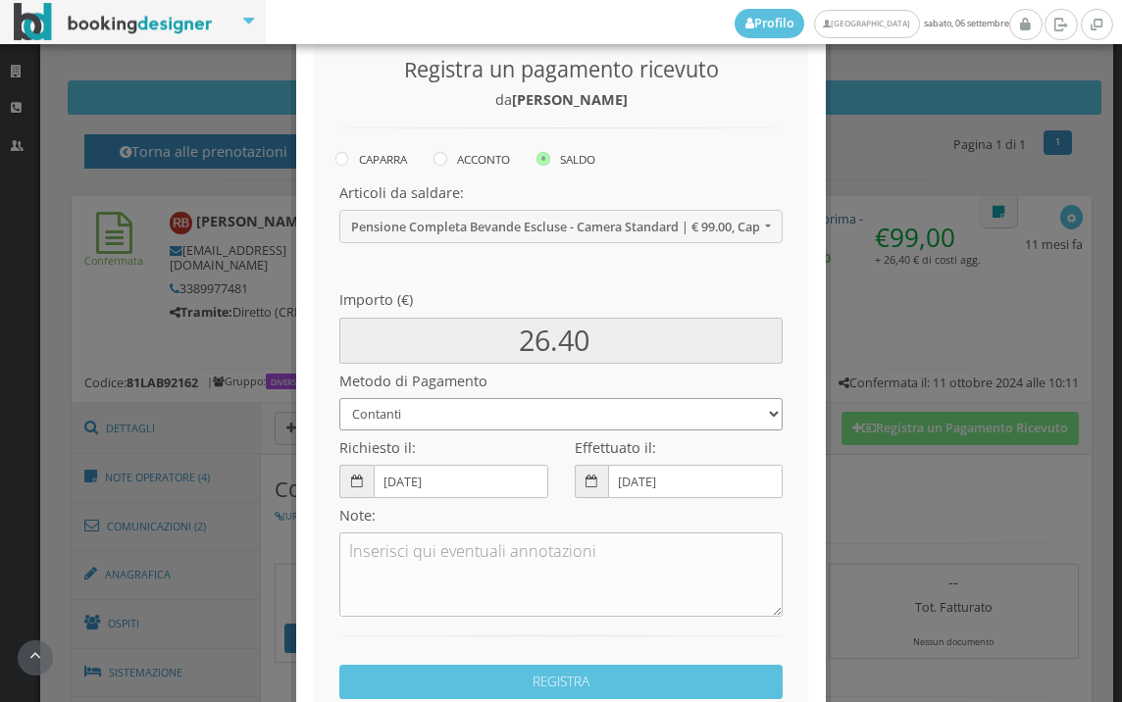
scroll to position [268, 0]
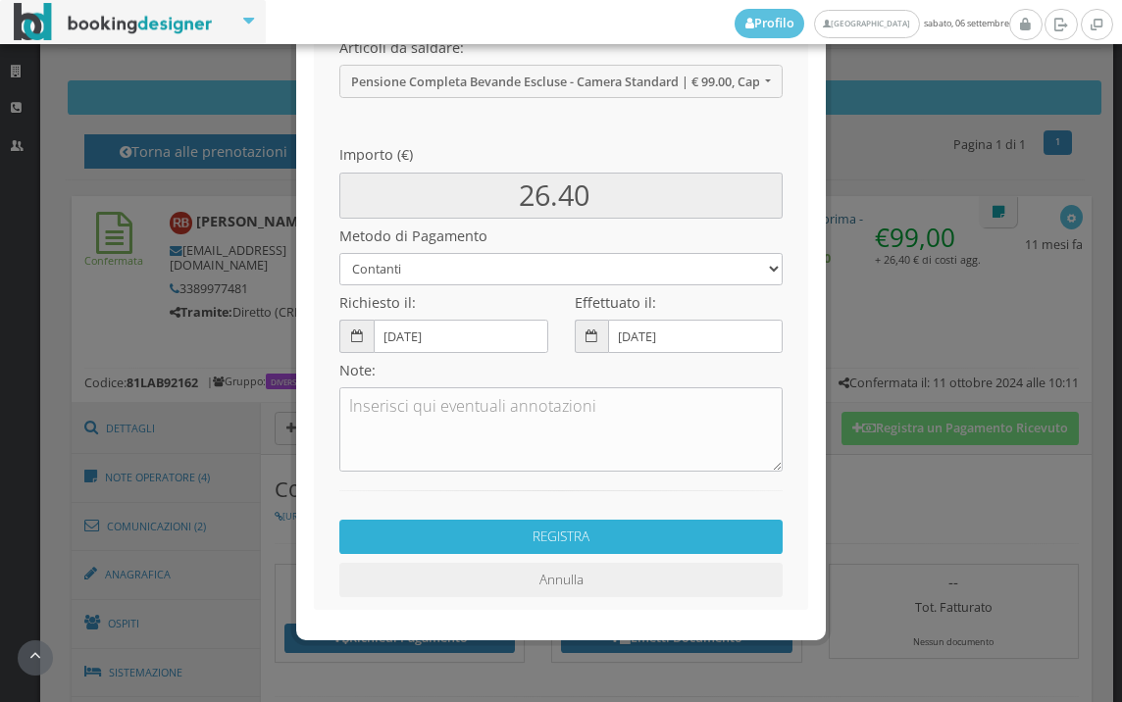
click at [593, 530] on button "REGISTRA" at bounding box center [560, 537] width 443 height 34
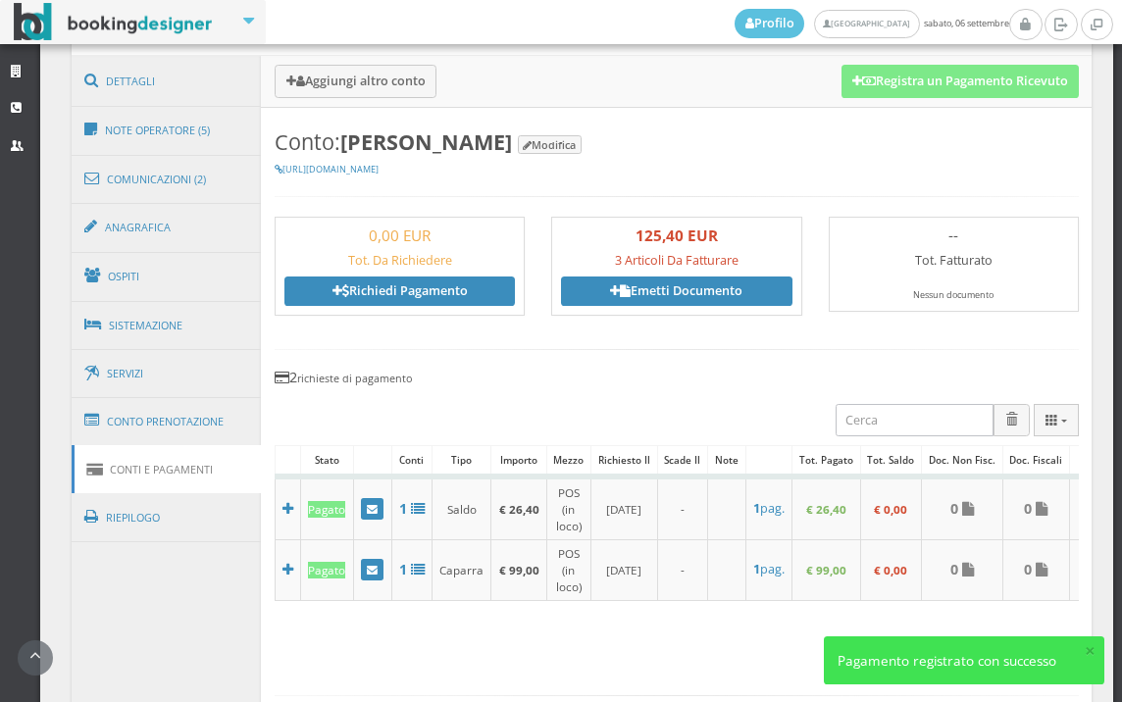
scroll to position [1132, 0]
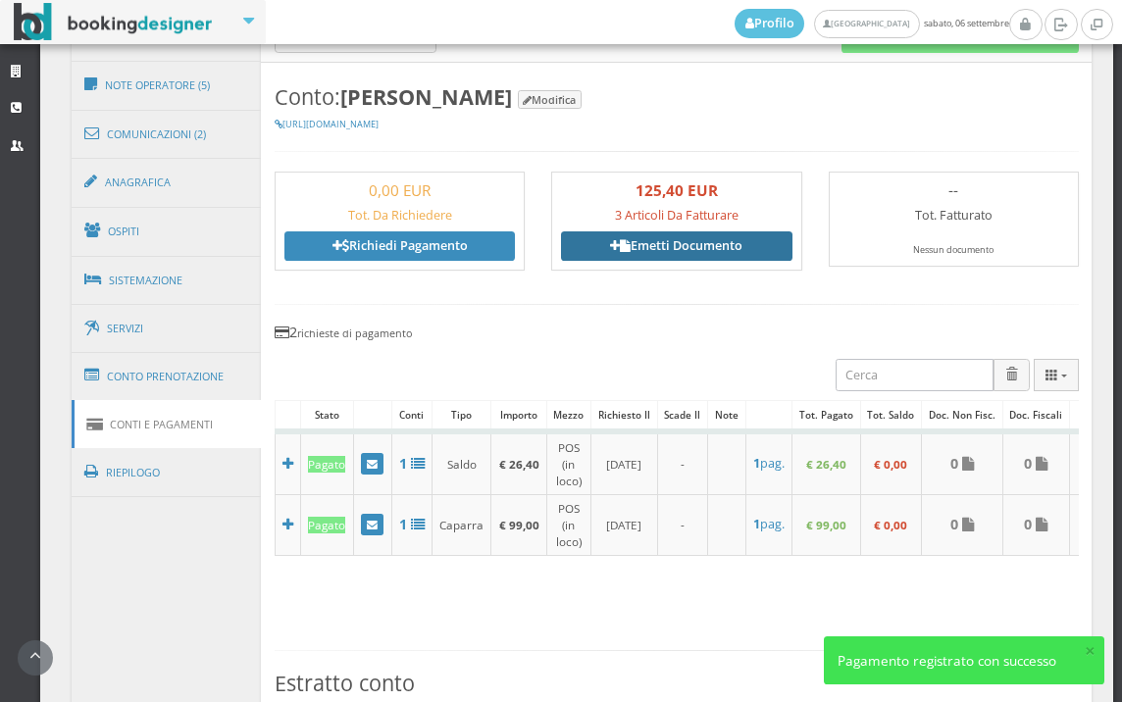
click at [661, 242] on link "Emetti Documento" at bounding box center [676, 245] width 230 height 29
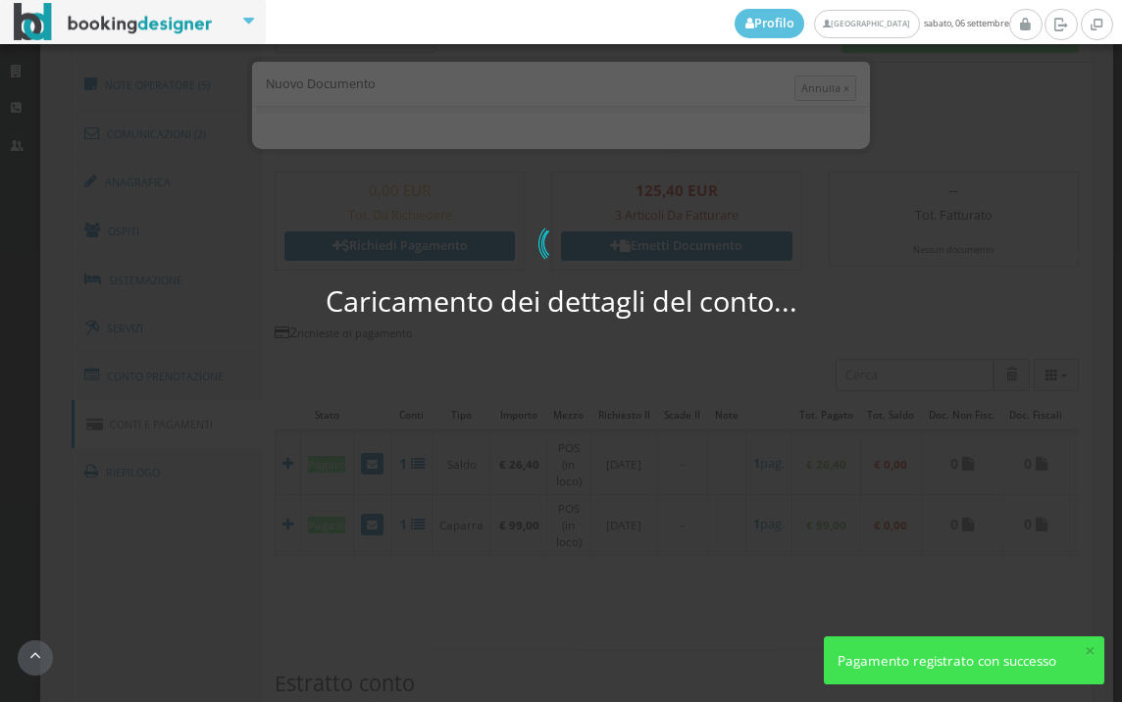
select select "PF"
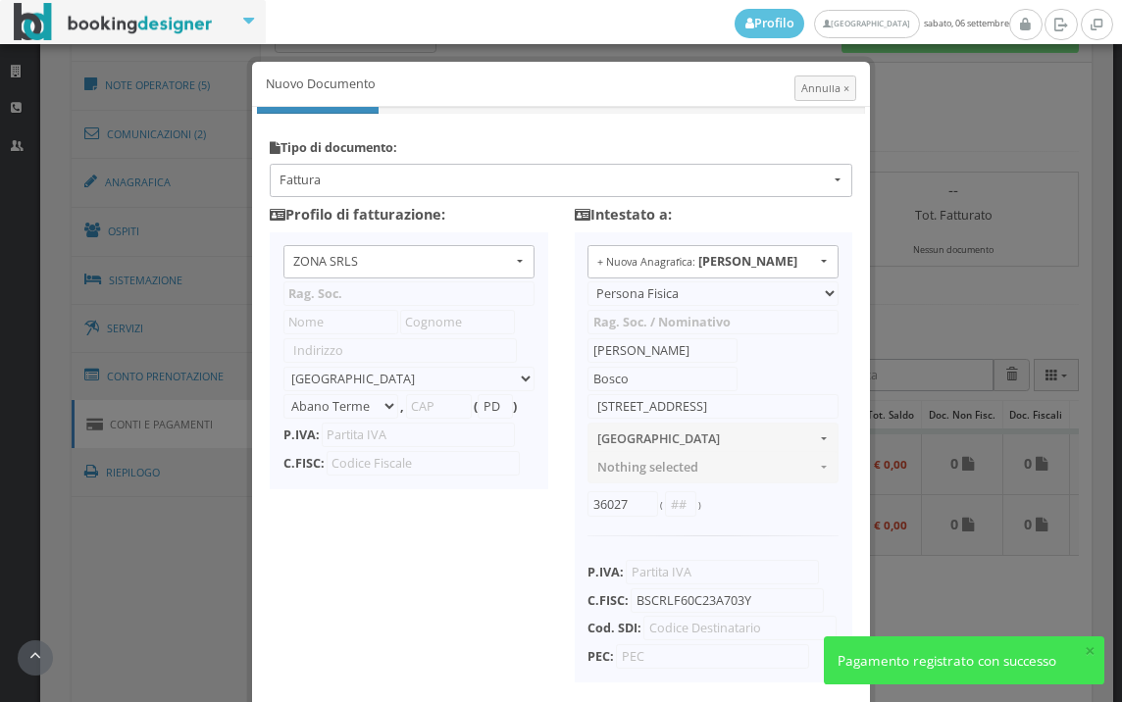
type input "ZONA SRLS"
type input "Vico V Durante, 8"
select select "Frattamaggiore"
type input "80027"
type input "NA"
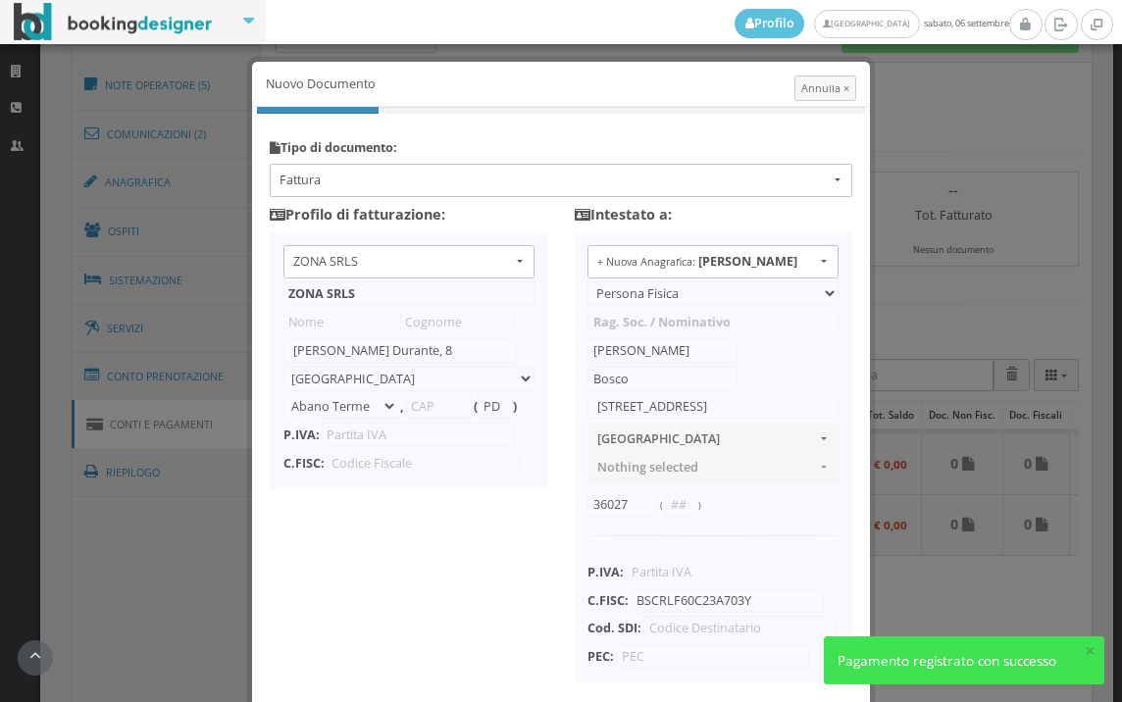
type input "10356321215"
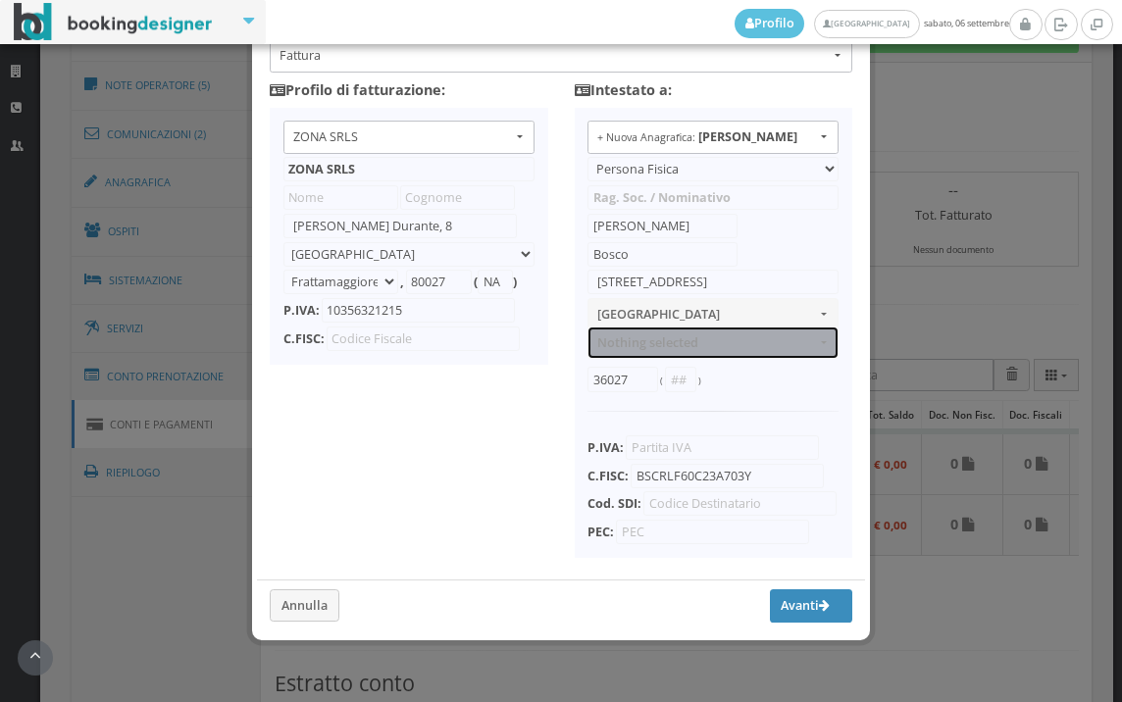
click at [673, 336] on button "Nothing selected" at bounding box center [712, 343] width 251 height 32
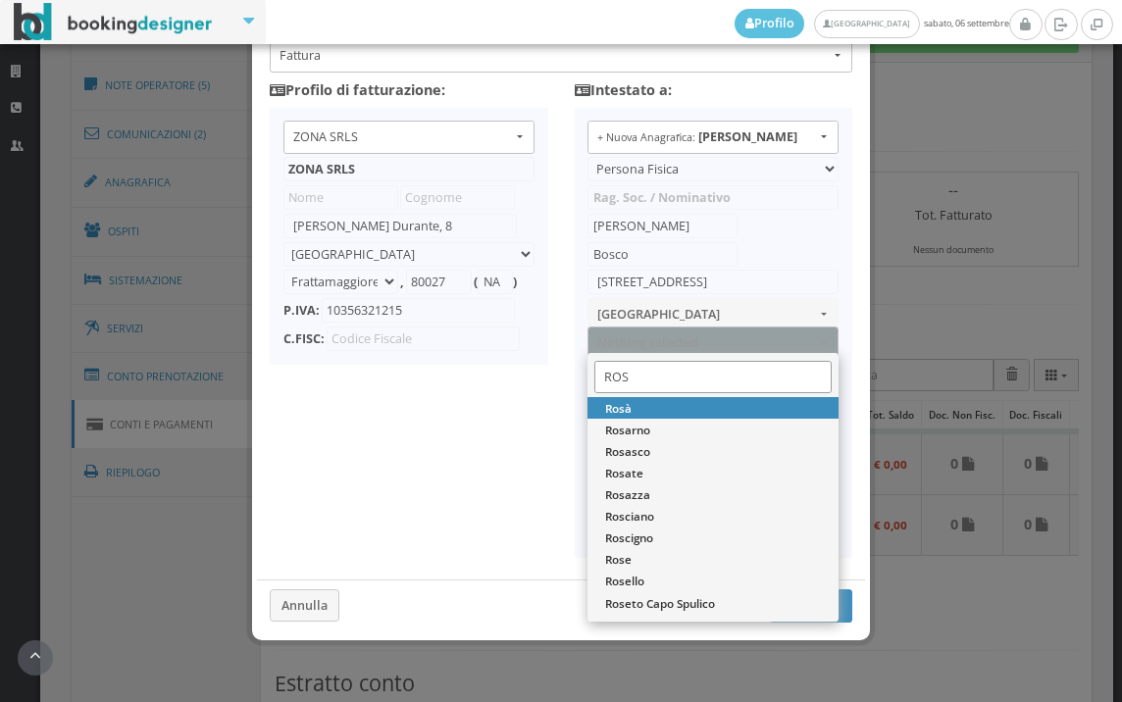
type input "ROS"
click at [670, 397] on link "Rosà" at bounding box center [712, 408] width 251 height 22
select select "ROSà"
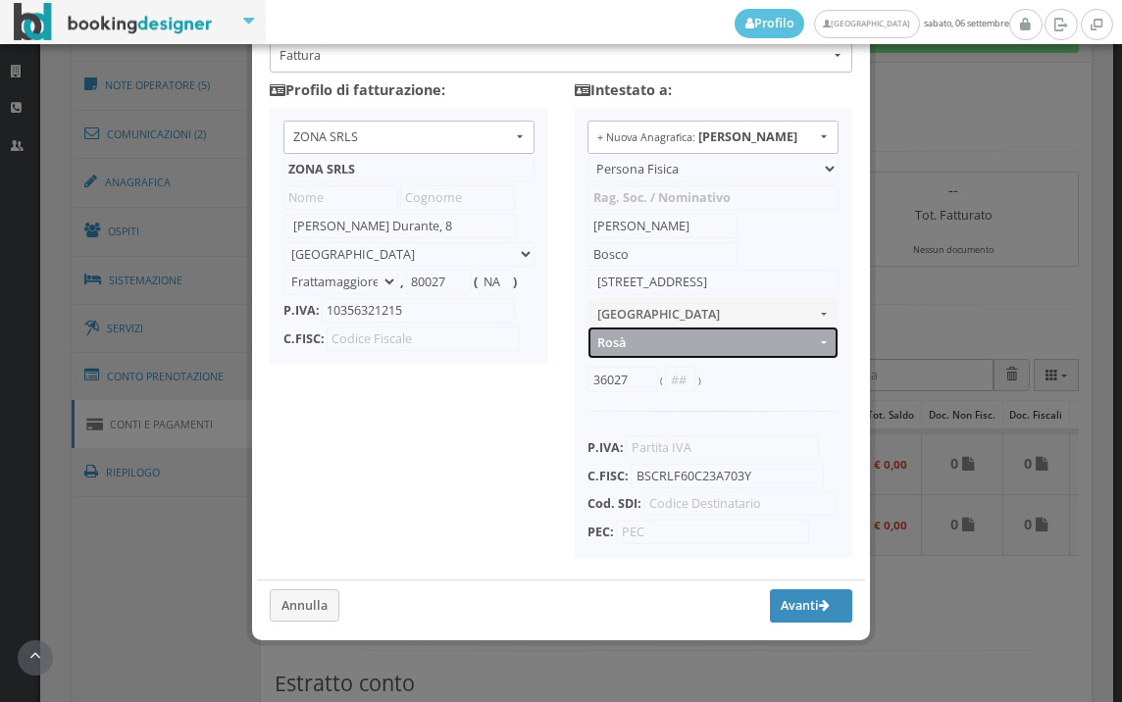
type input "VI"
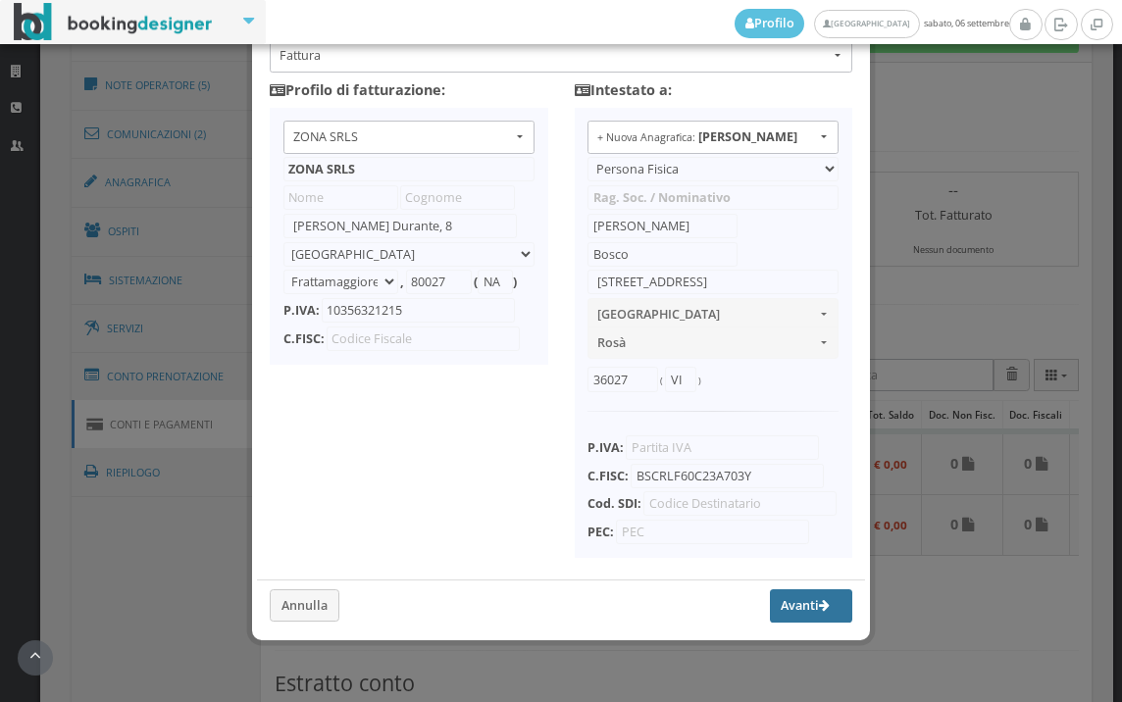
click at [796, 603] on button "Avanti" at bounding box center [811, 605] width 82 height 33
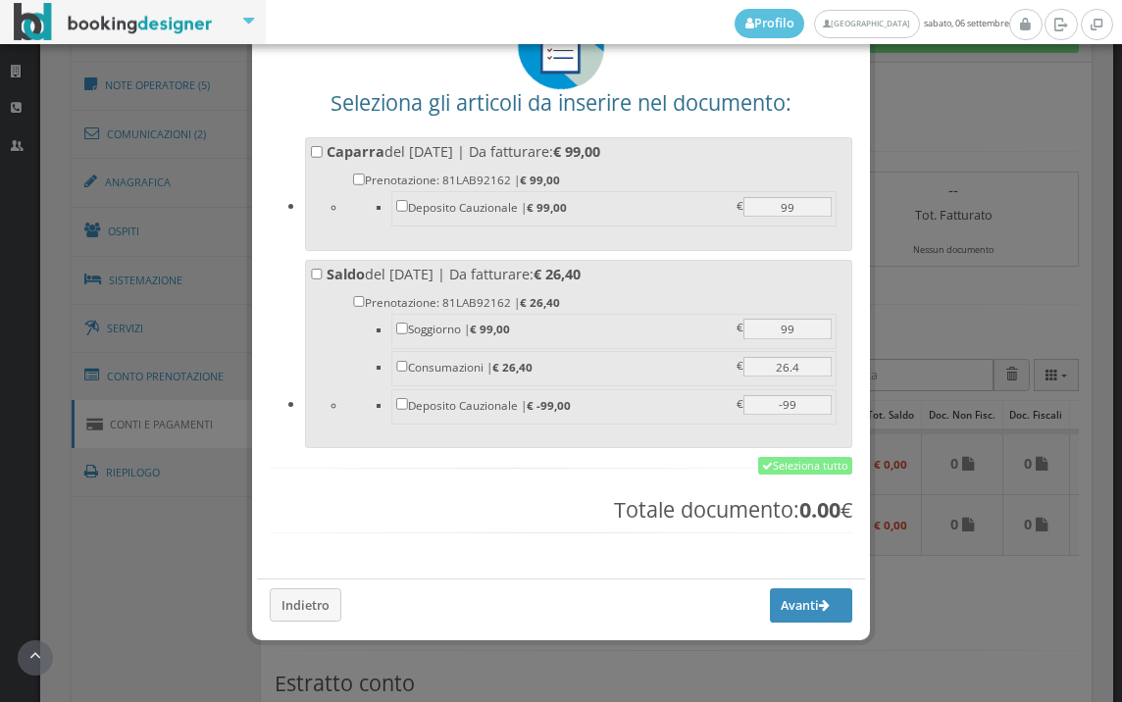
scroll to position [153, 0]
click at [762, 462] on icon at bounding box center [767, 467] width 11 height 11
checkbox input "true"
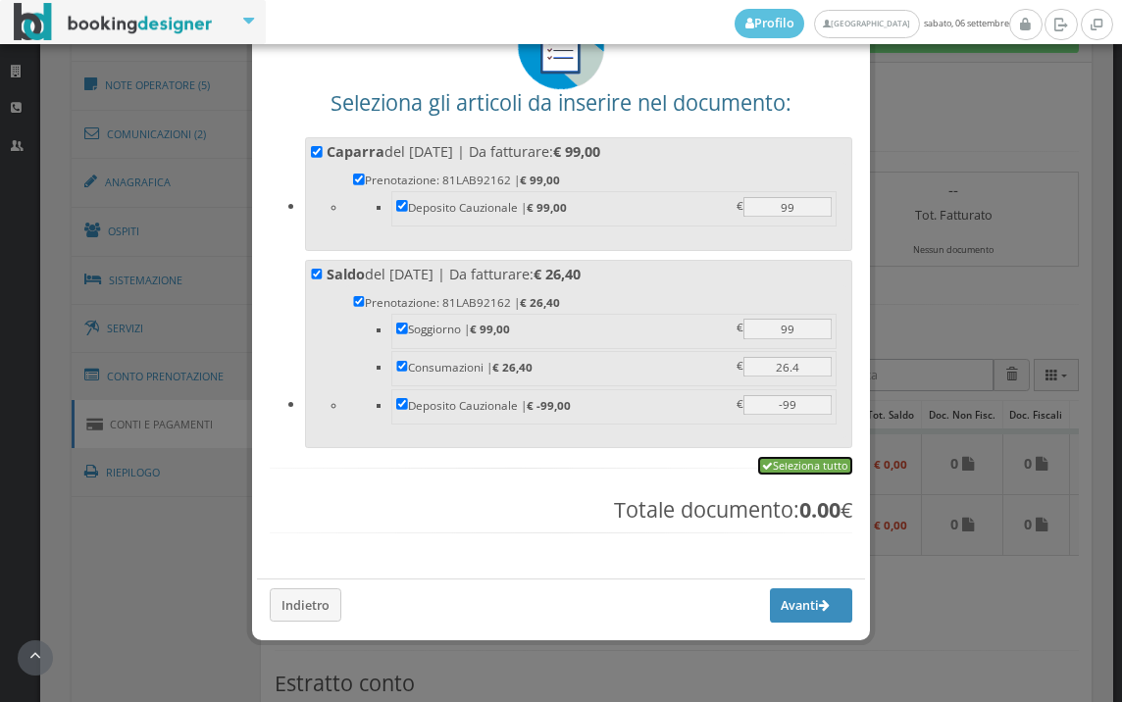
checkbox input "true"
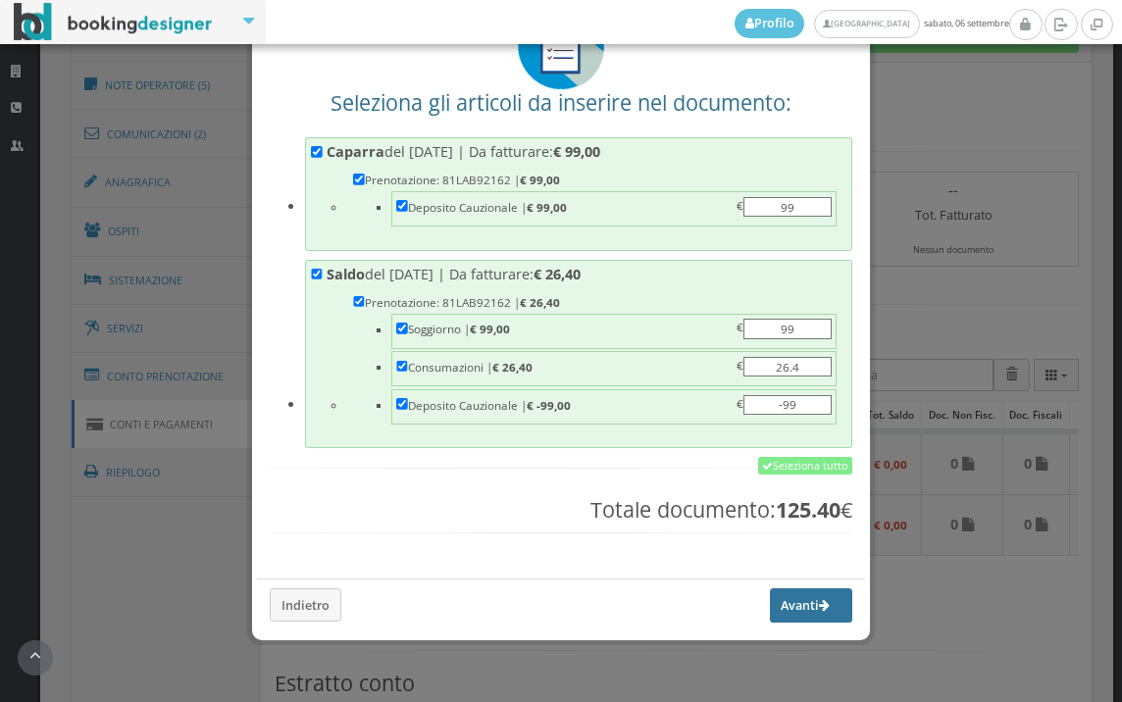
click at [780, 609] on button "Avanti" at bounding box center [811, 604] width 82 height 33
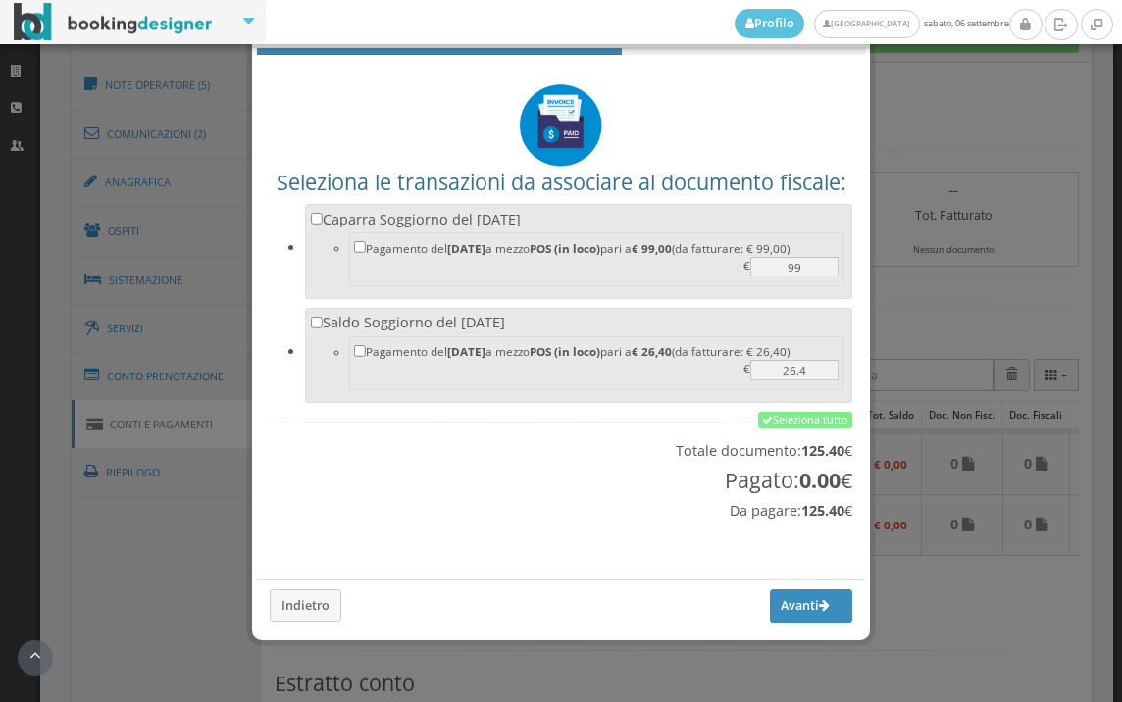
scroll to position [65, 0]
click at [797, 424] on link "Seleziona tutto" at bounding box center [805, 421] width 94 height 18
checkbox input "true"
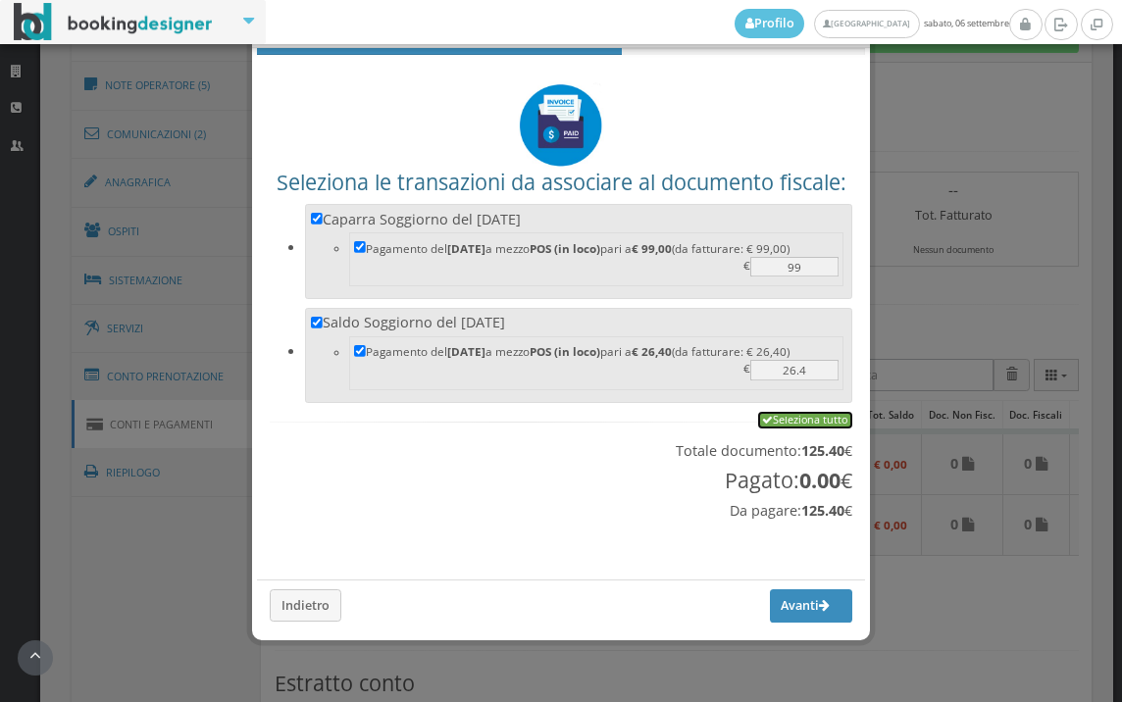
checkbox input "true"
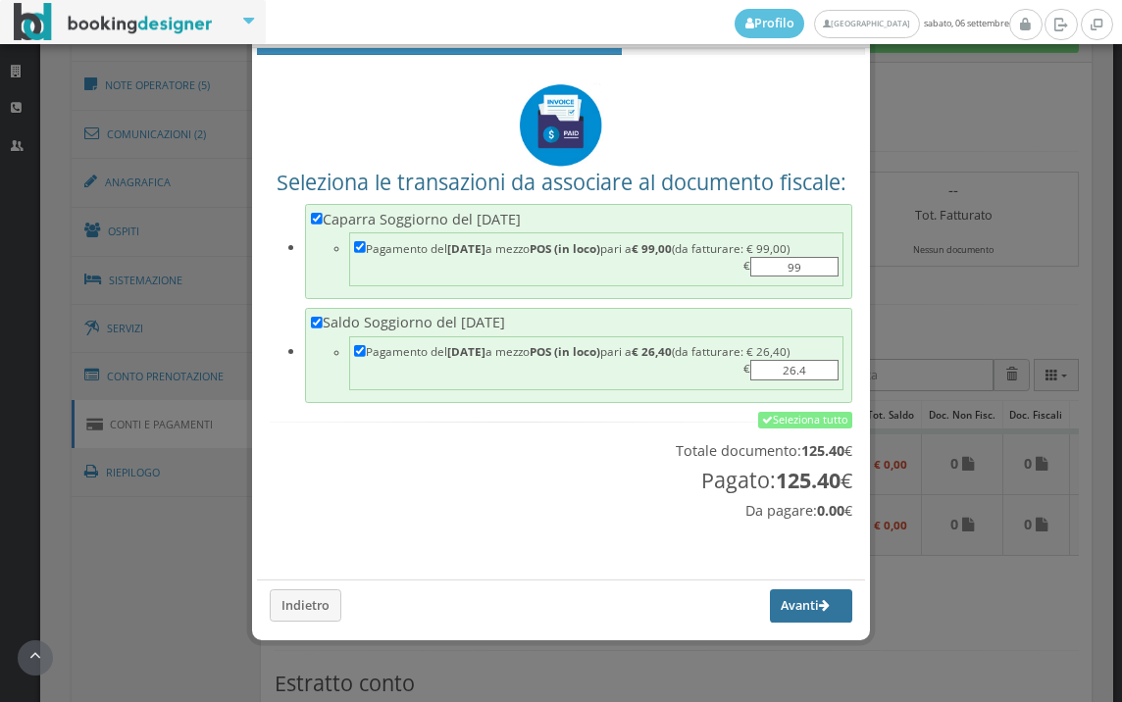
click at [782, 595] on button "Avanti" at bounding box center [811, 605] width 82 height 33
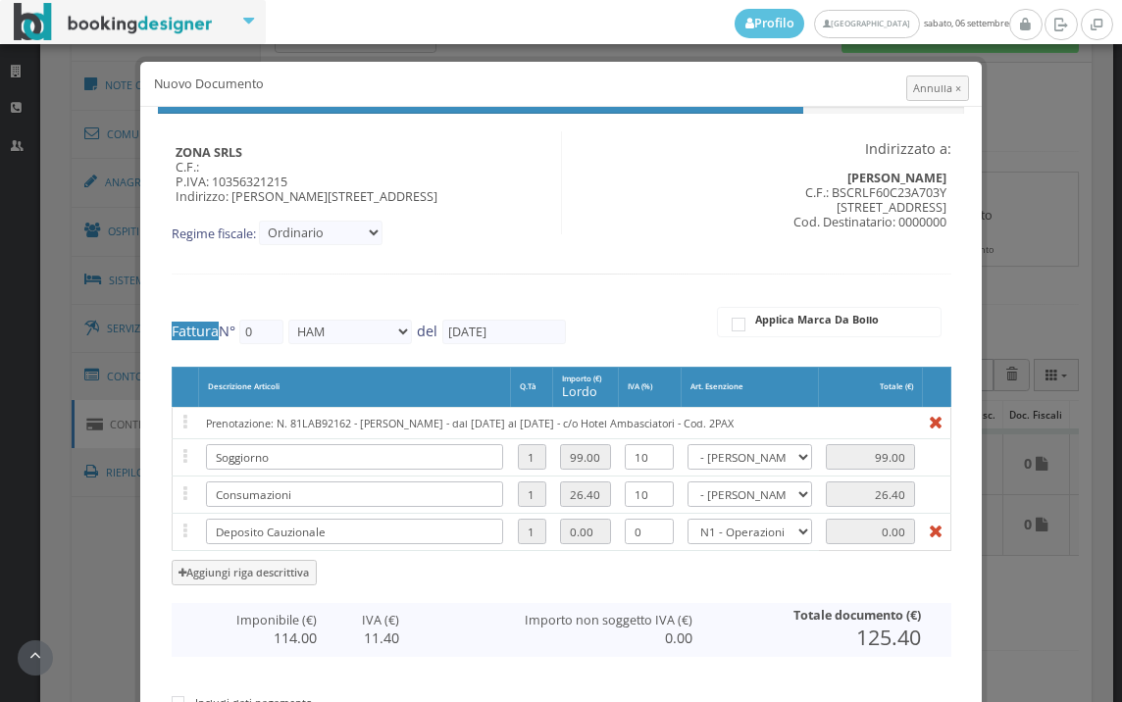
type input "589"
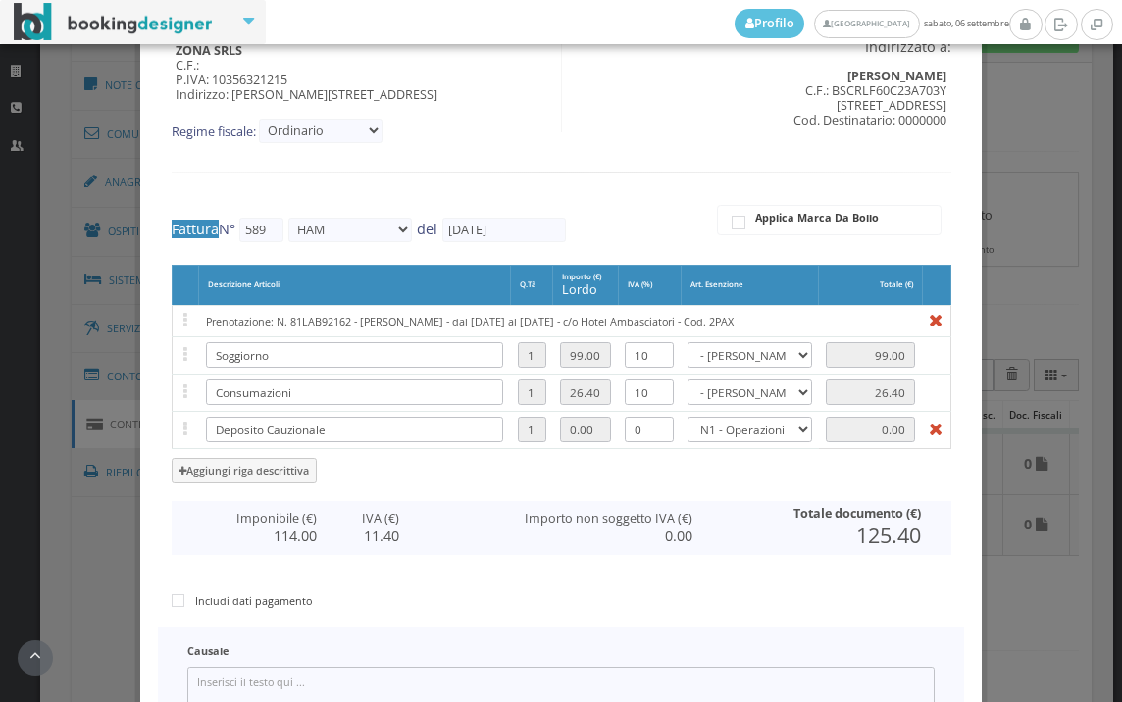
scroll to position [404, 0]
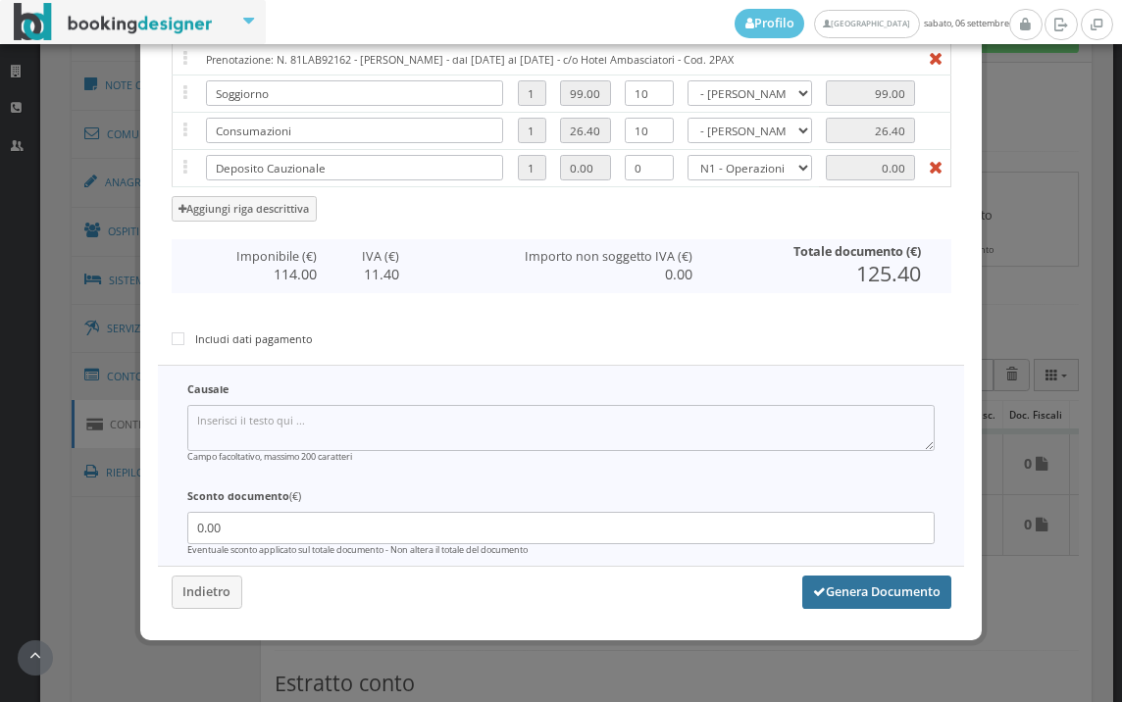
click at [850, 579] on button "Genera Documento" at bounding box center [876, 592] width 149 height 33
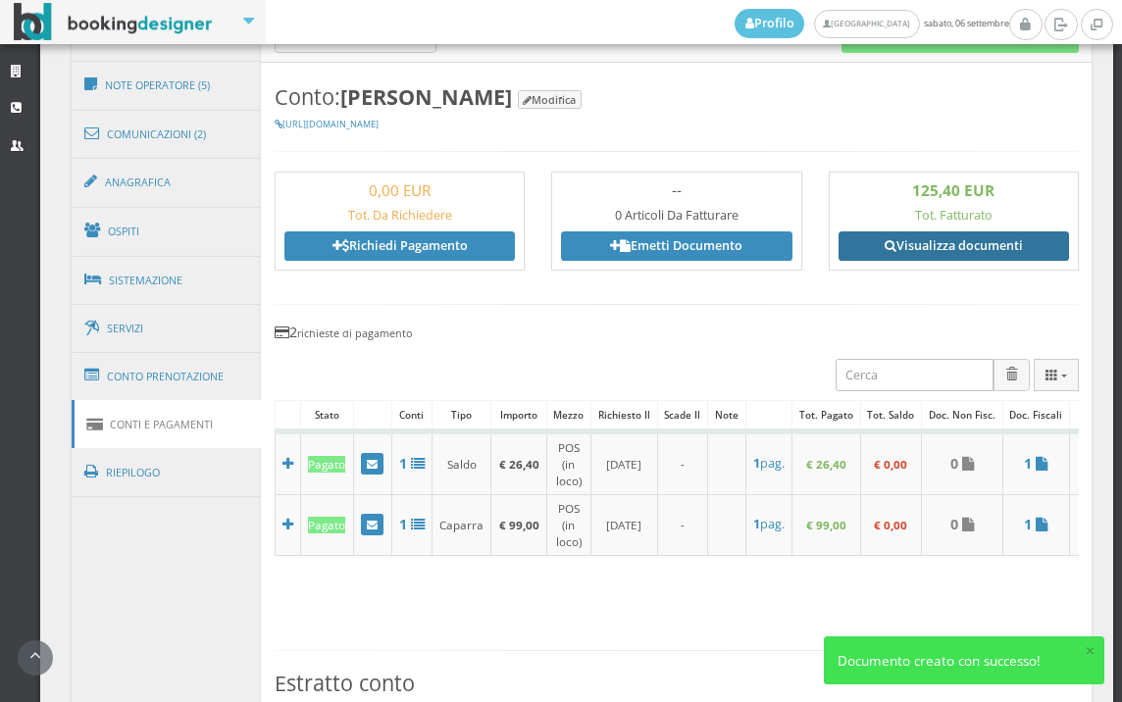
click at [899, 245] on link "Visualizza documenti" at bounding box center [953, 245] width 230 height 29
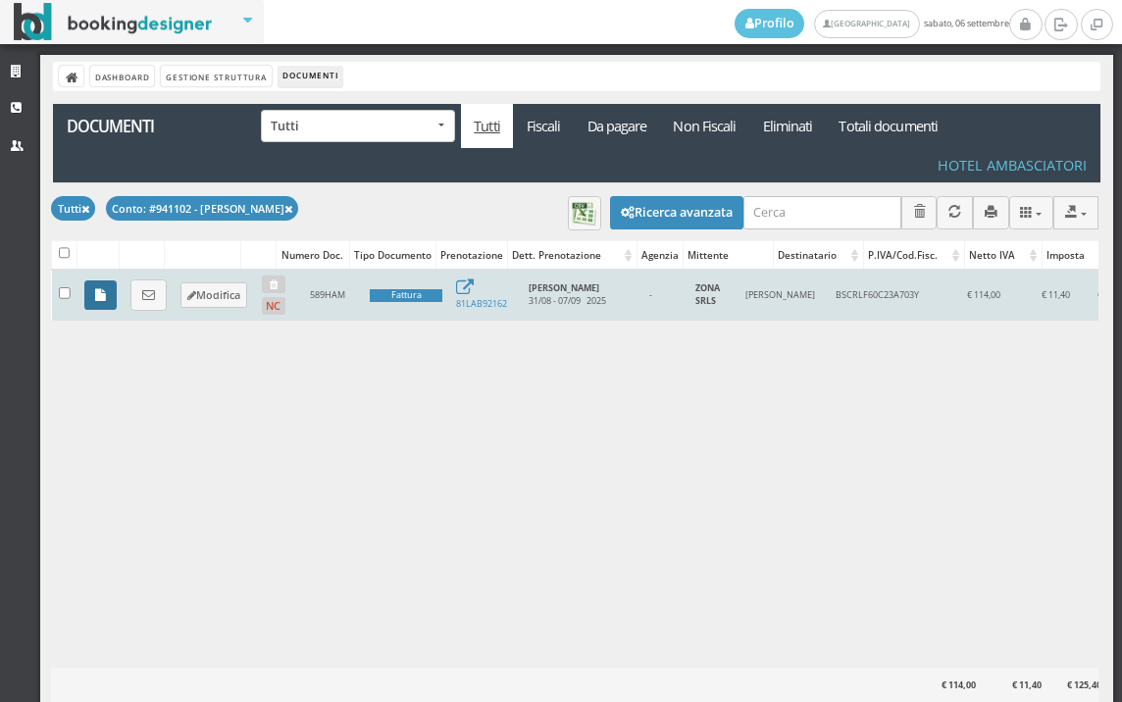
click at [100, 301] on icon at bounding box center [100, 295] width 11 height 13
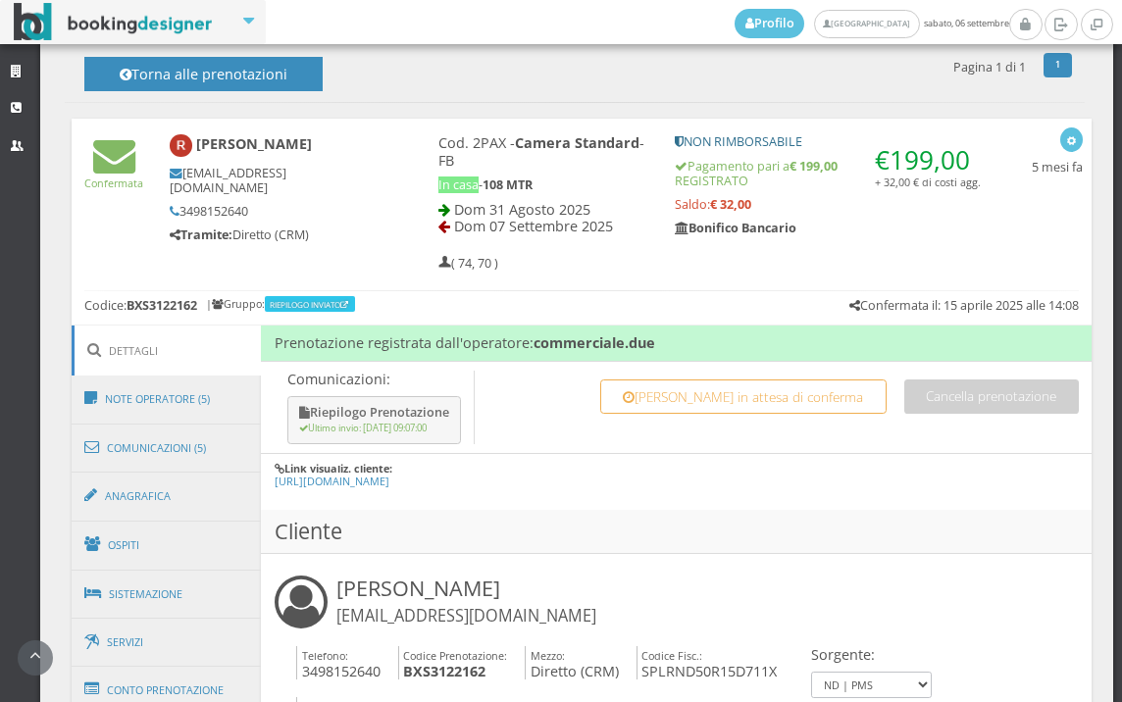
scroll to position [981, 0]
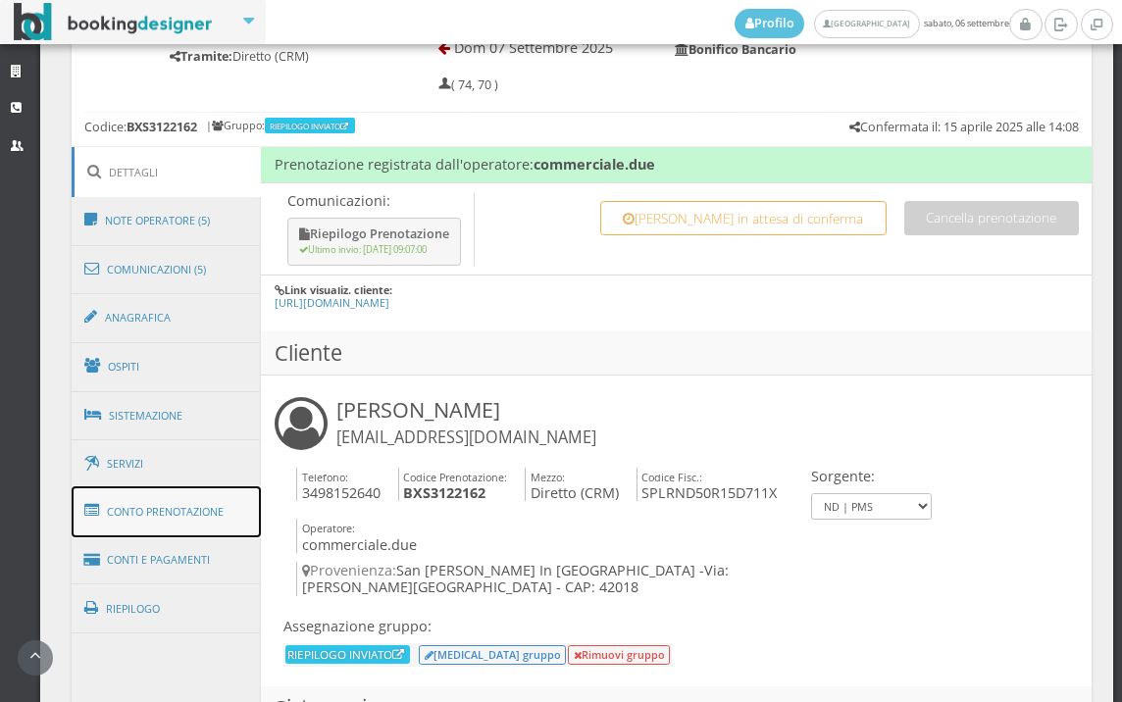
click at [177, 507] on link "Conto Prenotazione" at bounding box center [167, 511] width 190 height 51
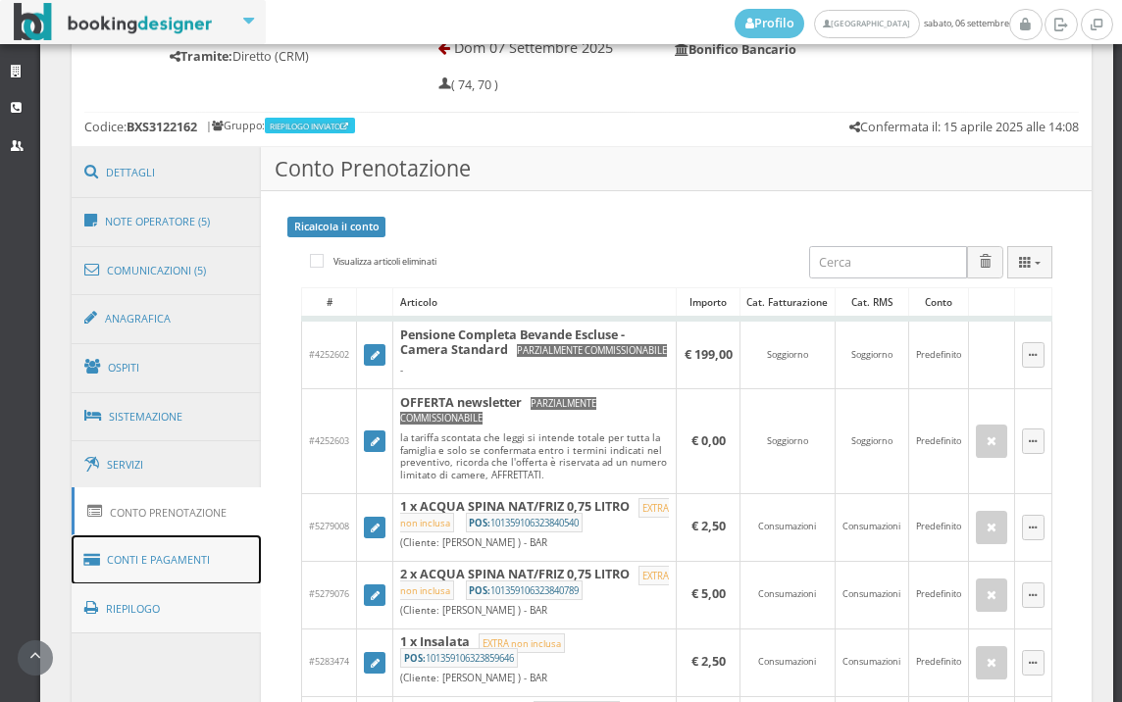
click at [174, 583] on ul "Dettagli Note Operatore (5) Comunicazioni (5) Anagrafica Ospiti Sistemazione Se…" at bounding box center [167, 389] width 190 height 484
click at [172, 568] on link "Conti e Pagamenti" at bounding box center [167, 560] width 190 height 50
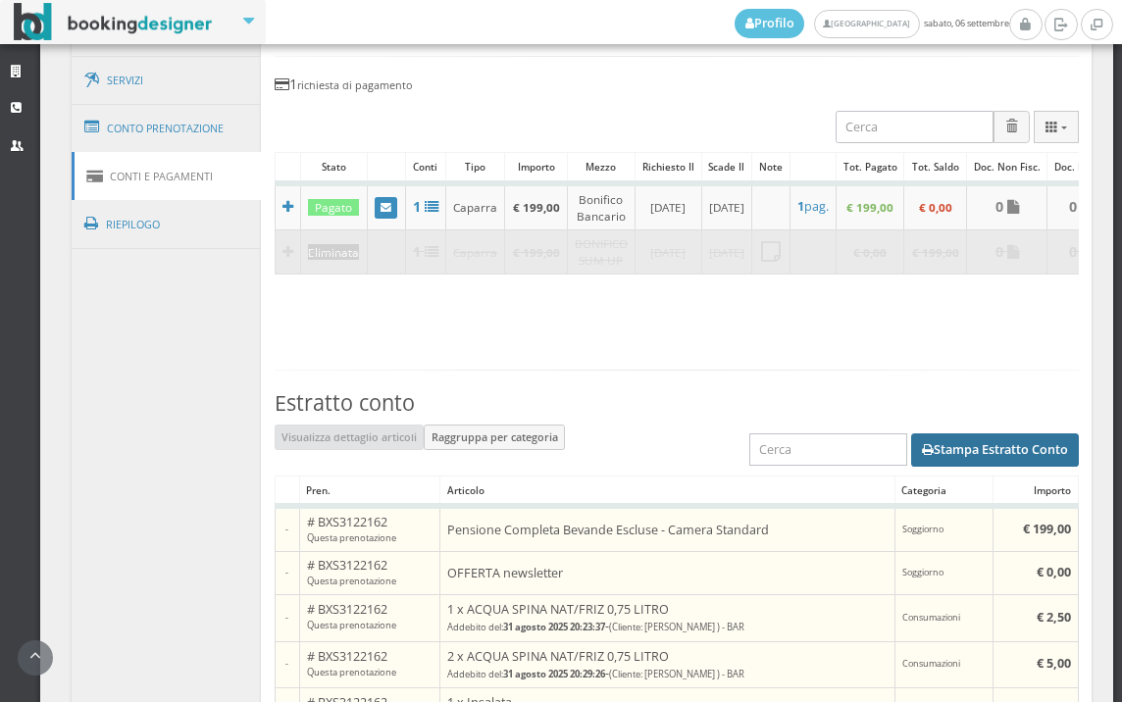
scroll to position [1416, 0]
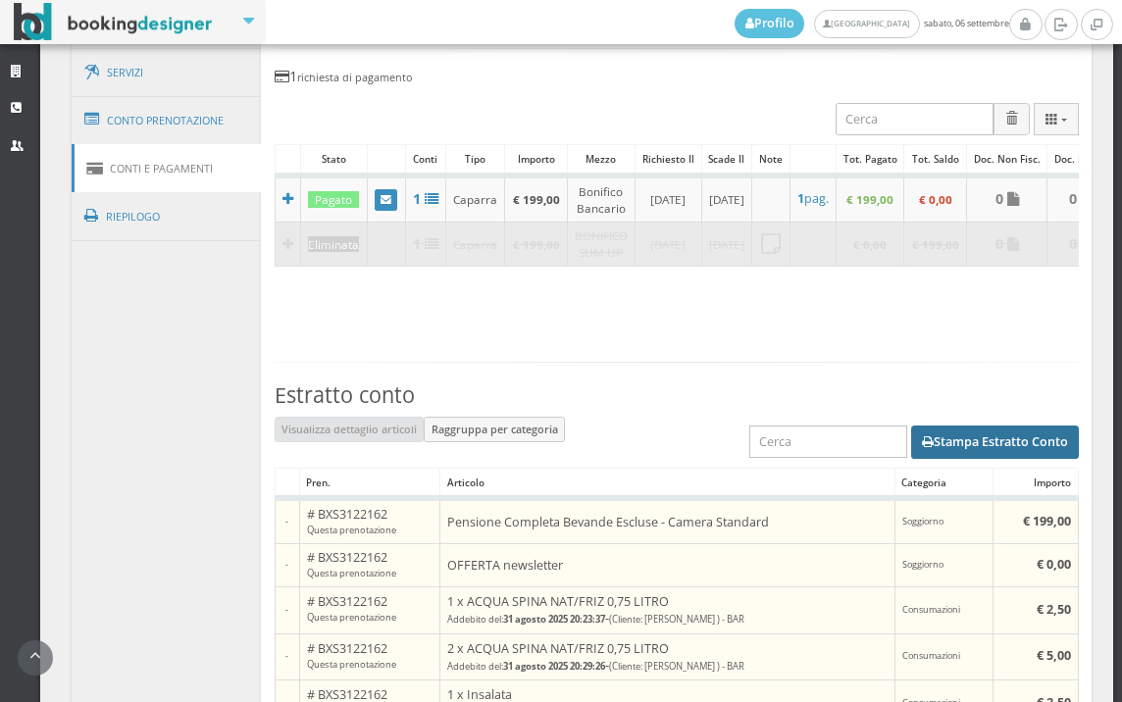
click at [932, 443] on button "Stampa Estratto Conto" at bounding box center [995, 442] width 168 height 33
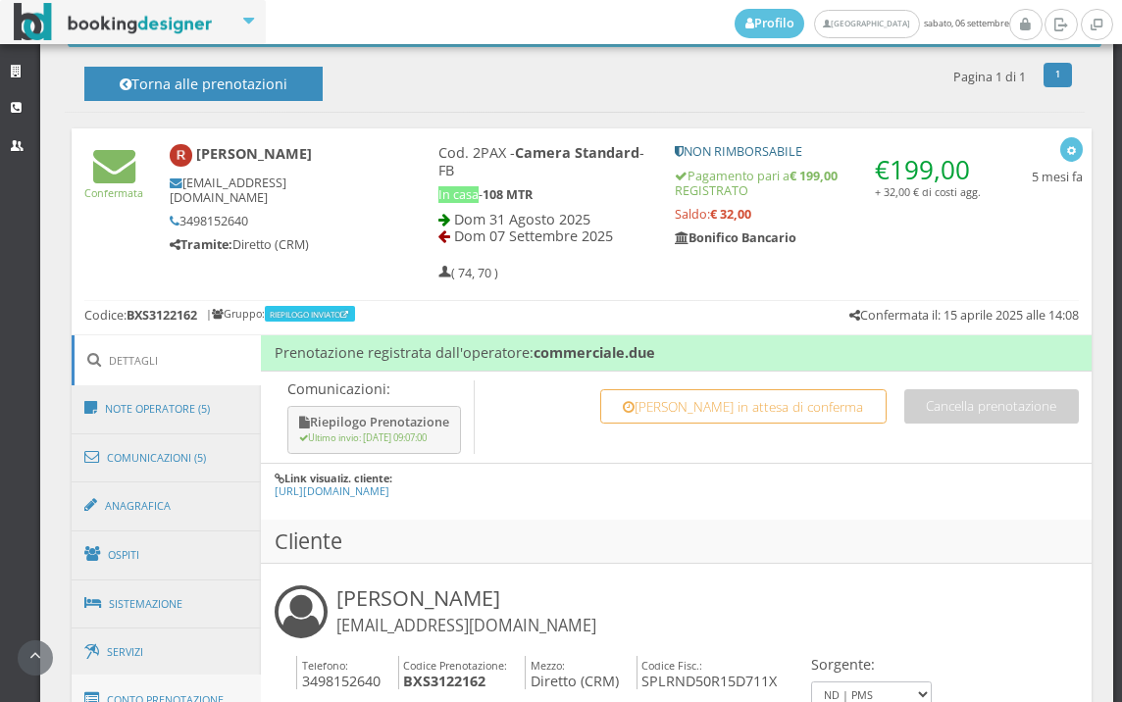
scroll to position [981, 0]
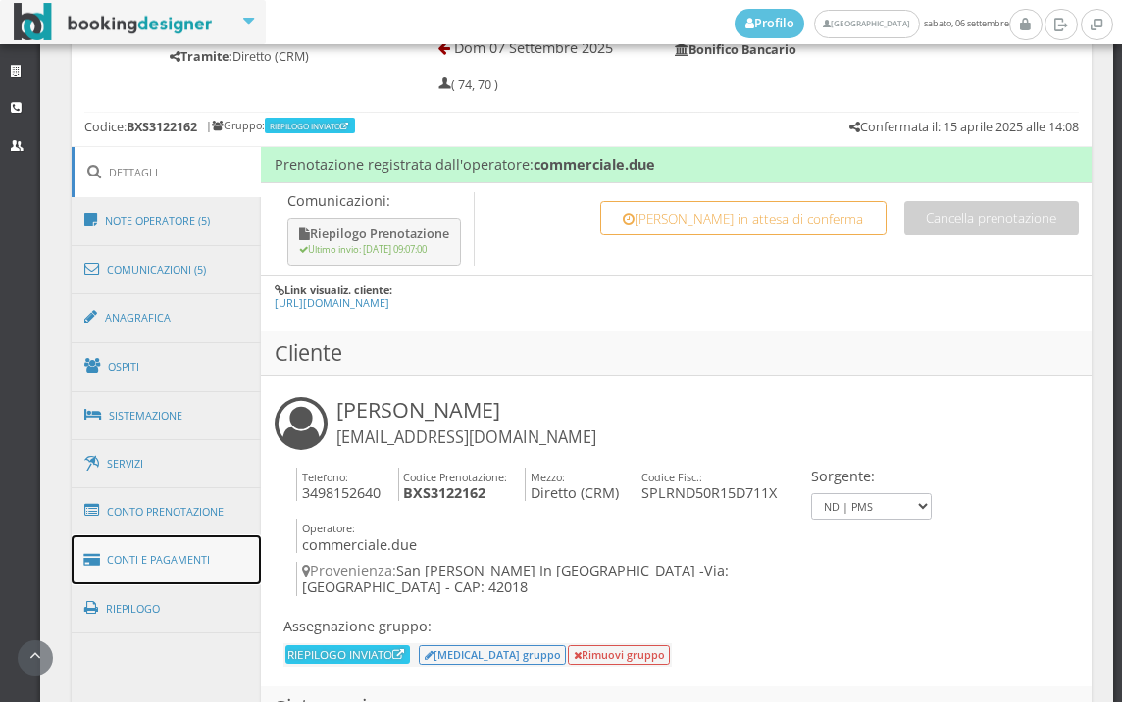
click at [124, 536] on link "Conti e Pagamenti" at bounding box center [167, 560] width 190 height 50
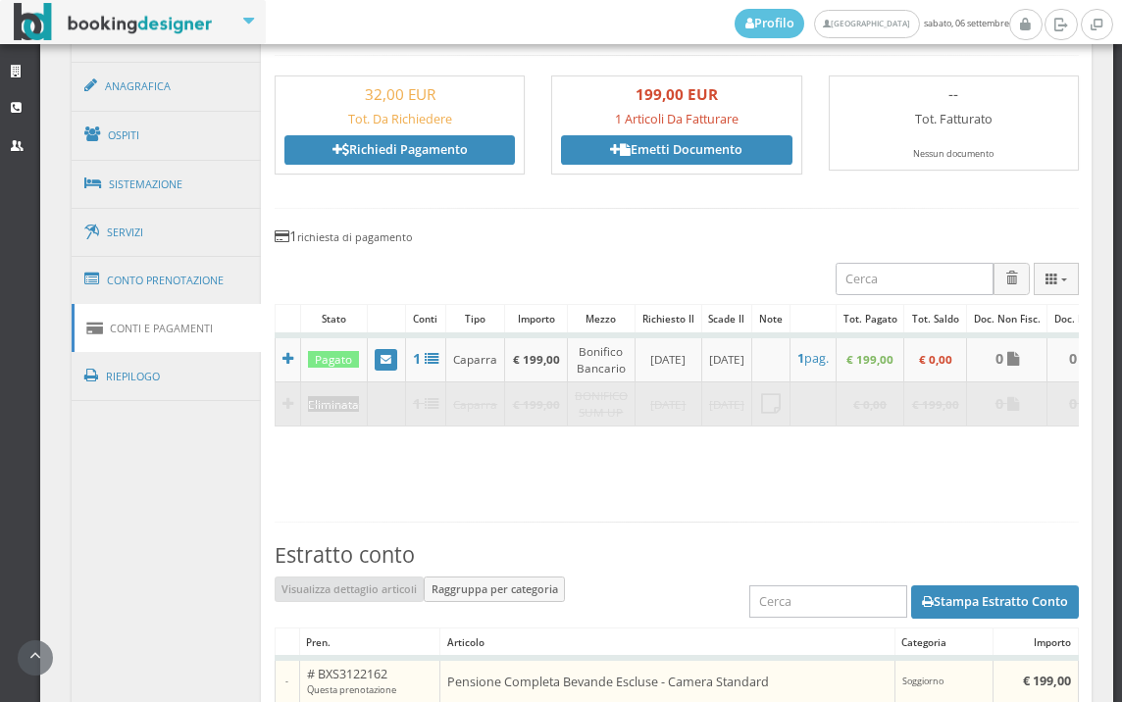
scroll to position [871, 0]
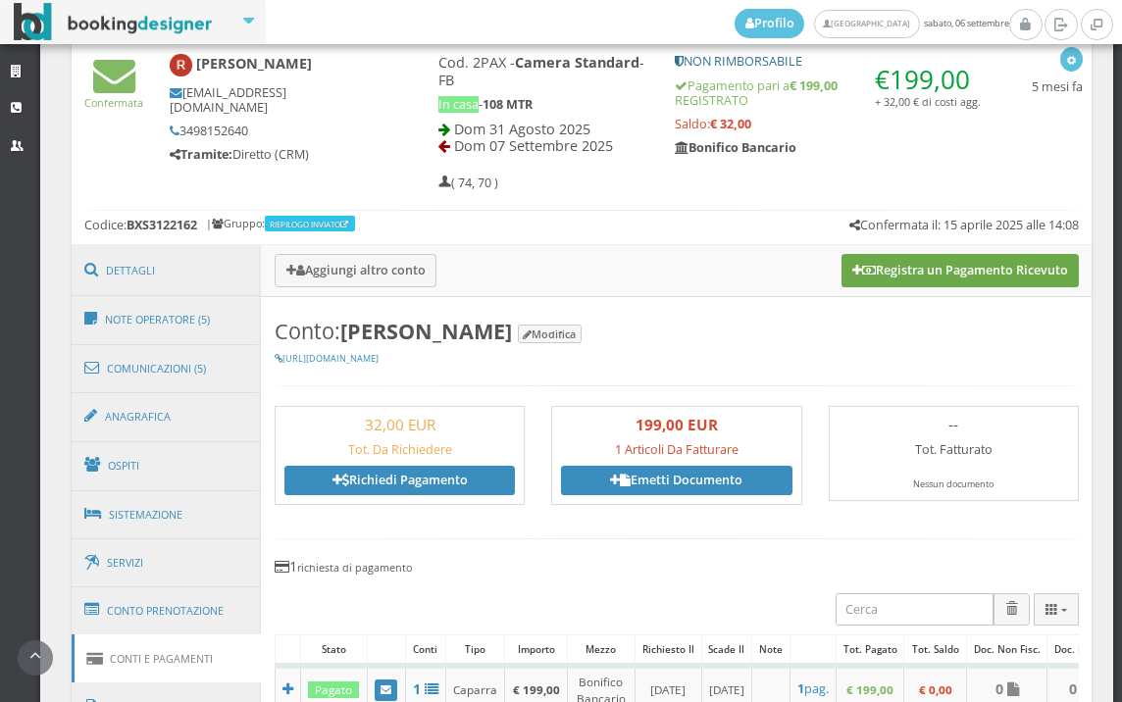
click at [991, 277] on button "Registra un Pagamento Ricevuto" at bounding box center [959, 270] width 237 height 33
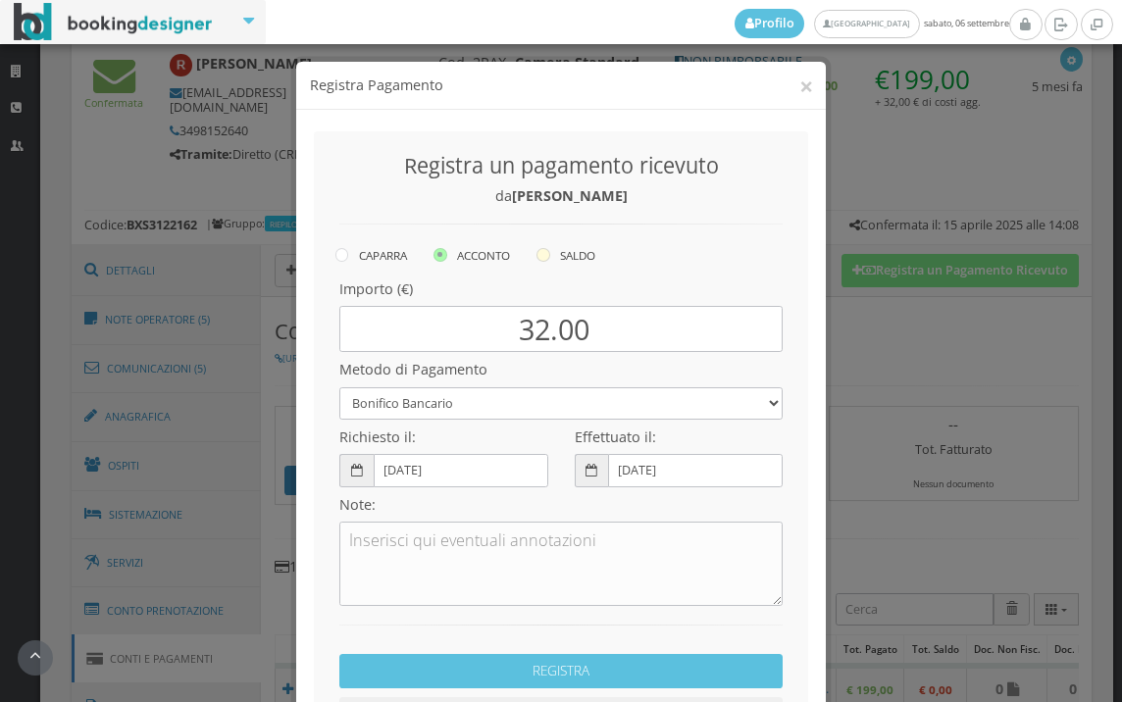
click at [538, 252] on icon at bounding box center [543, 255] width 14 height 14
radio input "true"
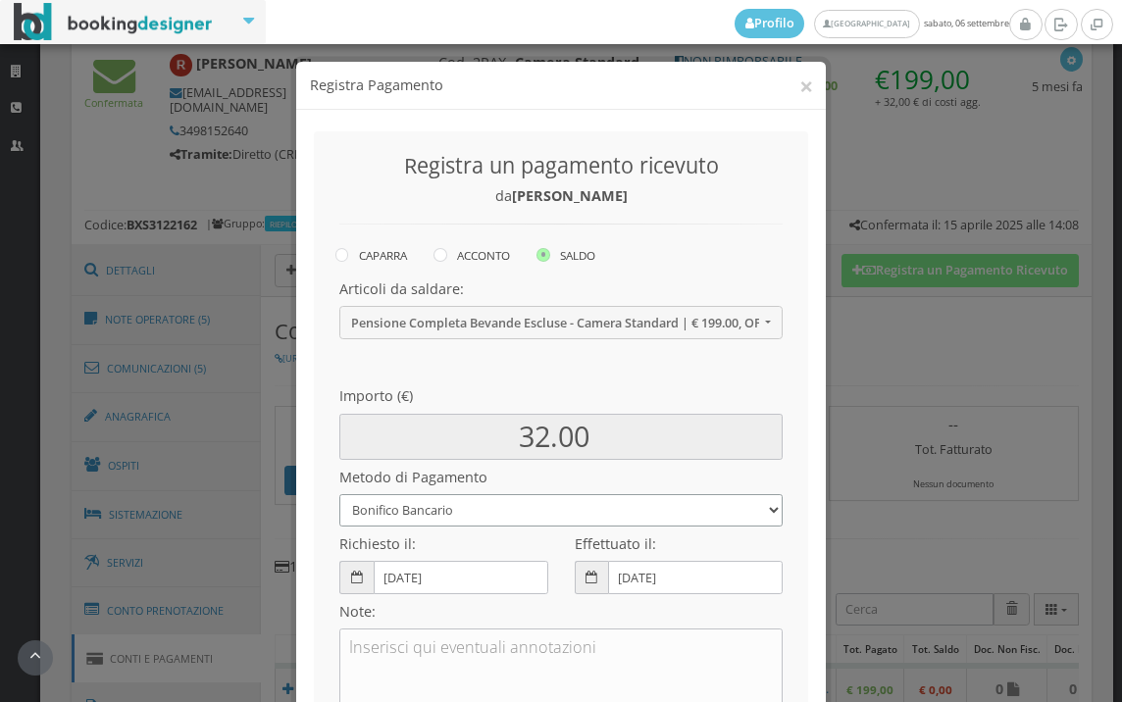
click at [543, 501] on select "Bonifico Bancario BONIFICO SUM UP Contanti Assegno Bancario Assegno Circolare V…" at bounding box center [560, 510] width 443 height 32
select select
click at [339, 494] on select "Bonifico Bancario BONIFICO SUM UP Contanti Assegno Bancario Assegno Circolare V…" at bounding box center [560, 510] width 443 height 32
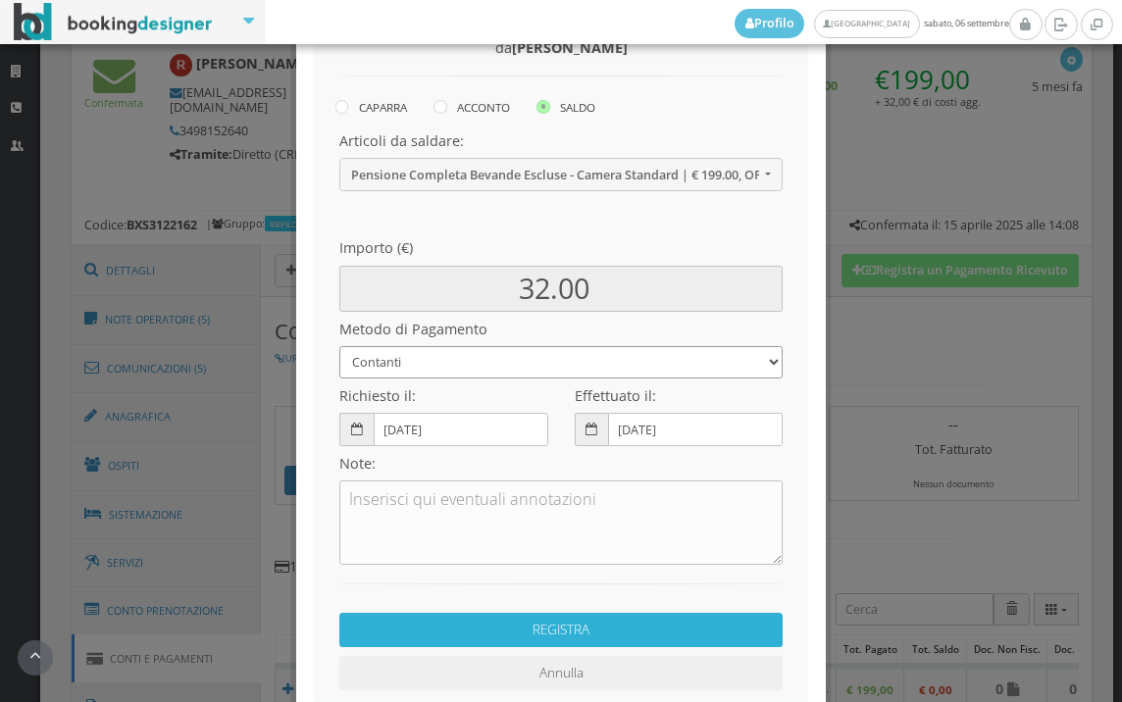
scroll to position [268, 0]
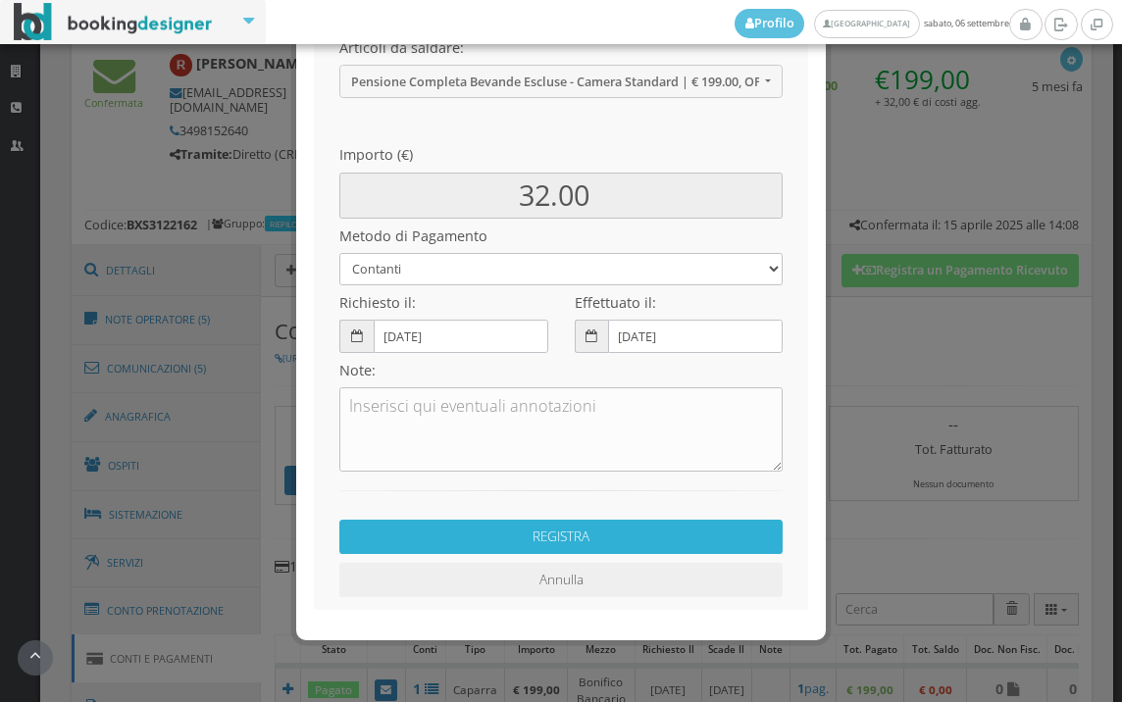
click at [608, 530] on button "REGISTRA" at bounding box center [560, 537] width 443 height 34
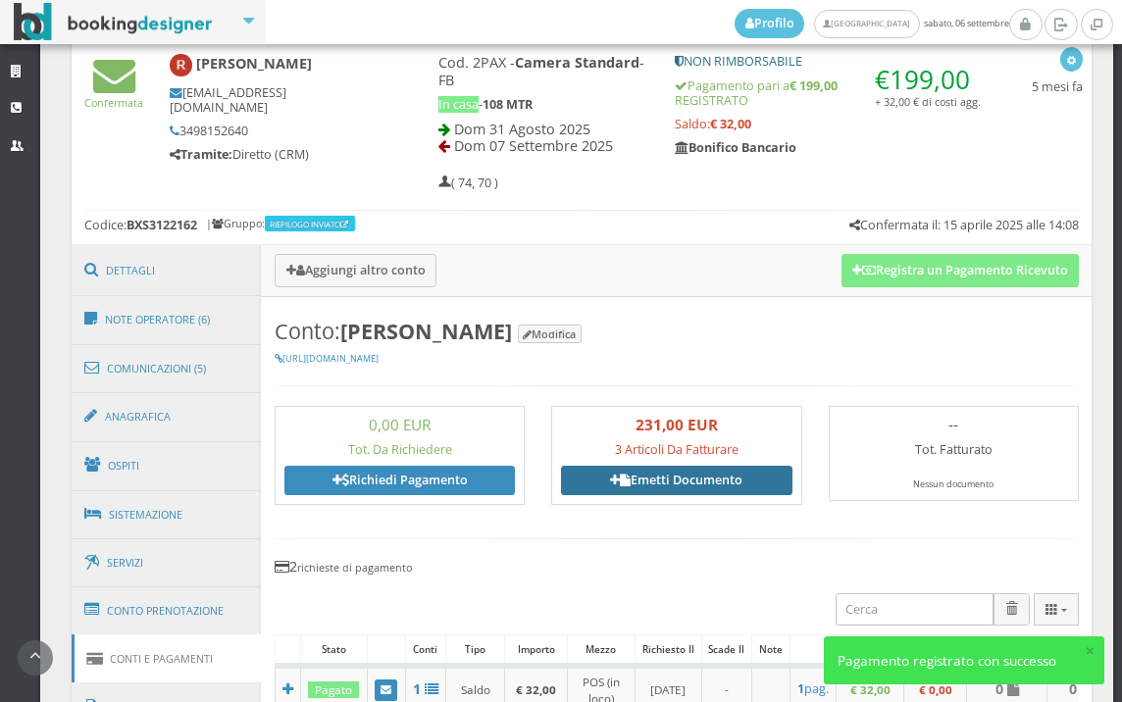
click at [740, 488] on link "Emetti Documento" at bounding box center [676, 480] width 230 height 29
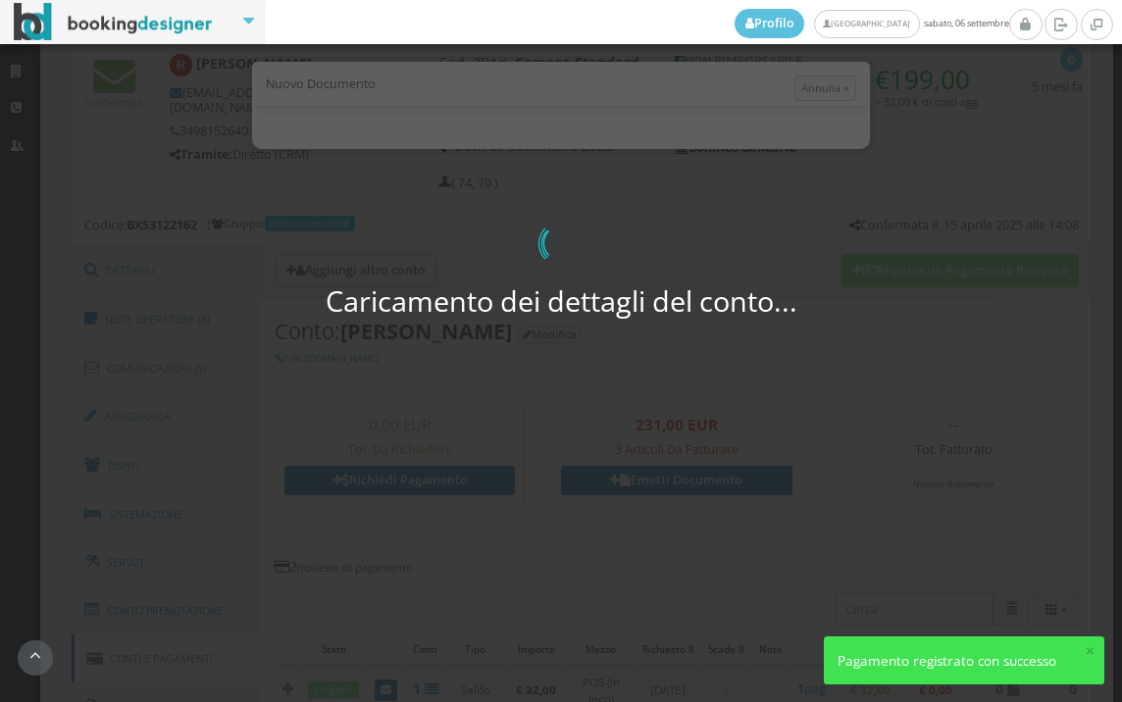
select select "PF"
select select "SAN [PERSON_NAME] IN [GEOGRAPHIC_DATA]"
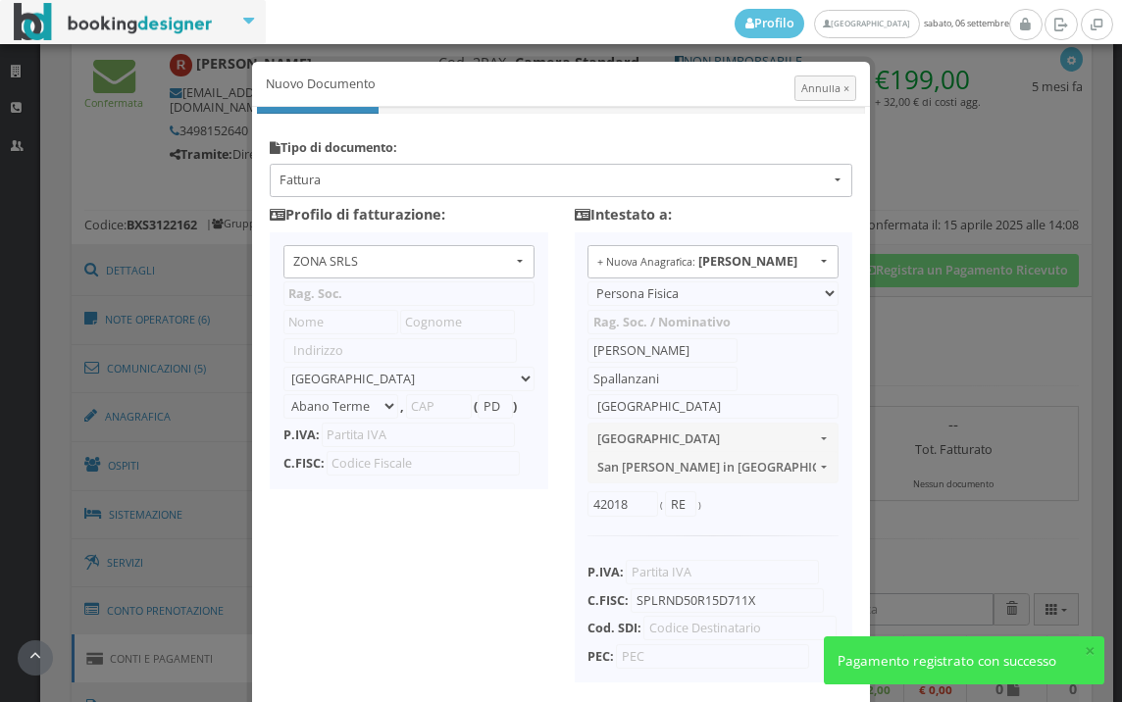
type input "ZONA SRLS"
type input "[PERSON_NAME] Durante, 8"
select select "Frattamaggiore"
type input "80027"
type input "NA"
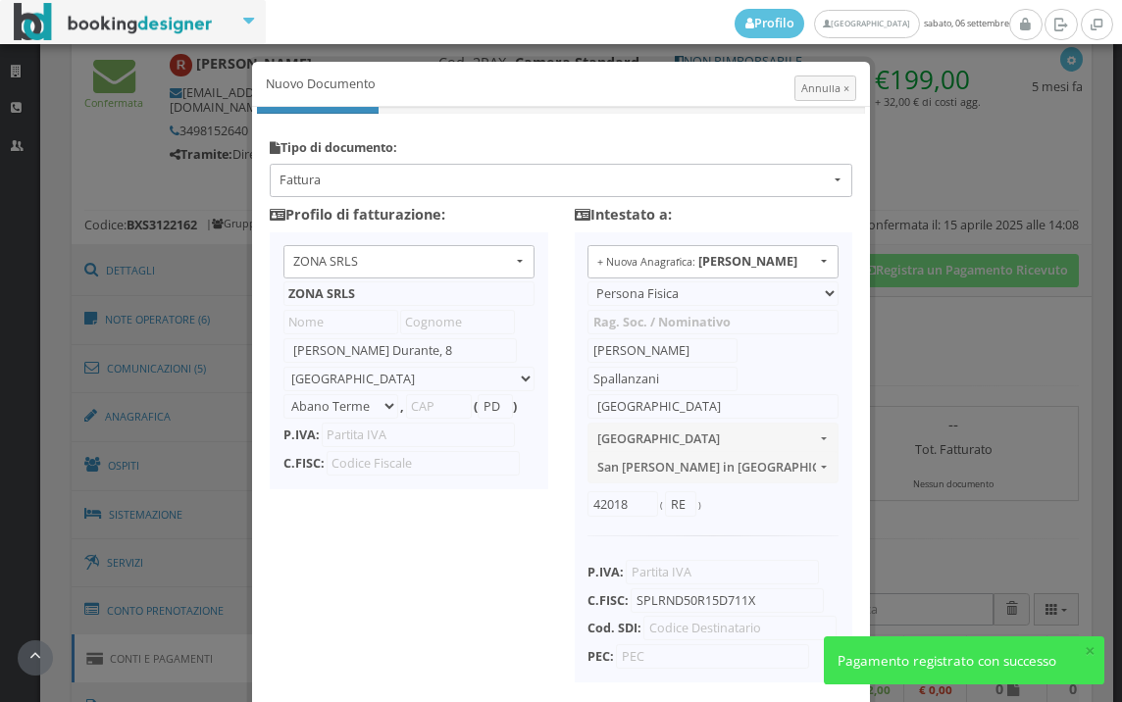
type input "10356321215"
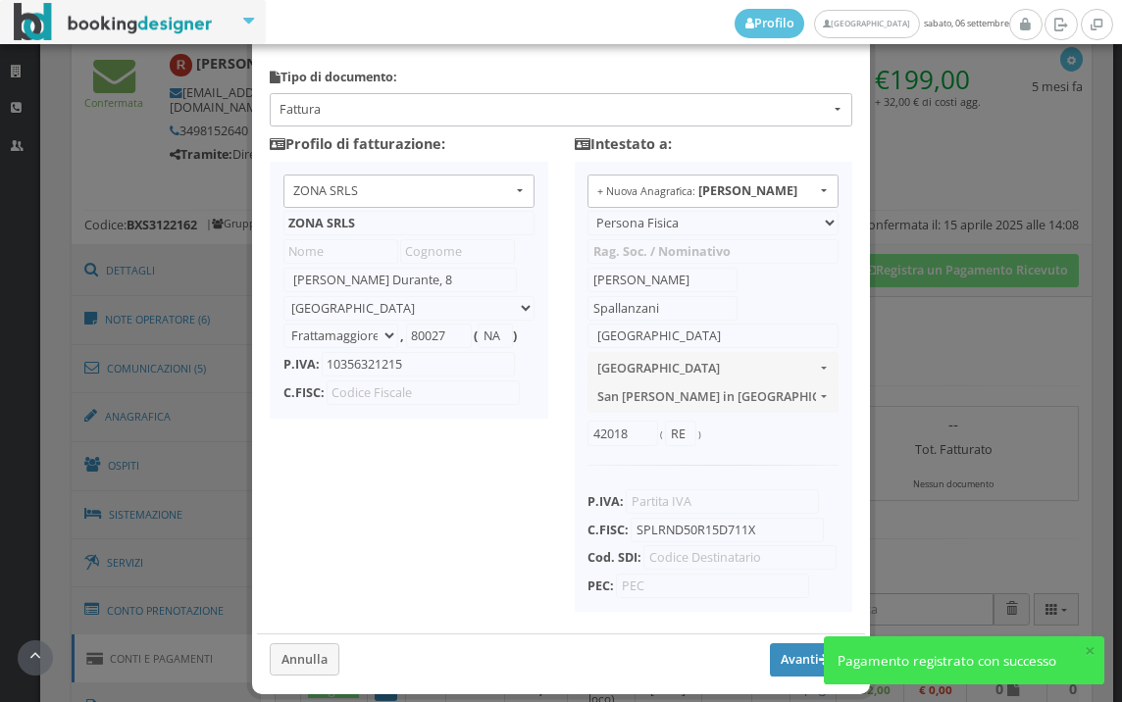
scroll to position [155, 0]
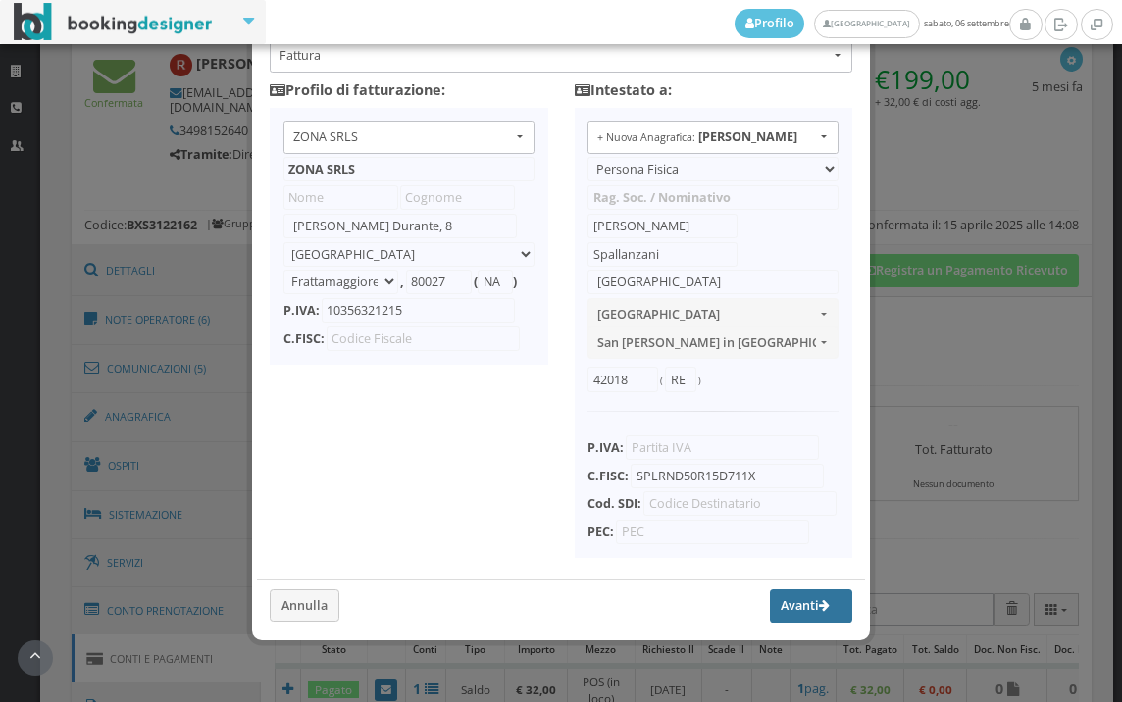
click at [784, 614] on button "Avanti" at bounding box center [811, 605] width 82 height 33
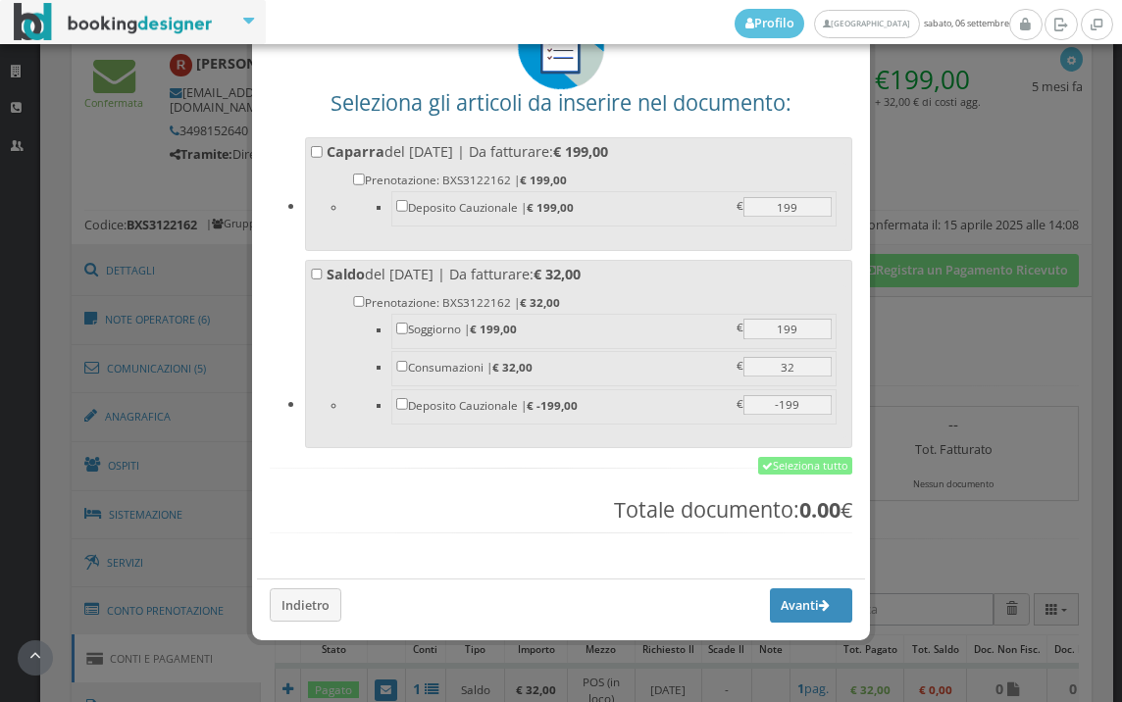
scroll to position [153, 0]
click at [807, 466] on link "Seleziona tutto" at bounding box center [805, 466] width 94 height 18
checkbox input "true"
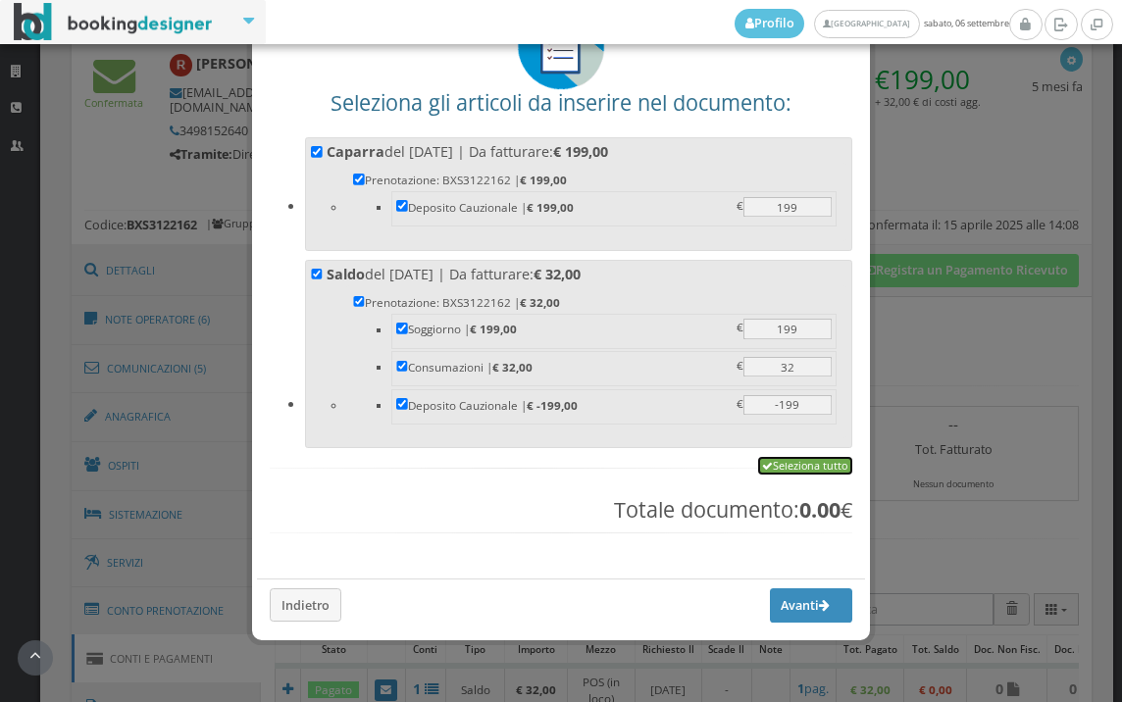
checkbox input "true"
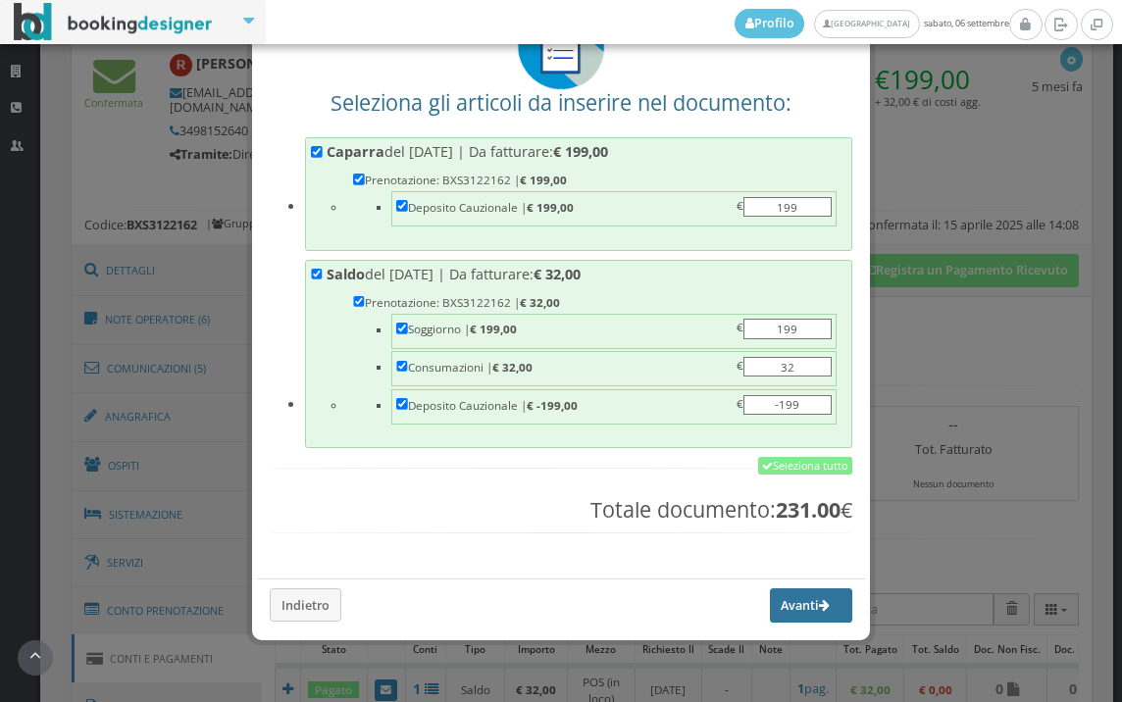
click at [781, 608] on button "Avanti" at bounding box center [811, 604] width 82 height 33
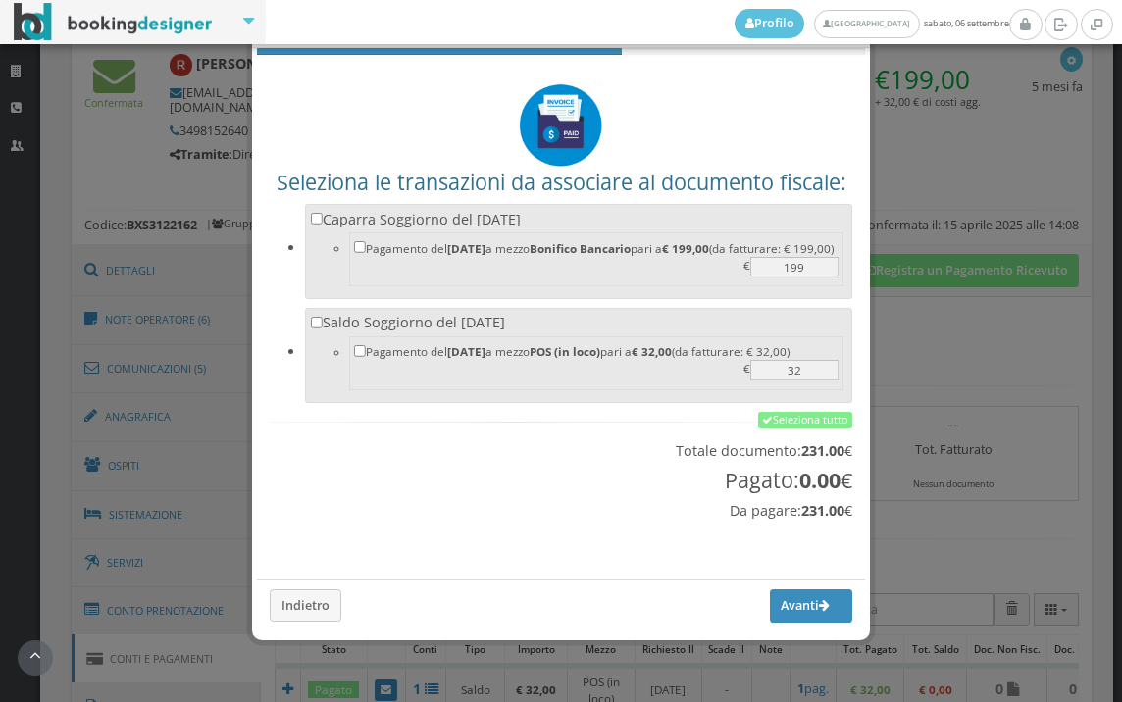
scroll to position [65, 0]
click at [800, 426] on link "Seleziona tutto" at bounding box center [805, 421] width 94 height 18
checkbox input "true"
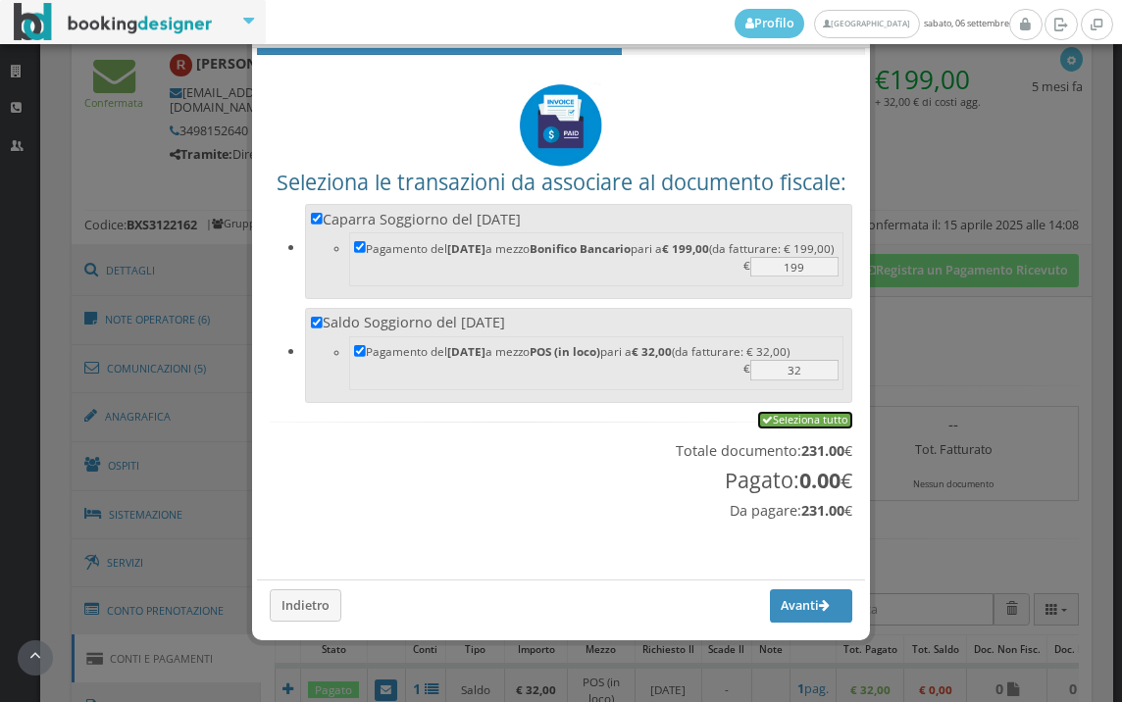
checkbox input "true"
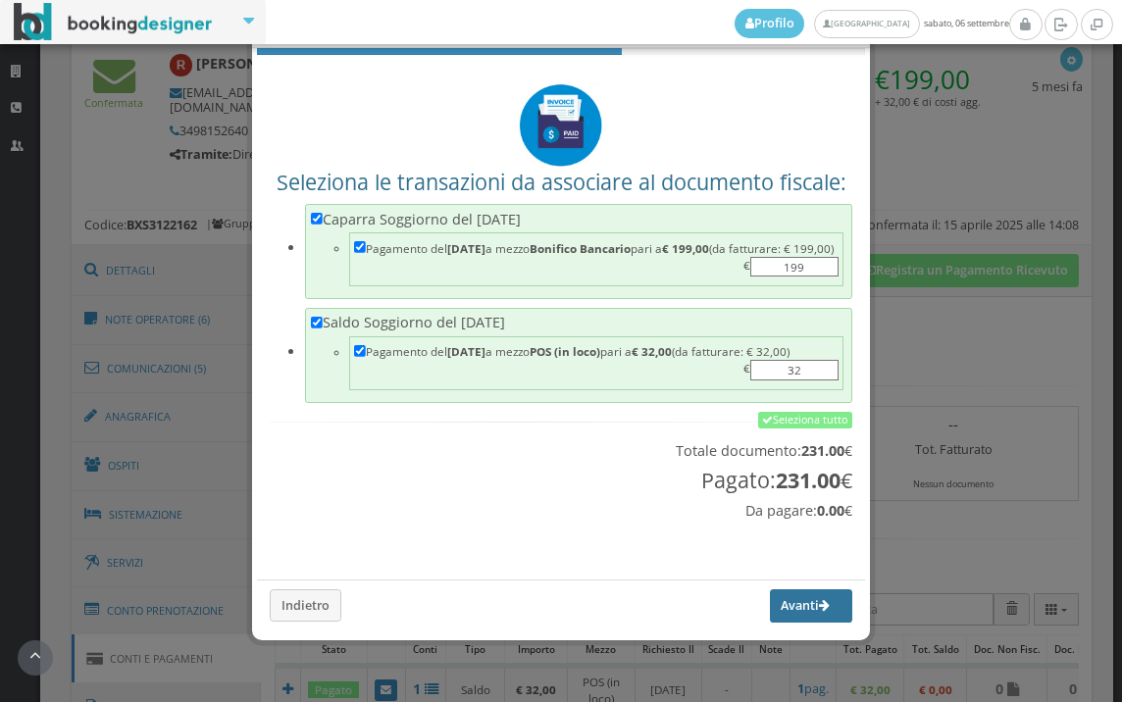
click at [770, 599] on button "Avanti" at bounding box center [811, 605] width 82 height 33
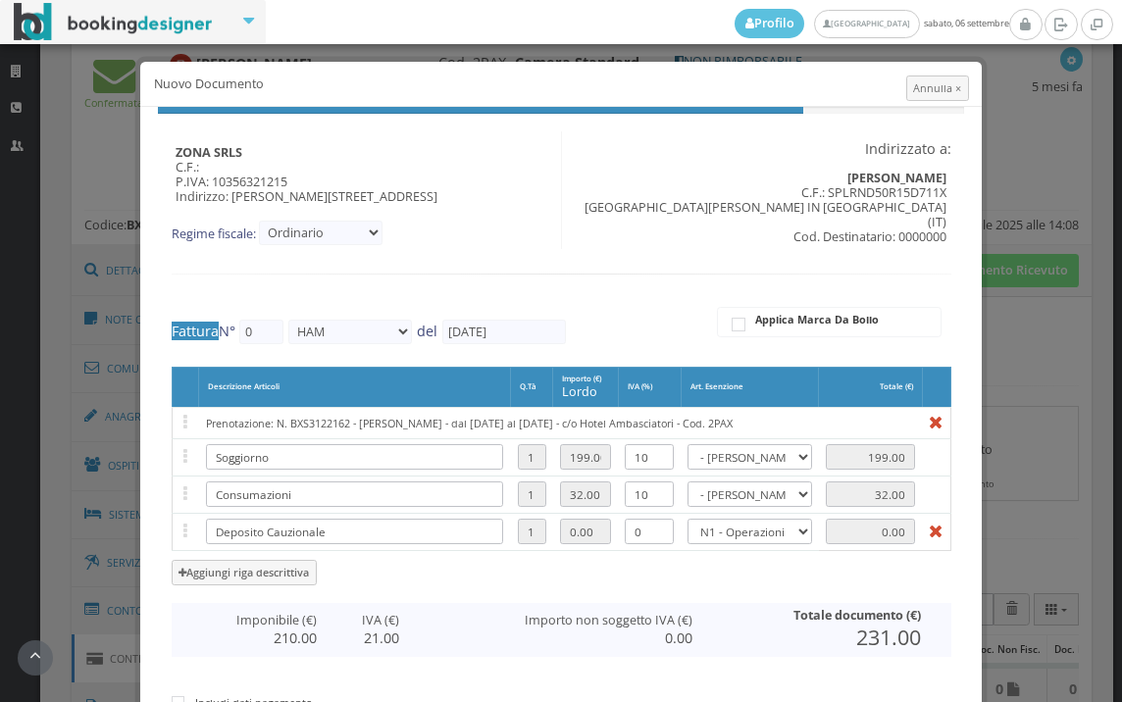
type input "590"
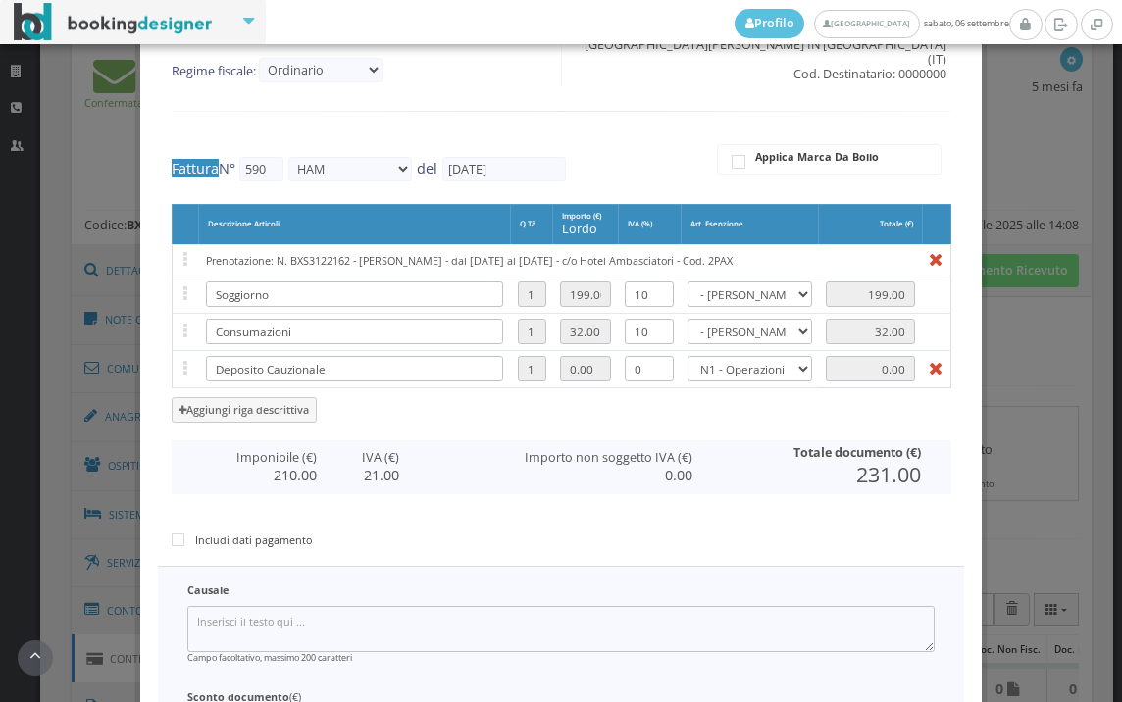
scroll to position [404, 0]
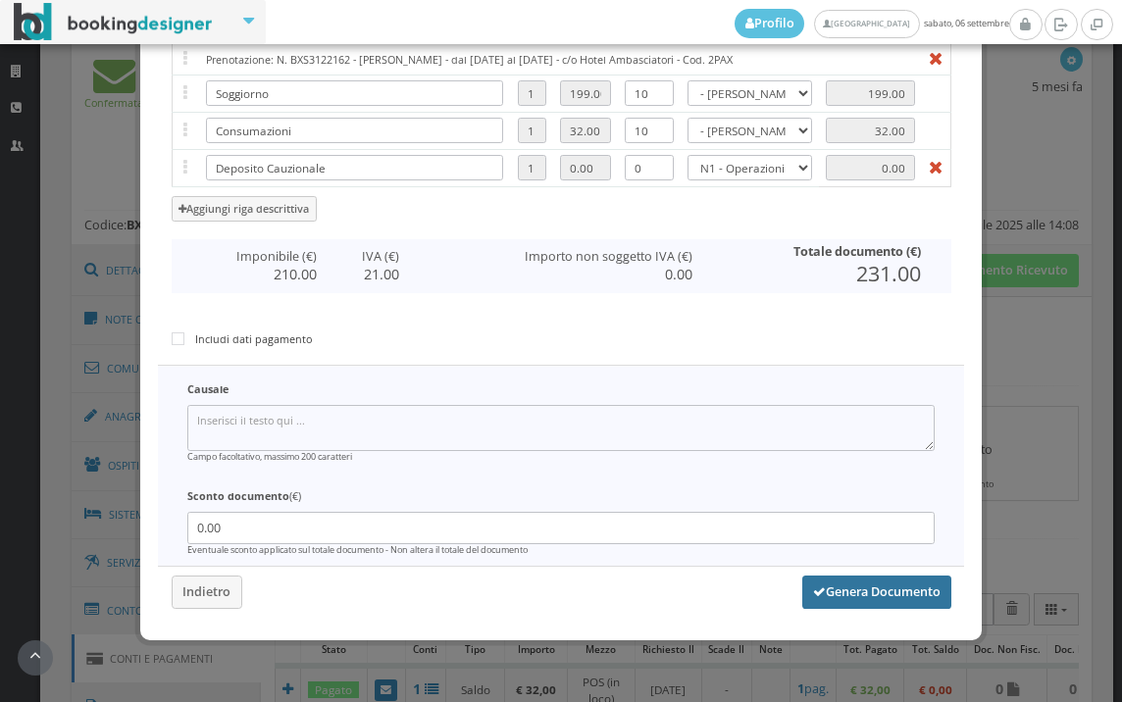
click at [843, 597] on button "Genera Documento" at bounding box center [876, 592] width 149 height 33
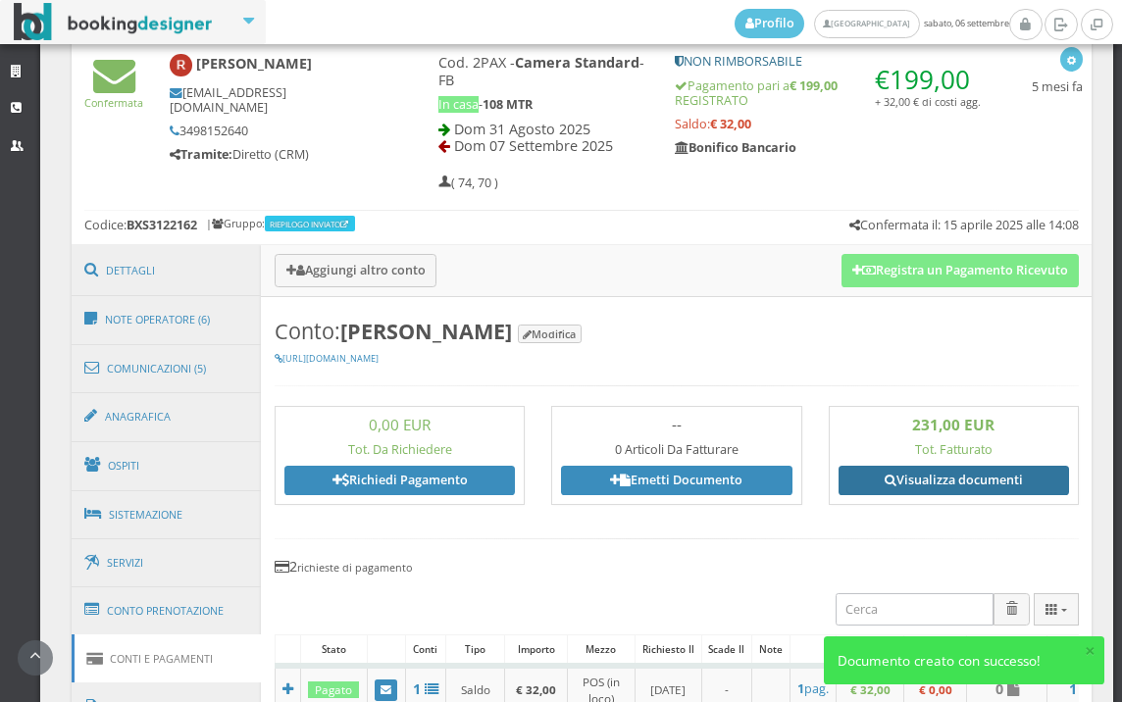
click at [867, 471] on link "Visualizza documenti" at bounding box center [953, 480] width 230 height 29
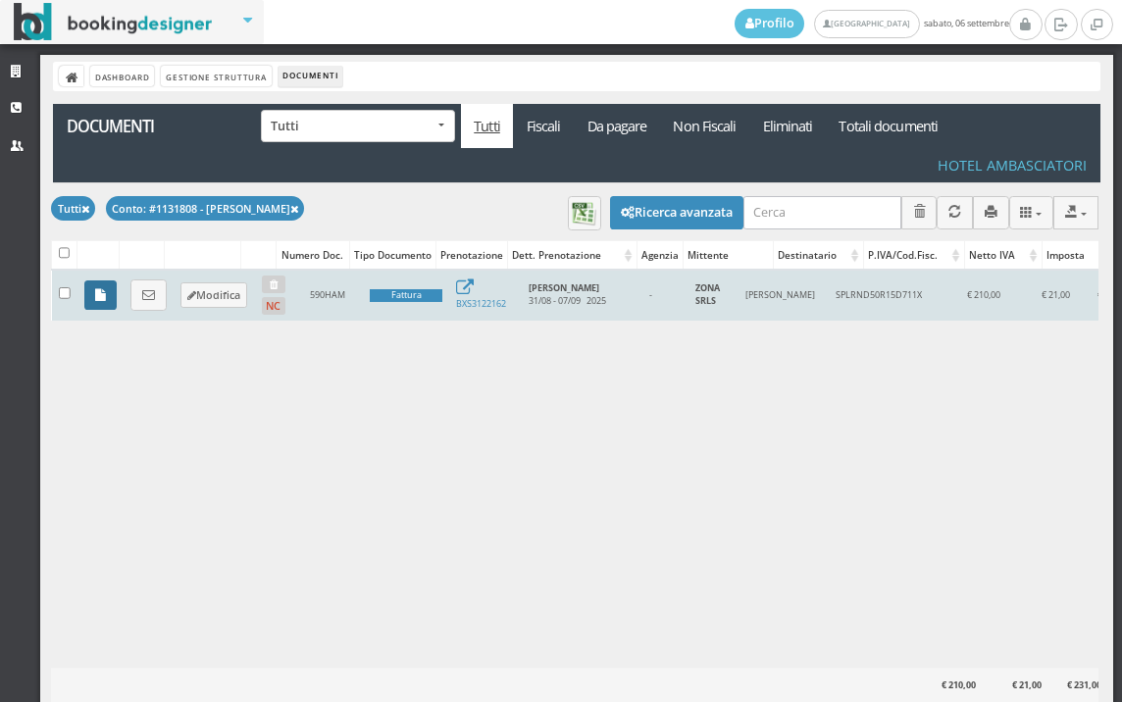
click at [95, 286] on link at bounding box center [100, 294] width 32 height 29
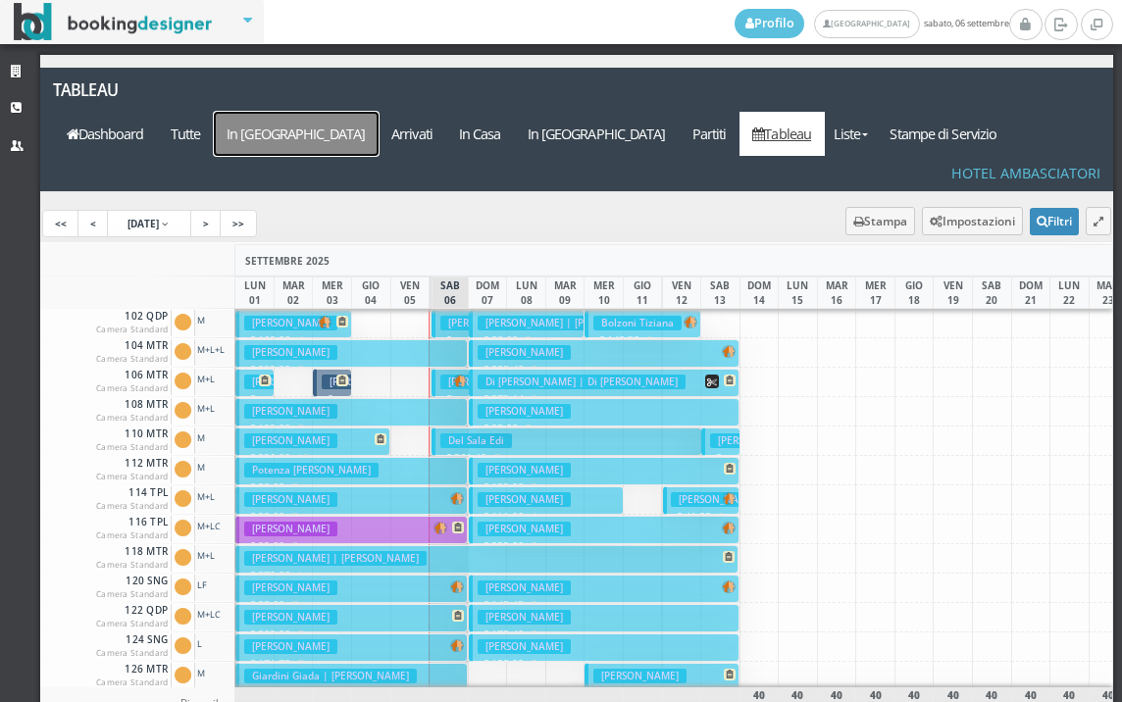
click at [379, 112] on a=pms-arrival-reservations"] "In [GEOGRAPHIC_DATA]" at bounding box center [296, 134] width 165 height 44
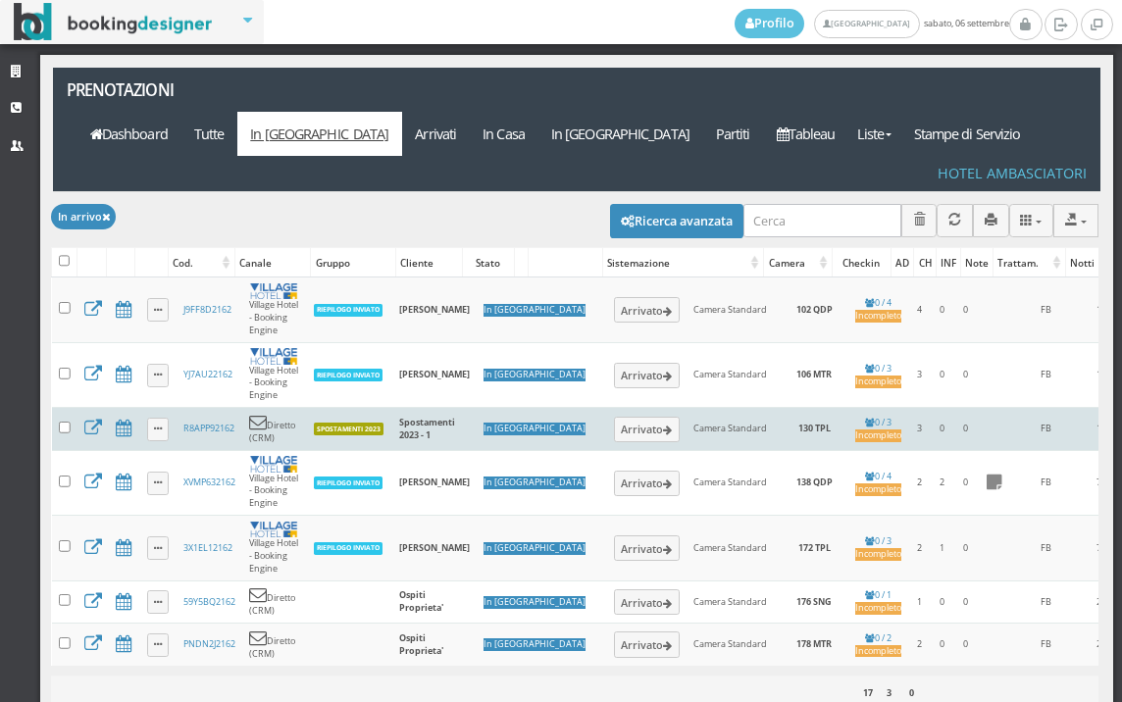
scroll to position [6, 0]
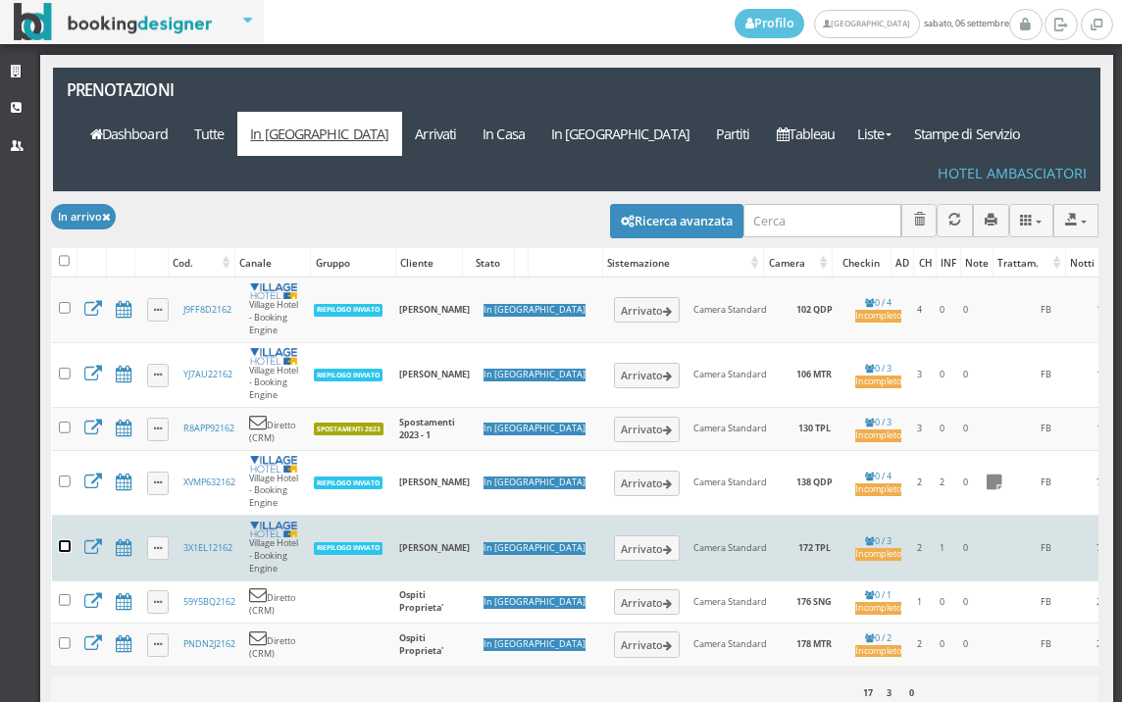
click at [67, 540] on input "checkbox" at bounding box center [65, 546] width 12 height 12
checkbox input "true"
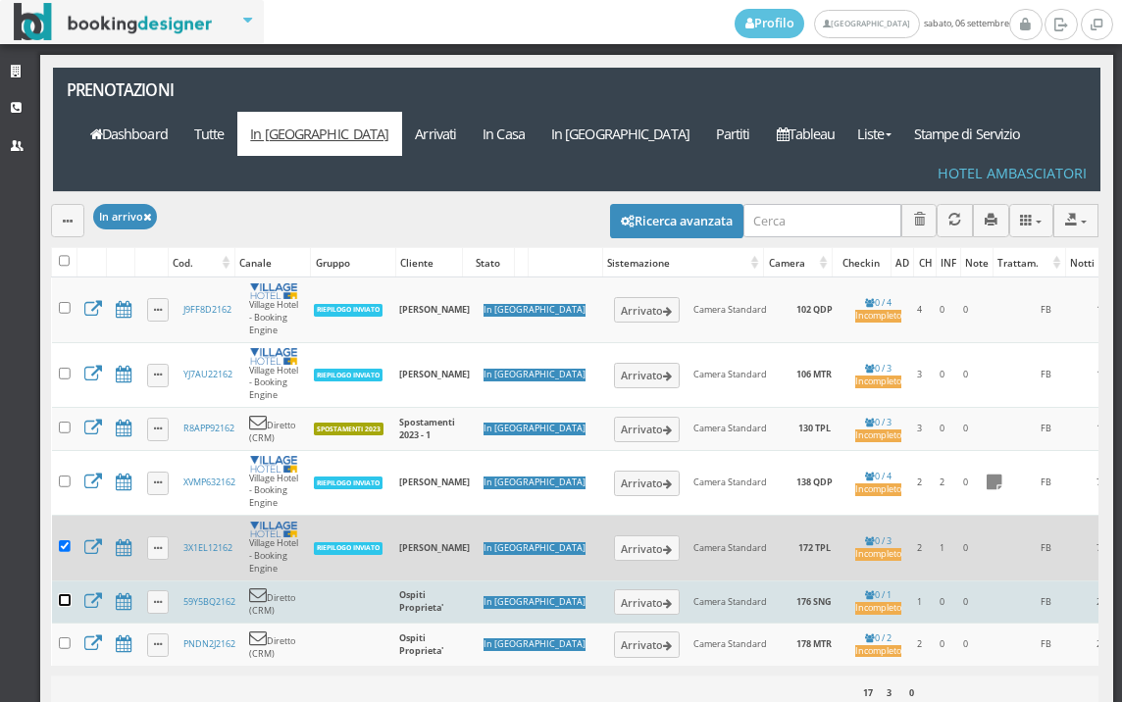
click at [66, 594] on input "checkbox" at bounding box center [65, 600] width 12 height 12
checkbox input "true"
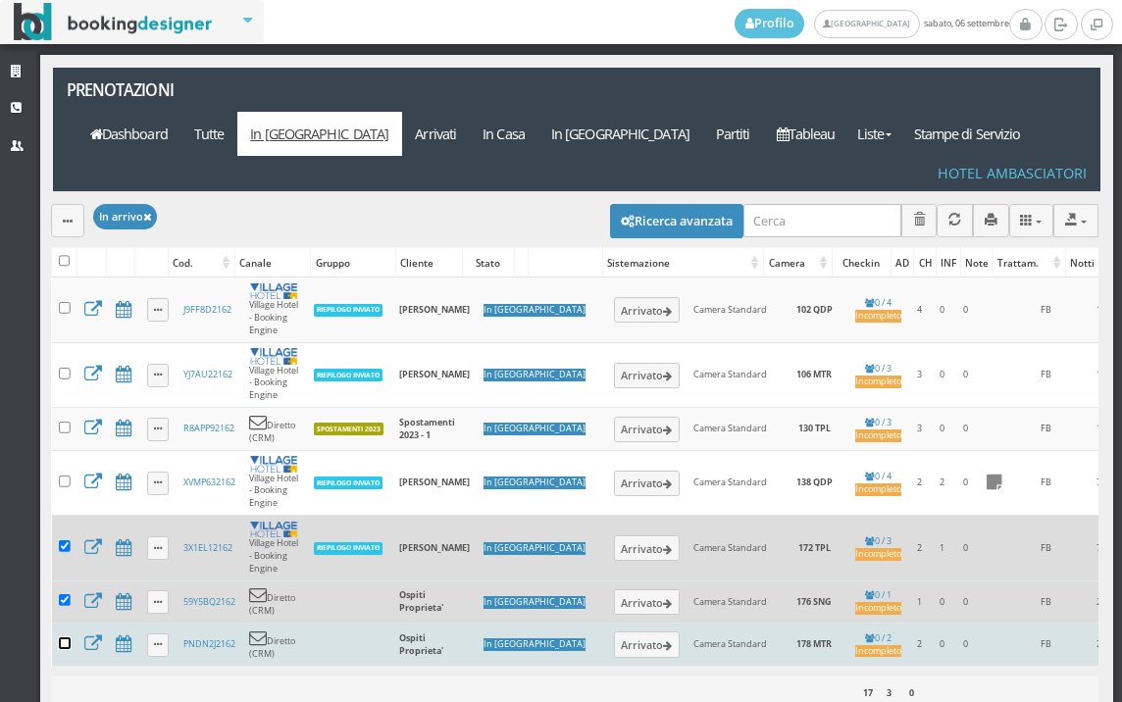
click at [66, 637] on input "checkbox" at bounding box center [65, 643] width 12 height 12
checkbox input "true"
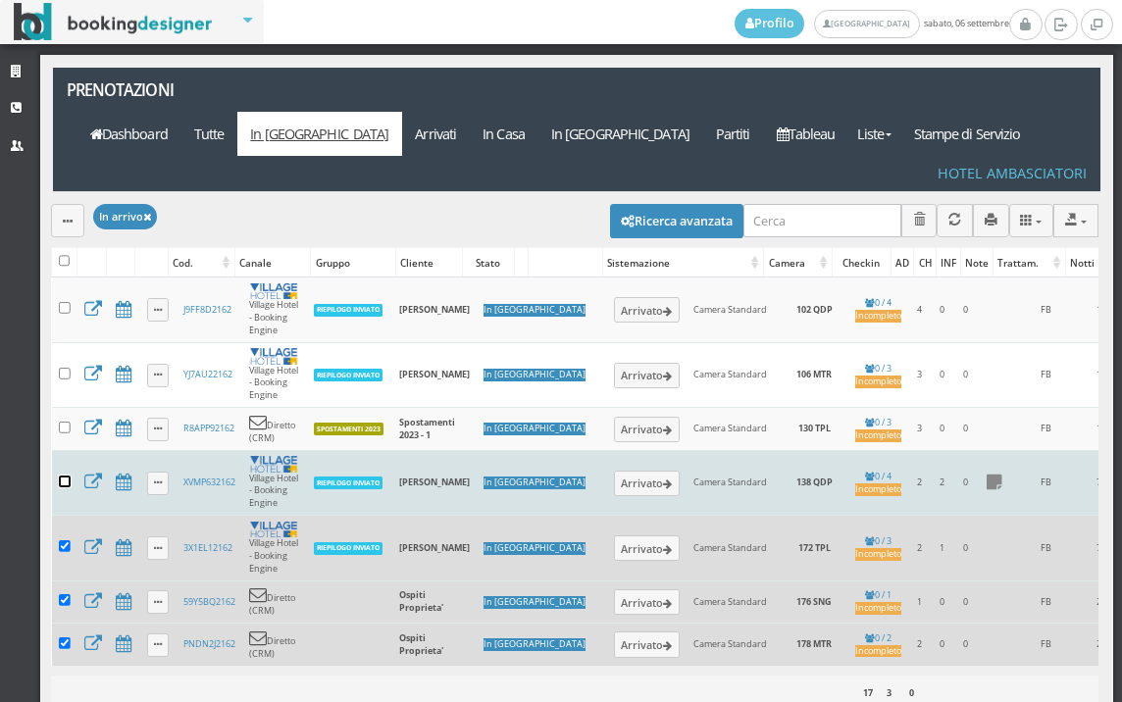
click at [65, 476] on input "checkbox" at bounding box center [65, 482] width 12 height 12
checkbox input "true"
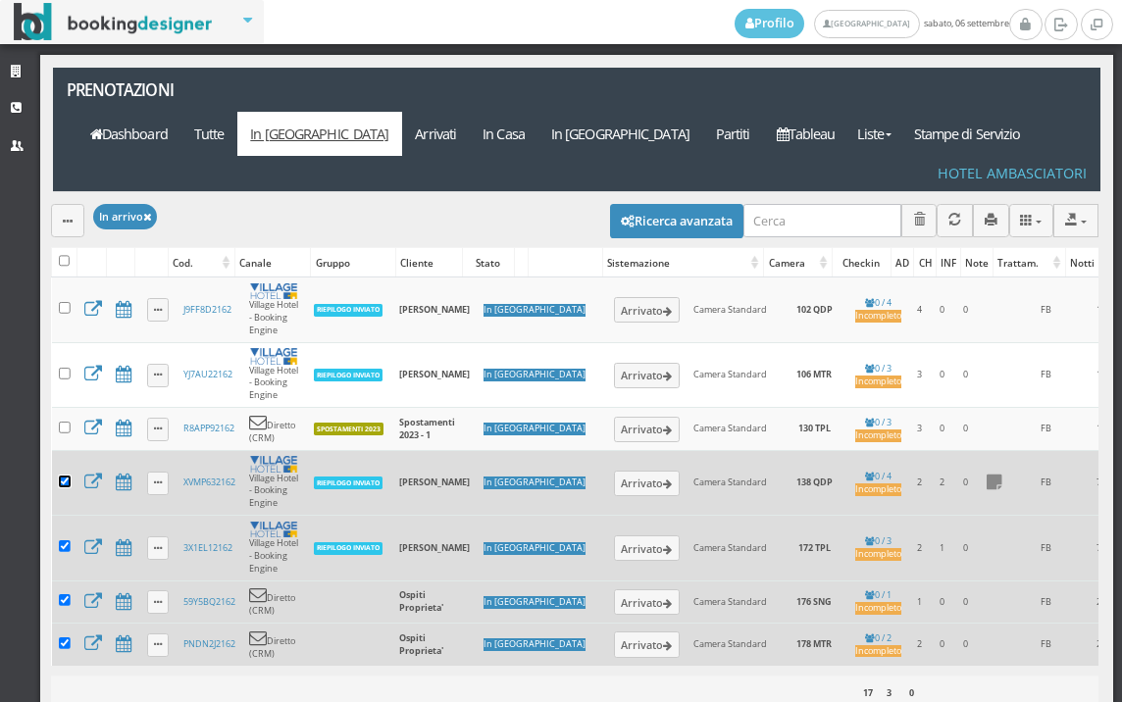
scroll to position [0, 0]
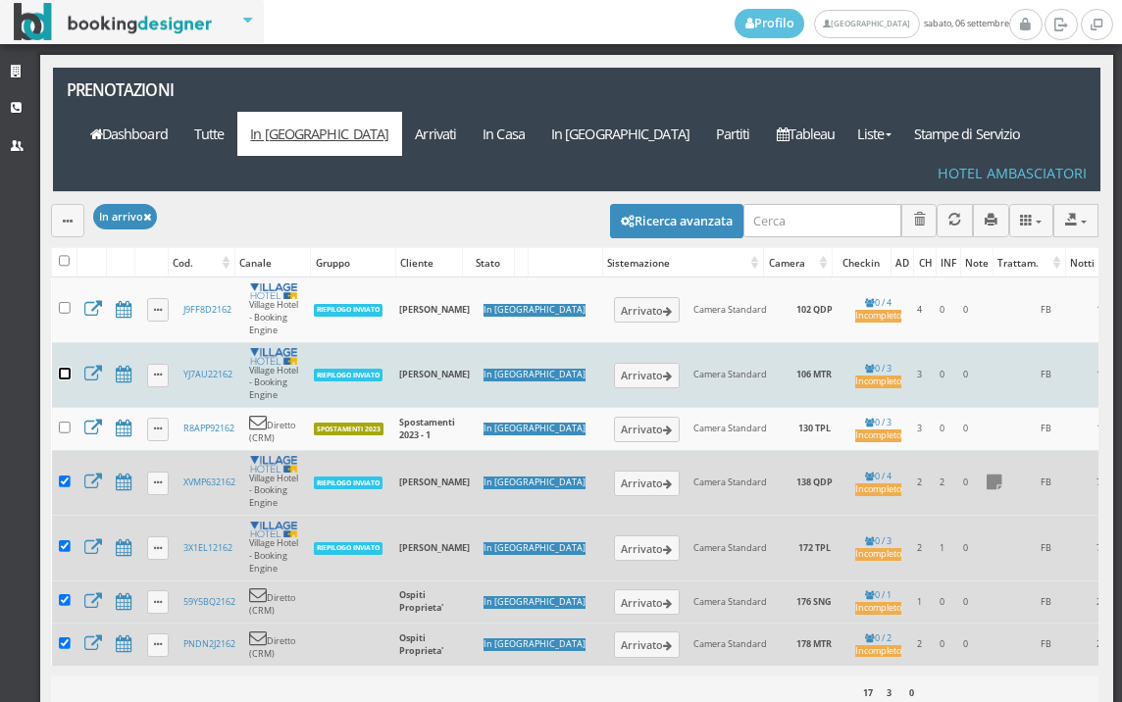
click at [70, 368] on input "checkbox" at bounding box center [65, 374] width 12 height 12
checkbox input "true"
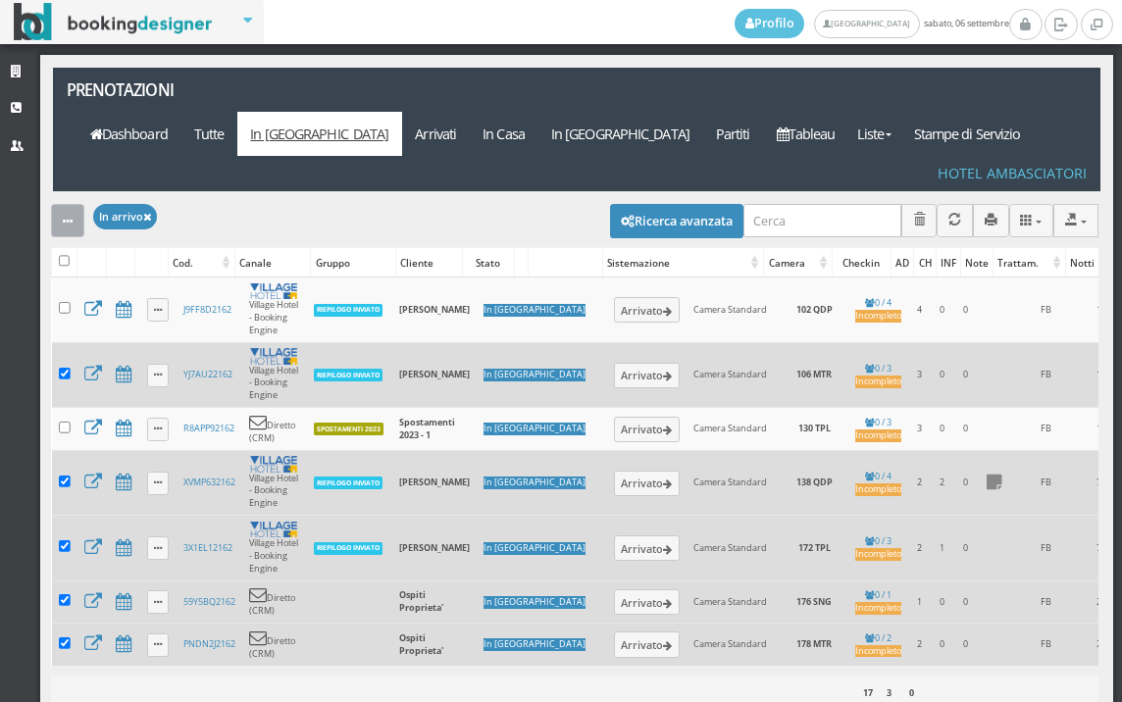
click at [59, 204] on button "button" at bounding box center [67, 220] width 33 height 32
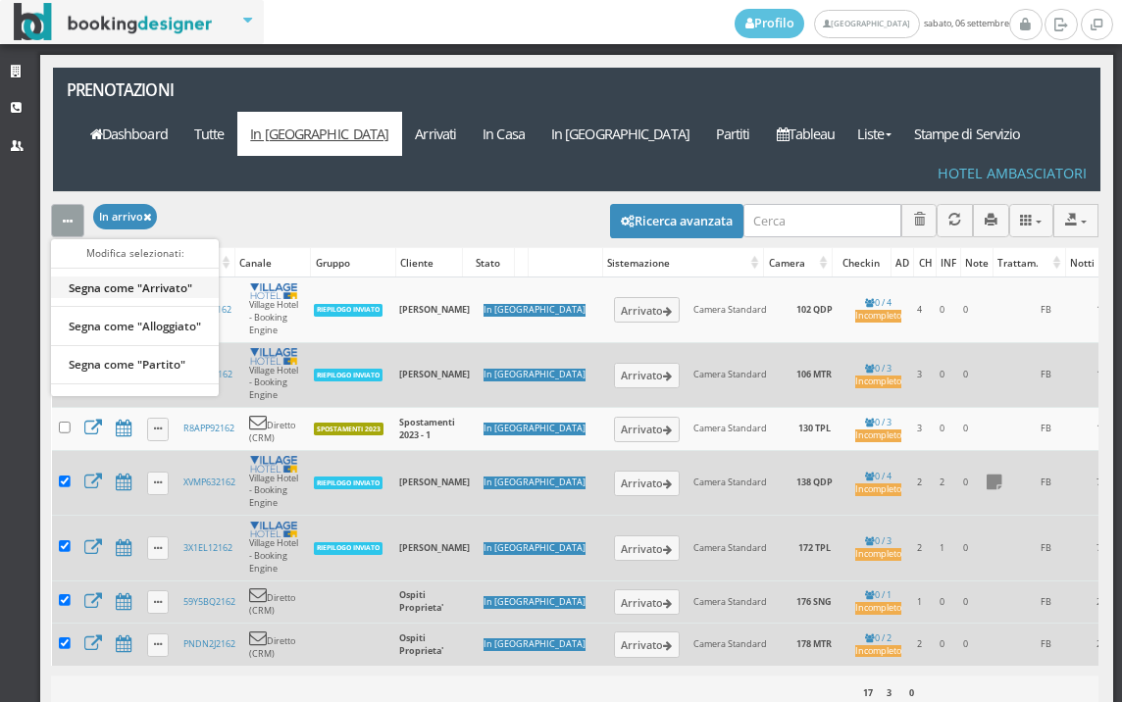
click at [128, 277] on link "Segna come "Arrivato"" at bounding box center [135, 288] width 168 height 22
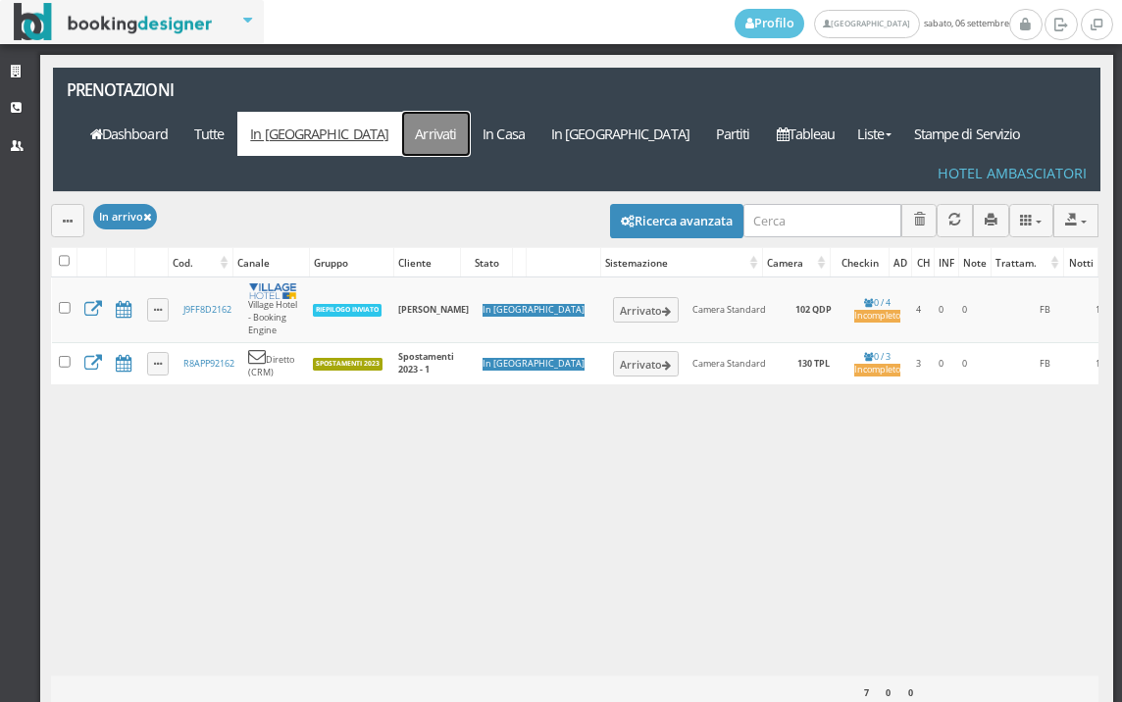
click at [470, 112] on link "Arrivati" at bounding box center [436, 134] width 68 height 44
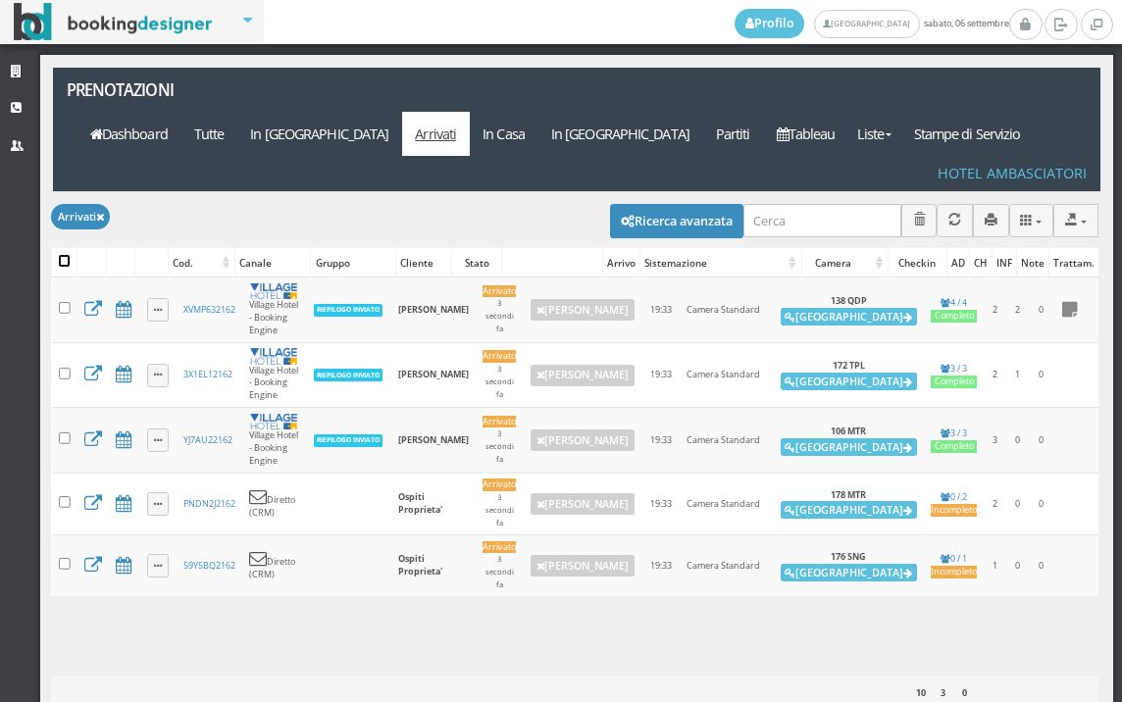
click at [65, 255] on input "checkbox" at bounding box center [65, 261] width 12 height 12
checkbox input "true"
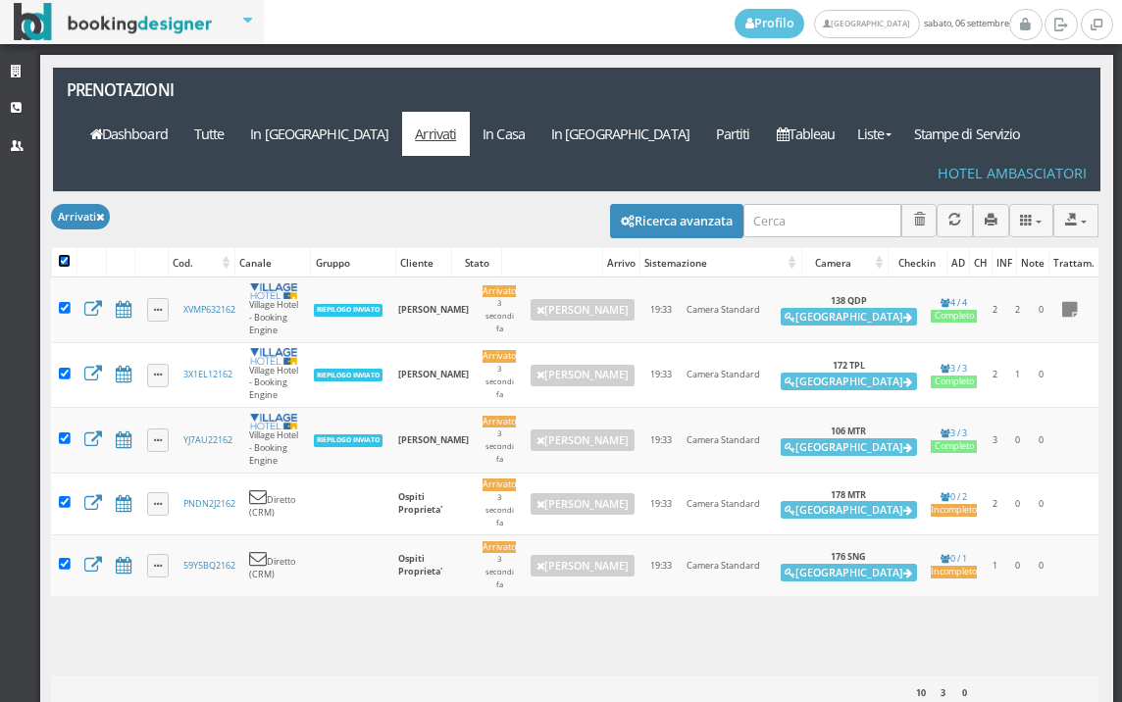
checkbox input "true"
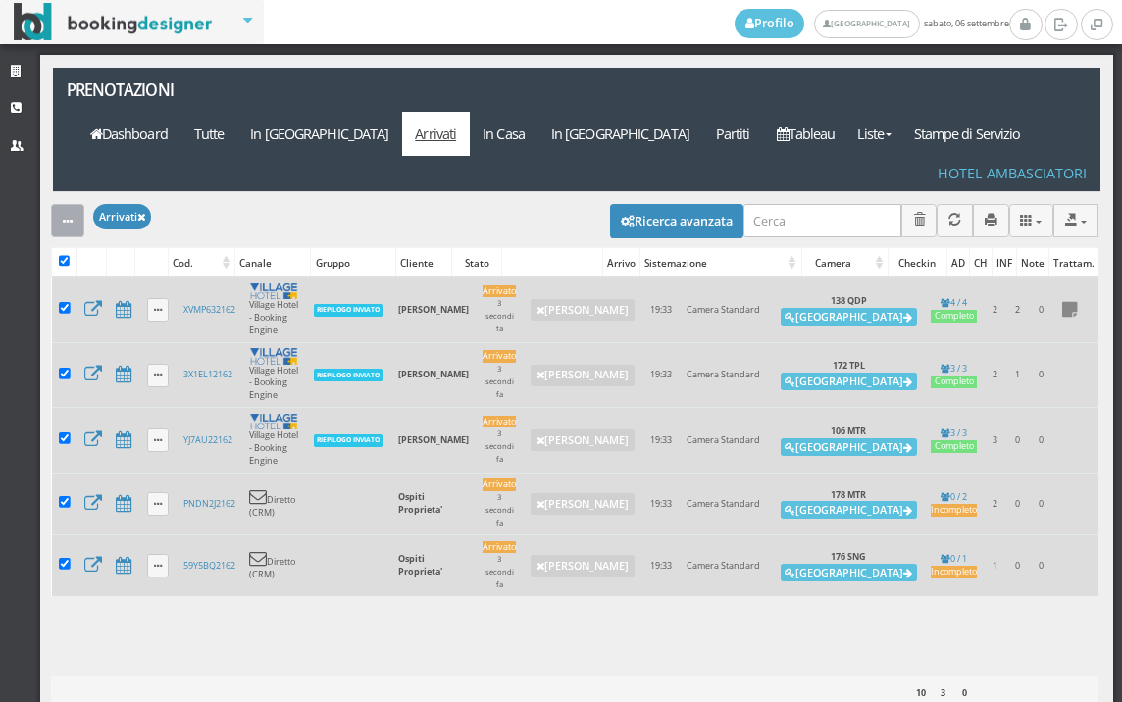
click at [64, 204] on button "button" at bounding box center [67, 220] width 33 height 32
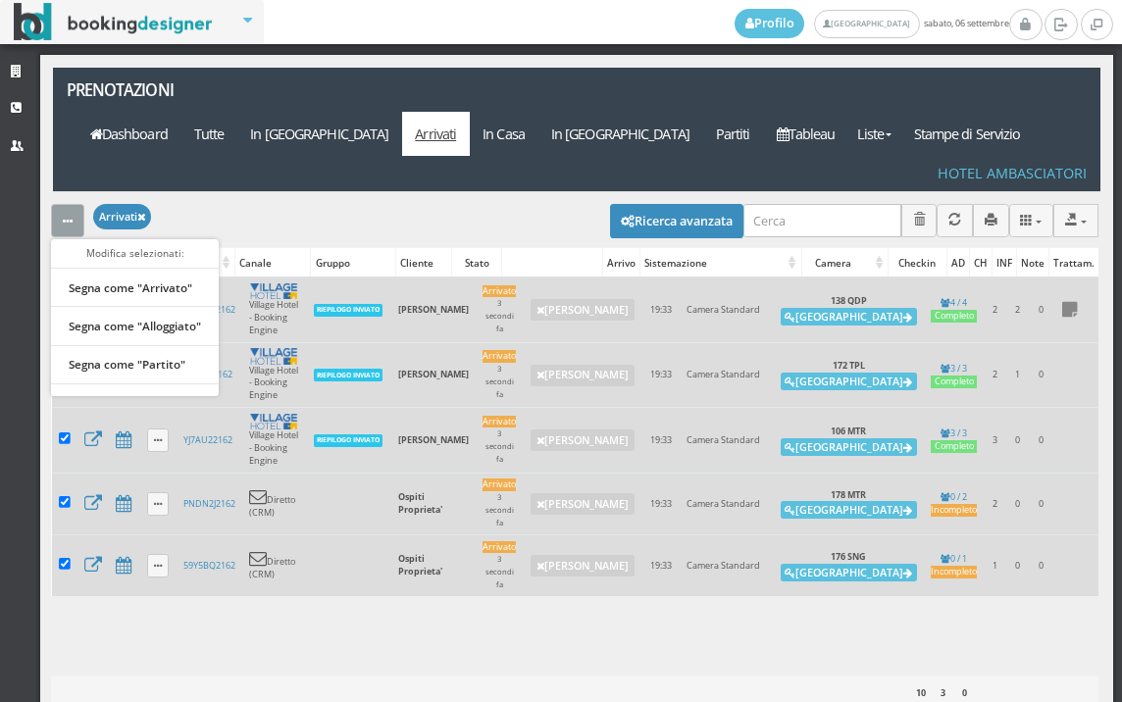
click at [216, 192] on div "Modifica selezionati: Segna come "Arrivato" Segna come "Alloggiato" Segna come …" at bounding box center [574, 219] width 1047 height 55
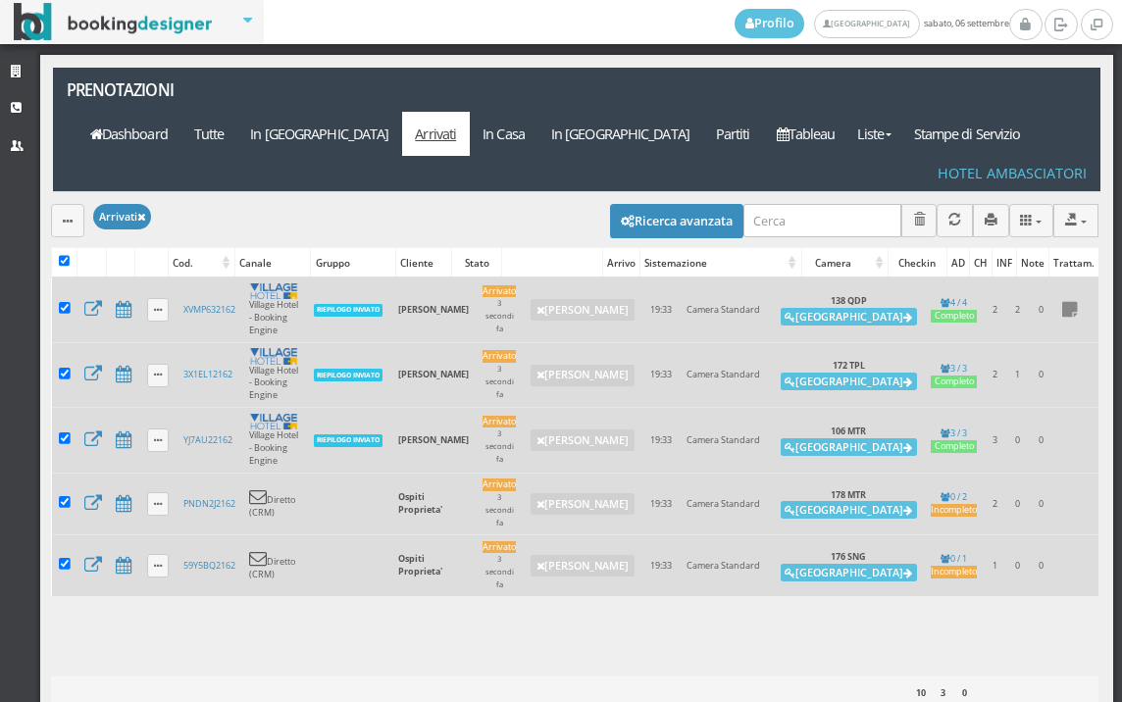
click at [310, 192] on div "Modifica selezionati: Segna come "Arrivato" Segna come "Alloggiato" Segna come …" at bounding box center [574, 219] width 1047 height 55
click at [445, 129] on div "Applica Arrivati × Filtri Liste Tutte In arrivo Arrivati In casa In partenza Pa…" at bounding box center [576, 129] width 1047 height 123
click at [807, 112] on link "Tableau" at bounding box center [805, 134] width 85 height 44
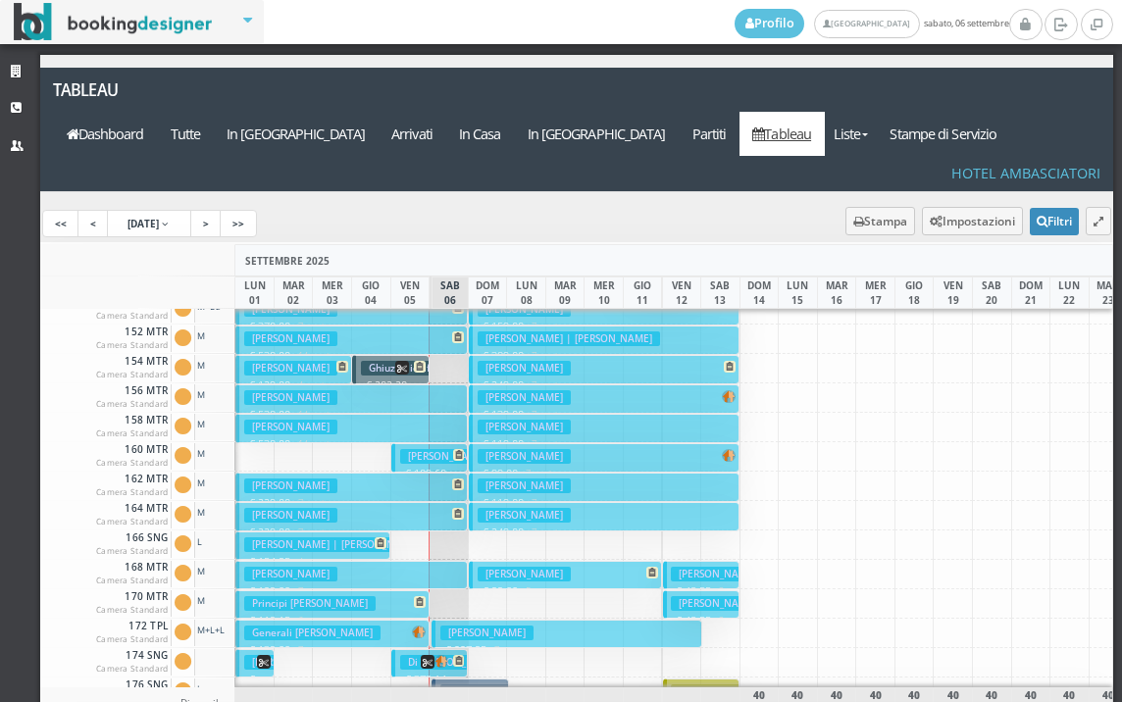
scroll to position [784, 0]
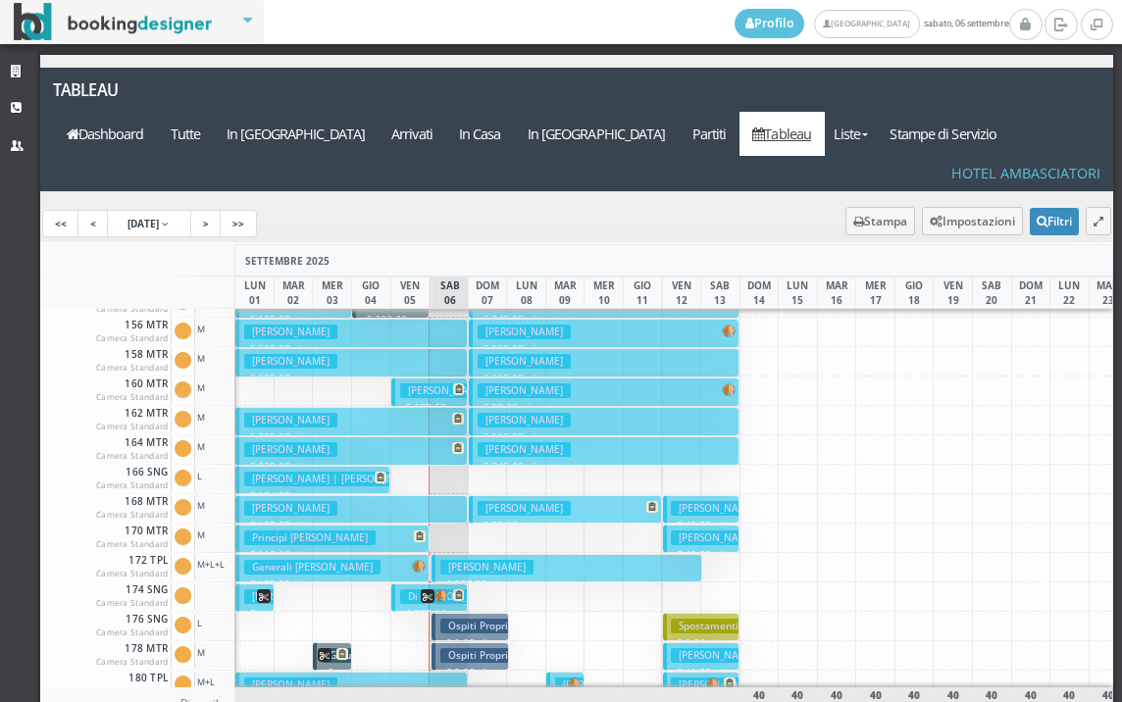
click at [554, 554] on button "[PERSON_NAME] € 227.95 7 notti 2 Adulti + 1 Bambino (9 anni)" at bounding box center [566, 568] width 271 height 28
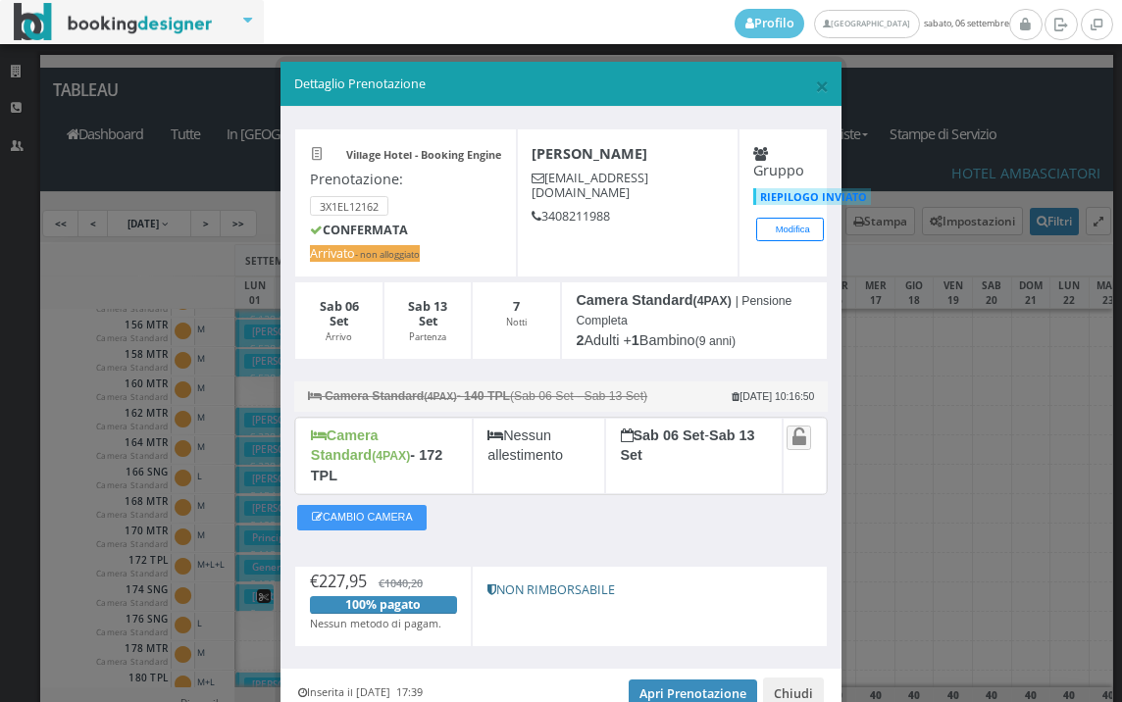
scroll to position [76, 0]
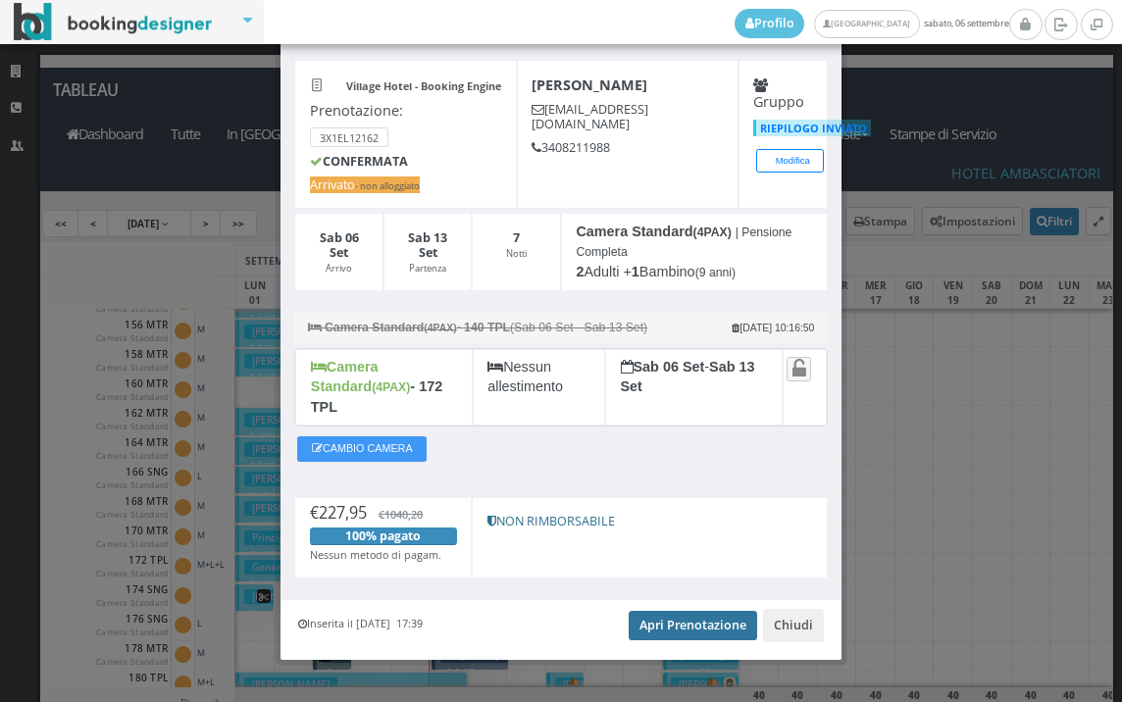
click at [694, 611] on link "Apri Prenotazione" at bounding box center [693, 625] width 128 height 29
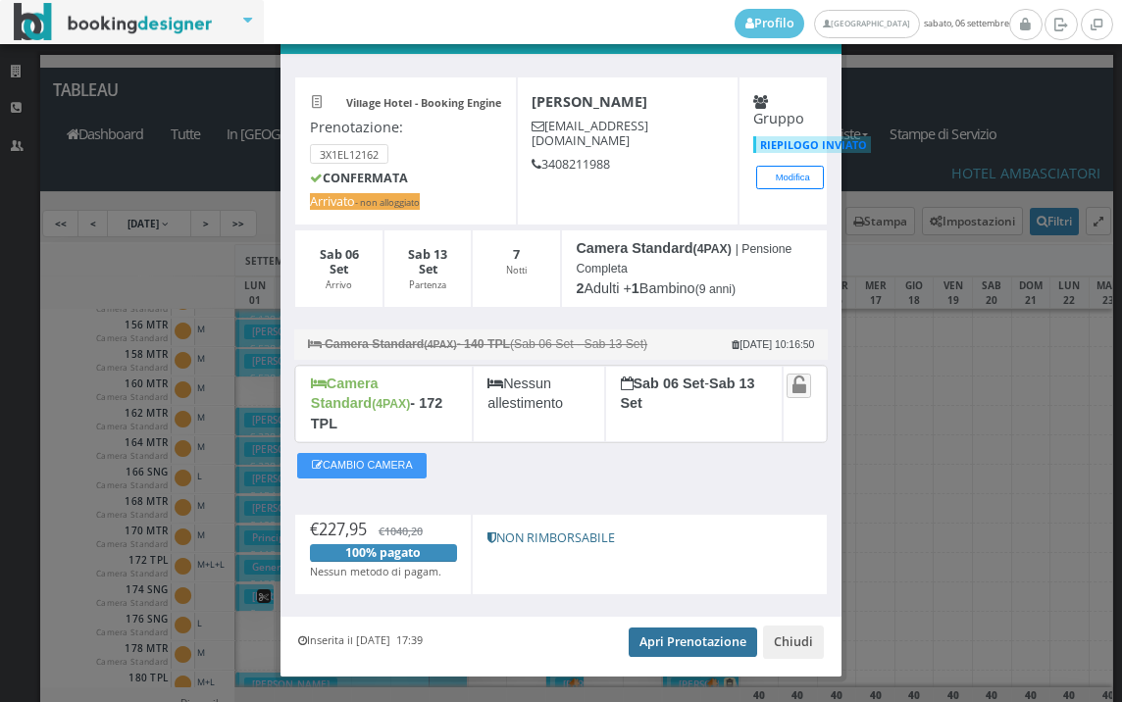
scroll to position [0, 0]
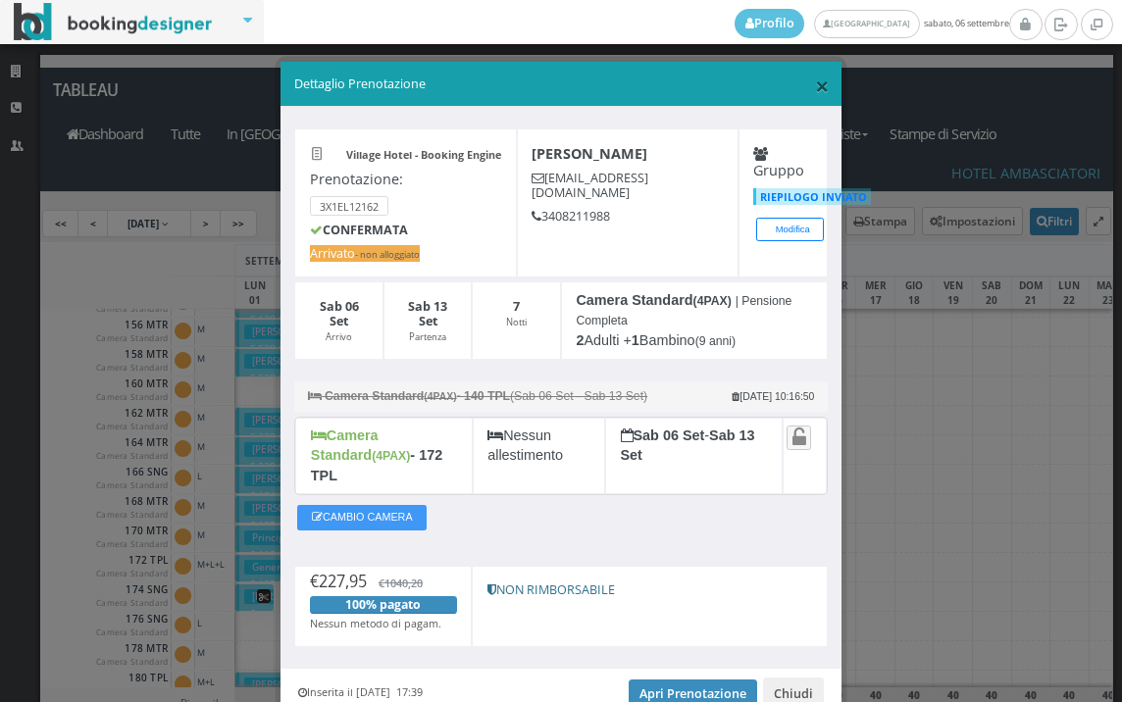
click at [815, 83] on span "×" at bounding box center [822, 85] width 14 height 33
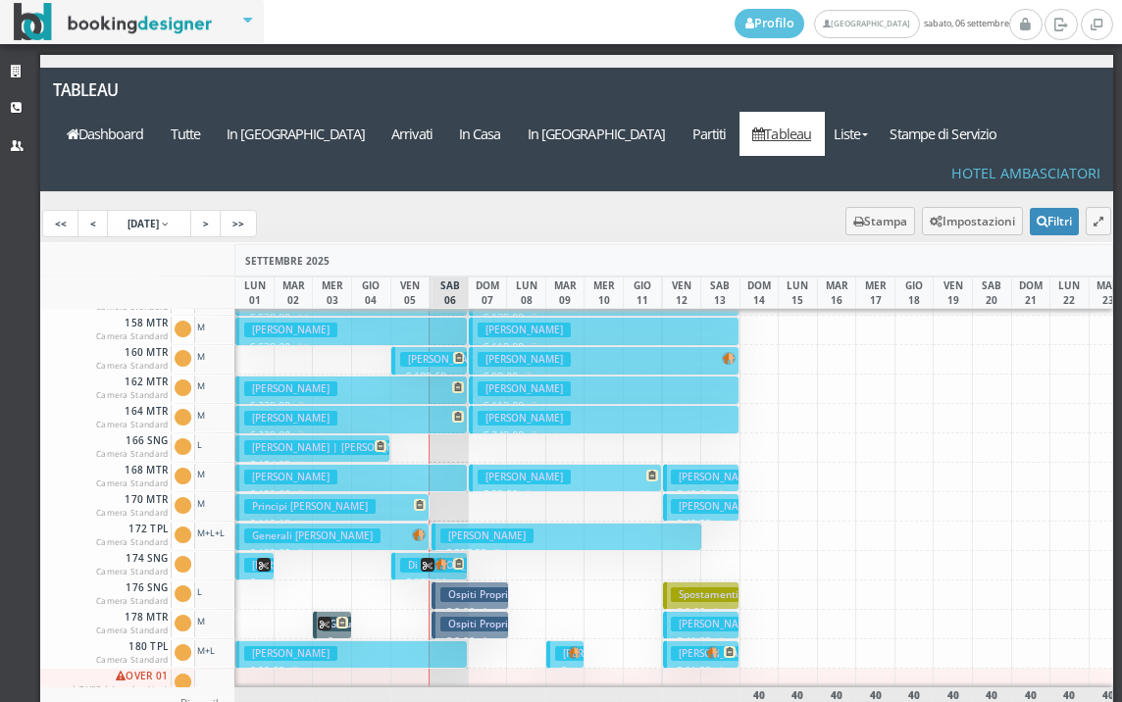
scroll to position [883, 0]
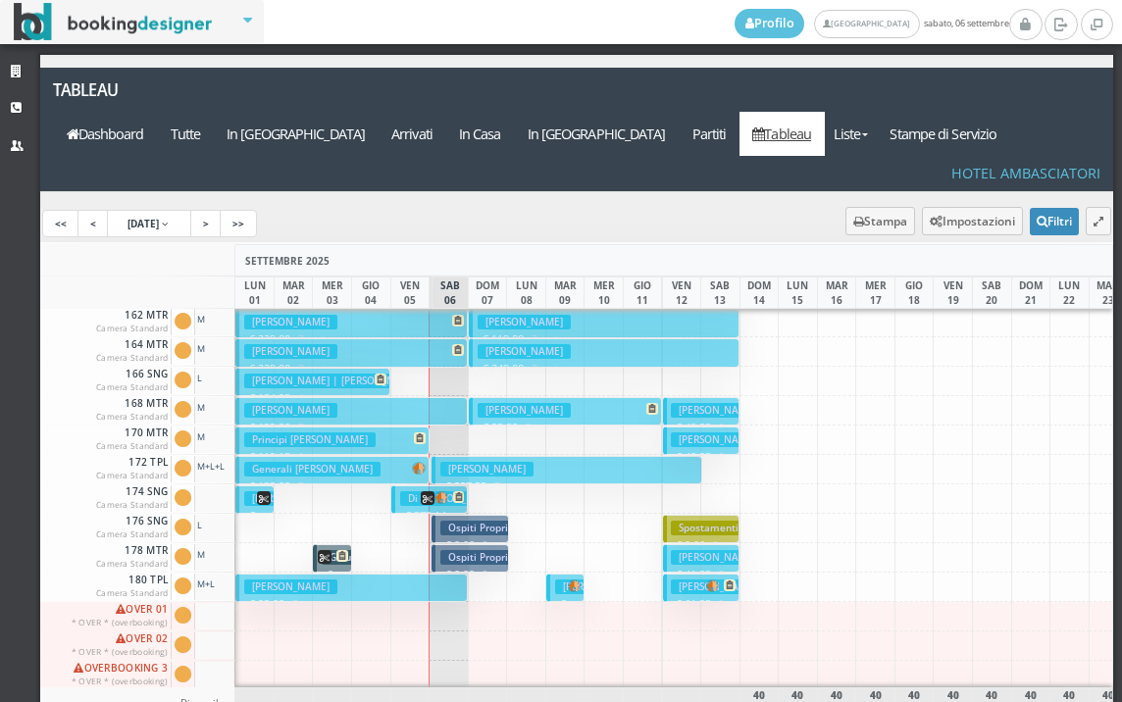
click at [684, 580] on h3 "[PERSON_NAME]" at bounding box center [717, 587] width 93 height 15
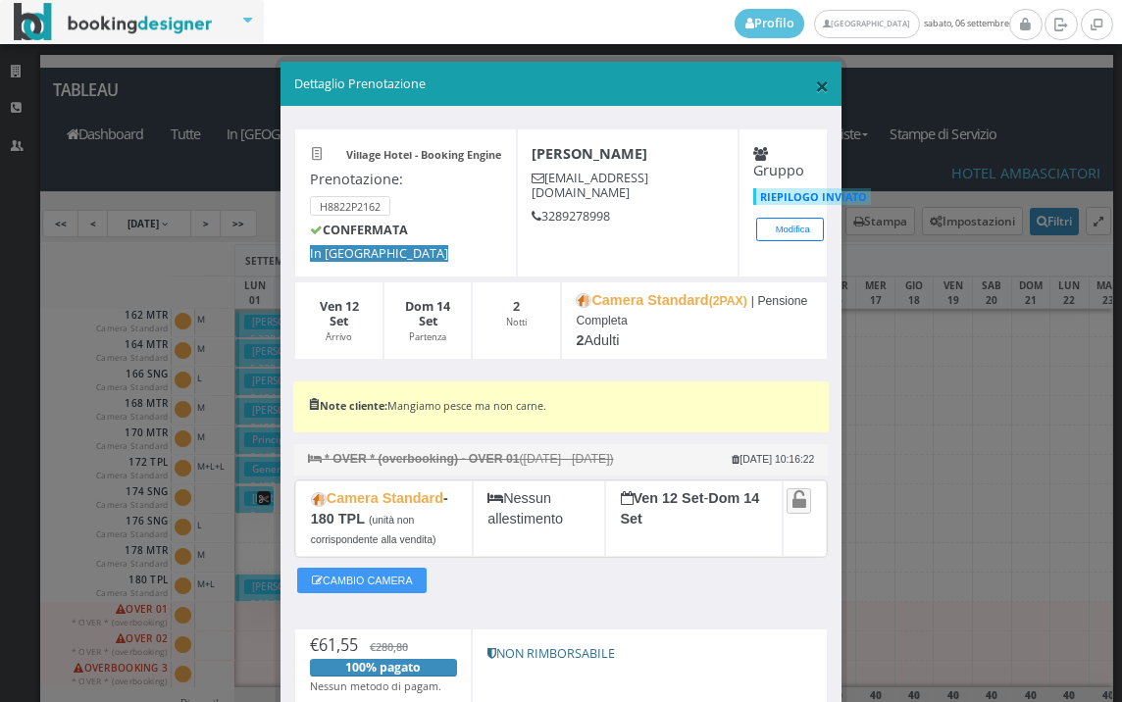
click at [815, 89] on span "×" at bounding box center [822, 85] width 14 height 33
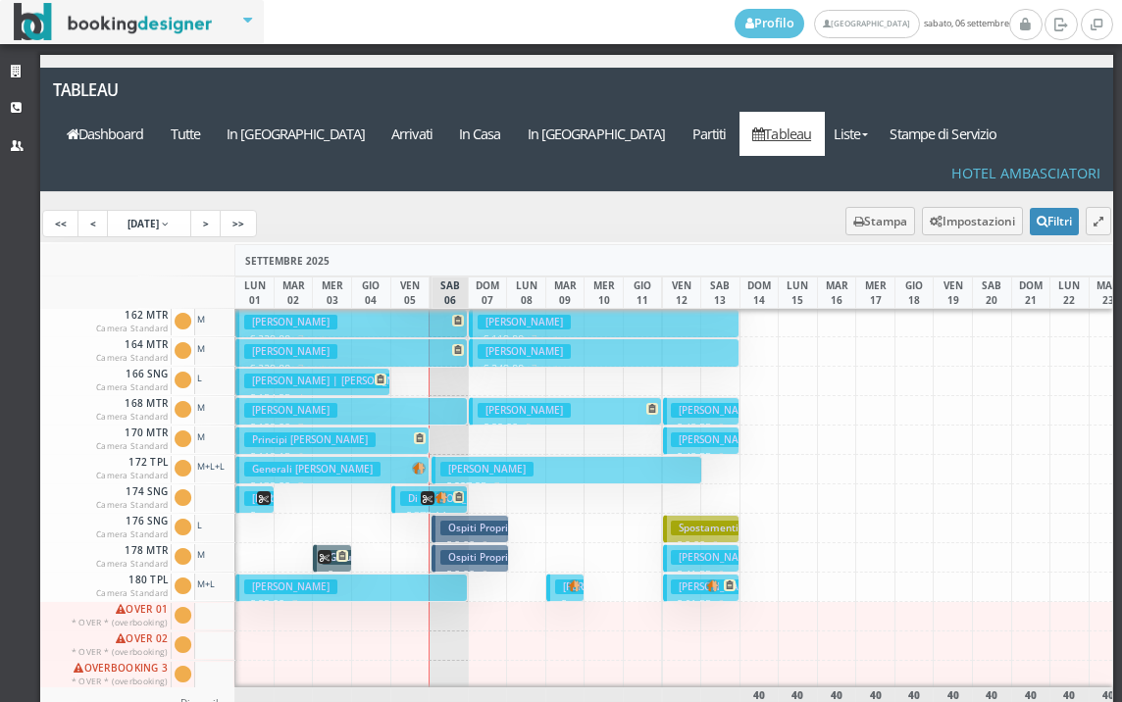
click at [562, 580] on h3 "[PERSON_NAME]" at bounding box center [601, 587] width 93 height 15
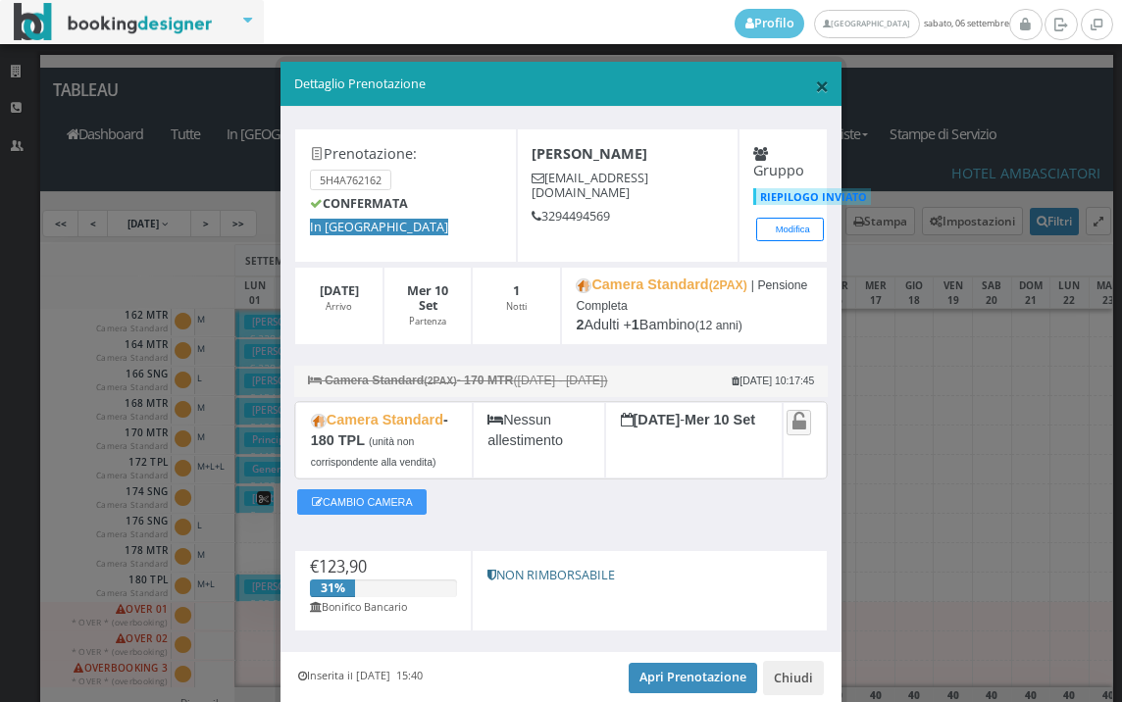
click at [815, 80] on span "×" at bounding box center [822, 85] width 14 height 33
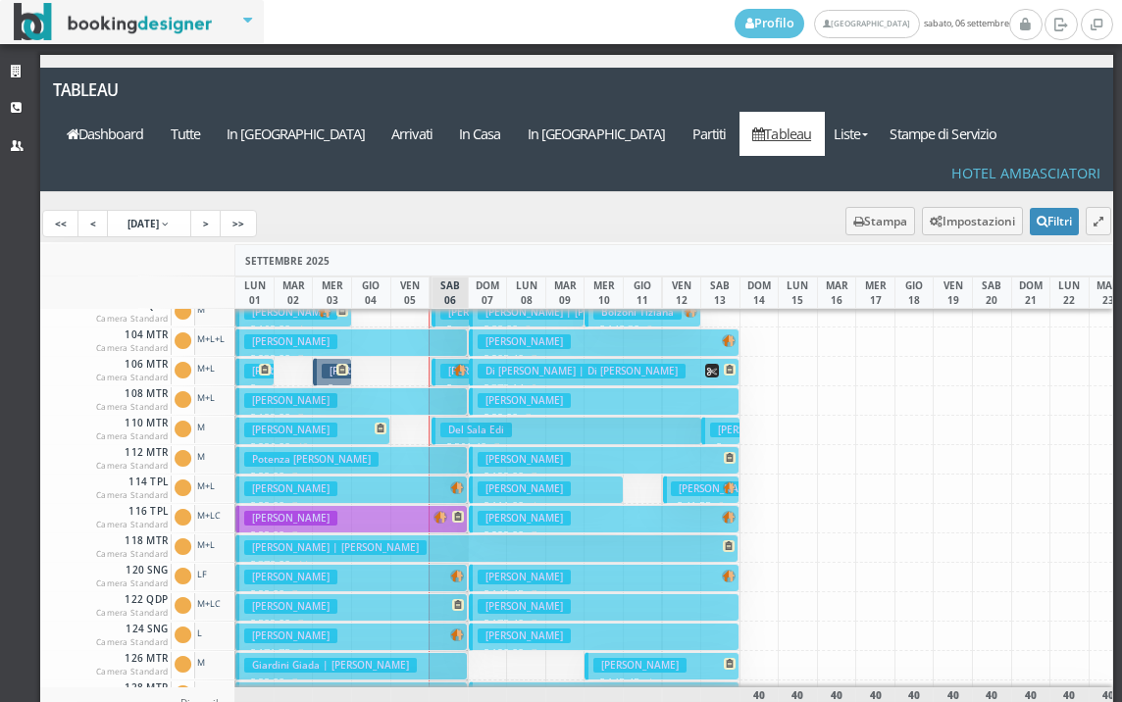
scroll to position [0, 0]
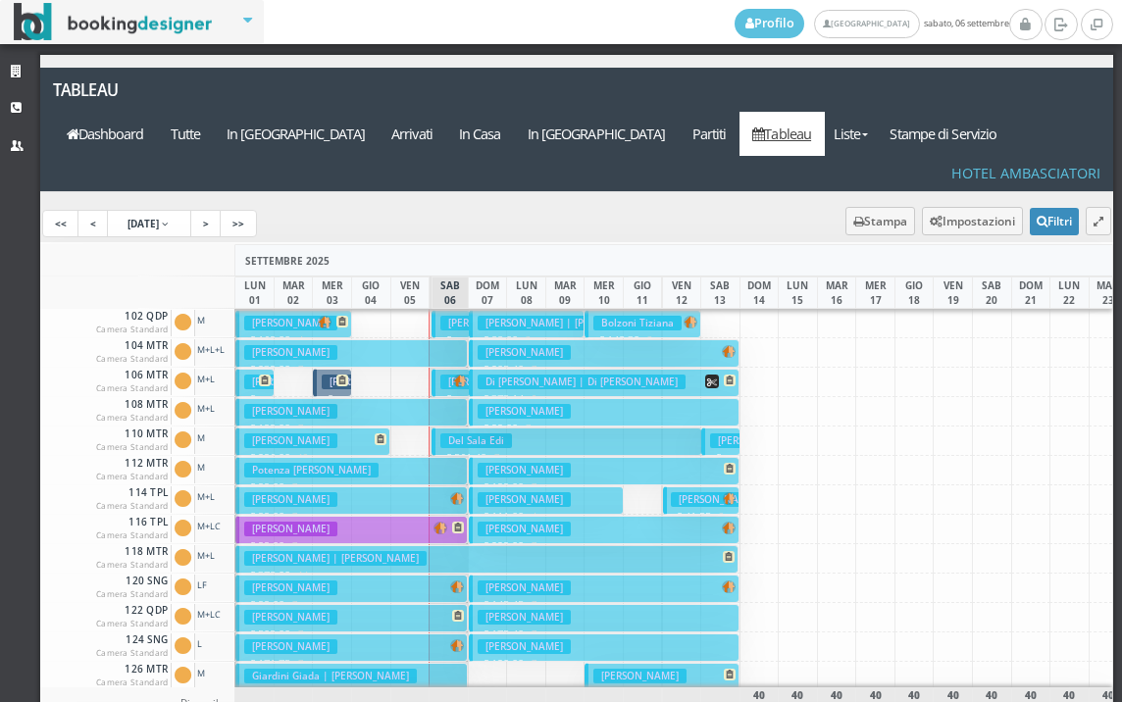
click at [699, 492] on h3 "[PERSON_NAME]" at bounding box center [717, 499] width 93 height 15
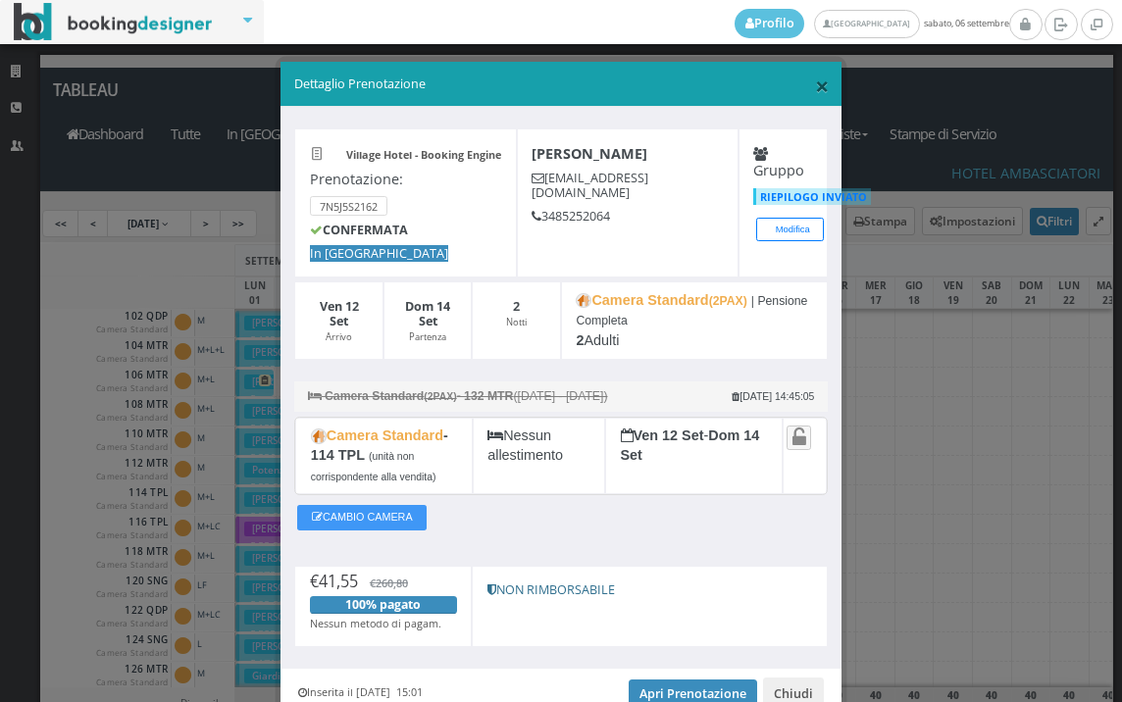
click at [815, 91] on span "×" at bounding box center [822, 85] width 14 height 33
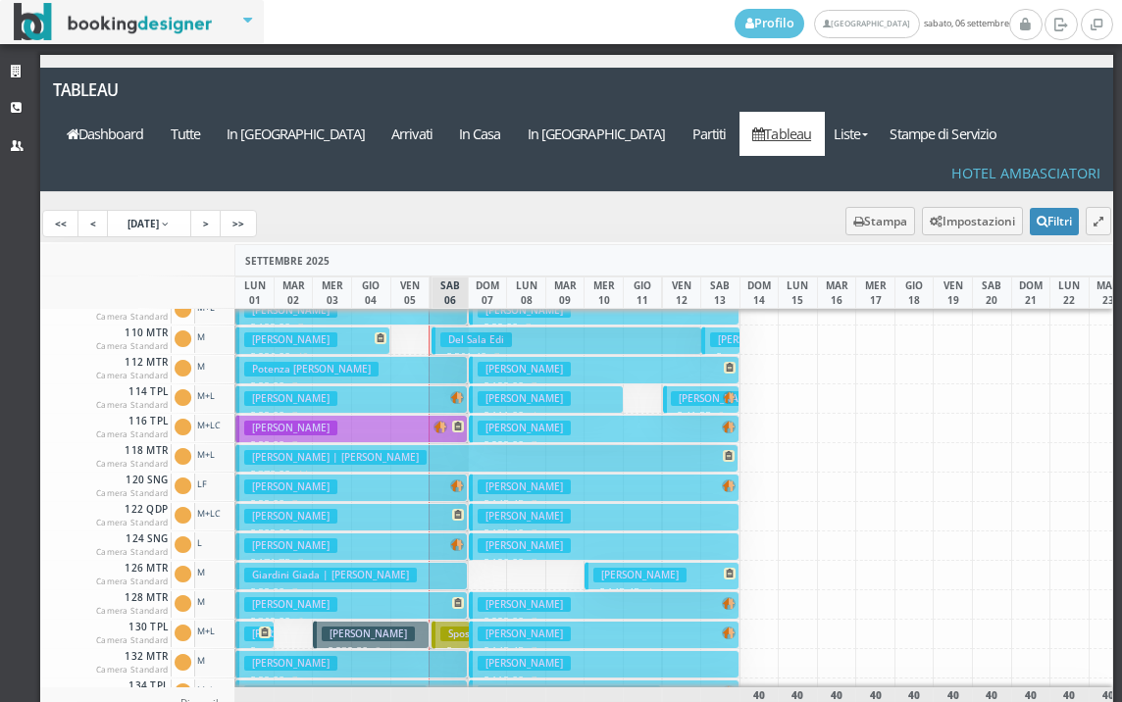
scroll to position [196, 0]
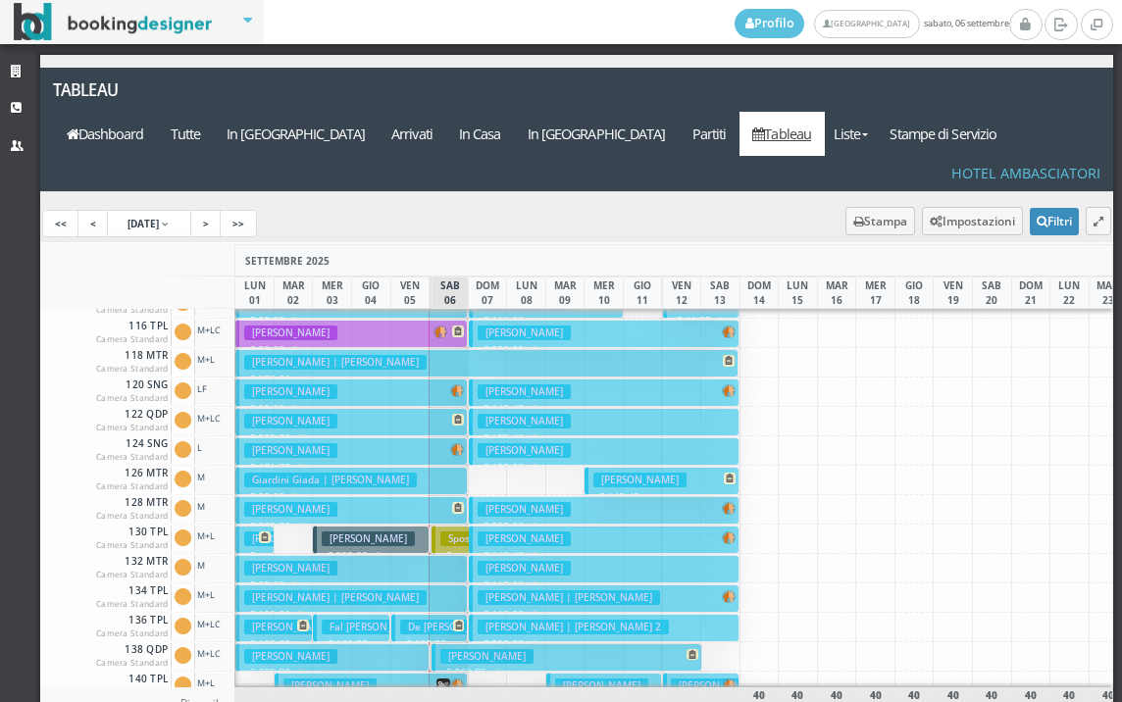
click at [380, 437] on button "[PERSON_NAME] € 171.75 7 notti 1 Adulto" at bounding box center [351, 451] width 232 height 28
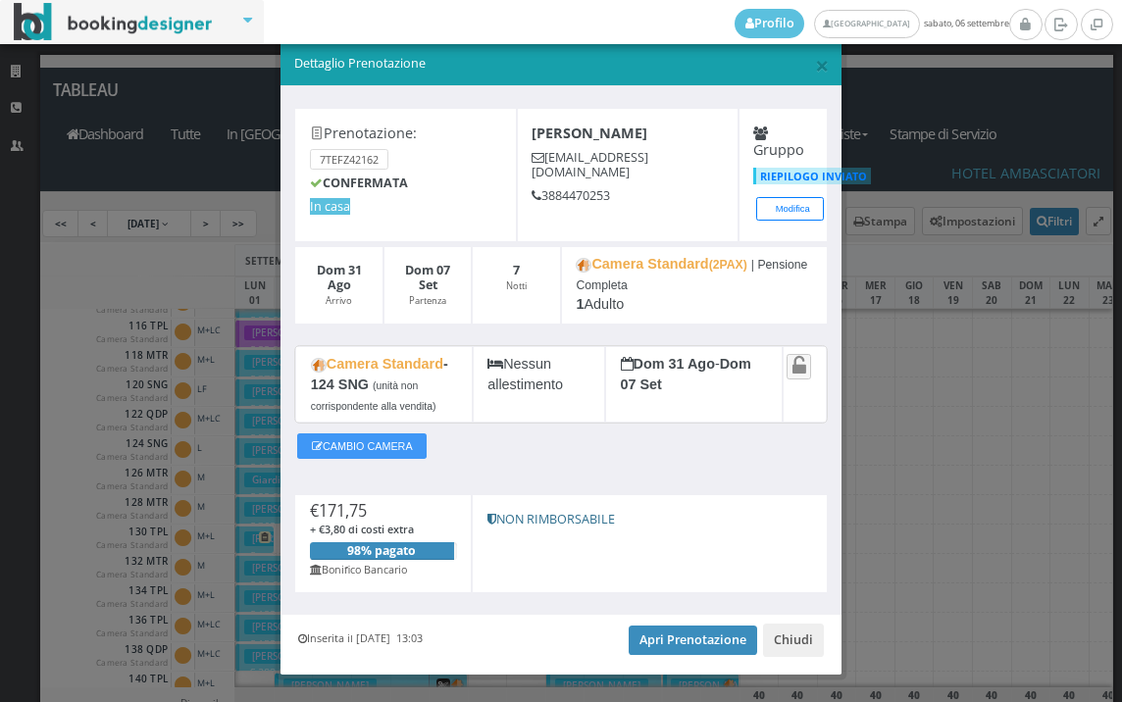
scroll to position [61, 0]
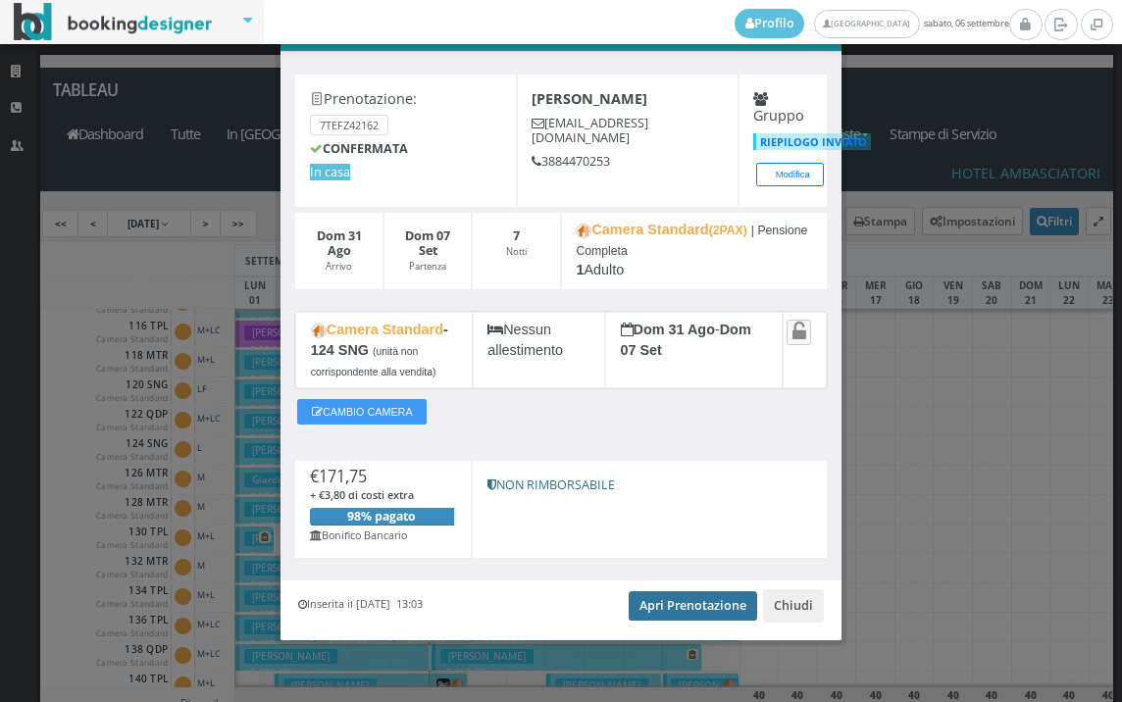
click at [684, 597] on link "Apri Prenotazione" at bounding box center [693, 605] width 128 height 29
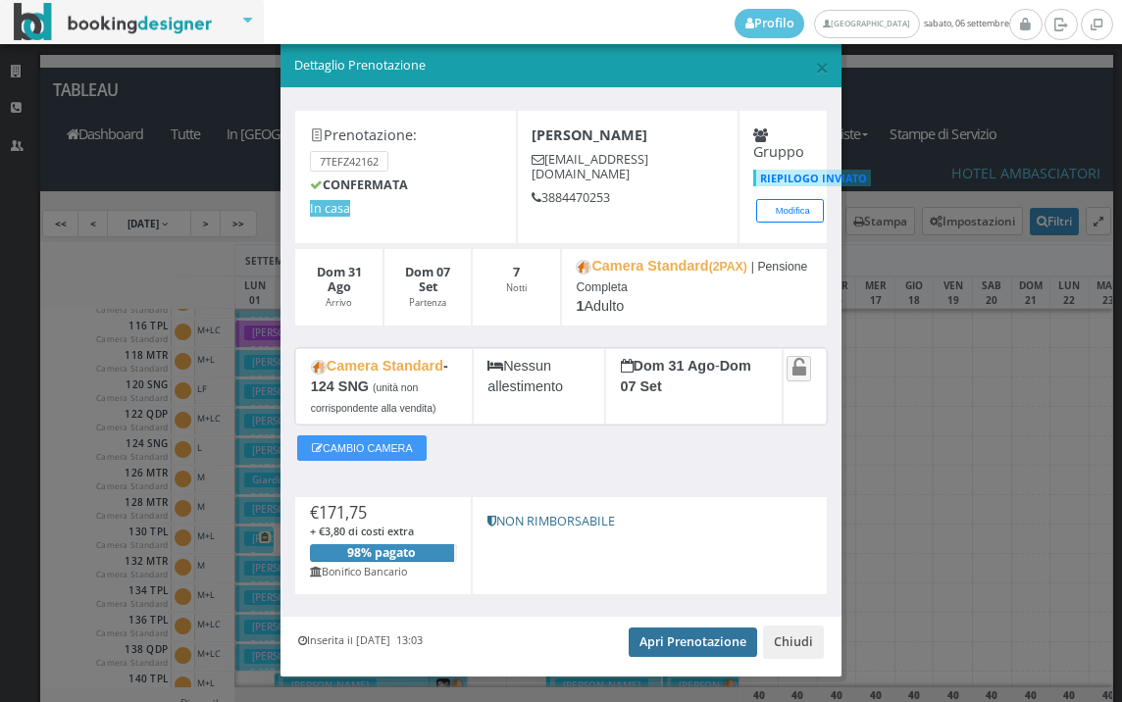
scroll to position [0, 0]
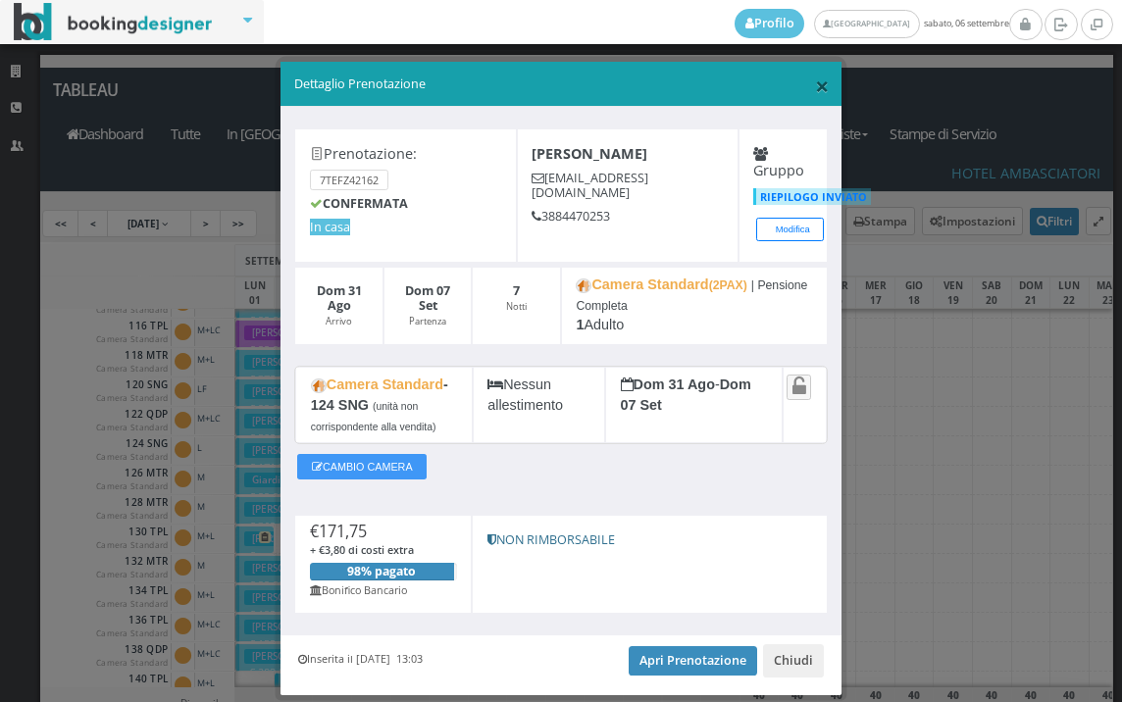
click at [815, 89] on span "×" at bounding box center [822, 85] width 14 height 33
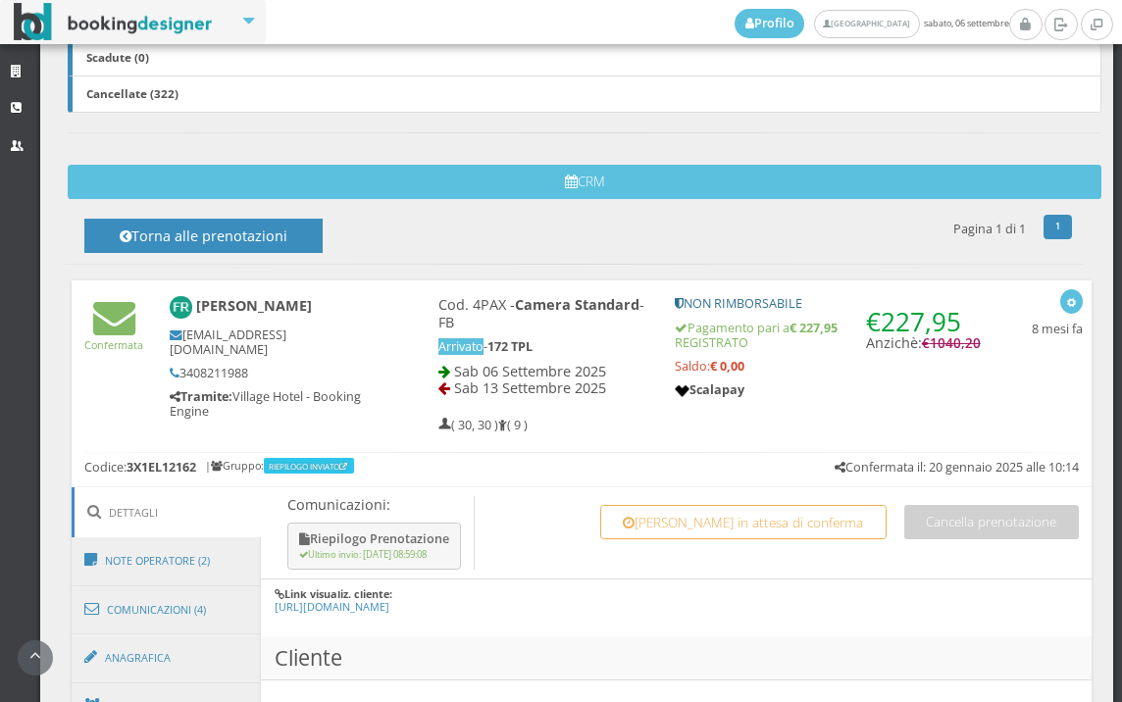
scroll to position [988, 0]
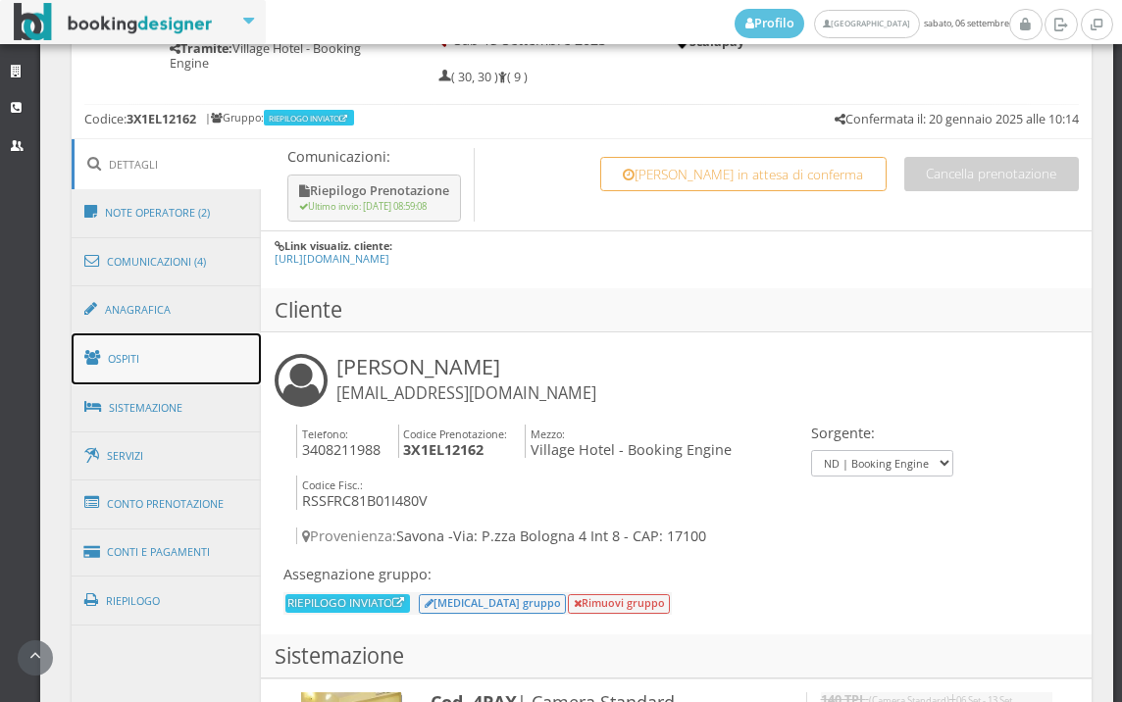
click at [192, 340] on link "Ospiti" at bounding box center [167, 358] width 190 height 51
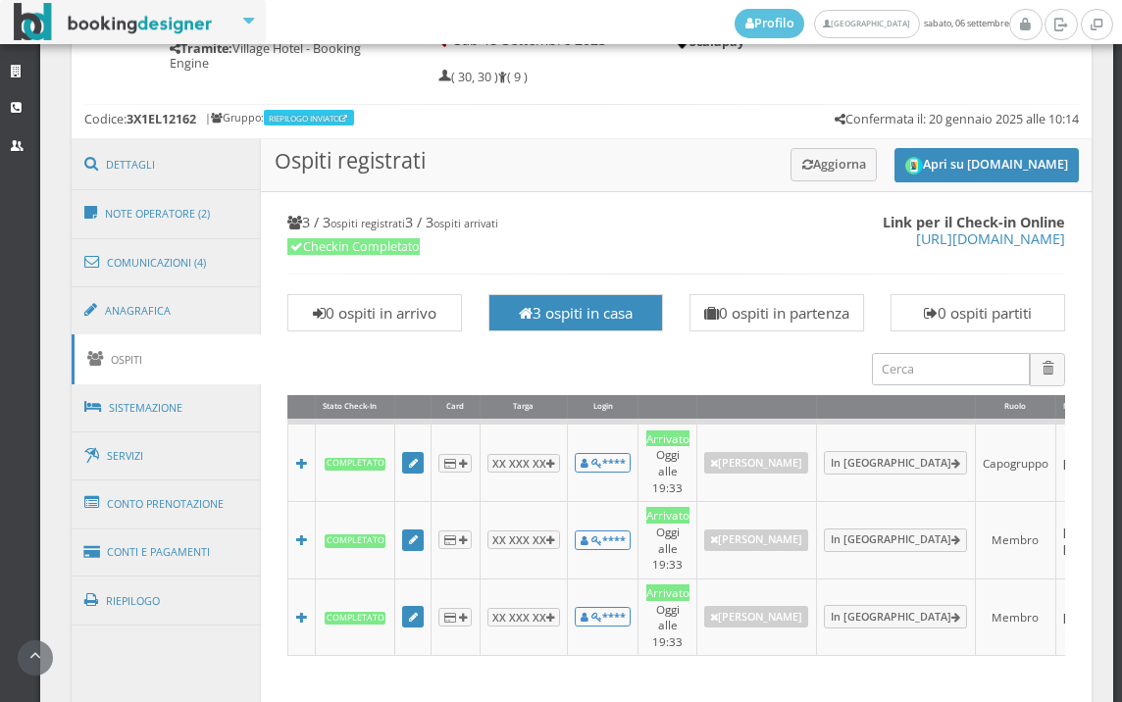
scroll to position [1642, 0]
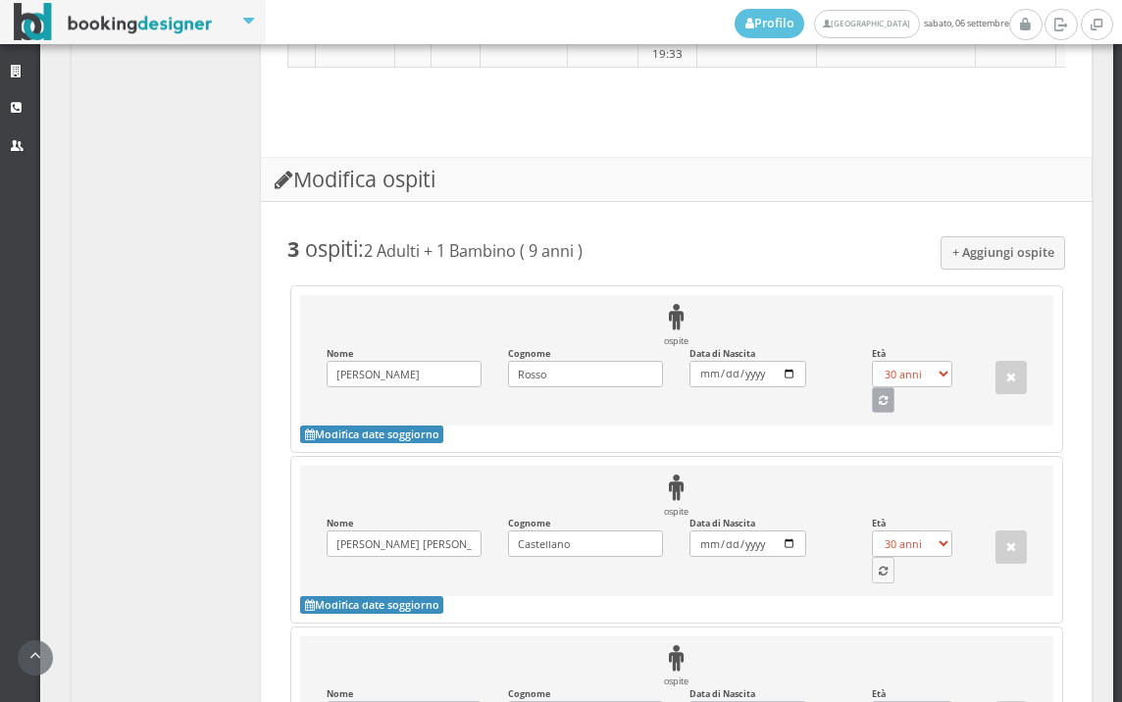
click at [879, 396] on icon "button" at bounding box center [883, 401] width 9 height 11
select select "44"
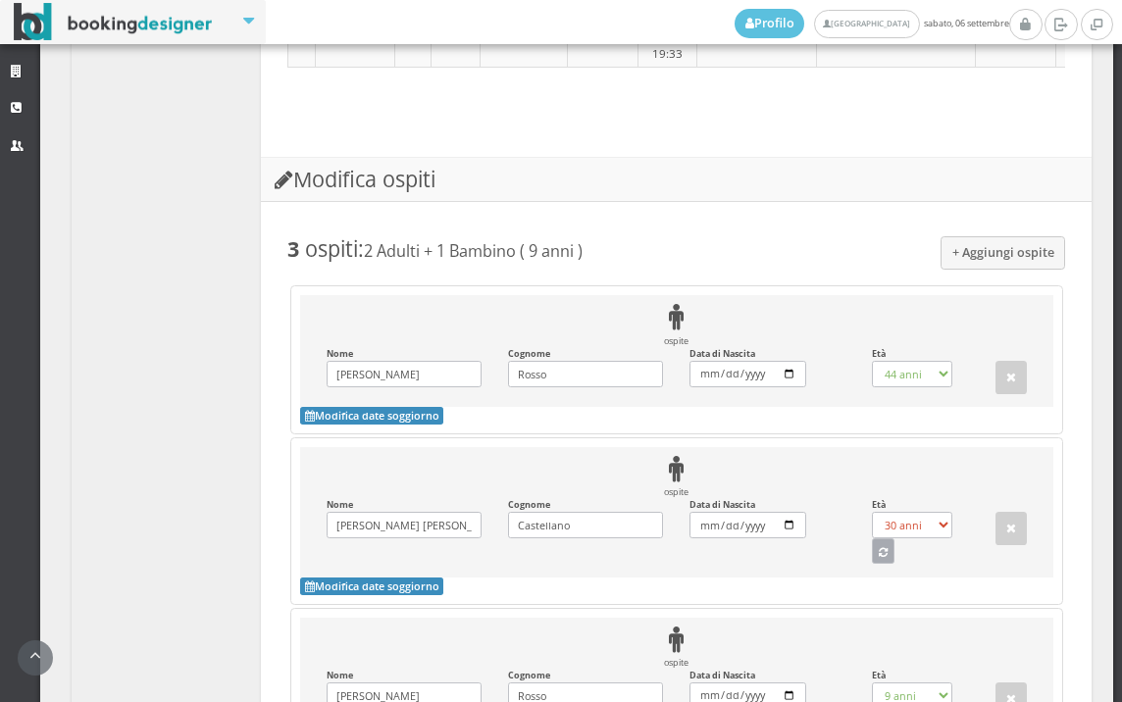
click at [879, 548] on icon "button" at bounding box center [883, 553] width 9 height 11
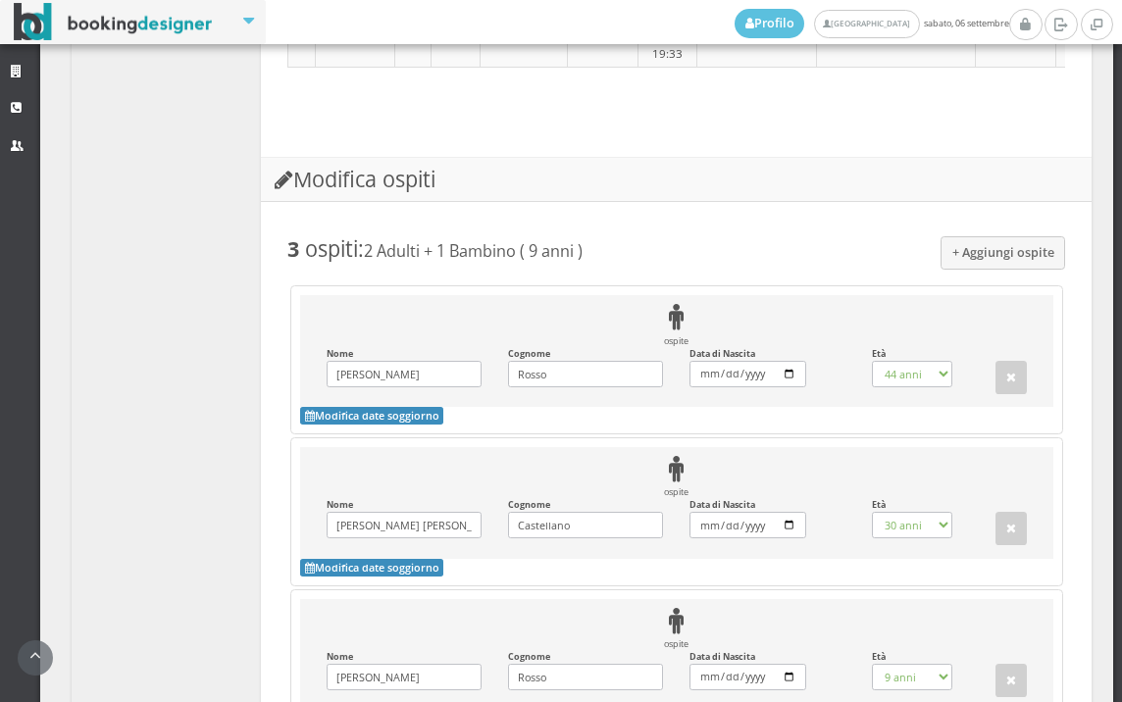
select select "45"
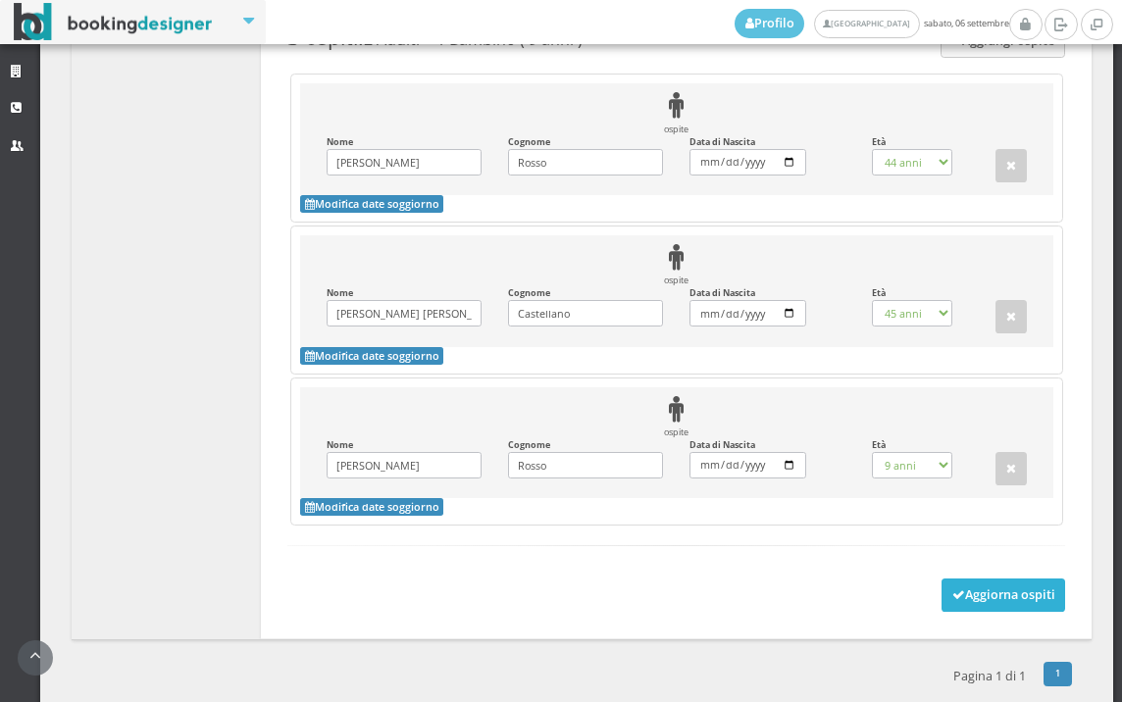
click at [994, 579] on button "Aggiorna ospiti" at bounding box center [1003, 595] width 125 height 33
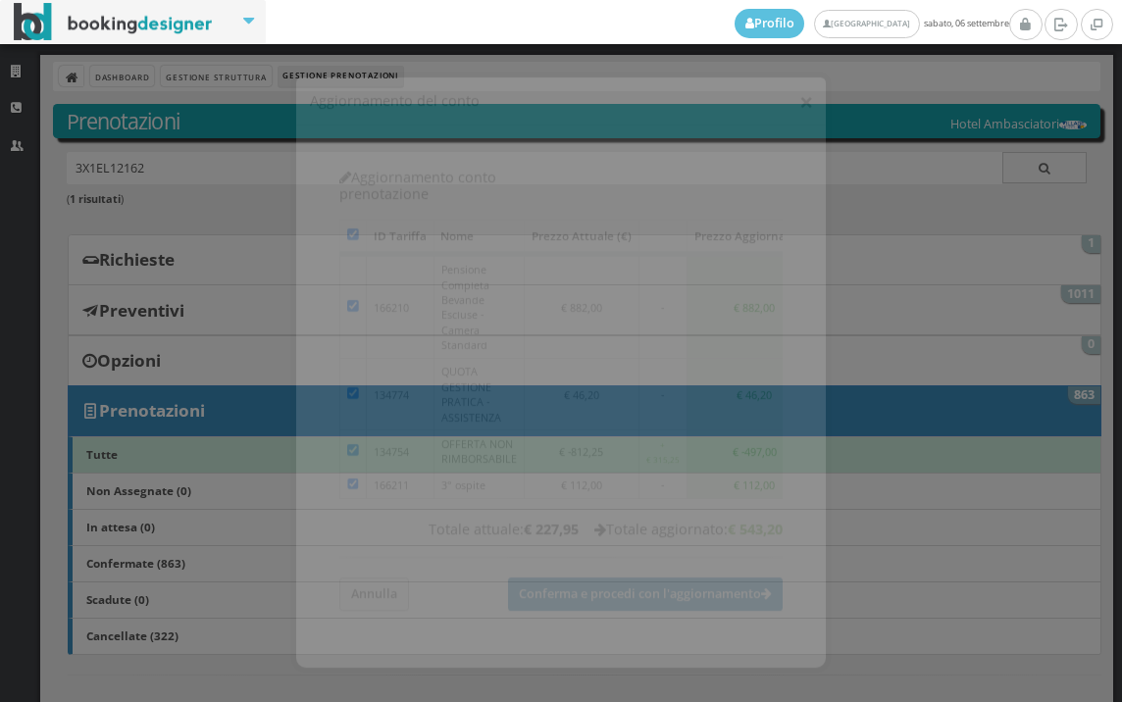
click at [811, 92] on button "×" at bounding box center [806, 86] width 14 height 25
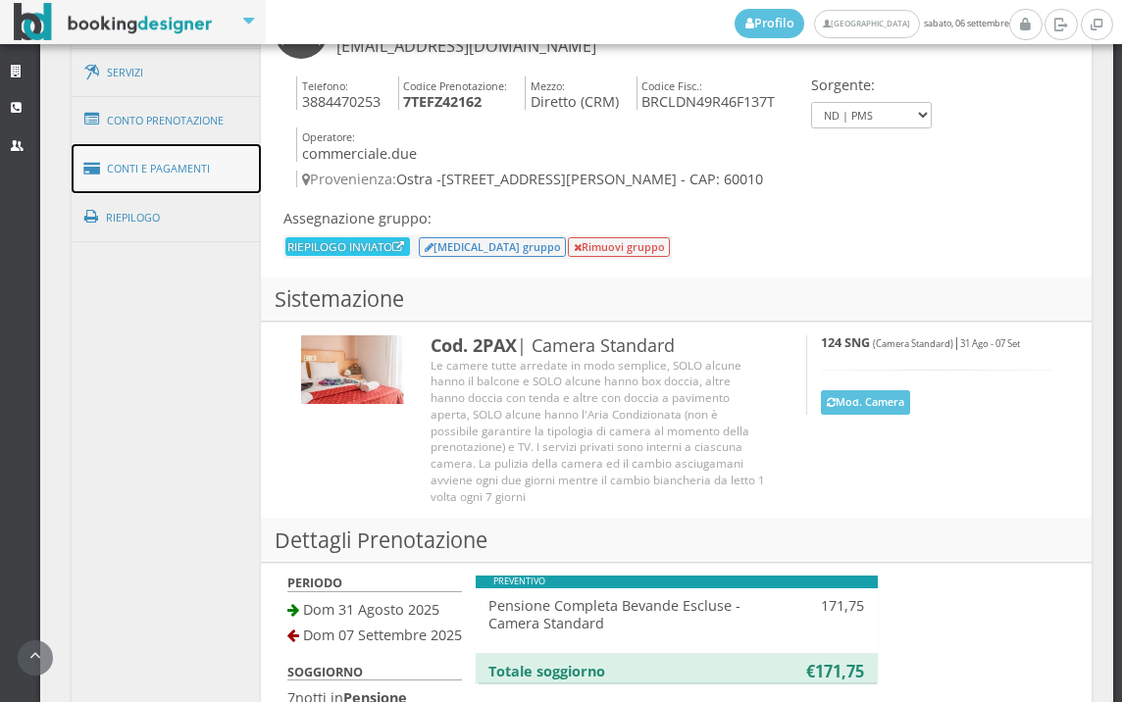
scroll to position [1307, 0]
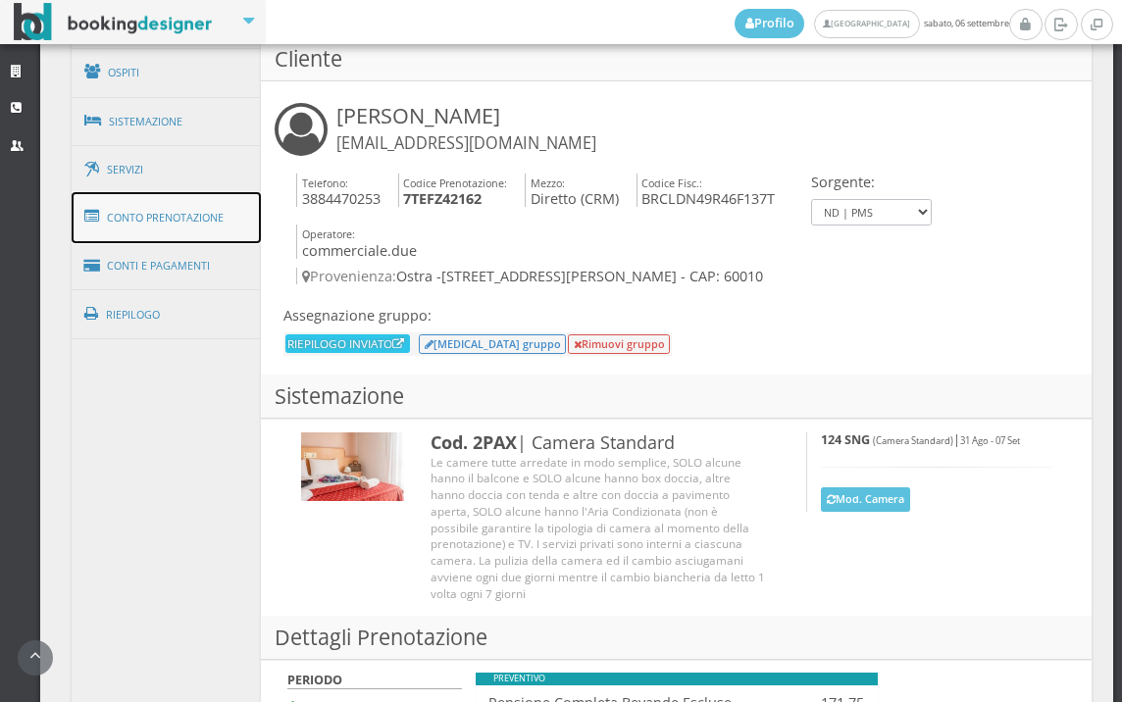
drag, startPoint x: 201, startPoint y: 217, endPoint x: 223, endPoint y: 225, distance: 23.0
click at [201, 217] on link "Conto Prenotazione" at bounding box center [167, 217] width 190 height 51
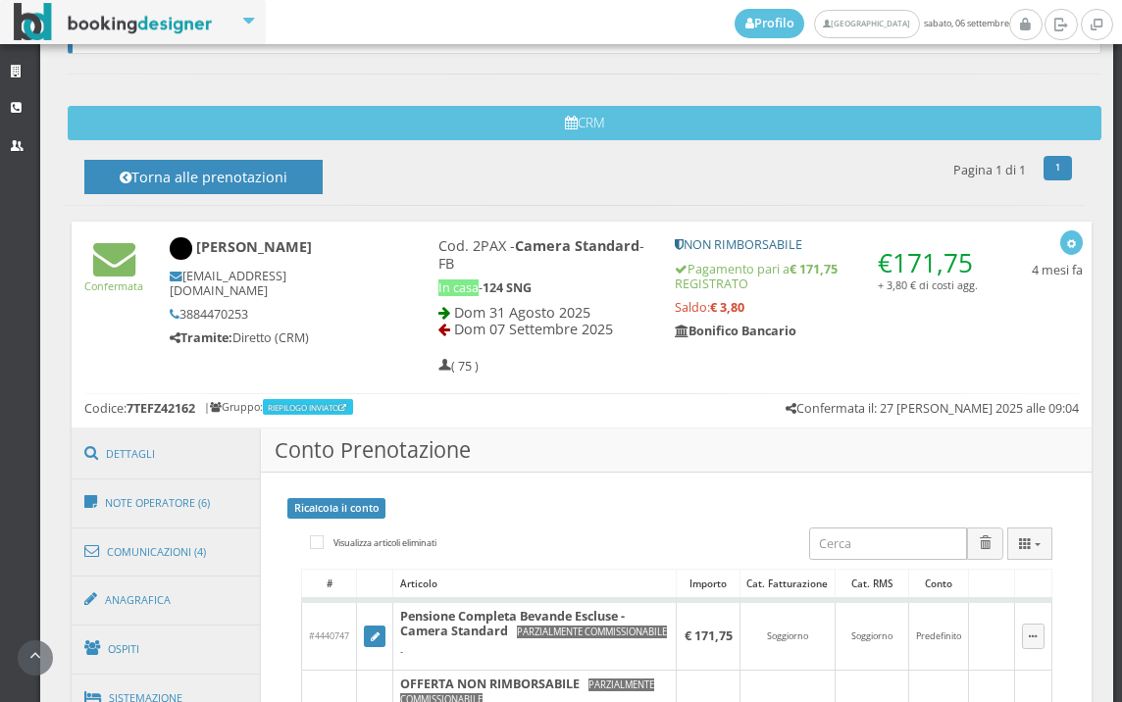
scroll to position [654, 0]
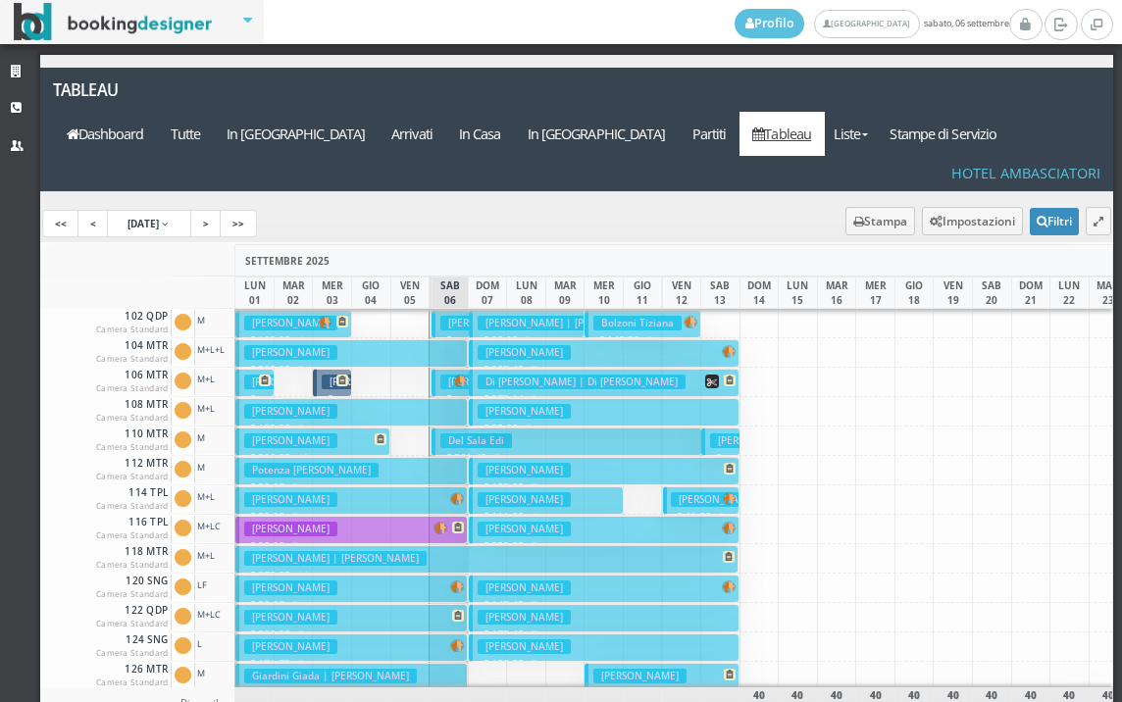
click at [450, 316] on h3 "Bombonato Monica" at bounding box center [486, 323] width 93 height 15
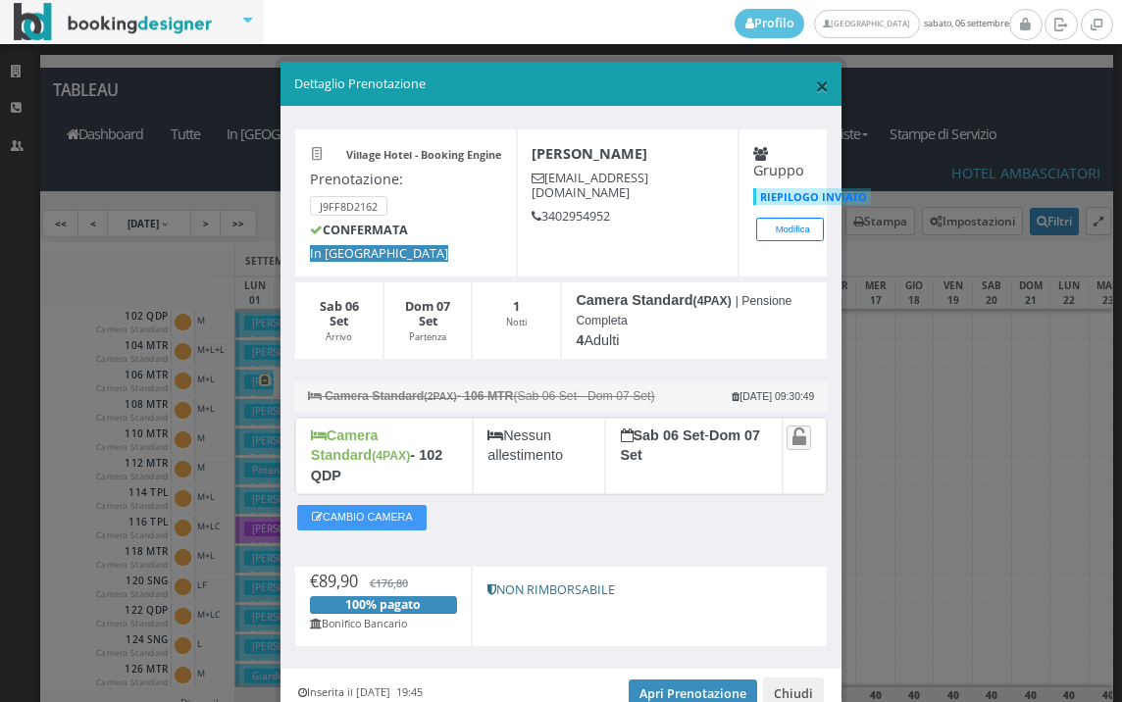
click at [815, 88] on span "×" at bounding box center [822, 85] width 14 height 33
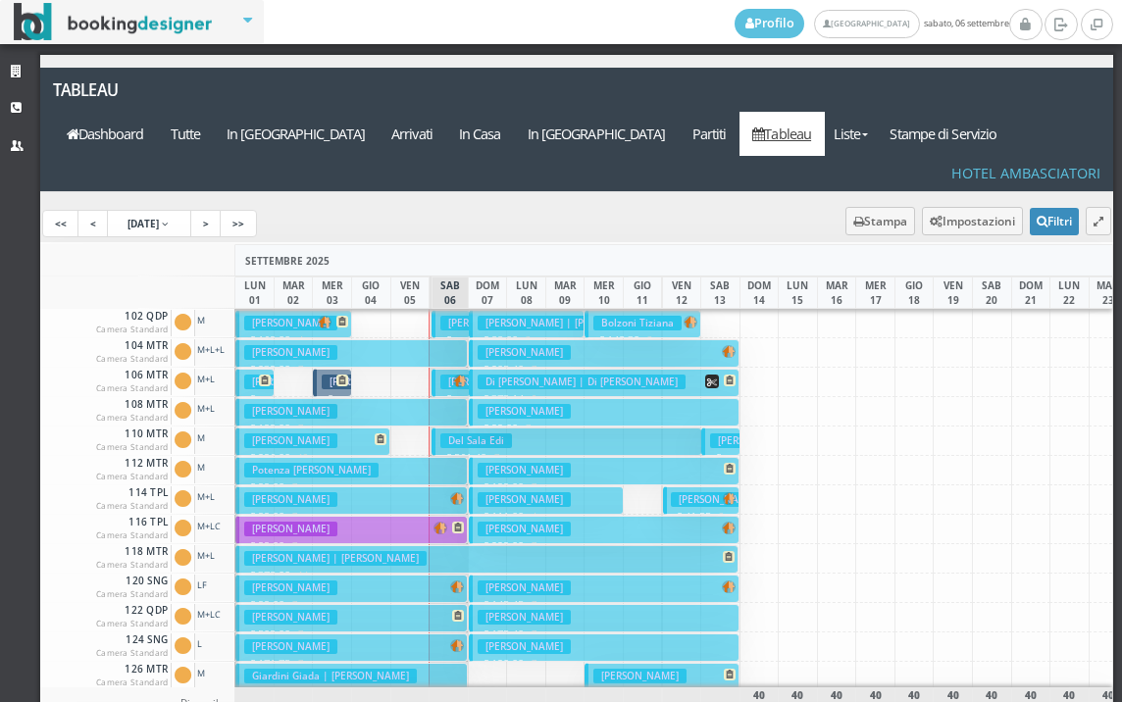
click at [443, 316] on h3 "Bombonato Monica" at bounding box center [486, 323] width 93 height 15
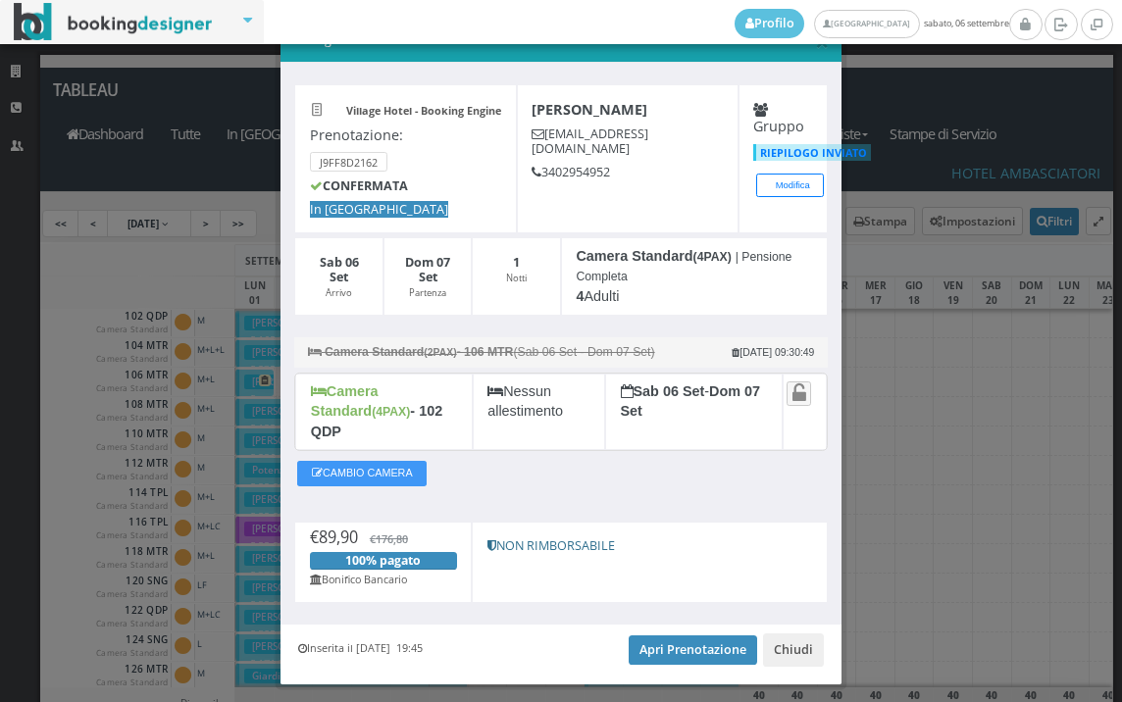
scroll to position [76, 0]
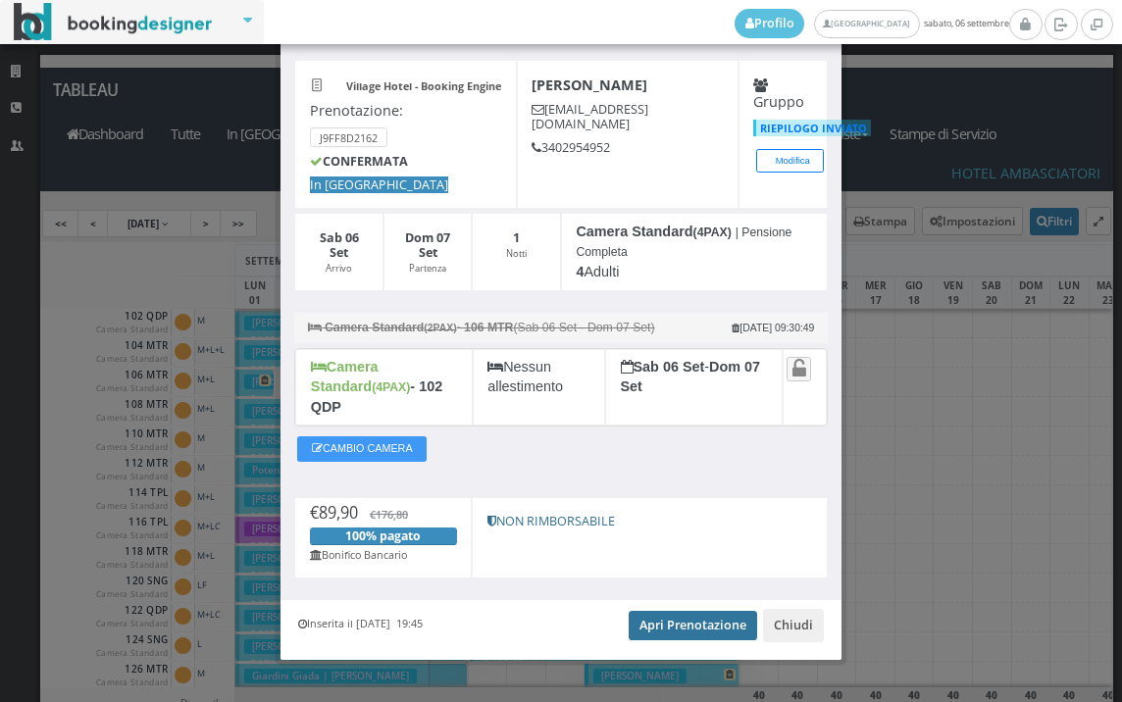
click at [644, 611] on link "Apri Prenotazione" at bounding box center [693, 625] width 128 height 29
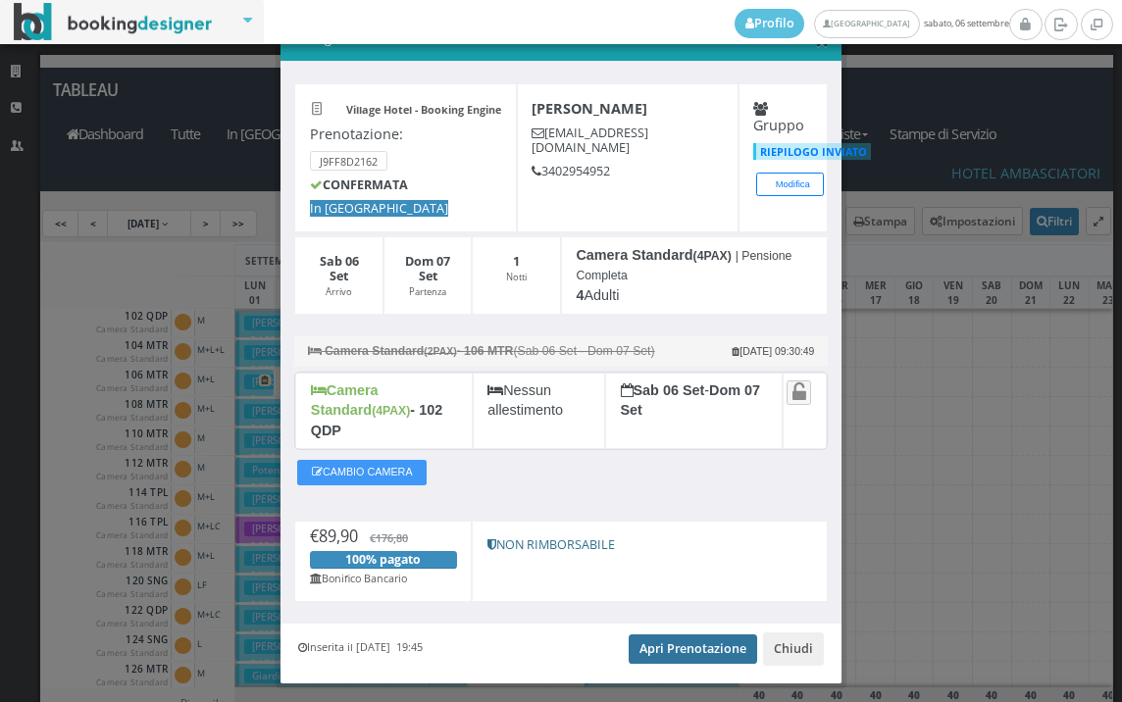
scroll to position [0, 0]
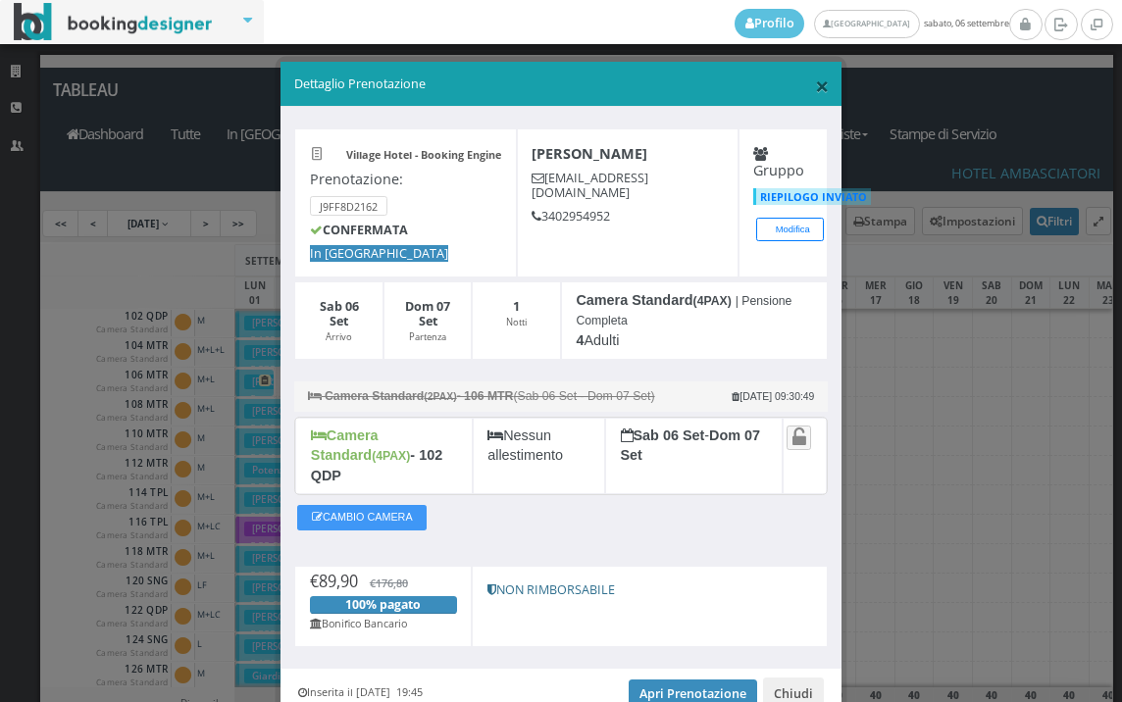
click at [815, 83] on span "×" at bounding box center [822, 85] width 14 height 33
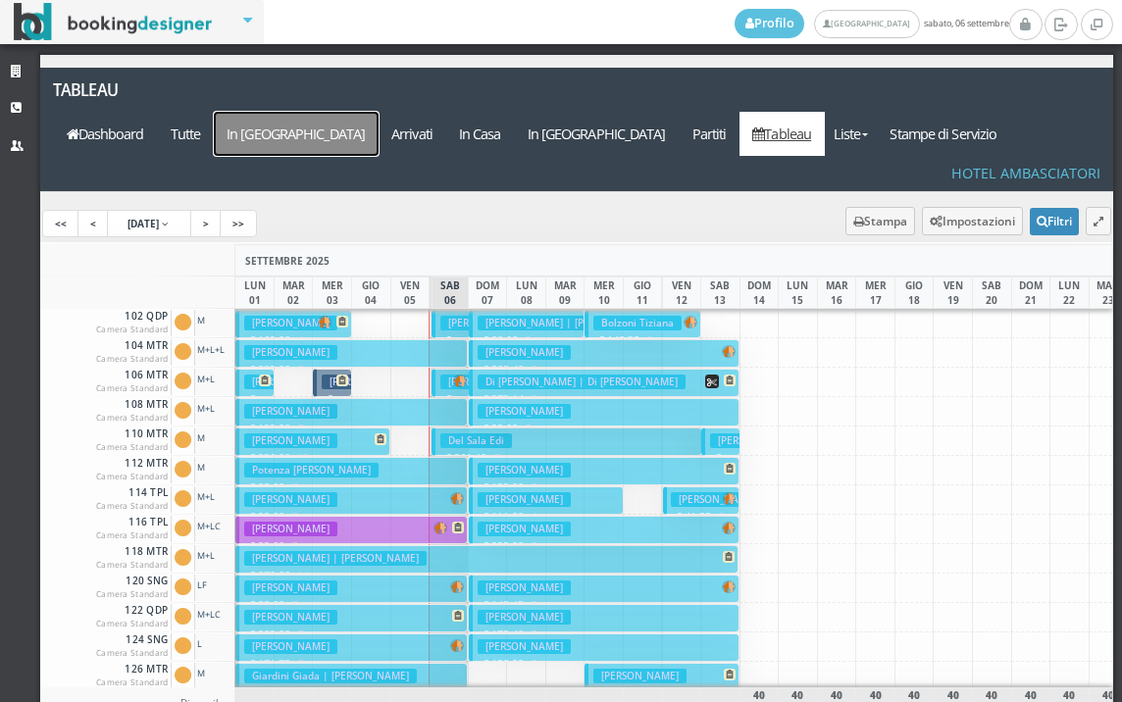
click at [379, 112] on a=pms-arrival-reservations"] "In [GEOGRAPHIC_DATA]" at bounding box center [296, 134] width 165 height 44
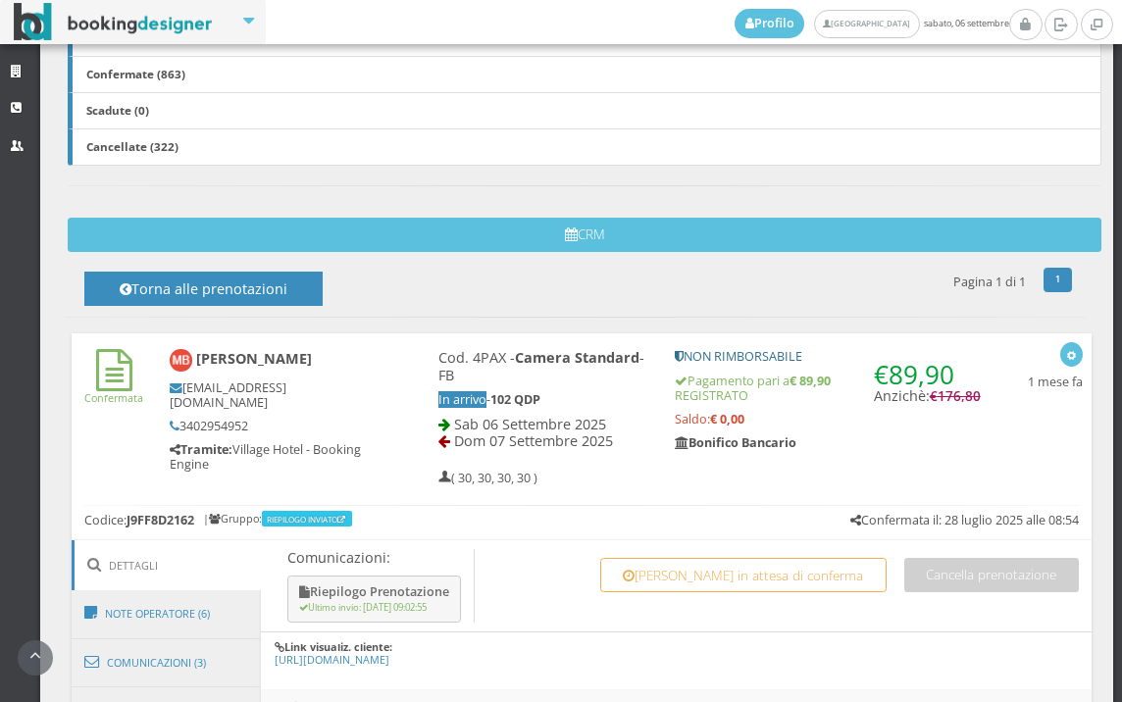
scroll to position [840, 0]
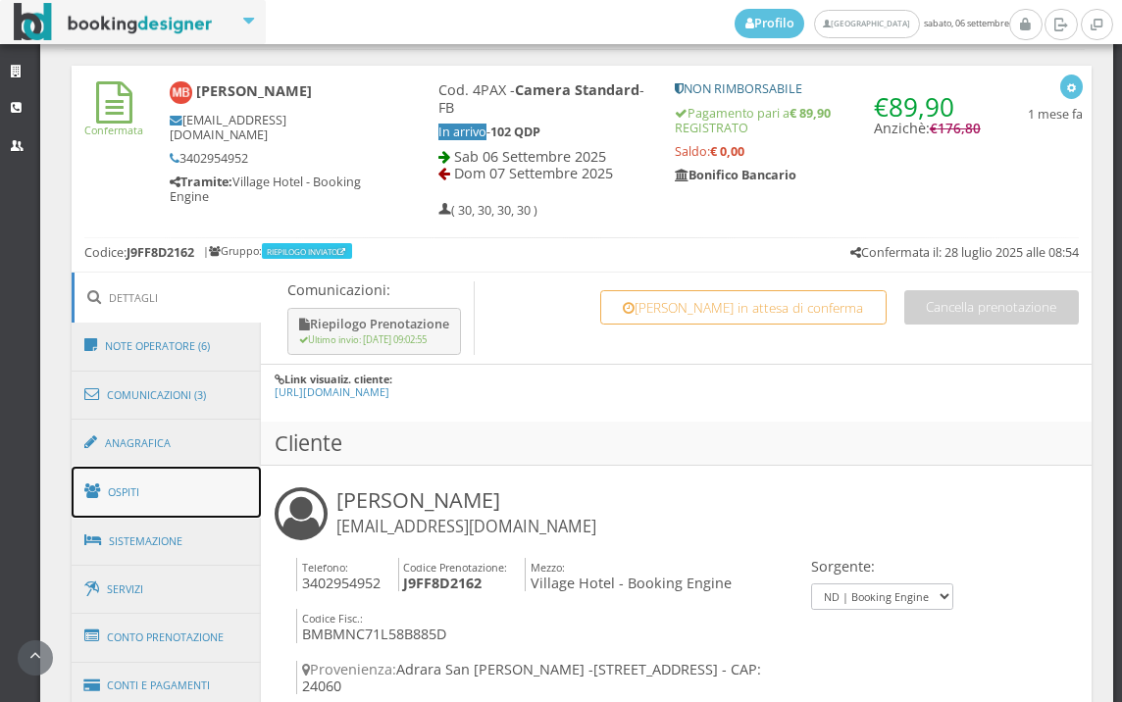
click at [149, 498] on link "Ospiti" at bounding box center [167, 492] width 190 height 51
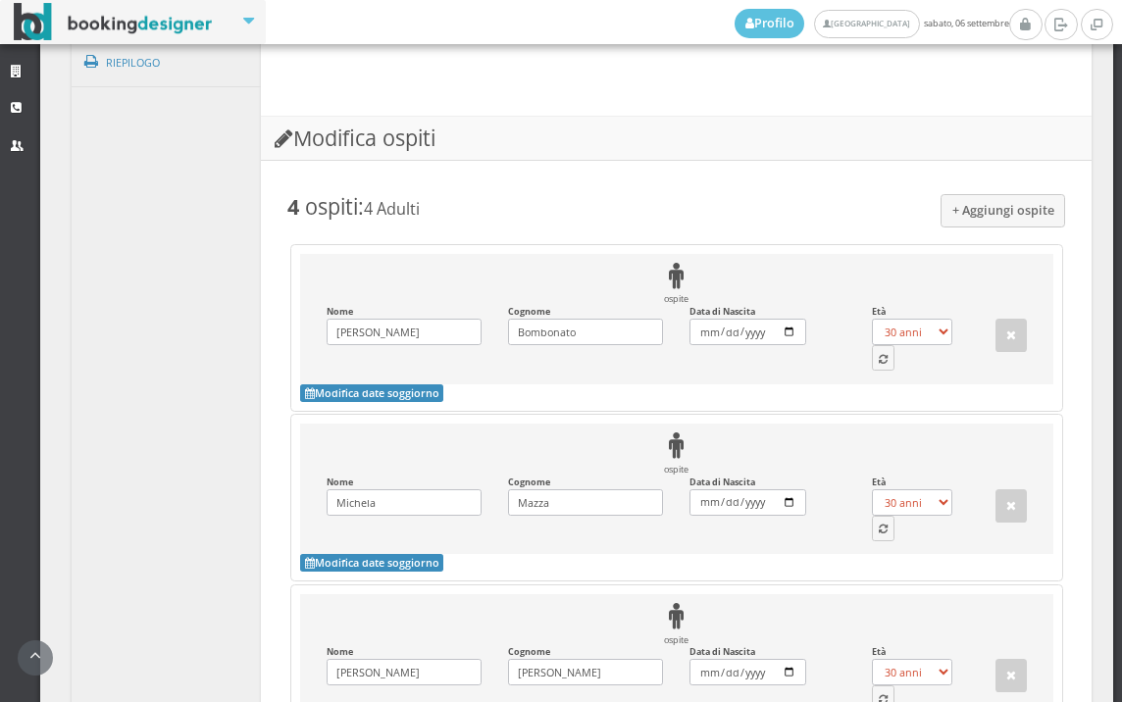
scroll to position [1603, 0]
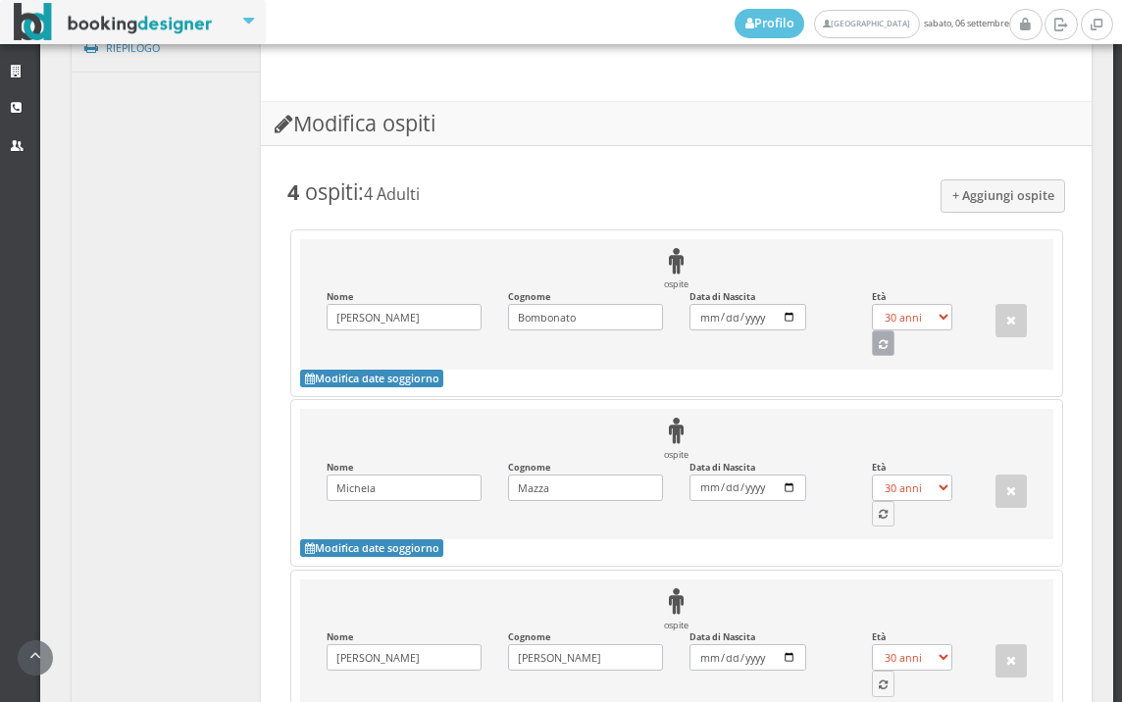
click at [879, 351] on icon "button" at bounding box center [883, 345] width 9 height 11
select select "54"
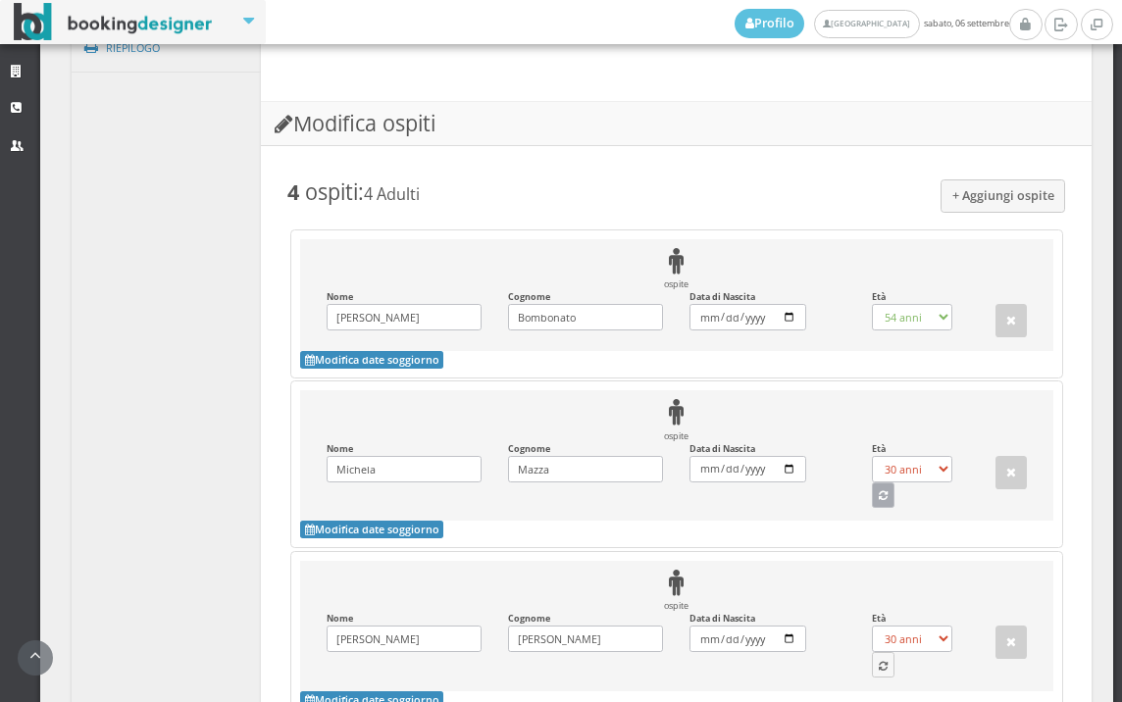
click at [872, 508] on button "button" at bounding box center [884, 494] width 24 height 25
select select "43"
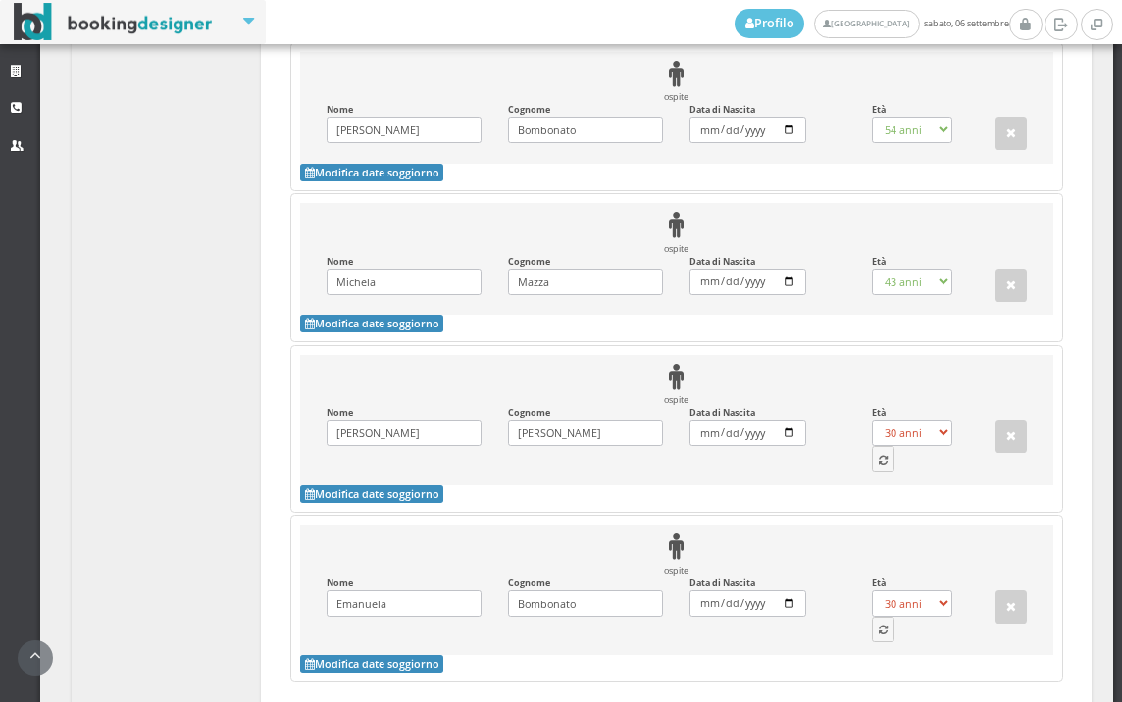
scroll to position [1821, 0]
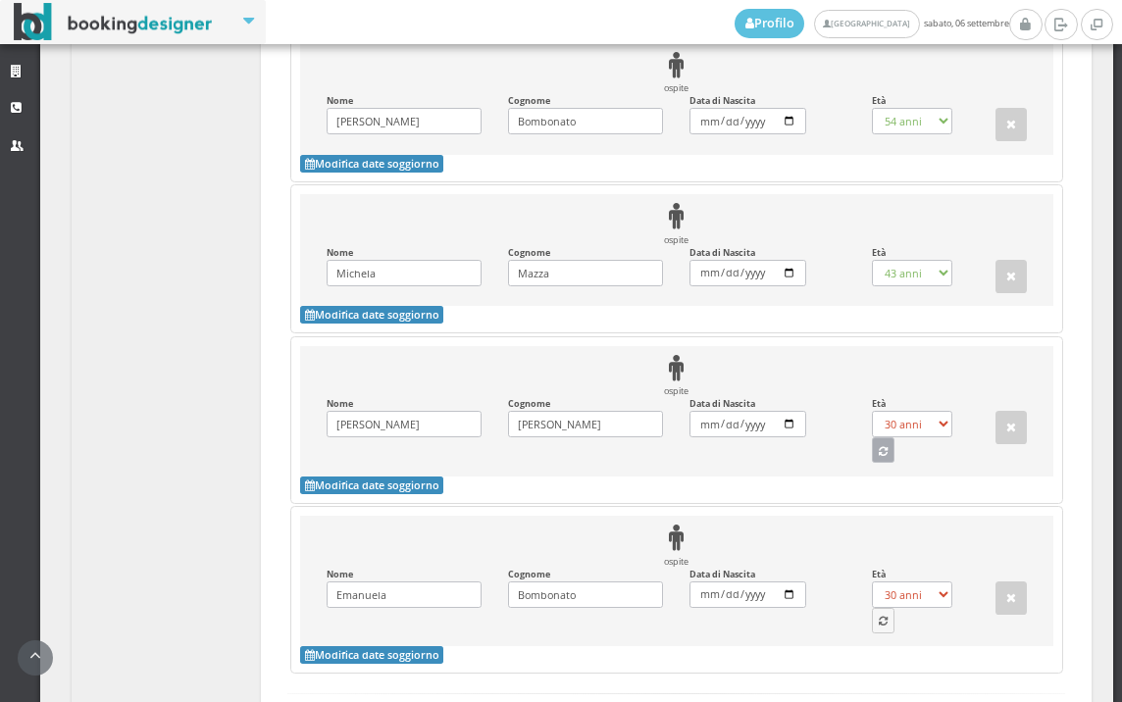
click at [874, 463] on button "button" at bounding box center [884, 449] width 24 height 25
select select "47"
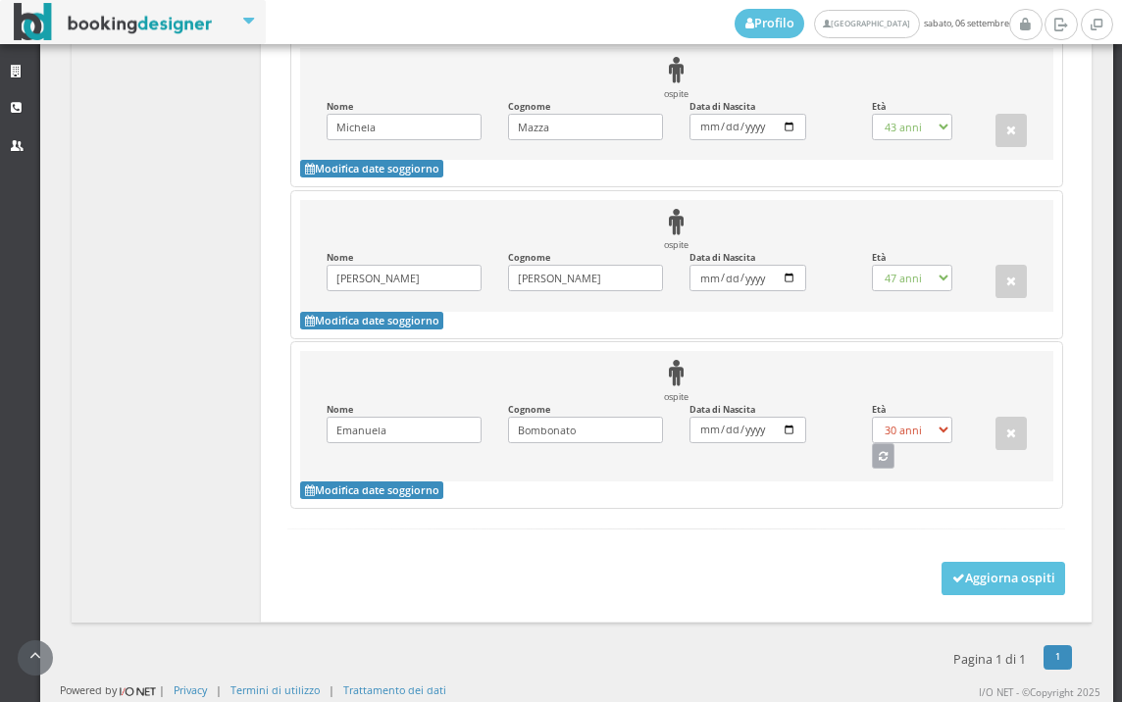
click at [872, 464] on button "button" at bounding box center [884, 455] width 24 height 25
select select "47"
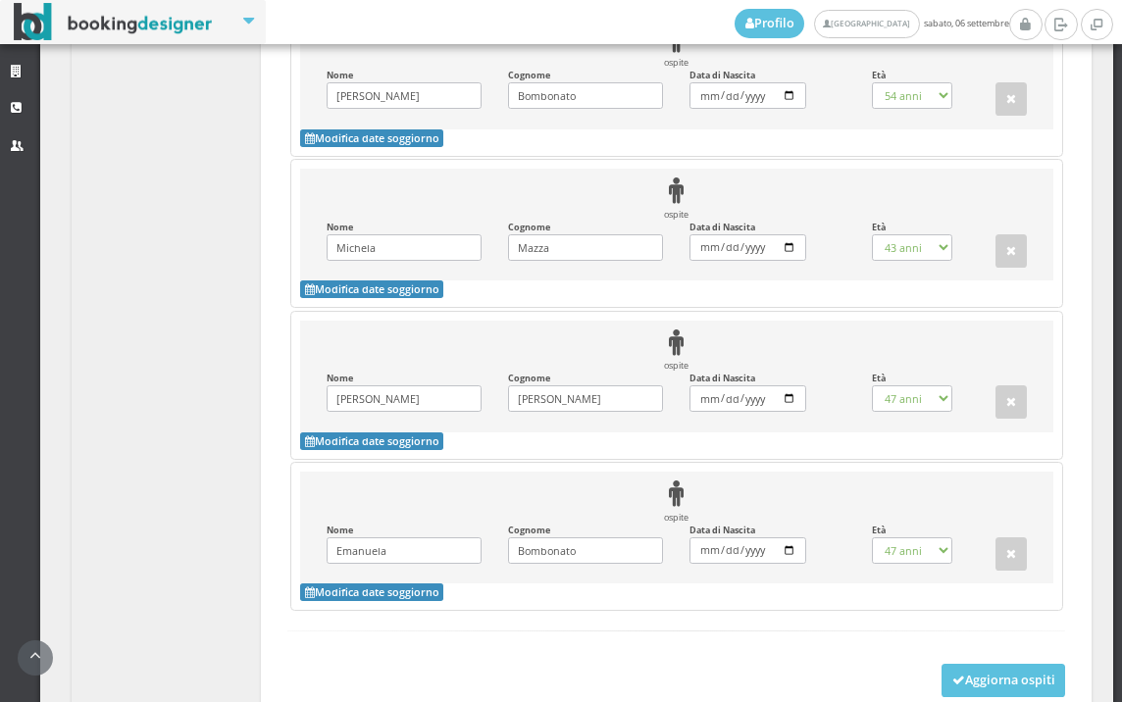
scroll to position [1998, 0]
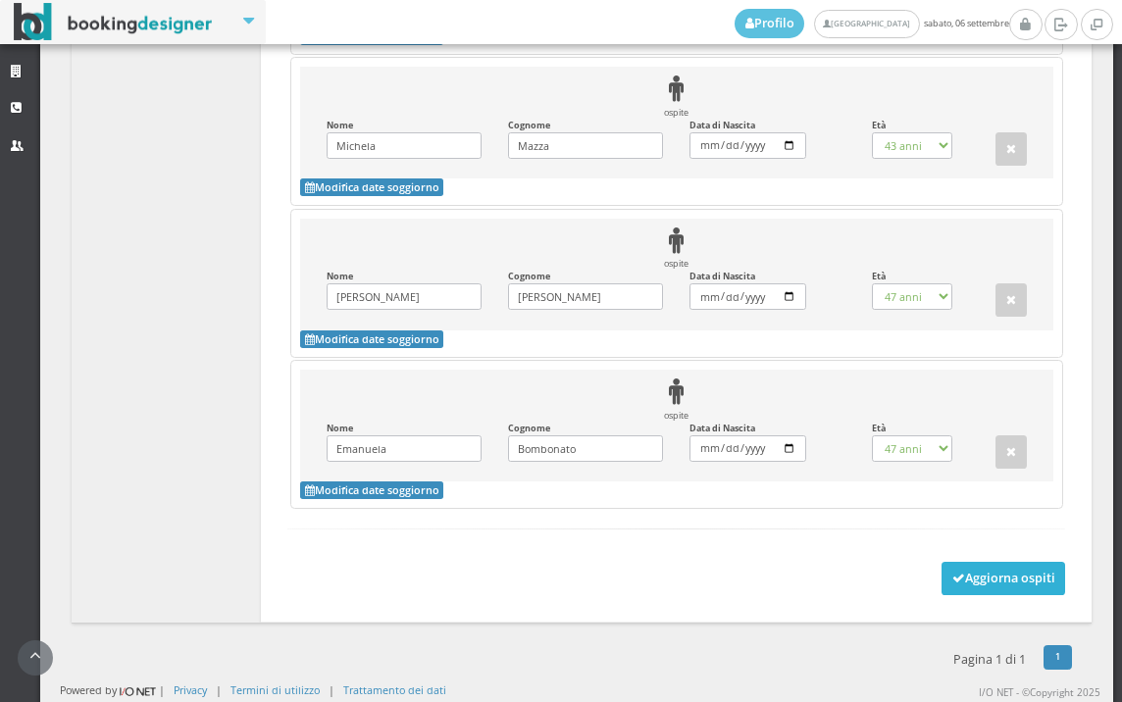
click at [961, 590] on button "Aggiorna ospiti" at bounding box center [1003, 578] width 125 height 33
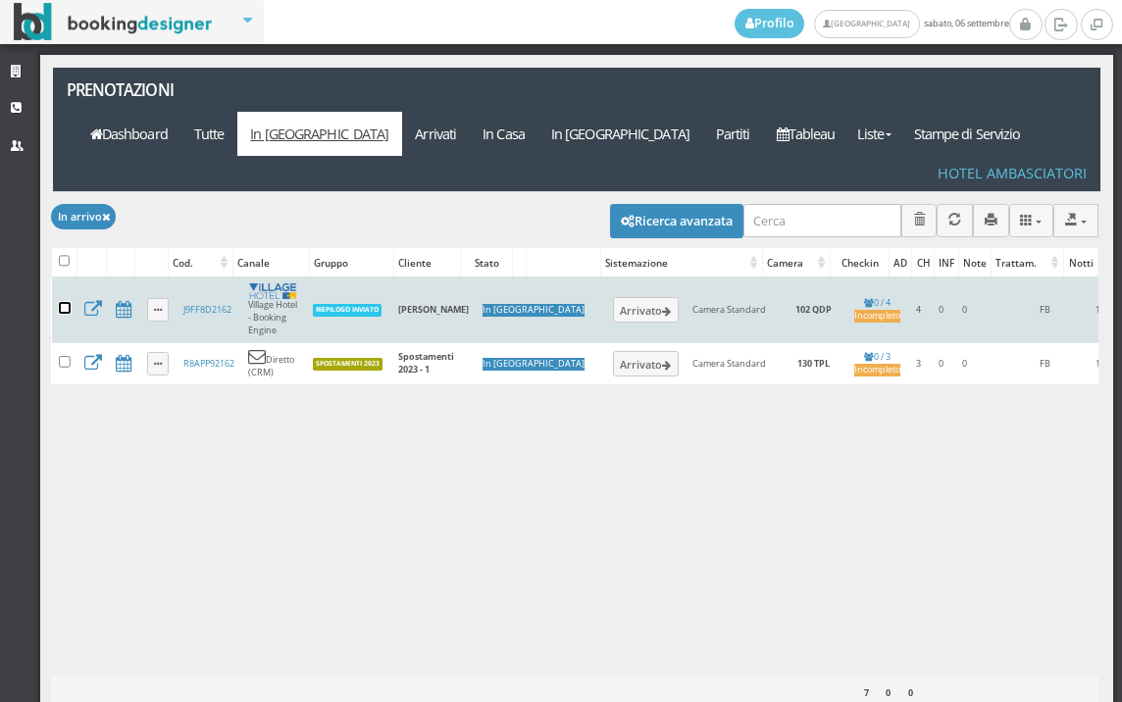
click at [62, 302] on input "checkbox" at bounding box center [65, 308] width 12 height 12
checkbox input "true"
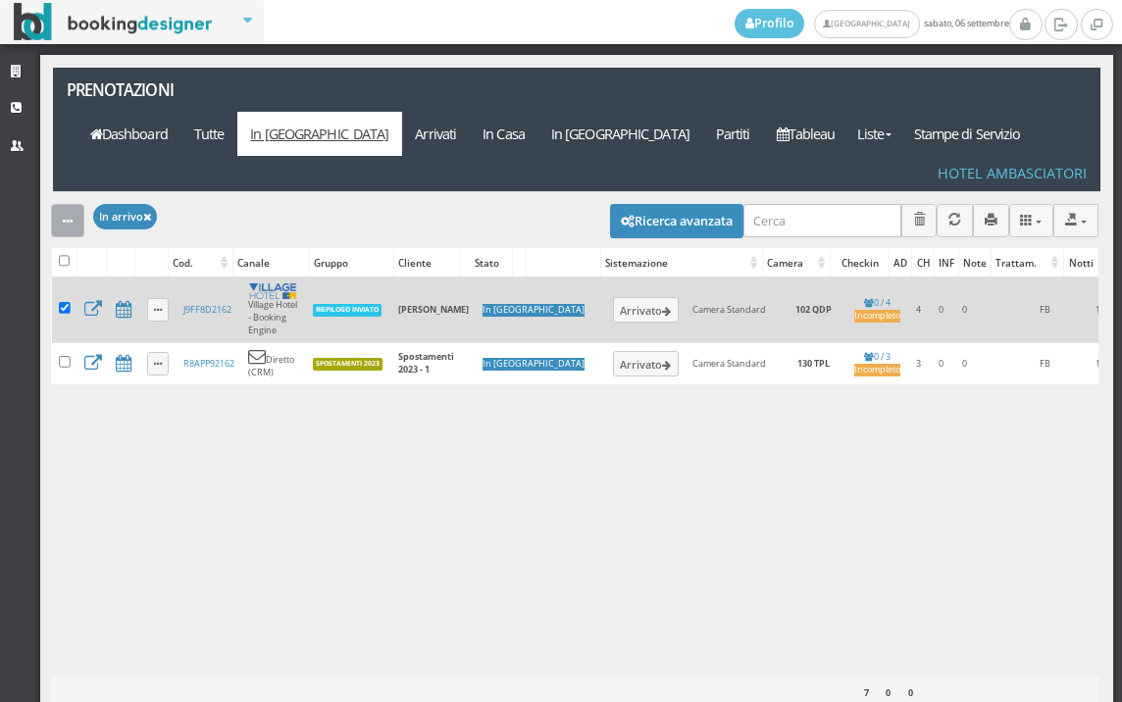
click at [82, 204] on button "button" at bounding box center [67, 220] width 33 height 32
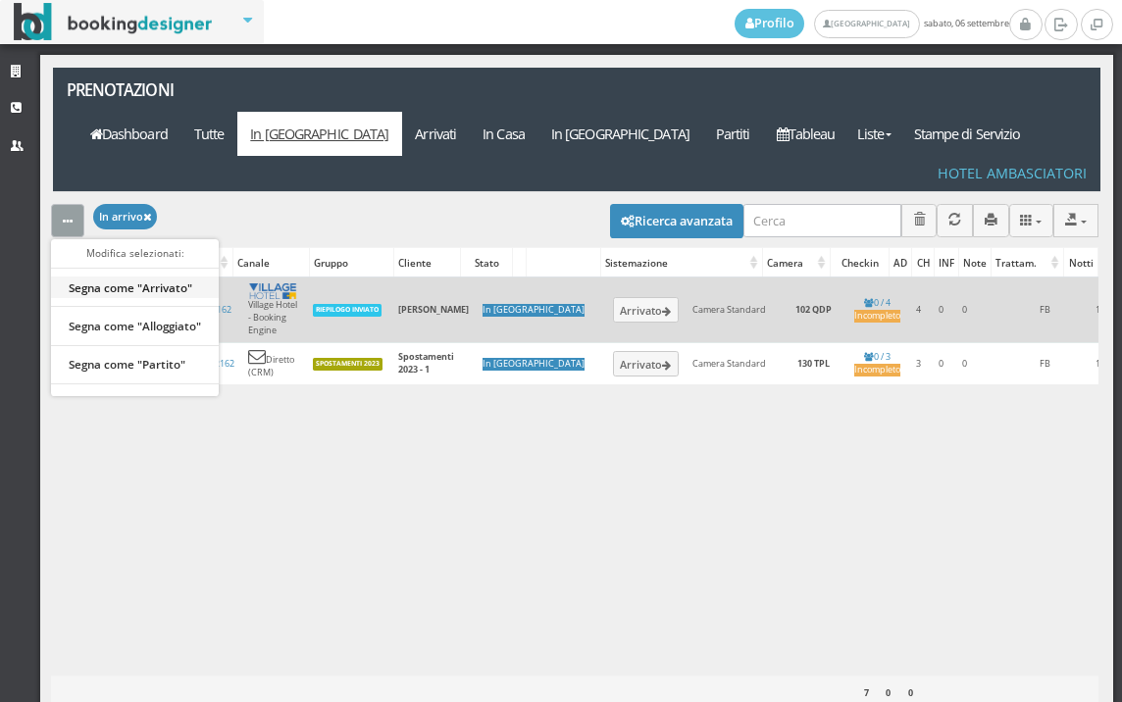
click at [174, 277] on link "Segna come "Arrivato"" at bounding box center [135, 288] width 168 height 22
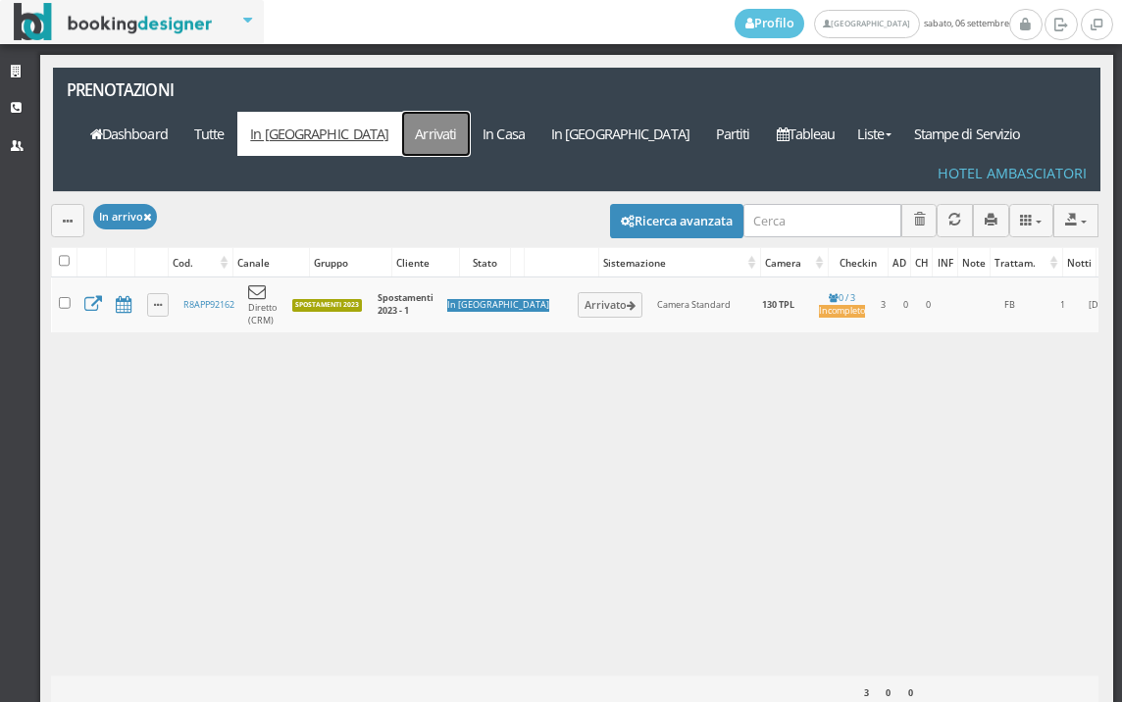
click at [470, 112] on link "Arrivati" at bounding box center [436, 134] width 68 height 44
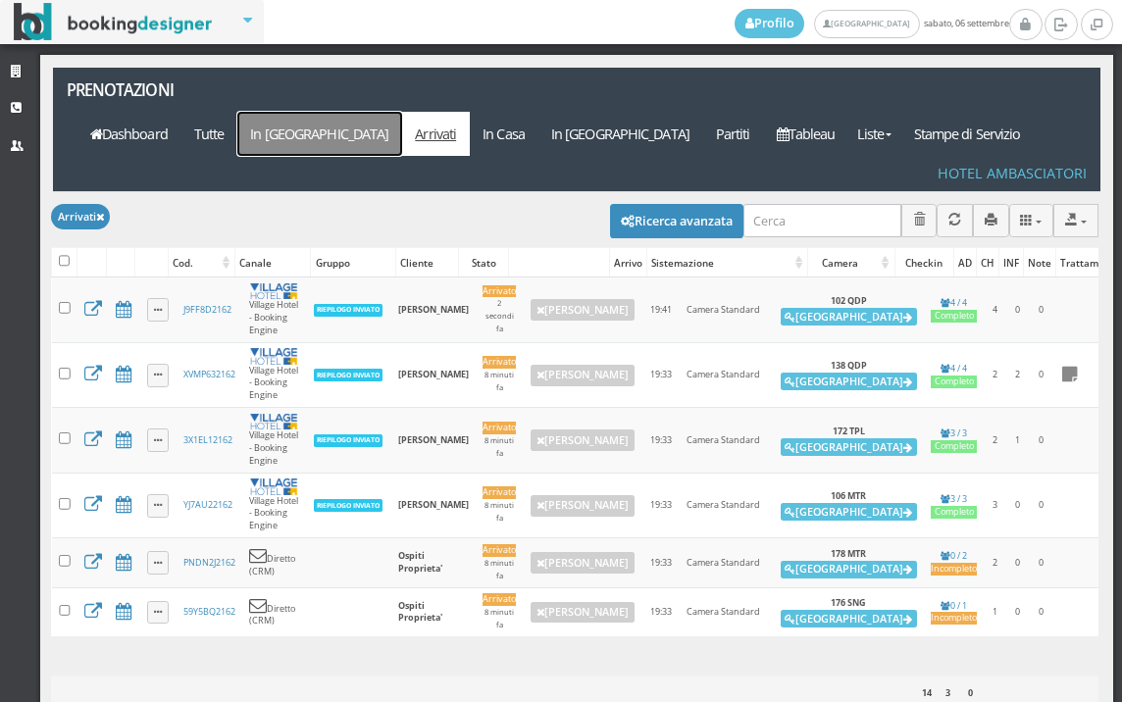
click at [402, 112] on link "In [GEOGRAPHIC_DATA]" at bounding box center [319, 134] width 165 height 44
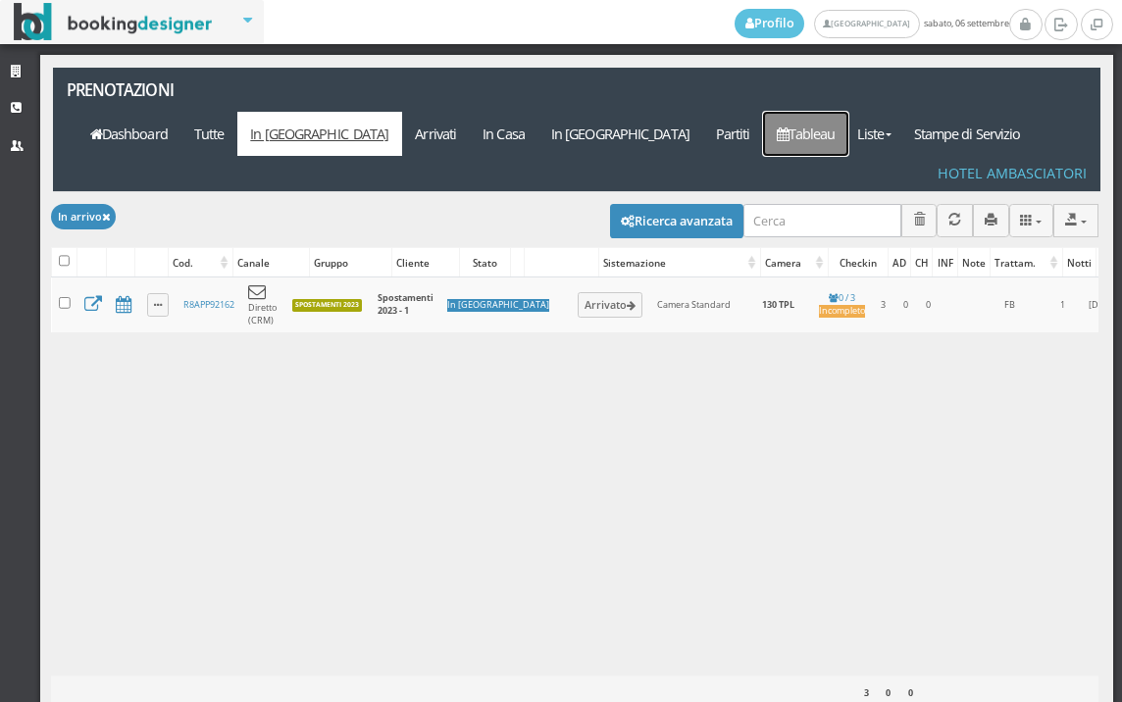
click at [848, 112] on link "Tableau" at bounding box center [805, 134] width 85 height 44
